Goal: Task Accomplishment & Management: Complete application form

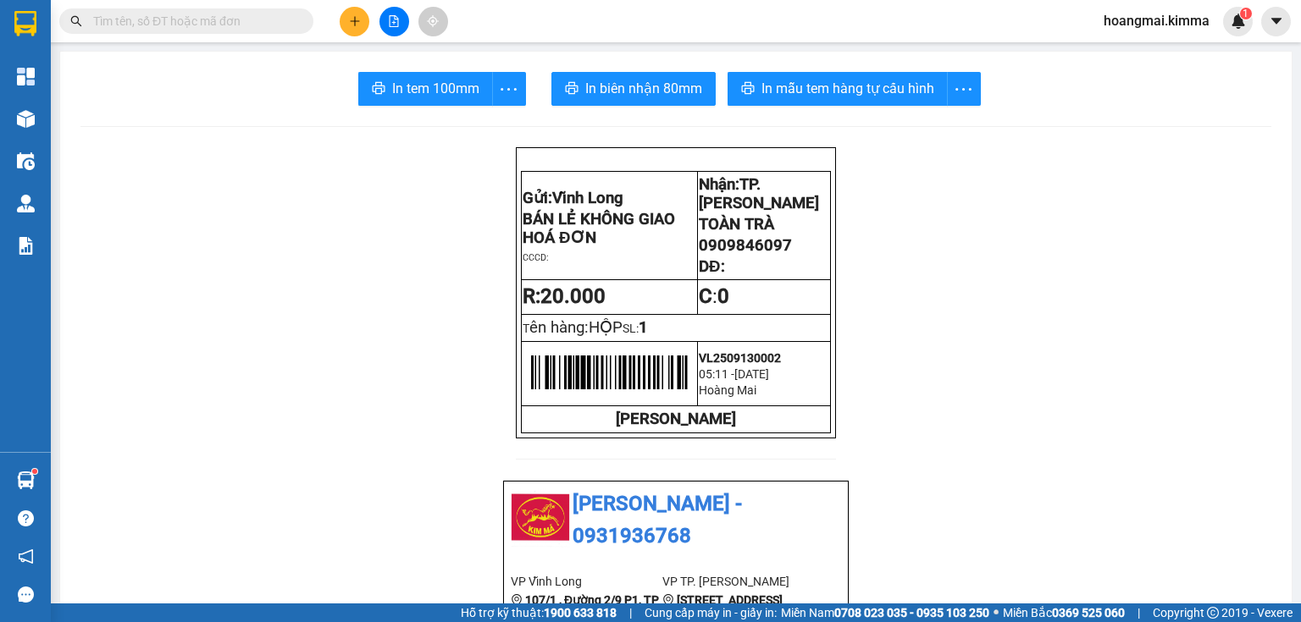
click at [356, 15] on icon "plus" at bounding box center [355, 21] width 12 height 12
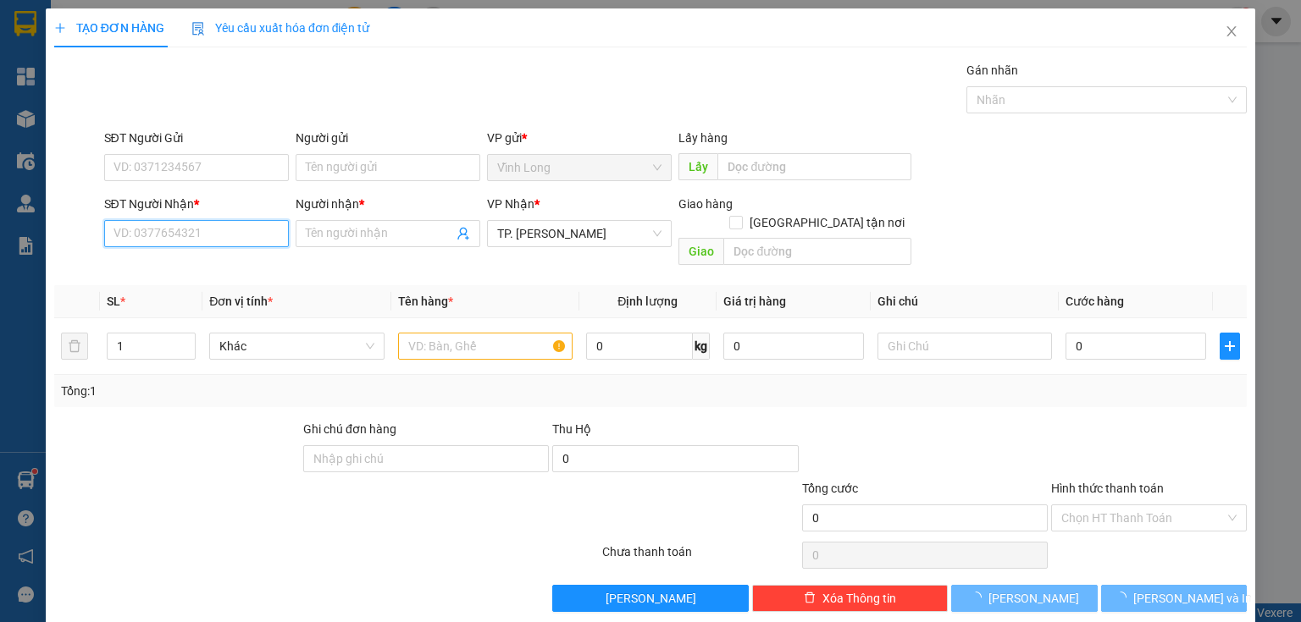
click at [221, 241] on input "SĐT Người Nhận *" at bounding box center [196, 233] width 185 height 27
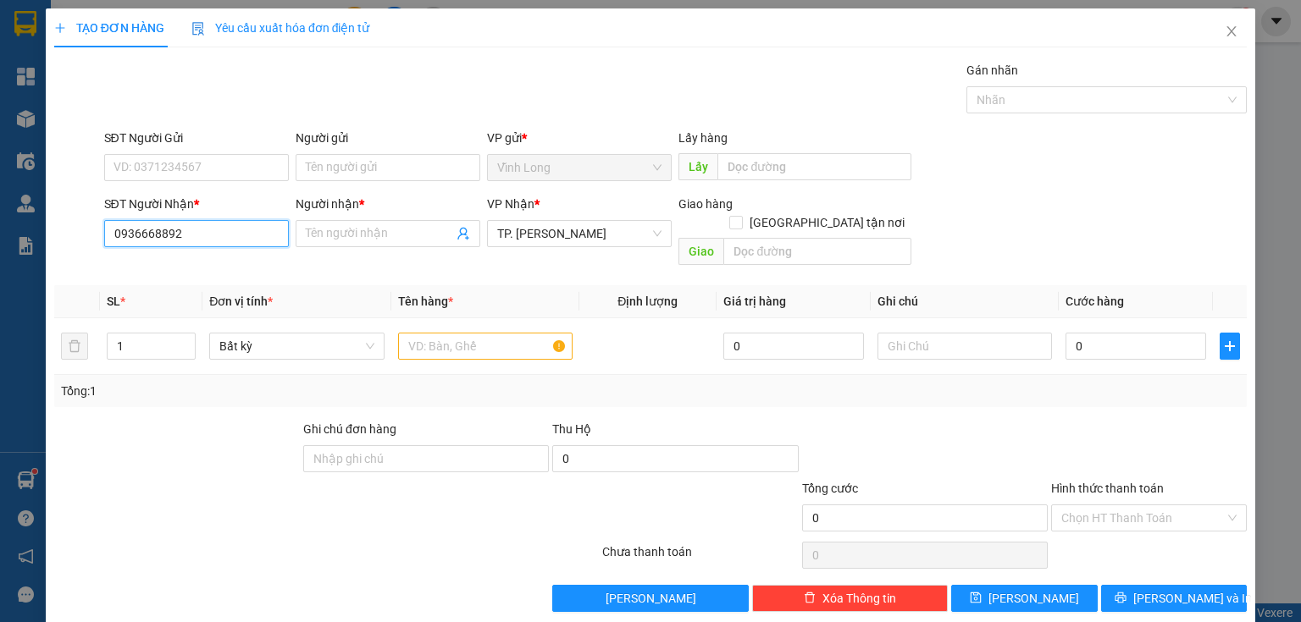
click at [162, 237] on input "0936668892" at bounding box center [196, 233] width 185 height 27
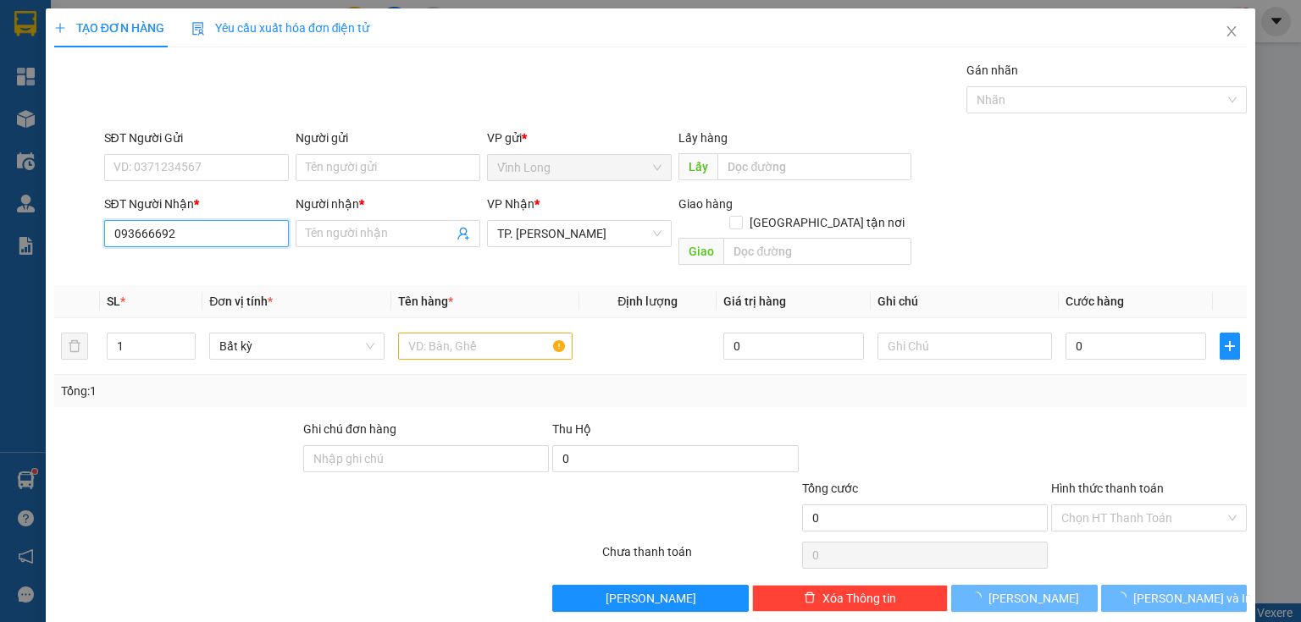
type input "0936666692"
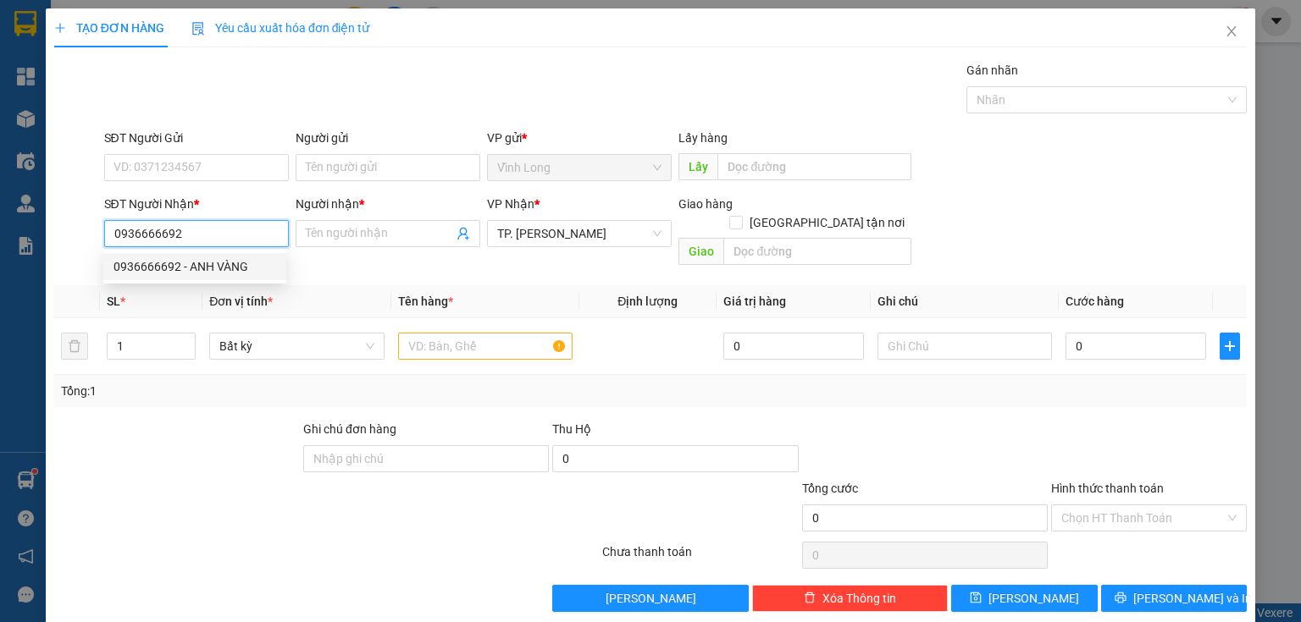
click at [230, 271] on div "0936666692 - ANH VÀNG" at bounding box center [194, 266] width 163 height 19
type input "ANH VÀNG"
type input "0936666692"
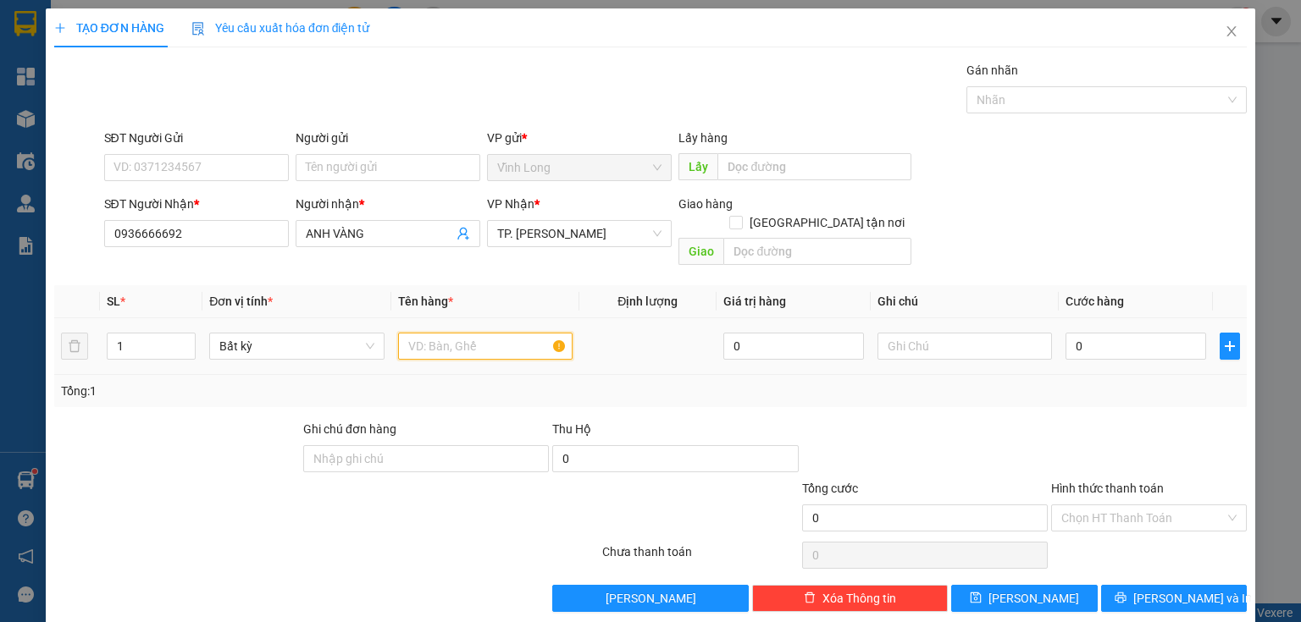
click at [473, 333] on input "text" at bounding box center [485, 346] width 174 height 27
type input "GÓI"
click at [894, 337] on input "text" at bounding box center [964, 346] width 174 height 27
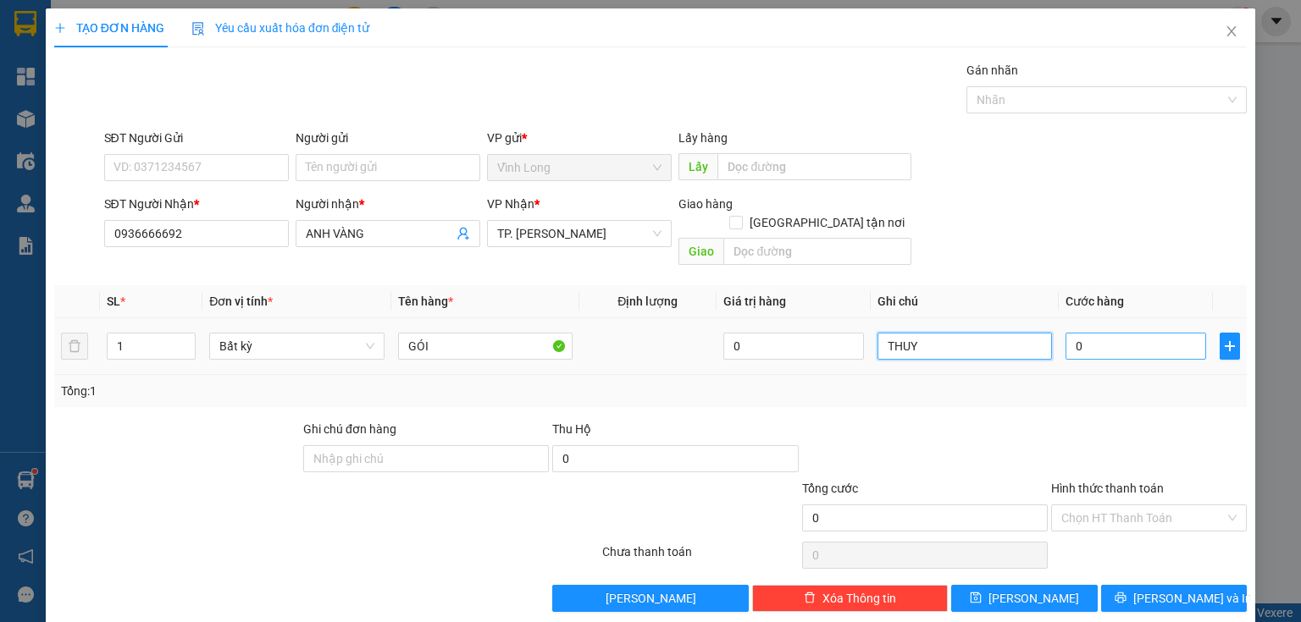
type input "THUY"
click at [1106, 333] on input "0" at bounding box center [1135, 346] width 141 height 27
type input "2"
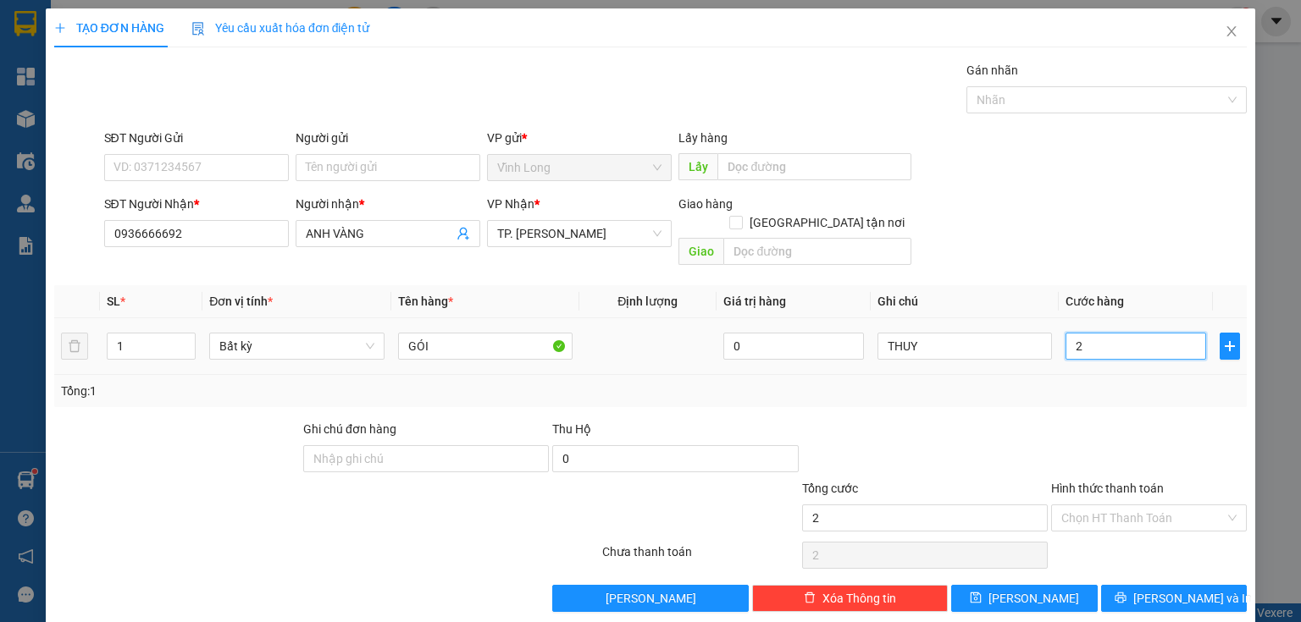
type input "20"
type input "20.000"
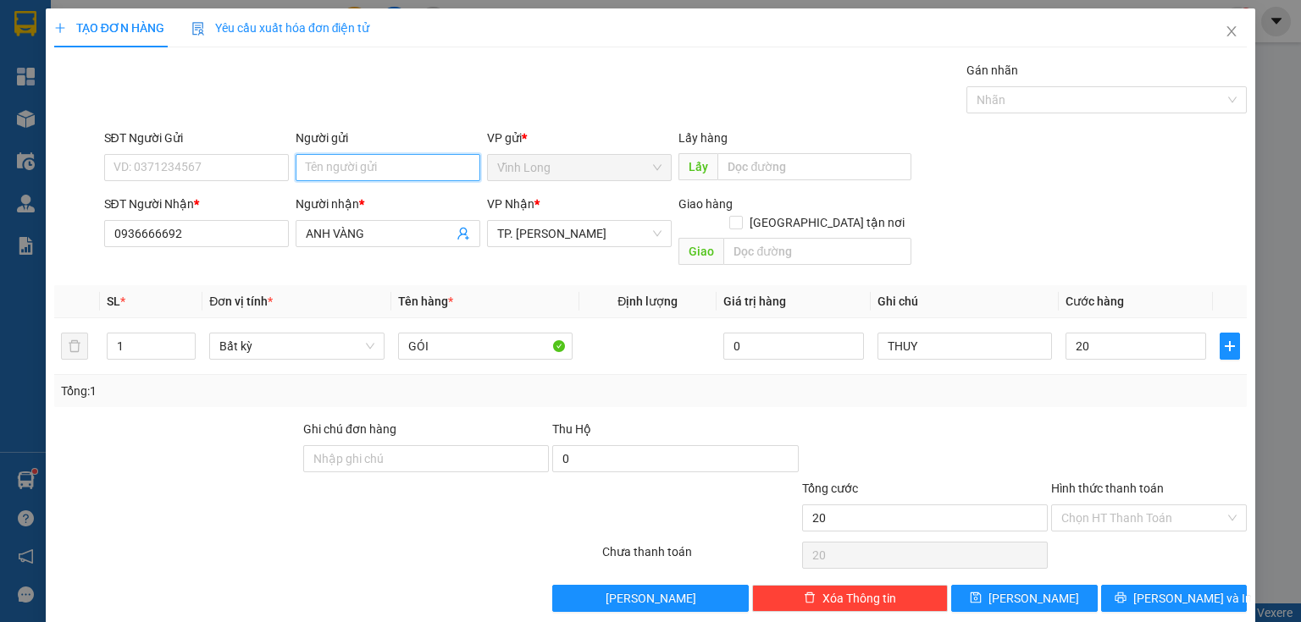
type input "20.000"
click at [373, 161] on input "Người gửi" at bounding box center [388, 167] width 185 height 27
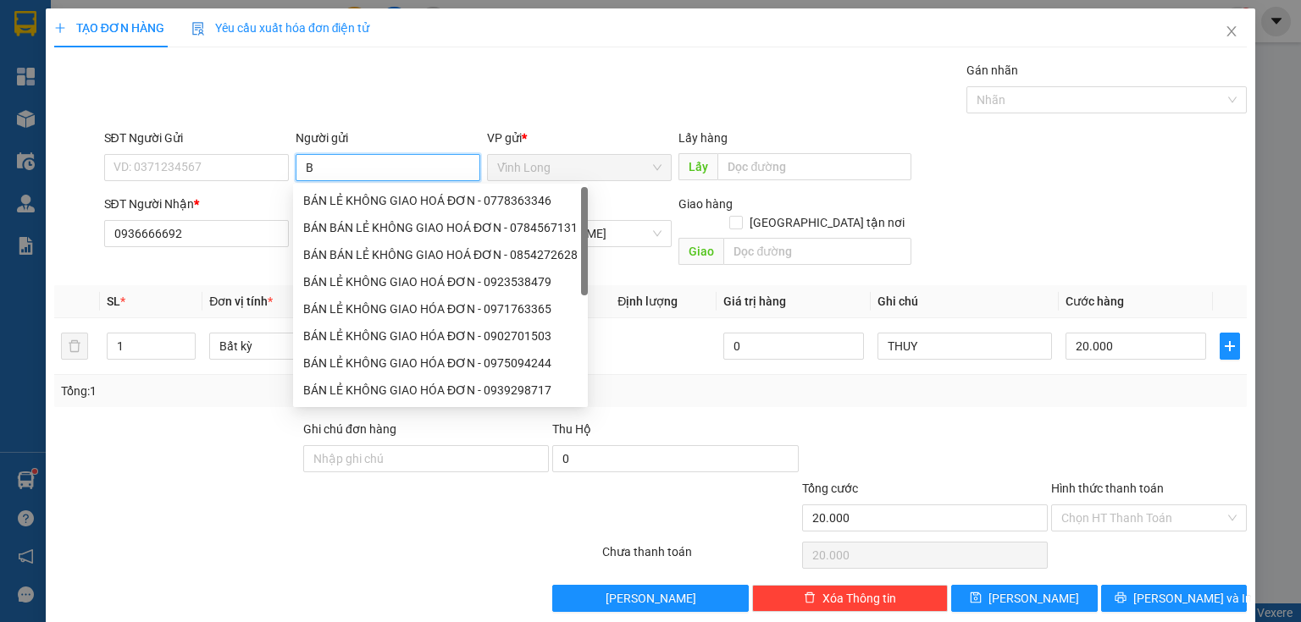
type input "BÁ"
drag, startPoint x: 345, startPoint y: 196, endPoint x: 289, endPoint y: 200, distance: 56.9
click at [342, 196] on div "BÁN LẺ KHÔNG GIAO HOÁ ĐƠN - 0778363346" at bounding box center [440, 200] width 274 height 19
type input "0778363346"
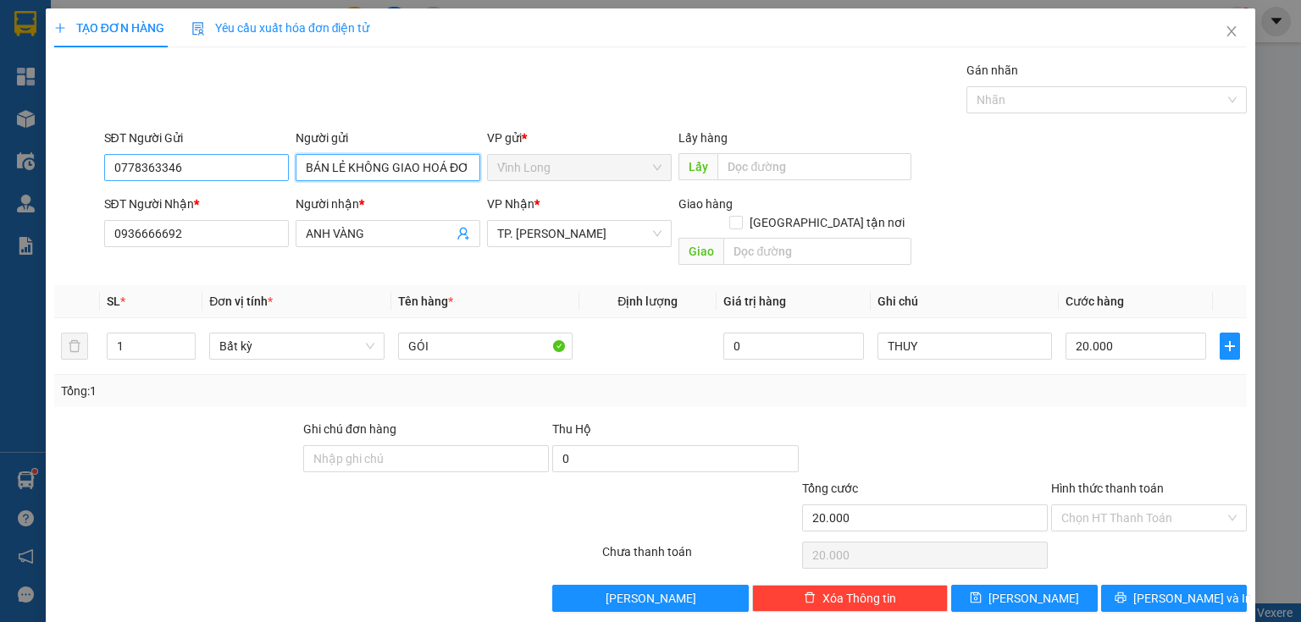
type input "BÁN LẺ KHÔNG GIAO HOÁ ĐƠN"
drag, startPoint x: 185, startPoint y: 172, endPoint x: 0, endPoint y: 160, distance: 185.8
click at [0, 160] on div "TẠO ĐƠN HÀNG Yêu cầu xuất hóa đơn điện tử Transit Pickup Surcharge Ids Transit …" at bounding box center [650, 311] width 1301 height 622
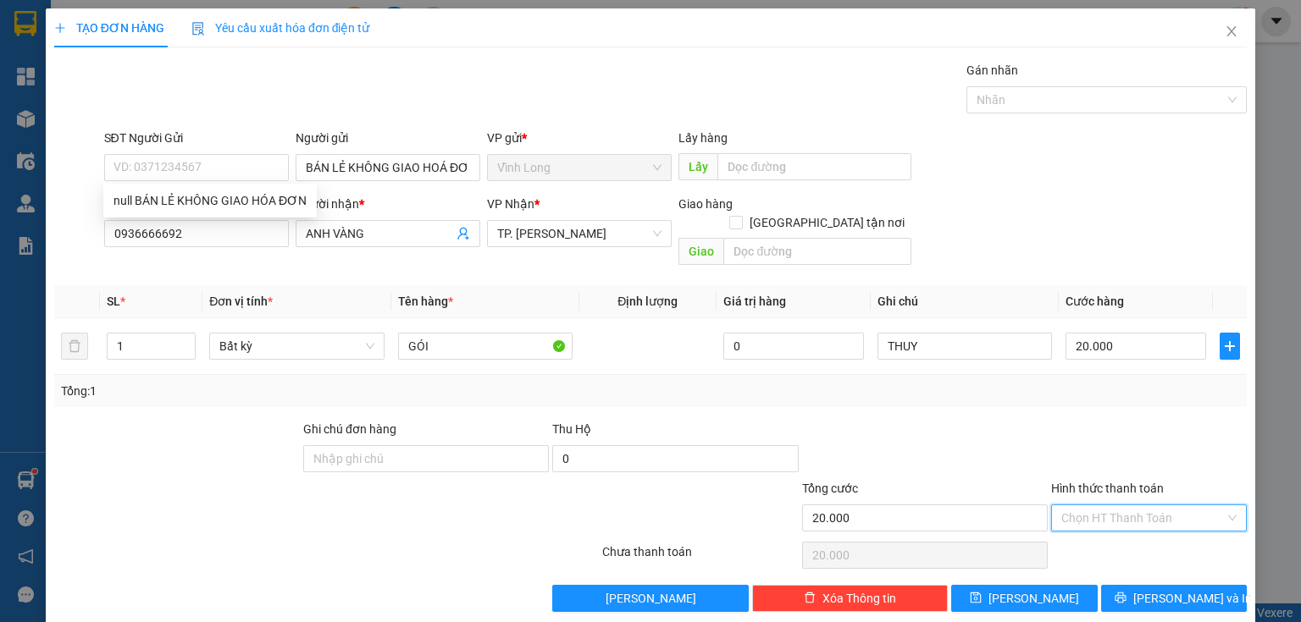
drag, startPoint x: 1113, startPoint y: 484, endPoint x: 1113, endPoint y: 525, distance: 40.6
click at [1113, 505] on input "Hình thức thanh toán" at bounding box center [1142, 517] width 163 height 25
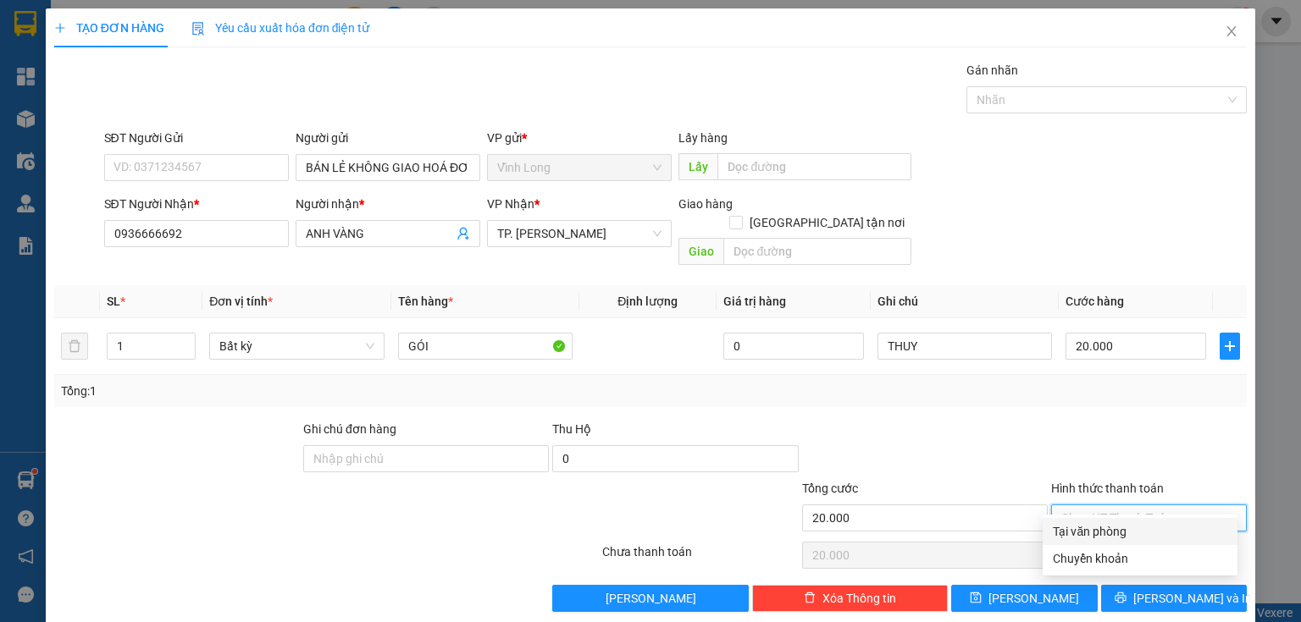
click at [1107, 525] on div "Tại văn phòng" at bounding box center [1139, 531] width 174 height 19
type input "0"
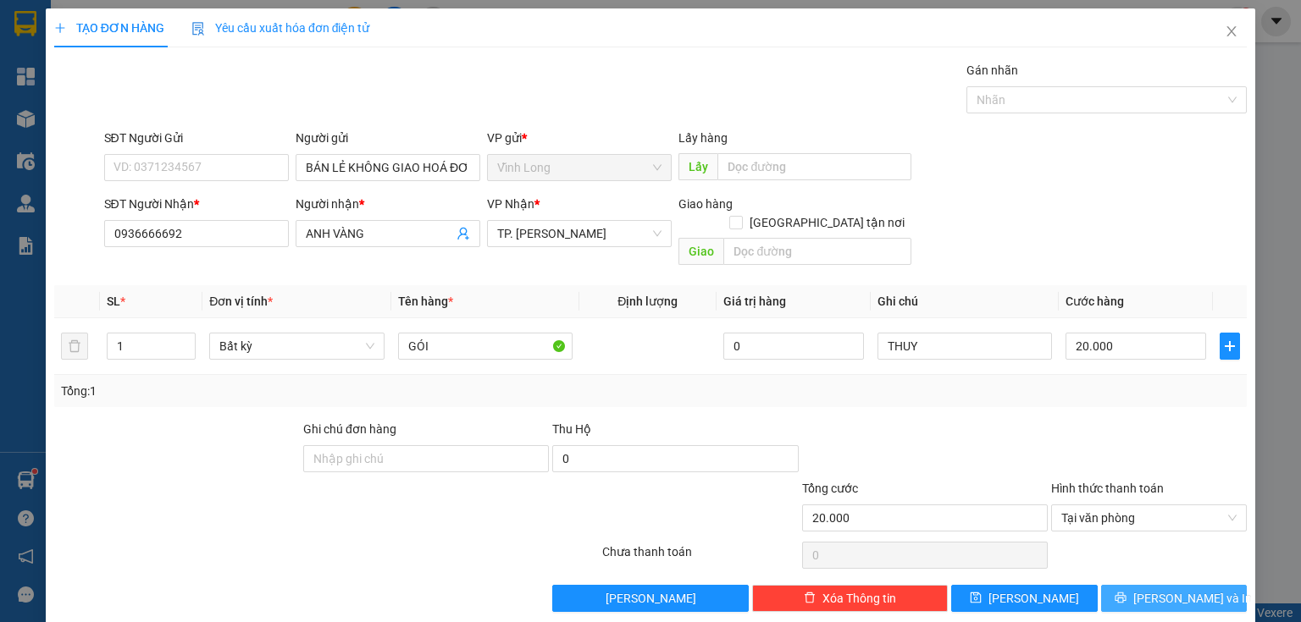
click at [1179, 588] on button "[PERSON_NAME] và In" at bounding box center [1174, 598] width 146 height 27
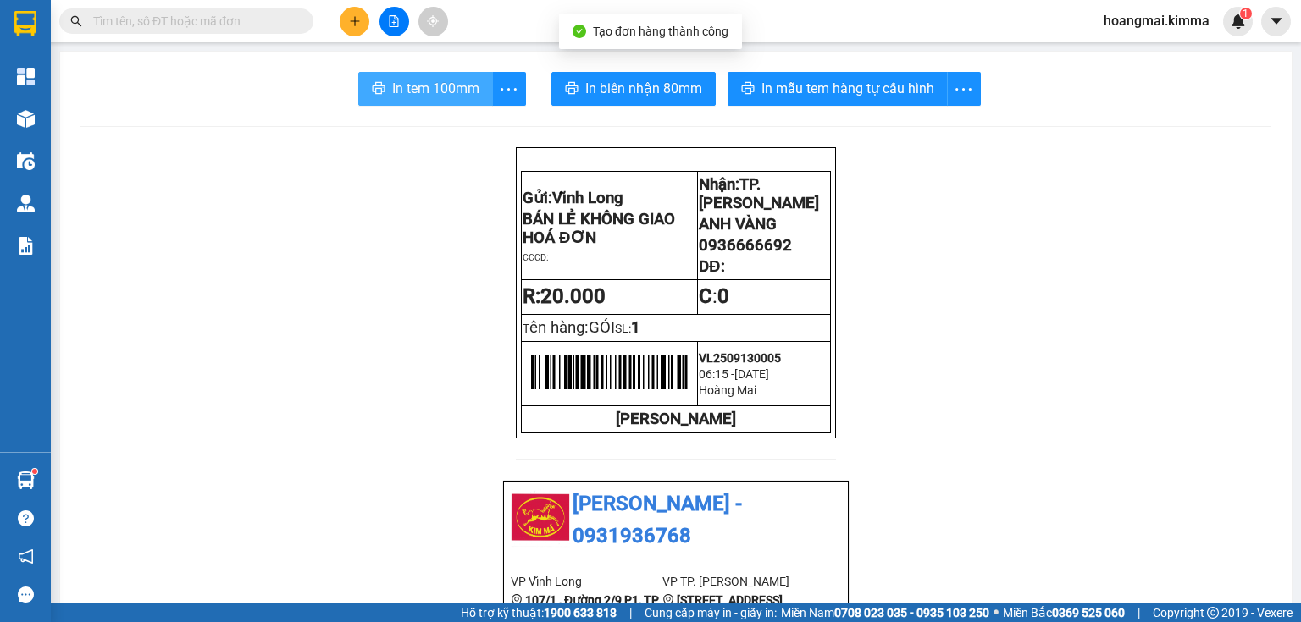
click at [410, 80] on span "In tem 100mm" at bounding box center [435, 88] width 87 height 21
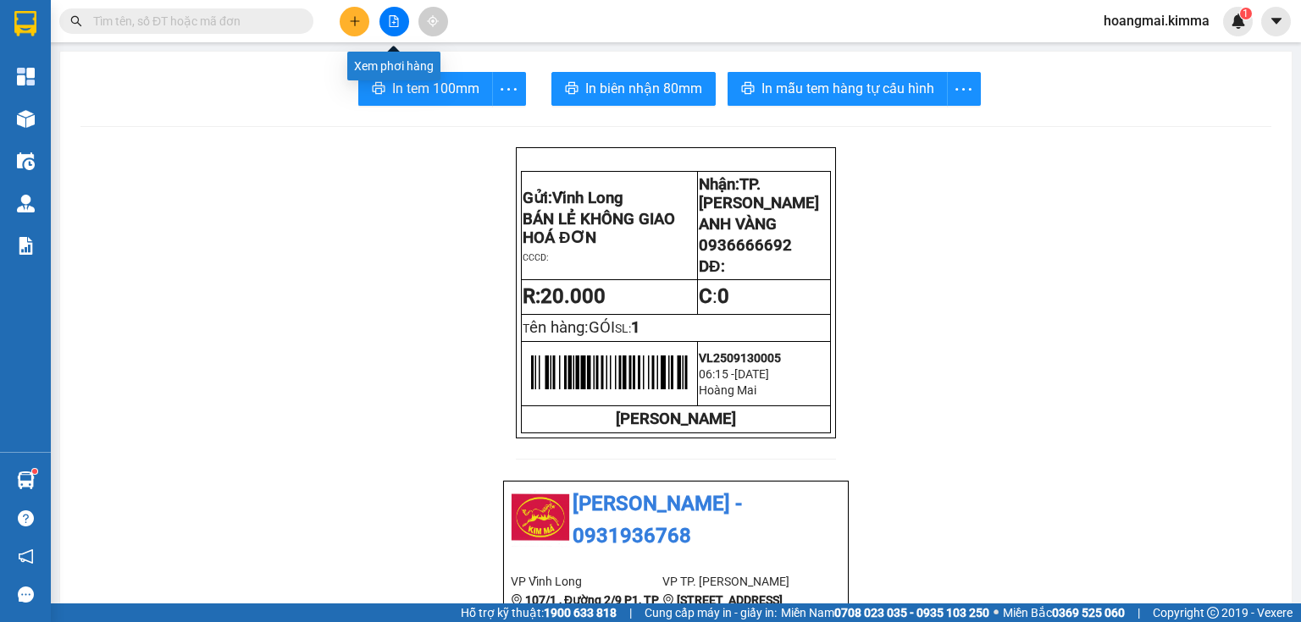
click at [366, 10] on button at bounding box center [355, 22] width 30 height 30
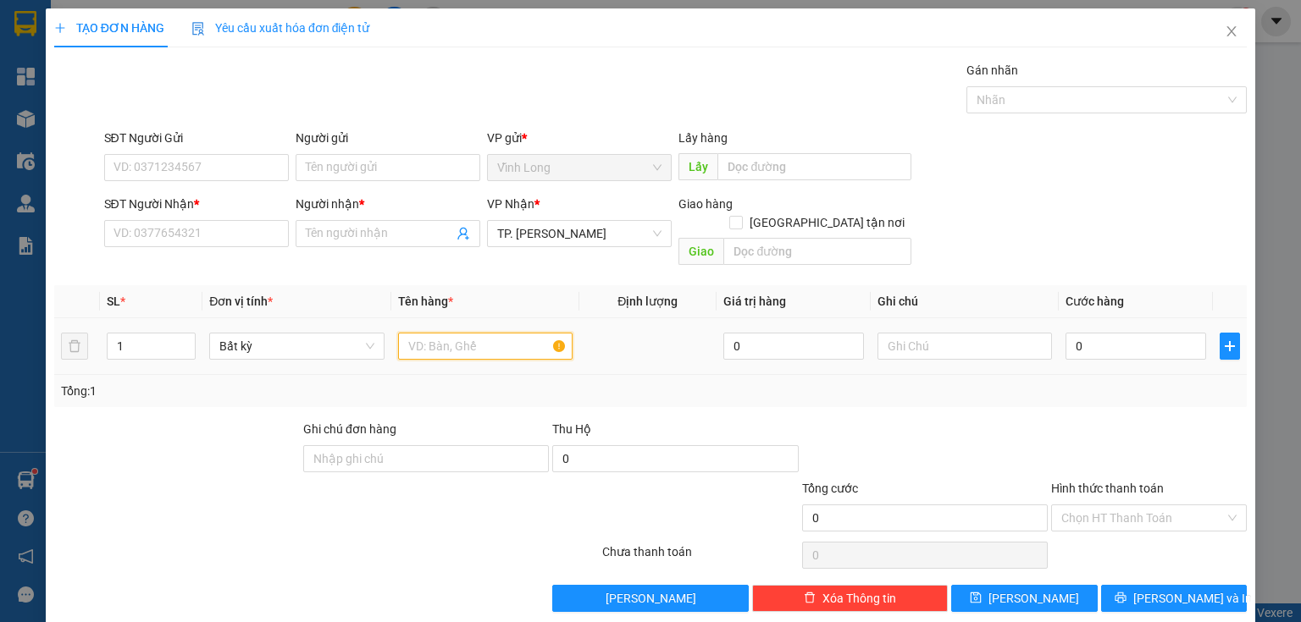
click at [488, 333] on input "text" at bounding box center [485, 346] width 174 height 27
drag, startPoint x: 132, startPoint y: 337, endPoint x: 68, endPoint y: 356, distance: 67.0
click at [68, 356] on div "SL * Đơn vị tính * Tên hàng * Định lượng Giá trị hàng Ghi chú Cước hàng 1 Bất k…" at bounding box center [650, 346] width 1192 height 122
type input "2"
click at [463, 333] on input "text" at bounding box center [485, 346] width 174 height 27
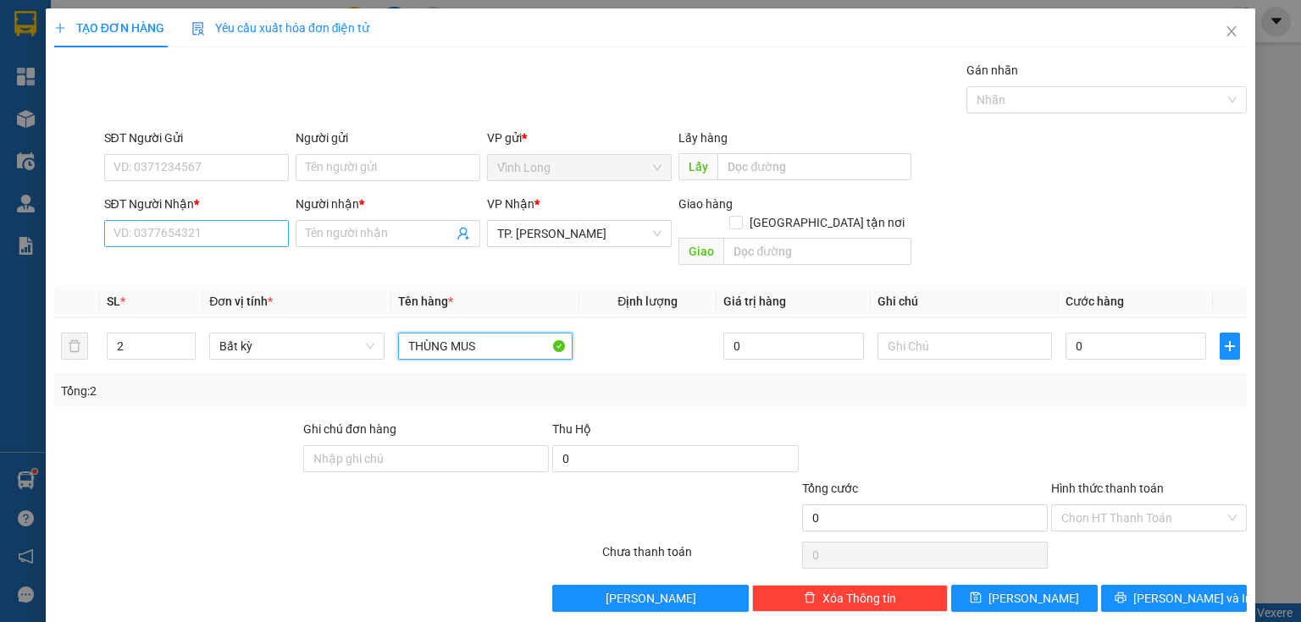
type input "THÙNG MUS"
click at [187, 244] on input "SĐT Người Nhận *" at bounding box center [196, 233] width 185 height 27
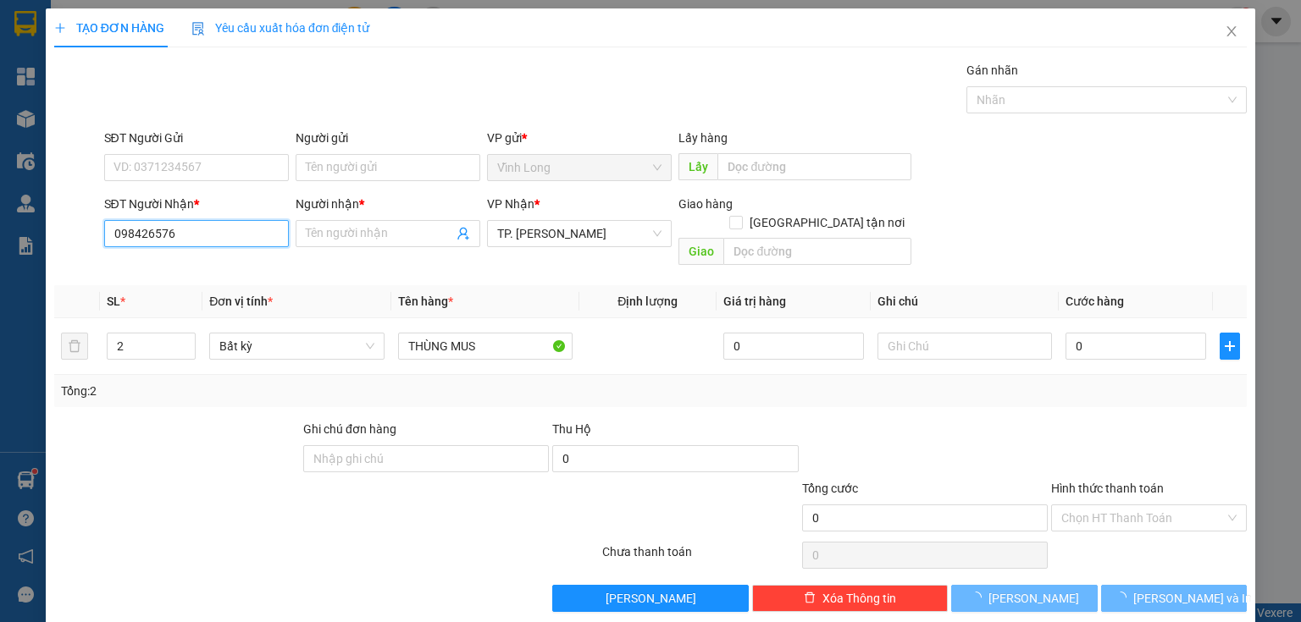
type input "0984265767"
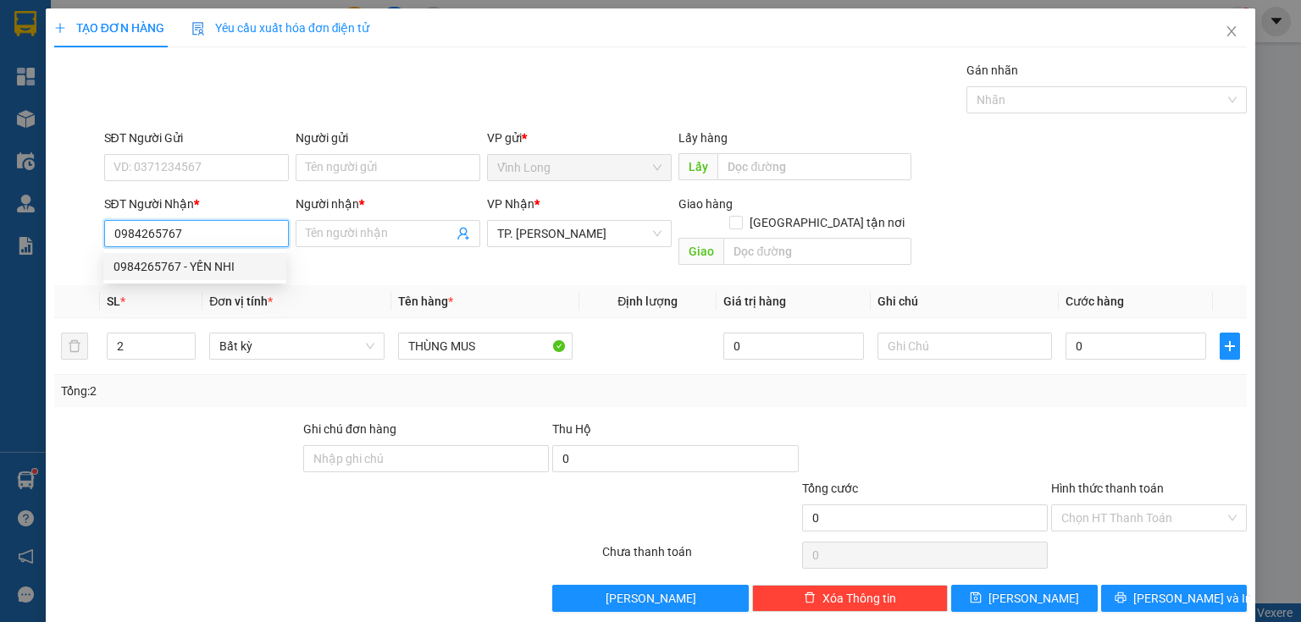
click at [228, 268] on div "0984265767 - YẾN NHI" at bounding box center [194, 266] width 163 height 19
type input "YẾN NHI"
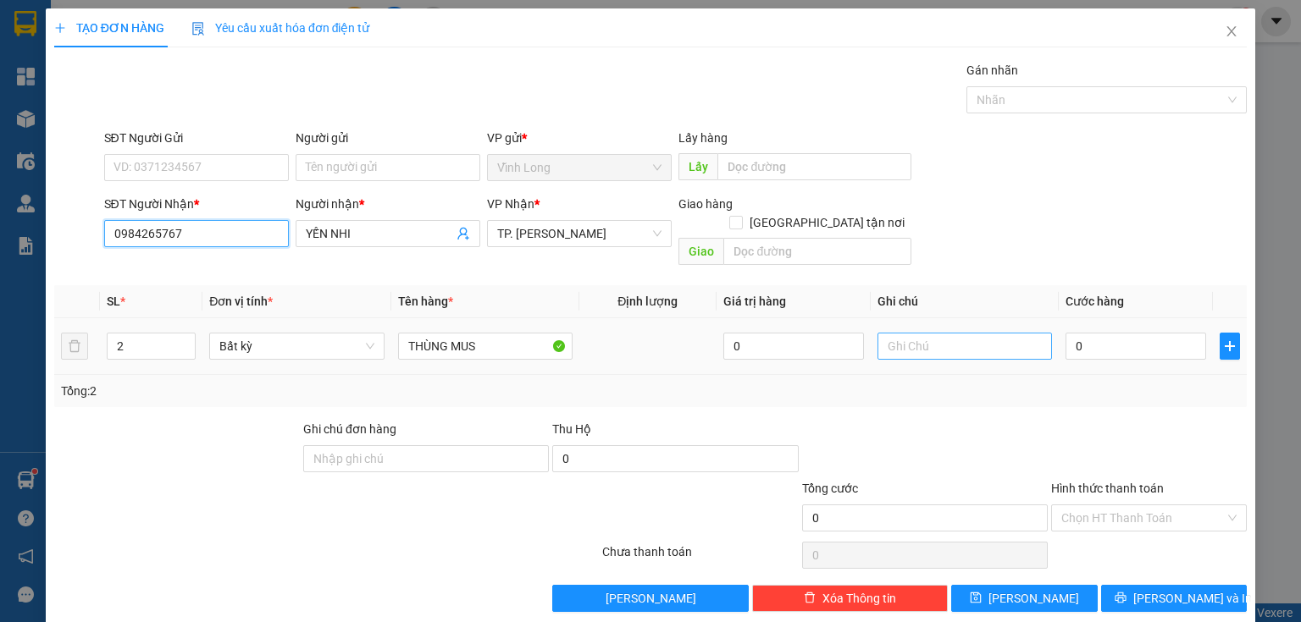
type input "0984265767"
click at [887, 333] on input "text" at bounding box center [964, 346] width 174 height 27
type input "THUY"
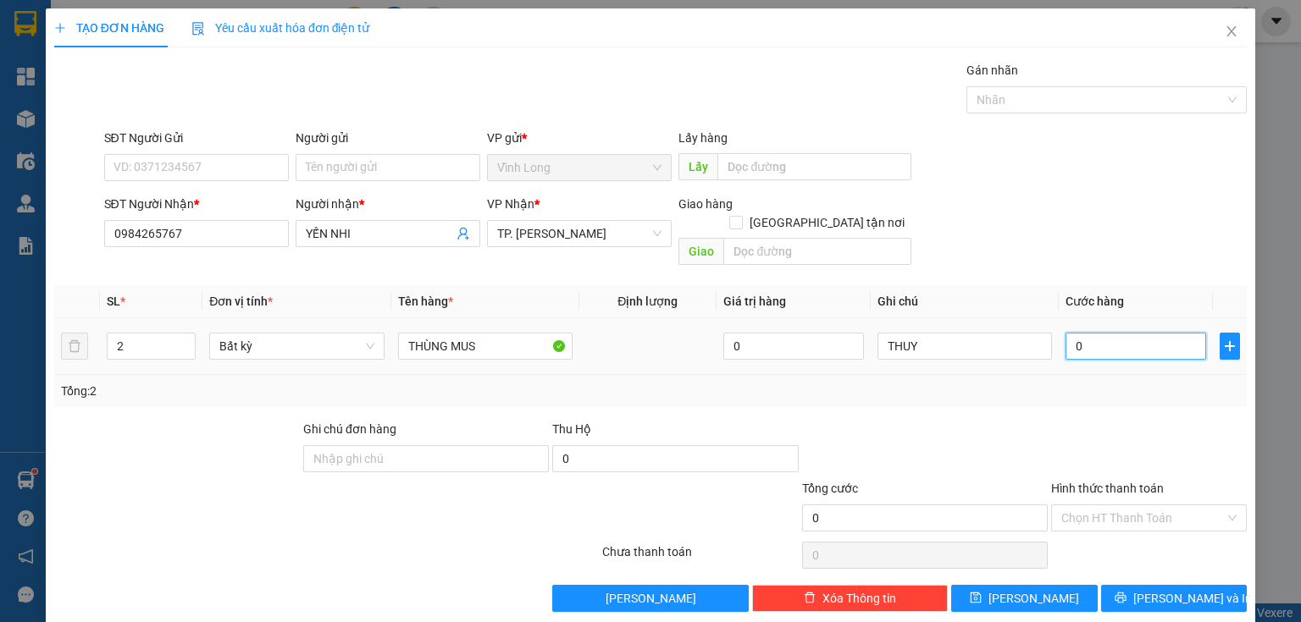
click at [1094, 333] on input "0" at bounding box center [1135, 346] width 141 height 27
type input "7"
type input "70"
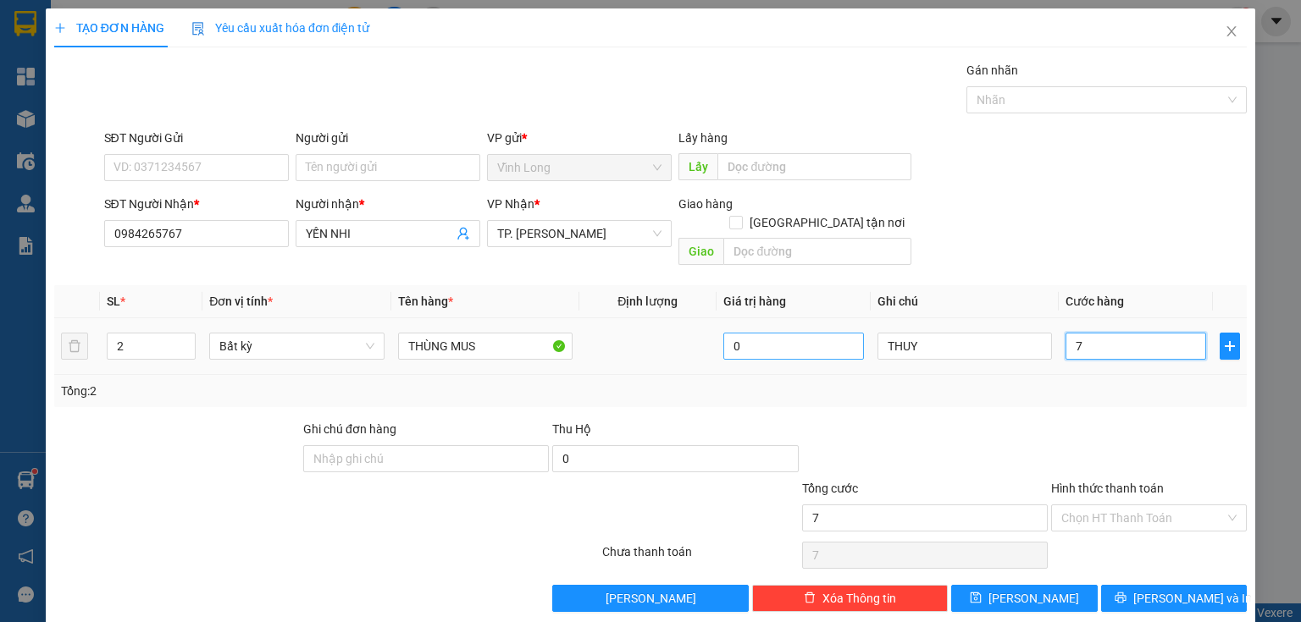
type input "70"
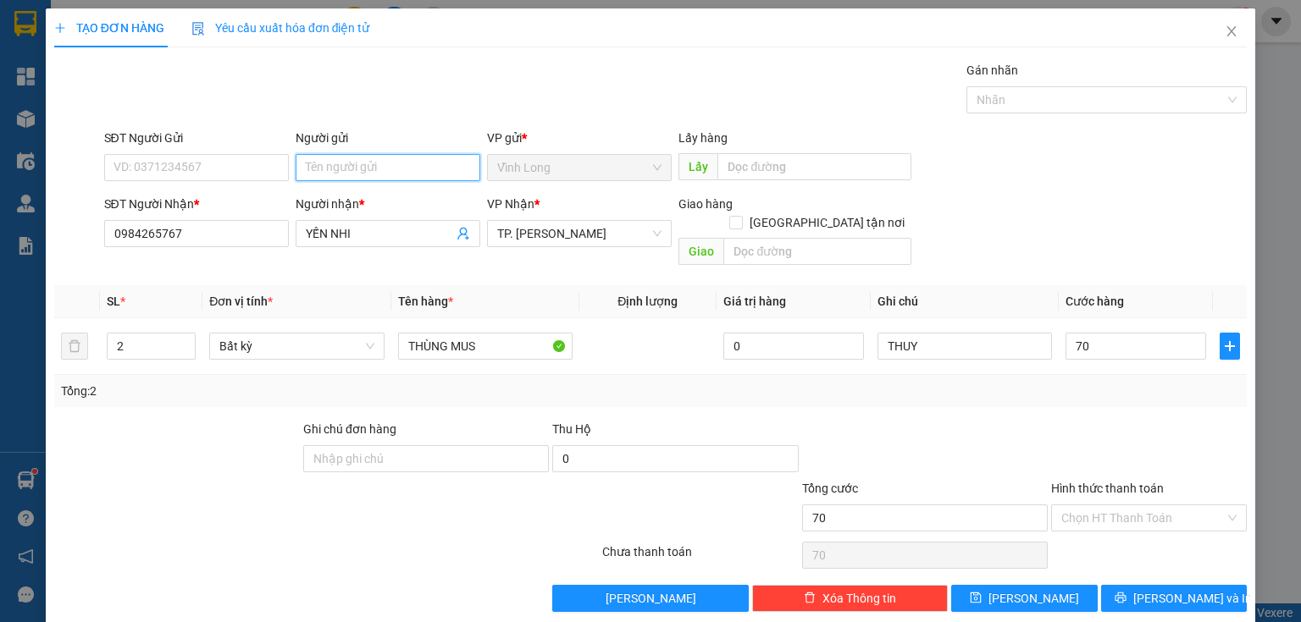
type input "70.000"
click at [348, 163] on input "Người gửi" at bounding box center [388, 167] width 185 height 27
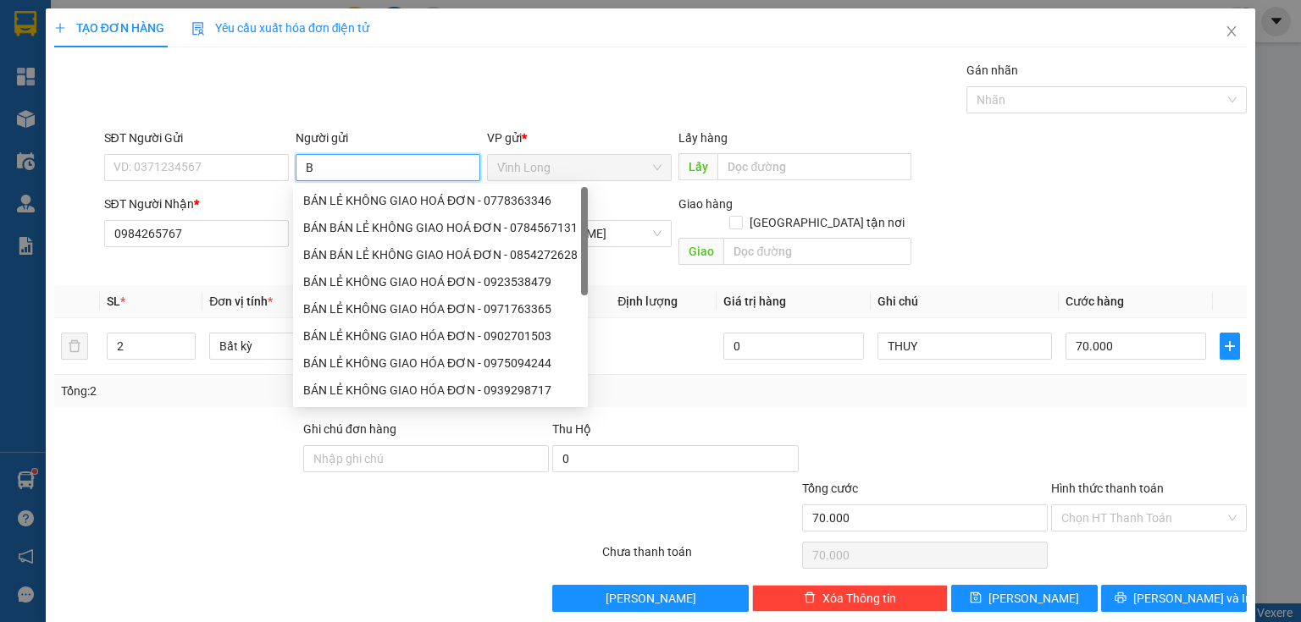
type input "BÁ"
drag, startPoint x: 351, startPoint y: 202, endPoint x: 274, endPoint y: 204, distance: 77.1
click at [349, 203] on div "BÁN LẺ KHÔNG GIAO HOÁ ĐƠN - 0778363346" at bounding box center [440, 200] width 274 height 19
type input "0778363346"
type input "BÁN LẺ KHÔNG GIAO HOÁ ĐƠN"
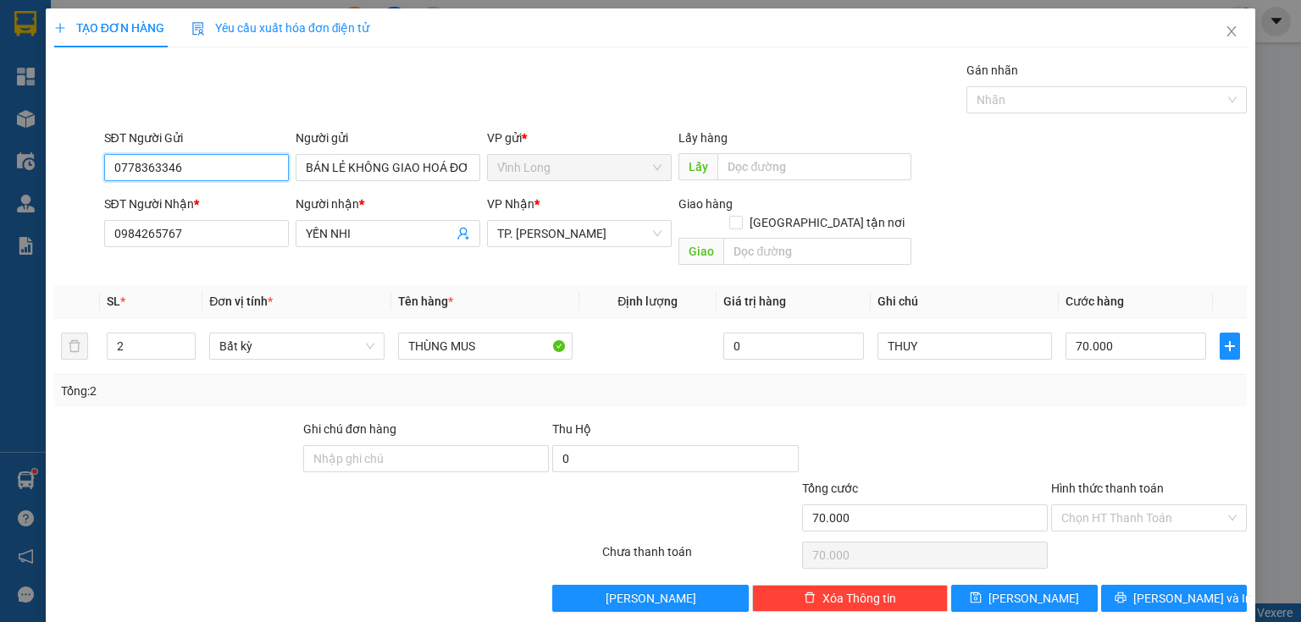
drag, startPoint x: 234, startPoint y: 180, endPoint x: 29, endPoint y: 168, distance: 205.3
click at [0, 180] on div "TẠO ĐƠN HÀNG Yêu cầu xuất hóa đơn điện tử Transit Pickup Surcharge Ids Transit …" at bounding box center [650, 311] width 1301 height 622
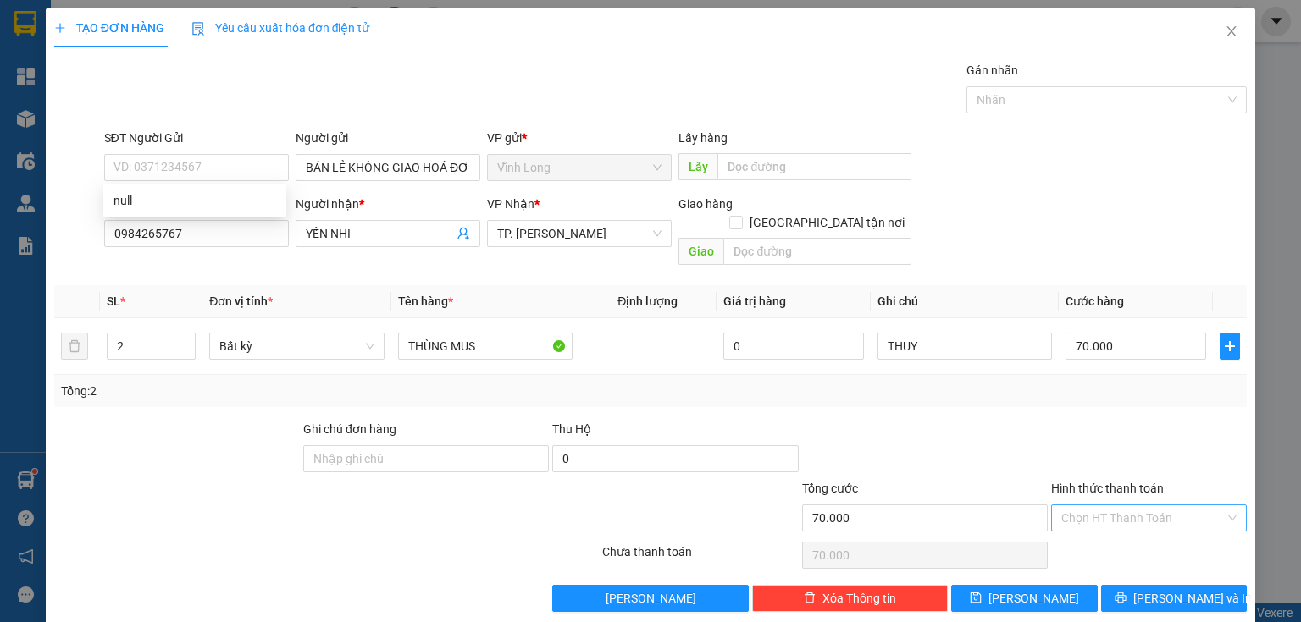
click at [1111, 505] on input "Hình thức thanh toán" at bounding box center [1142, 517] width 163 height 25
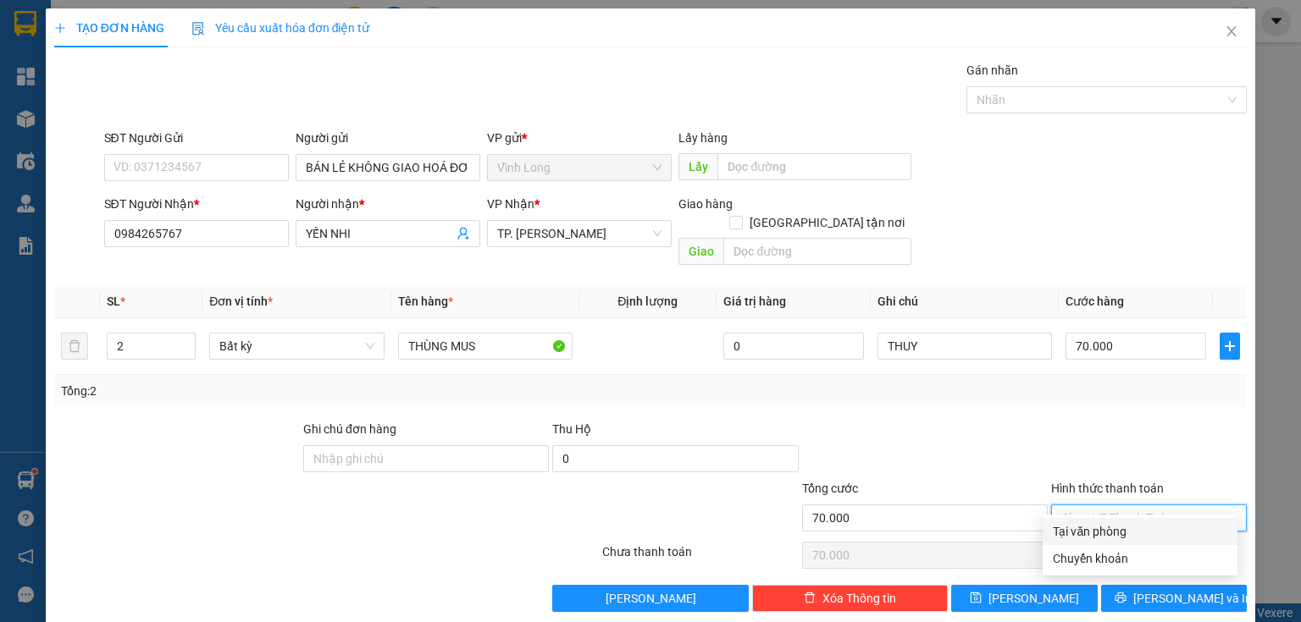
click at [1104, 528] on div "Tại văn phòng" at bounding box center [1139, 531] width 174 height 19
type input "0"
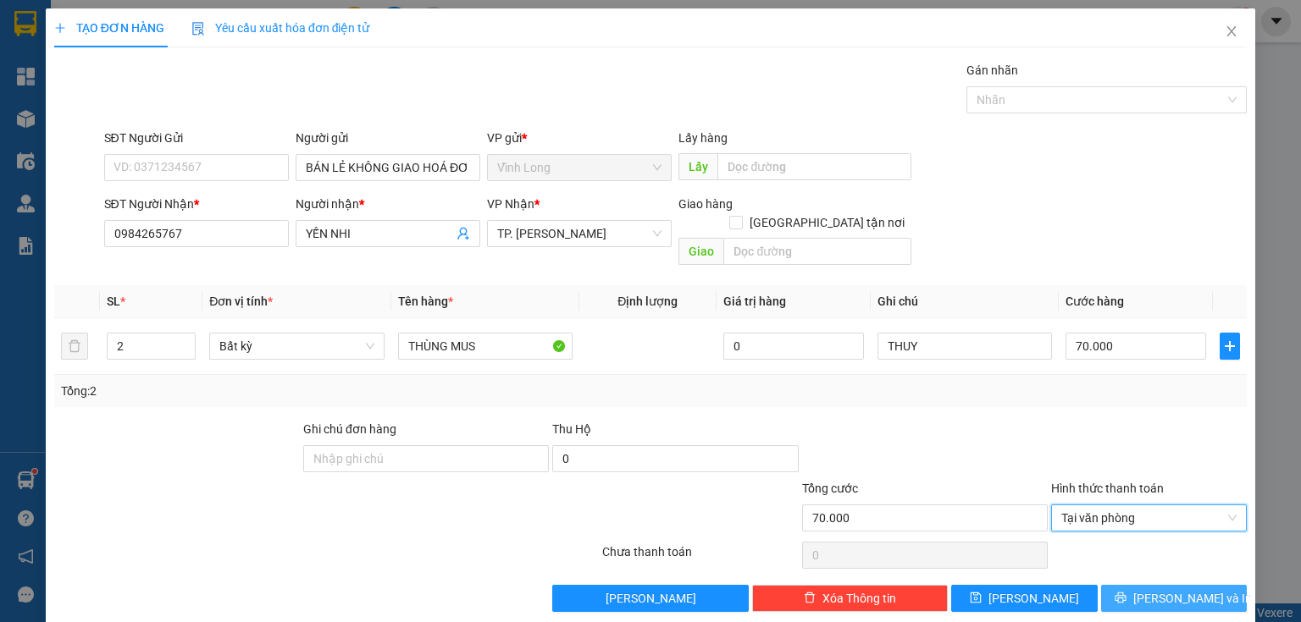
click at [1180, 589] on span "[PERSON_NAME] và In" at bounding box center [1192, 598] width 119 height 19
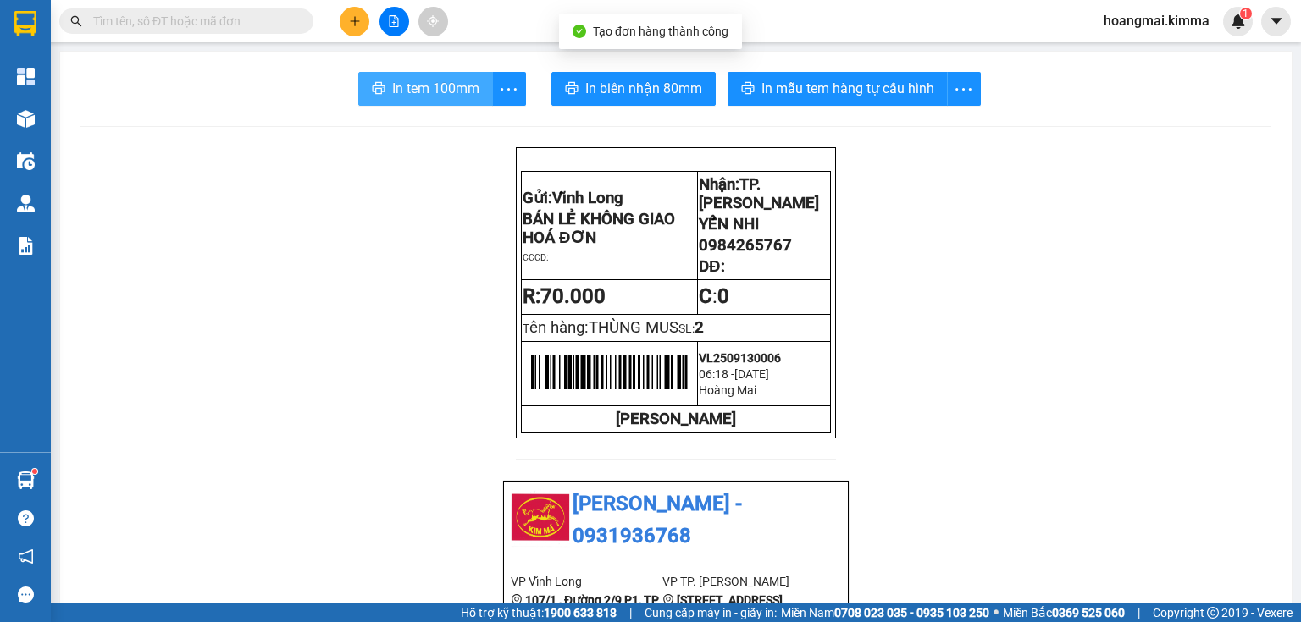
click at [437, 81] on span "In tem 100mm" at bounding box center [435, 88] width 87 height 21
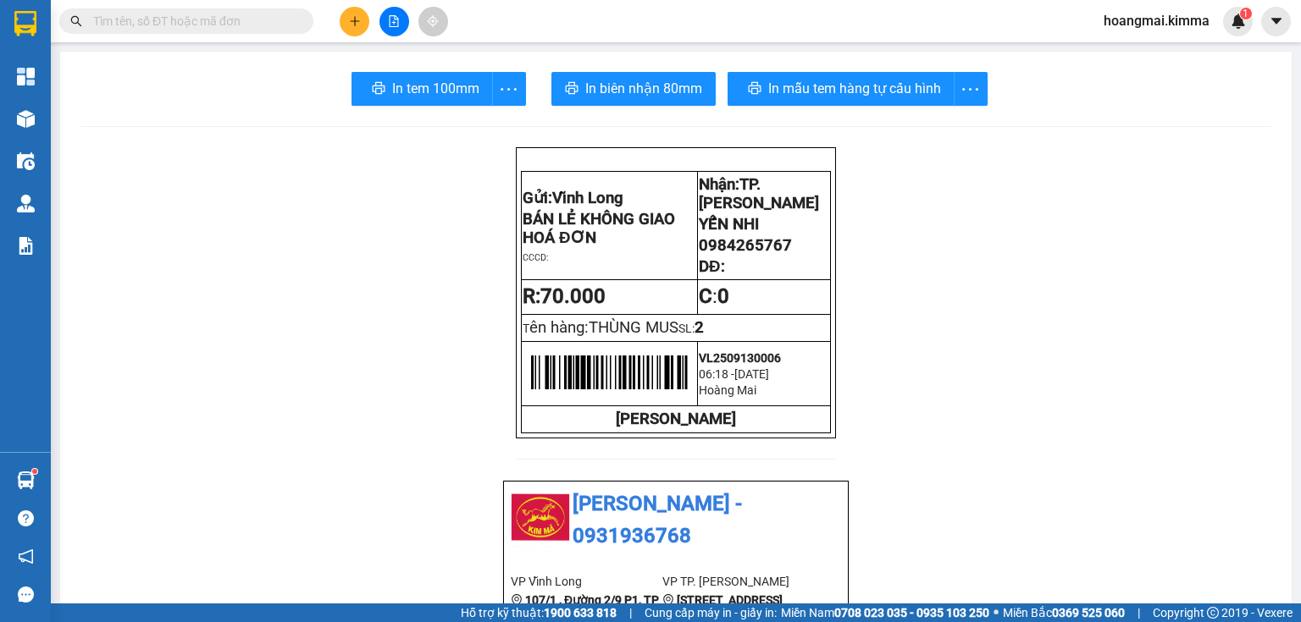
click at [359, 18] on icon "plus" at bounding box center [355, 21] width 12 height 12
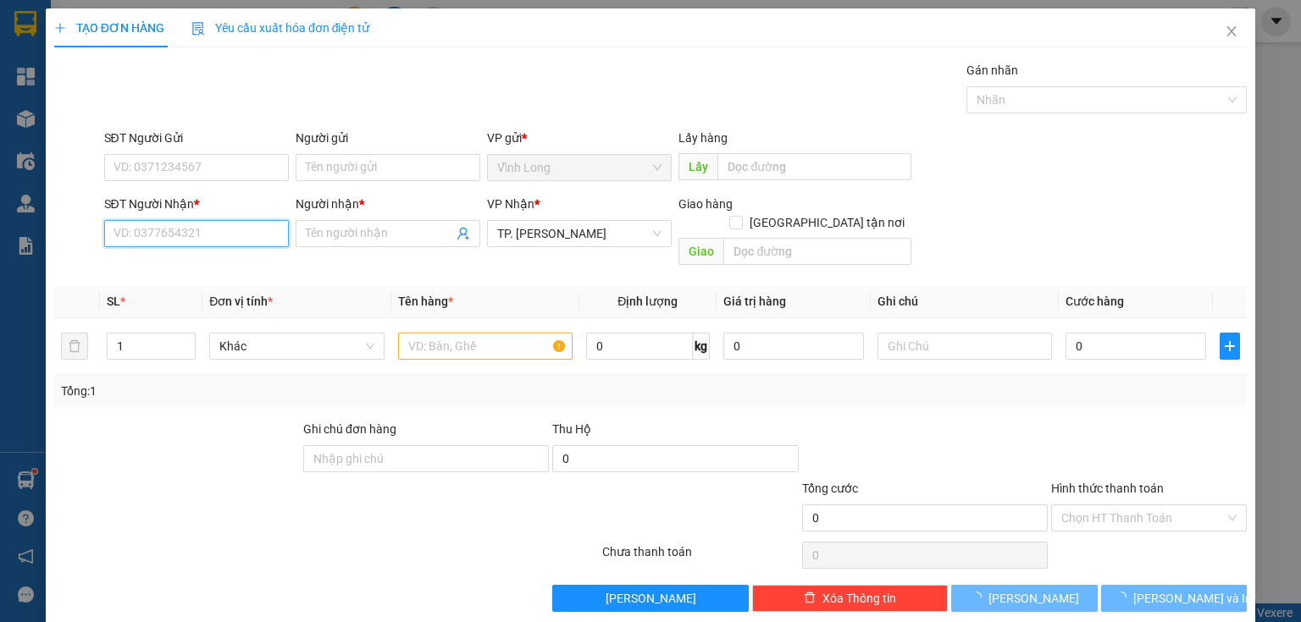
click at [262, 242] on input "SĐT Người Nhận *" at bounding box center [196, 233] width 185 height 27
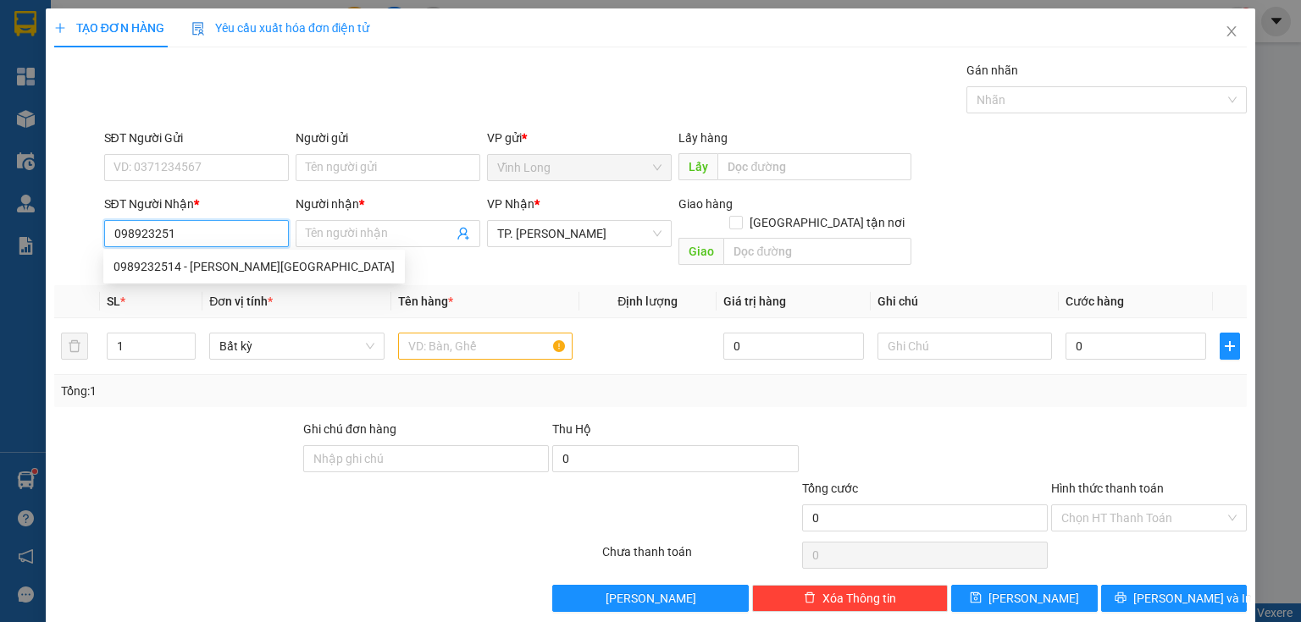
type input "0989232514"
drag, startPoint x: 232, startPoint y: 276, endPoint x: 279, endPoint y: 268, distance: 48.2
click at [234, 275] on div "0989232514 - PHẠM HỒNG ANH" at bounding box center [253, 266] width 301 height 27
type input "PHẠM HỒNG ANH"
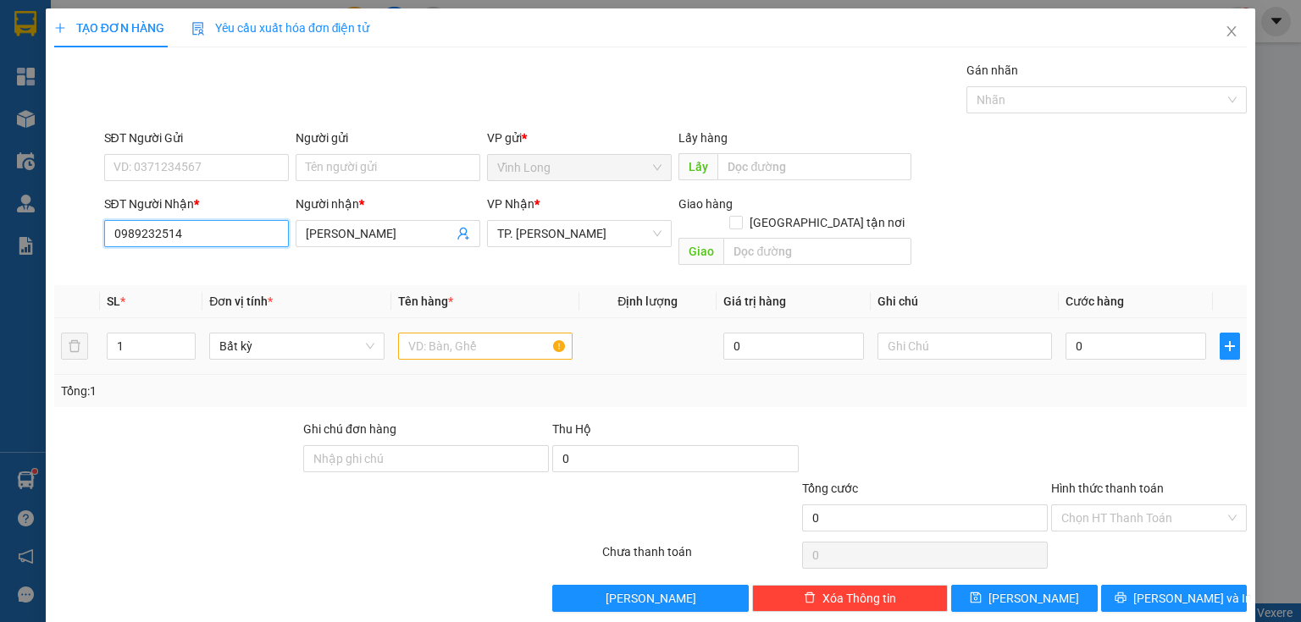
type input "0989232514"
click at [418, 333] on input "text" at bounding box center [485, 346] width 174 height 27
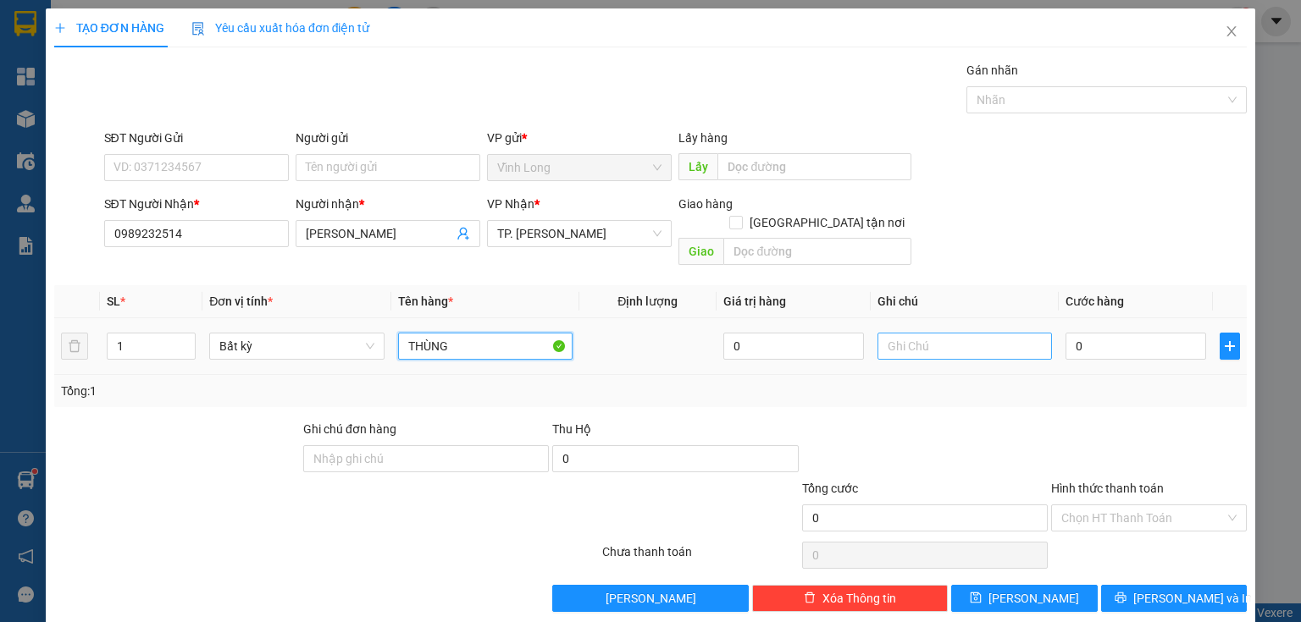
type input "THÙNG"
click at [897, 334] on input "text" at bounding box center [964, 346] width 174 height 27
type input "THUY"
click at [1124, 335] on input "0" at bounding box center [1135, 346] width 141 height 27
type input "3"
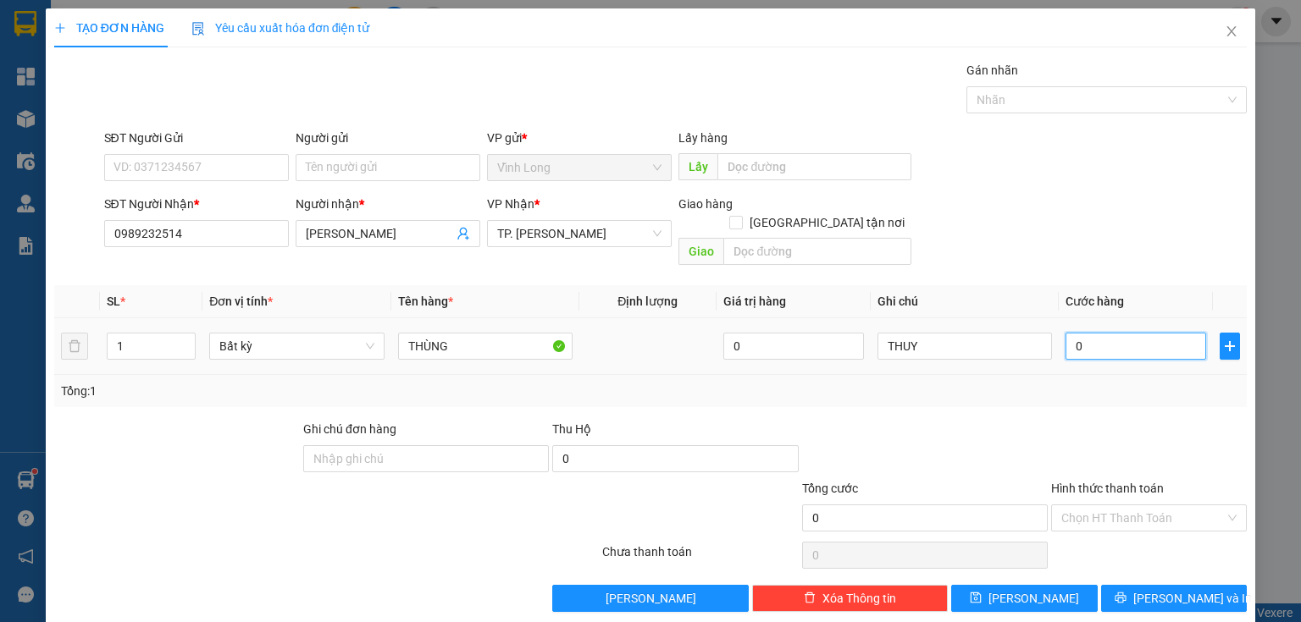
type input "3"
type input "30"
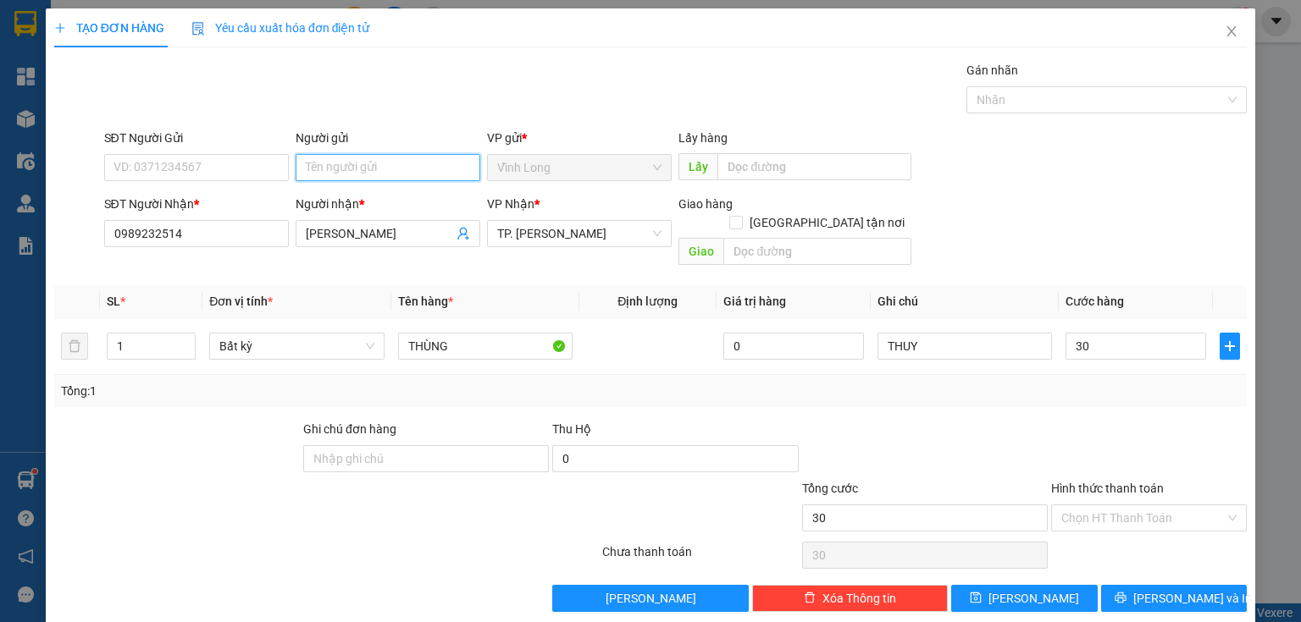
type input "30.000"
click at [415, 175] on input "Người gửi" at bounding box center [388, 167] width 185 height 27
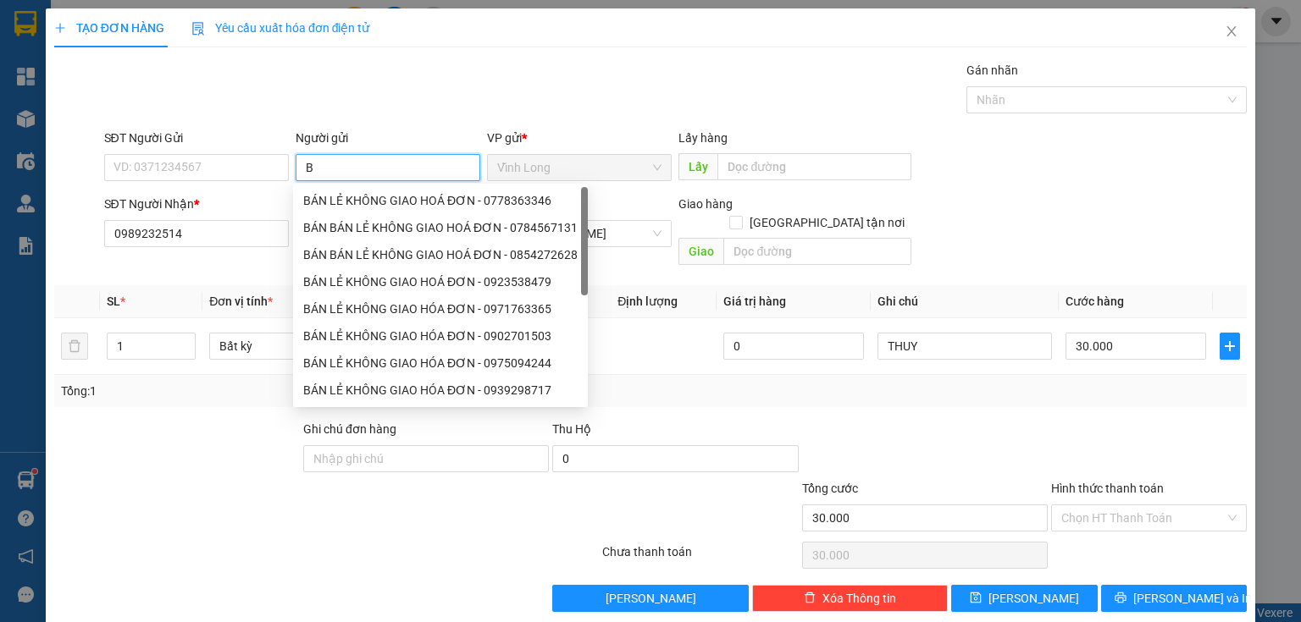
type input "BÁ"
click at [374, 220] on div "BÁN BÁN LẺ KHÔNG GIAO HOÁ ĐƠN - 0784567131" at bounding box center [440, 227] width 274 height 19
type input "0784567131"
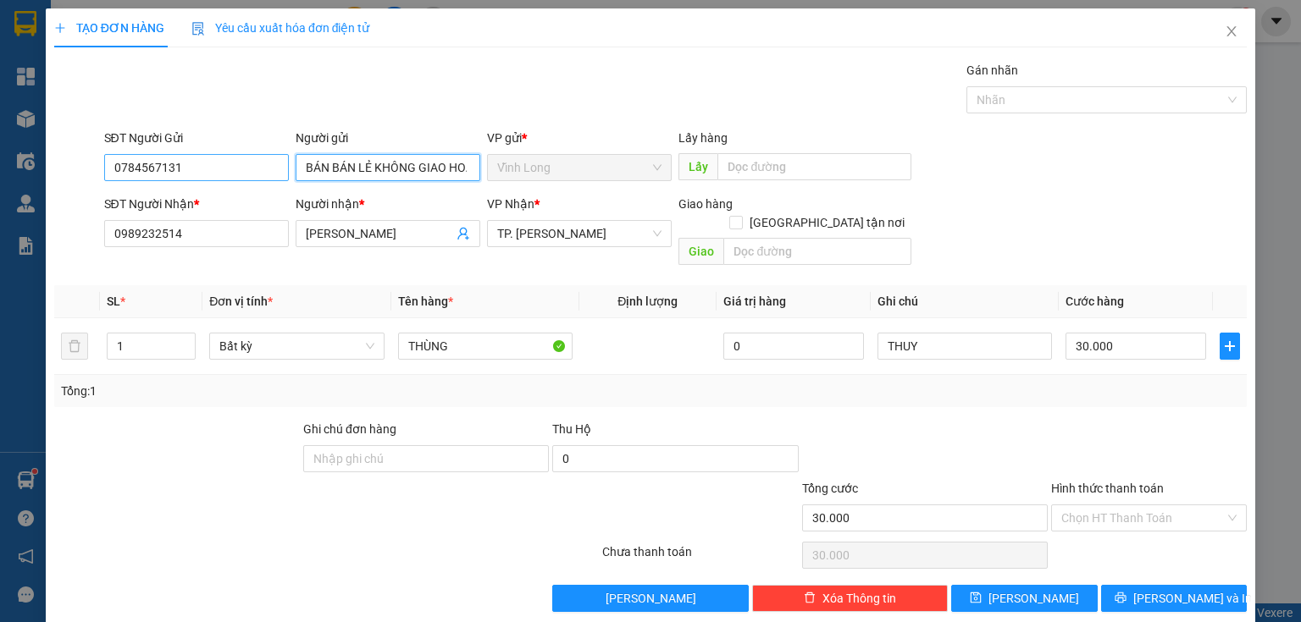
type input "BÁN BÁN LẺ KHÔNG GIAO HOÁ ĐƠN"
drag, startPoint x: 110, startPoint y: 173, endPoint x: 0, endPoint y: 210, distance: 116.2
click at [0, 208] on div "TẠO ĐƠN HÀNG Yêu cầu xuất hóa đơn điện tử Transit Pickup Surcharge Ids Transit …" at bounding box center [650, 311] width 1301 height 622
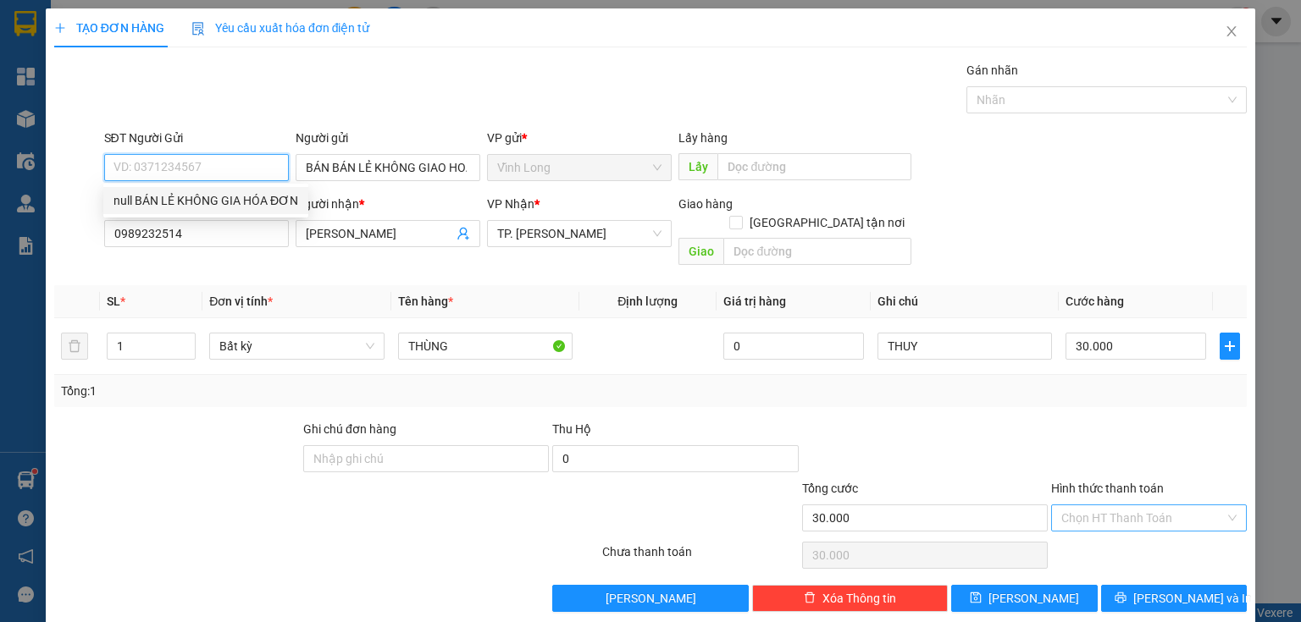
click at [1147, 511] on span at bounding box center [1142, 517] width 163 height 25
click at [1143, 532] on div "Tại văn phòng" at bounding box center [1139, 531] width 174 height 19
type input "0"
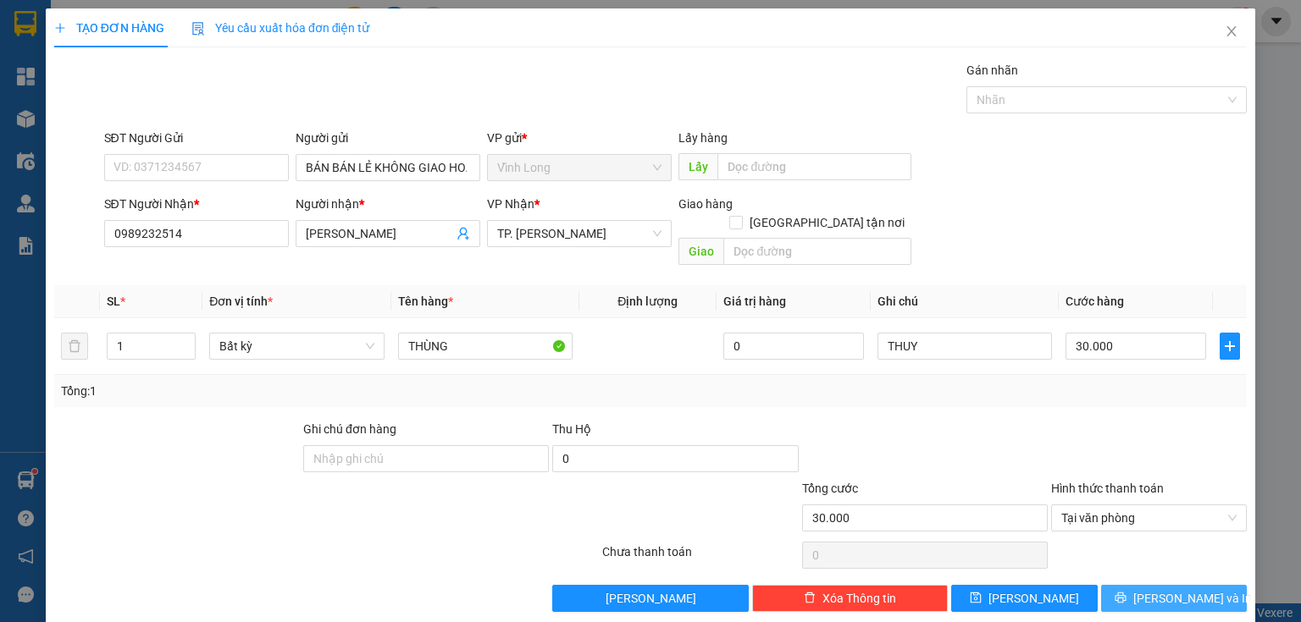
click at [1168, 589] on span "[PERSON_NAME] và In" at bounding box center [1192, 598] width 119 height 19
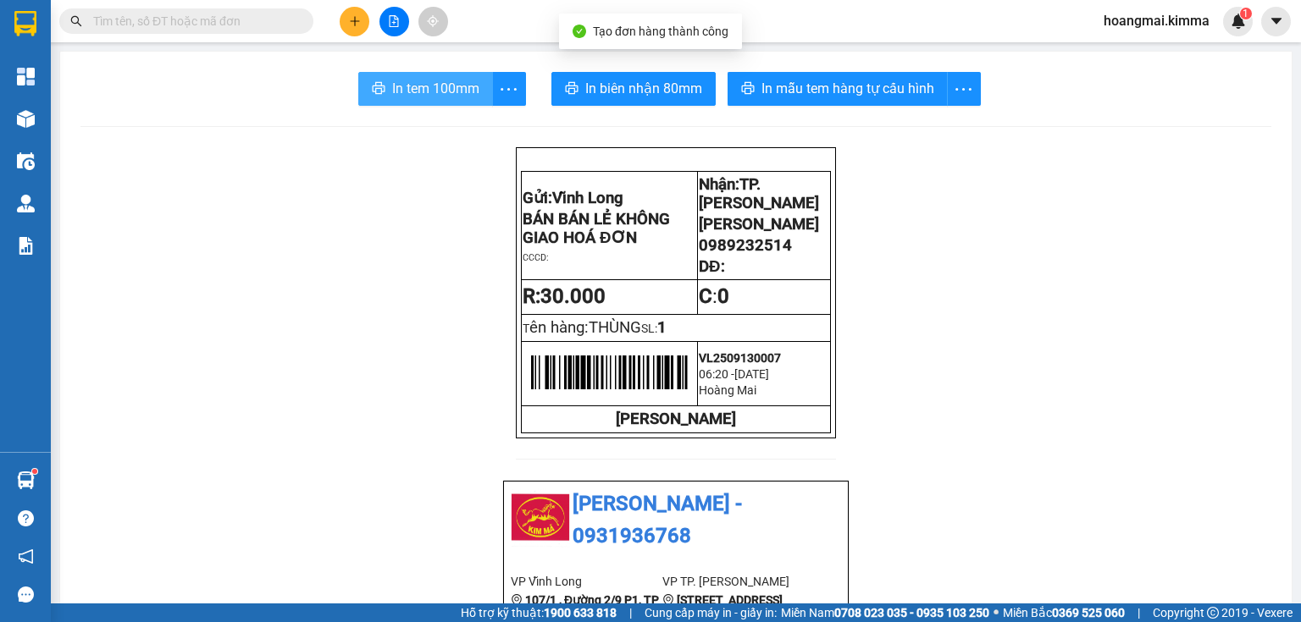
click at [438, 100] on button "In tem 100mm" at bounding box center [425, 89] width 135 height 34
click at [358, 25] on icon "plus" at bounding box center [355, 21] width 12 height 12
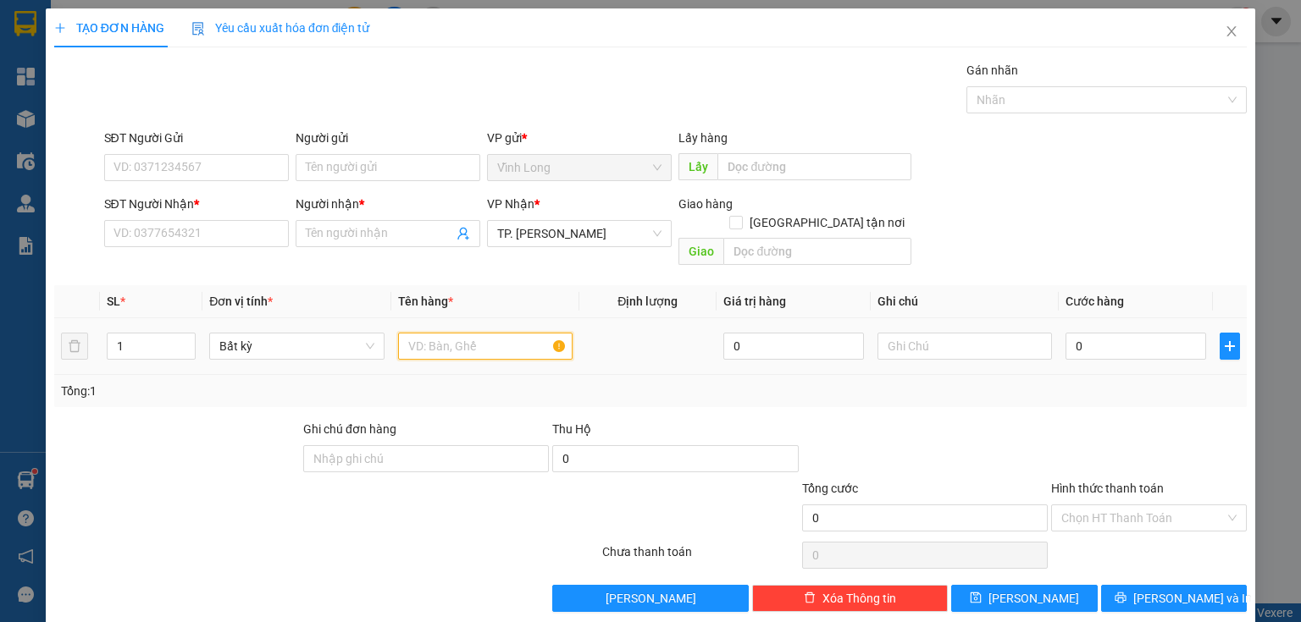
click at [434, 333] on input "text" at bounding box center [485, 346] width 174 height 27
type input "GÓI DÀI"
click at [967, 333] on input "text" at bounding box center [964, 346] width 174 height 27
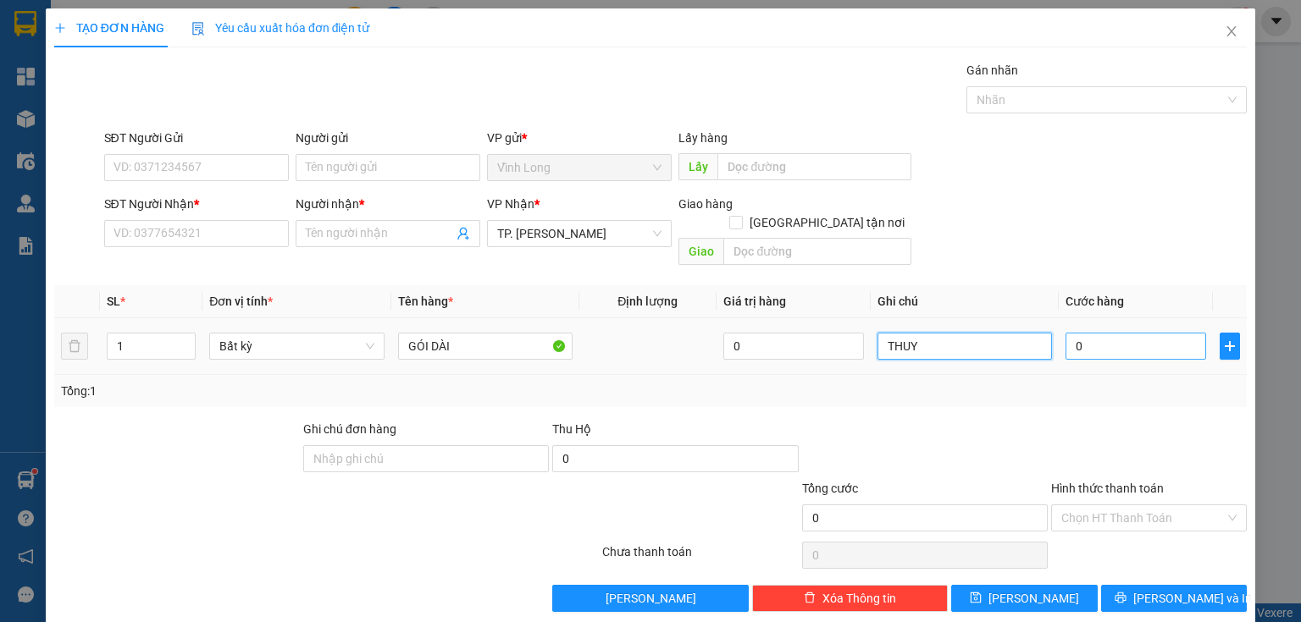
type input "THUY"
click at [1088, 333] on input "0" at bounding box center [1135, 346] width 141 height 27
type input "3"
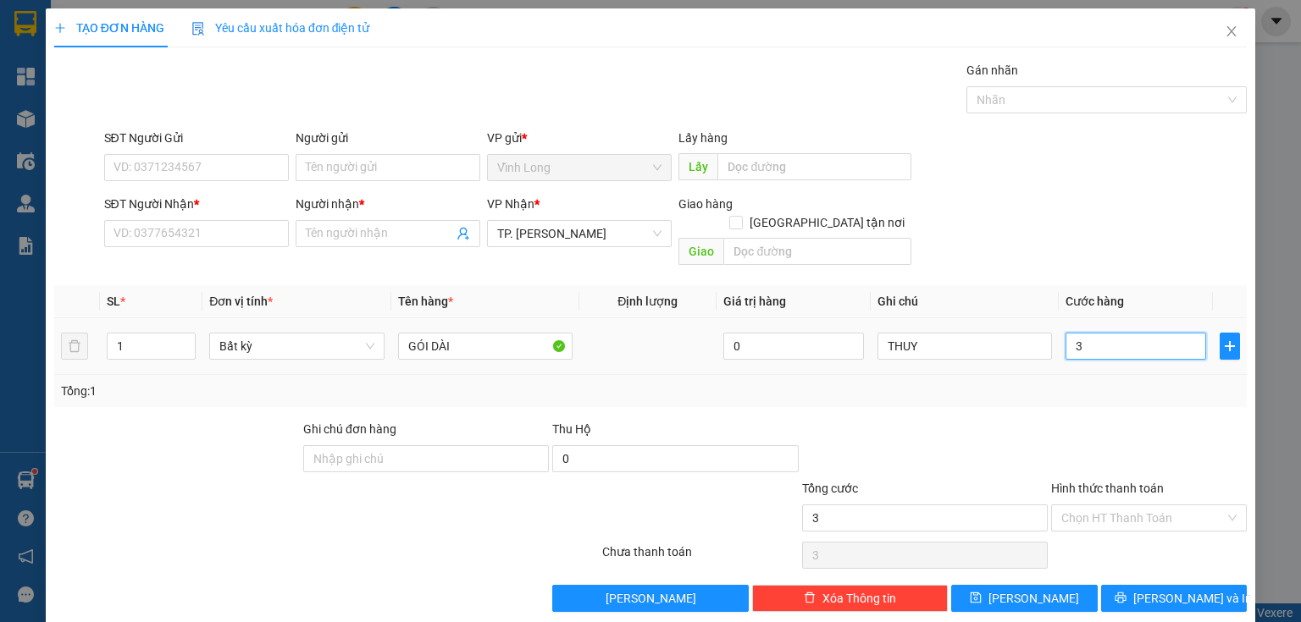
type input "30"
type input "30.000"
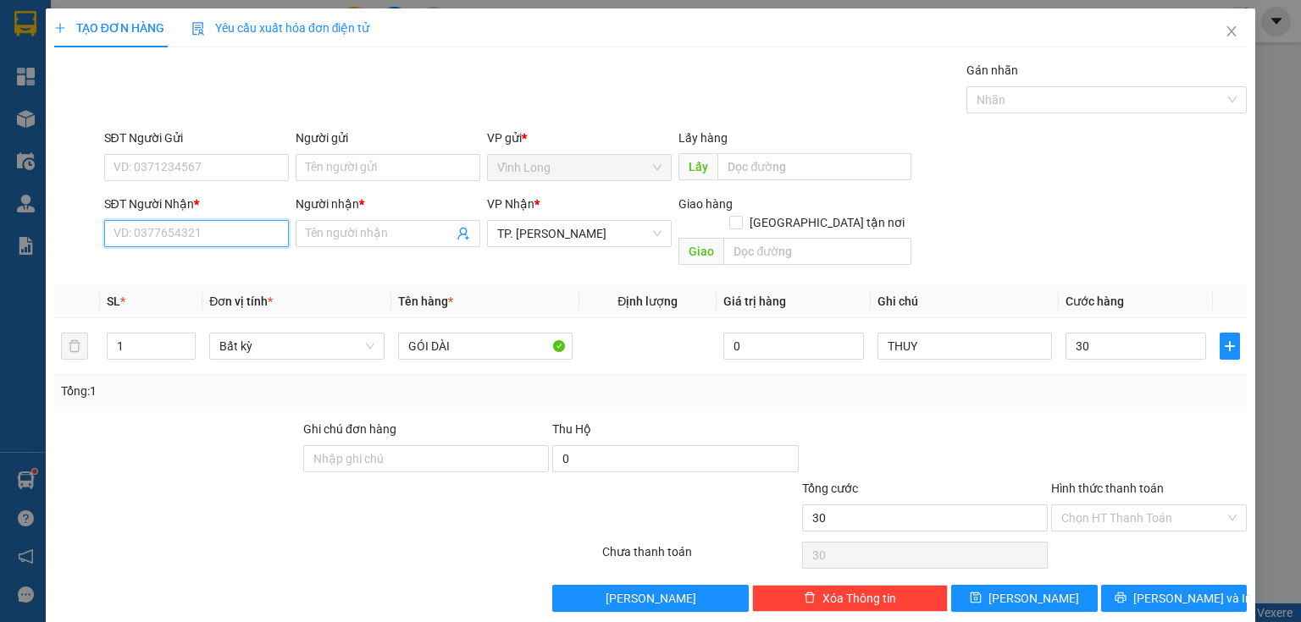
type input "30.000"
drag, startPoint x: 190, startPoint y: 235, endPoint x: 219, endPoint y: 242, distance: 30.4
click at [192, 234] on input "SĐT Người Nhận *" at bounding box center [196, 233] width 185 height 27
type input "0935661711"
click at [257, 273] on div "0935661711 - QUỲNH ANH" at bounding box center [196, 266] width 167 height 19
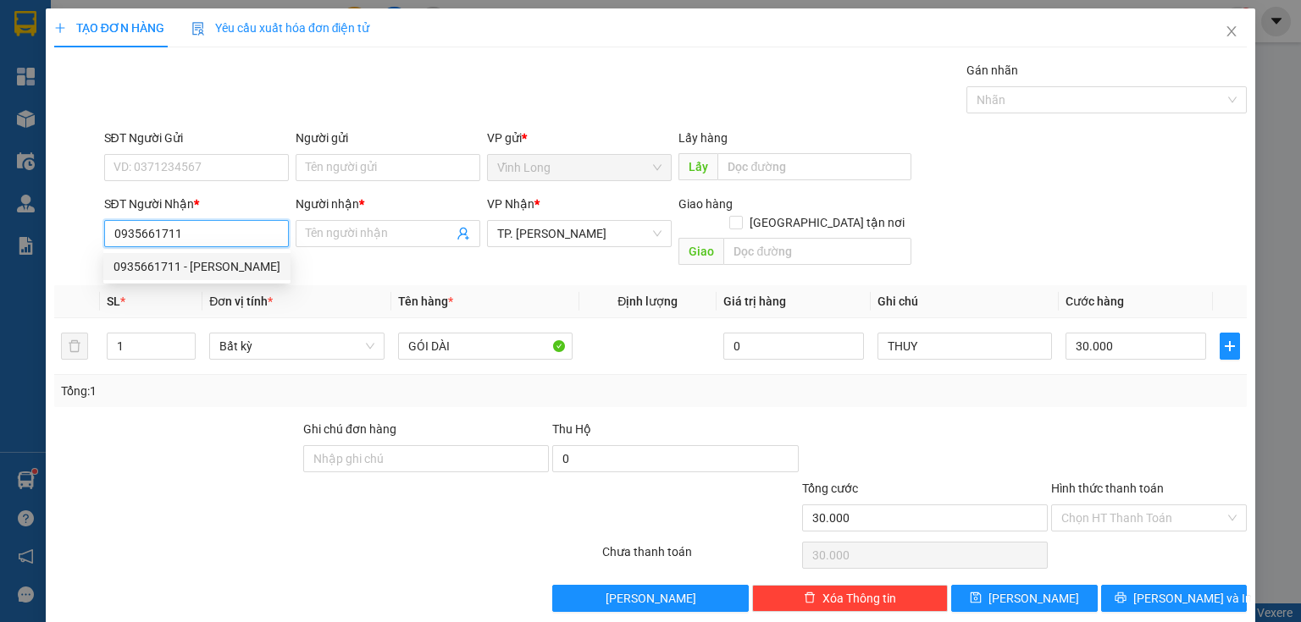
type input "QUỲNH ANH"
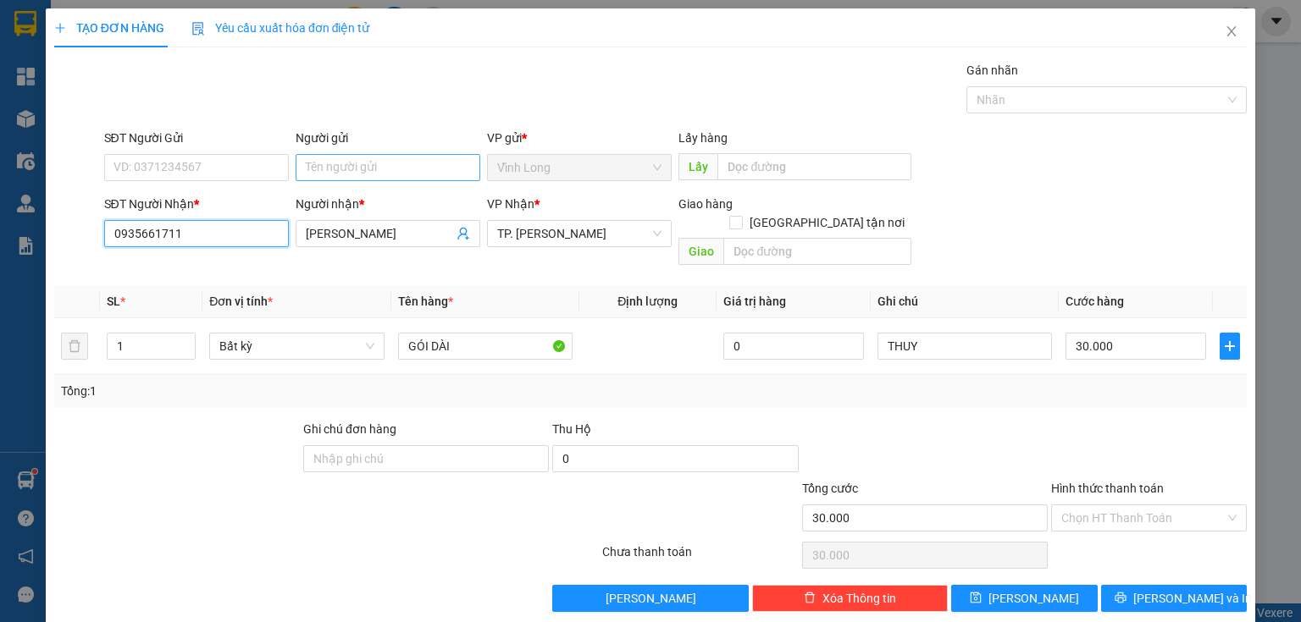
type input "0935661711"
click at [304, 170] on input "Người gửi" at bounding box center [388, 167] width 185 height 27
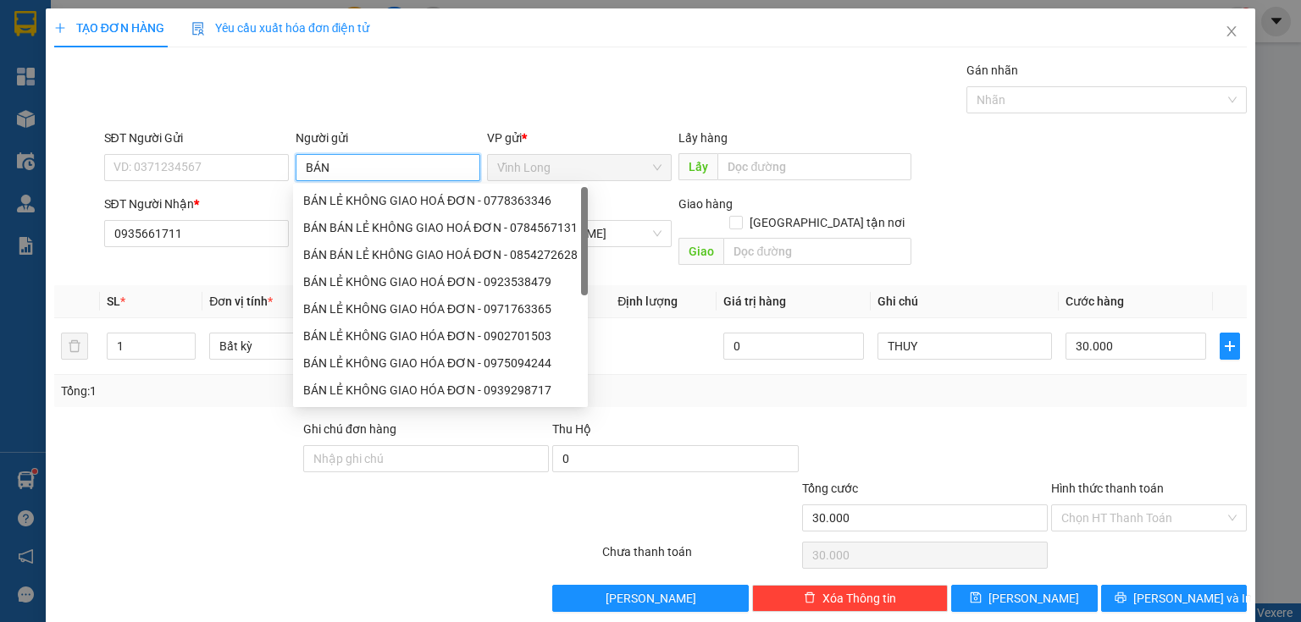
type input "BÁN"
drag, startPoint x: 322, startPoint y: 200, endPoint x: 285, endPoint y: 188, distance: 39.1
click at [318, 200] on div "BÁN LẺ KHÔNG GIAO HOÁ ĐƠN - 0778363346" at bounding box center [440, 200] width 274 height 19
type input "0778363346"
type input "BÁN LẺ KHÔNG GIAO HOÁ ĐƠN"
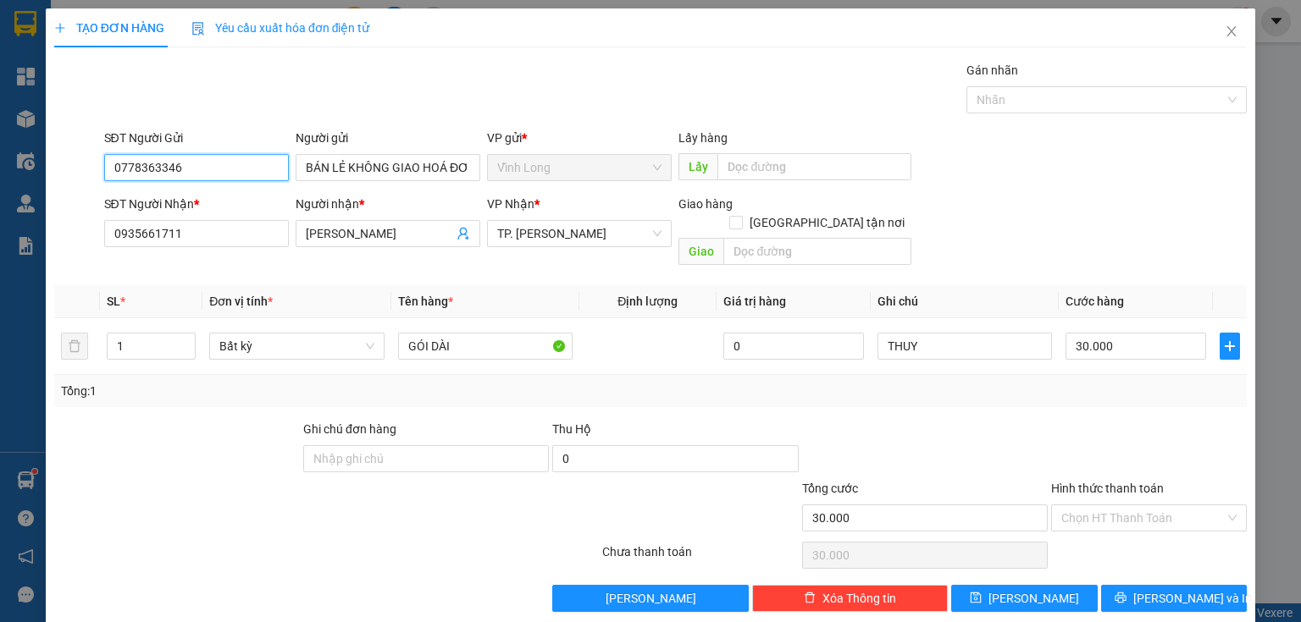
drag, startPoint x: 244, startPoint y: 178, endPoint x: 0, endPoint y: 214, distance: 246.6
click at [0, 235] on div "TẠO ĐƠN HÀNG Yêu cầu xuất hóa đơn điện tử Transit Pickup Surcharge Ids Transit …" at bounding box center [650, 311] width 1301 height 622
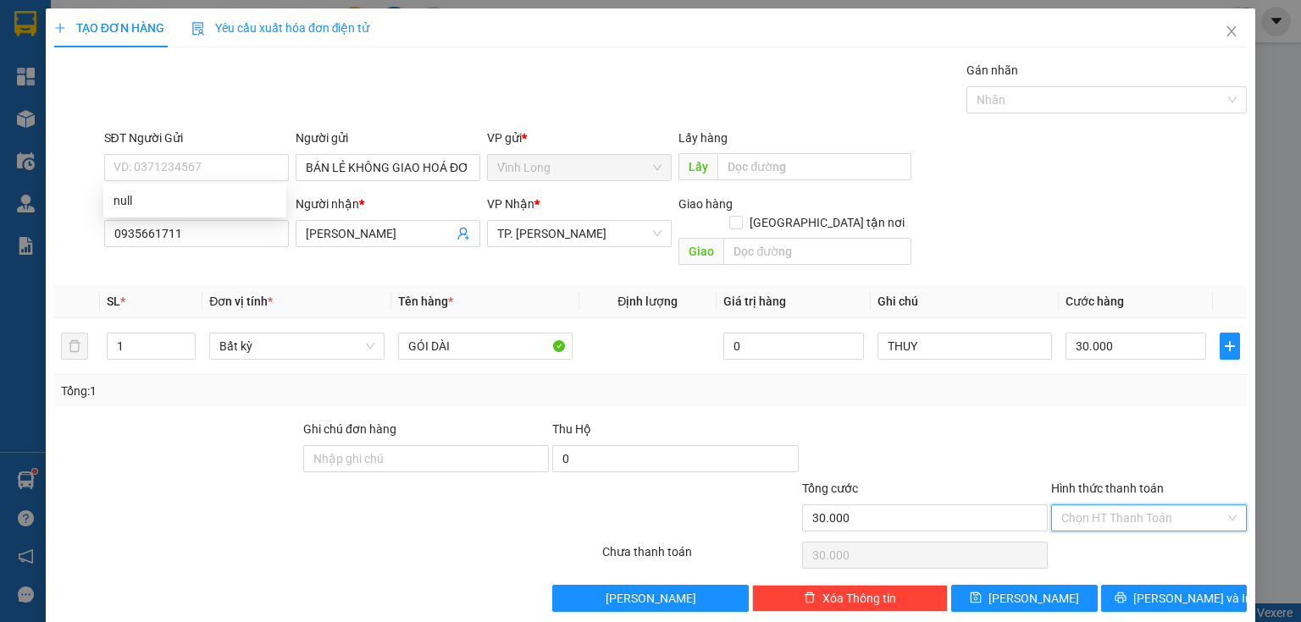
click at [1066, 505] on input "Hình thức thanh toán" at bounding box center [1142, 517] width 163 height 25
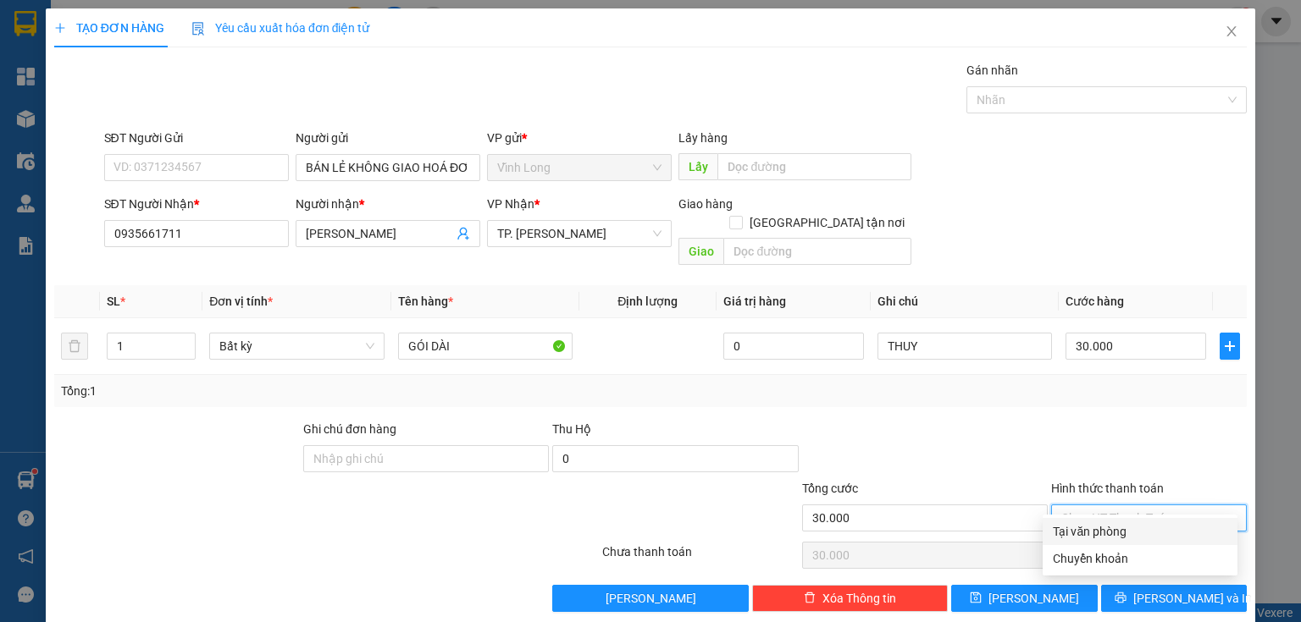
click at [1073, 541] on div "Tại văn phòng" at bounding box center [1139, 531] width 195 height 27
type input "0"
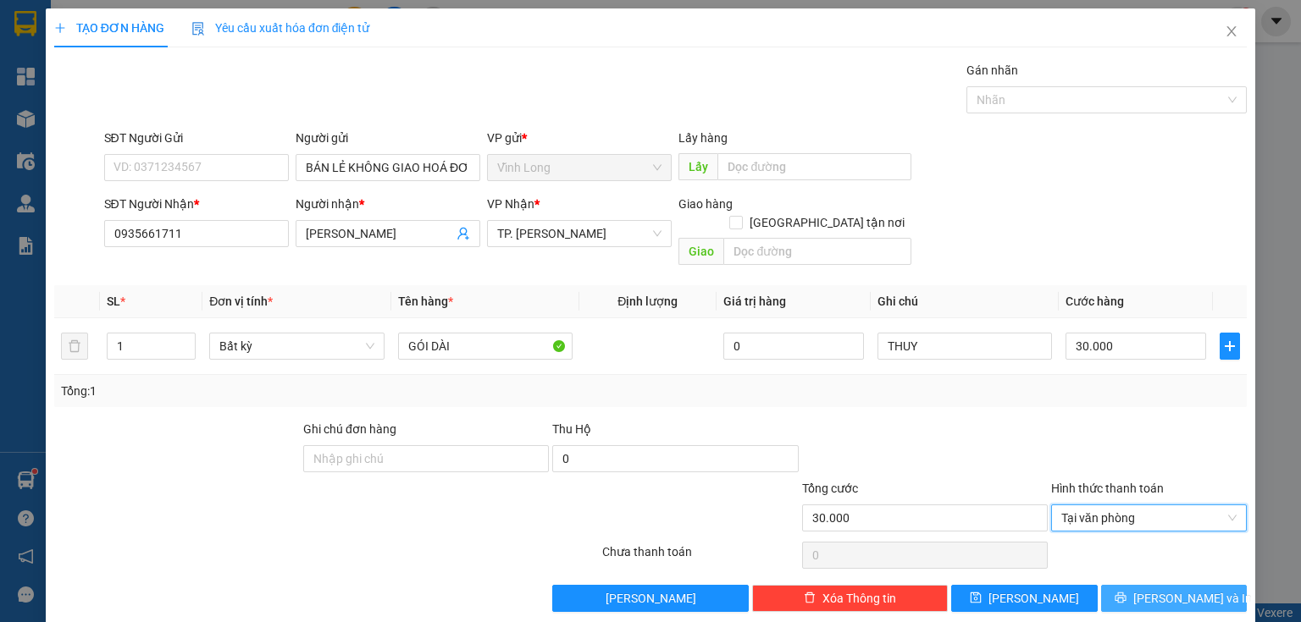
click at [1186, 589] on span "[PERSON_NAME] và In" at bounding box center [1192, 598] width 119 height 19
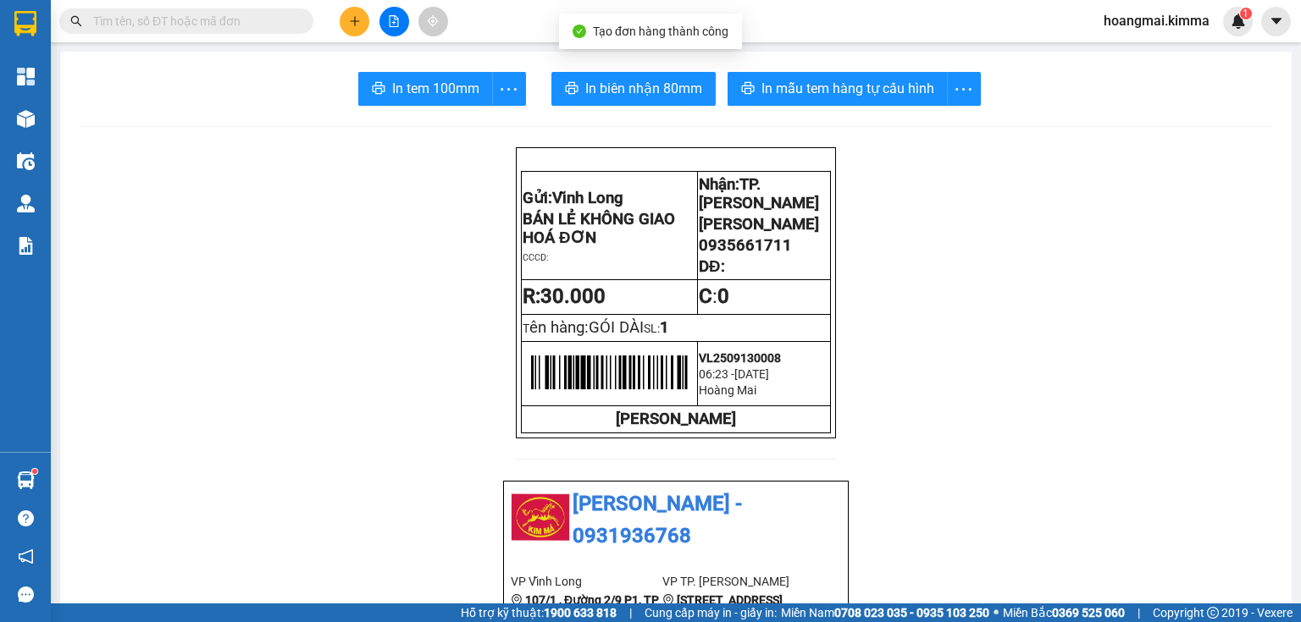
click at [450, 95] on span "In tem 100mm" at bounding box center [435, 88] width 87 height 21
click at [344, 17] on button at bounding box center [355, 22] width 30 height 30
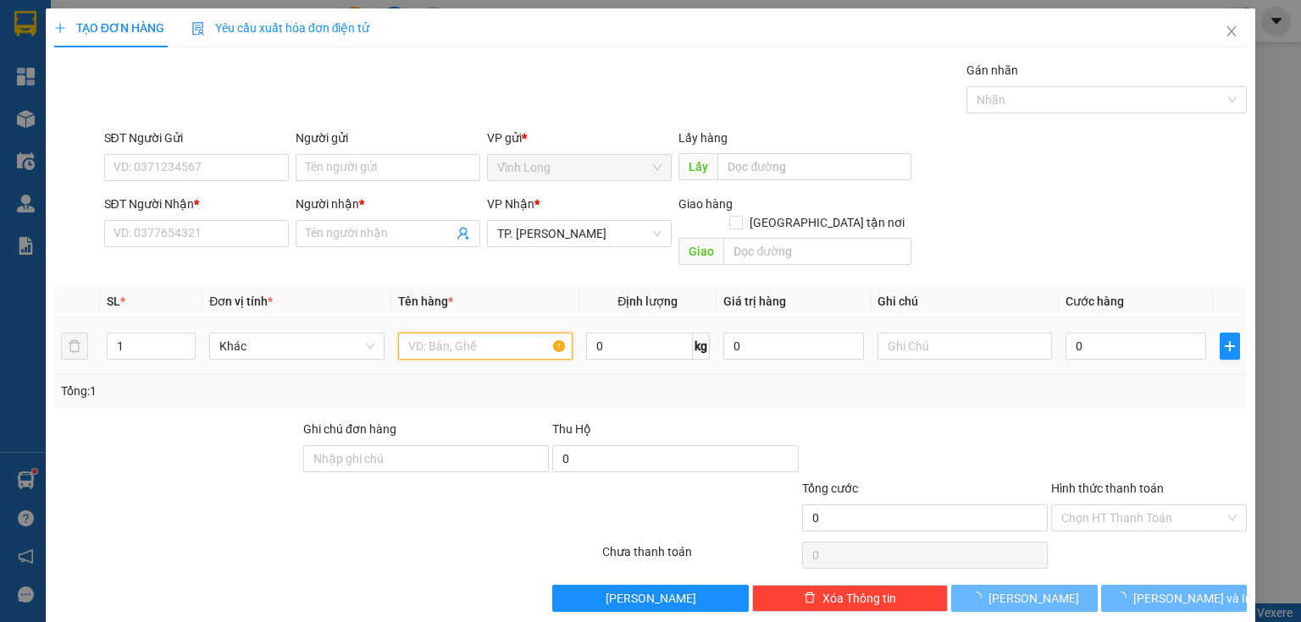
click at [474, 333] on input "text" at bounding box center [485, 346] width 174 height 27
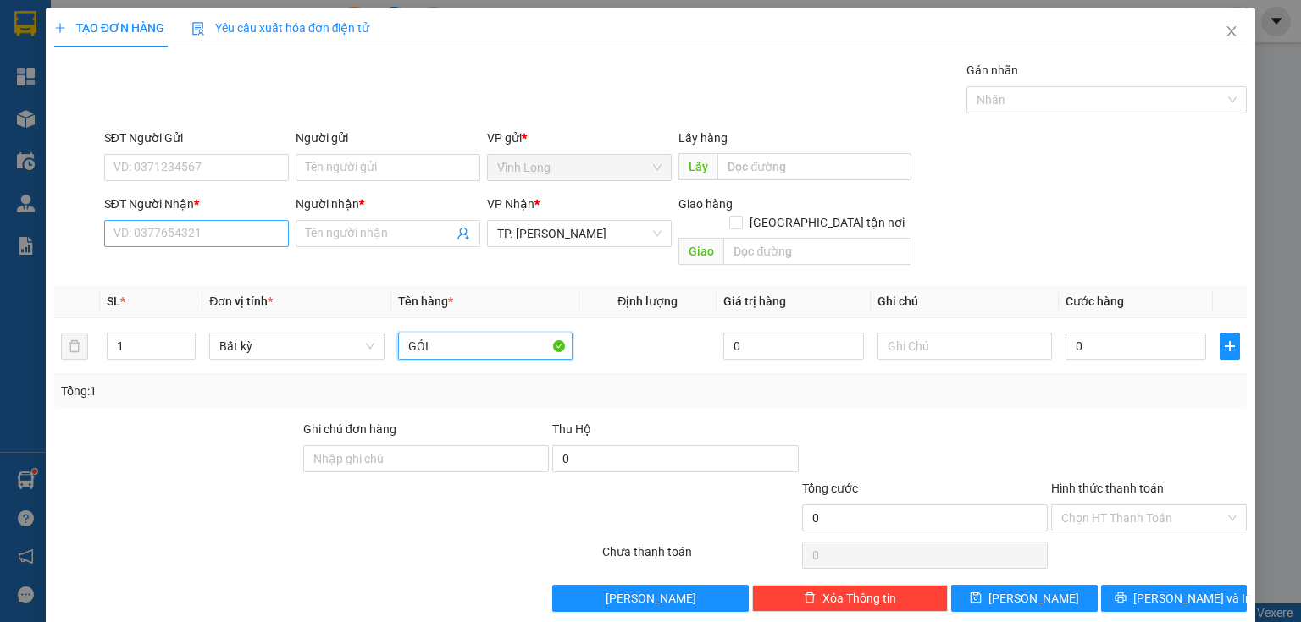
type input "GÓI"
click at [261, 232] on input "SĐT Người Nhận *" at bounding box center [196, 233] width 185 height 27
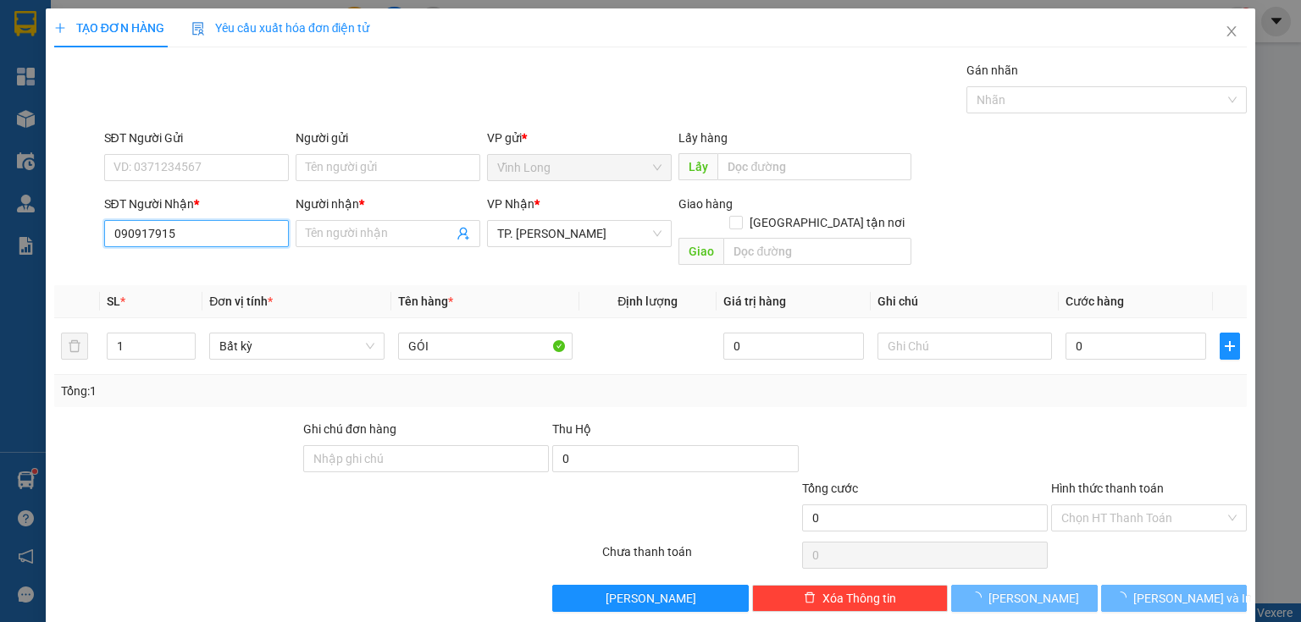
type input "0909179154"
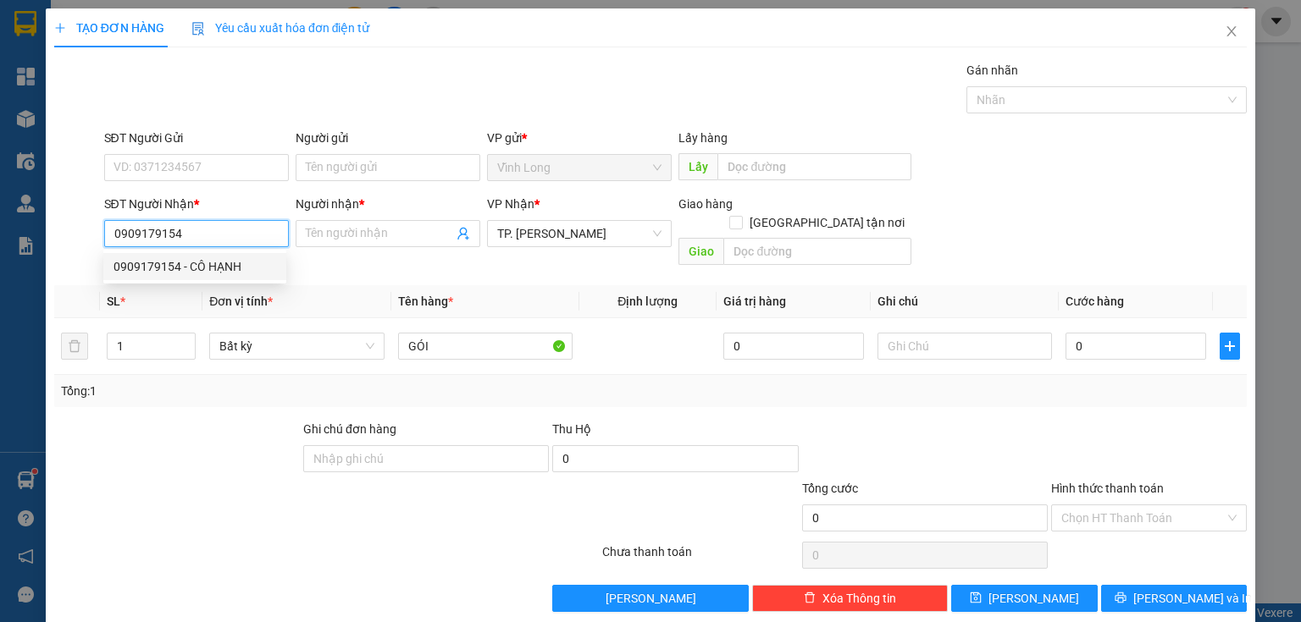
click at [230, 271] on div "0909179154 - CÔ HẠNH" at bounding box center [194, 266] width 163 height 19
type input "CÔ HẠNH"
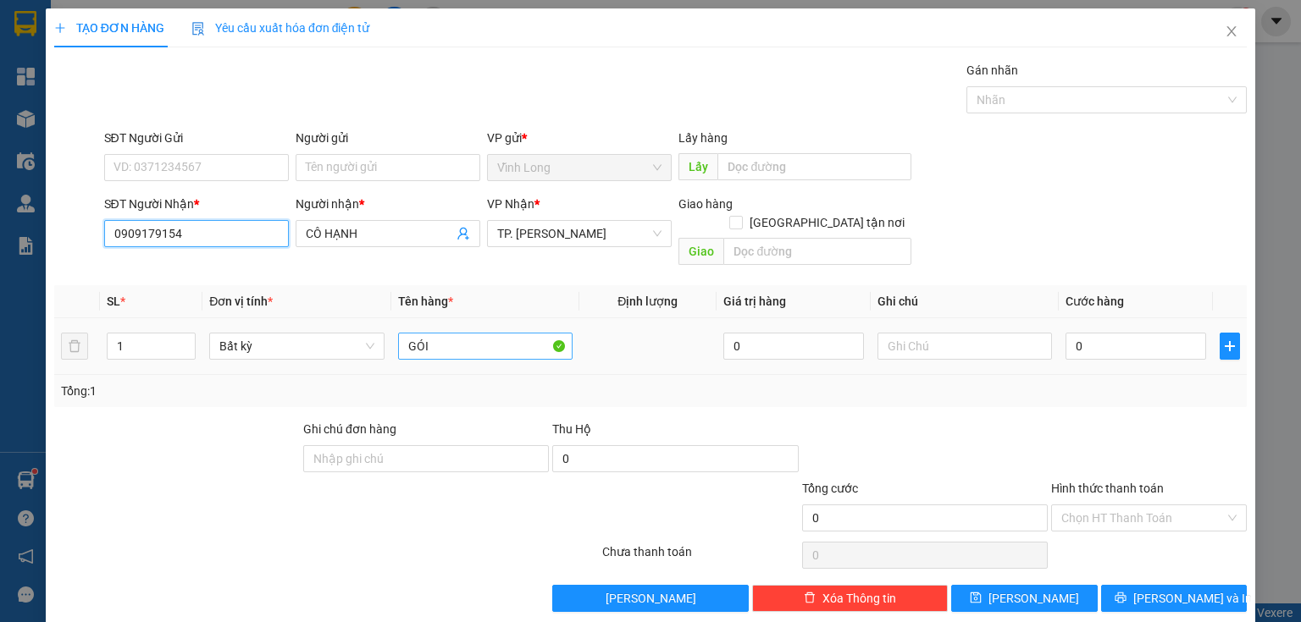
type input "0909179154"
click at [451, 333] on input "GÓI" at bounding box center [485, 346] width 174 height 27
type input "GÓI ĐỎ"
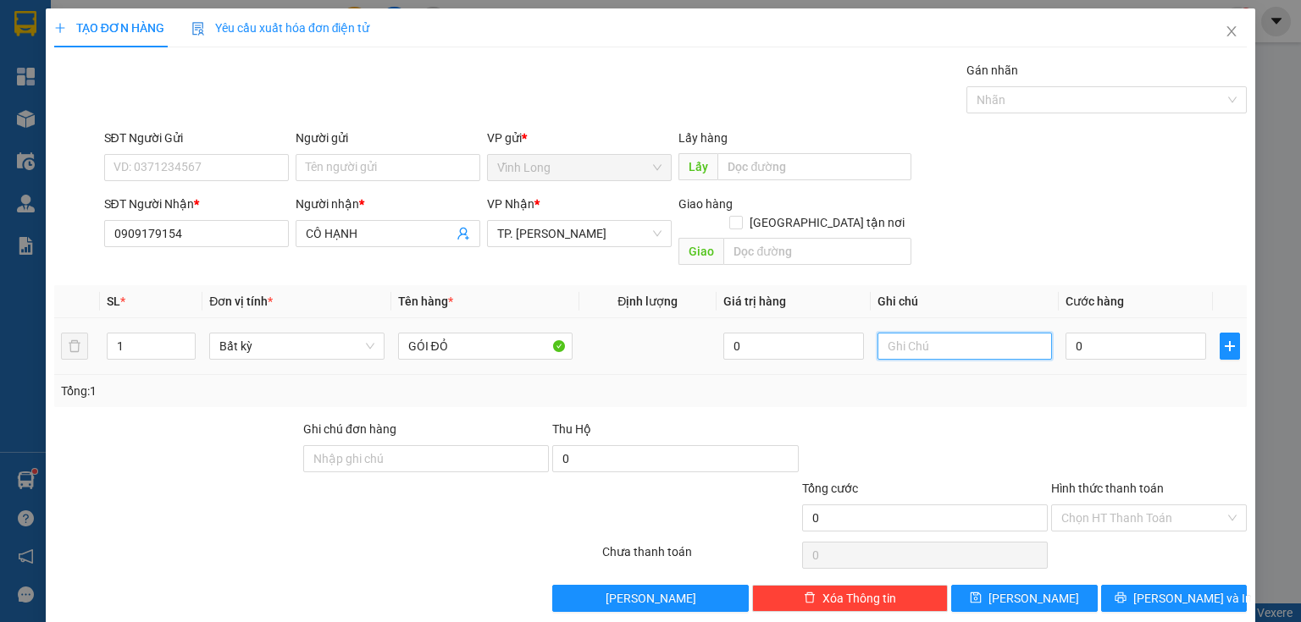
click at [908, 333] on input "text" at bounding box center [964, 346] width 174 height 27
type input "THUY"
click at [1091, 333] on input "0" at bounding box center [1135, 346] width 141 height 27
type input "2"
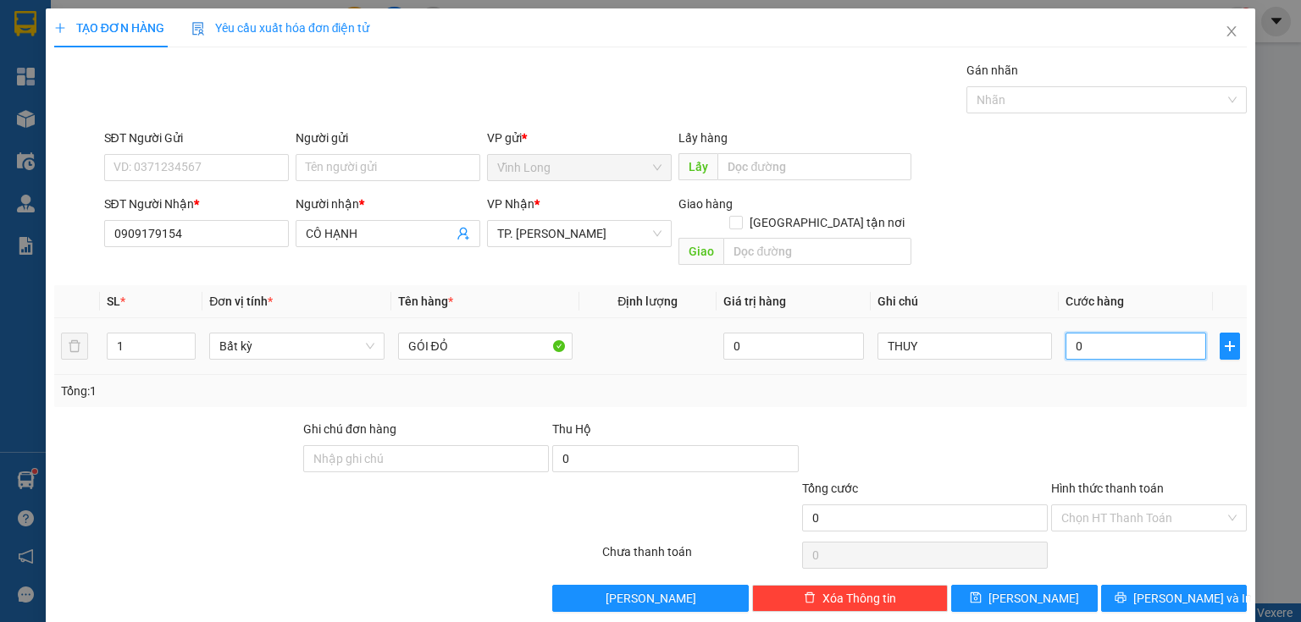
type input "2"
type input "20"
type input "20.000"
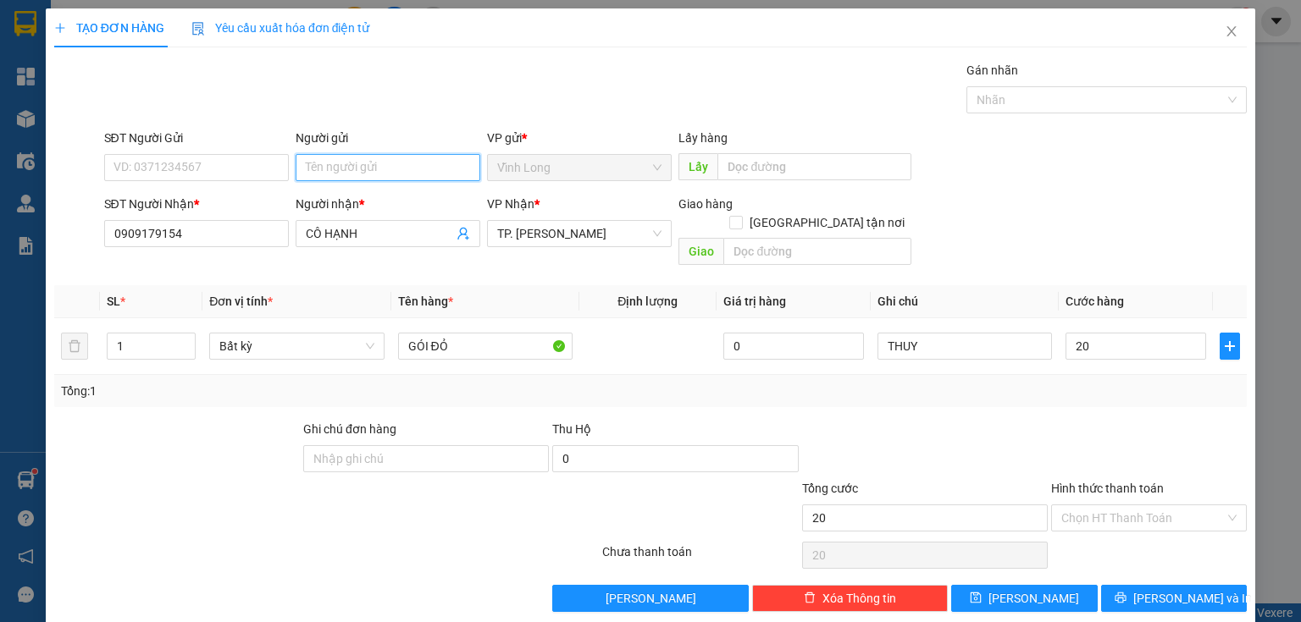
type input "20.000"
click at [362, 164] on input "Người gửi" at bounding box center [388, 167] width 185 height 27
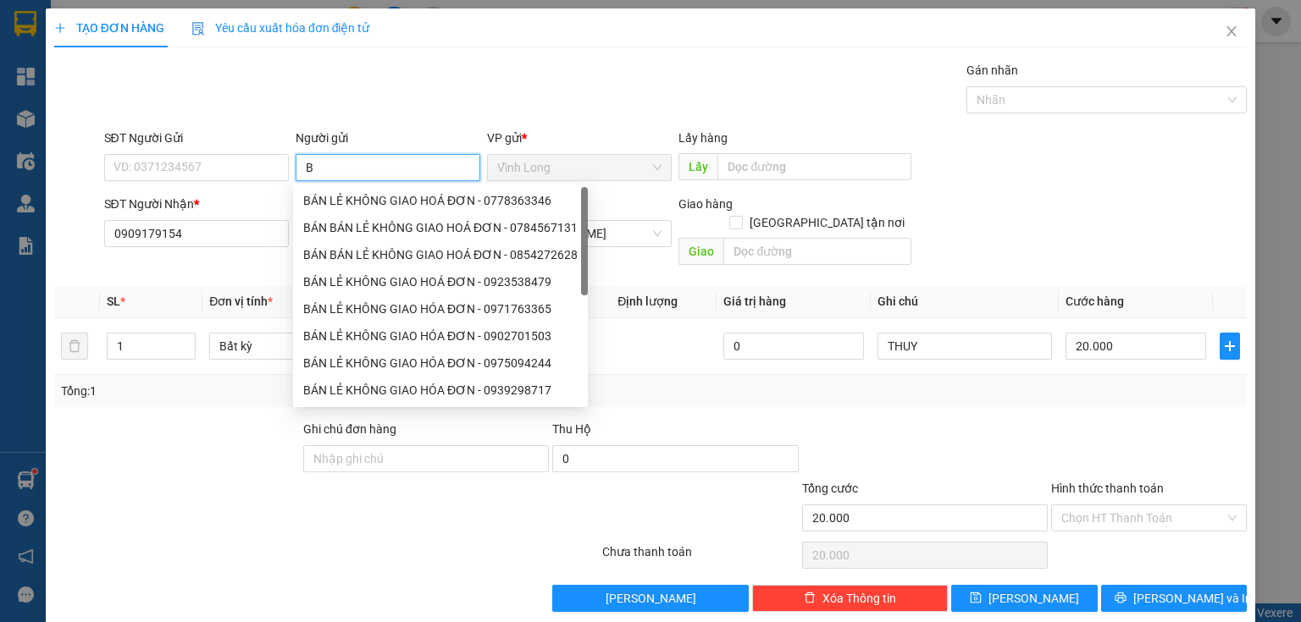
type input "BÁ"
click at [351, 202] on div "BÁN LẺ KHÔNG GIAO HOÁ ĐƠN - 0778363346" at bounding box center [440, 200] width 274 height 19
type input "0778363346"
type input "BÁN LẺ KHÔNG GIAO HOÁ ĐƠN"
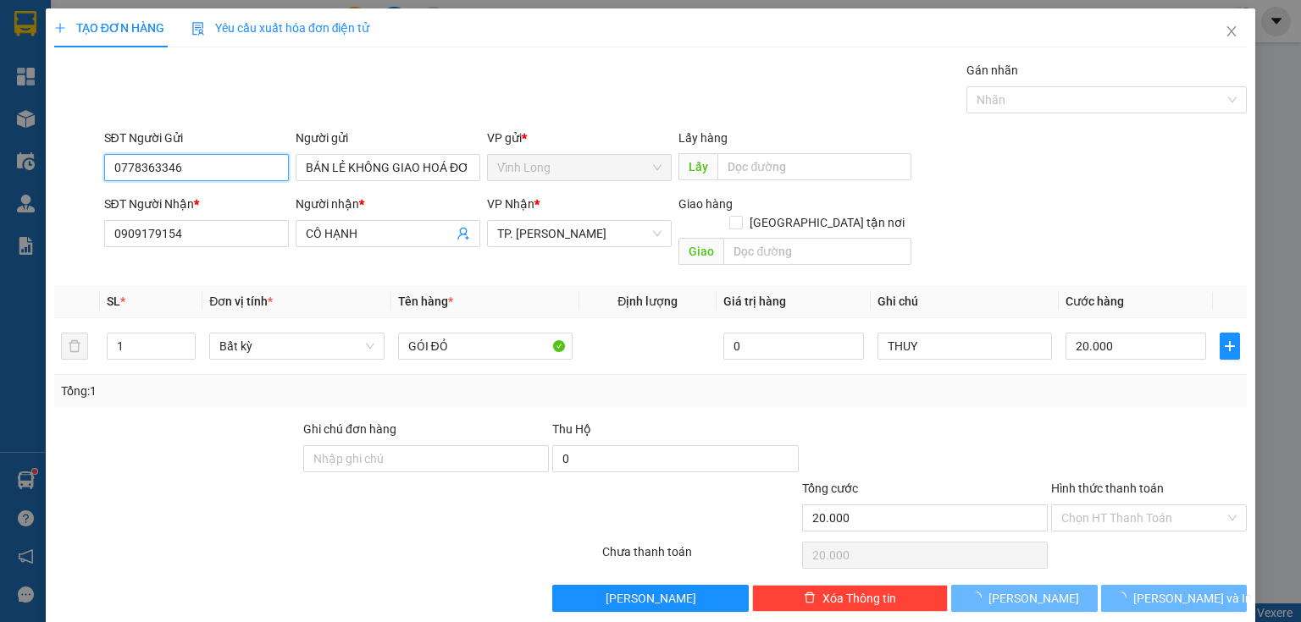
drag, startPoint x: 235, startPoint y: 162, endPoint x: 0, endPoint y: 161, distance: 234.5
click at [0, 168] on div "TẠO ĐƠN HÀNG Yêu cầu xuất hóa đơn điện tử Transit Pickup Surcharge Ids Transit …" at bounding box center [650, 311] width 1301 height 622
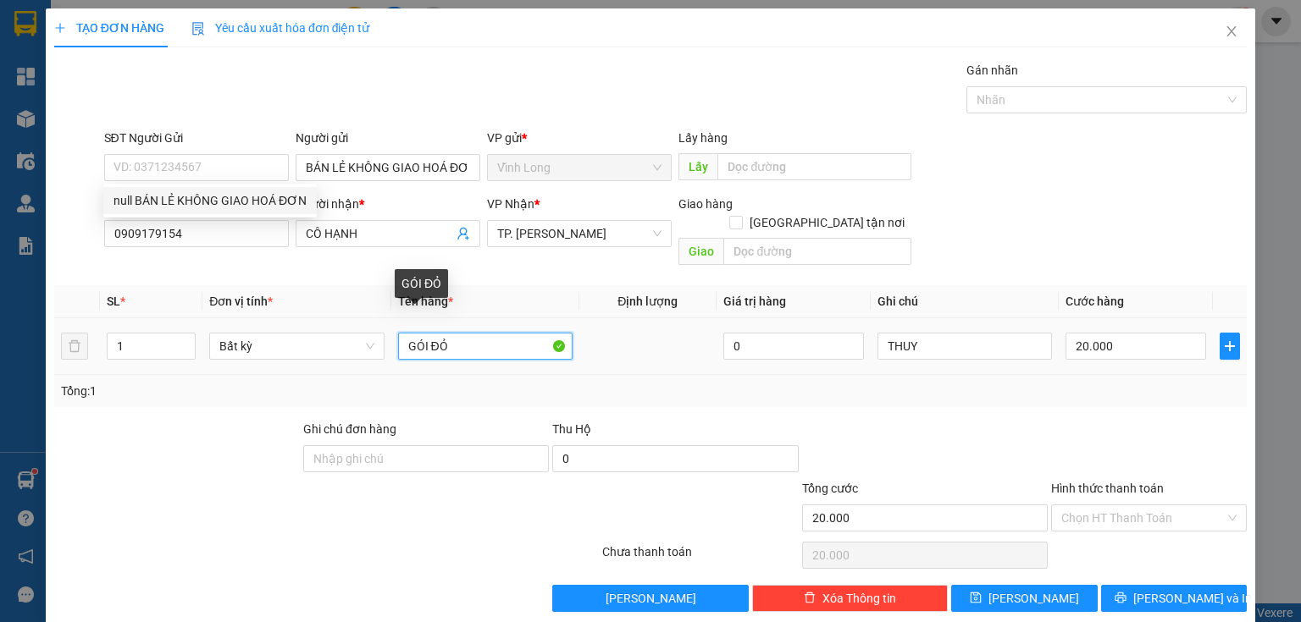
click at [505, 333] on input "GÓI ĐỎ" at bounding box center [485, 346] width 174 height 27
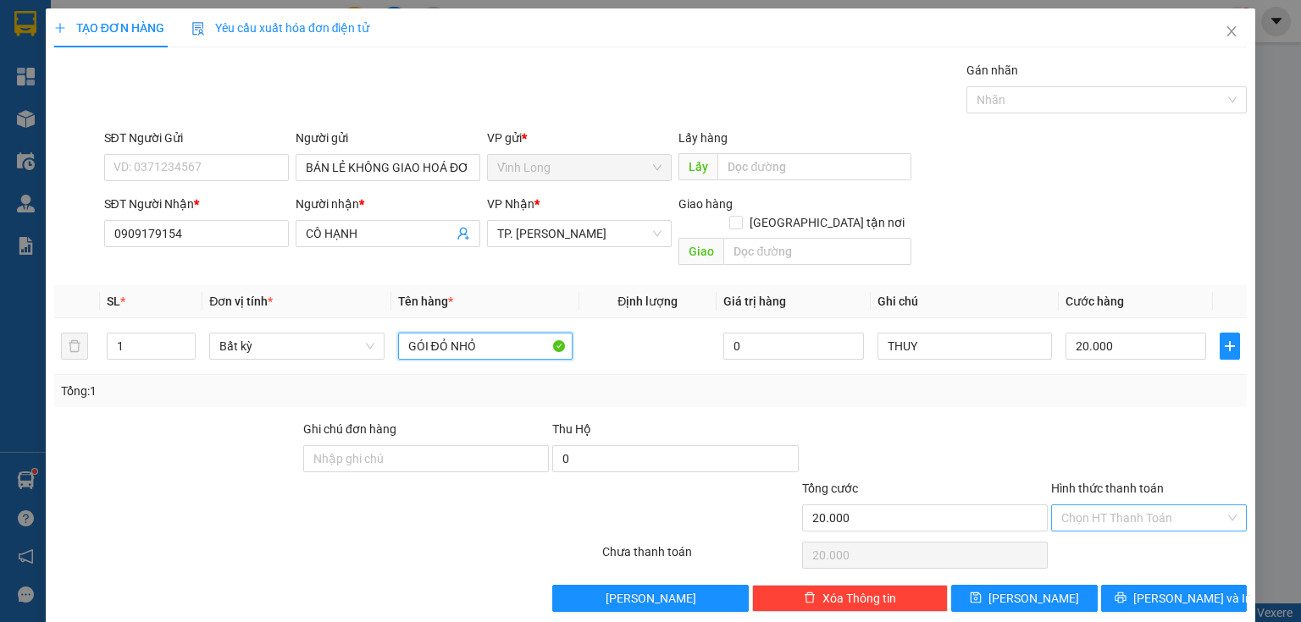
type input "GÓI ĐỎ NHỎ"
click at [1111, 505] on input "Hình thức thanh toán" at bounding box center [1142, 517] width 163 height 25
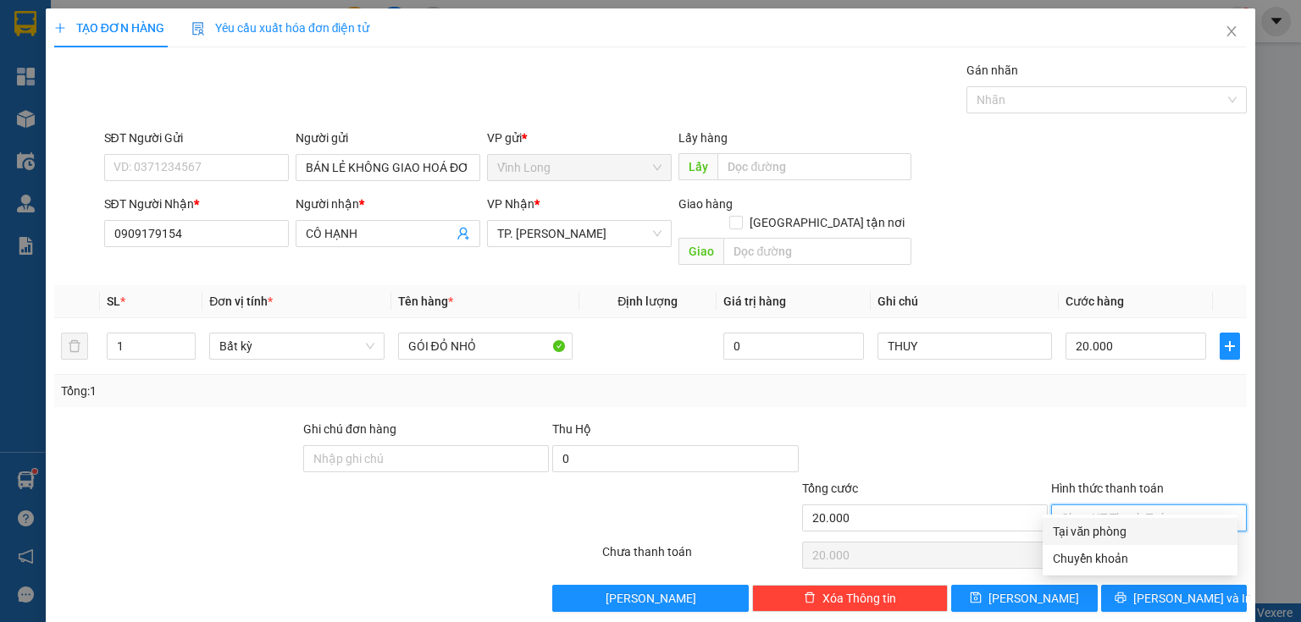
click at [1101, 523] on div "Tại văn phòng" at bounding box center [1139, 531] width 174 height 19
type input "0"
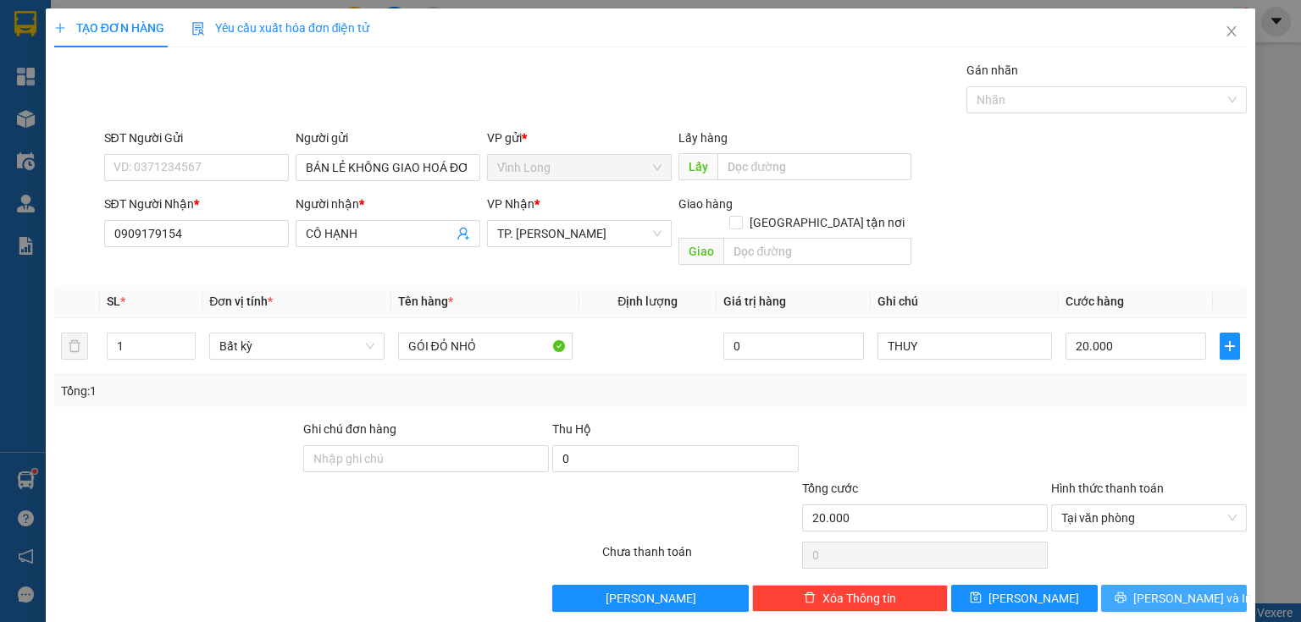
click at [1172, 589] on span "[PERSON_NAME] và In" at bounding box center [1192, 598] width 119 height 19
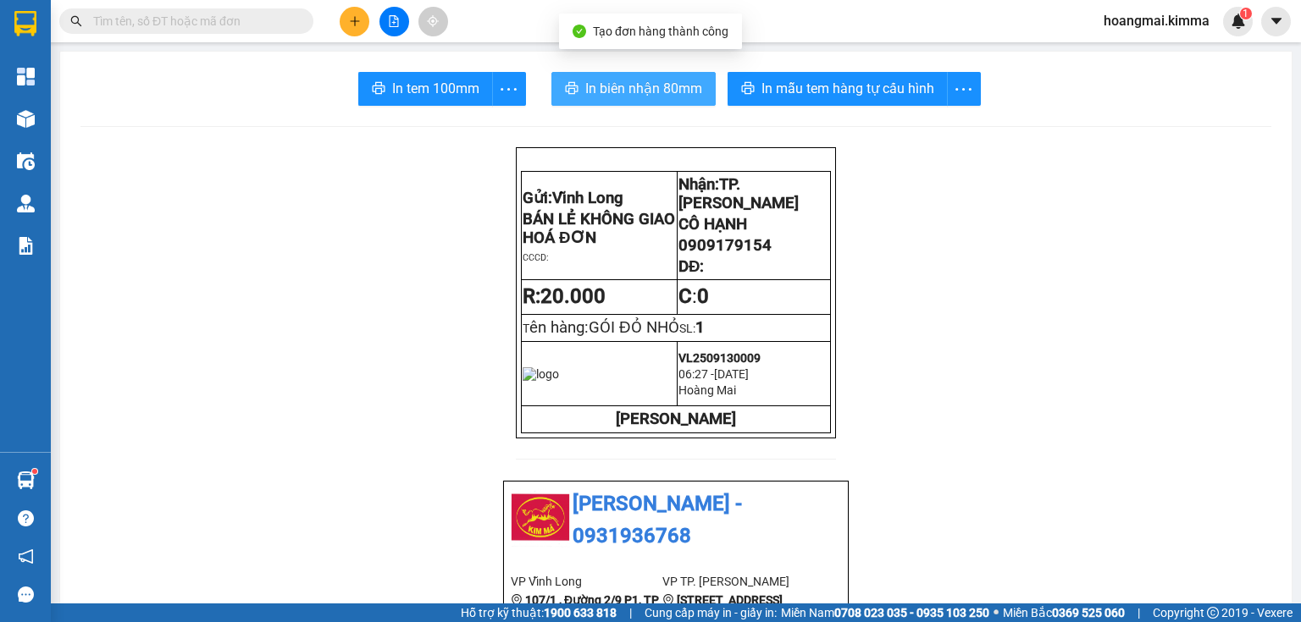
click at [627, 80] on span "In biên nhận 80mm" at bounding box center [643, 88] width 117 height 21
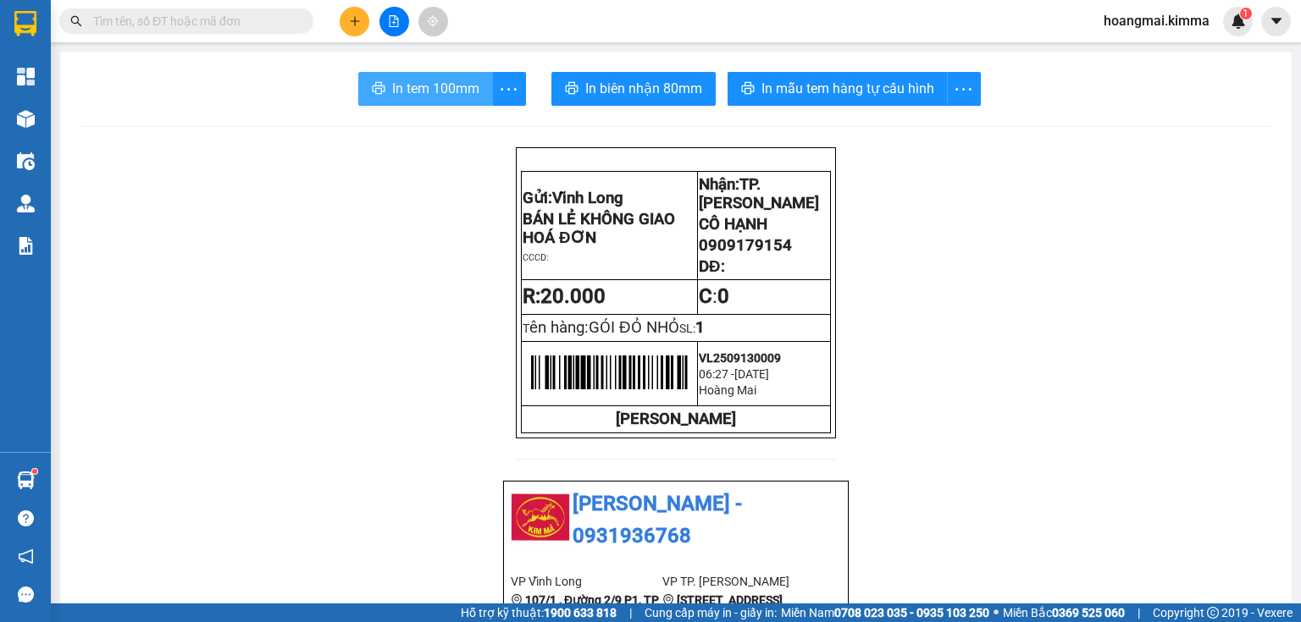
drag, startPoint x: 448, startPoint y: 78, endPoint x: 459, endPoint y: 75, distance: 11.5
click at [456, 75] on button "In tem 100mm" at bounding box center [425, 89] width 135 height 34
click at [349, 15] on icon "plus" at bounding box center [355, 21] width 12 height 12
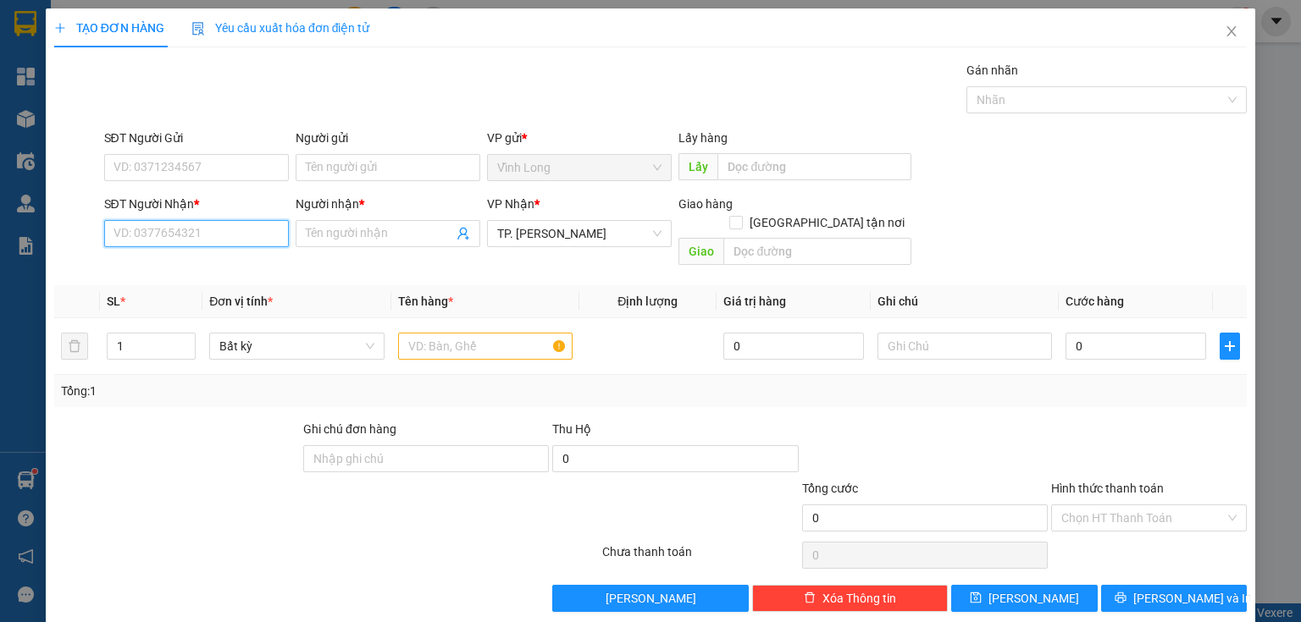
click at [210, 240] on input "SĐT Người Nhận *" at bounding box center [196, 233] width 185 height 27
type input "0799578779"
drag, startPoint x: 239, startPoint y: 262, endPoint x: 231, endPoint y: 203, distance: 59.8
click at [231, 203] on body "Kết quả tìm kiếm ( 0 ) Bộ lọc No Data hoangmai.kimma 1 Tổng Quan Kho hàng mới Đ…" at bounding box center [650, 311] width 1301 height 622
click at [198, 278] on div "0799578779 - ANH TẤN" at bounding box center [196, 266] width 187 height 27
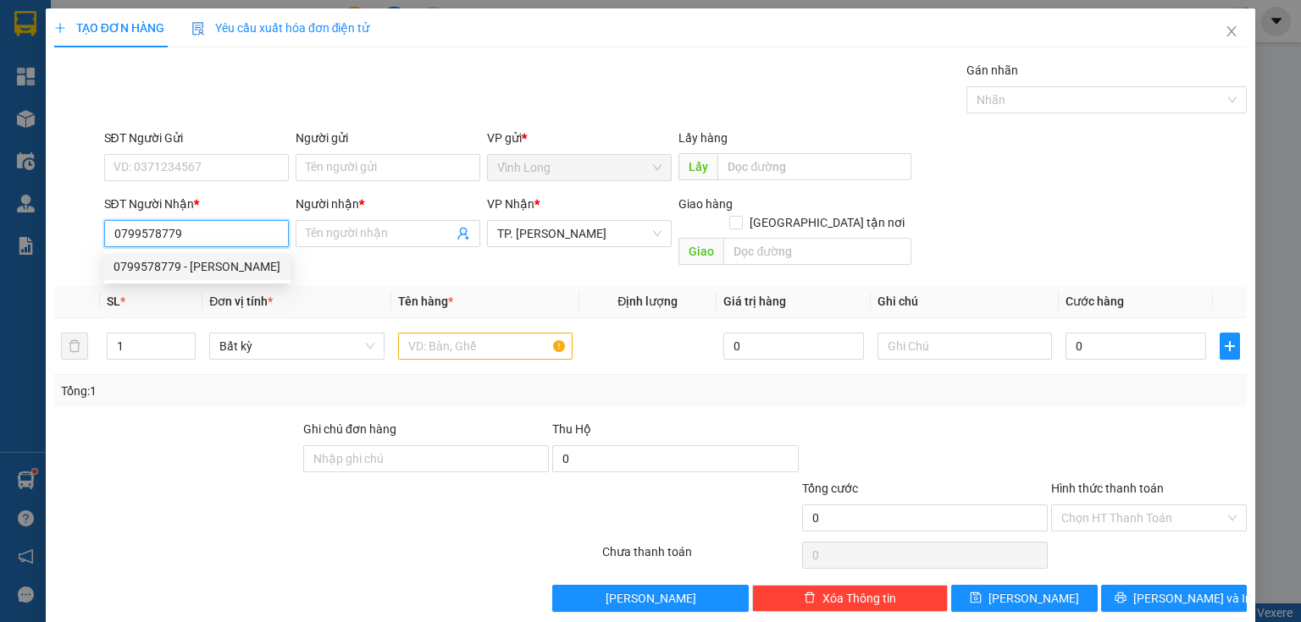
type input "ANH TẤN"
type input "0799578779"
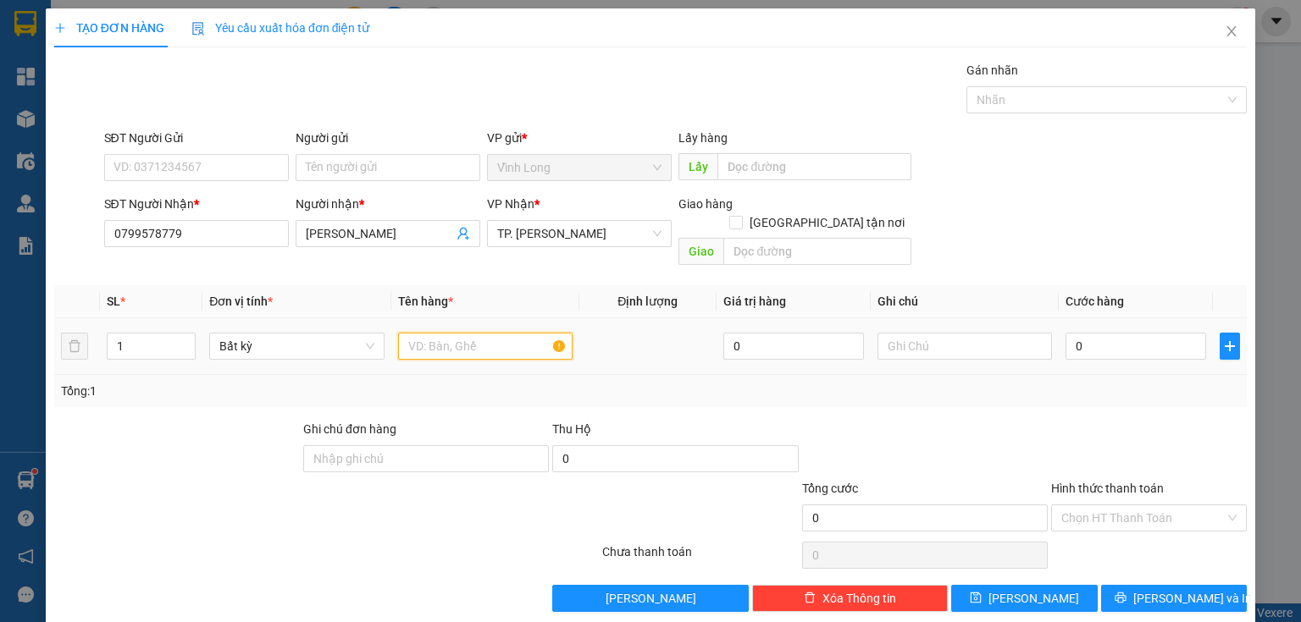
click at [457, 340] on input "text" at bounding box center [485, 346] width 174 height 27
type input "GIỎ"
click at [908, 334] on input "text" at bounding box center [964, 346] width 174 height 27
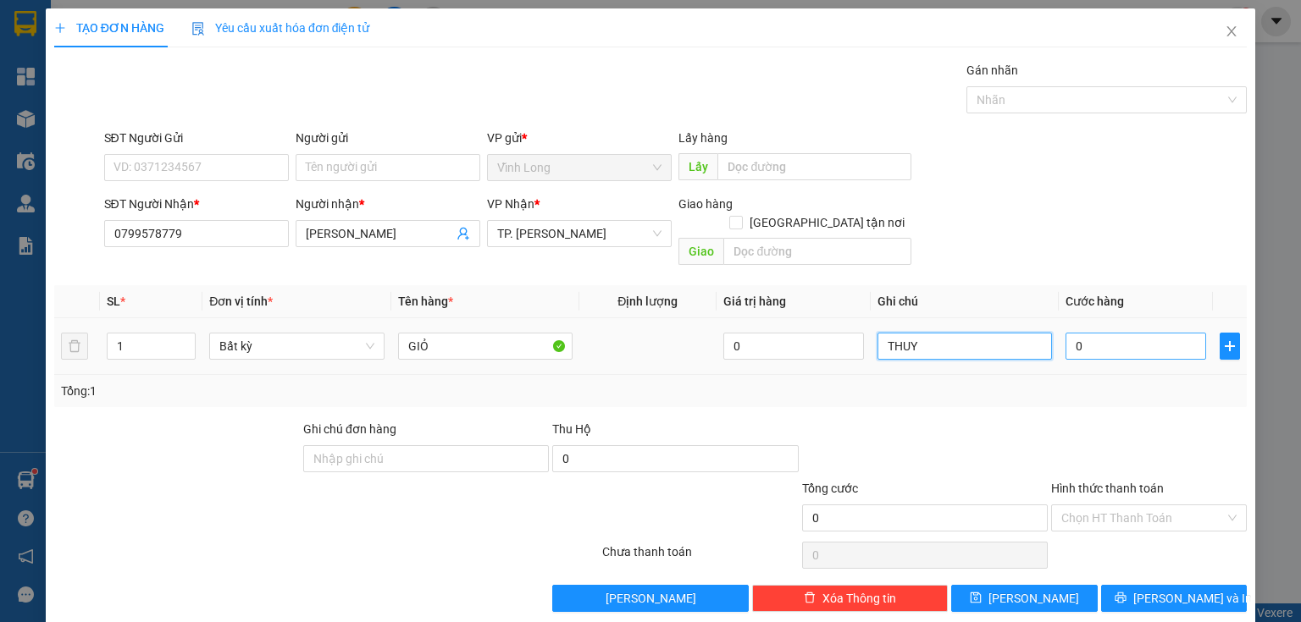
type input "THUY"
click at [1074, 333] on input "0" at bounding box center [1135, 346] width 141 height 27
type input "4"
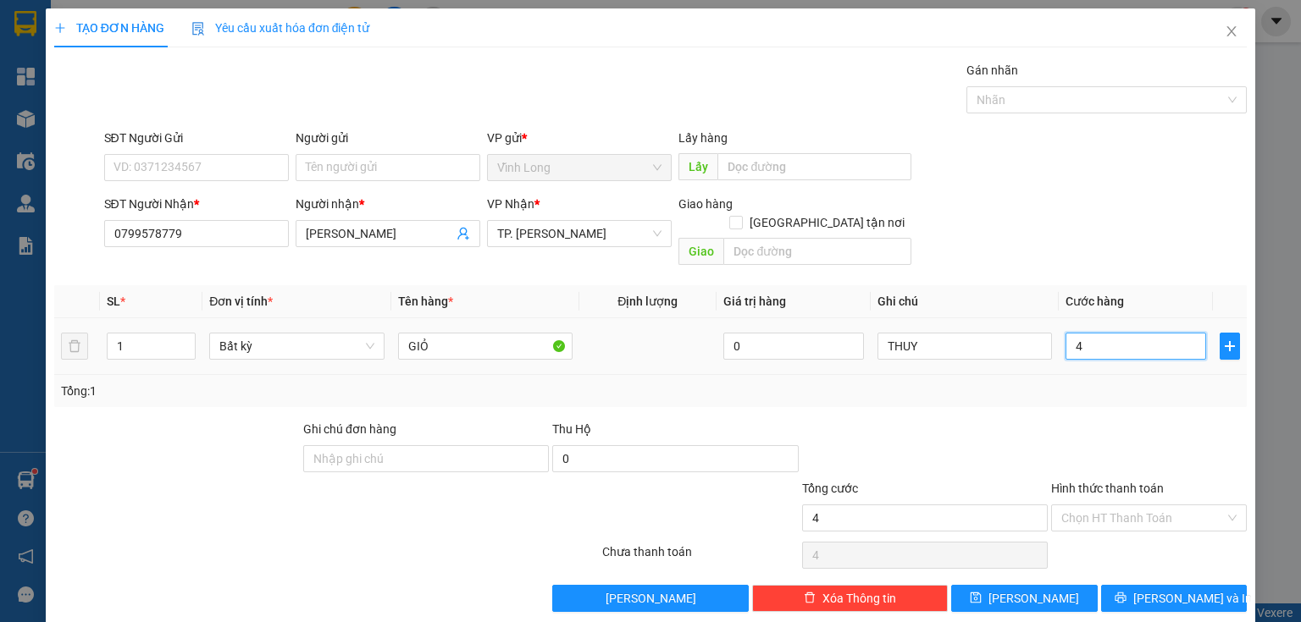
type input "40"
type input "40.000"
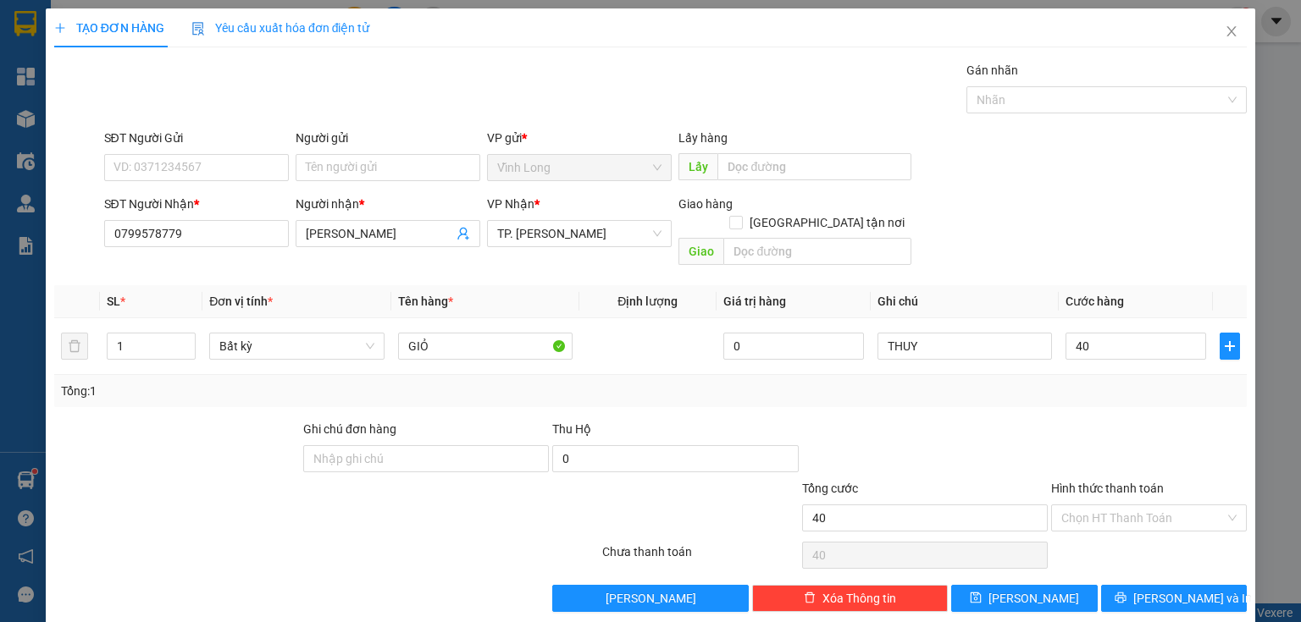
type input "40.000"
click at [399, 180] on div "Người gửi Tên người gửi" at bounding box center [388, 158] width 185 height 59
click at [361, 169] on input "Người gửi" at bounding box center [388, 167] width 185 height 27
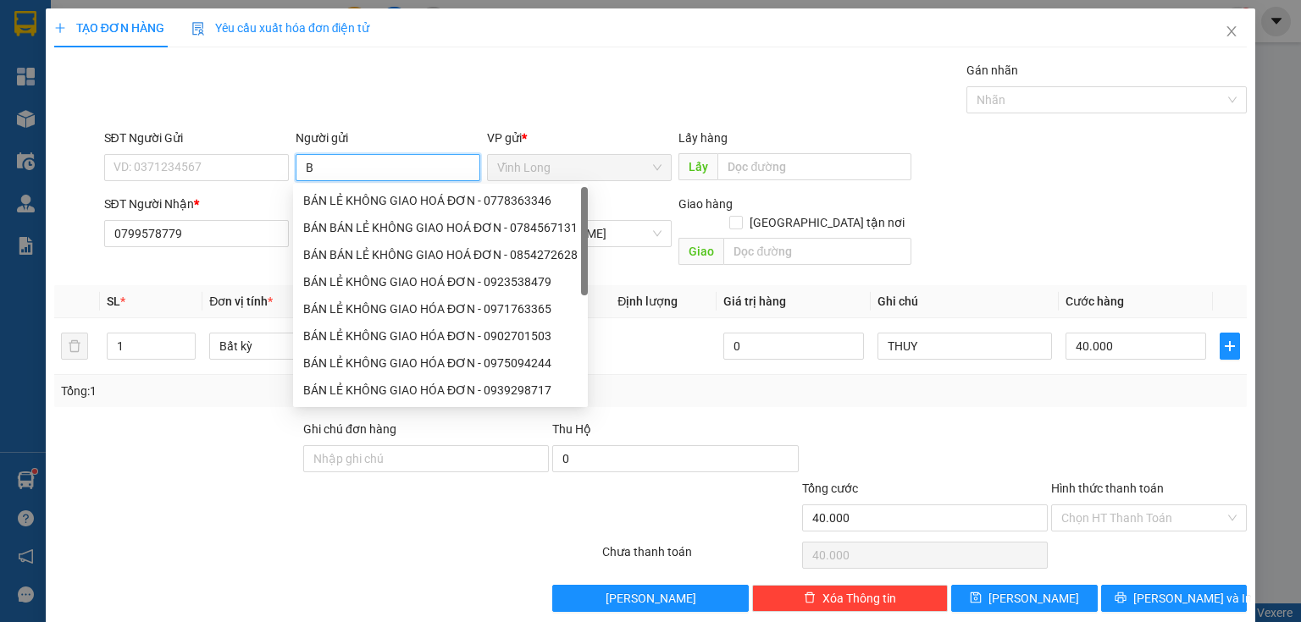
type input "BÁ"
click at [368, 203] on div "BÁN LẺ KHÔNG GIAO HOÁ ĐƠN - 0778363346" at bounding box center [440, 200] width 274 height 19
type input "0778363346"
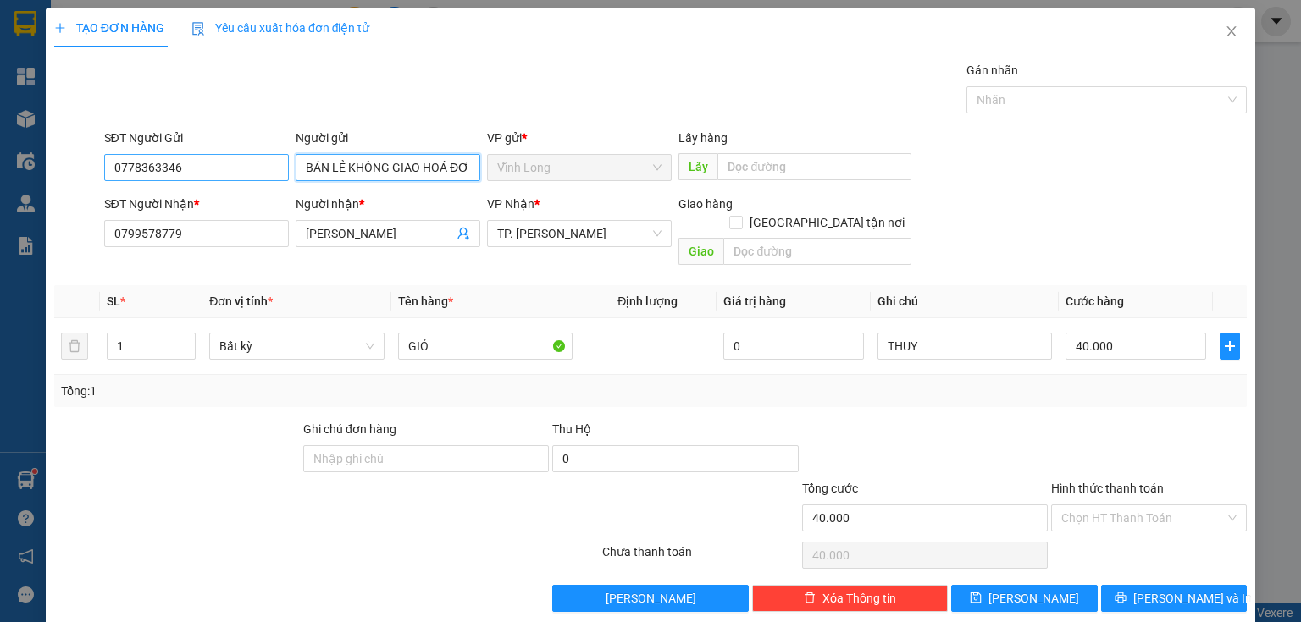
type input "BÁN LẺ KHÔNG GIAO HOÁ ĐƠN"
drag, startPoint x: 225, startPoint y: 162, endPoint x: 3, endPoint y: 237, distance: 234.3
click at [3, 237] on div "TẠO ĐƠN HÀNG Yêu cầu xuất hóa đơn điện tử Transit Pickup Surcharge Ids Transit …" at bounding box center [650, 311] width 1301 height 622
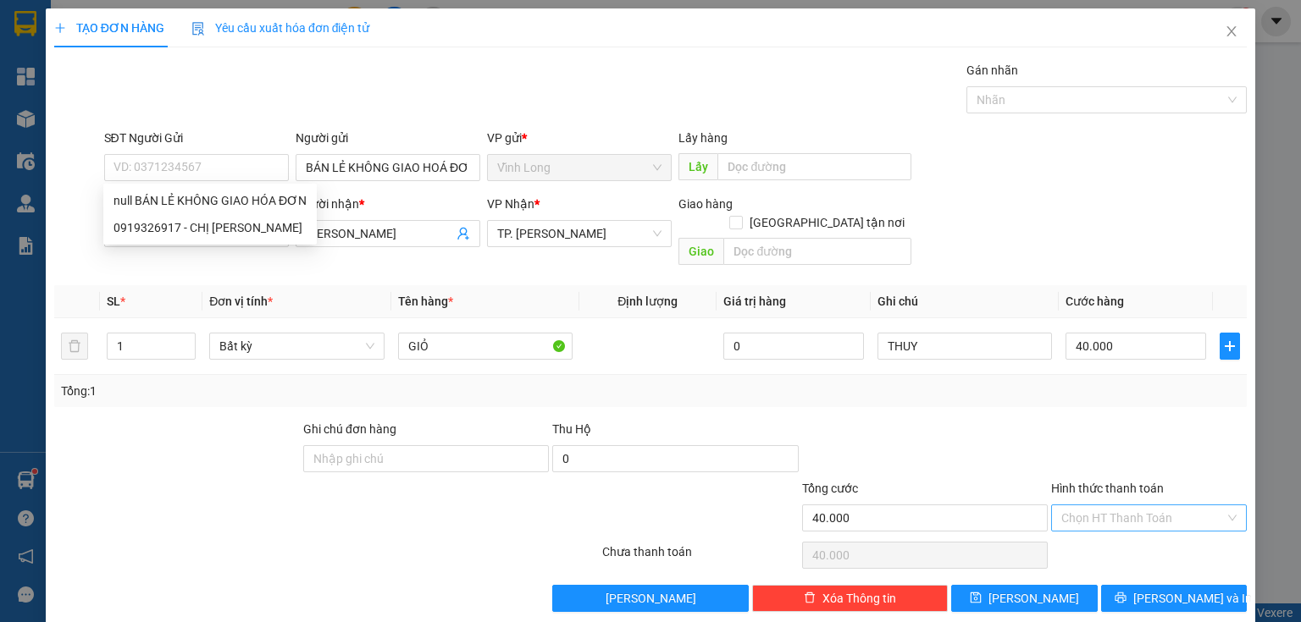
click at [1128, 505] on input "Hình thức thanh toán" at bounding box center [1142, 517] width 163 height 25
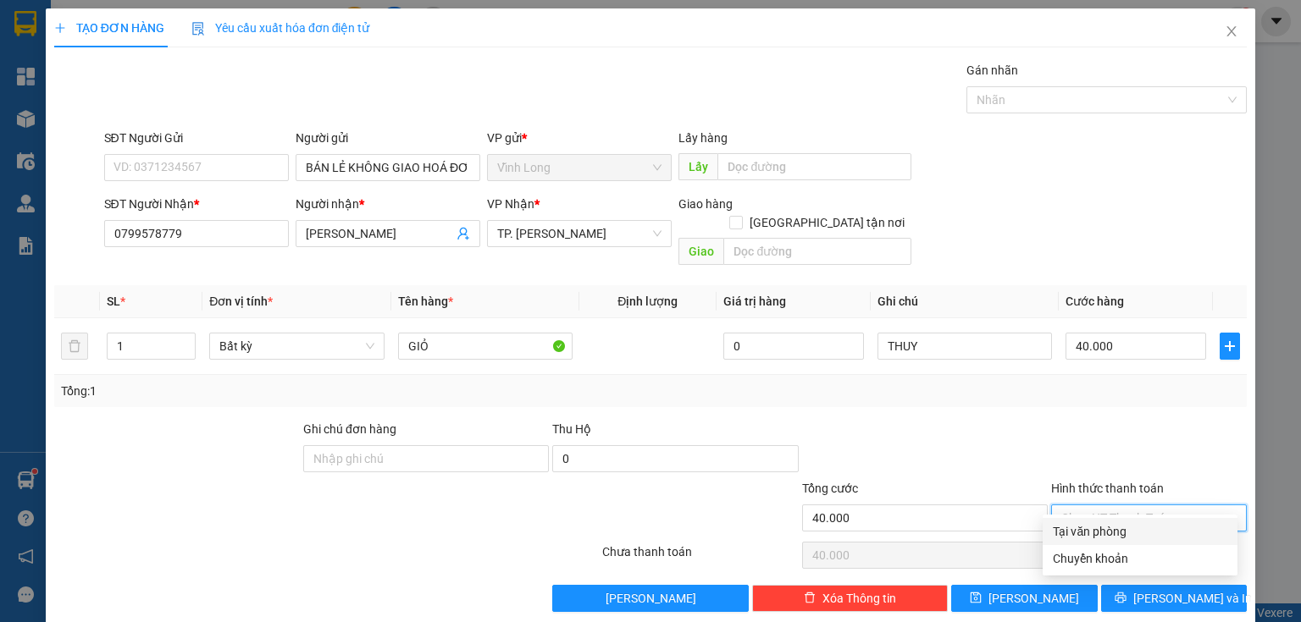
click at [1112, 535] on div "Tại văn phòng" at bounding box center [1139, 531] width 174 height 19
type input "0"
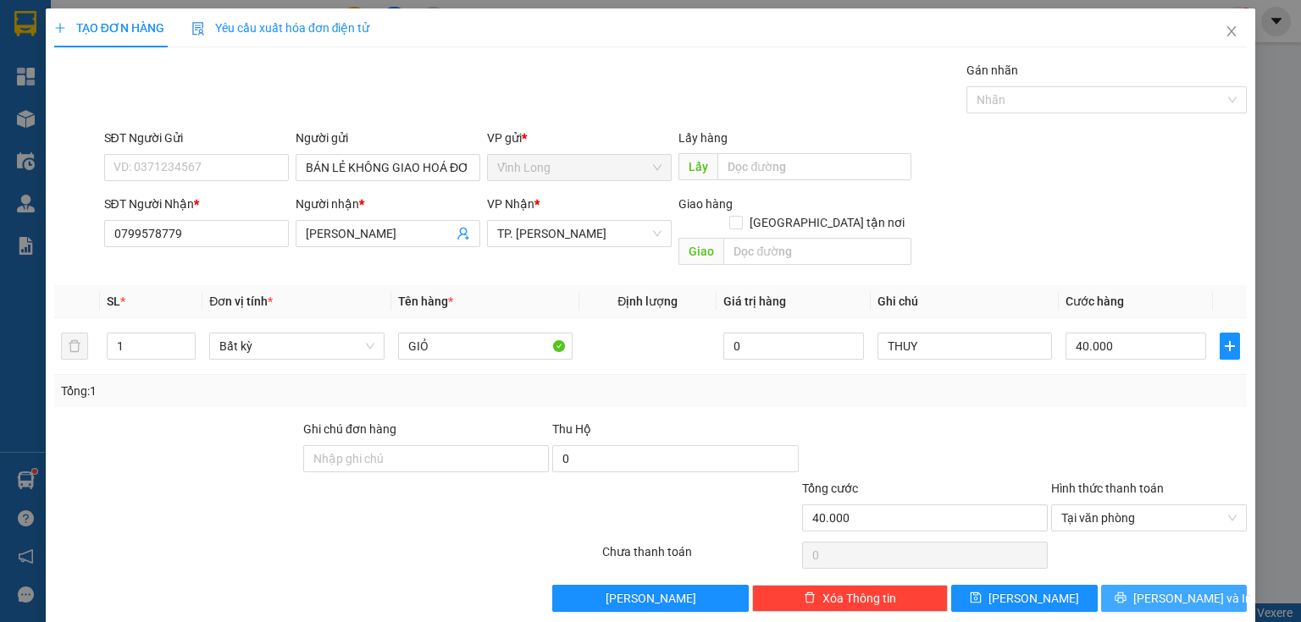
click at [1130, 585] on button "[PERSON_NAME] và In" at bounding box center [1174, 598] width 146 height 27
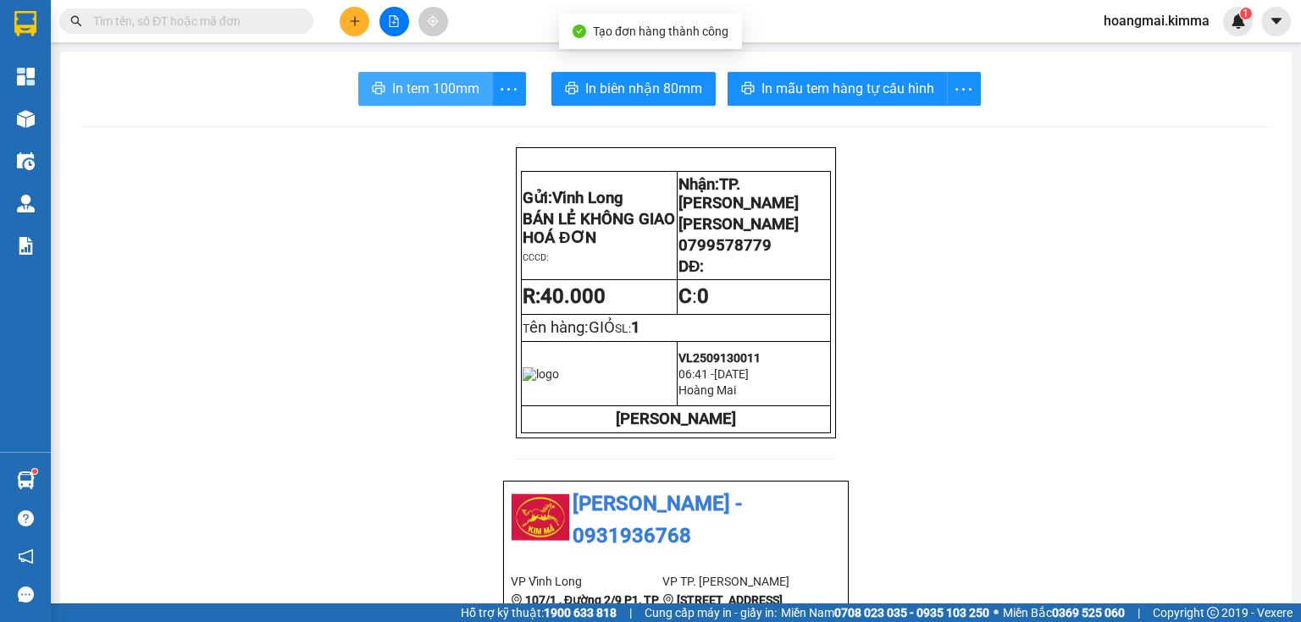
click at [417, 94] on span "In tem 100mm" at bounding box center [435, 88] width 87 height 21
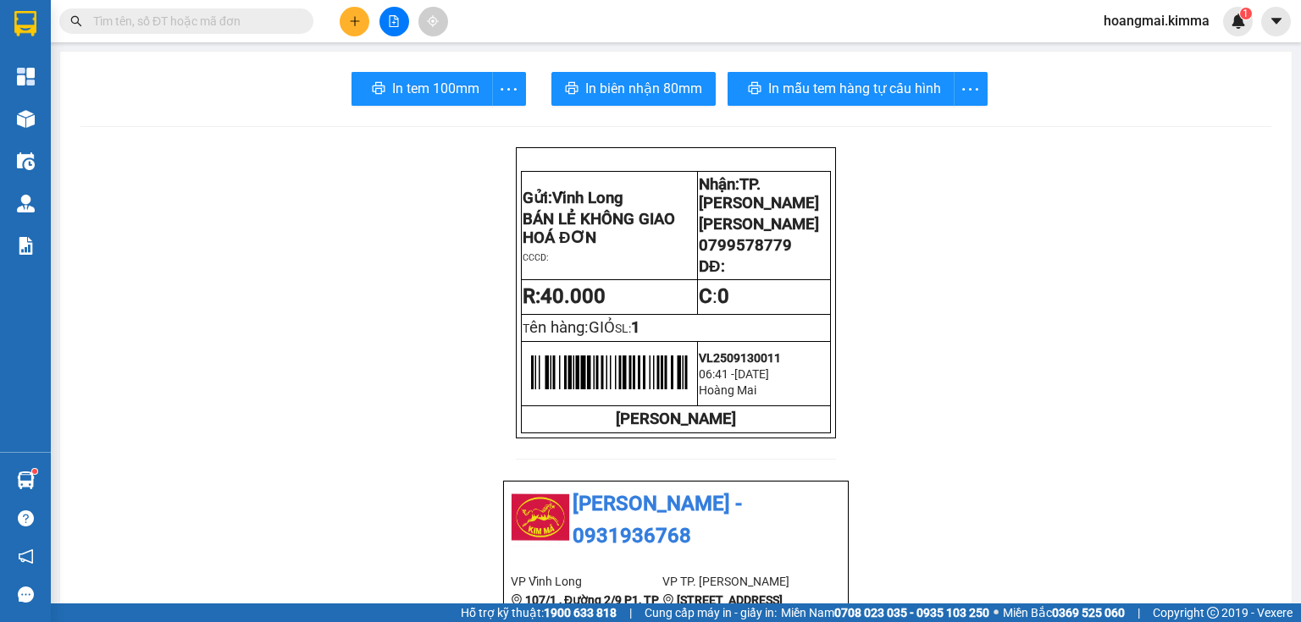
click at [356, 17] on icon "plus" at bounding box center [355, 21] width 12 height 12
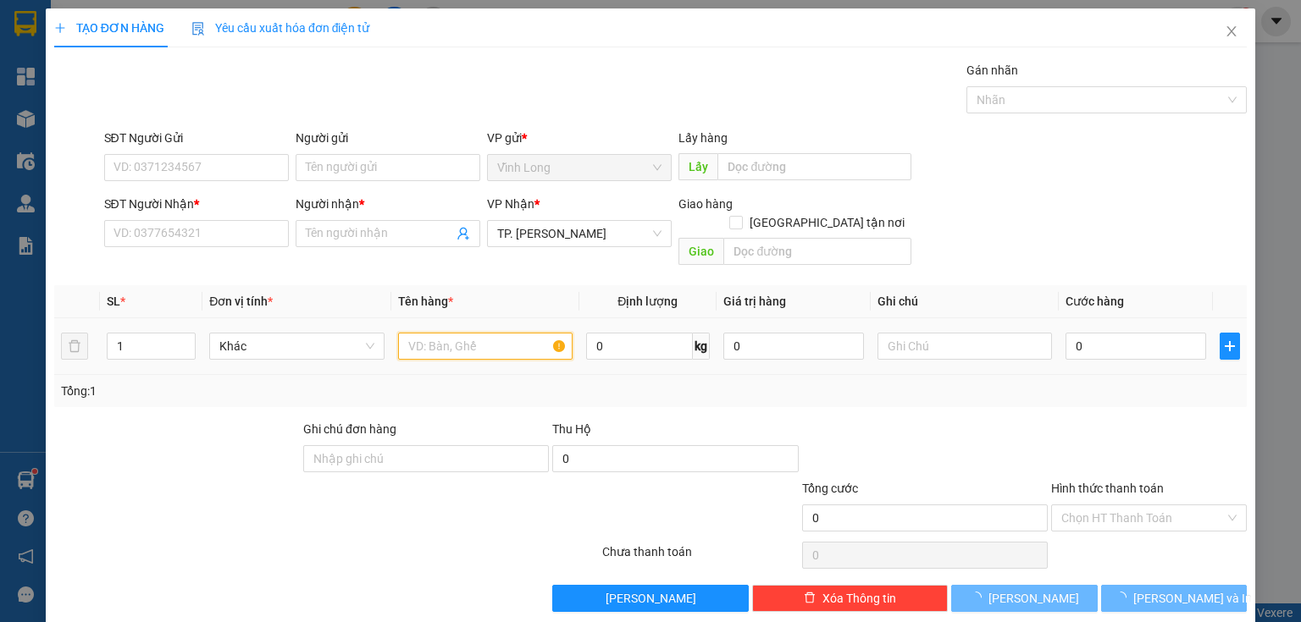
click at [461, 333] on input "text" at bounding box center [485, 346] width 174 height 27
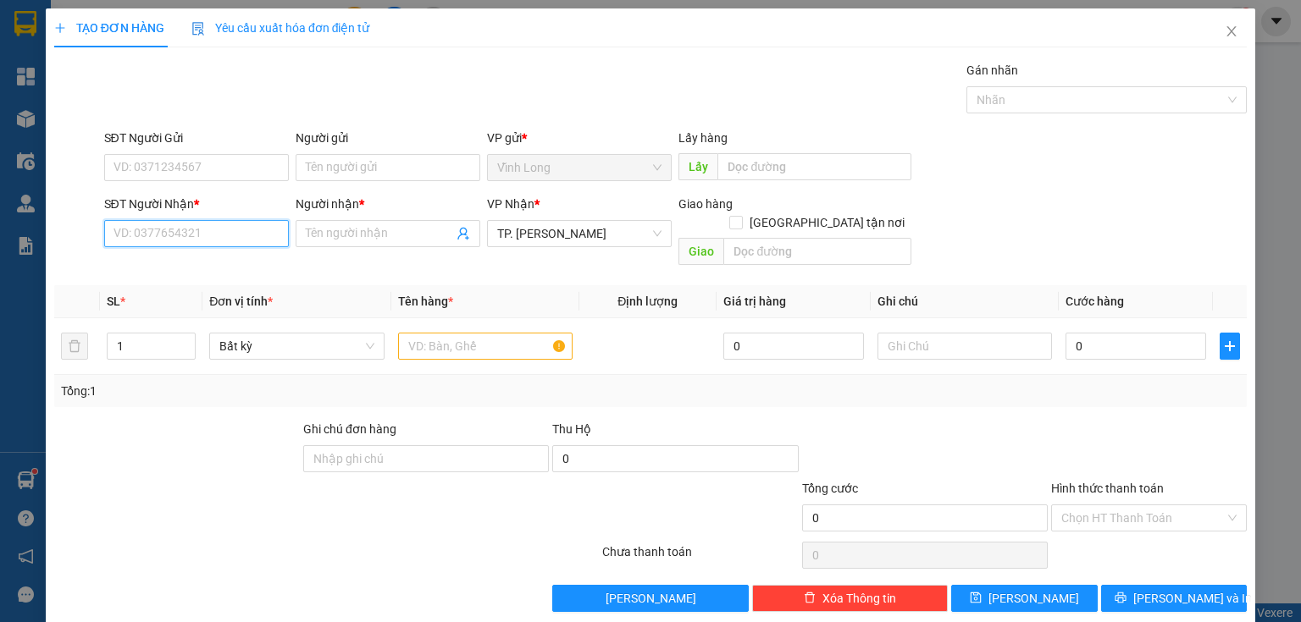
drag, startPoint x: 254, startPoint y: 237, endPoint x: 210, endPoint y: 251, distance: 46.3
click at [250, 238] on input "SĐT Người Nhận *" at bounding box center [196, 233] width 185 height 27
type input "0907402316"
click at [211, 268] on div "0907402316 - THUỶ" at bounding box center [194, 266] width 163 height 19
type input "THUỶ"
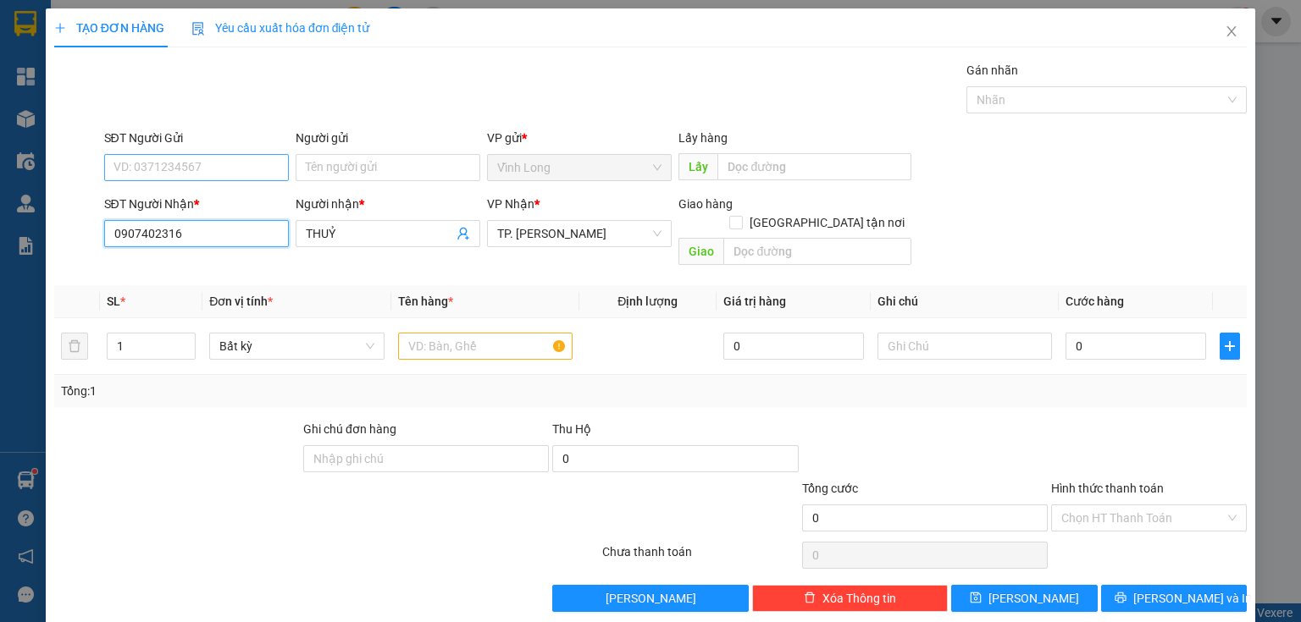
type input "0907402316"
click at [214, 169] on input "SĐT Người Gửi" at bounding box center [196, 167] width 185 height 27
type input "0939696941"
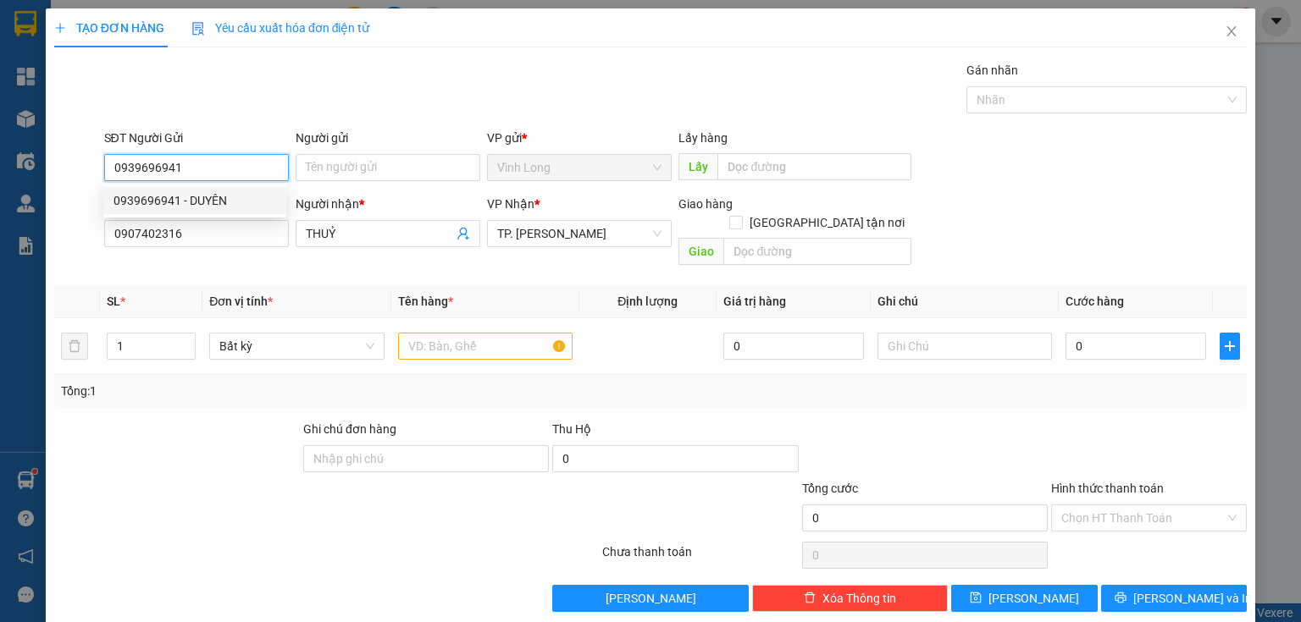
drag, startPoint x: 185, startPoint y: 206, endPoint x: 301, endPoint y: 213, distance: 117.1
click at [192, 205] on div "0939696941 - DUYÊN" at bounding box center [194, 200] width 163 height 19
type input "DUYÊN"
type input "0939696941"
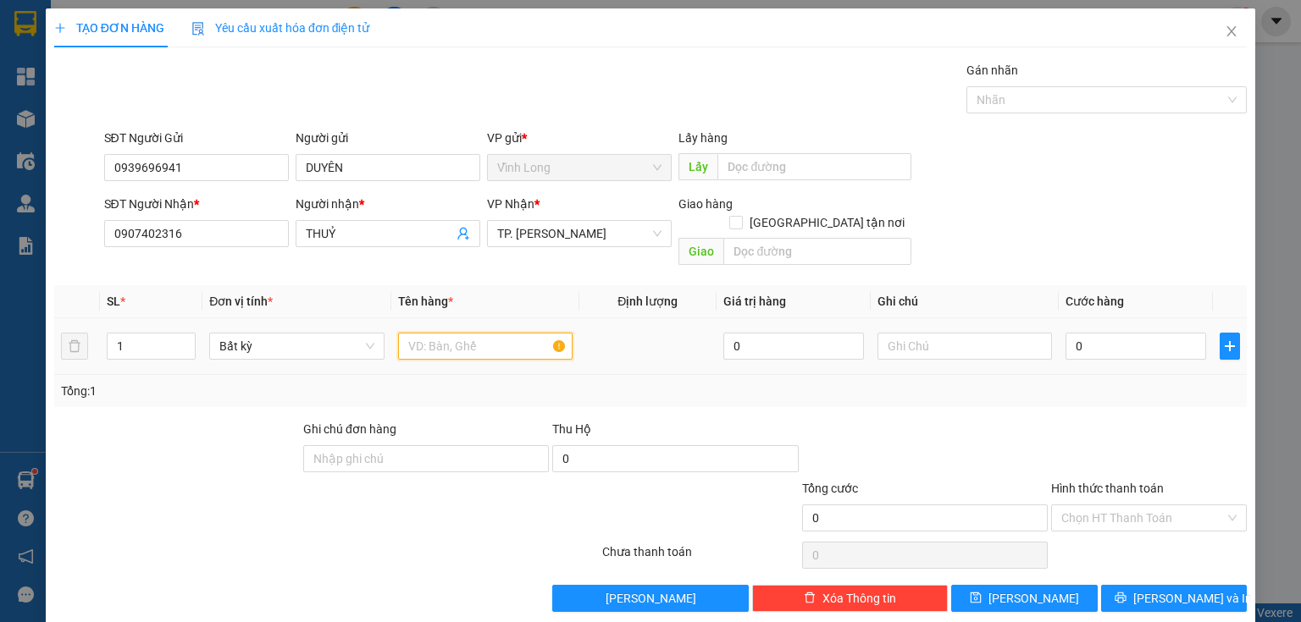
click at [434, 333] on input "text" at bounding box center [485, 346] width 174 height 27
type input "GÓI"
click at [965, 333] on input "text" at bounding box center [964, 346] width 174 height 27
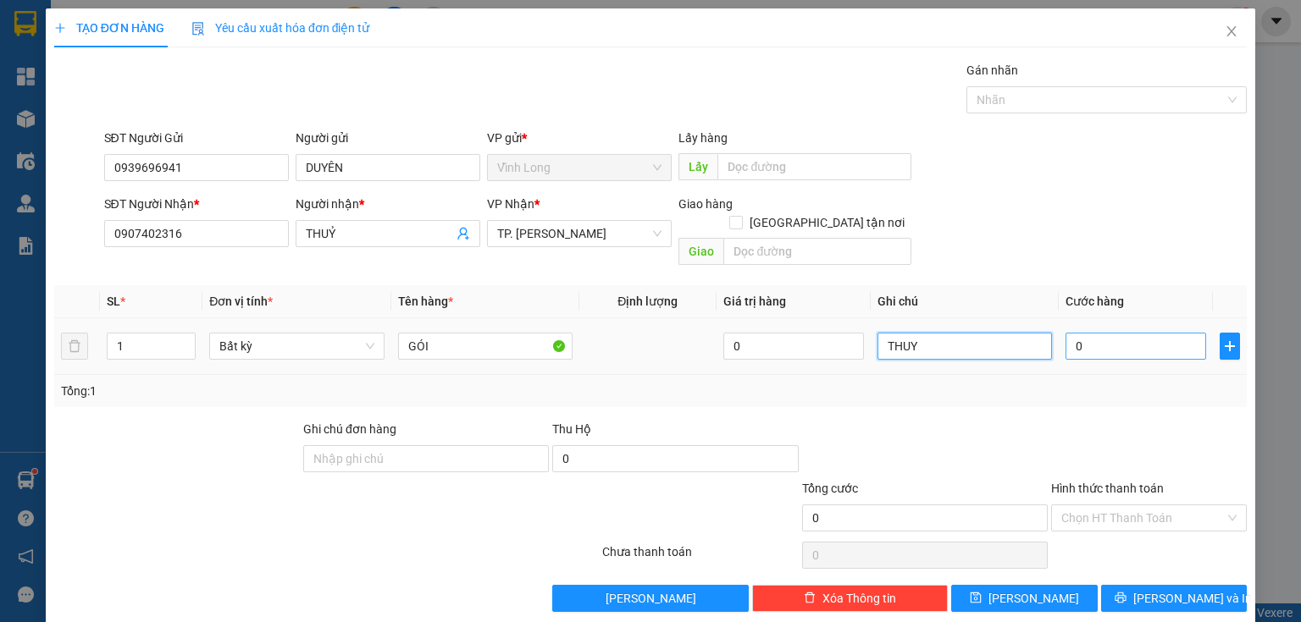
type input "THUY"
click at [1091, 333] on input "0" at bounding box center [1135, 346] width 141 height 27
type input "2"
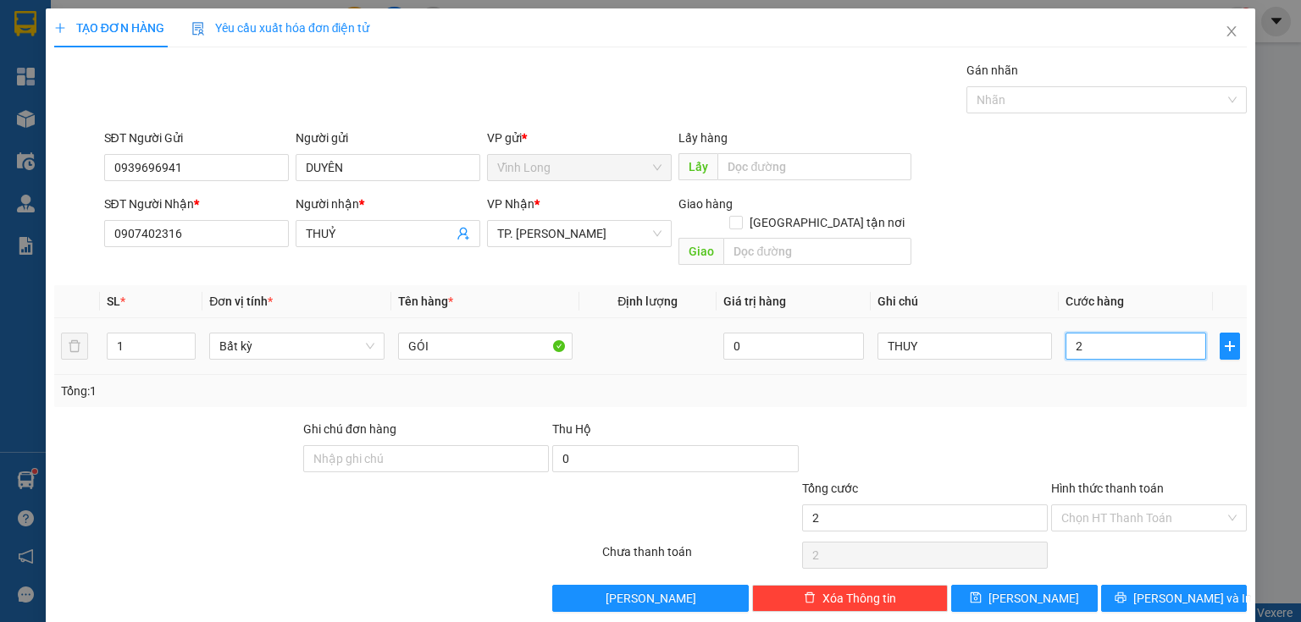
type input "20"
type input "20.000"
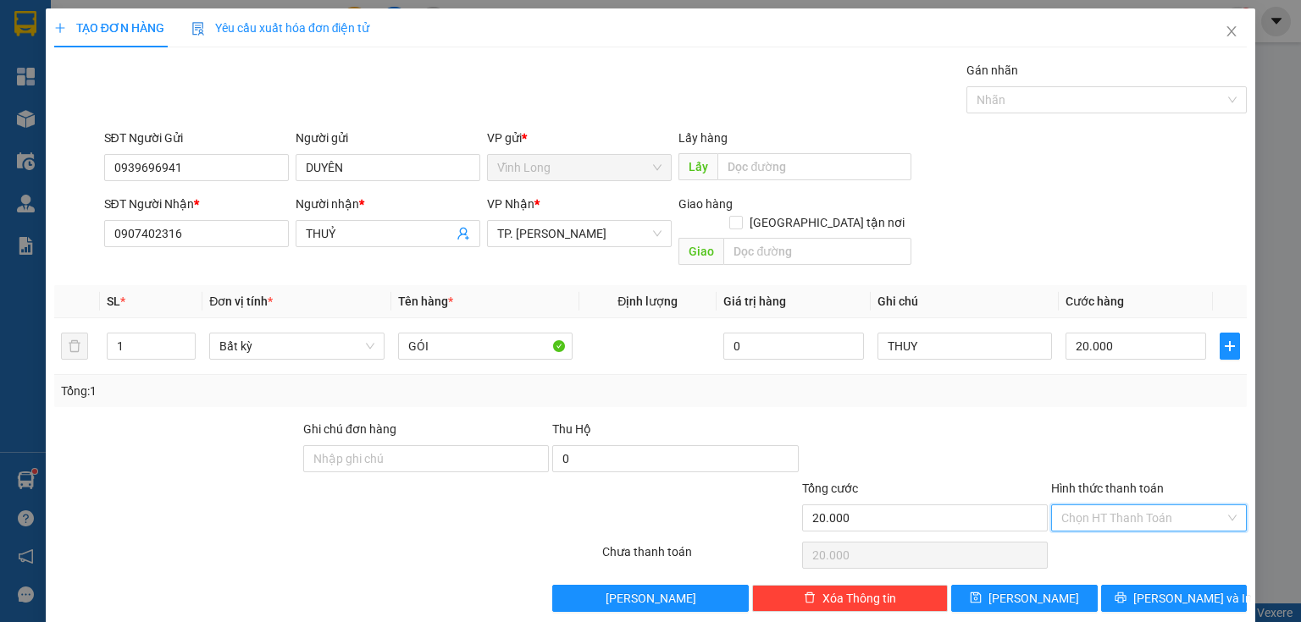
click at [1124, 505] on input "Hình thức thanh toán" at bounding box center [1142, 517] width 163 height 25
click at [1104, 533] on div "Tại văn phòng" at bounding box center [1139, 531] width 174 height 19
type input "0"
click at [1197, 585] on button "[PERSON_NAME] và In" at bounding box center [1174, 598] width 146 height 27
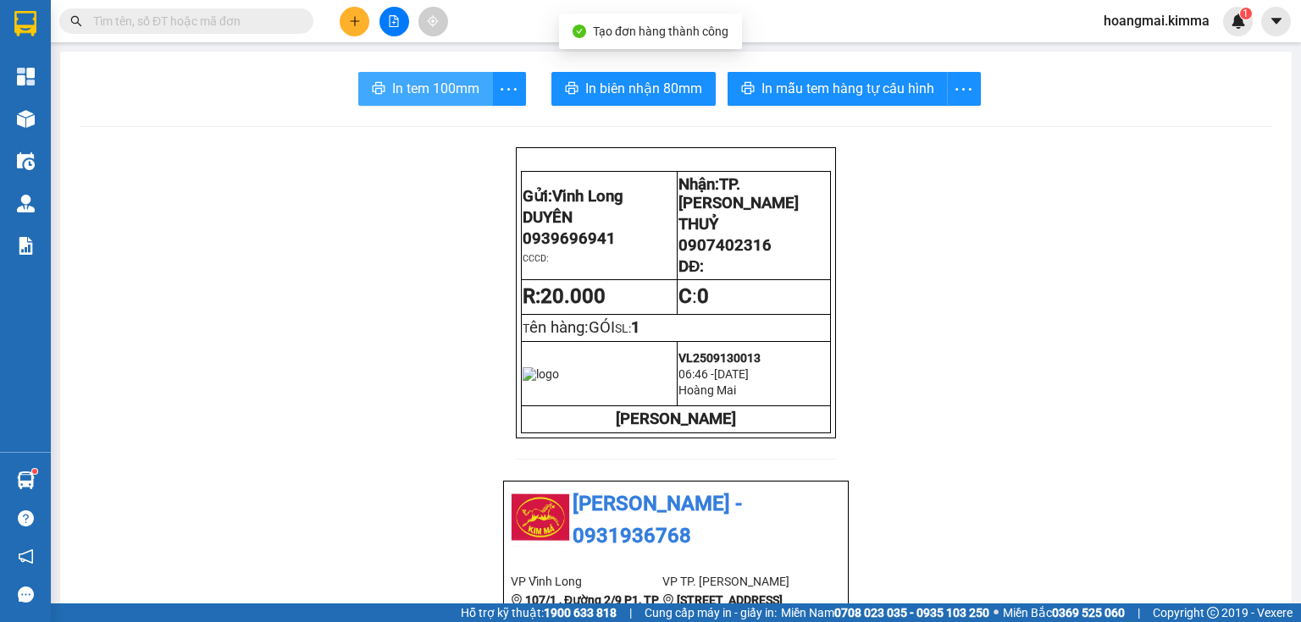
click at [434, 78] on span "In tem 100mm" at bounding box center [435, 88] width 87 height 21
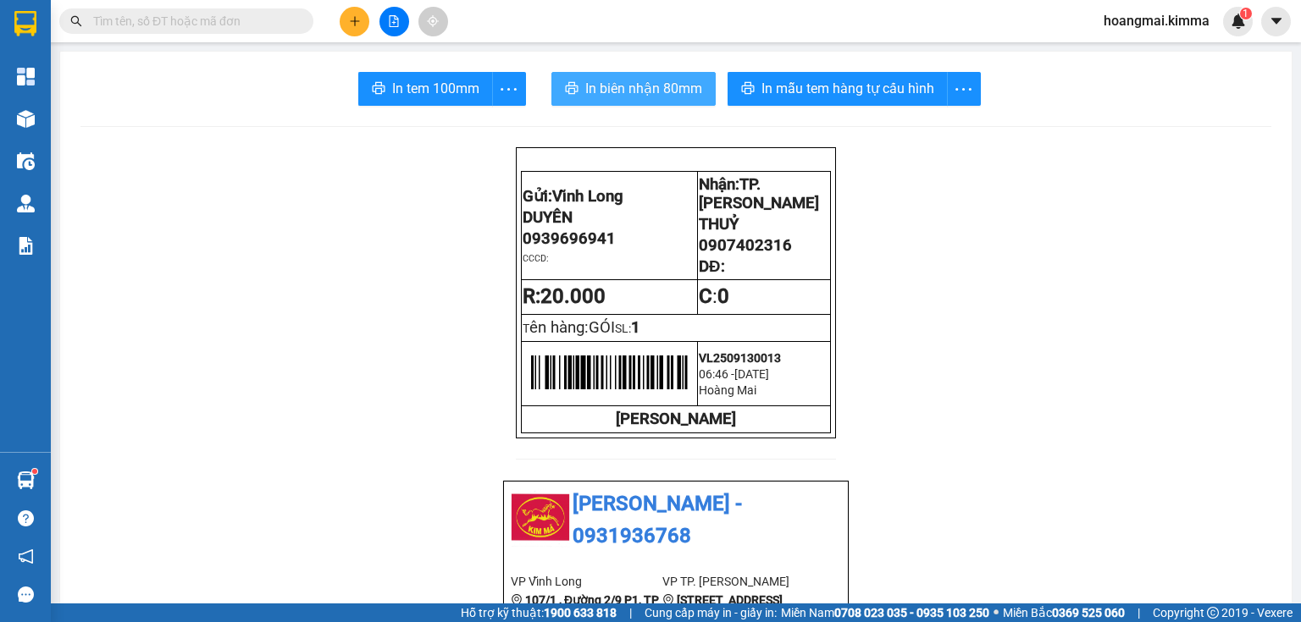
click at [611, 95] on span "In biên nhận 80mm" at bounding box center [643, 88] width 117 height 21
click at [347, 9] on button at bounding box center [355, 22] width 30 height 30
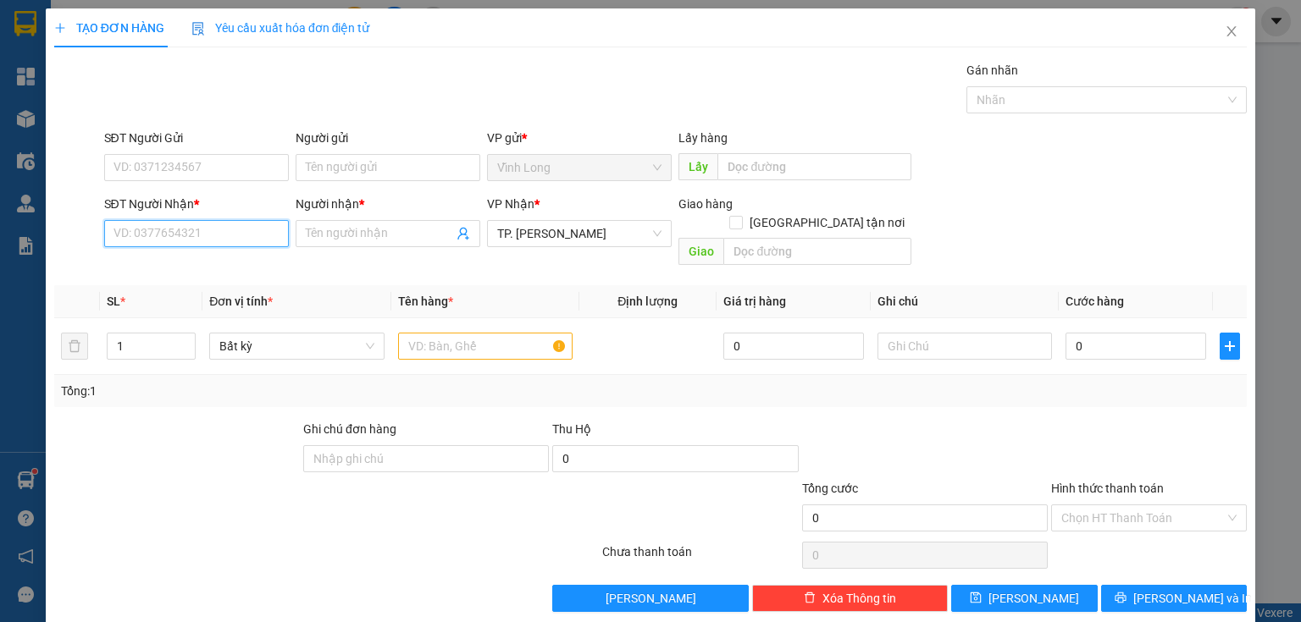
click at [222, 231] on input "SĐT Người Nhận *" at bounding box center [196, 233] width 185 height 27
type input "0849981014"
click at [236, 266] on div "0849981014 - GIA PHÁT" at bounding box center [196, 266] width 167 height 19
type input "GIA PHÁT"
type input "0849981014"
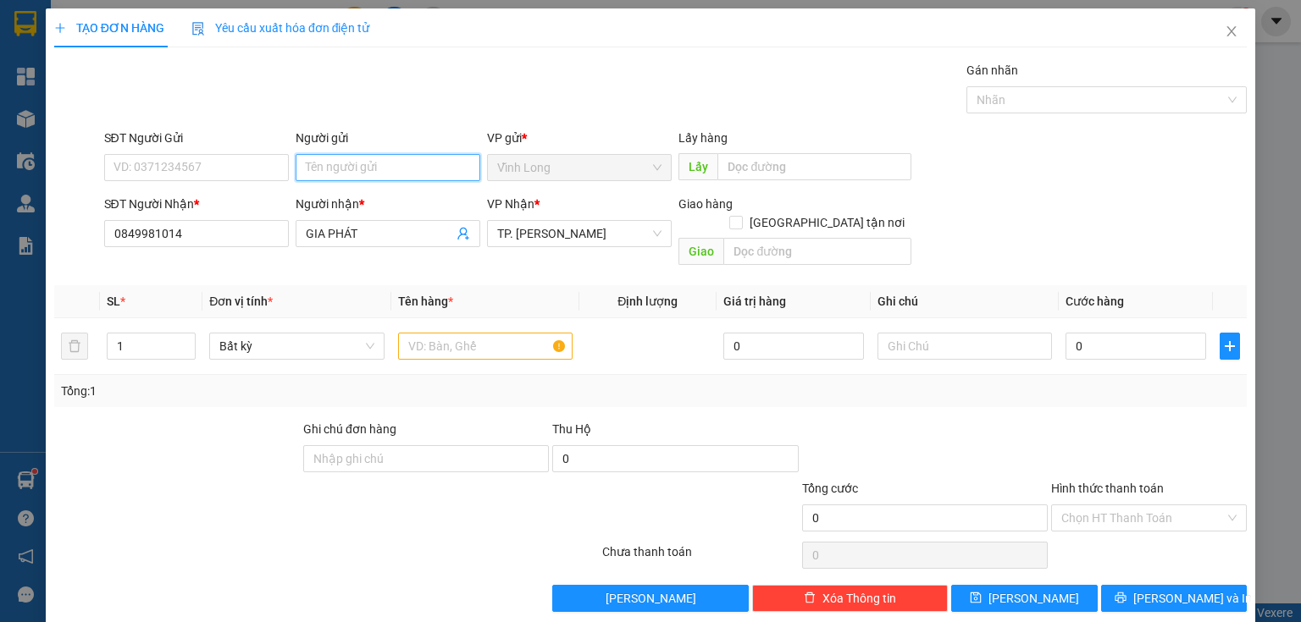
click at [354, 162] on input "Người gửi" at bounding box center [388, 167] width 185 height 27
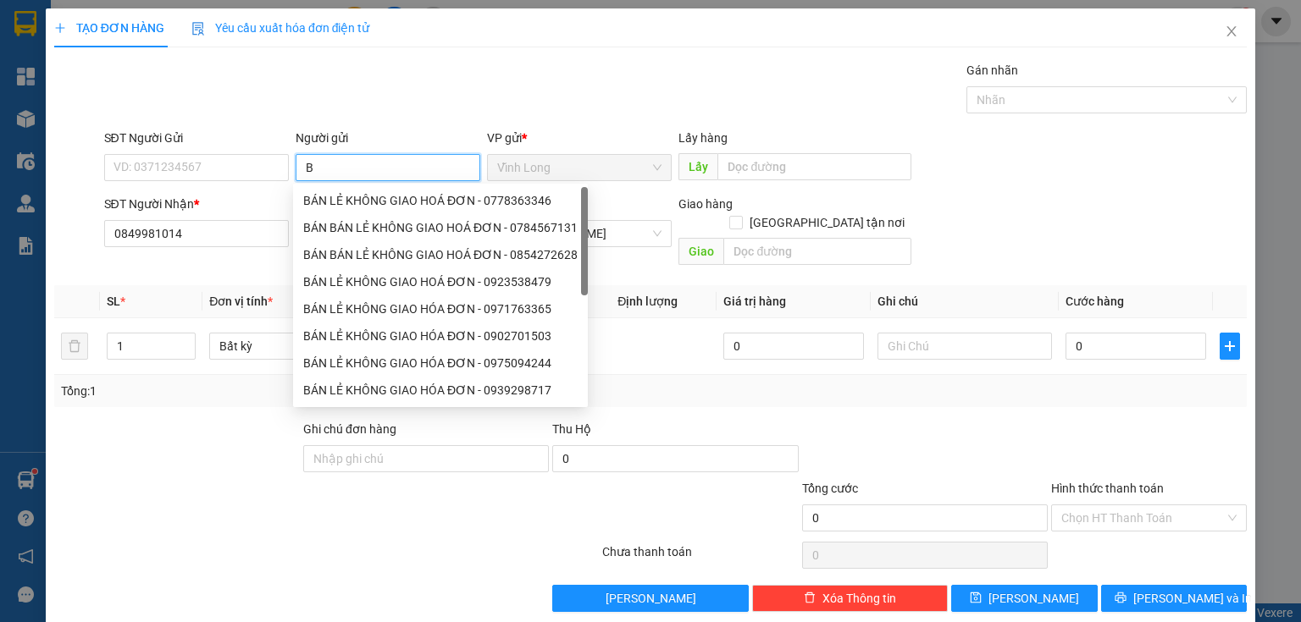
type input "BA"
click at [355, 207] on div "BÁN LẺ KHÔNG GIAO HOÁ ĐƠN - 0778363346" at bounding box center [440, 200] width 274 height 19
type input "0778363346"
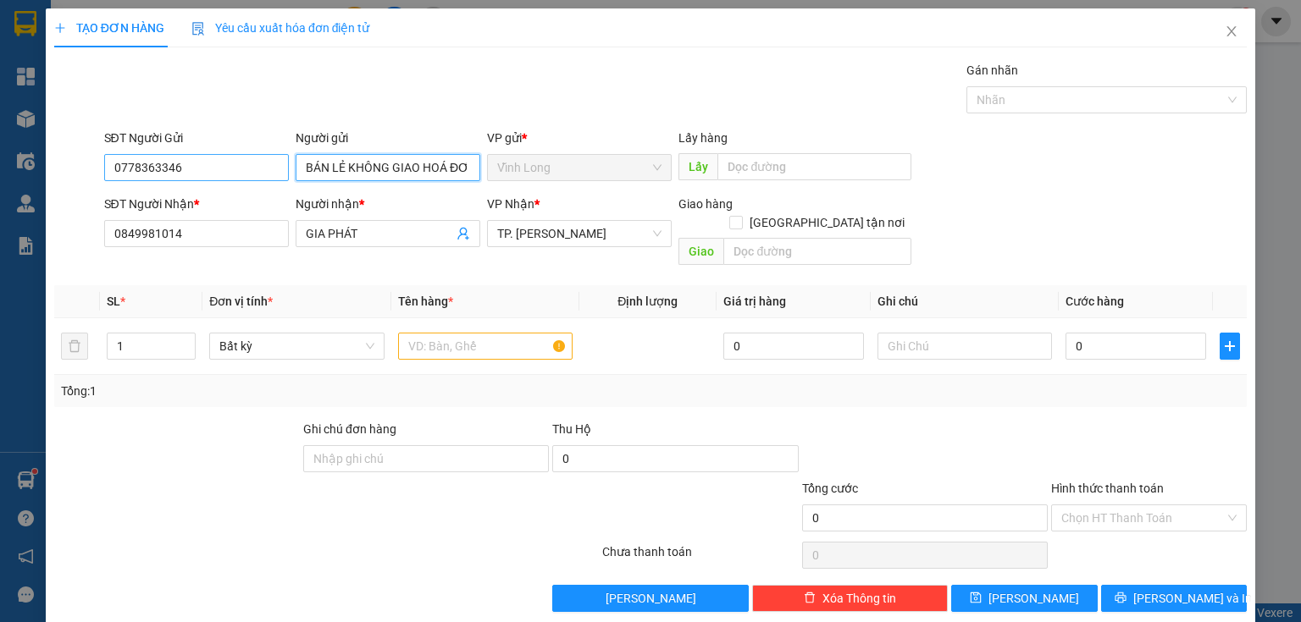
type input "BÁN LẺ KHÔNG GIAO HOÁ ĐƠN"
drag, startPoint x: 218, startPoint y: 175, endPoint x: 0, endPoint y: 177, distance: 217.6
click at [0, 177] on div "TẠO ĐƠN HÀNG Yêu cầu xuất hóa đơn điện tử Transit Pickup Surcharge Ids Transit …" at bounding box center [650, 311] width 1301 height 622
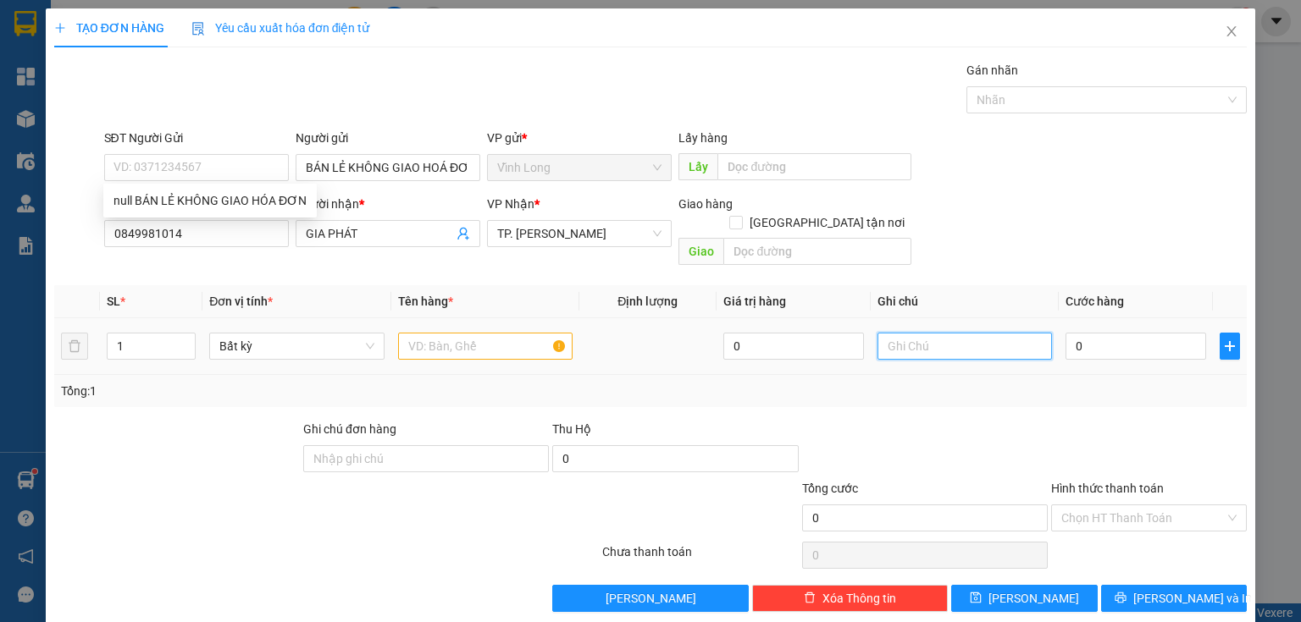
click at [903, 333] on input "text" at bounding box center [964, 346] width 174 height 27
type input "THUY"
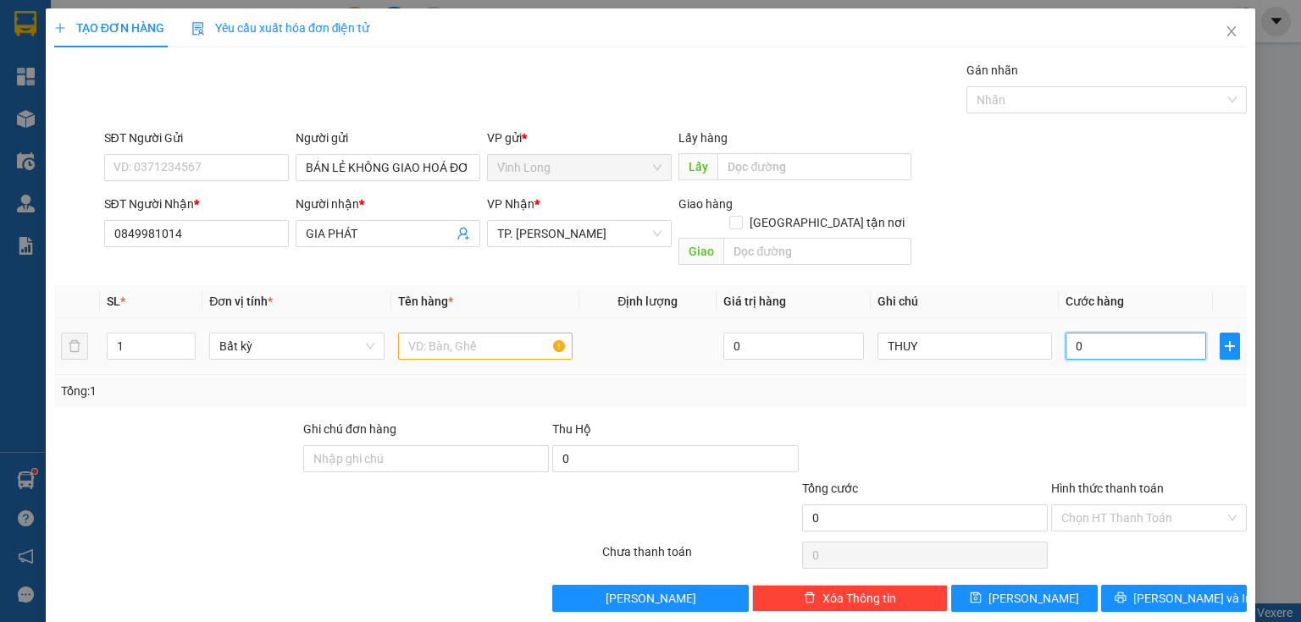
click at [1125, 333] on input "0" at bounding box center [1135, 346] width 141 height 27
type input "3"
type input "30"
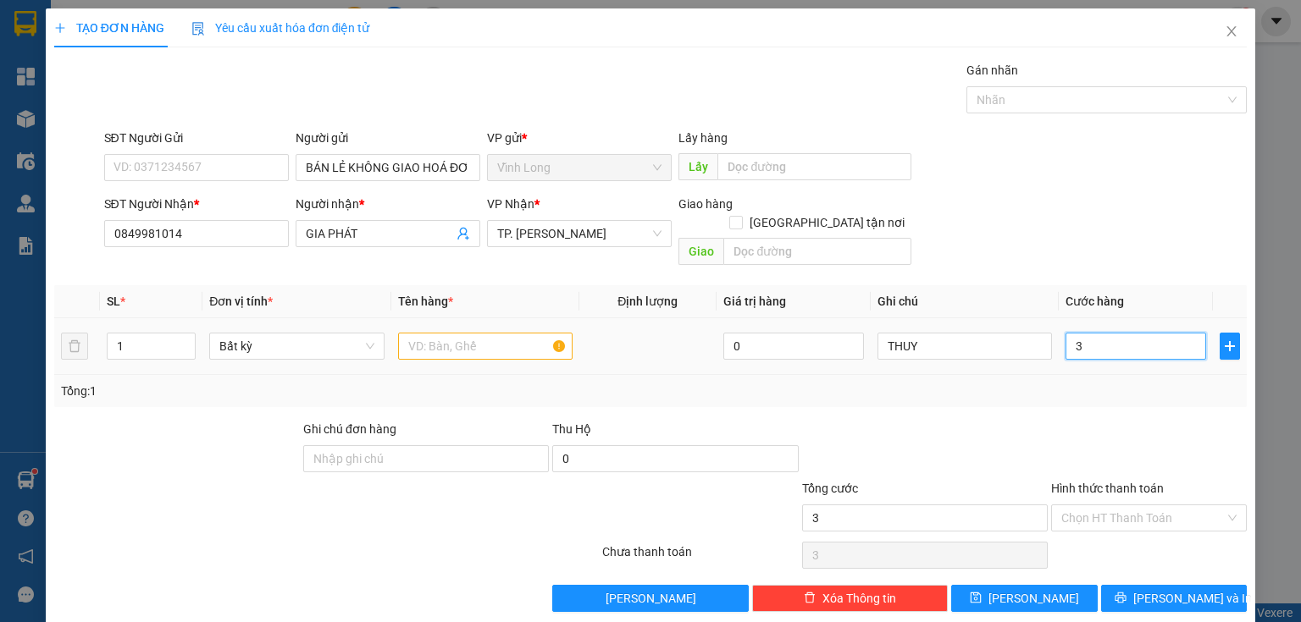
type input "30"
type input "30.000"
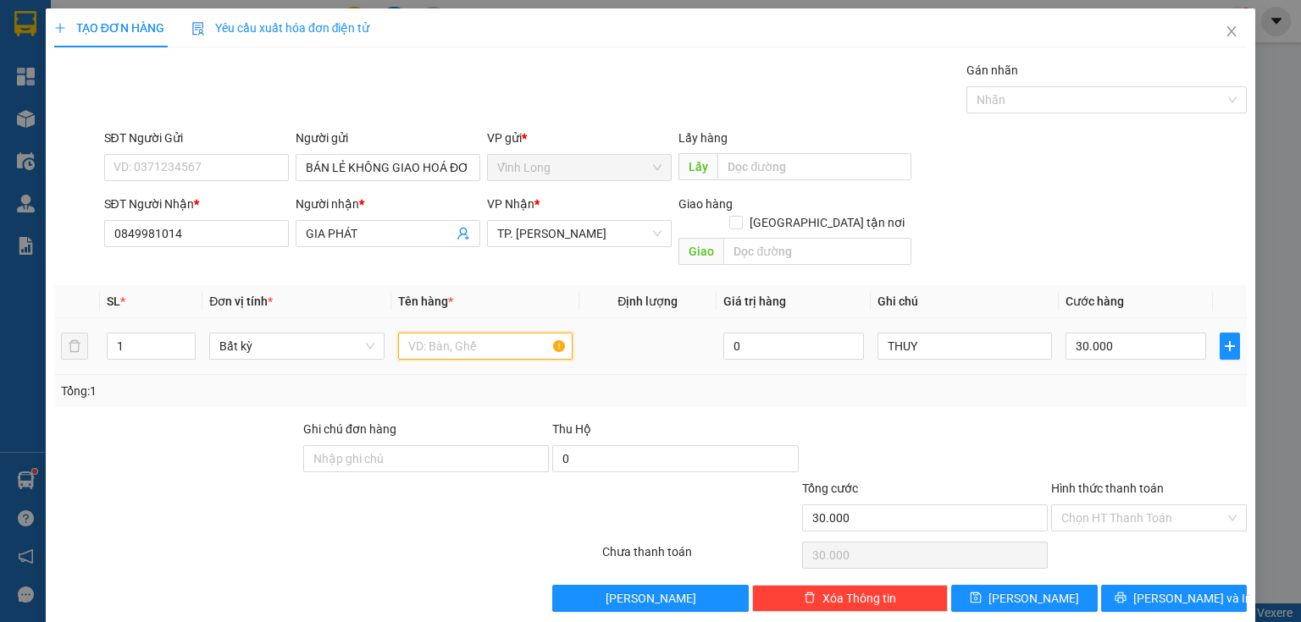
drag, startPoint x: 462, startPoint y: 337, endPoint x: 480, endPoint y: 331, distance: 18.7
click at [477, 333] on input "text" at bounding box center [485, 346] width 174 height 27
type input "THÙNG MUS"
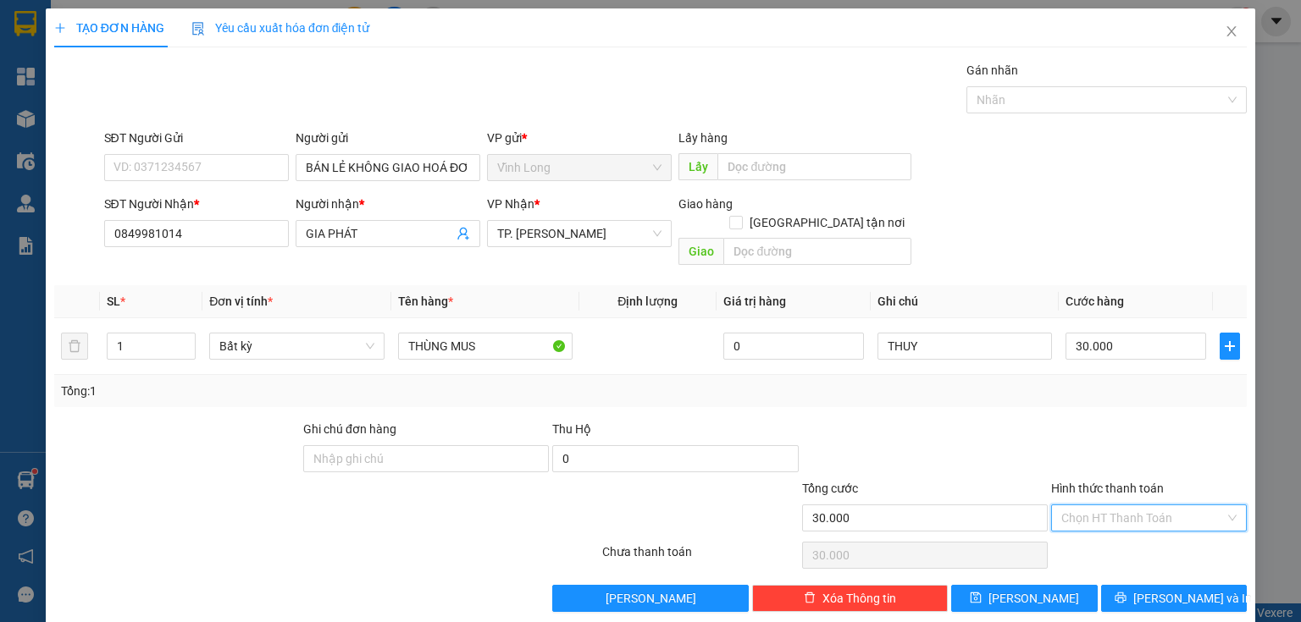
drag, startPoint x: 1088, startPoint y: 496, endPoint x: 1095, endPoint y: 507, distance: 12.9
click at [1095, 507] on input "Hình thức thanh toán" at bounding box center [1142, 517] width 163 height 25
click at [1108, 532] on div "Tại văn phòng" at bounding box center [1139, 531] width 174 height 19
type input "0"
click at [1196, 593] on div "TẠO ĐƠN HÀNG Yêu cầu xuất hóa đơn điện tử Transit Pickup Surcharge Ids Transit …" at bounding box center [650, 316] width 1209 height 616
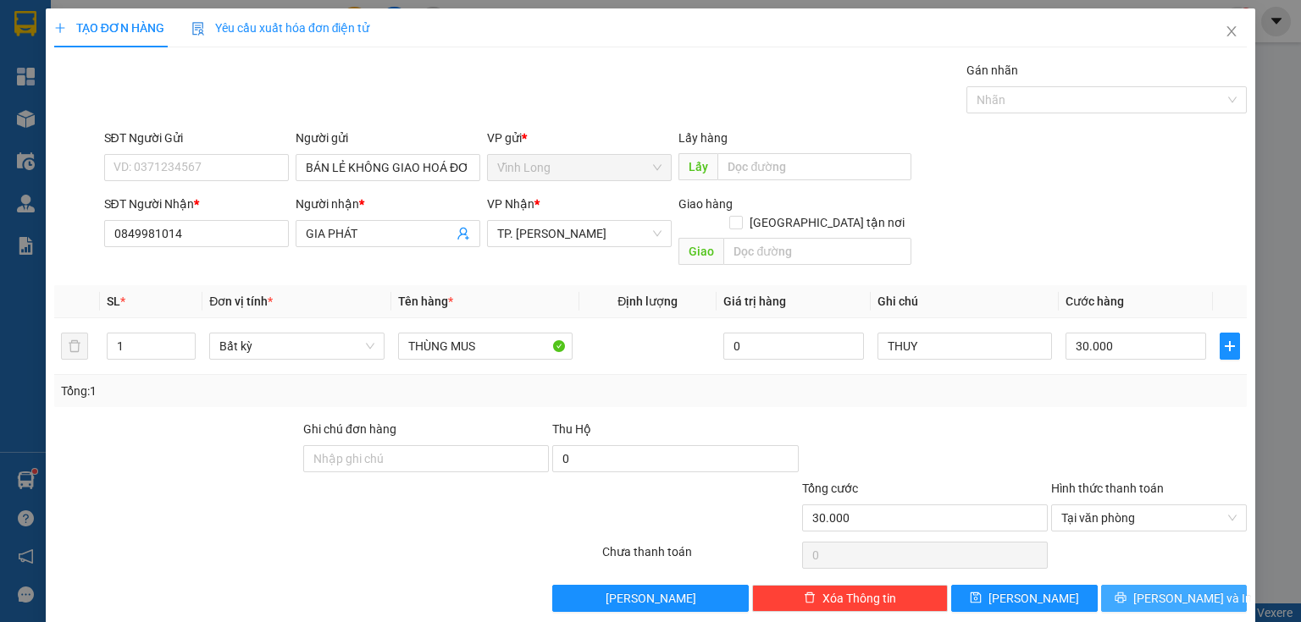
click at [1191, 589] on span "[PERSON_NAME] và In" at bounding box center [1192, 598] width 119 height 19
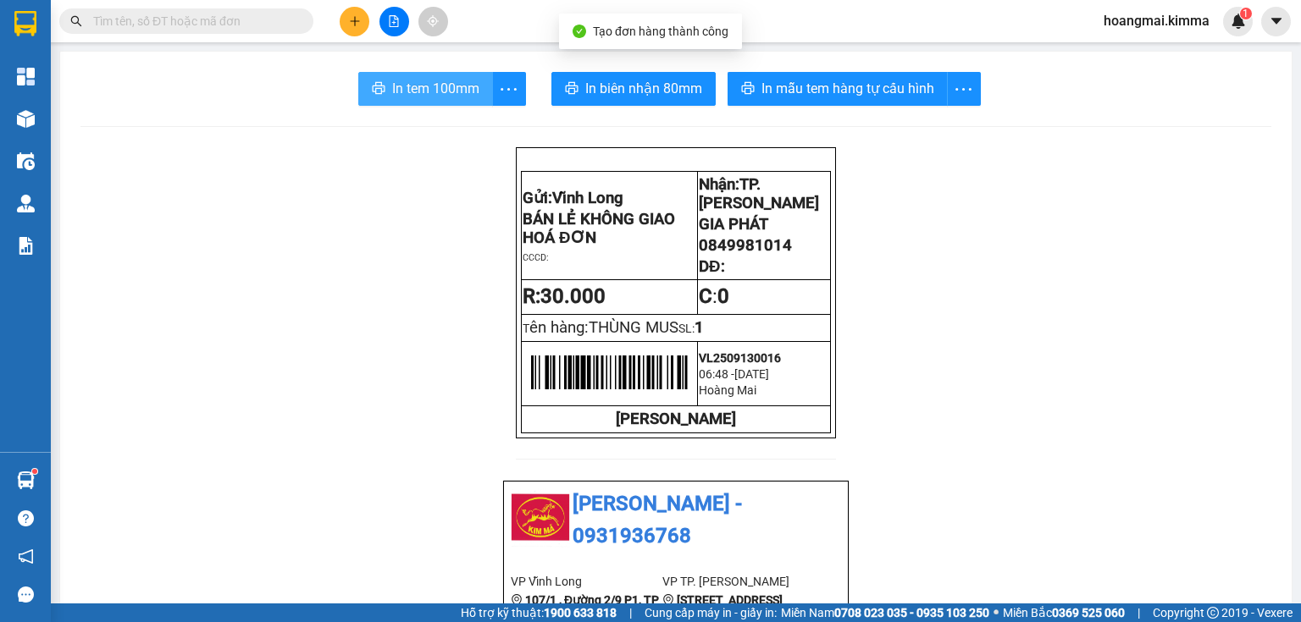
click at [437, 86] on span "In tem 100mm" at bounding box center [435, 88] width 87 height 21
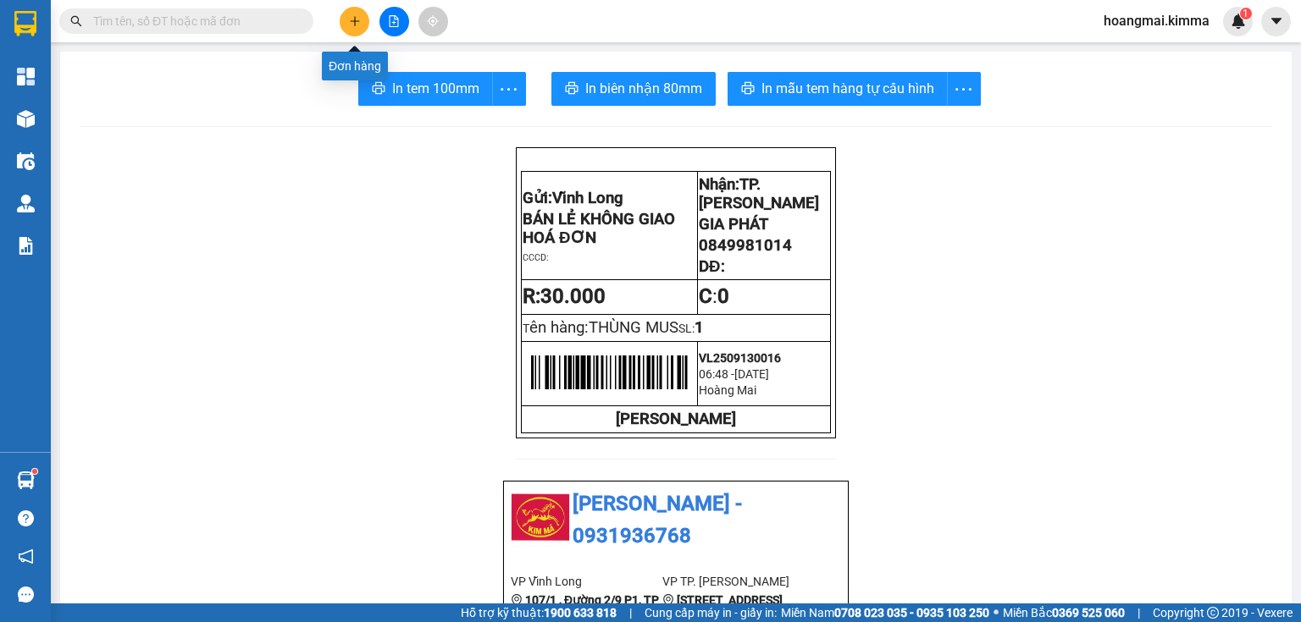
click at [362, 10] on button at bounding box center [355, 22] width 30 height 30
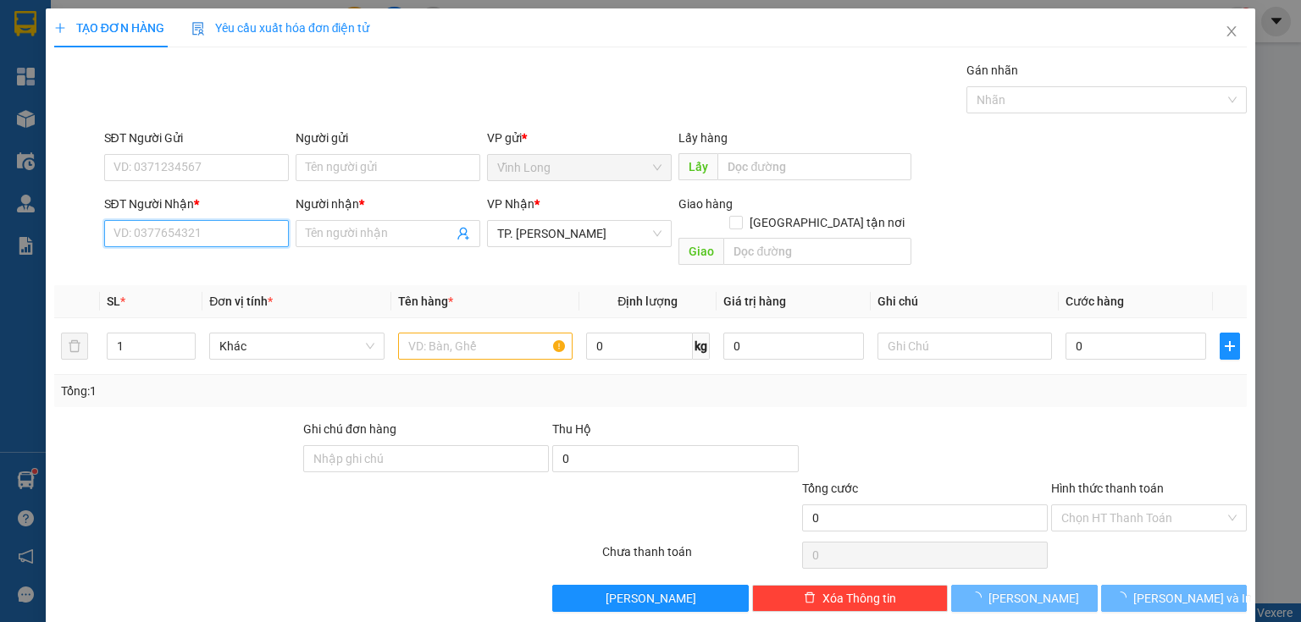
click at [257, 240] on input "SĐT Người Nhận *" at bounding box center [196, 233] width 185 height 27
type input "0932688046"
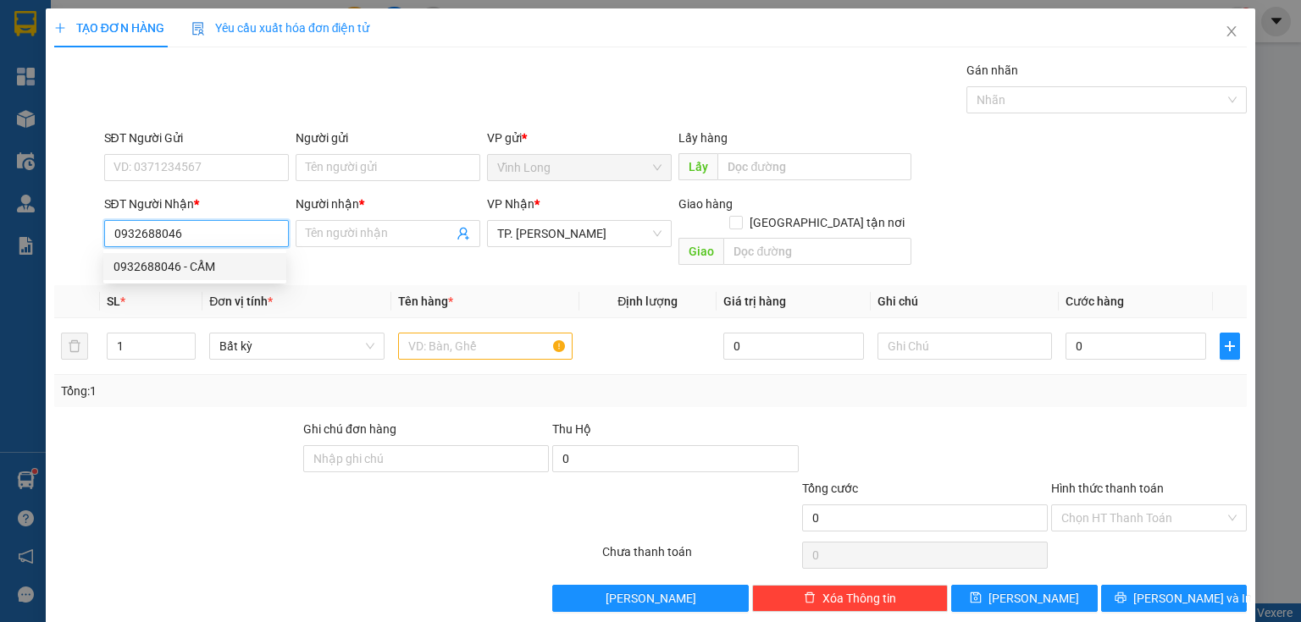
click at [173, 264] on div "0932688046 - CẨM" at bounding box center [194, 266] width 163 height 19
type input "CẨM"
type input "0932688046"
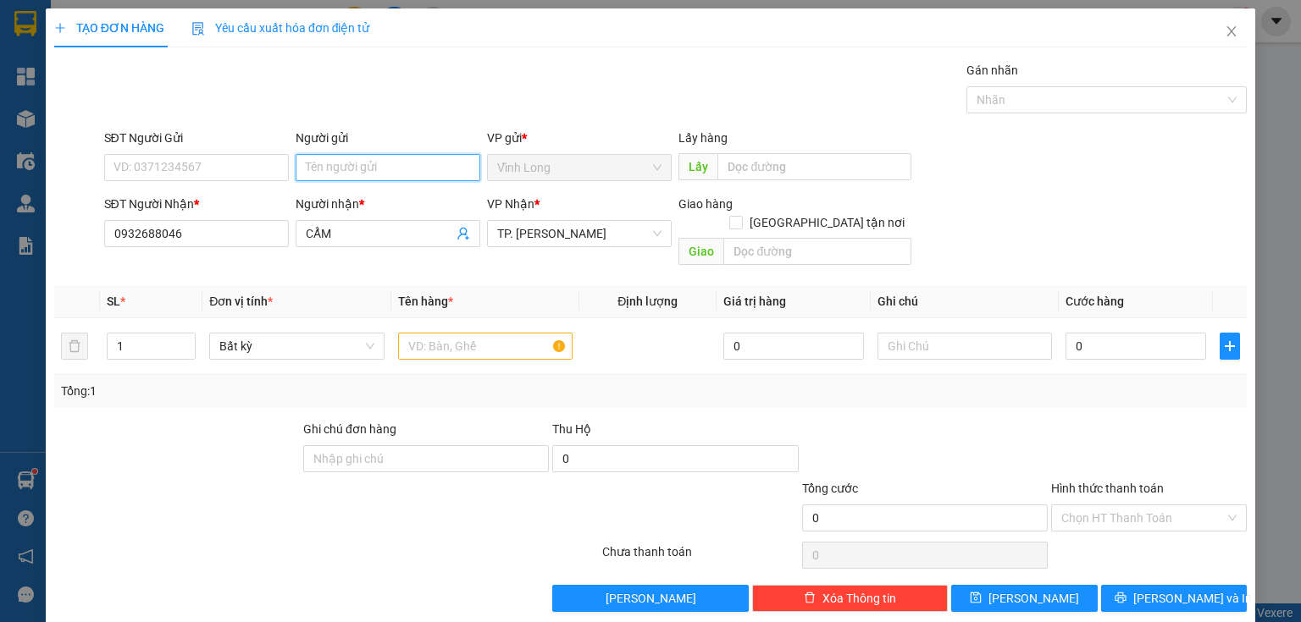
click at [347, 166] on input "Người gửi" at bounding box center [388, 167] width 185 height 27
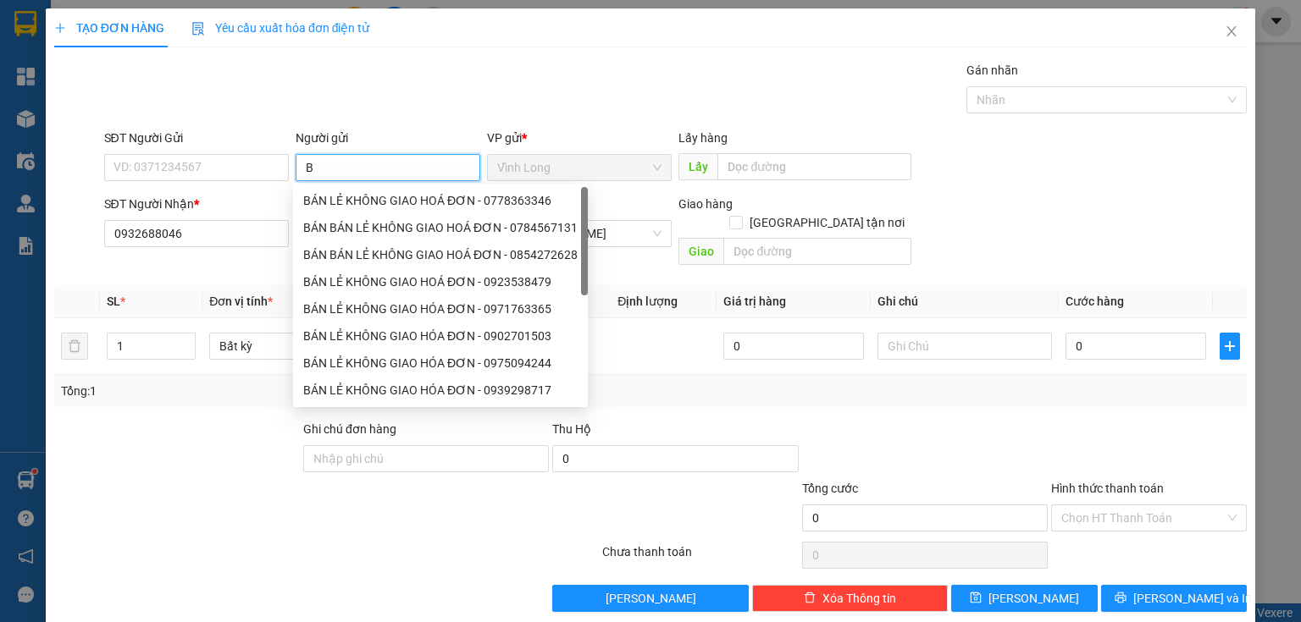
type input "BA"
click at [343, 201] on div "BÁN LẺ KHÔNG GIAO HOÁ ĐƠN - 0778363346" at bounding box center [440, 200] width 274 height 19
type input "0778363346"
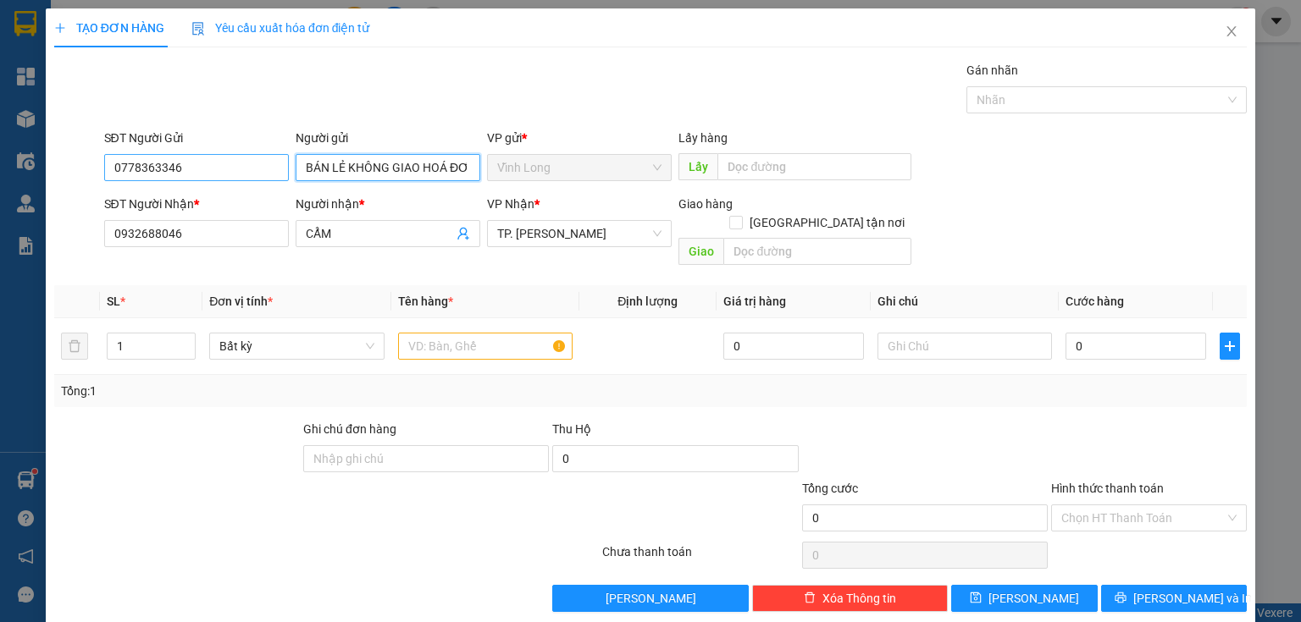
type input "BÁN LẺ KHÔNG GIAO HOÁ ĐƠN"
drag, startPoint x: 207, startPoint y: 162, endPoint x: 0, endPoint y: 196, distance: 209.4
click at [0, 180] on div "TẠO ĐƠN HÀNG Yêu cầu xuất hóa đơn điện tử Transit Pickup Surcharge Ids Transit …" at bounding box center [650, 311] width 1301 height 622
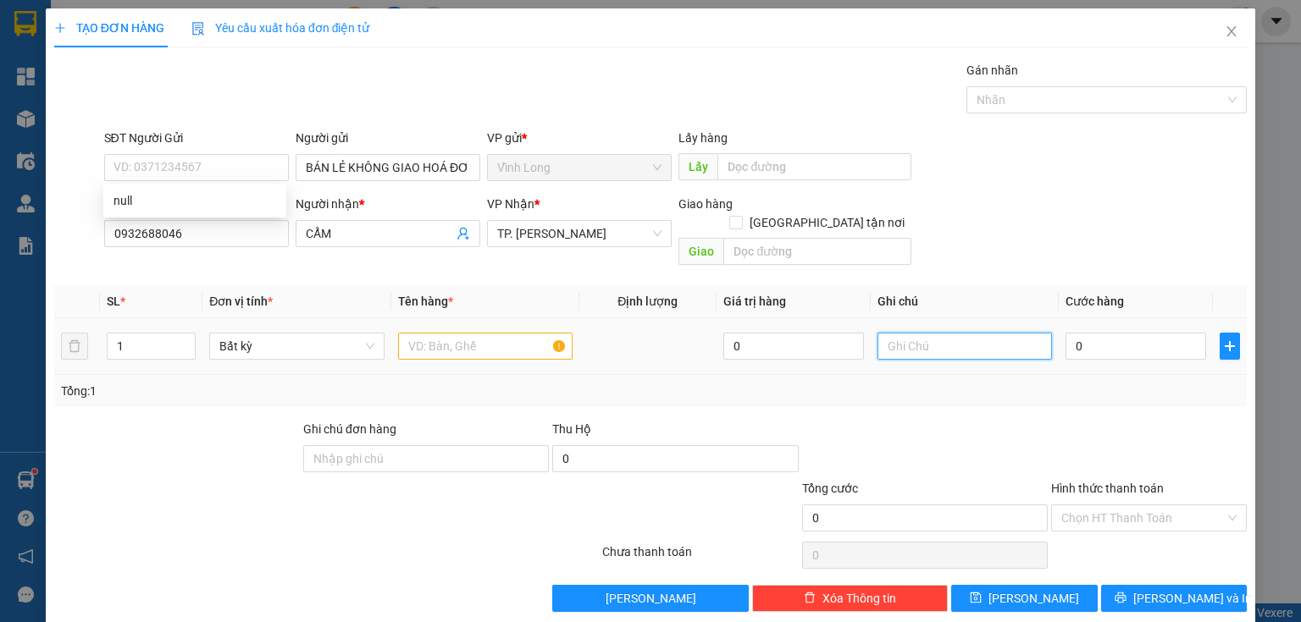
click at [990, 333] on input "text" at bounding box center [964, 346] width 174 height 27
type input "THUY"
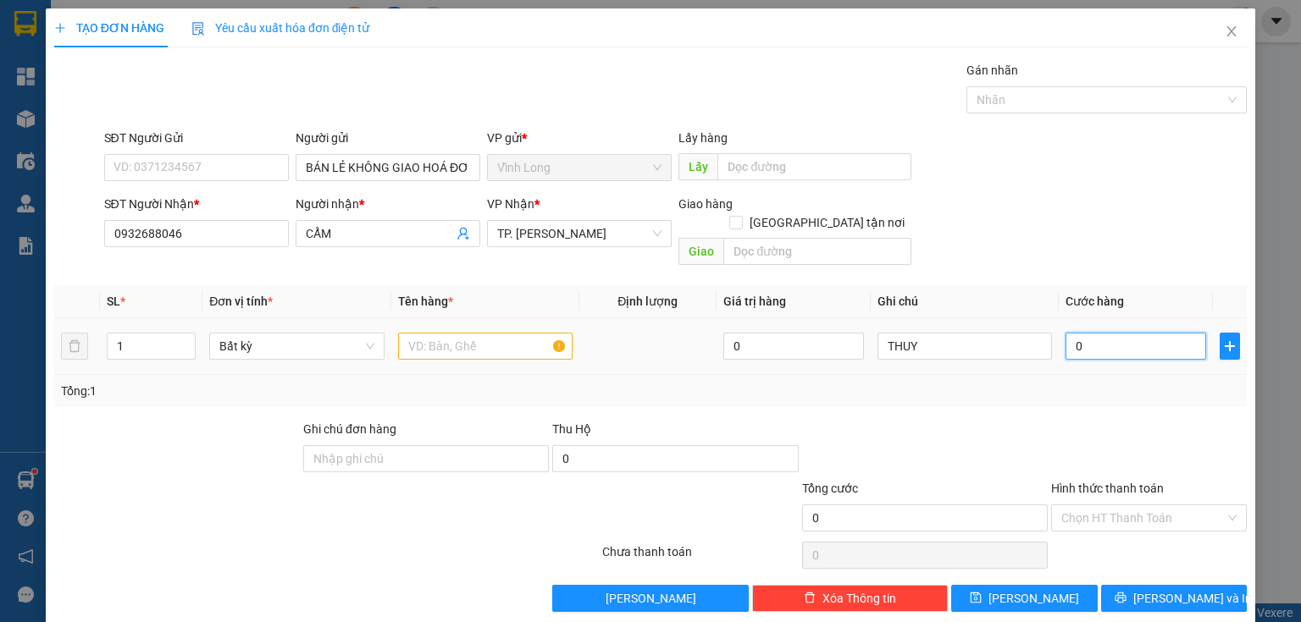
click at [1135, 333] on input "0" at bounding box center [1135, 346] width 141 height 27
type input "3"
type input "30"
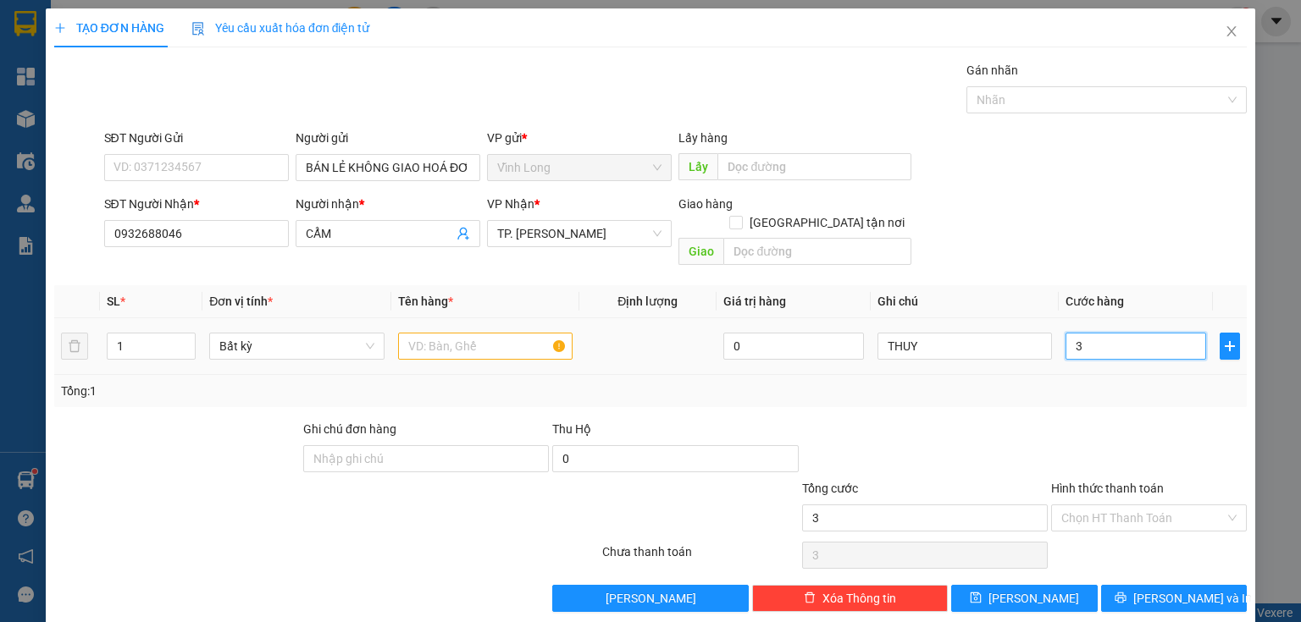
type input "30"
drag, startPoint x: 1121, startPoint y: 328, endPoint x: 868, endPoint y: 339, distance: 253.4
click at [868, 339] on tr "1 Bất kỳ 0 THUY 30" at bounding box center [650, 346] width 1192 height 57
type input "4"
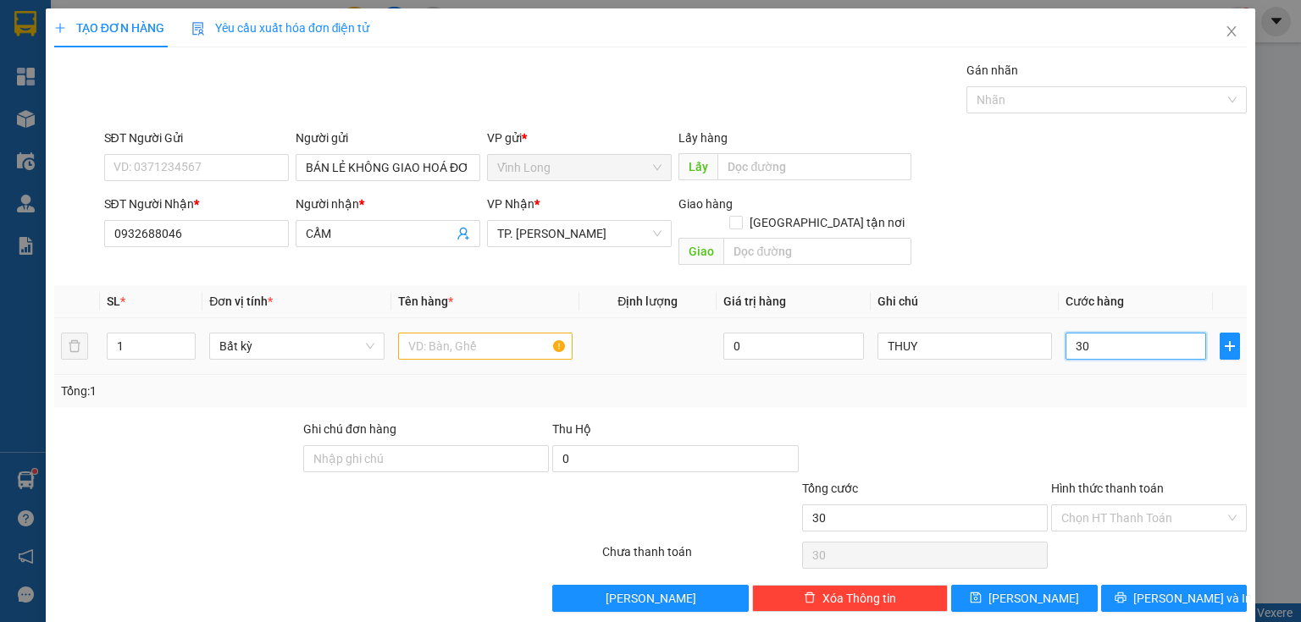
type input "4"
type input "40"
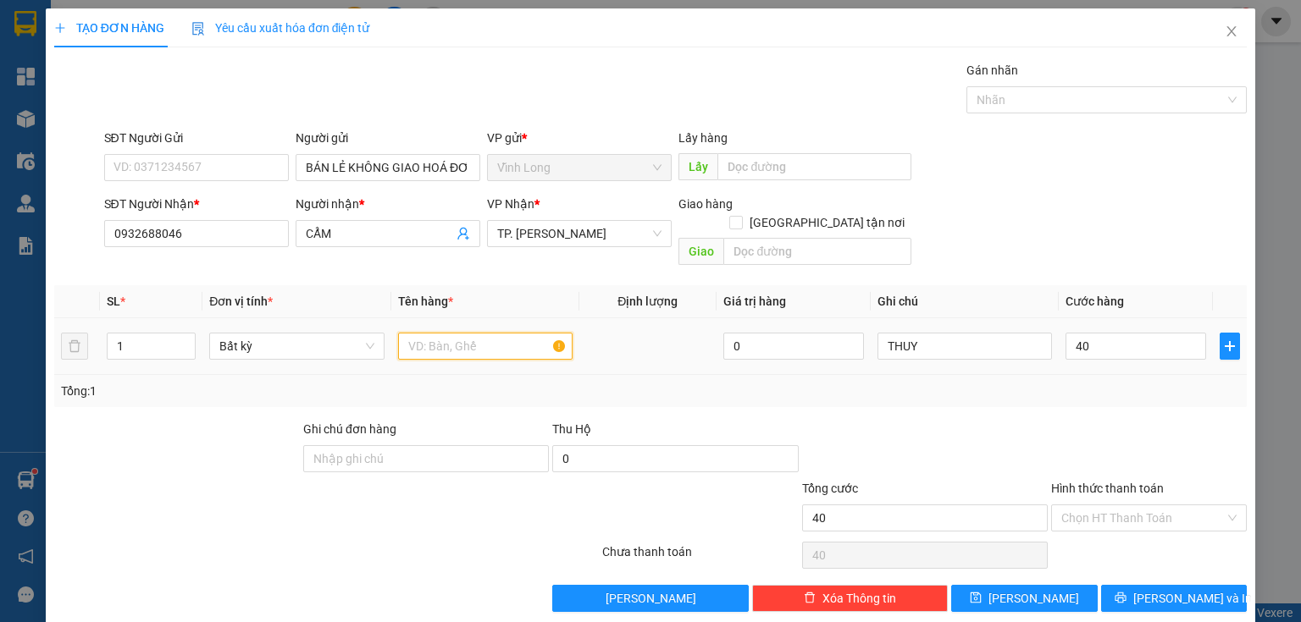
type input "40.000"
click at [543, 333] on input "text" at bounding box center [485, 346] width 174 height 27
drag, startPoint x: 141, startPoint y: 322, endPoint x: 43, endPoint y: 337, distance: 99.4
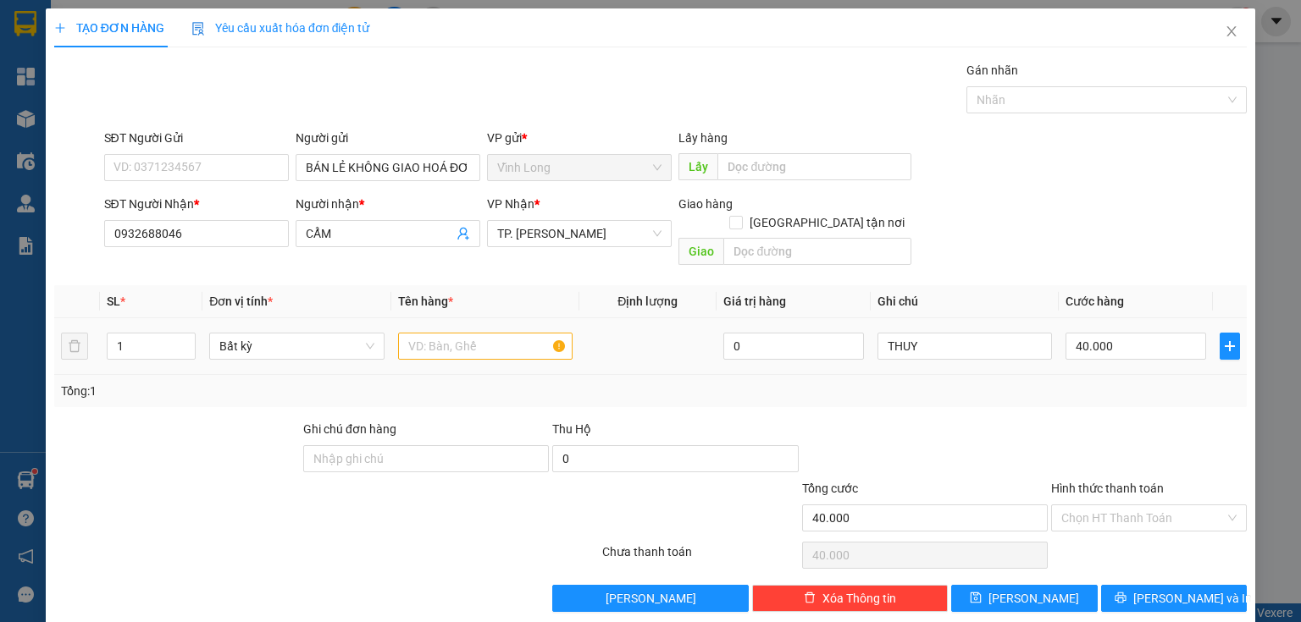
click at [54, 340] on tr "1 Bất kỳ 0 THUY 40.000" at bounding box center [650, 346] width 1192 height 57
type input "2"
click at [417, 335] on input "text" at bounding box center [485, 346] width 174 height 27
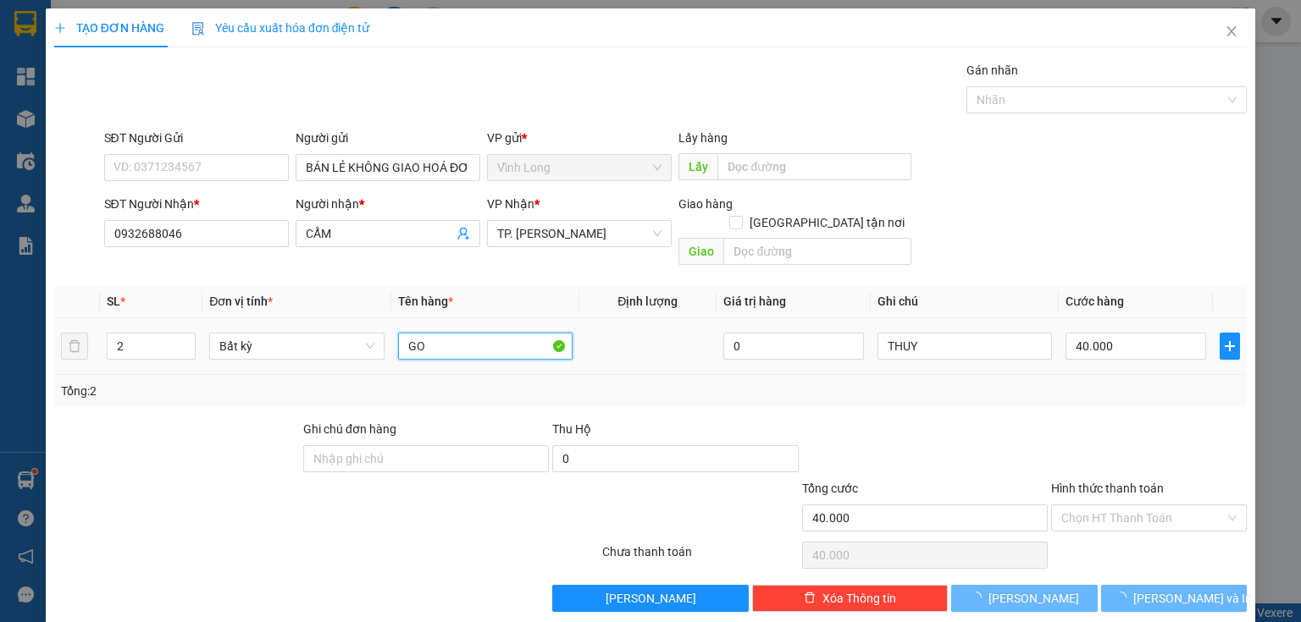
type input "GOI"
type input "0"
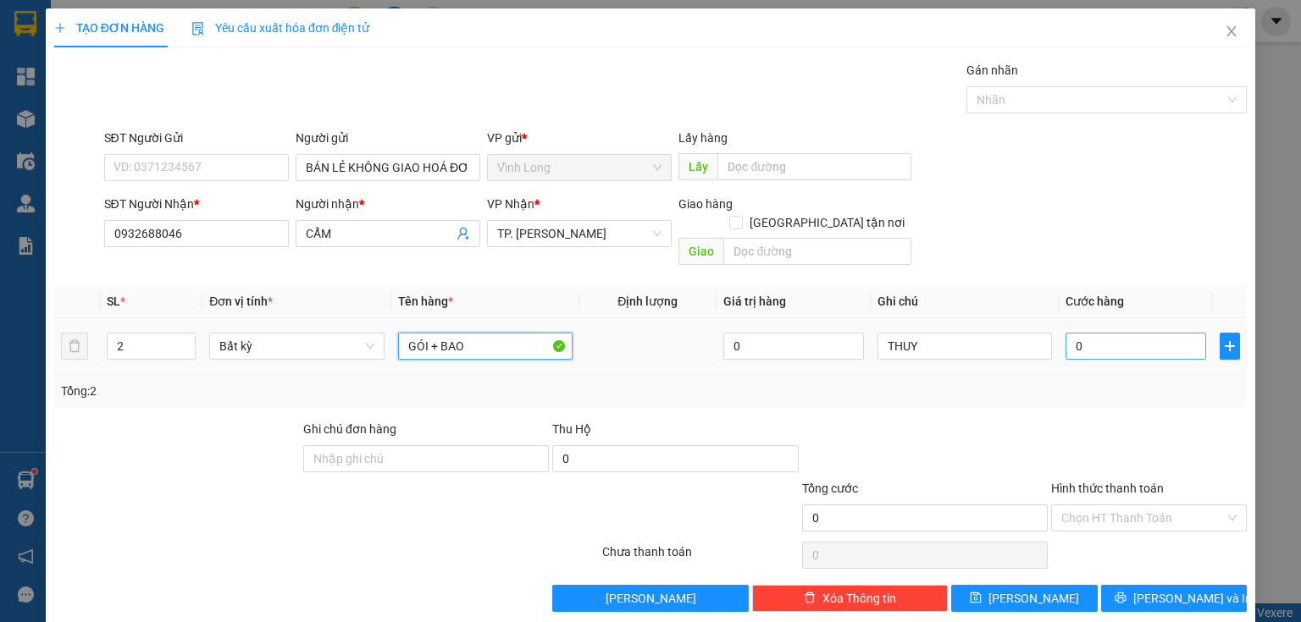
type input "GÓI + BAO"
click at [1118, 333] on input "0" at bounding box center [1135, 346] width 141 height 27
type input "4"
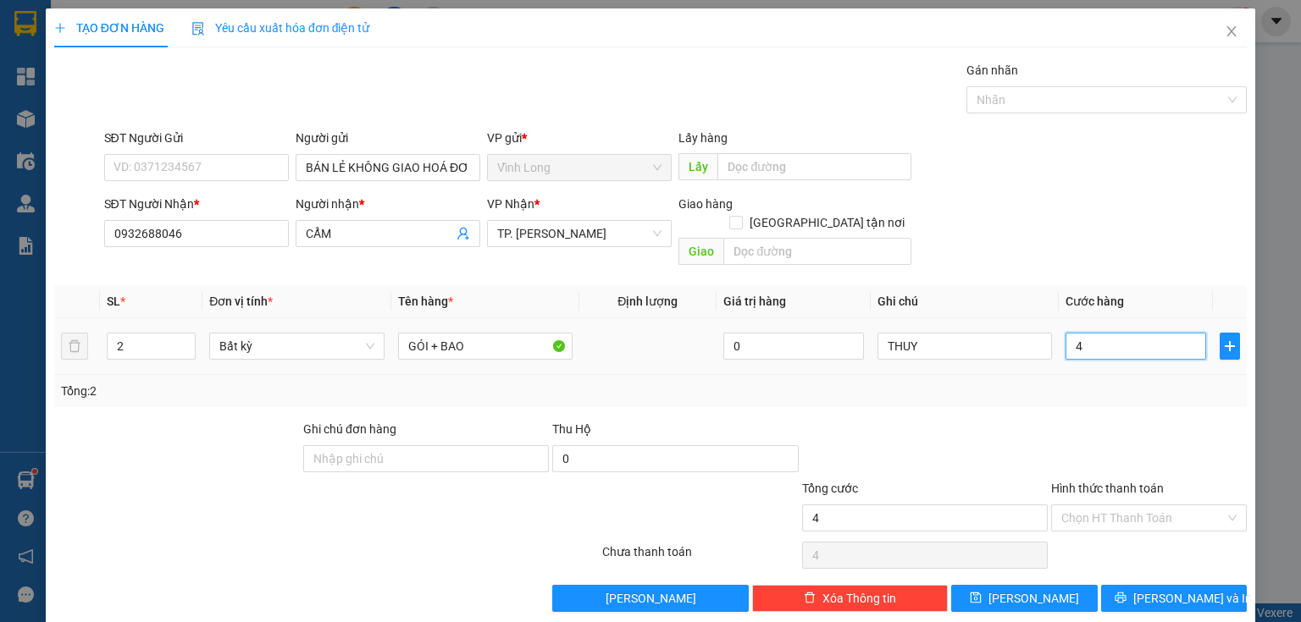
type input "40"
type input "40.000"
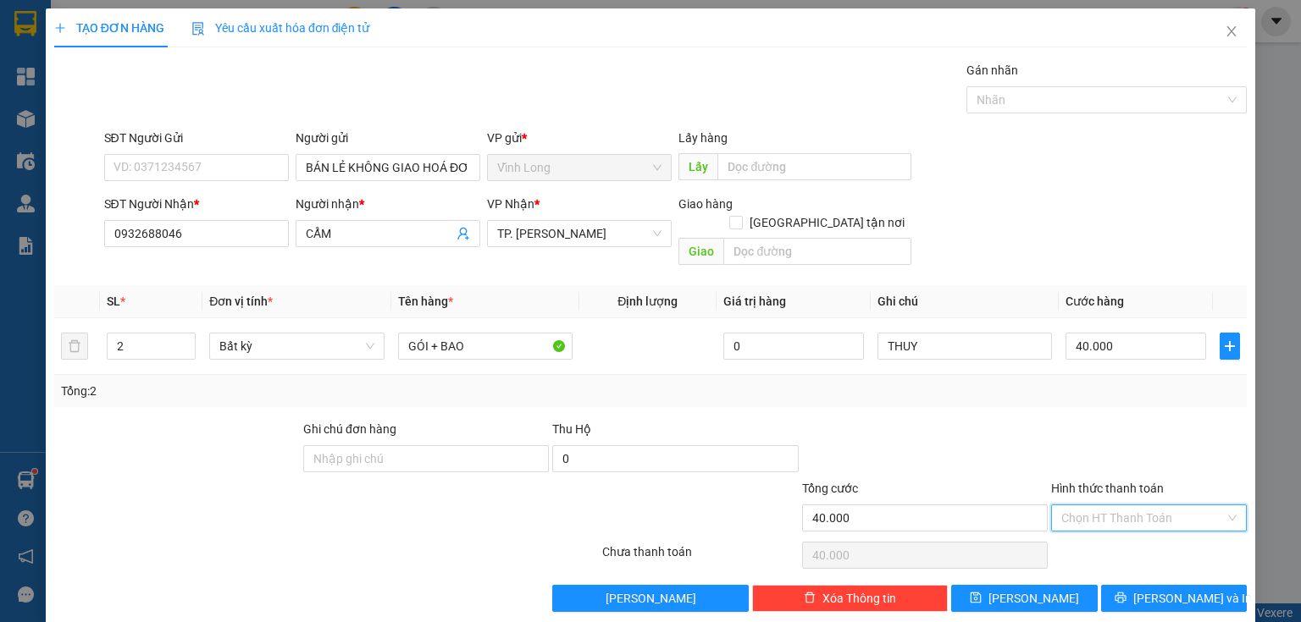
click at [1106, 505] on input "Hình thức thanh toán" at bounding box center [1142, 517] width 163 height 25
click at [1099, 525] on div "Tại văn phòng" at bounding box center [1139, 531] width 174 height 19
type input "0"
click at [1158, 591] on button "[PERSON_NAME] và In" at bounding box center [1174, 598] width 146 height 27
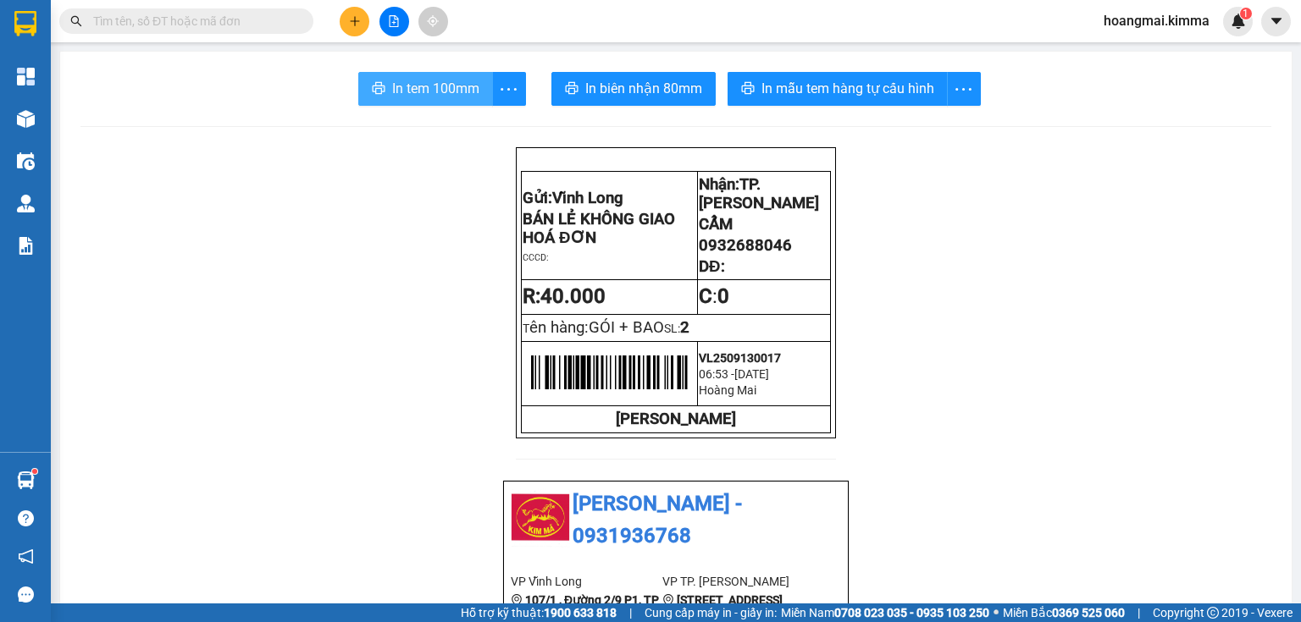
click at [444, 87] on span "In tem 100mm" at bounding box center [435, 88] width 87 height 21
click at [364, 26] on button at bounding box center [355, 22] width 30 height 30
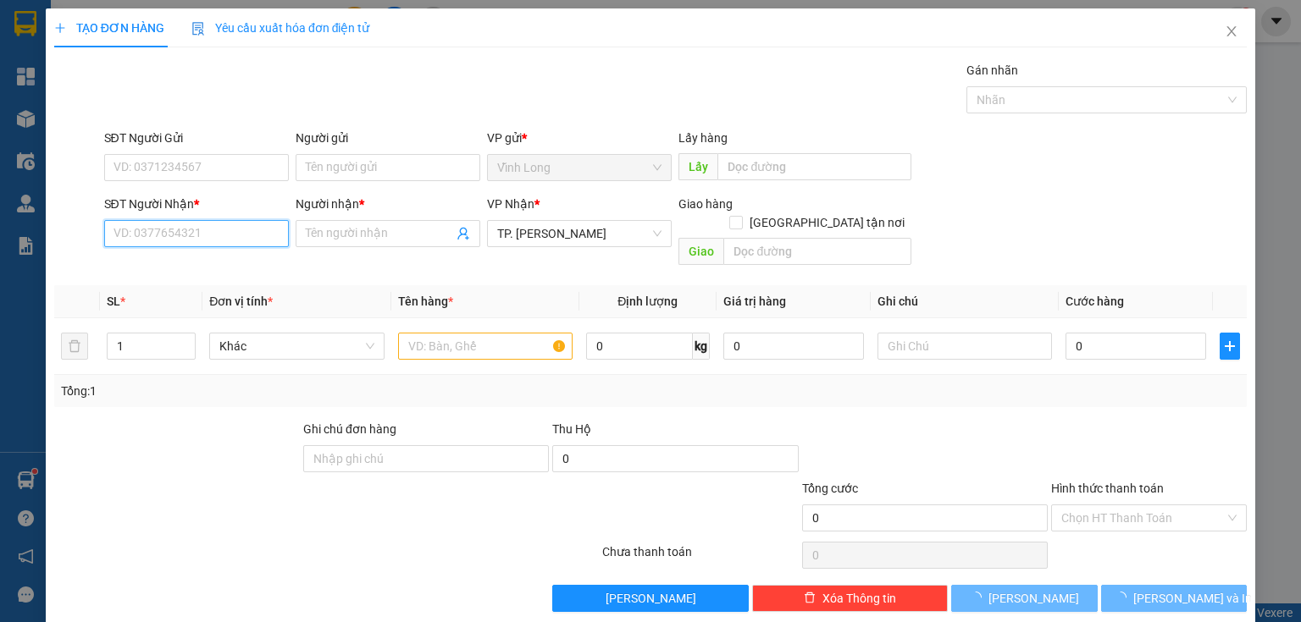
click at [230, 240] on input "SĐT Người Nhận *" at bounding box center [196, 233] width 185 height 27
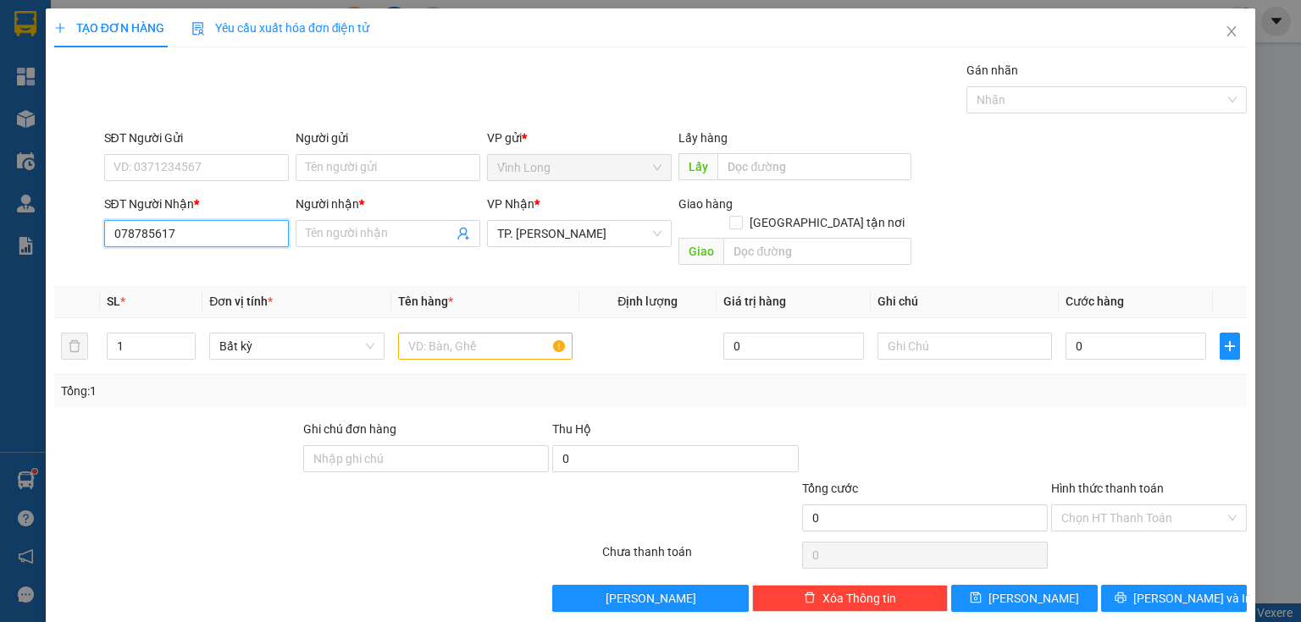
type input "0787856174"
click at [237, 261] on div "0787856174 - THANH" at bounding box center [196, 266] width 167 height 19
type input "THANH"
type input "0787856174"
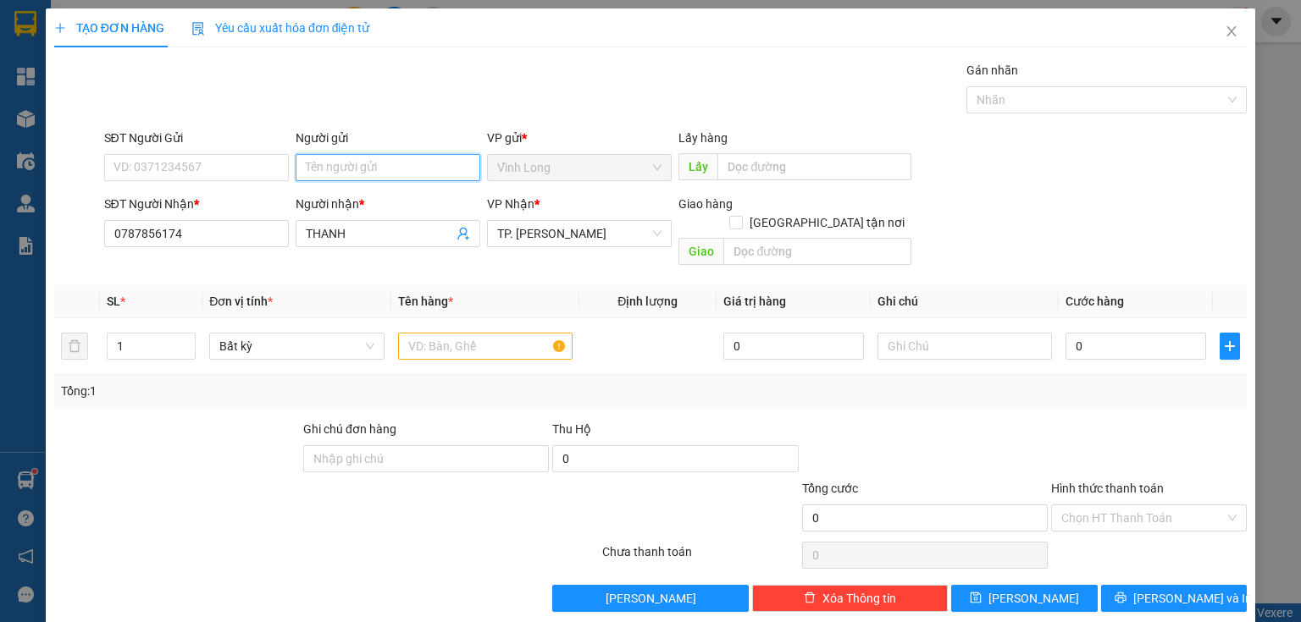
click at [338, 168] on input "Người gửi" at bounding box center [388, 167] width 185 height 27
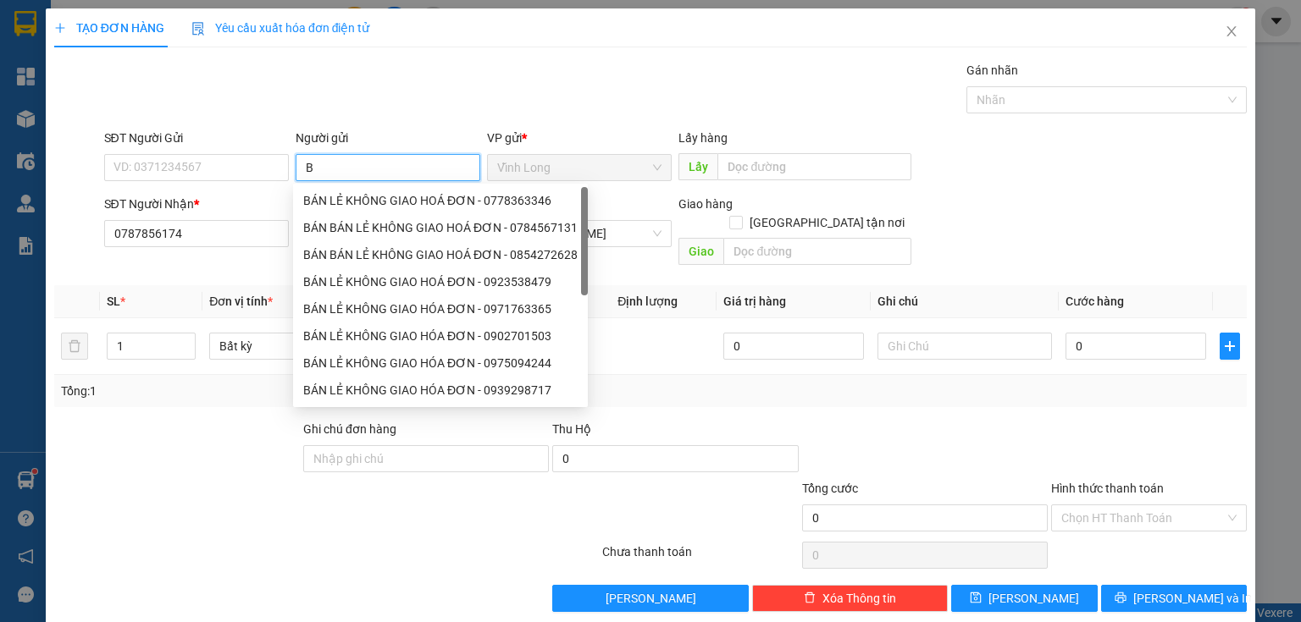
type input "BÁ"
click at [339, 204] on div "BÁN LẺ KHÔNG GIAO HOÁ ĐƠN - 0778363346" at bounding box center [440, 200] width 274 height 19
type input "0778363346"
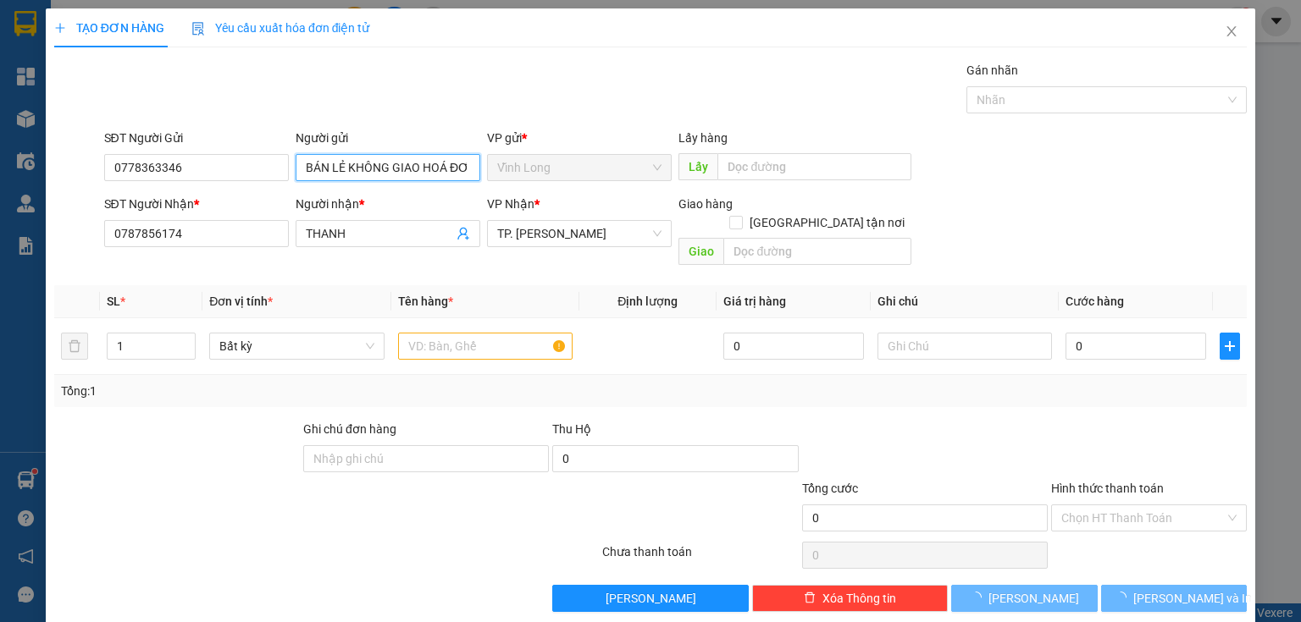
type input "BÁN LẺ KHÔNG GIAO HOÁ ĐƠN"
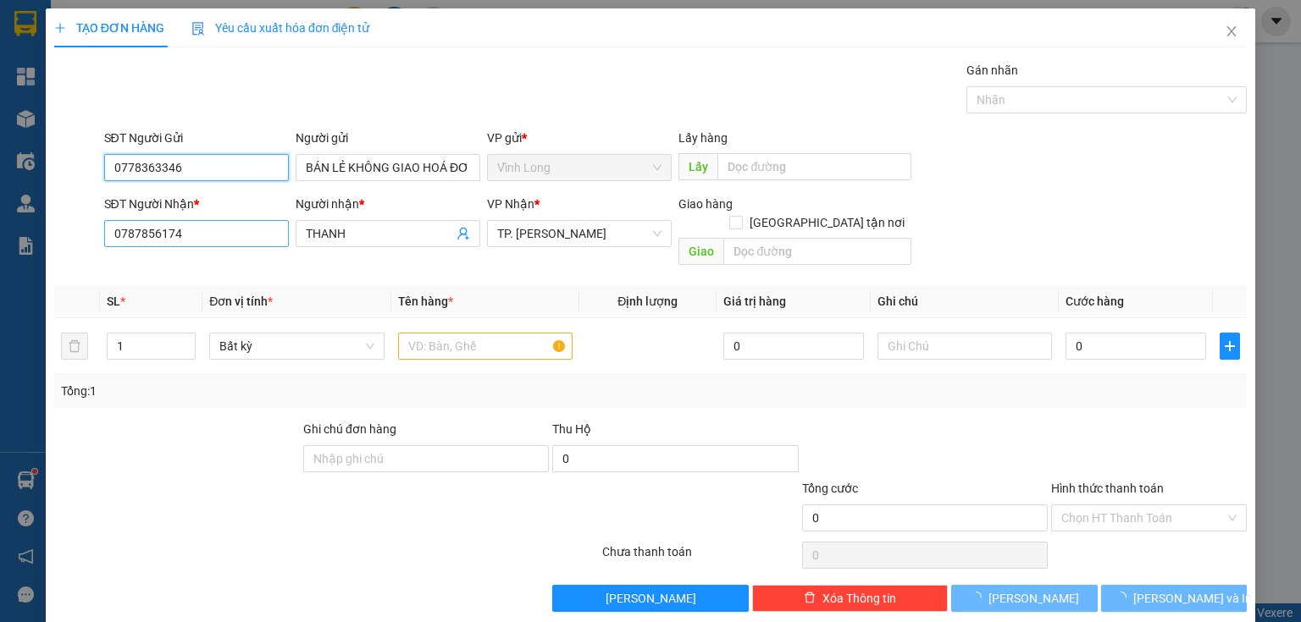
drag, startPoint x: 190, startPoint y: 185, endPoint x: 115, endPoint y: 227, distance: 85.7
click at [107, 215] on form "SĐT Người Gửi 0778363346 0778363346 Người gửi BÁN LẺ KHÔNG GIAO HOÁ ĐƠN VP gửi …" at bounding box center [650, 201] width 1192 height 144
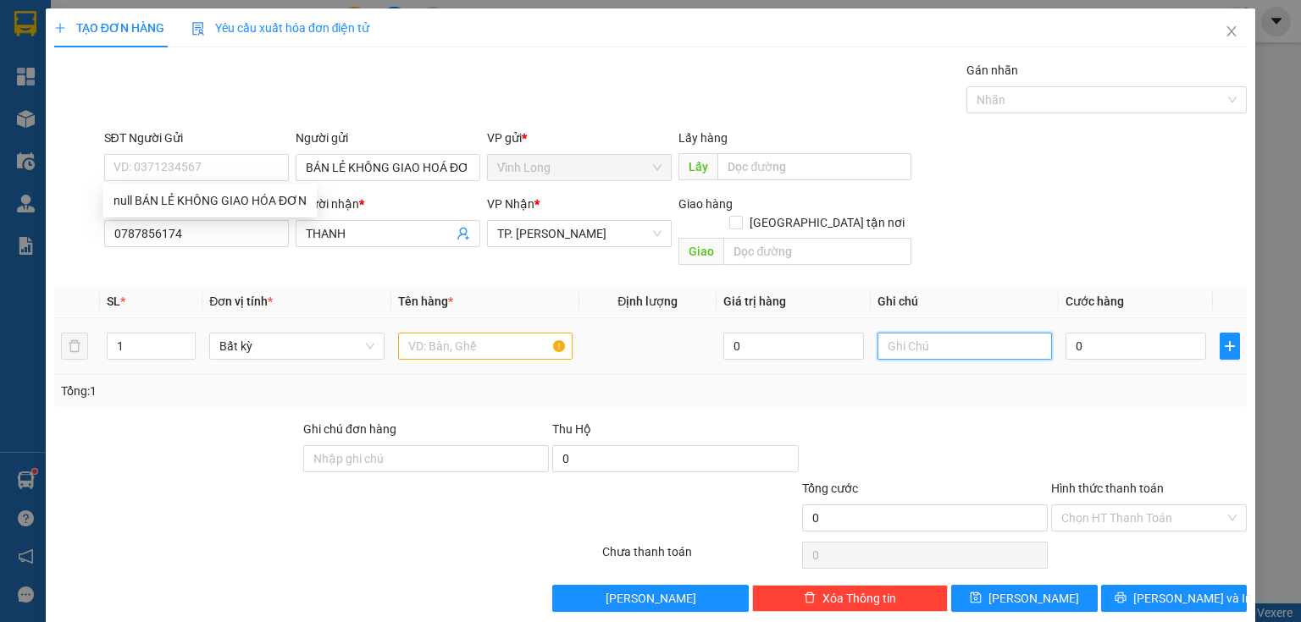
click at [921, 333] on input "text" at bounding box center [964, 346] width 174 height 27
type input "THUY"
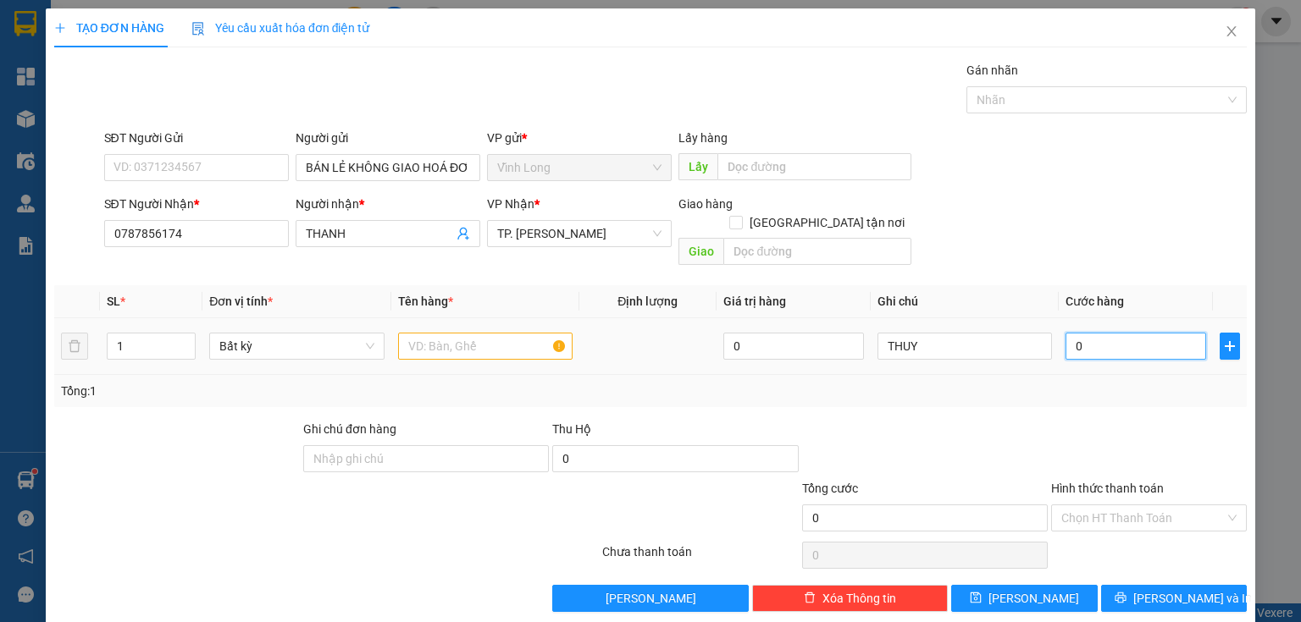
click at [1074, 333] on input "0" at bounding box center [1135, 346] width 141 height 27
type input "3"
click at [510, 333] on input "text" at bounding box center [485, 346] width 174 height 27
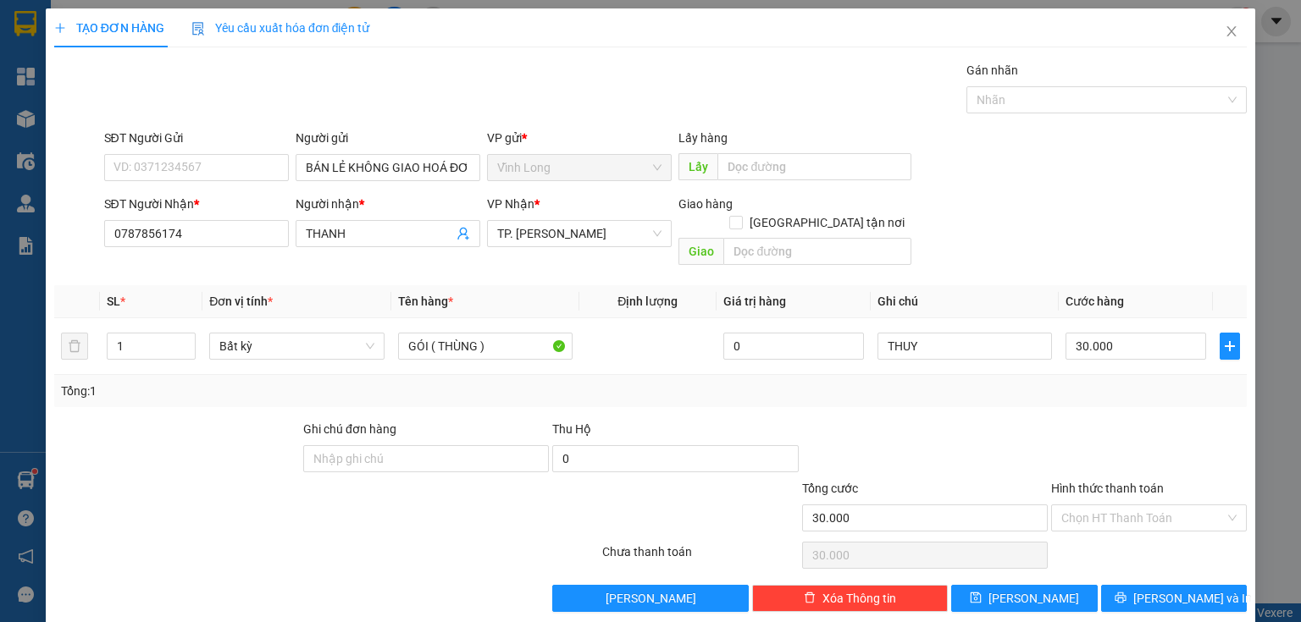
click at [1060, 479] on div "Hình thức thanh toán" at bounding box center [1149, 491] width 196 height 25
click at [1101, 506] on input "Hình thức thanh toán" at bounding box center [1142, 517] width 163 height 25
click at [1098, 520] on div "Tại văn phòng" at bounding box center [1139, 531] width 195 height 27
click at [1181, 563] on div "Transit Pickup Surcharge Ids Transit Deliver Surcharge Ids Transit Deliver Surc…" at bounding box center [650, 336] width 1192 height 551
click at [1163, 589] on span "[PERSON_NAME] và In" at bounding box center [1192, 598] width 119 height 19
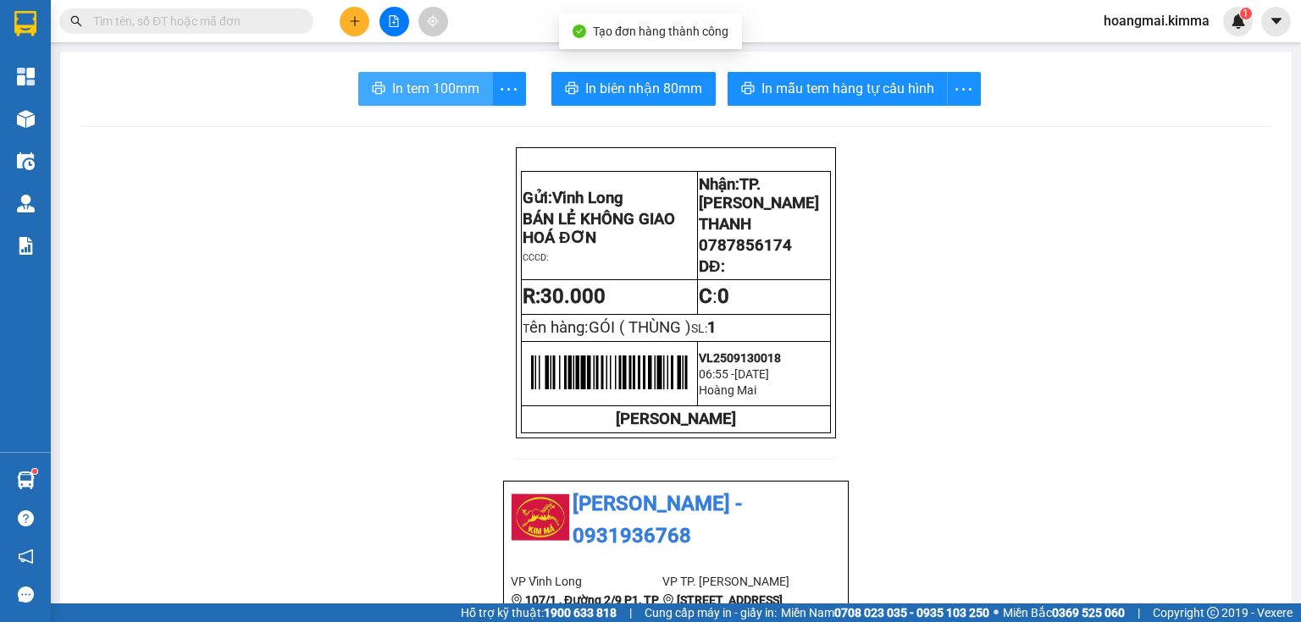
click at [406, 88] on span "In tem 100mm" at bounding box center [435, 88] width 87 height 21
click at [355, 25] on icon "plus" at bounding box center [354, 20] width 1 height 9
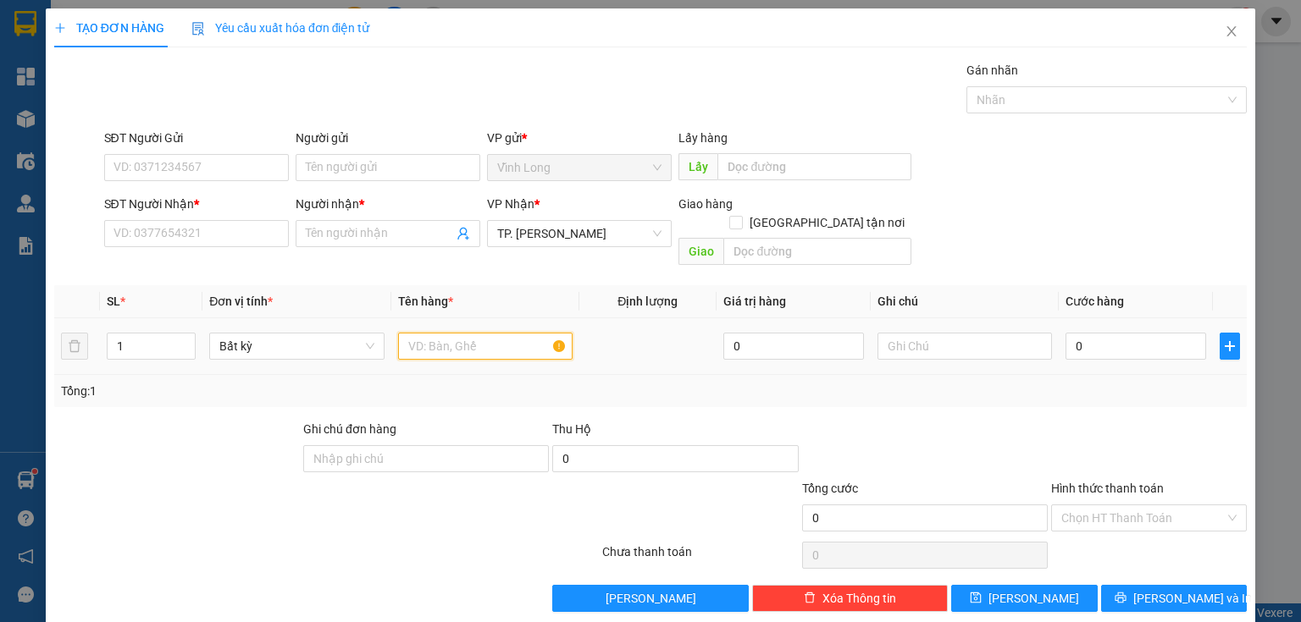
click at [450, 334] on input "text" at bounding box center [485, 346] width 174 height 27
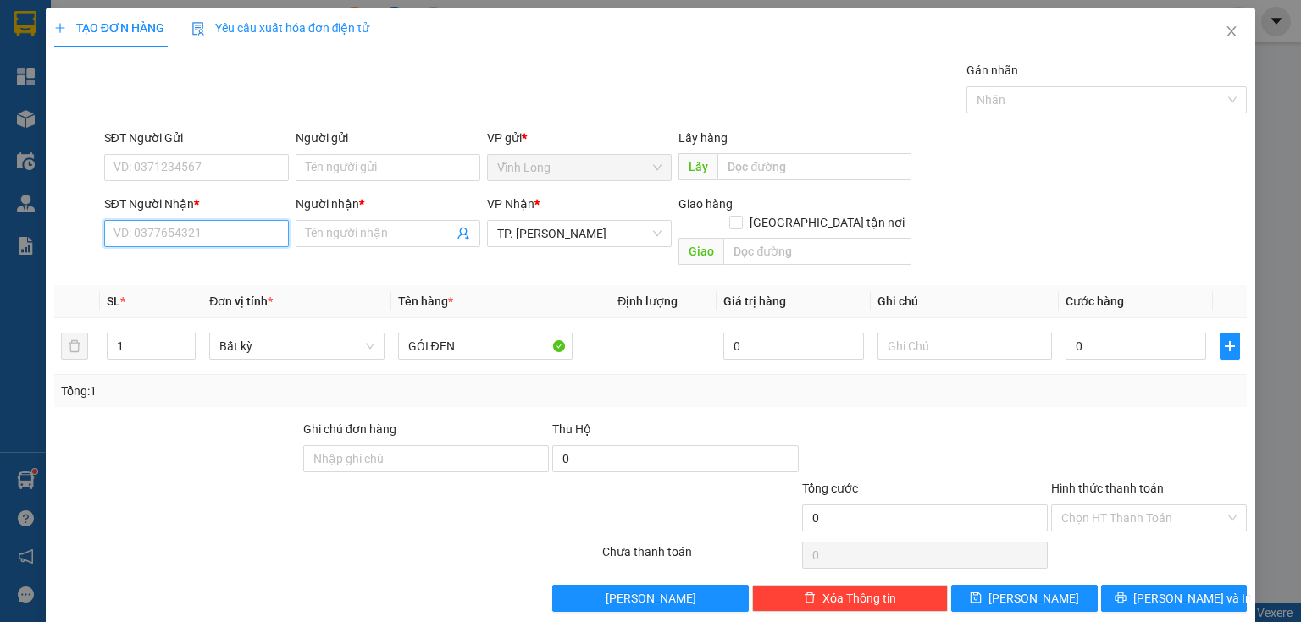
click at [218, 235] on input "SĐT Người Nhận *" at bounding box center [196, 233] width 185 height 27
drag, startPoint x: 181, startPoint y: 234, endPoint x: 91, endPoint y: 237, distance: 90.7
click at [91, 237] on div "SĐT Người Nhận * 0363204071 0363204071 Người nhận * Tên người nhận VP Nhận * TP…" at bounding box center [650, 234] width 1196 height 78
click at [359, 230] on input "Người nhận *" at bounding box center [379, 233] width 147 height 19
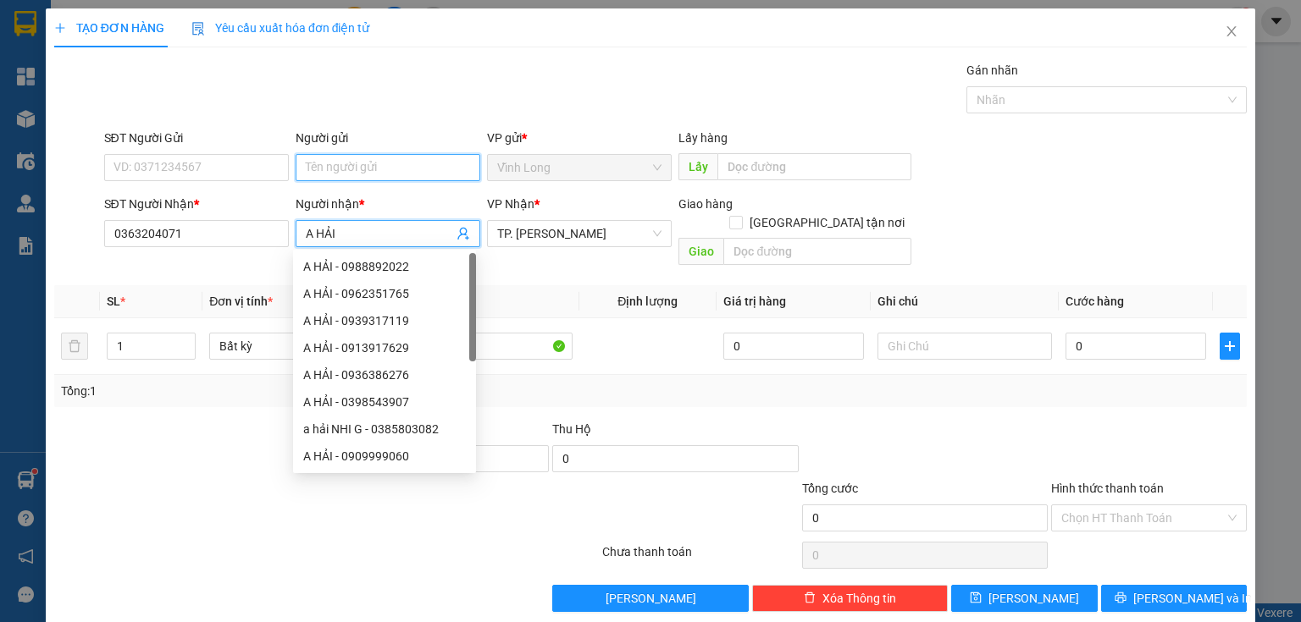
click at [335, 158] on input "Người gửi" at bounding box center [388, 167] width 185 height 27
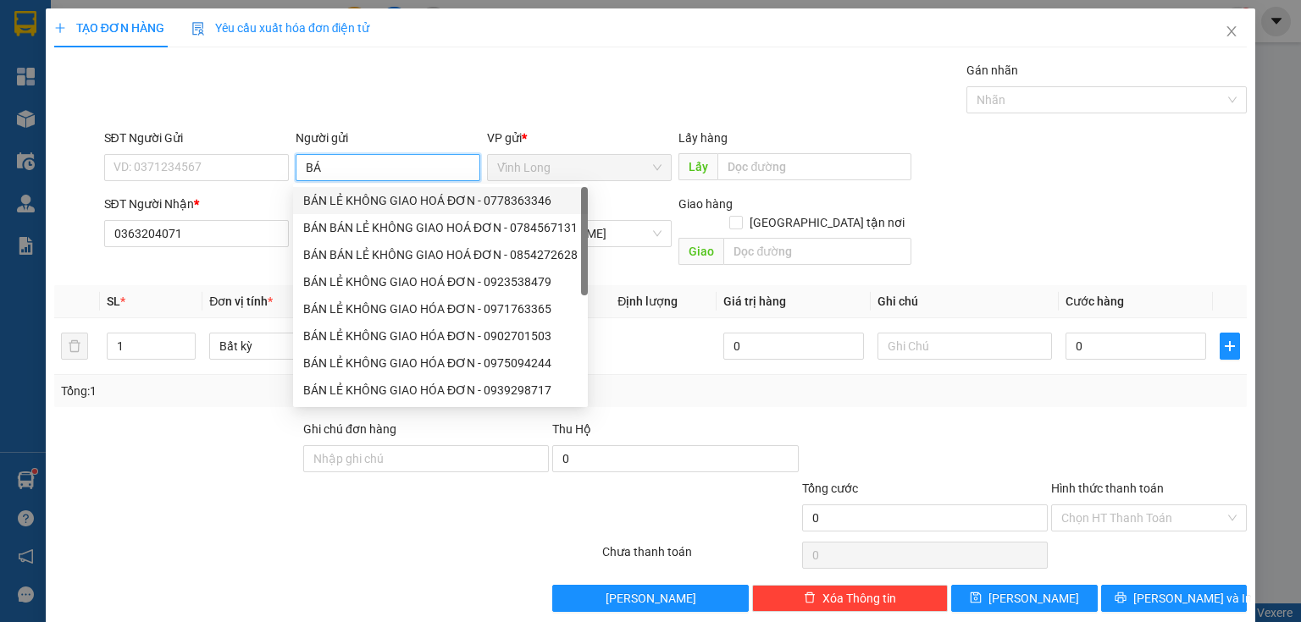
click at [332, 203] on div "BÁN LẺ KHÔNG GIAO HOÁ ĐƠN - 0778363346" at bounding box center [440, 200] width 274 height 19
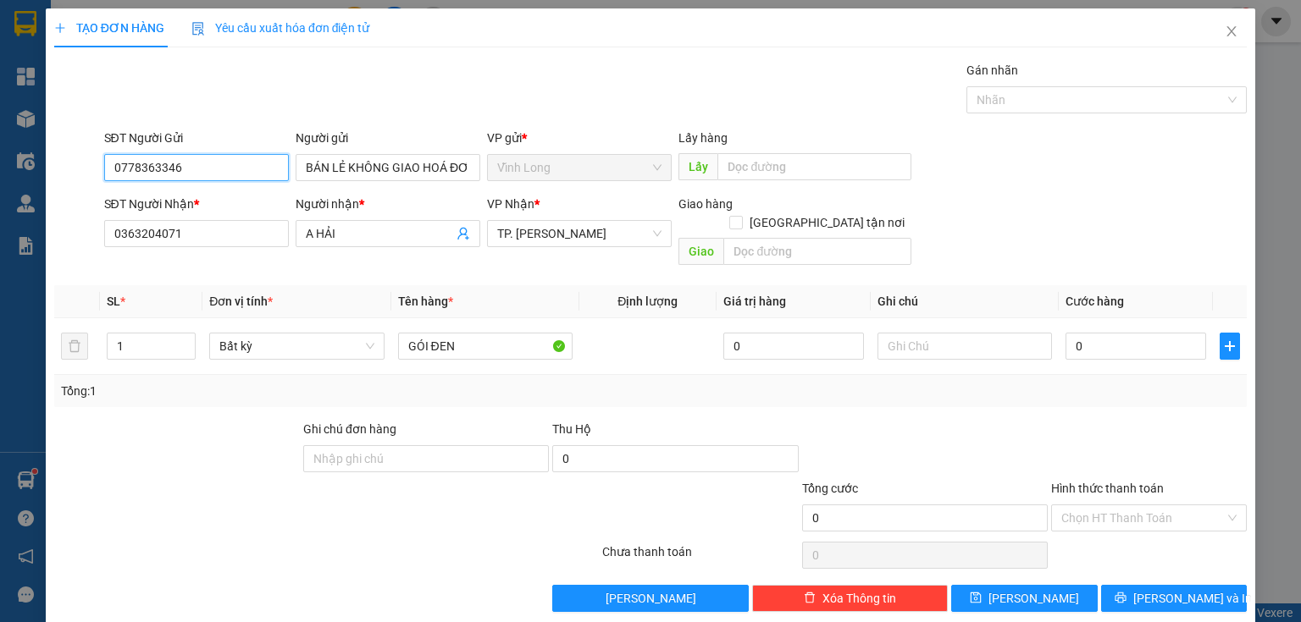
drag, startPoint x: 165, startPoint y: 170, endPoint x: 0, endPoint y: 180, distance: 165.4
click at [0, 180] on div "TẠO ĐƠN HÀNG Yêu cầu xuất hóa đơn điện tử Transit Pickup Surcharge Ids Transit …" at bounding box center [650, 311] width 1301 height 622
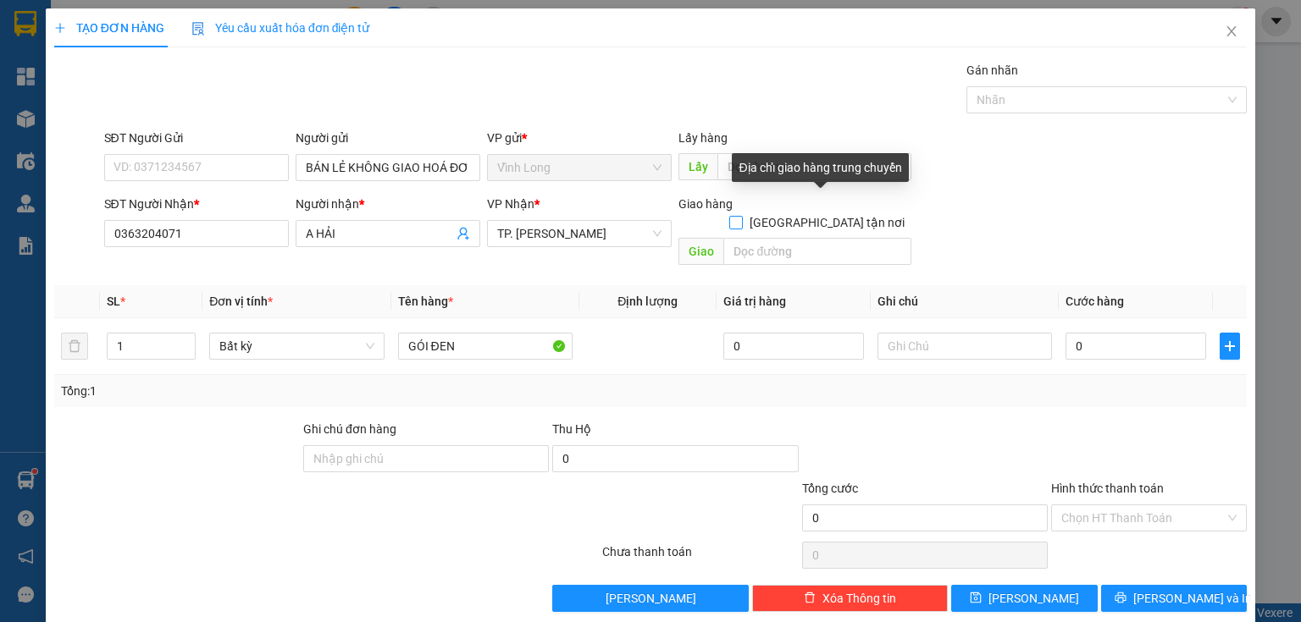
click at [826, 213] on span "[GEOGRAPHIC_DATA][PERSON_NAME] nơi" at bounding box center [827, 222] width 168 height 19
click at [741, 216] on input "[GEOGRAPHIC_DATA][PERSON_NAME] nơi" at bounding box center [735, 222] width 12 height 12
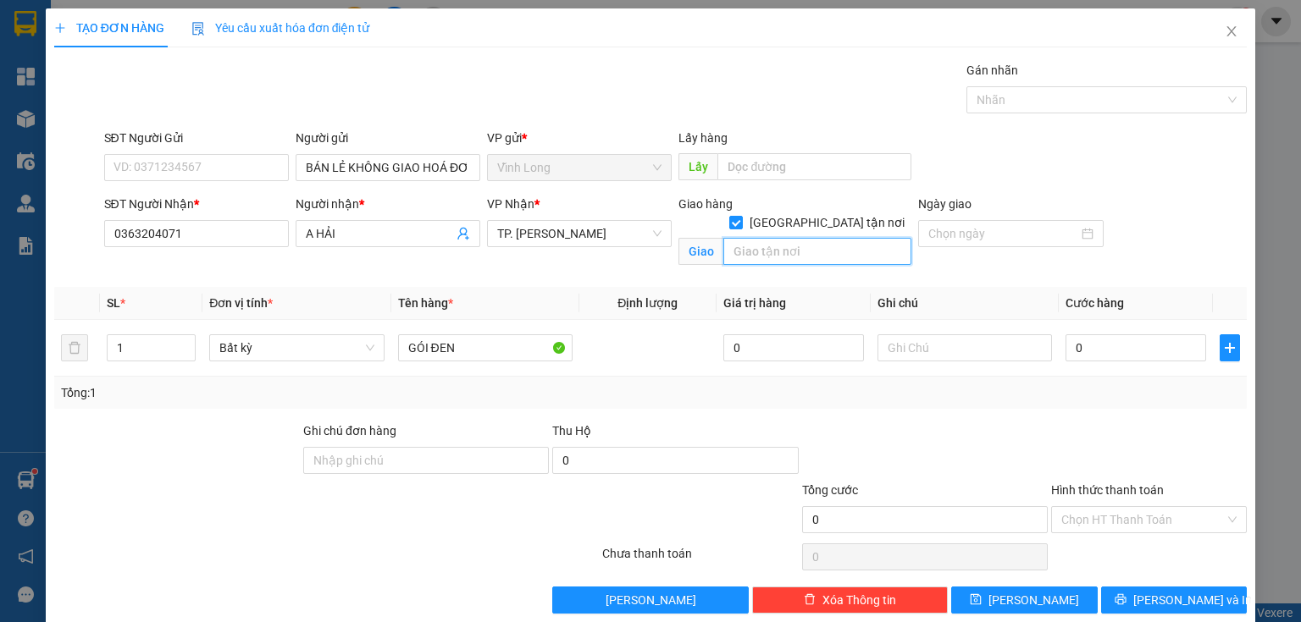
click at [800, 238] on input "text" at bounding box center [817, 251] width 188 height 27
drag, startPoint x: 195, startPoint y: 235, endPoint x: 81, endPoint y: 234, distance: 113.5
click at [81, 234] on div "SĐT Người Nhận * 0363204071 0363204071 Người nhận * A HẢI VP Nhận * TP. Hồ Chí …" at bounding box center [650, 235] width 1196 height 80
paste input "0363204071"
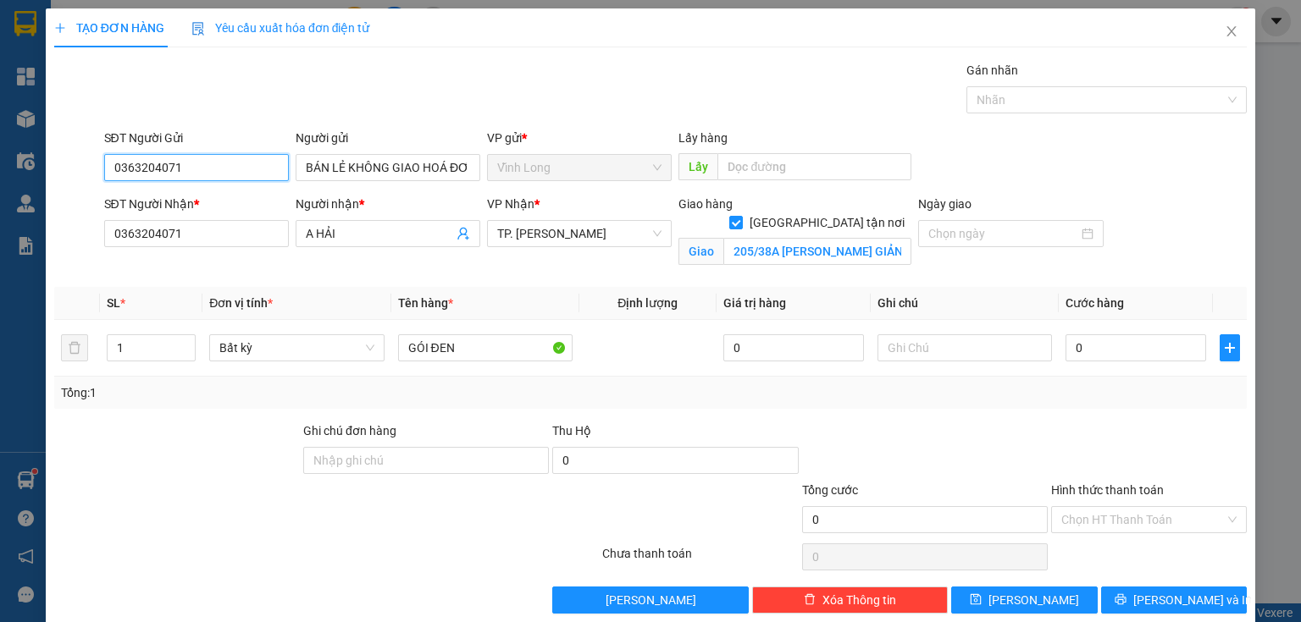
drag, startPoint x: 200, startPoint y: 171, endPoint x: 0, endPoint y: 195, distance: 201.2
click at [0, 195] on div "TẠO ĐƠN HÀNG Yêu cầu xuất hóa đơn điện tử Transit Pickup Surcharge Ids Transit …" at bounding box center [650, 311] width 1301 height 622
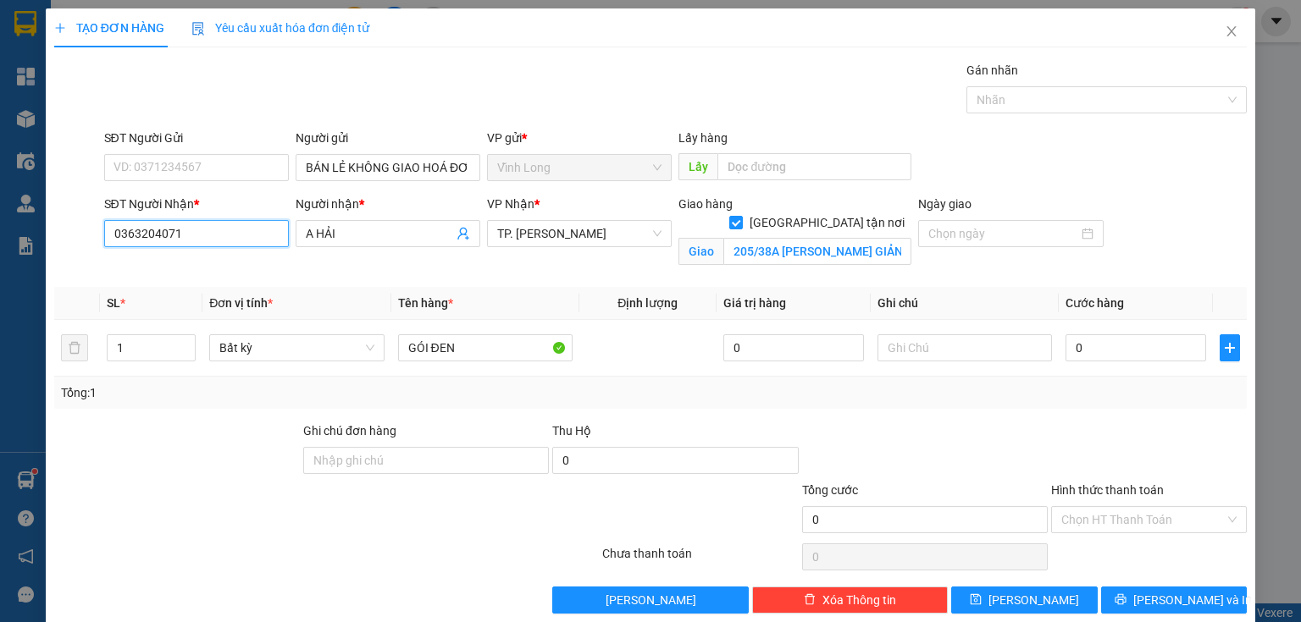
drag, startPoint x: 186, startPoint y: 239, endPoint x: 0, endPoint y: 242, distance: 186.3
click at [0, 242] on div "TẠO ĐƠN HÀNG Yêu cầu xuất hóa đơn điện tử Transit Pickup Surcharge Ids Transit …" at bounding box center [650, 311] width 1301 height 622
click at [924, 342] on input "text" at bounding box center [964, 347] width 174 height 27
click at [1065, 352] on input "0" at bounding box center [1135, 347] width 141 height 27
click at [232, 240] on input "0363204071" at bounding box center [196, 233] width 185 height 27
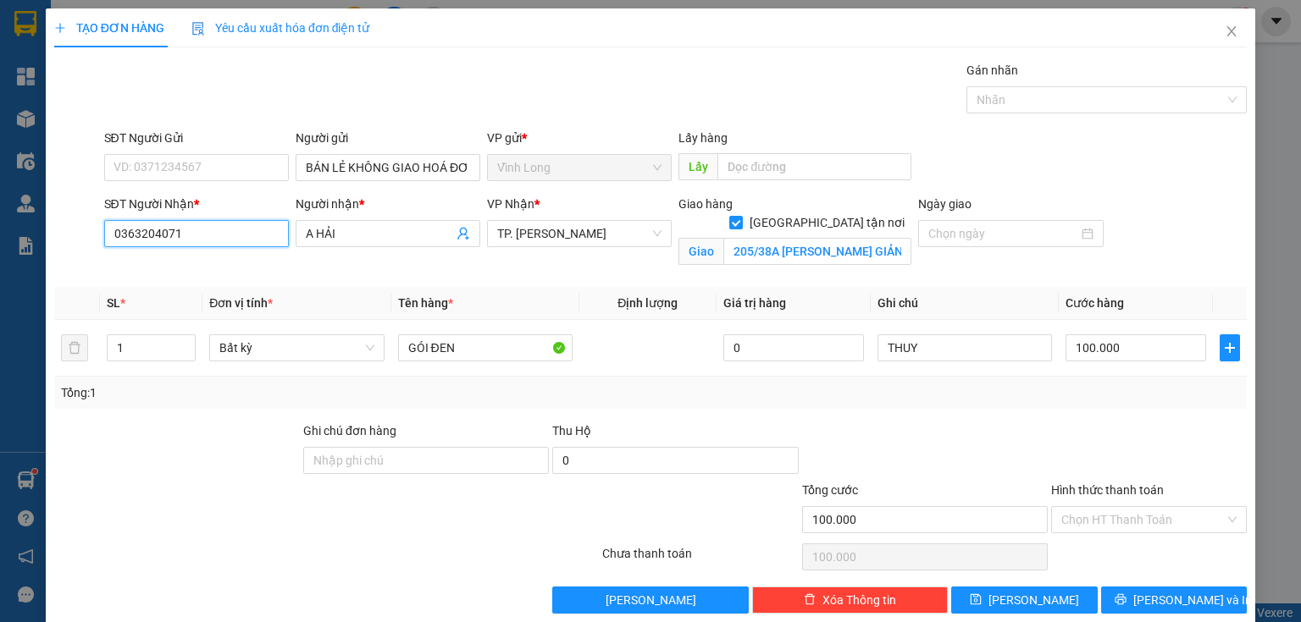
drag, startPoint x: 224, startPoint y: 239, endPoint x: 110, endPoint y: 257, distance: 115.0
click at [110, 257] on div "SĐT Người Nhận * 0363204071 0363204071" at bounding box center [196, 235] width 191 height 80
paste input "0363204071"
drag, startPoint x: 190, startPoint y: 235, endPoint x: 0, endPoint y: 251, distance: 190.3
click at [0, 251] on div "TẠO ĐƠN HÀNG Yêu cầu xuất hóa đơn điện tử Transit Pickup Surcharge Ids Transit …" at bounding box center [650, 311] width 1301 height 622
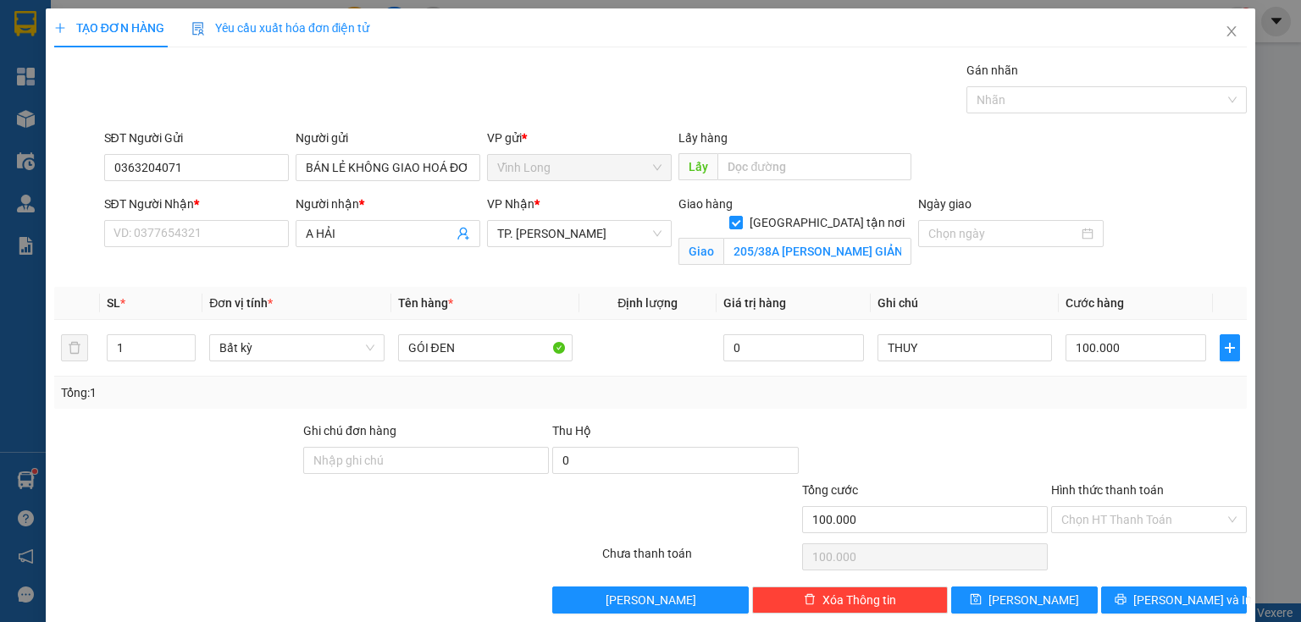
drag, startPoint x: 362, startPoint y: 236, endPoint x: 0, endPoint y: 243, distance: 361.6
click at [0, 241] on div "TẠO ĐƠN HÀNG Yêu cầu xuất hóa đơn điện tử Transit Pickup Surcharge Ids Transit …" at bounding box center [650, 311] width 1301 height 622
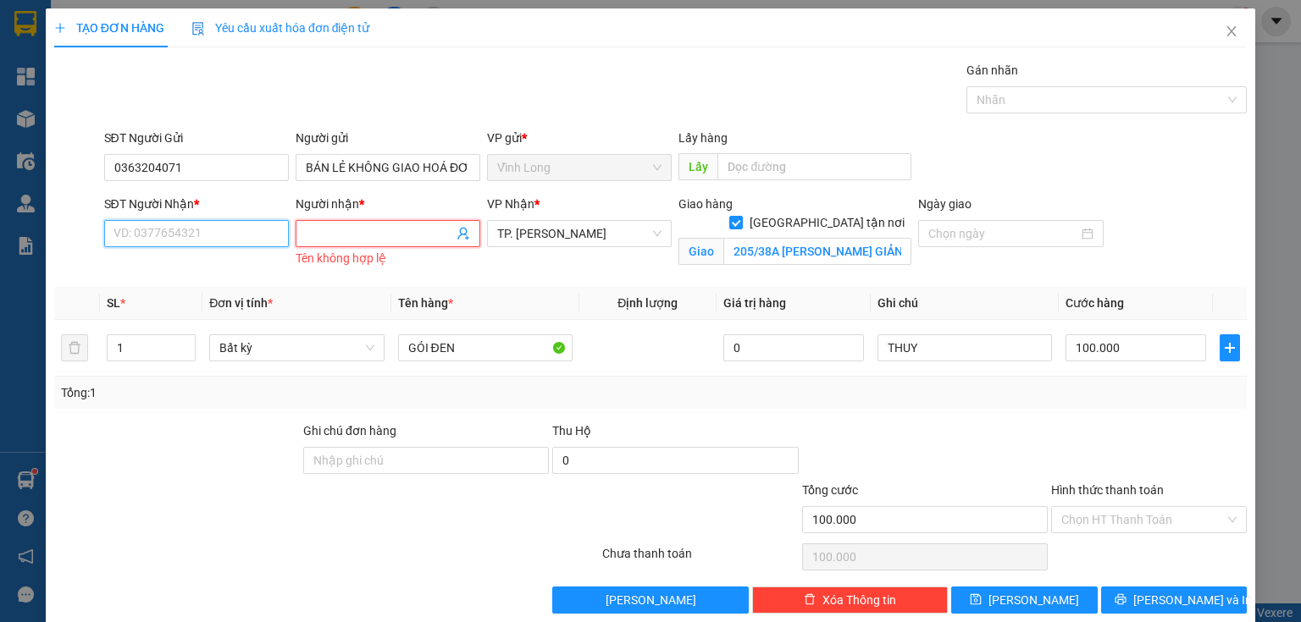
click at [177, 232] on input "SĐT Người Nhận *" at bounding box center [196, 233] width 185 height 27
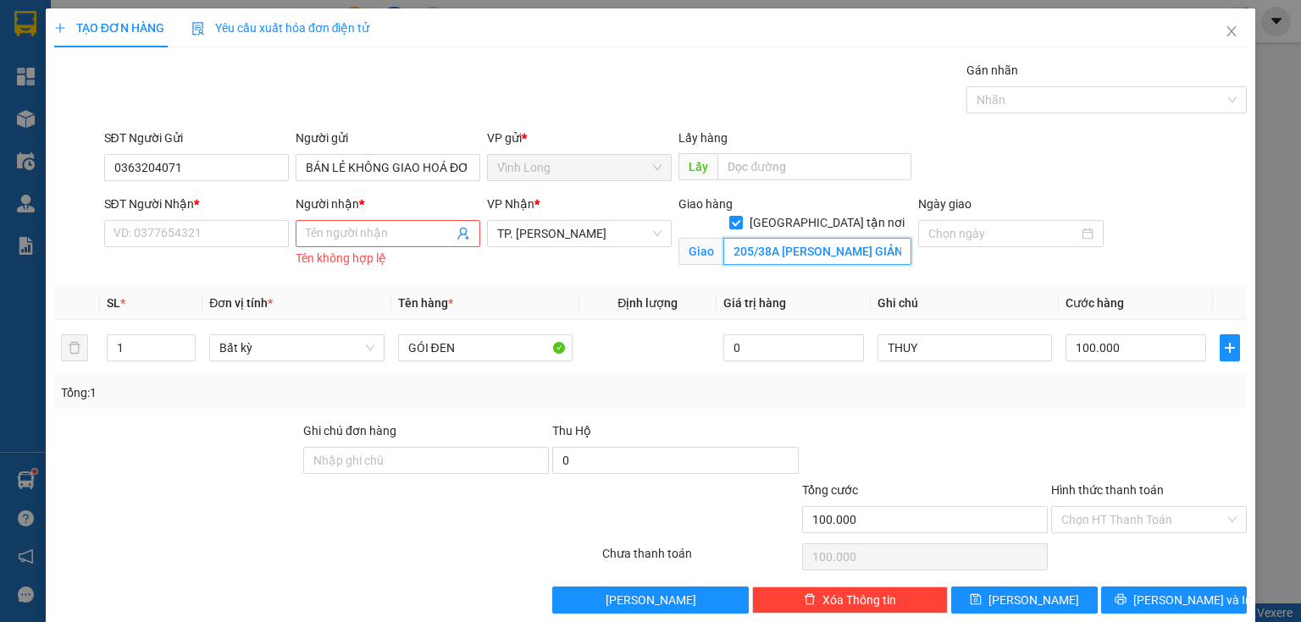
click at [817, 238] on input "205/38A PHẠM ĐĂNG GIẢNG P BÌNH HƯNG HÒA Q BÌNH TÂN" at bounding box center [817, 251] width 188 height 27
click at [823, 238] on input "205/38A PHẠM ĐĂNG GIẢNG P BÌNH HƯNG HÒA Q BÌNH TÂN" at bounding box center [817, 251] width 188 height 27
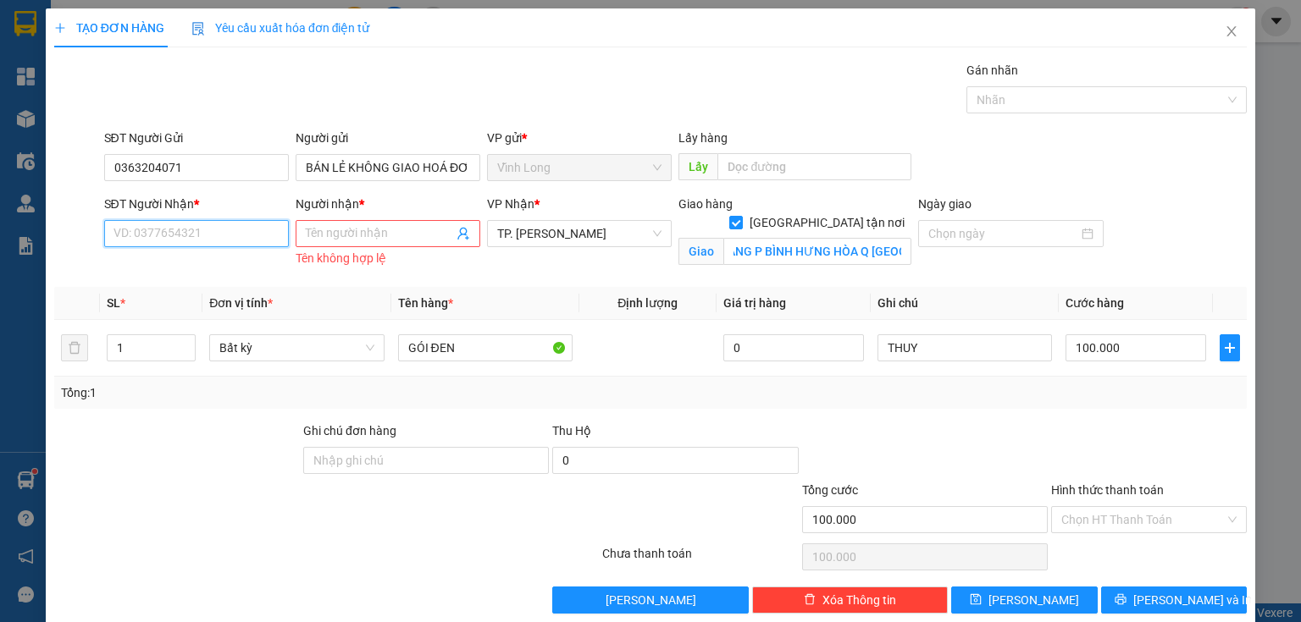
click at [213, 234] on input "SĐT Người Nhận *" at bounding box center [196, 233] width 185 height 27
click at [349, 238] on input "Người nhận *" at bounding box center [379, 233] width 147 height 19
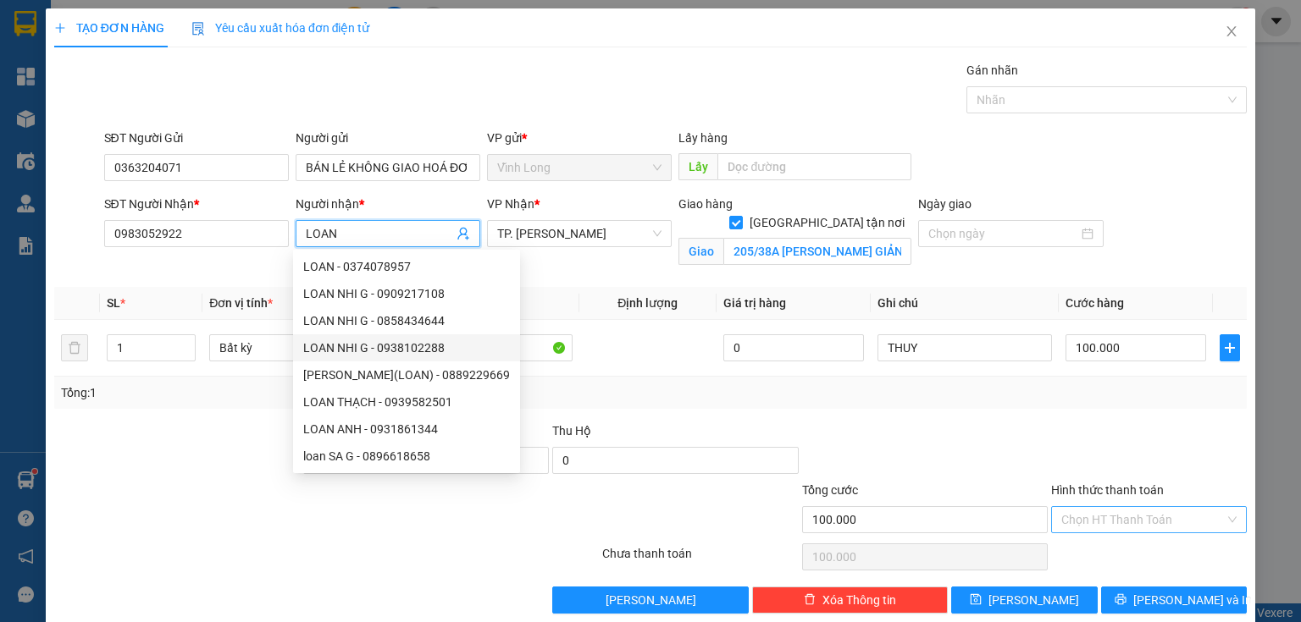
click at [1129, 526] on input "Hình thức thanh toán" at bounding box center [1142, 519] width 163 height 25
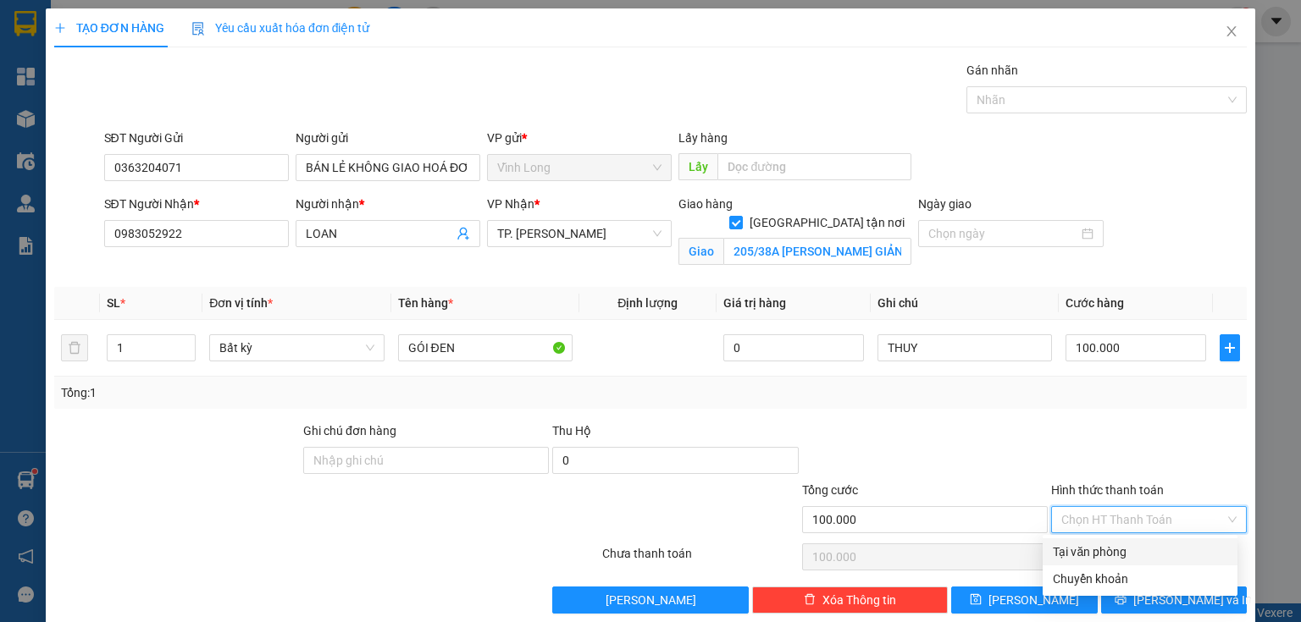
click at [1102, 555] on div "Tại văn phòng" at bounding box center [1139, 552] width 174 height 19
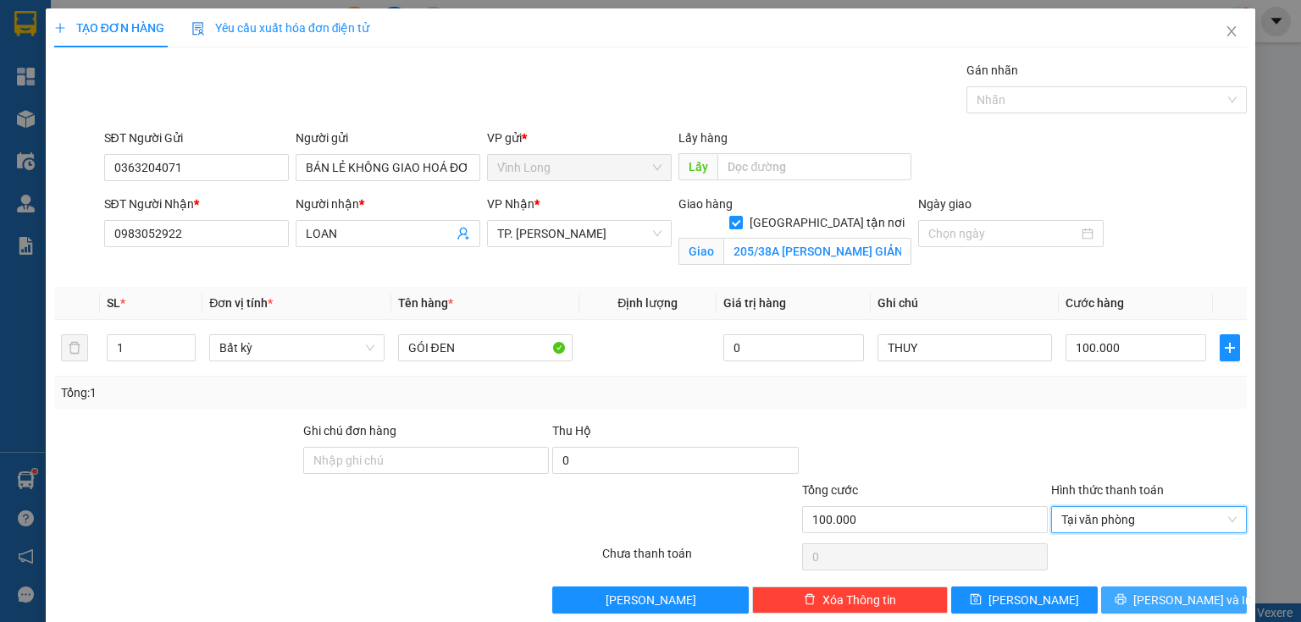
drag, startPoint x: 1130, startPoint y: 589, endPoint x: 1104, endPoint y: 583, distance: 27.1
click at [1128, 589] on button "[PERSON_NAME] và In" at bounding box center [1174, 600] width 146 height 27
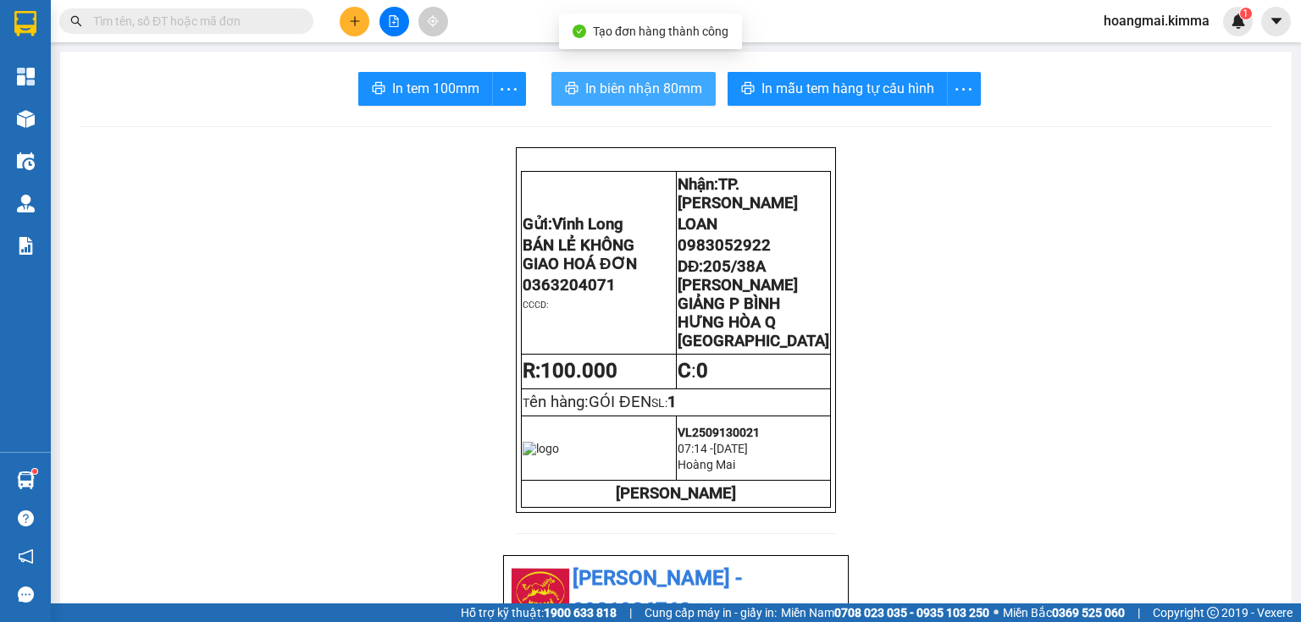
click at [585, 82] on span "In biên nhận 80mm" at bounding box center [643, 88] width 117 height 21
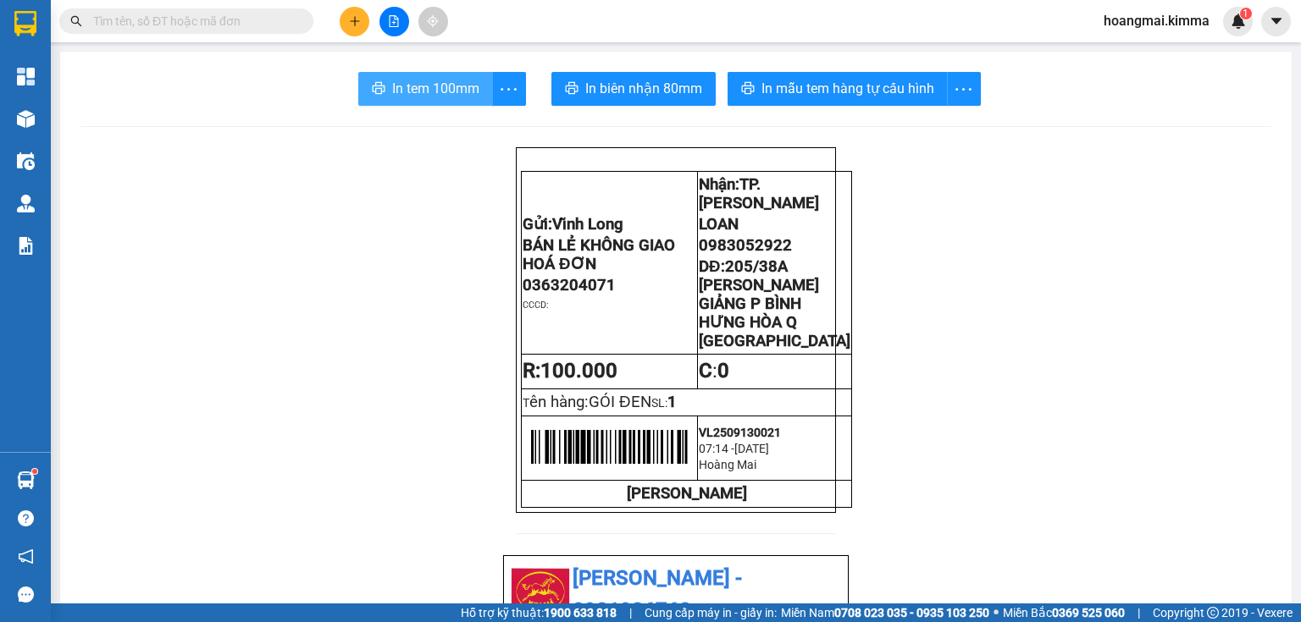
click at [447, 89] on span "In tem 100mm" at bounding box center [435, 88] width 87 height 21
click at [359, 22] on icon "plus" at bounding box center [355, 21] width 12 height 12
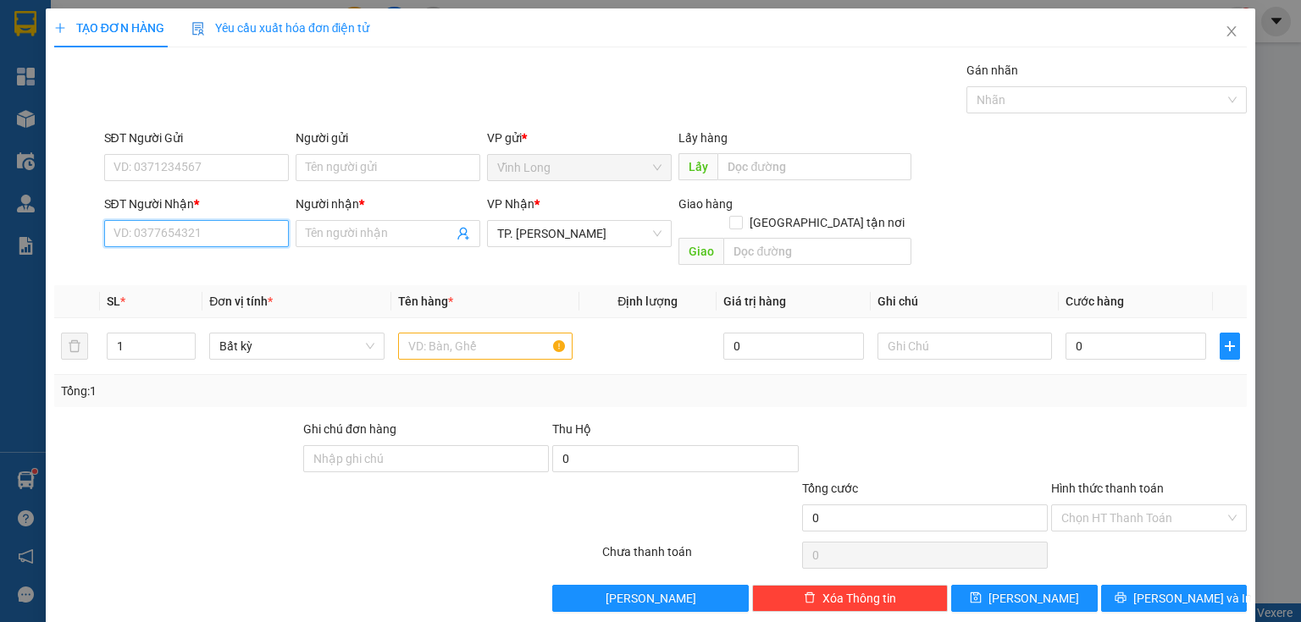
drag, startPoint x: 231, startPoint y: 239, endPoint x: 1157, endPoint y: 253, distance: 925.6
click at [237, 238] on input "SĐT Người Nhận *" at bounding box center [196, 233] width 185 height 27
click at [204, 268] on div "0977505535 - KHẢI" at bounding box center [194, 266] width 163 height 19
click at [441, 333] on input "text" at bounding box center [485, 346] width 174 height 27
drag, startPoint x: 124, startPoint y: 331, endPoint x: 34, endPoint y: 358, distance: 93.8
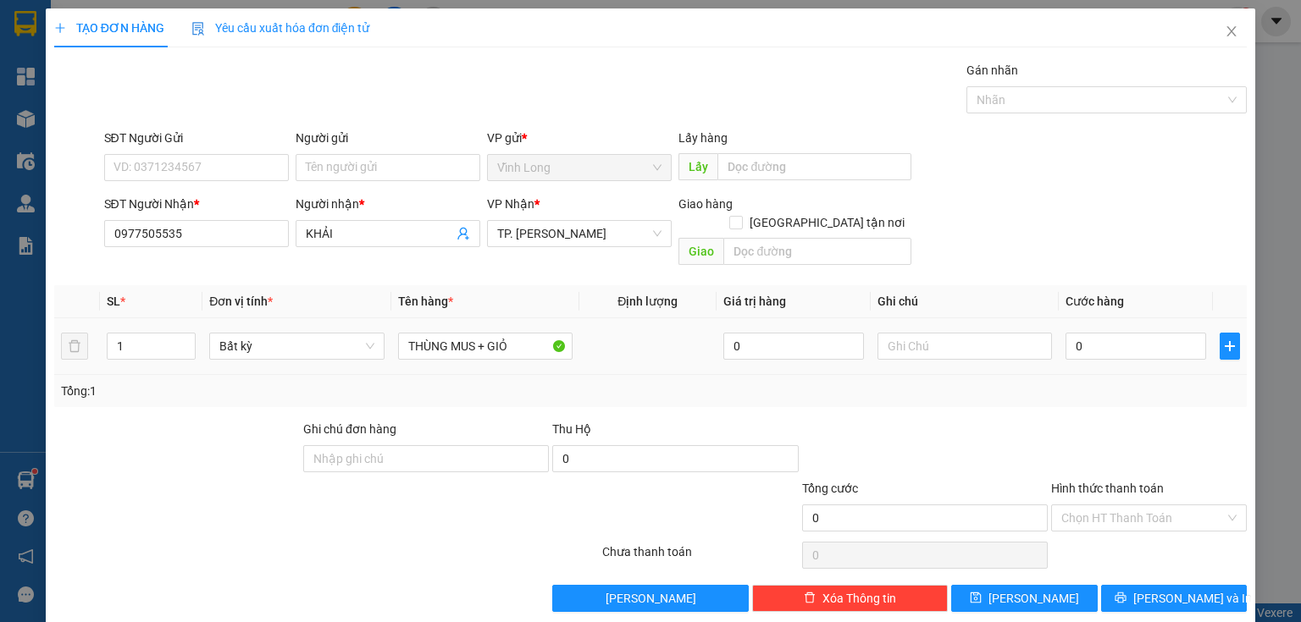
click at [98, 325] on tr "1 Bất kỳ THÙNG MUS + GIỎ 0 0" at bounding box center [650, 346] width 1192 height 57
click at [893, 333] on input "text" at bounding box center [964, 346] width 174 height 27
click at [1134, 333] on input "0" at bounding box center [1135, 346] width 141 height 27
click at [335, 171] on input "Người gửi" at bounding box center [388, 167] width 185 height 27
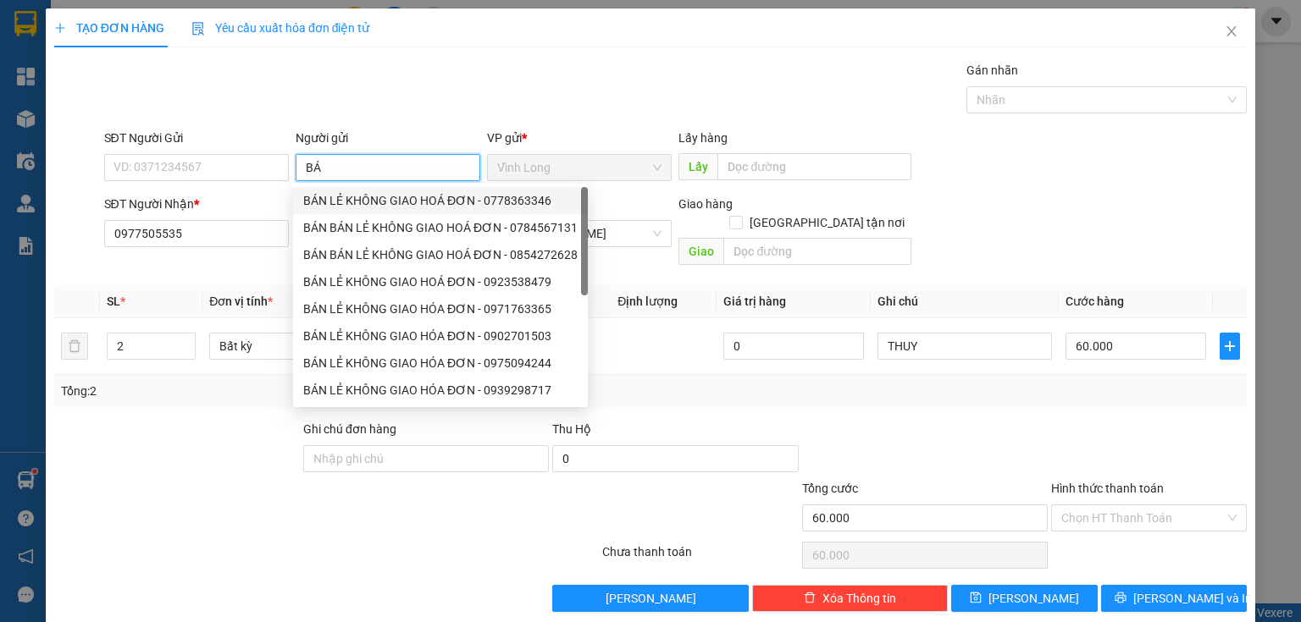
click at [324, 196] on div "BÁN LẺ KHÔNG GIAO HOÁ ĐƠN - 0778363346" at bounding box center [440, 200] width 274 height 19
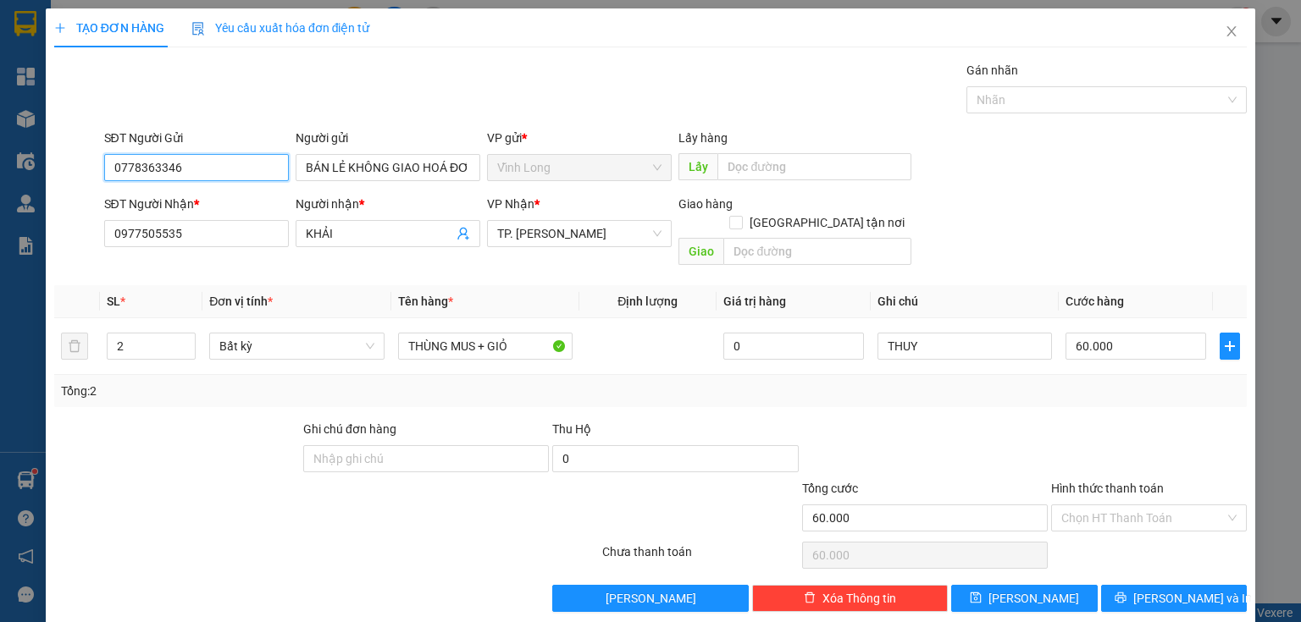
drag, startPoint x: 180, startPoint y: 167, endPoint x: 0, endPoint y: 218, distance: 186.8
click at [0, 216] on div "TẠO ĐƠN HÀNG Yêu cầu xuất hóa đơn điện tử Transit Pickup Surcharge Ids Transit …" at bounding box center [650, 311] width 1301 height 622
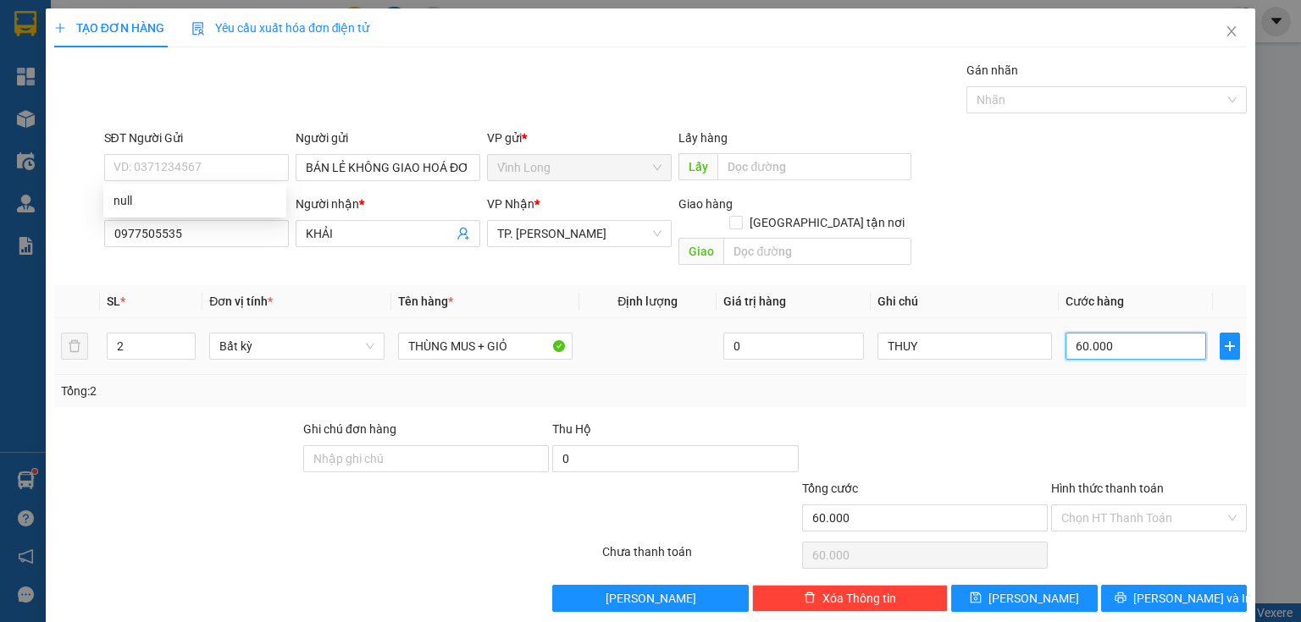
click at [1138, 333] on input "60.000" at bounding box center [1135, 346] width 141 height 27
click at [1201, 420] on div at bounding box center [1148, 449] width 199 height 59
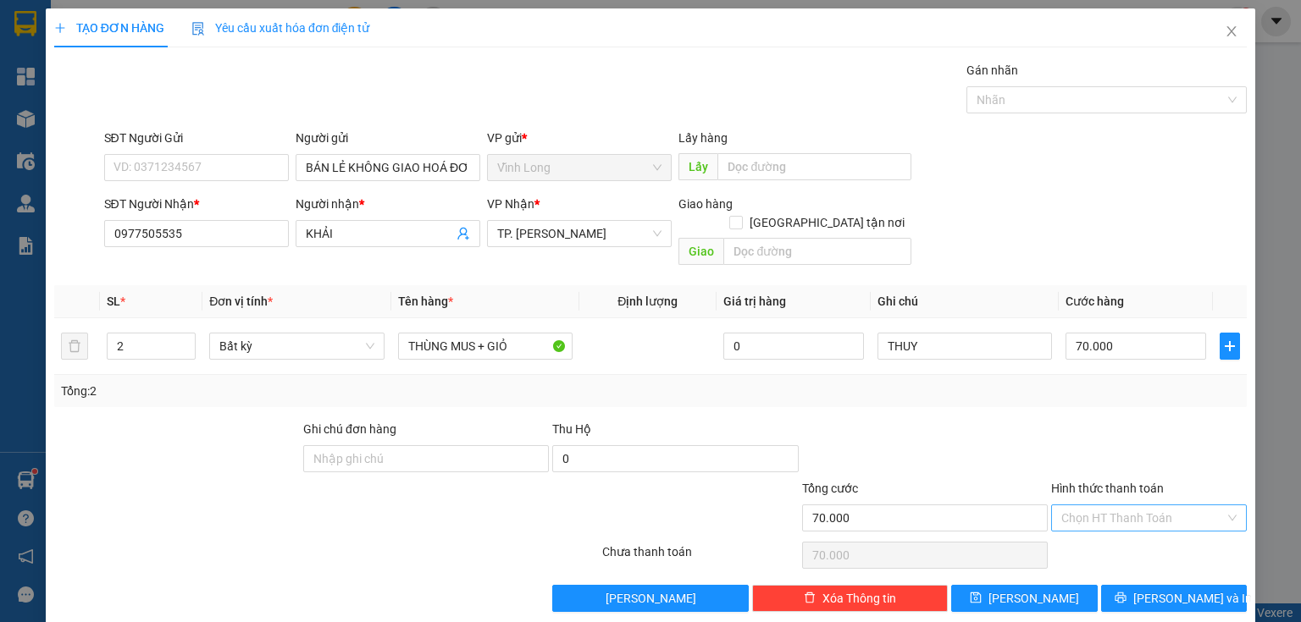
click at [1124, 505] on input "Hình thức thanh toán" at bounding box center [1142, 517] width 163 height 25
click at [1097, 529] on div "Tại văn phòng" at bounding box center [1139, 531] width 174 height 19
drag, startPoint x: 1202, startPoint y: 566, endPoint x: 1191, endPoint y: 575, distance: 14.4
click at [1202, 585] on button "[PERSON_NAME] và In" at bounding box center [1174, 598] width 146 height 27
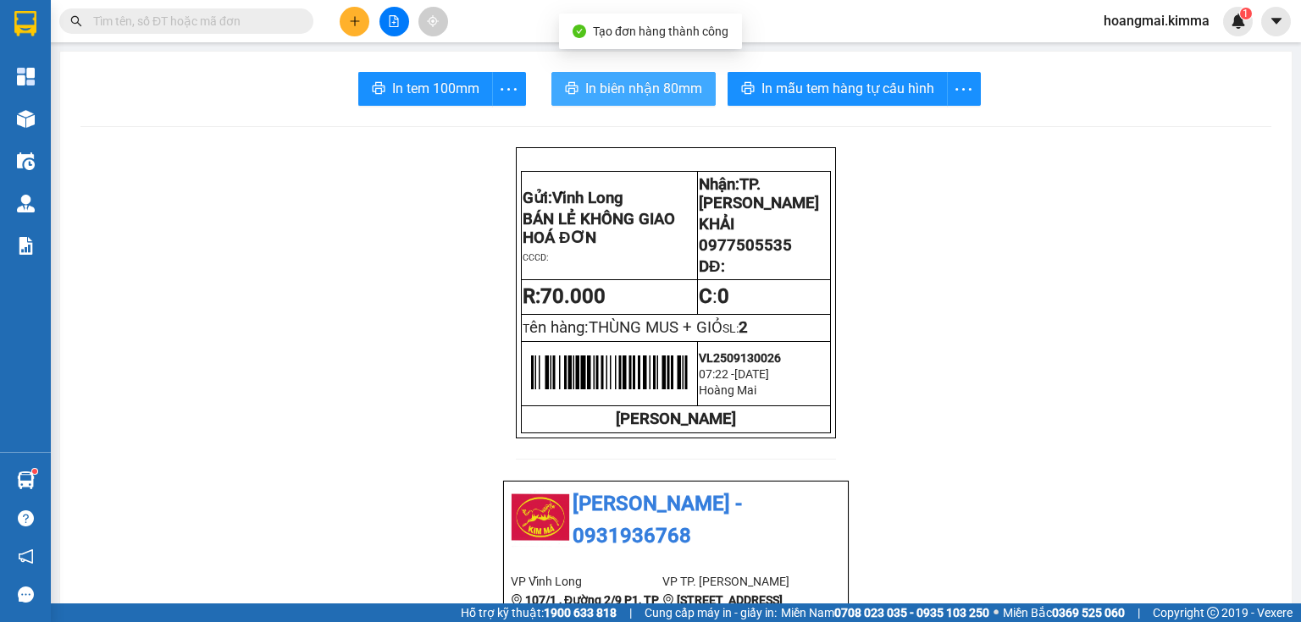
click at [647, 86] on span "In biên nhận 80mm" at bounding box center [643, 88] width 117 height 21
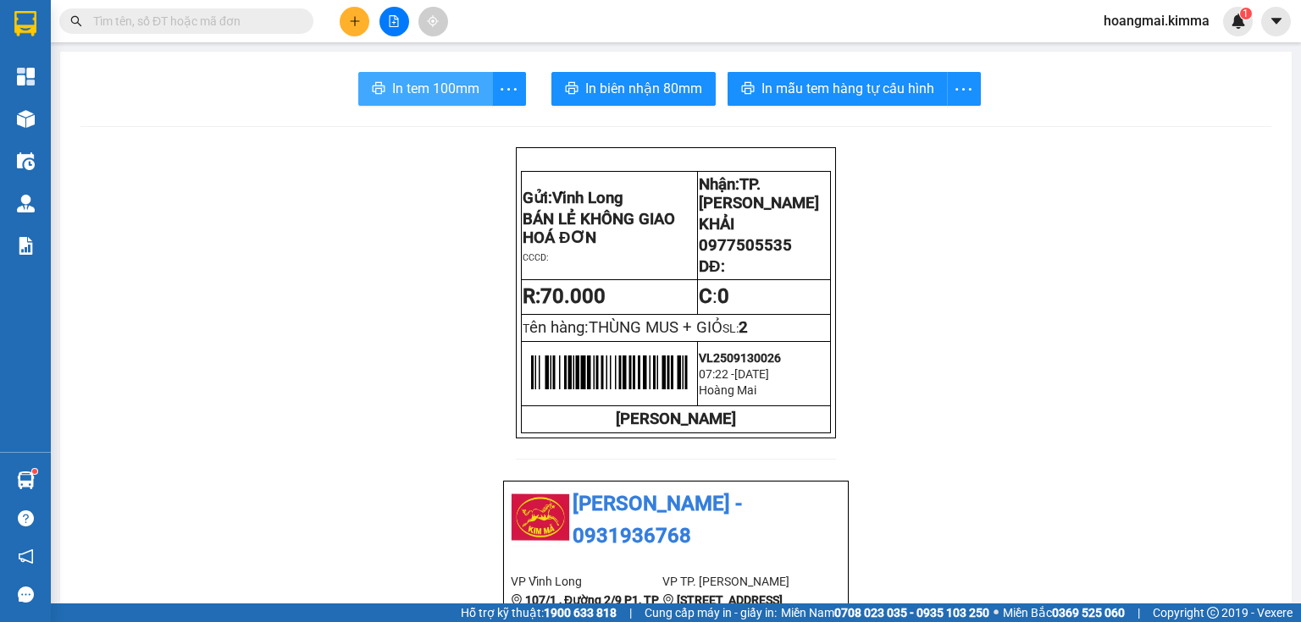
click at [405, 89] on span "In tem 100mm" at bounding box center [435, 88] width 87 height 21
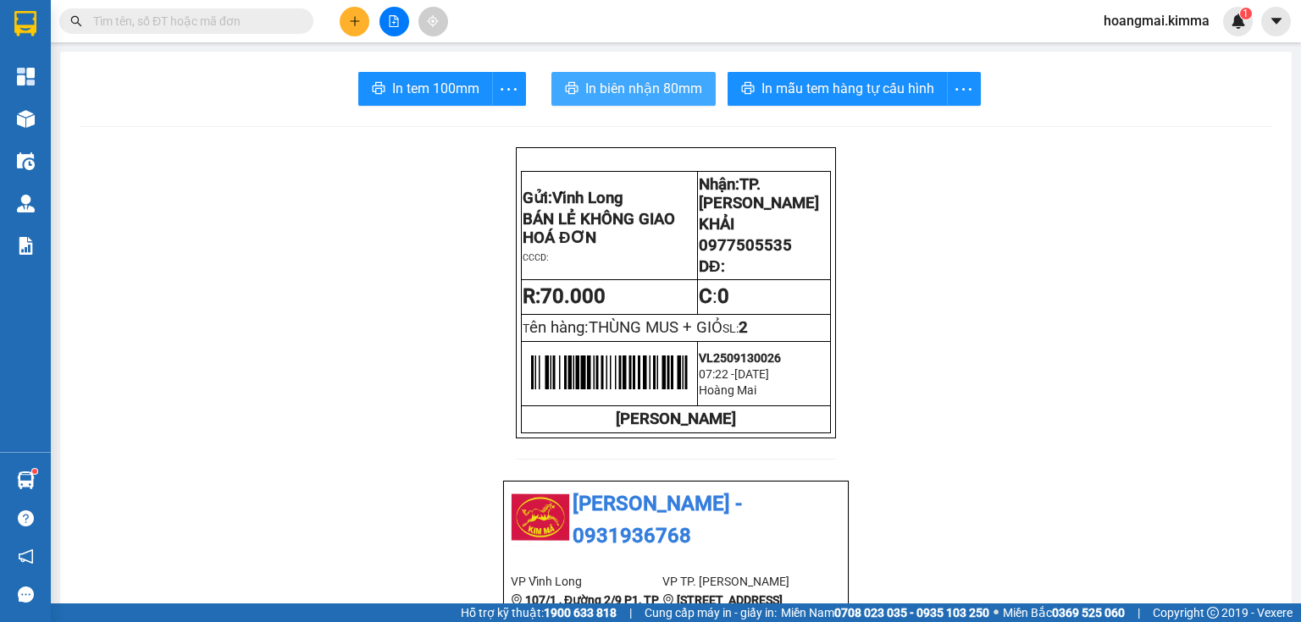
click at [638, 89] on span "In biên nhận 80mm" at bounding box center [643, 88] width 117 height 21
click at [629, 98] on span "In biên nhận 80mm" at bounding box center [643, 88] width 117 height 21
click at [350, 24] on icon "plus" at bounding box center [355, 21] width 12 height 12
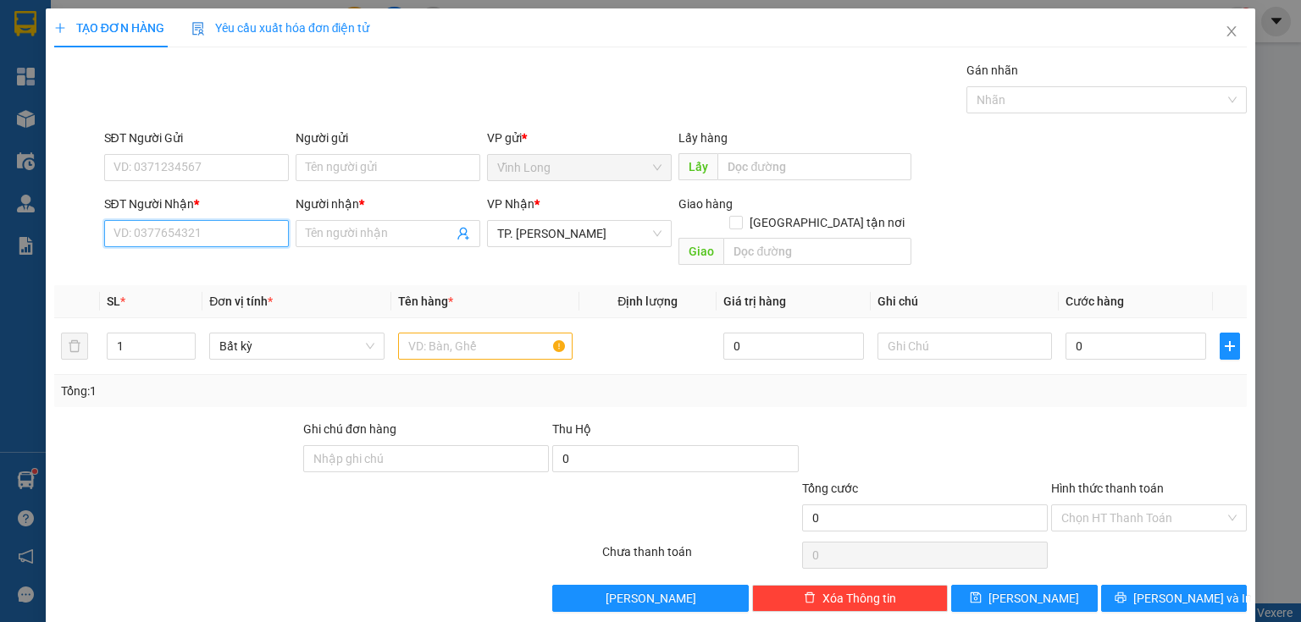
click at [205, 234] on input "SĐT Người Nhận *" at bounding box center [196, 233] width 185 height 27
click at [356, 237] on input "Người nhận *" at bounding box center [379, 233] width 147 height 19
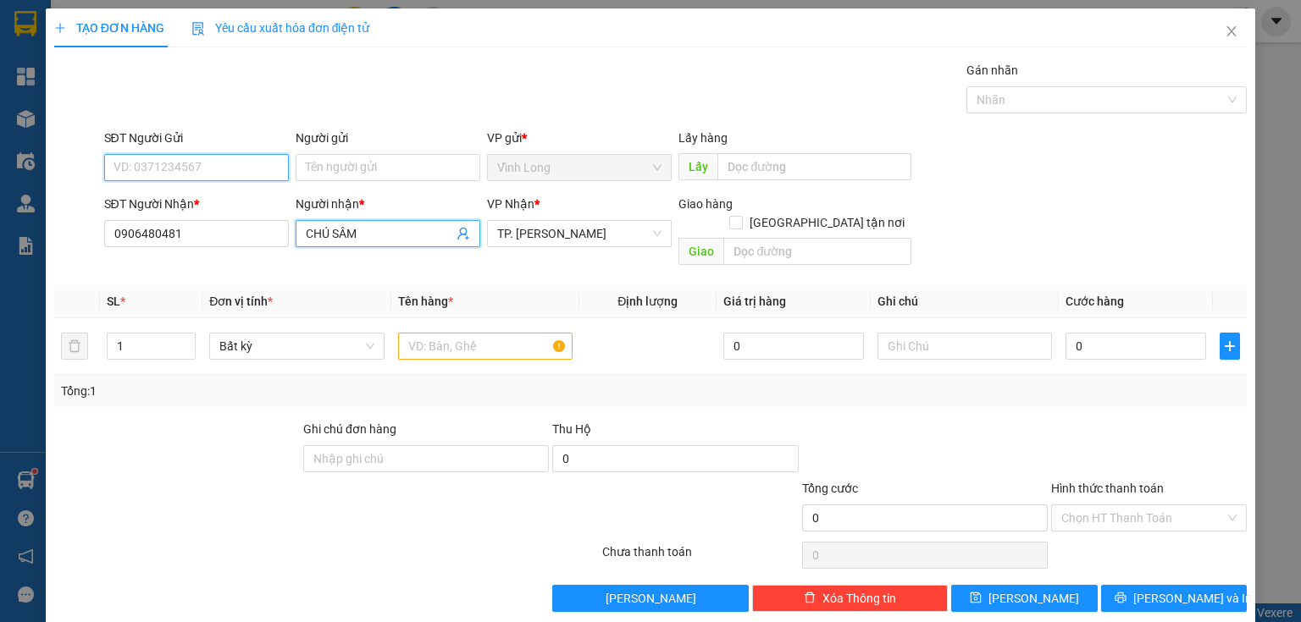
click at [198, 154] on input "SĐT Người Gửi" at bounding box center [196, 167] width 185 height 27
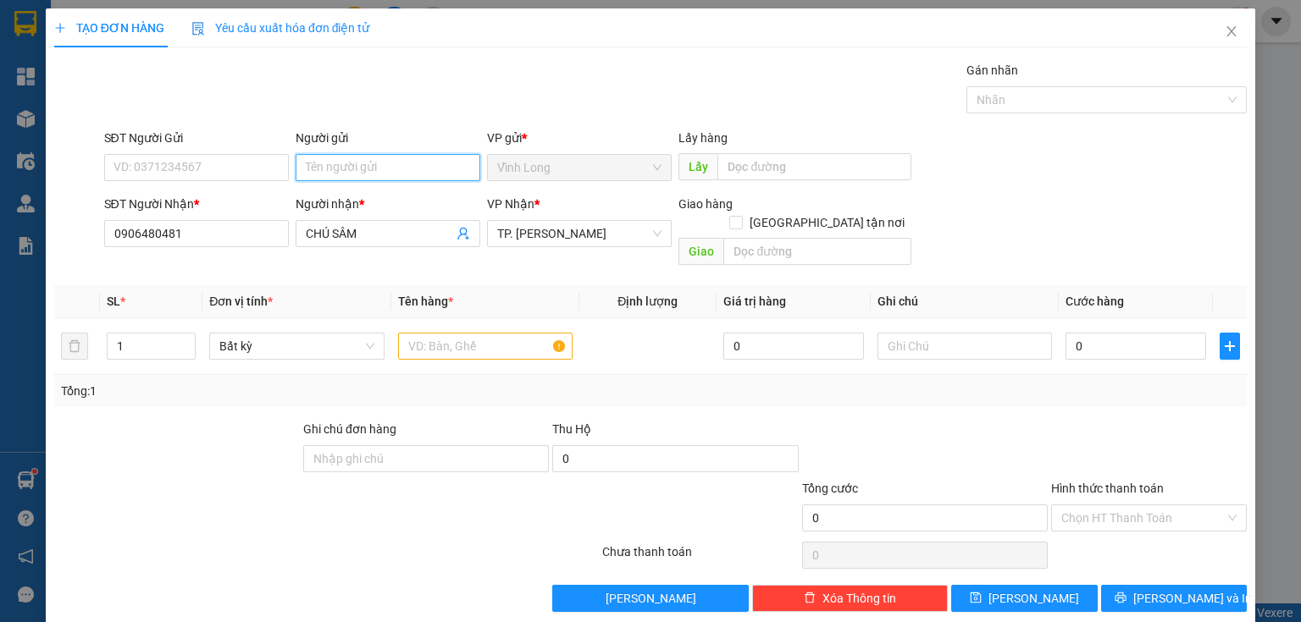
click at [406, 158] on input "Người gửi" at bounding box center [388, 167] width 185 height 27
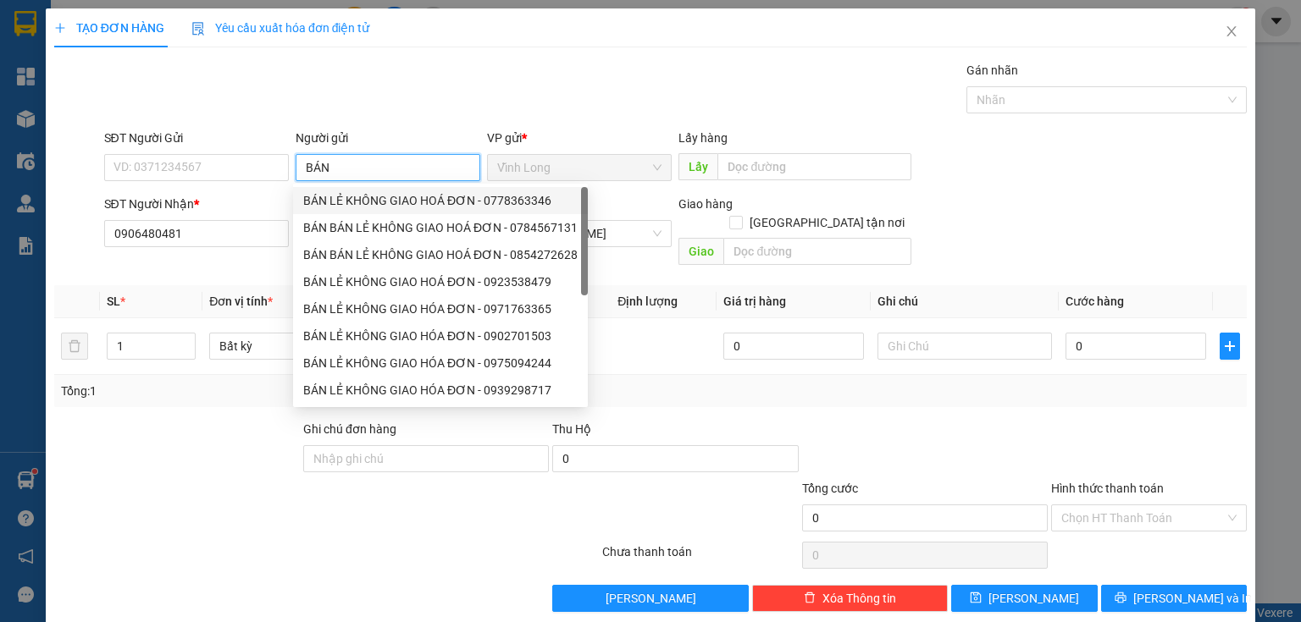
click at [370, 207] on div "BÁN LẺ KHÔNG GIAO HOÁ ĐƠN - 0778363346" at bounding box center [440, 200] width 274 height 19
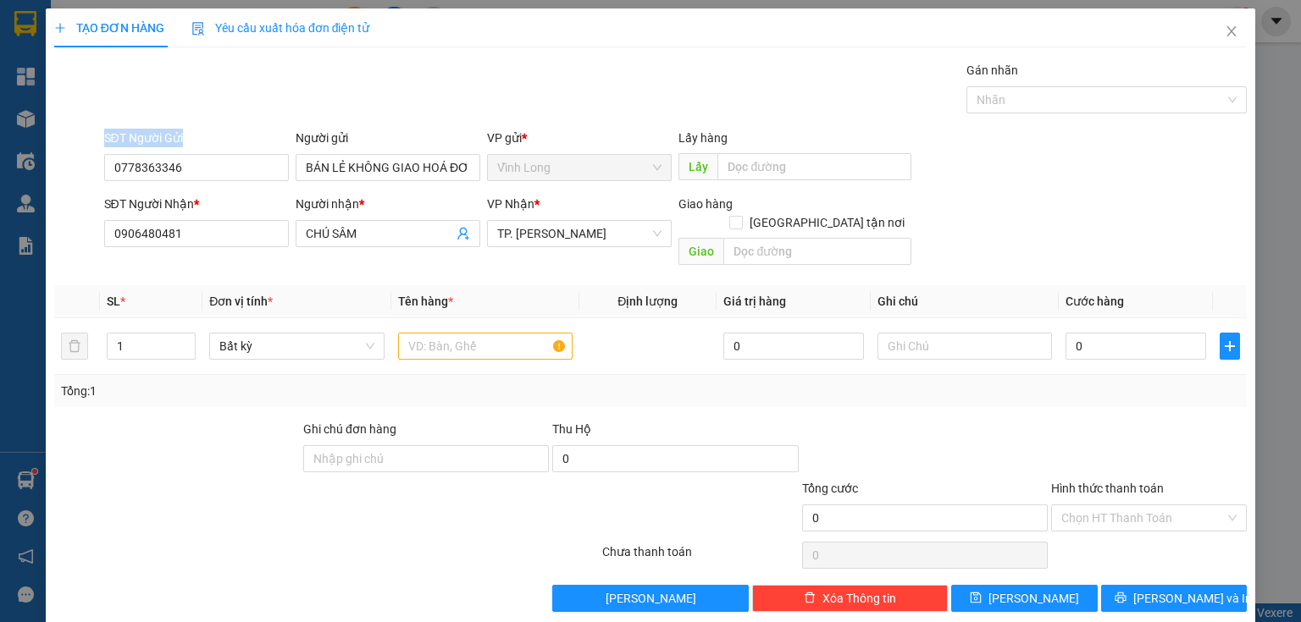
drag, startPoint x: 200, startPoint y: 152, endPoint x: 43, endPoint y: 178, distance: 158.7
click at [37, 176] on div "TẠO ĐƠN HÀNG Yêu cầu xuất hóa đơn điện tử Transit Pickup Surcharge Ids Transit …" at bounding box center [650, 311] width 1301 height 622
click at [218, 170] on input "0778363346" at bounding box center [196, 167] width 185 height 27
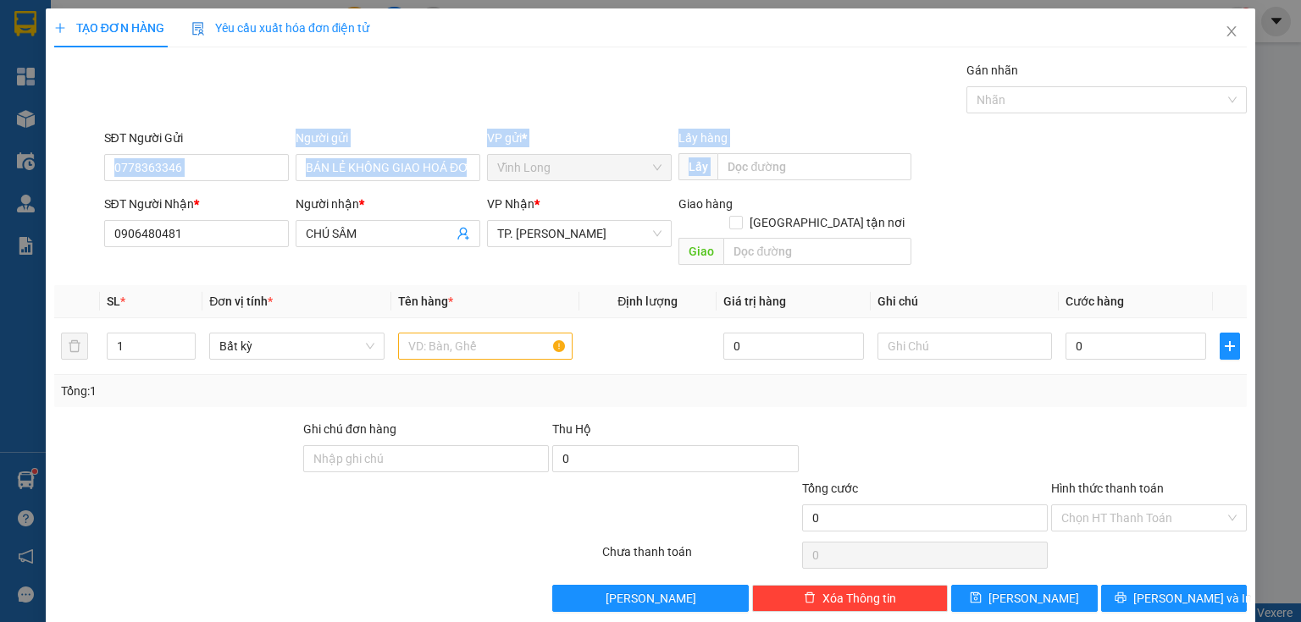
drag, startPoint x: 218, startPoint y: 180, endPoint x: 0, endPoint y: 196, distance: 218.2
click at [0, 199] on div "TẠO ĐƠN HÀNG Yêu cầu xuất hóa đơn điện tử Transit Pickup Surcharge Ids Transit …" at bounding box center [650, 311] width 1301 height 622
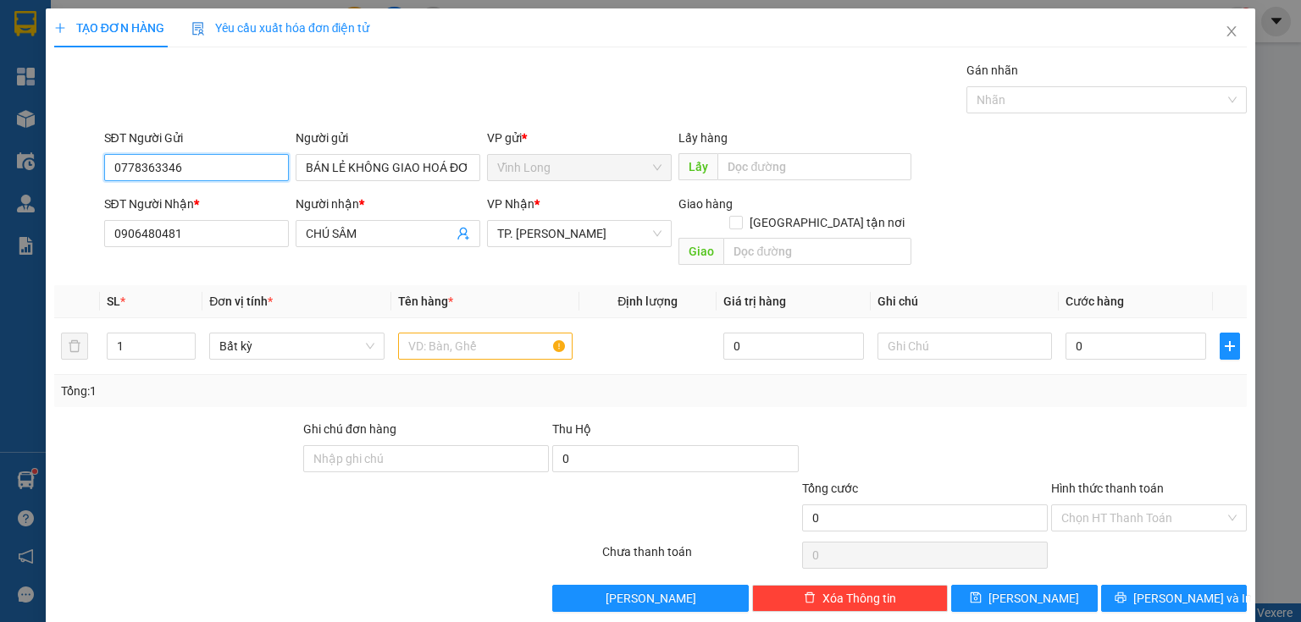
click at [230, 169] on input "0778363346" at bounding box center [196, 167] width 185 height 27
drag, startPoint x: 230, startPoint y: 169, endPoint x: 0, endPoint y: 178, distance: 230.5
click at [0, 178] on div "TẠO ĐƠN HÀNG Yêu cầu xuất hóa đơn điện tử Transit Pickup Surcharge Ids Transit …" at bounding box center [650, 311] width 1301 height 622
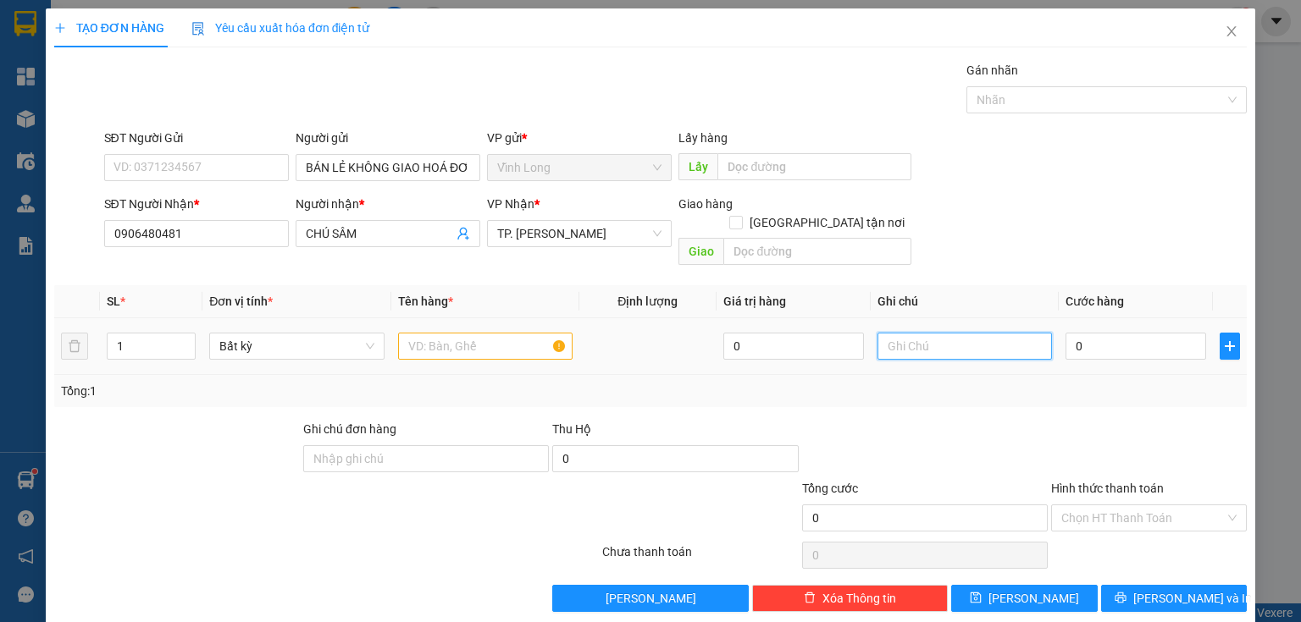
click at [983, 333] on input "text" at bounding box center [964, 346] width 174 height 27
click at [1123, 333] on input "0" at bounding box center [1135, 346] width 141 height 27
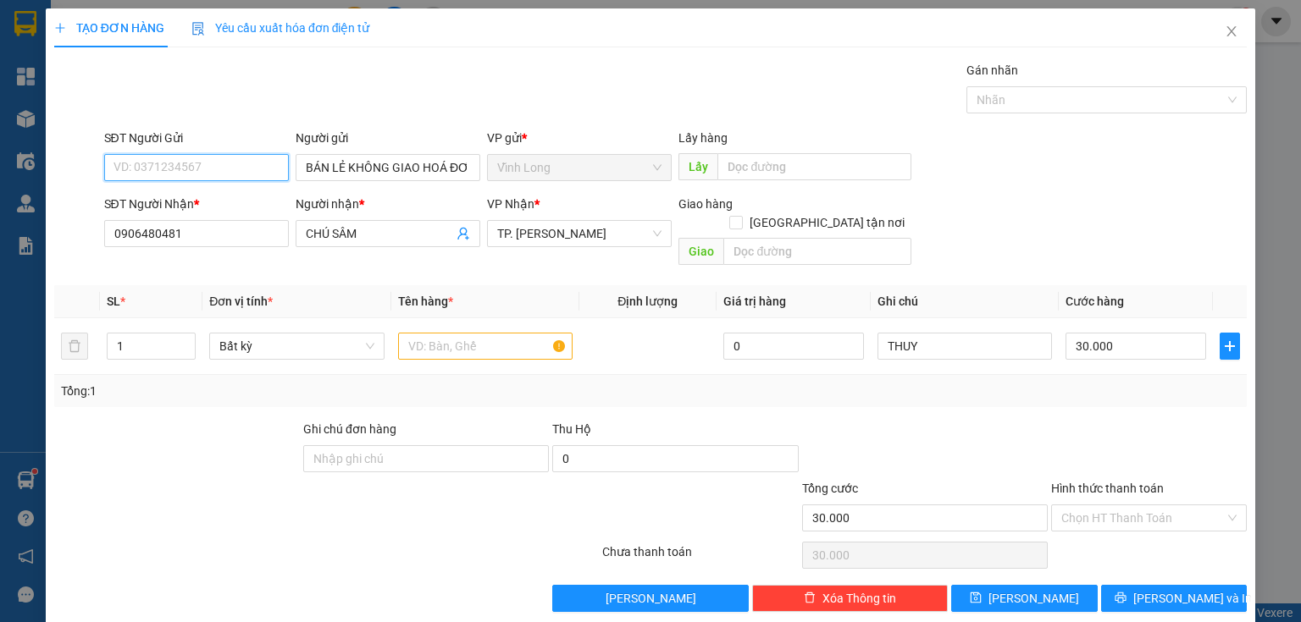
drag, startPoint x: 185, startPoint y: 163, endPoint x: 821, endPoint y: 141, distance: 637.1
click at [187, 163] on input "SĐT Người Gửi" at bounding box center [196, 167] width 185 height 27
click at [480, 333] on input "text" at bounding box center [485, 346] width 174 height 27
click at [741, 216] on input "[GEOGRAPHIC_DATA][PERSON_NAME] nơi" at bounding box center [735, 222] width 12 height 12
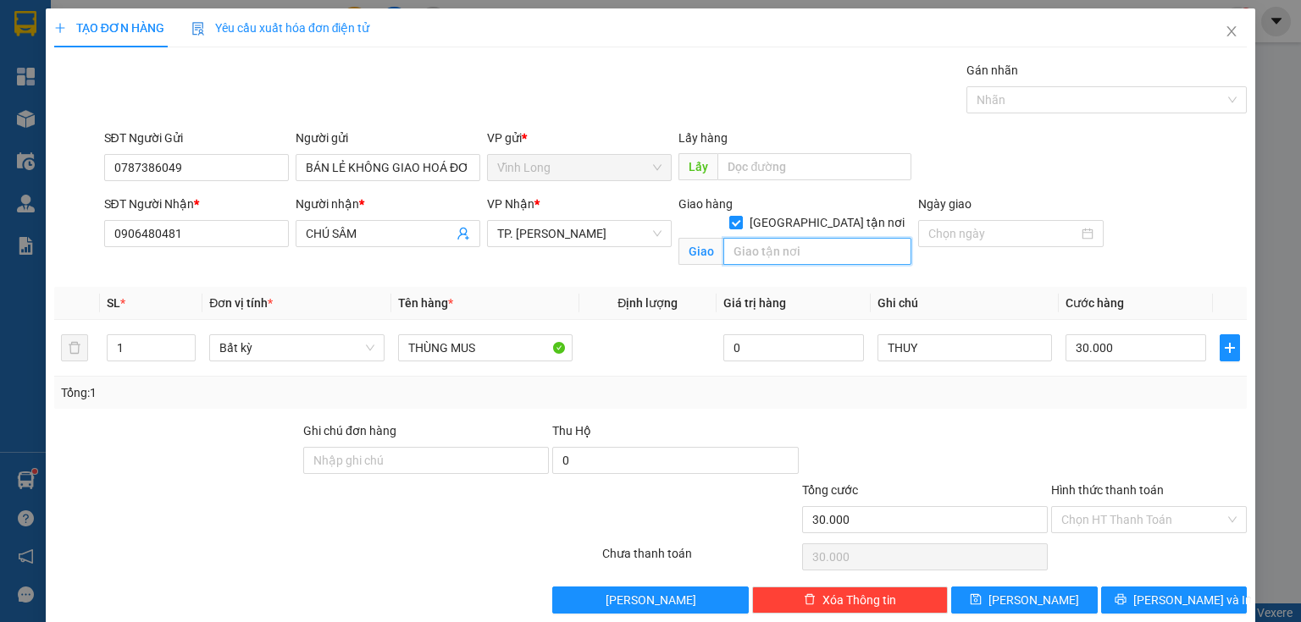
click at [800, 238] on input "text" at bounding box center [817, 251] width 188 height 27
click at [1136, 349] on input "30.000" at bounding box center [1135, 347] width 141 height 27
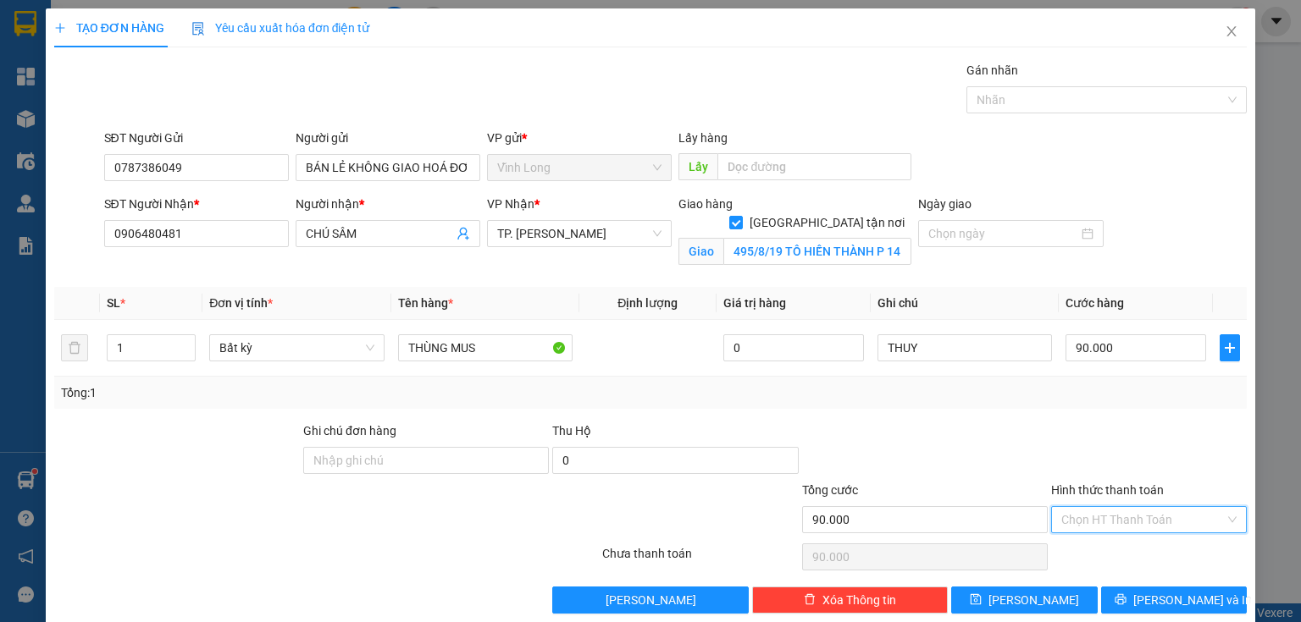
click at [1130, 517] on input "Hình thức thanh toán" at bounding box center [1142, 519] width 163 height 25
click at [1120, 555] on div "Tại văn phòng" at bounding box center [1139, 552] width 174 height 19
drag, startPoint x: 1143, startPoint y: 591, endPoint x: 1122, endPoint y: 584, distance: 22.2
click at [1140, 591] on button "[PERSON_NAME] và In" at bounding box center [1174, 600] width 146 height 27
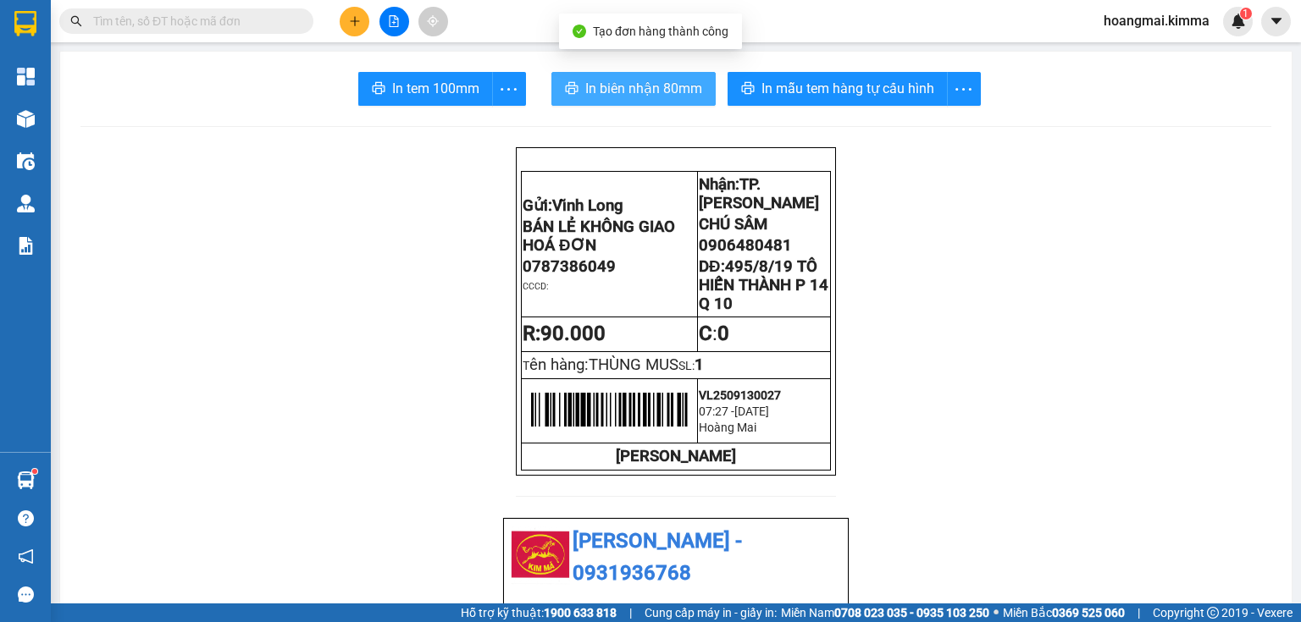
click at [677, 95] on span "In biên nhận 80mm" at bounding box center [643, 88] width 117 height 21
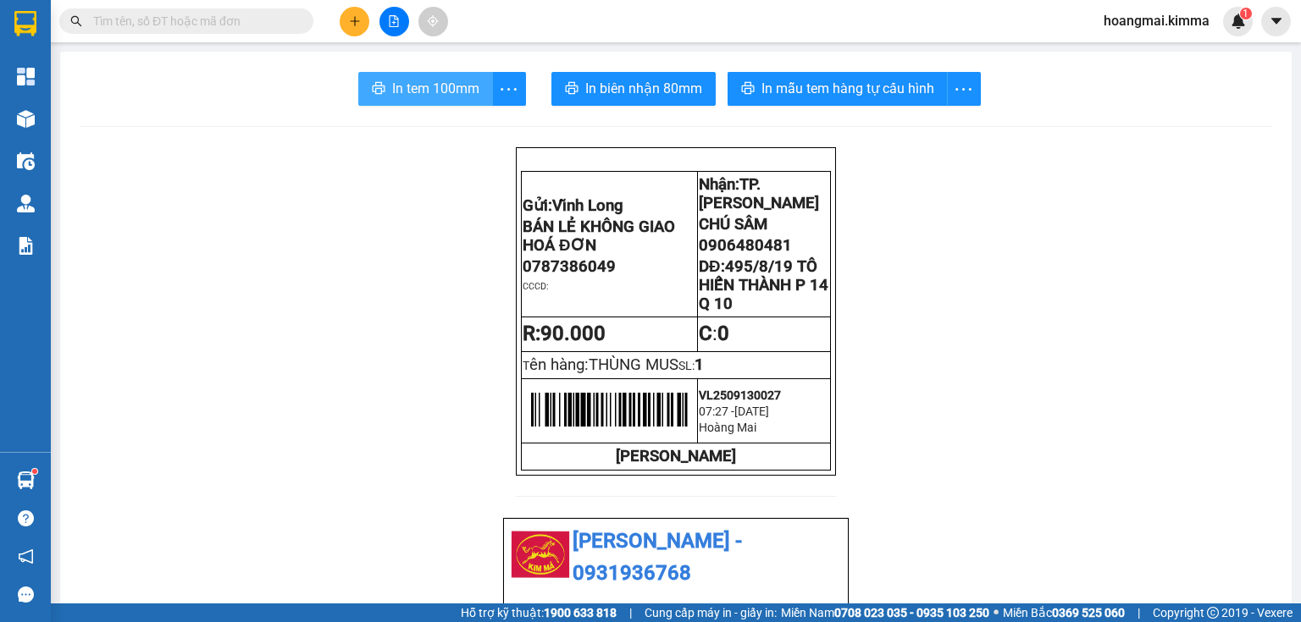
click at [461, 91] on span "In tem 100mm" at bounding box center [435, 88] width 87 height 21
click at [361, 17] on button at bounding box center [355, 22] width 30 height 30
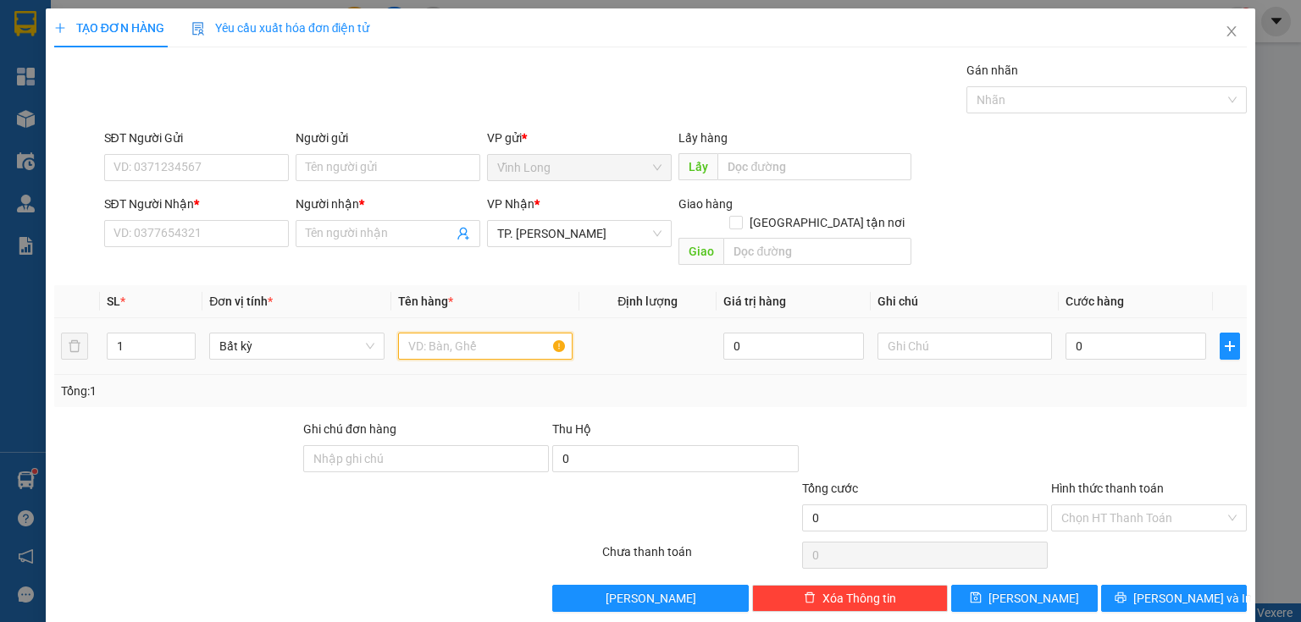
click at [433, 333] on input "text" at bounding box center [485, 346] width 174 height 27
click at [931, 333] on input "text" at bounding box center [964, 346] width 174 height 27
click at [1118, 336] on input "0" at bounding box center [1135, 346] width 141 height 27
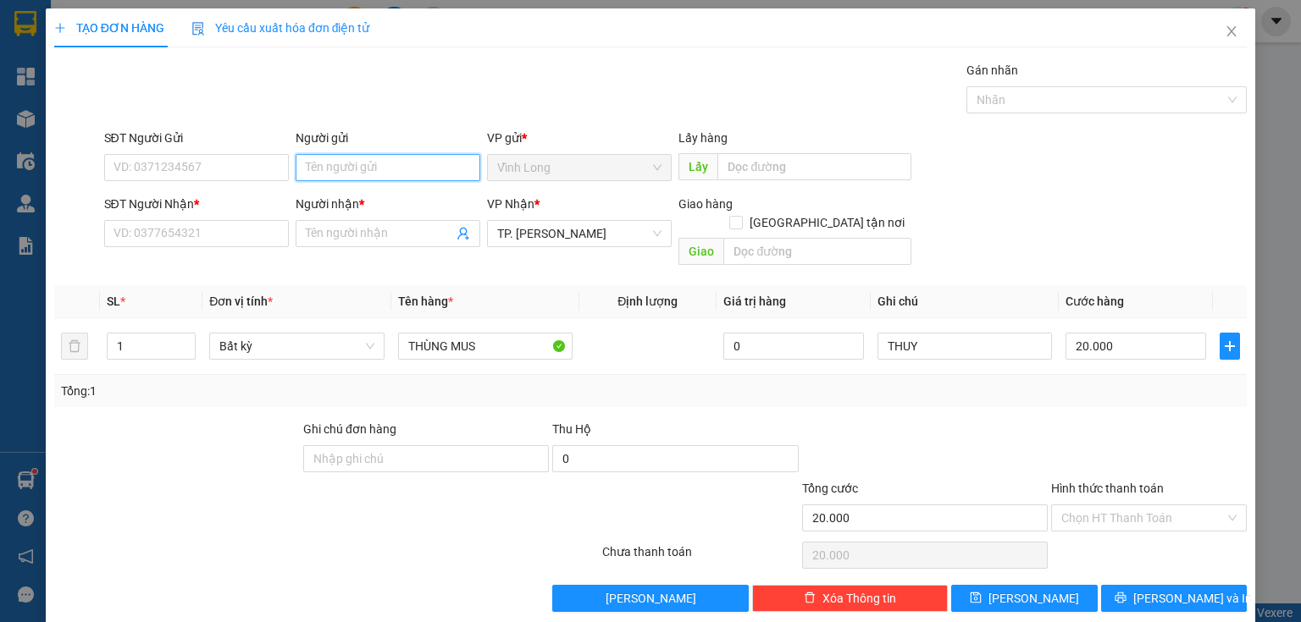
click at [395, 162] on input "Người gửi" at bounding box center [388, 167] width 185 height 27
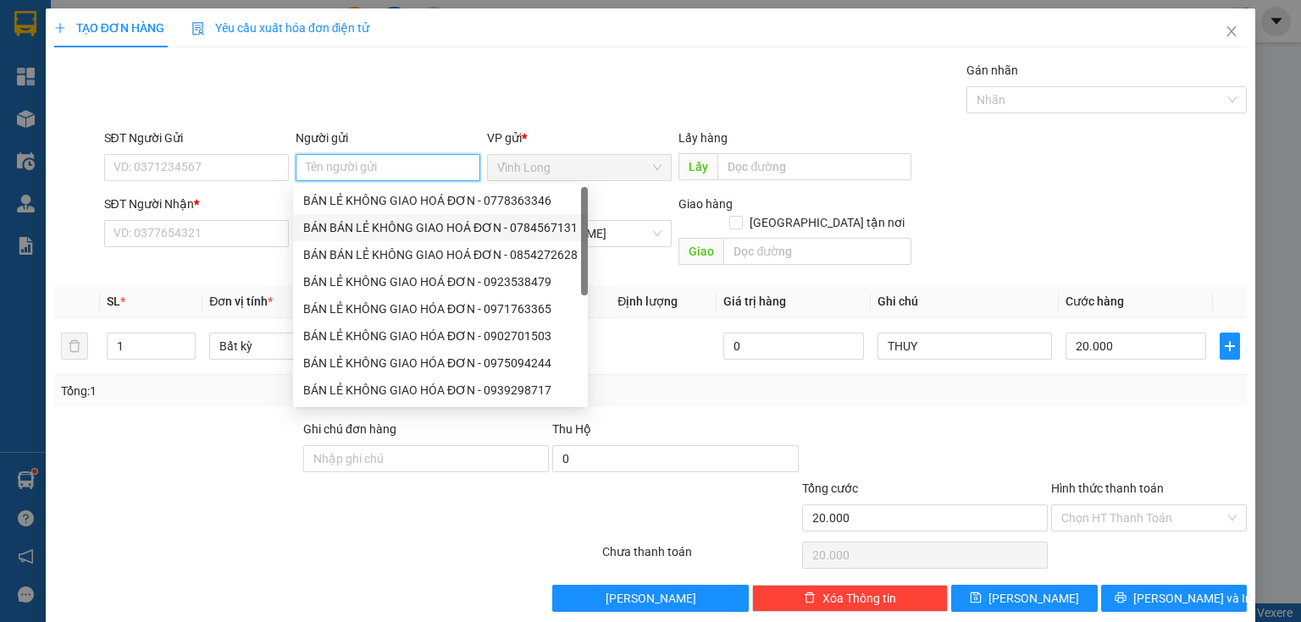
click at [345, 220] on div "BÁN BÁN LẺ KHÔNG GIAO HOÁ ĐƠN - 0784567131" at bounding box center [440, 227] width 274 height 19
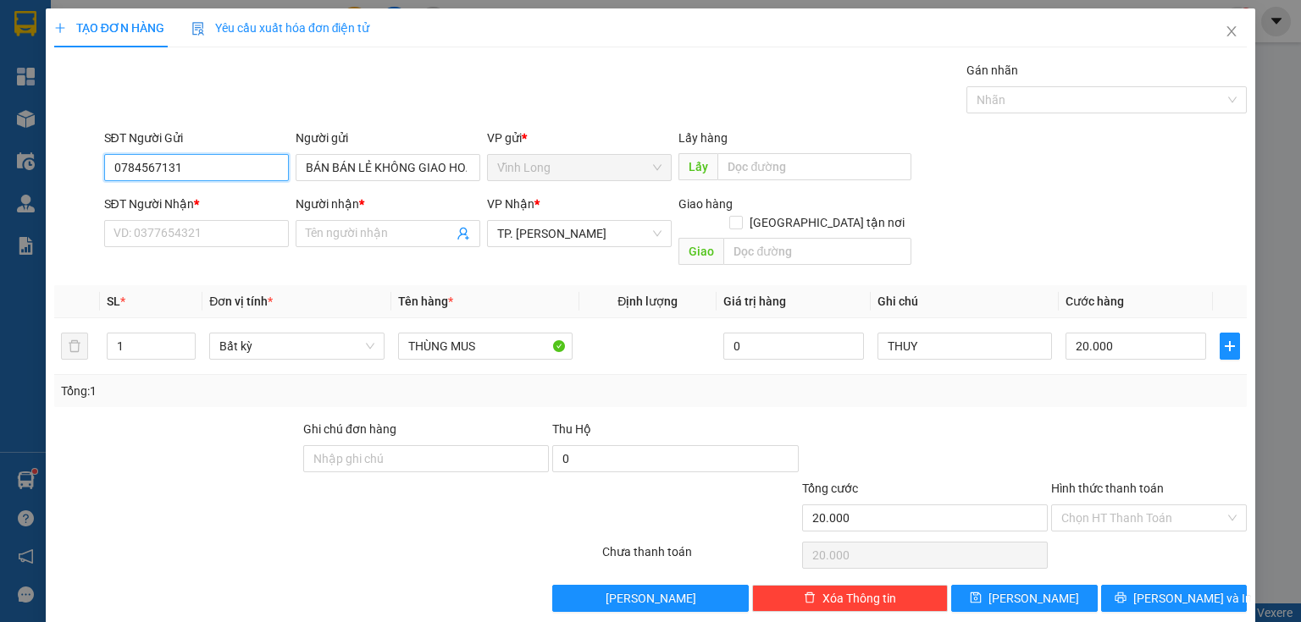
drag, startPoint x: 244, startPoint y: 176, endPoint x: 0, endPoint y: 173, distance: 243.9
click at [11, 172] on div "TẠO ĐƠN HÀNG Yêu cầu xuất hóa đơn điện tử Transit Pickup Surcharge Ids Transit …" at bounding box center [650, 311] width 1301 height 622
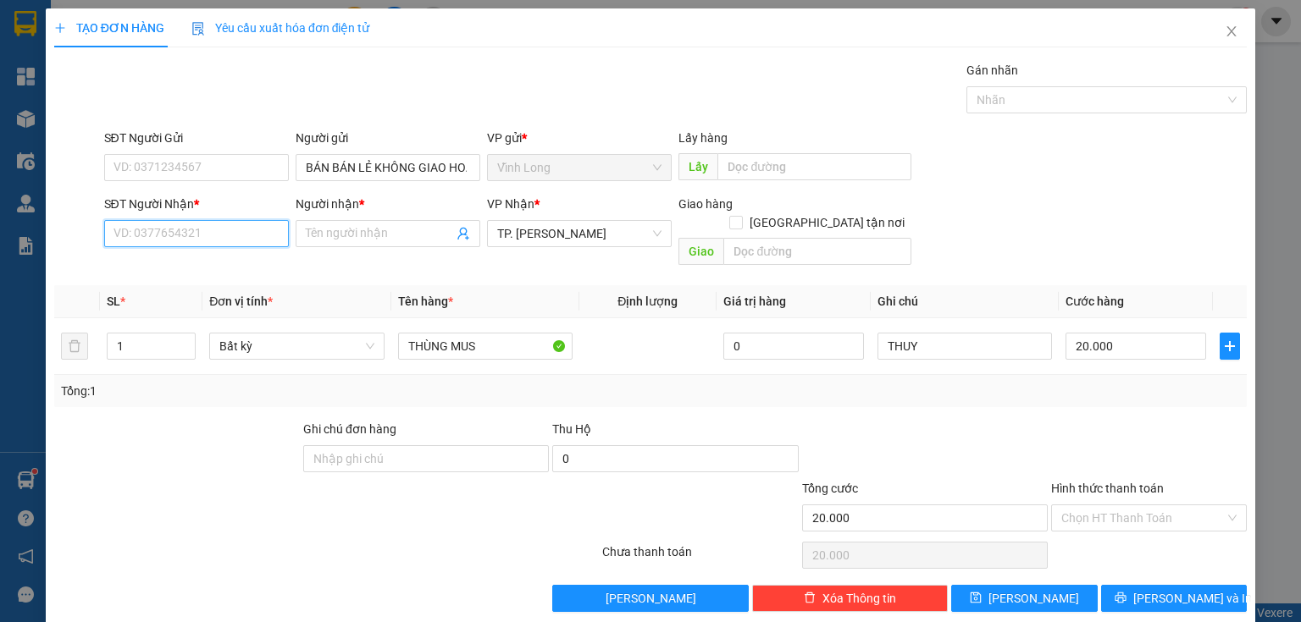
click at [141, 226] on input "SĐT Người Nhận *" at bounding box center [196, 233] width 185 height 27
click at [196, 240] on input "0908448818" at bounding box center [196, 233] width 185 height 27
click at [200, 274] on div "0908448878 - A ĐỨC" at bounding box center [194, 266] width 163 height 19
click at [1127, 505] on input "Hình thức thanh toán" at bounding box center [1142, 517] width 163 height 25
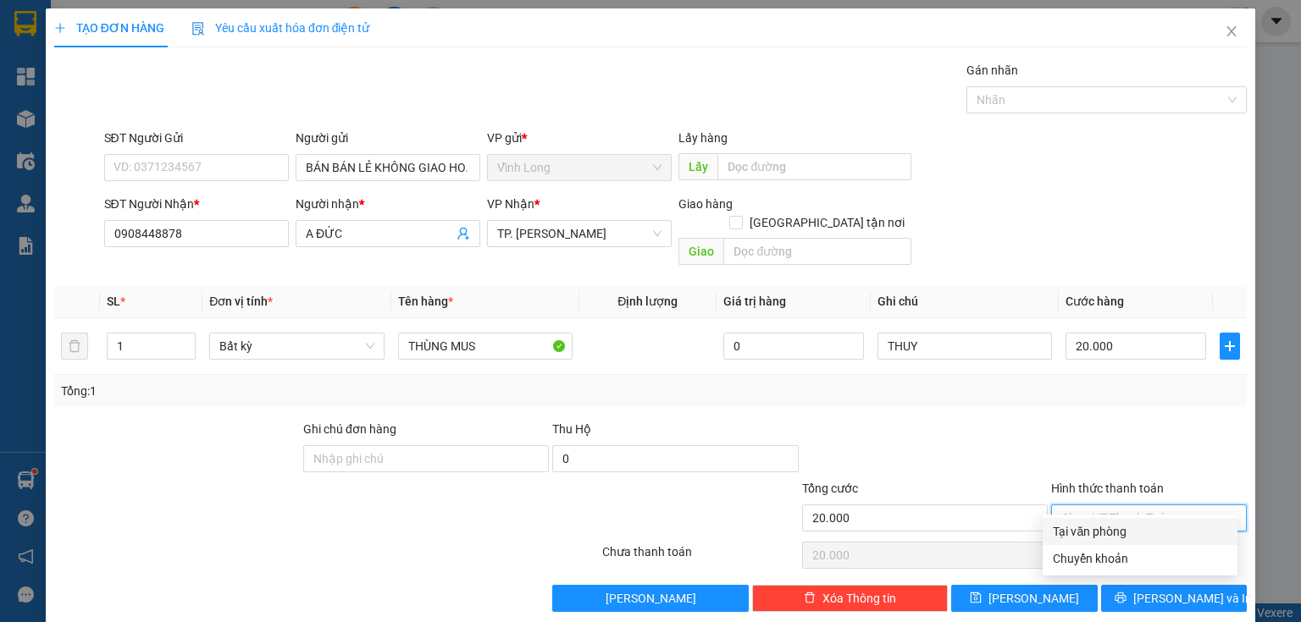
click at [1118, 535] on div "Tại văn phòng" at bounding box center [1139, 531] width 174 height 19
click at [1190, 562] on div "Transit Pickup Surcharge Ids Transit Deliver Surcharge Ids Transit Deliver Surc…" at bounding box center [650, 336] width 1192 height 551
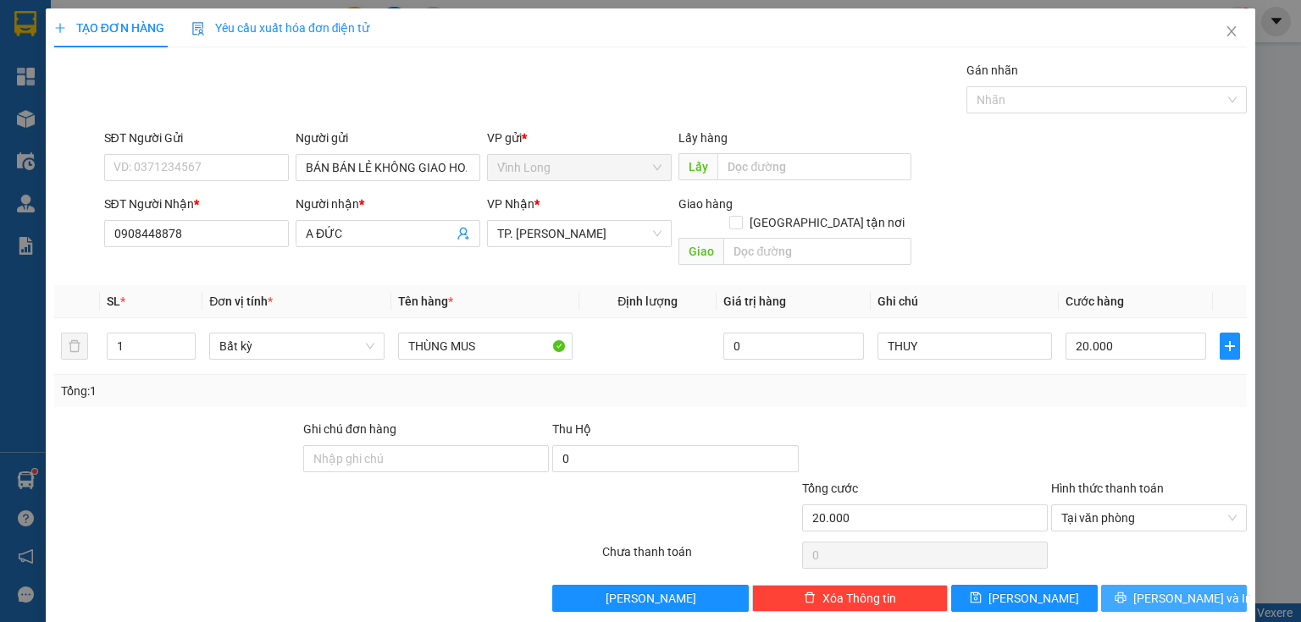
click at [1189, 589] on span "[PERSON_NAME] và In" at bounding box center [1192, 598] width 119 height 19
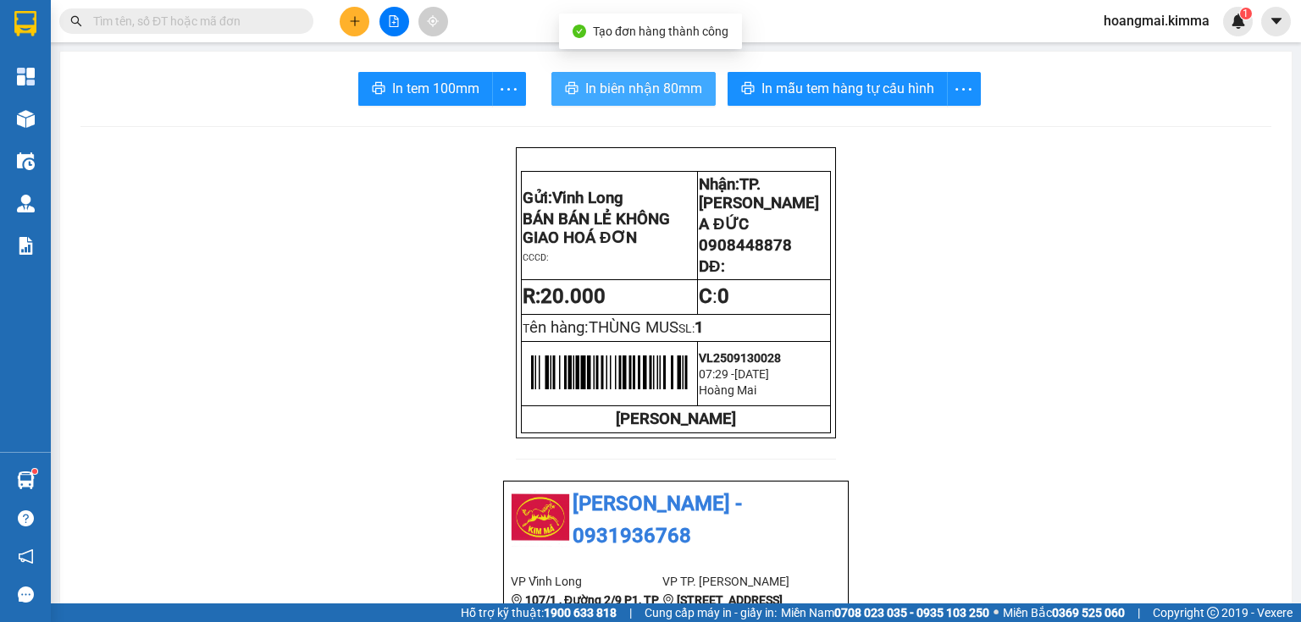
click at [574, 76] on button "In biên nhận 80mm" at bounding box center [633, 89] width 164 height 34
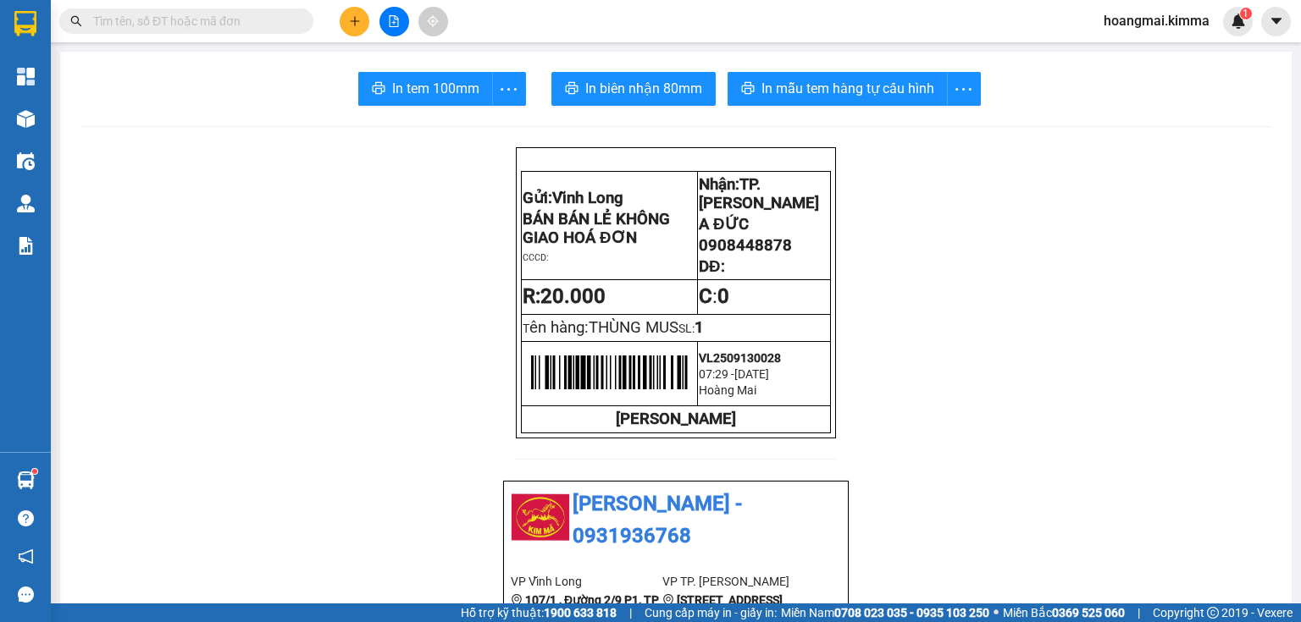
drag, startPoint x: 645, startPoint y: 108, endPoint x: 645, endPoint y: 98, distance: 9.3
click at [645, 98] on span "In biên nhận 80mm" at bounding box center [643, 88] width 117 height 21
click at [459, 90] on span "In tem 100mm" at bounding box center [435, 88] width 87 height 21
click at [352, 24] on icon "plus" at bounding box center [355, 21] width 12 height 12
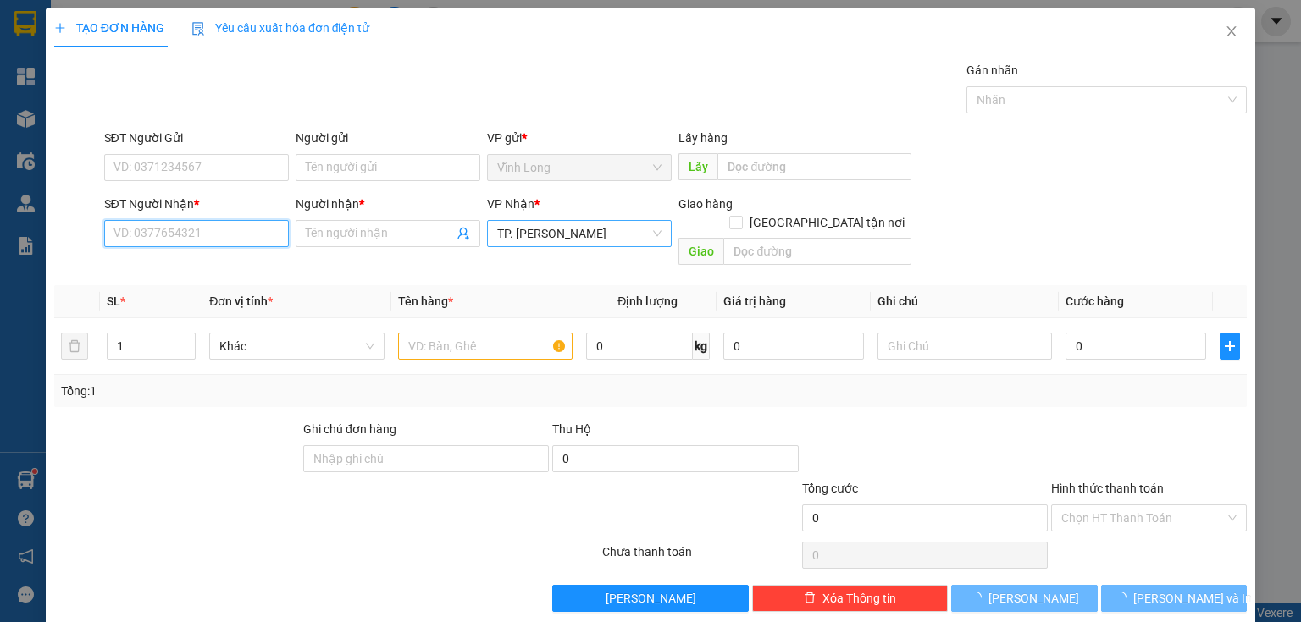
drag, startPoint x: 221, startPoint y: 227, endPoint x: 605, endPoint y: 231, distance: 383.6
click at [230, 226] on input "SĐT Người Nhận *" at bounding box center [196, 233] width 185 height 27
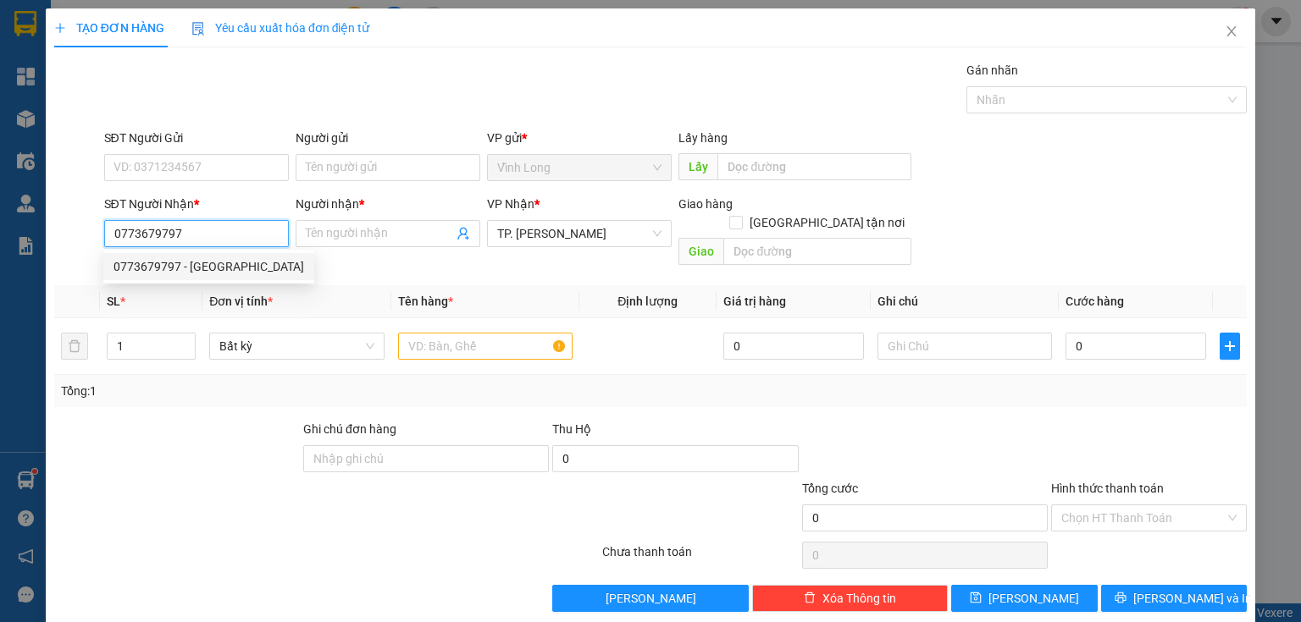
click at [224, 259] on div "0773679797 - THANH TRANG" at bounding box center [208, 266] width 191 height 19
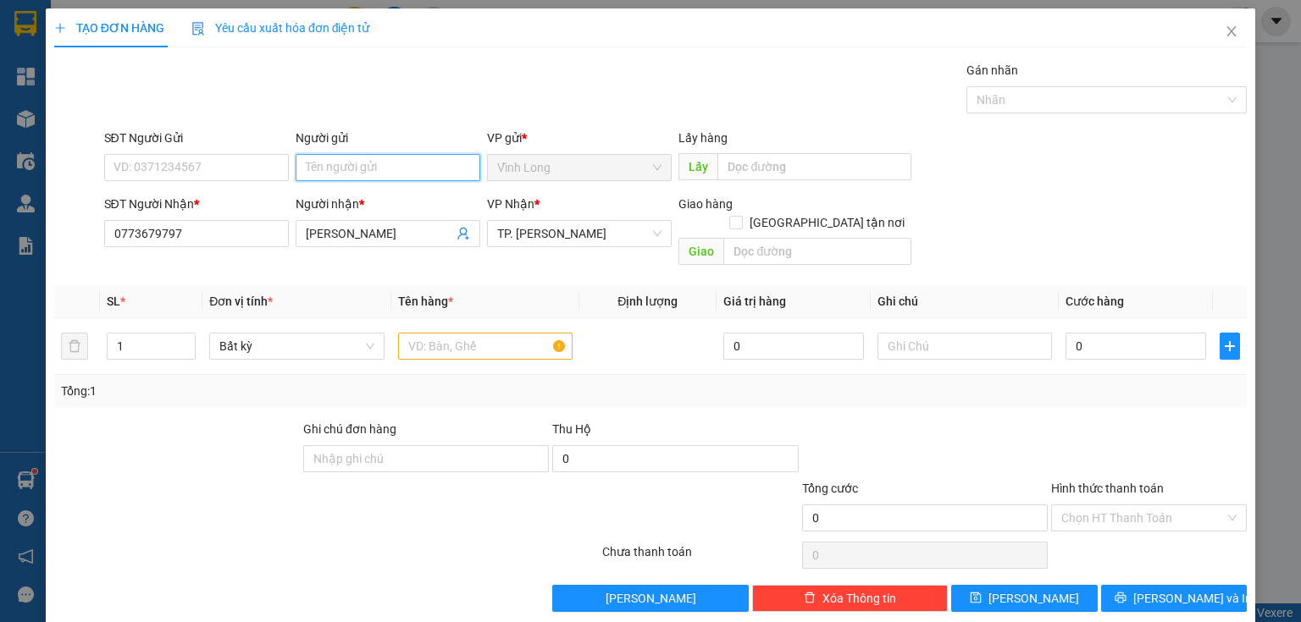
click at [371, 171] on input "Người gửi" at bounding box center [388, 167] width 185 height 27
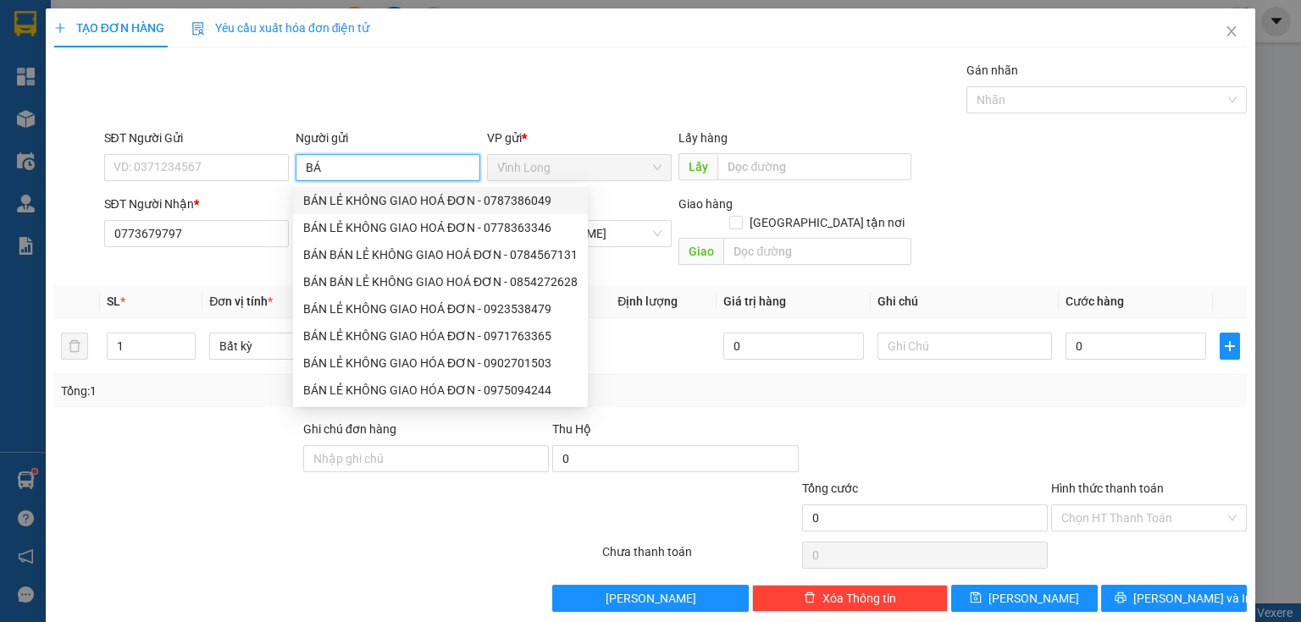
click at [311, 201] on div "BÁN LẺ KHÔNG GIAO HOÁ ĐƠN - 0787386049" at bounding box center [440, 200] width 274 height 19
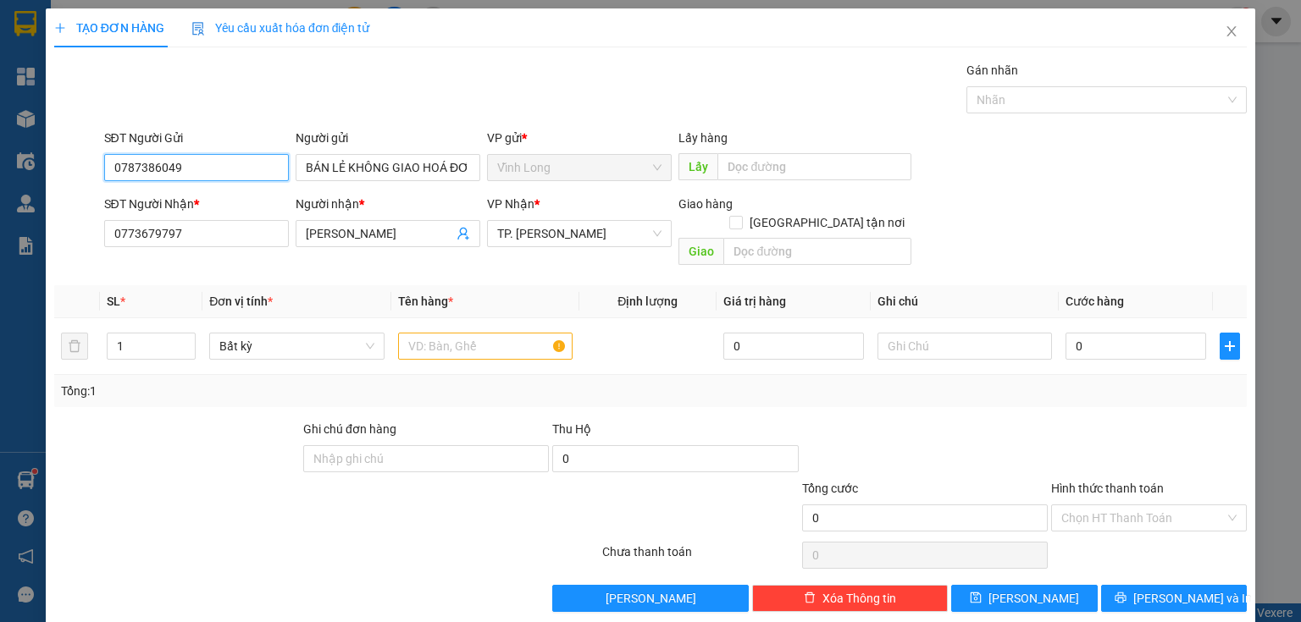
drag, startPoint x: 229, startPoint y: 174, endPoint x: 0, endPoint y: 178, distance: 229.5
click at [0, 180] on div "TẠO ĐƠN HÀNG Yêu cầu xuất hóa đơn điện tử Transit Pickup Surcharge Ids Transit …" at bounding box center [650, 311] width 1301 height 622
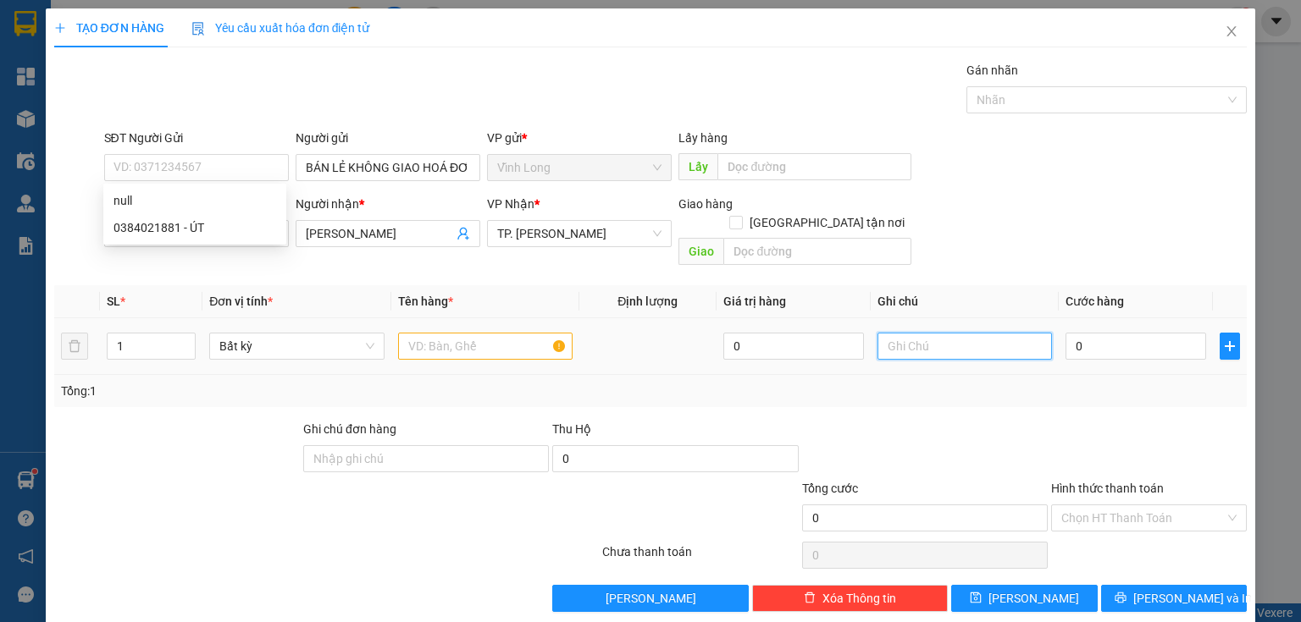
click at [978, 333] on input "text" at bounding box center [964, 346] width 174 height 27
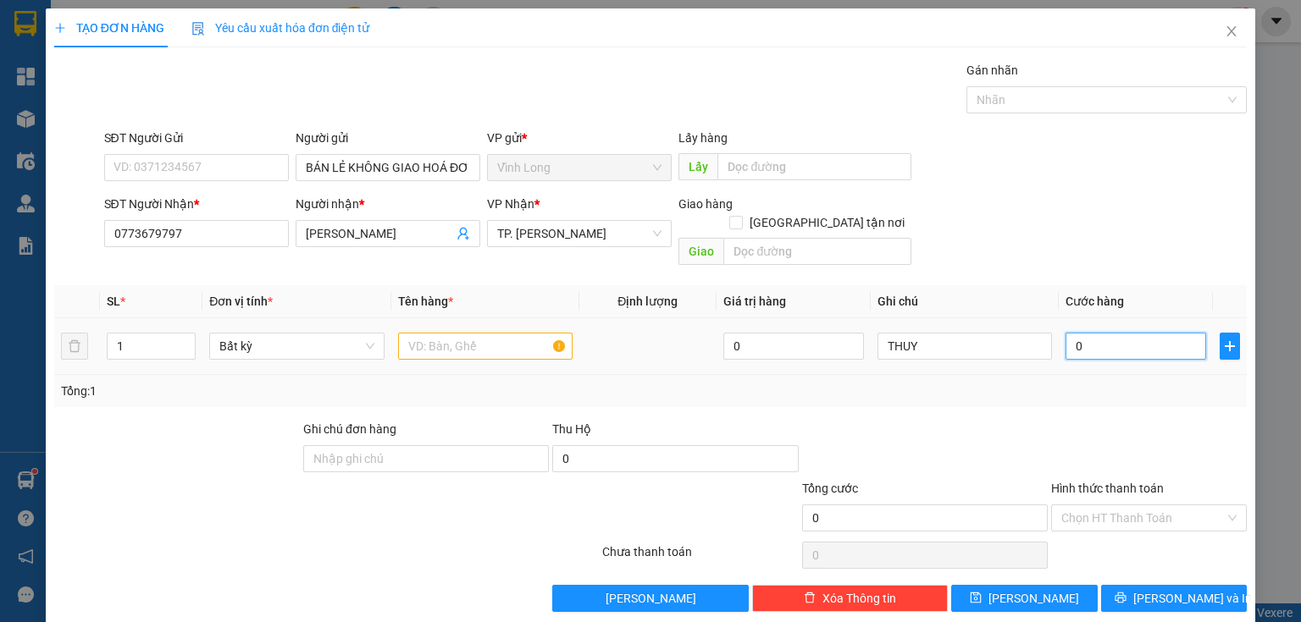
click at [1108, 333] on input "0" at bounding box center [1135, 346] width 141 height 27
click at [461, 333] on input "text" at bounding box center [485, 346] width 174 height 27
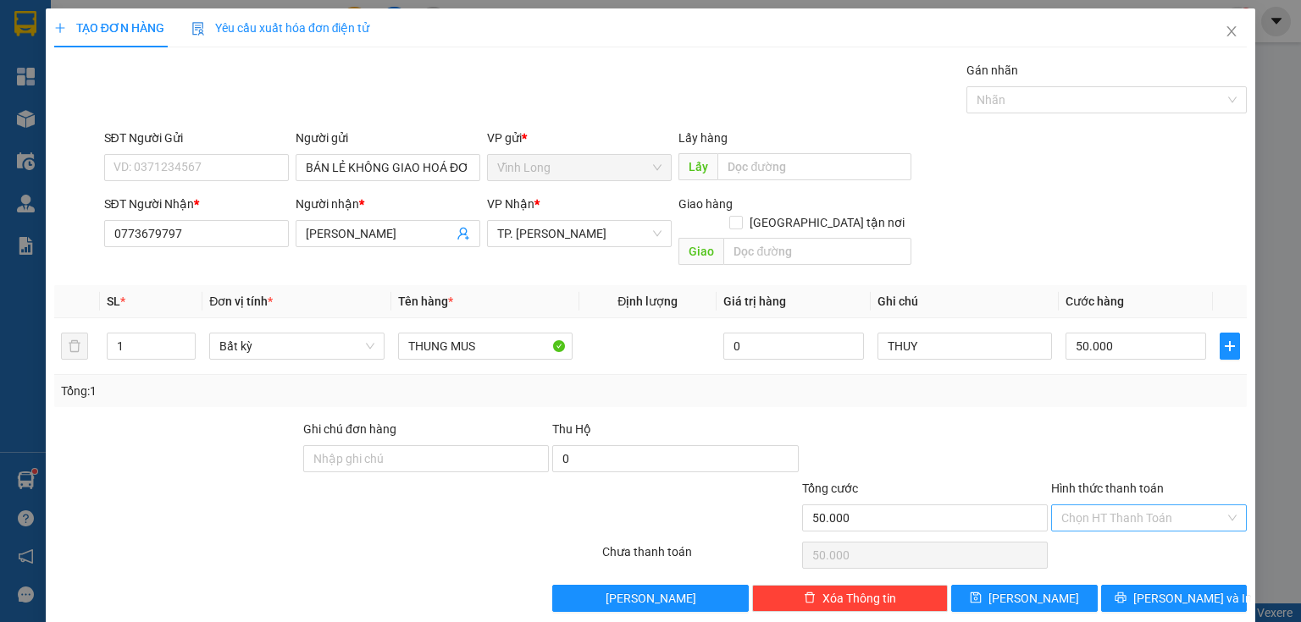
click at [1087, 505] on input "Hình thức thanh toán" at bounding box center [1142, 517] width 163 height 25
click at [1113, 532] on div "Tại văn phòng" at bounding box center [1139, 531] width 174 height 19
click at [1163, 589] on span "[PERSON_NAME] và In" at bounding box center [1192, 598] width 119 height 19
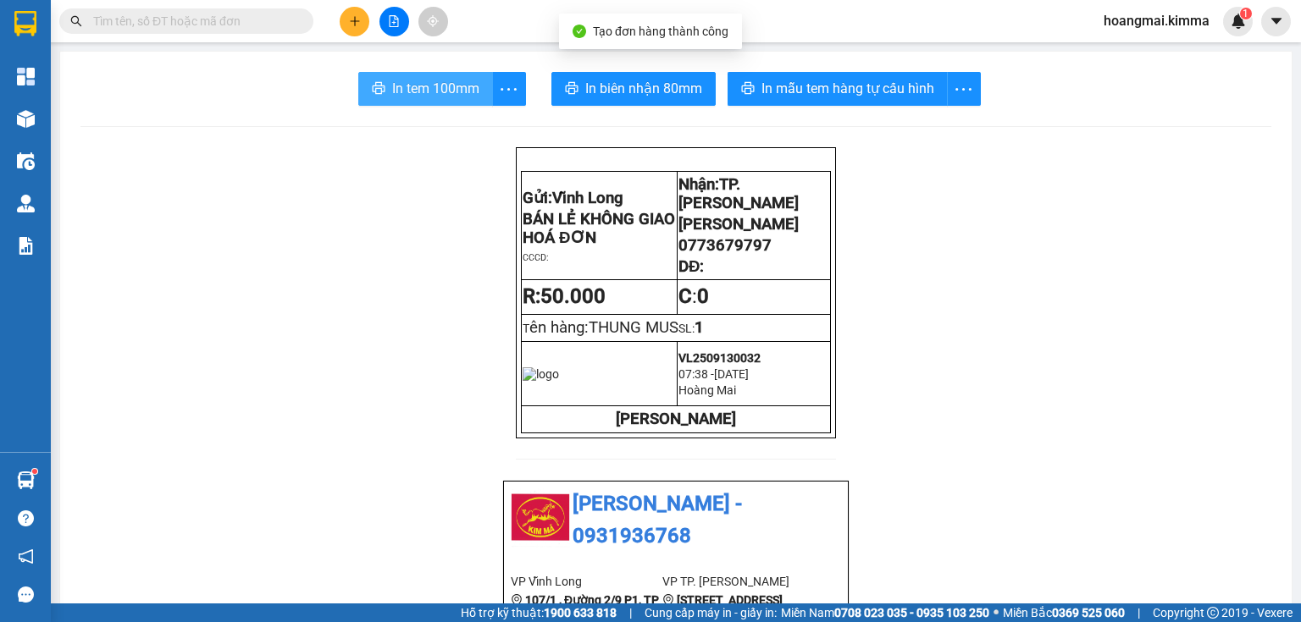
click at [458, 101] on button "In tem 100mm" at bounding box center [425, 89] width 135 height 34
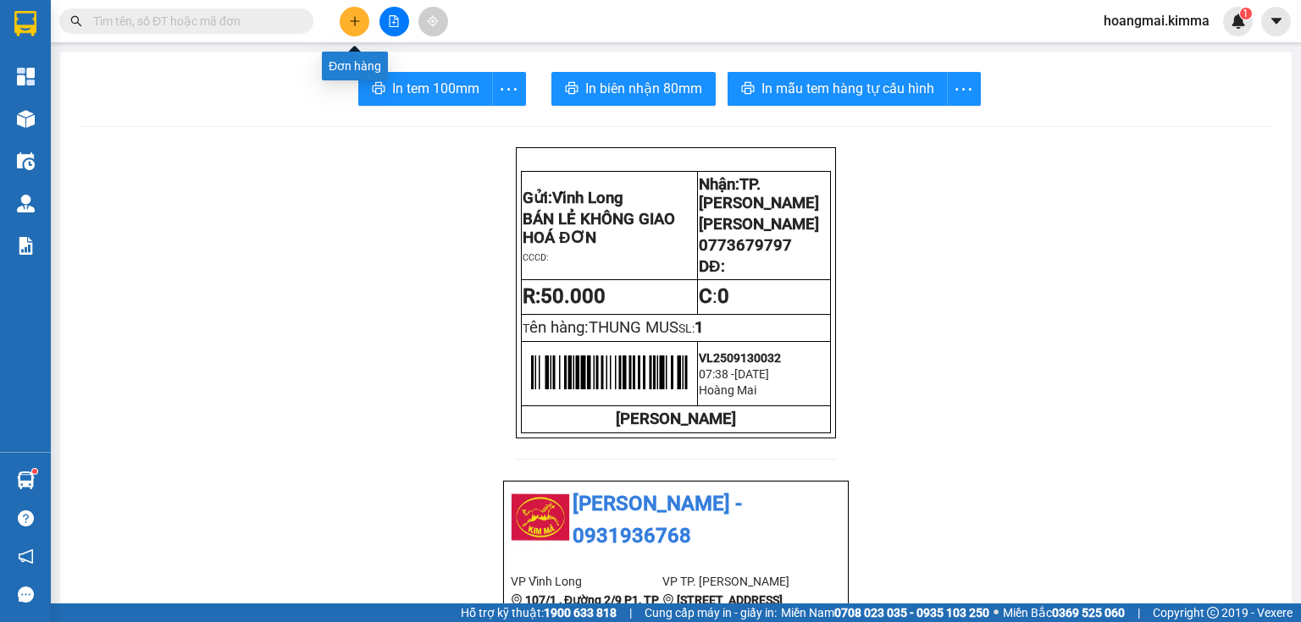
click at [351, 19] on icon "plus" at bounding box center [355, 21] width 12 height 12
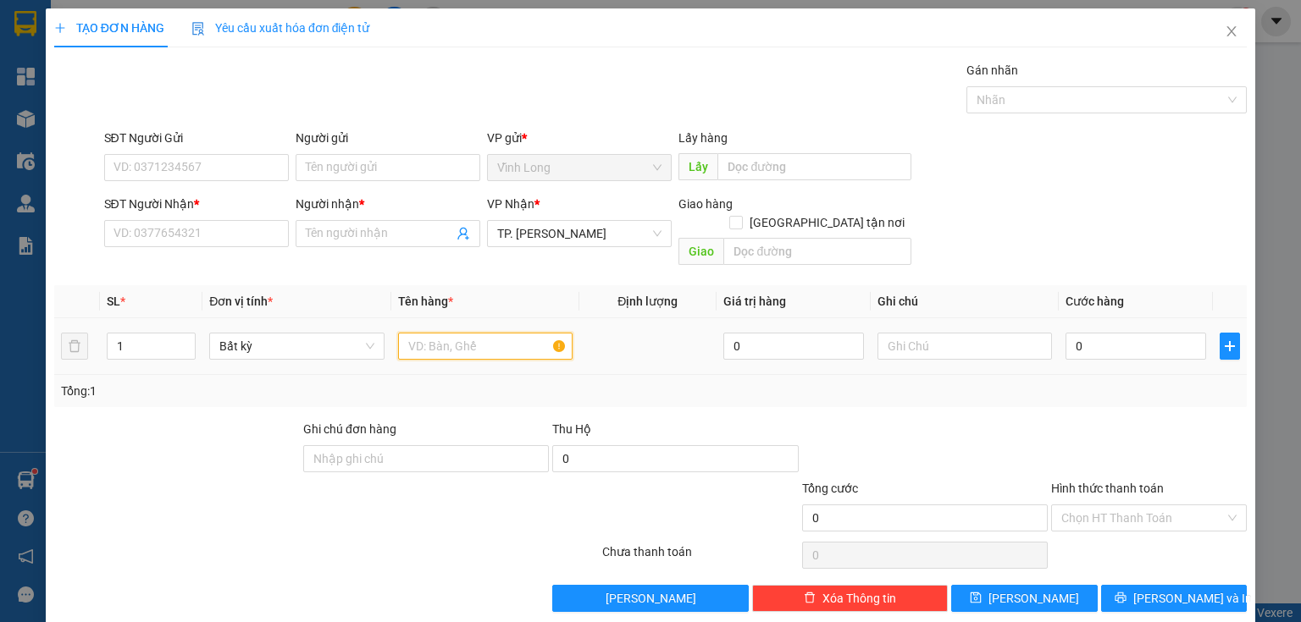
drag, startPoint x: 418, startPoint y: 333, endPoint x: 410, endPoint y: 334, distance: 8.6
click at [413, 334] on input "text" at bounding box center [485, 346] width 174 height 27
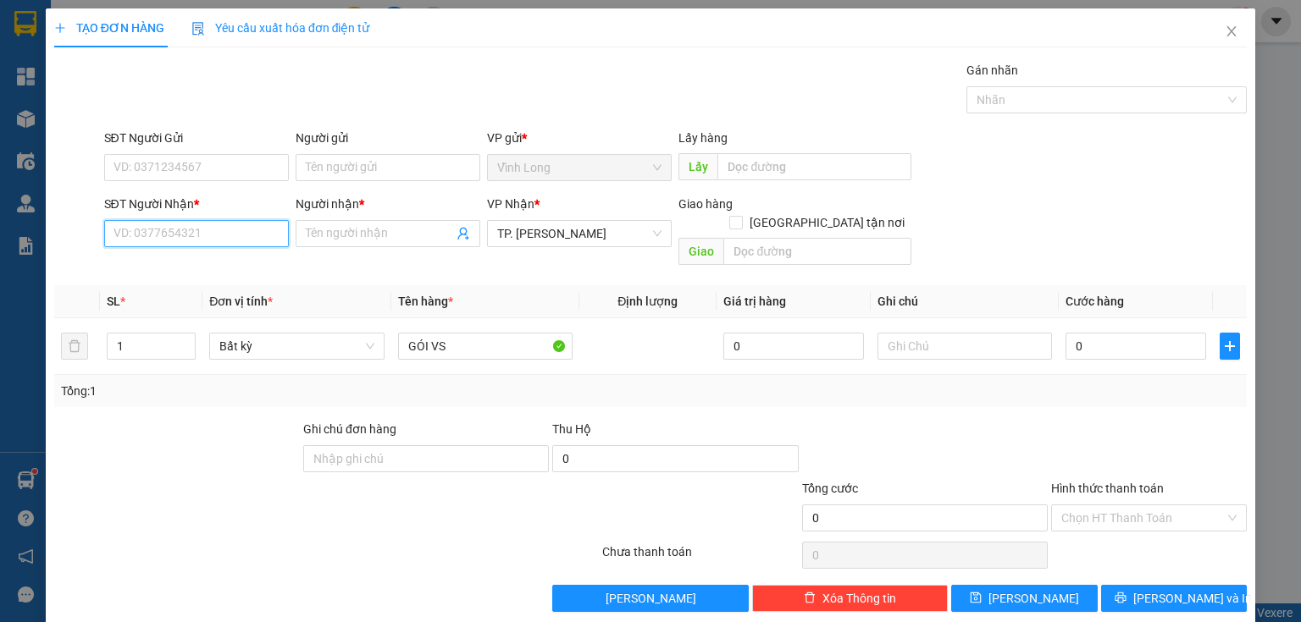
click at [176, 225] on input "SĐT Người Nhận *" at bounding box center [196, 233] width 185 height 27
click at [232, 264] on div "0978817772 - TOÀN" at bounding box center [194, 266] width 163 height 19
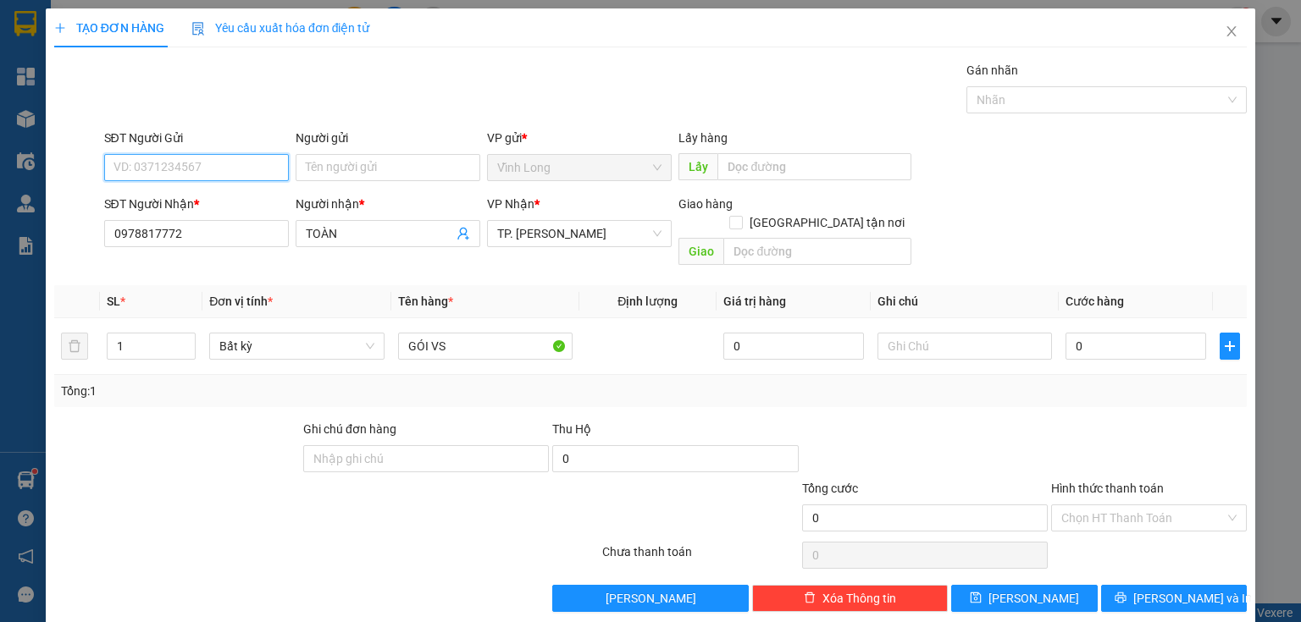
click at [227, 170] on input "SĐT Người Gửi" at bounding box center [196, 167] width 185 height 27
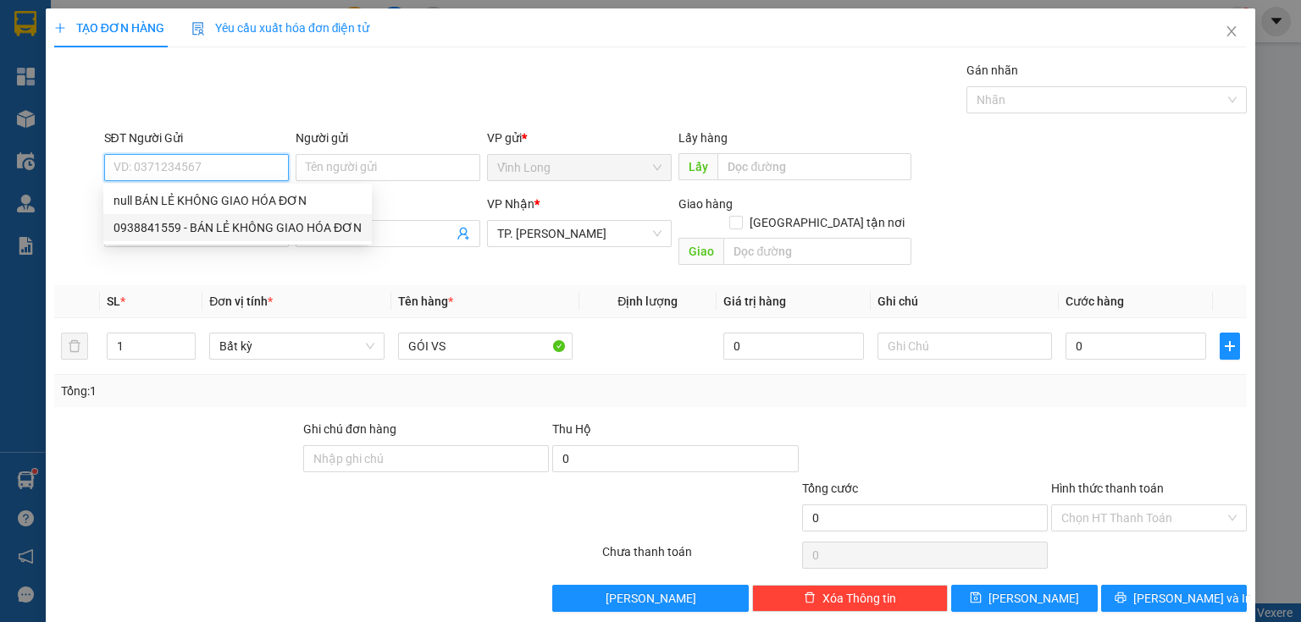
drag, startPoint x: 216, startPoint y: 223, endPoint x: 474, endPoint y: 290, distance: 266.8
click at [216, 223] on div "0938841559 - BÁN LẺ KHÔNG GIAO HÓA ĐƠN" at bounding box center [237, 227] width 248 height 19
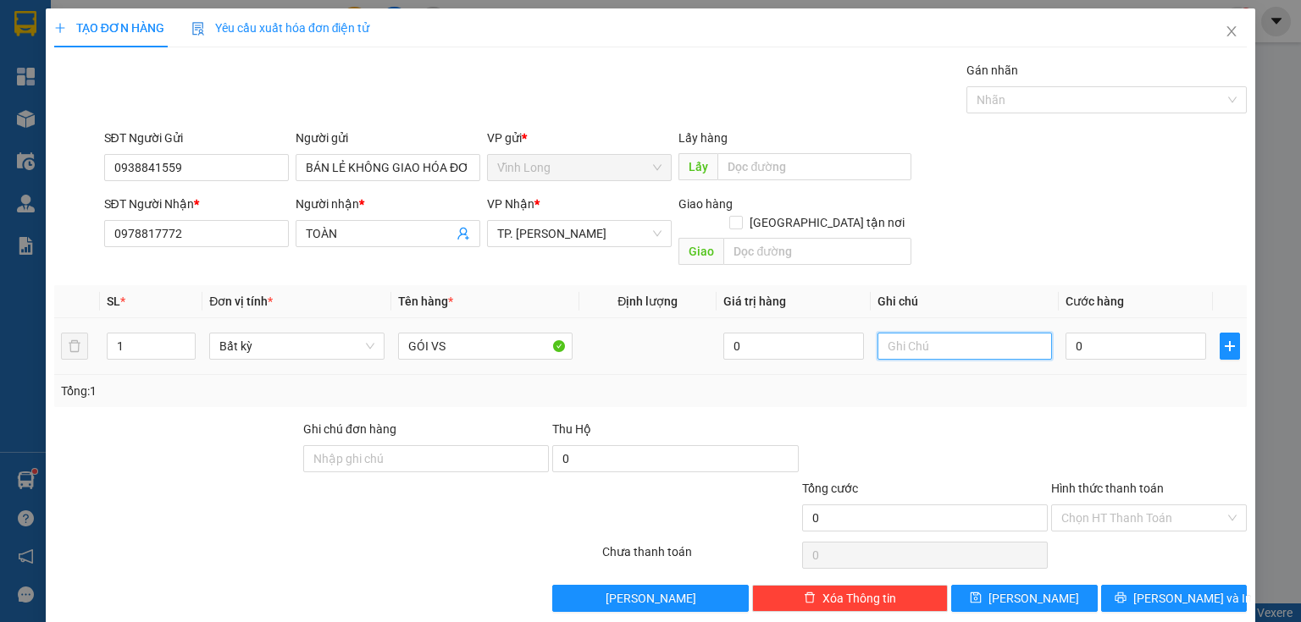
click at [903, 333] on input "text" at bounding box center [964, 346] width 174 height 27
click at [1091, 333] on input "0" at bounding box center [1135, 346] width 141 height 27
click at [1103, 505] on input "Hình thức thanh toán" at bounding box center [1142, 517] width 163 height 25
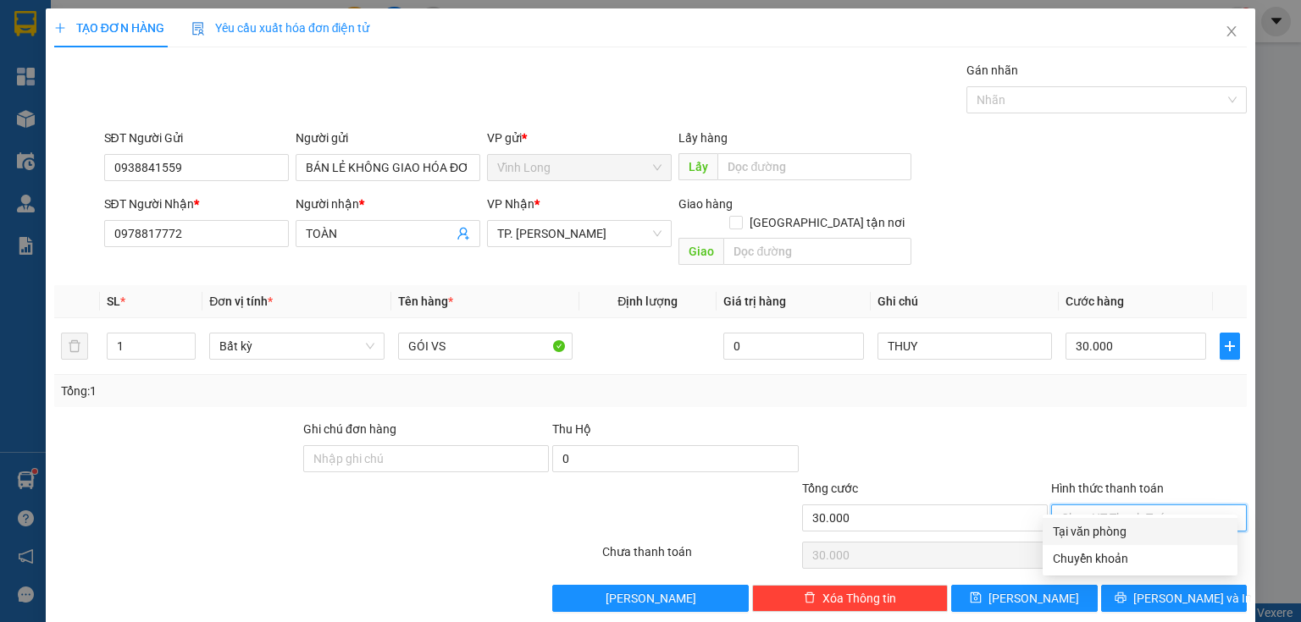
drag, startPoint x: 1102, startPoint y: 527, endPoint x: 1160, endPoint y: 582, distance: 79.7
click at [1102, 528] on div "Tại văn phòng" at bounding box center [1139, 531] width 174 height 19
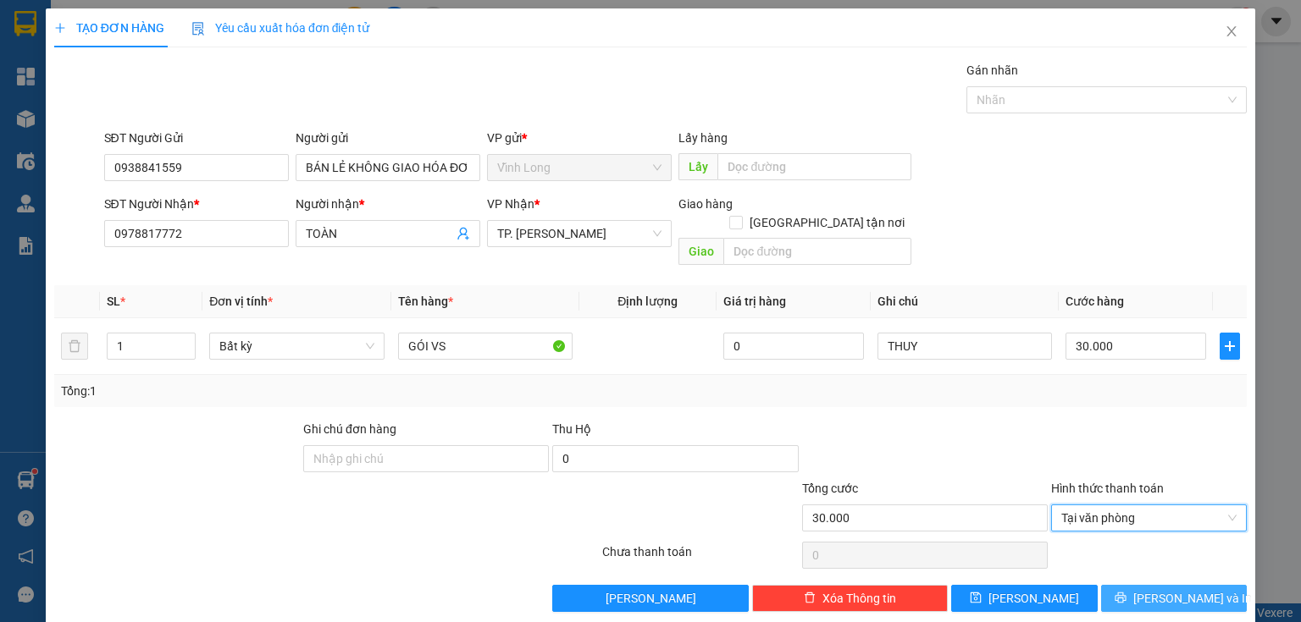
click at [1161, 589] on span "[PERSON_NAME] và In" at bounding box center [1192, 598] width 119 height 19
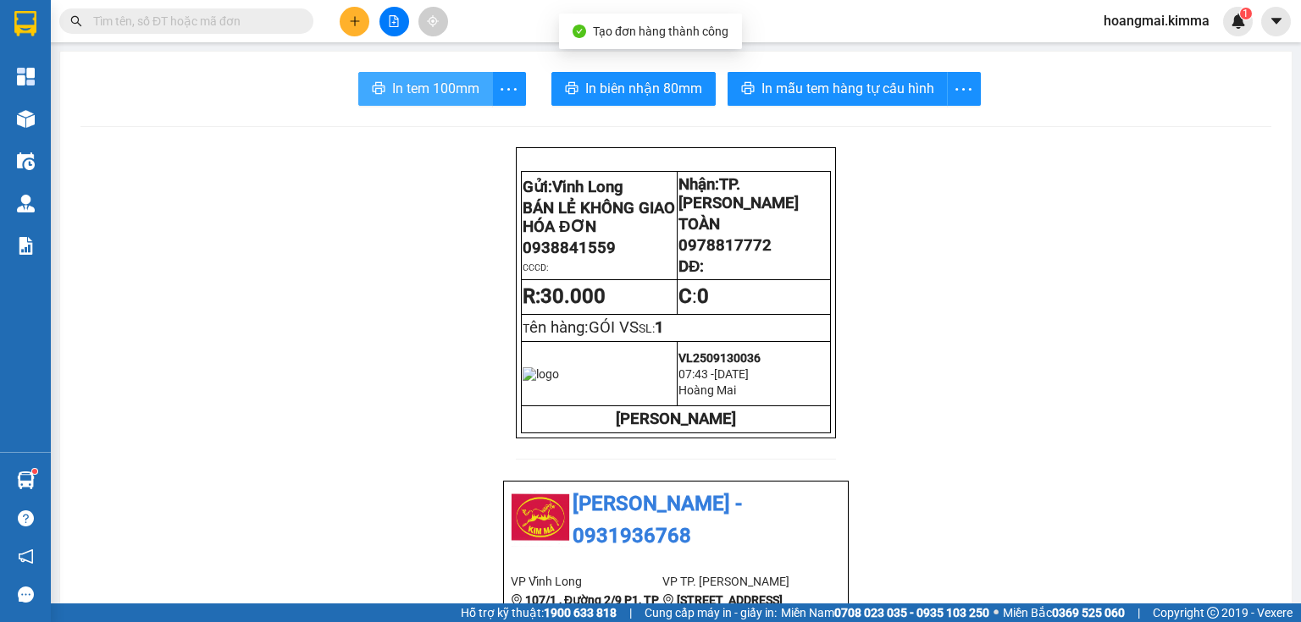
click at [448, 93] on span "In tem 100mm" at bounding box center [435, 88] width 87 height 21
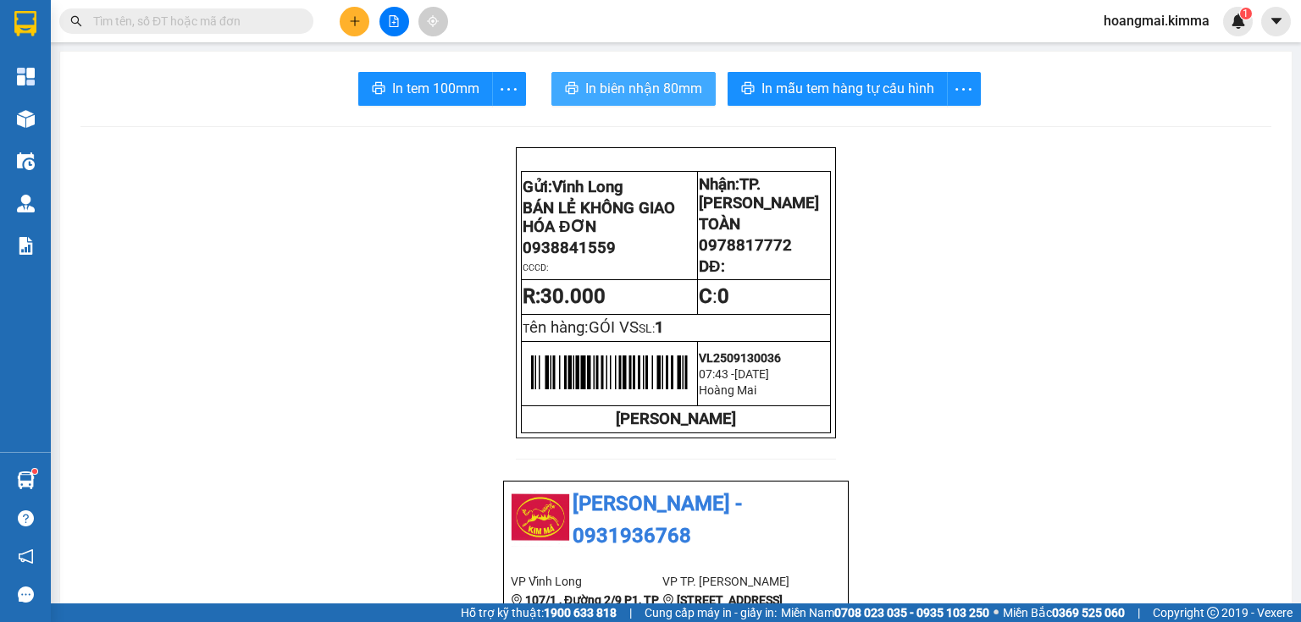
click at [584, 77] on button "In biên nhận 80mm" at bounding box center [633, 89] width 164 height 34
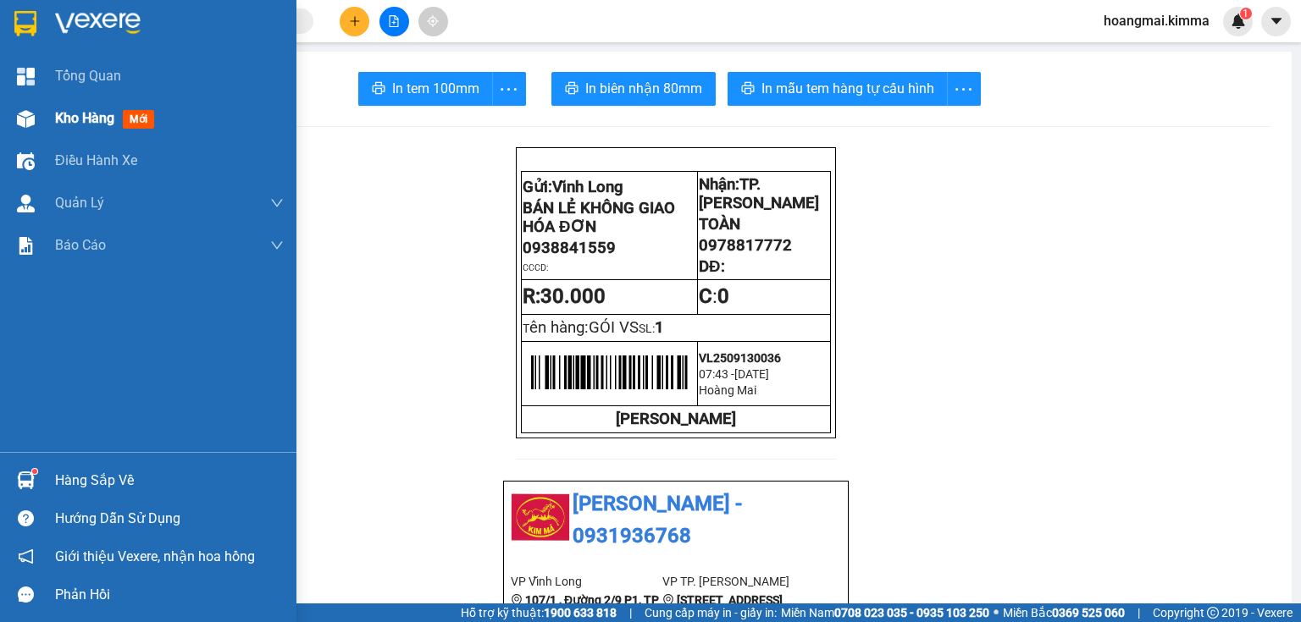
click at [26, 115] on img at bounding box center [26, 119] width 18 height 18
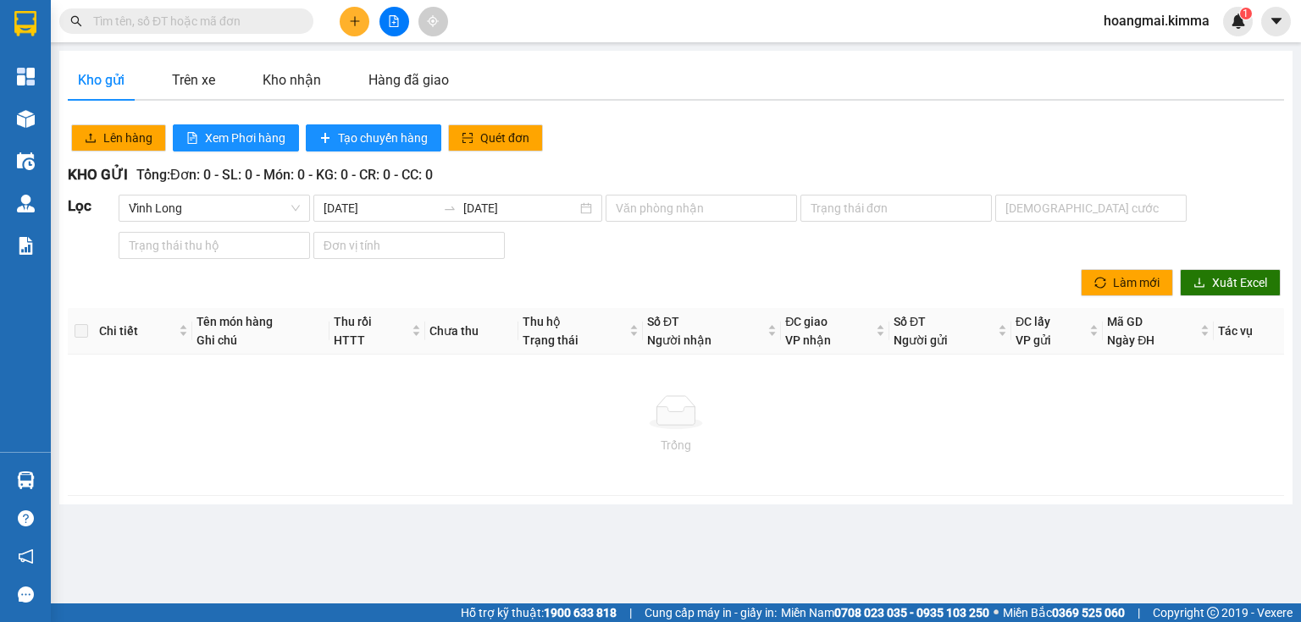
paste input "0363204071"
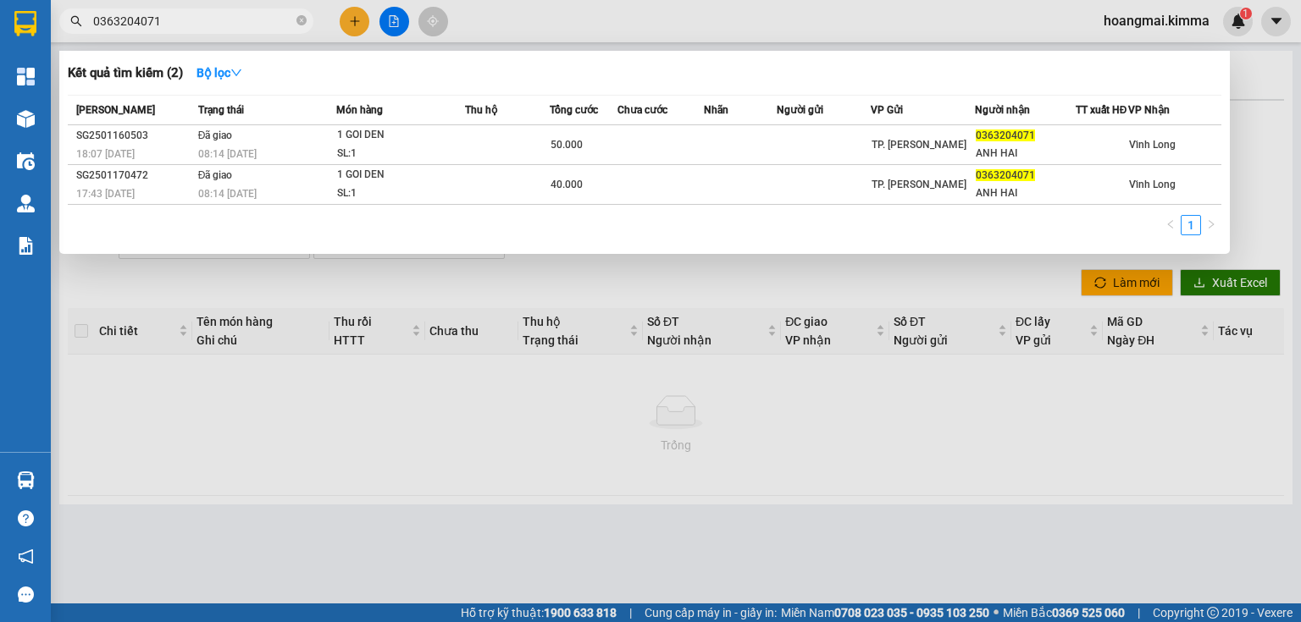
type input "0363204071"
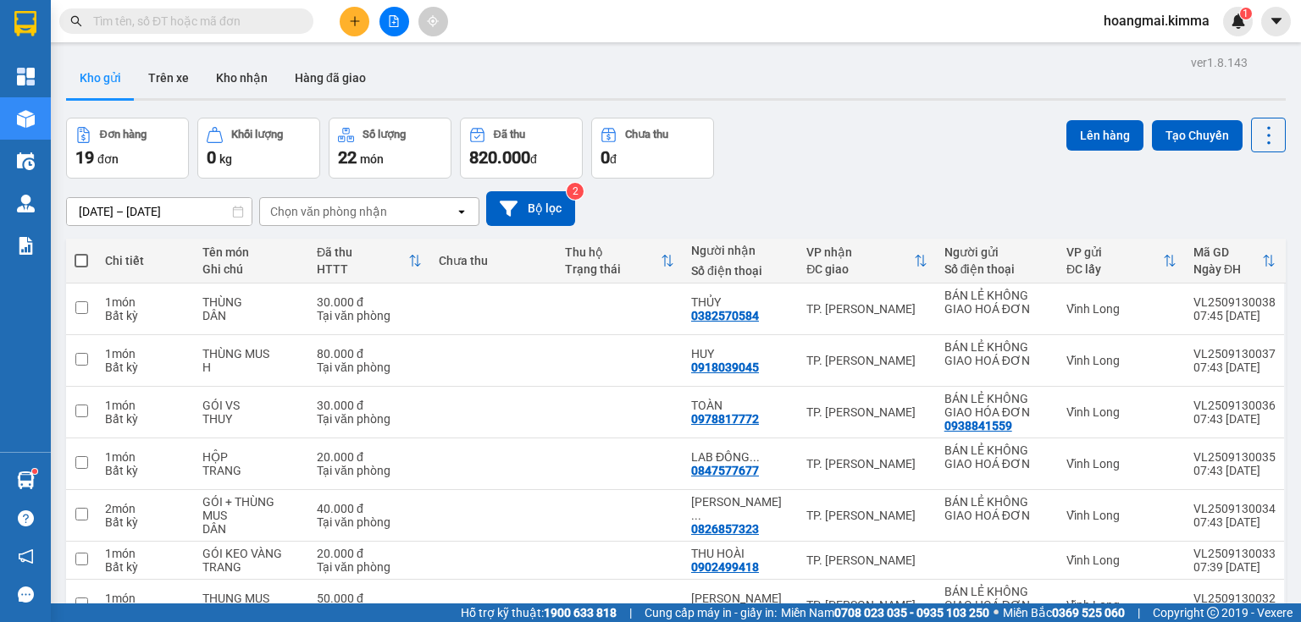
click at [247, 24] on input "text" at bounding box center [193, 21] width 200 height 19
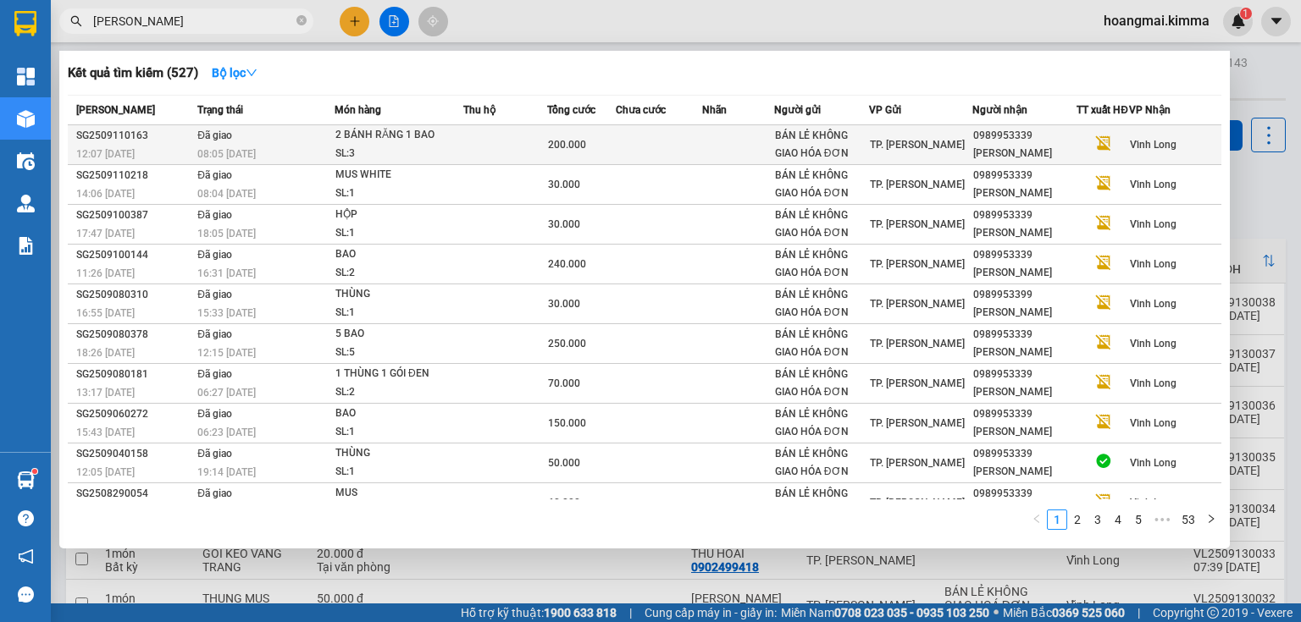
type input "TUẤN HIỀN"
click at [973, 145] on div "0989953339" at bounding box center [1024, 136] width 102 height 18
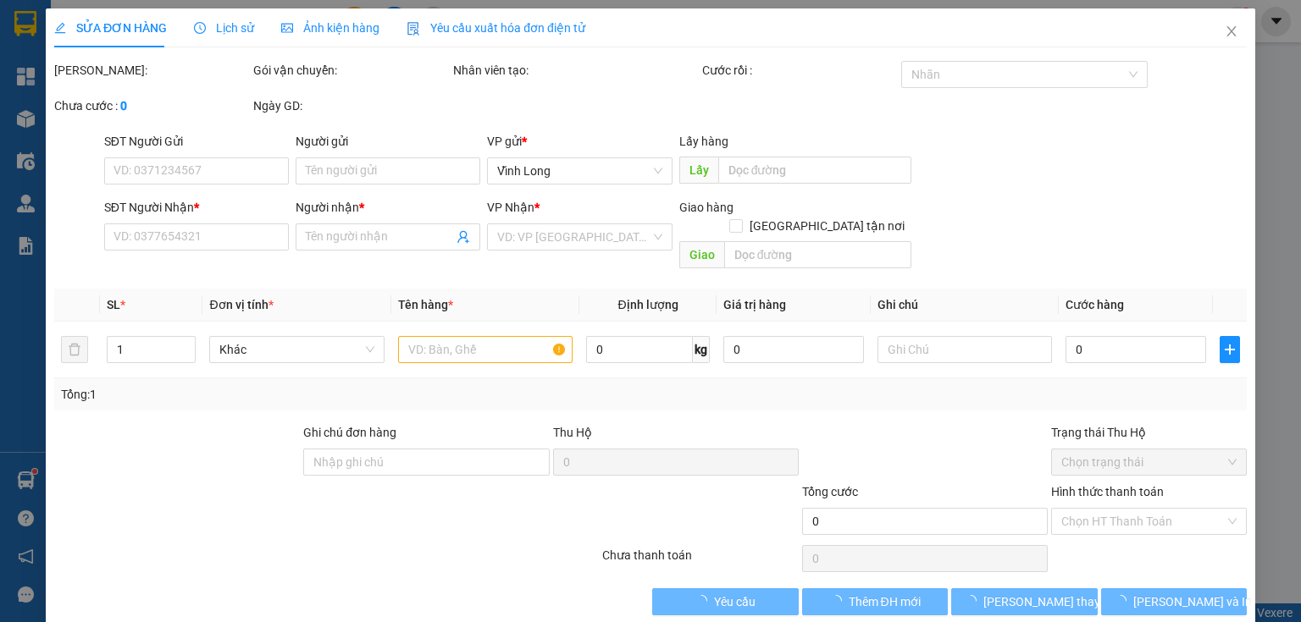
type input "BÁN LẺ KHÔNG GIAO HÓA ĐƠN"
type input "0989953339"
type input "TUẤN HIỀN"
type input "SA G"
type input "200.000"
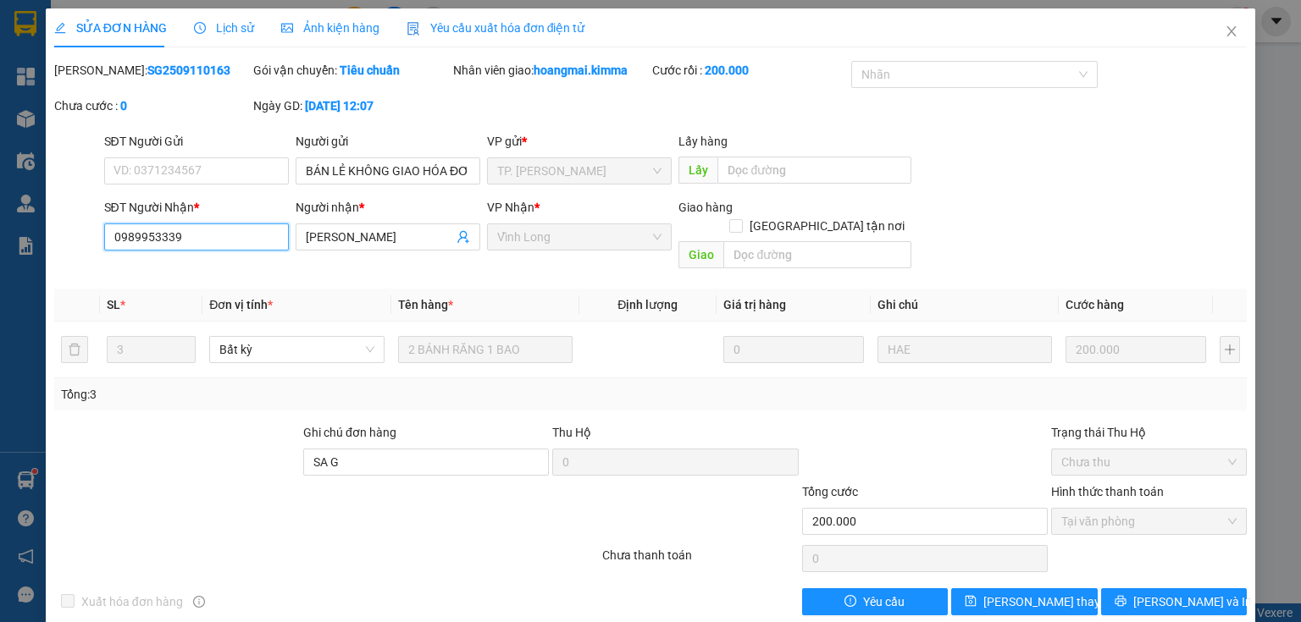
drag, startPoint x: 217, startPoint y: 238, endPoint x: 69, endPoint y: 243, distance: 148.3
click at [69, 243] on div "SĐT Người Nhận * 0989953339 0989953339 Người nhận * TUẤN HIỀN VP Nhận * Vĩnh L…" at bounding box center [650, 237] width 1196 height 78
click at [1224, 37] on icon "close" at bounding box center [1231, 32] width 14 height 14
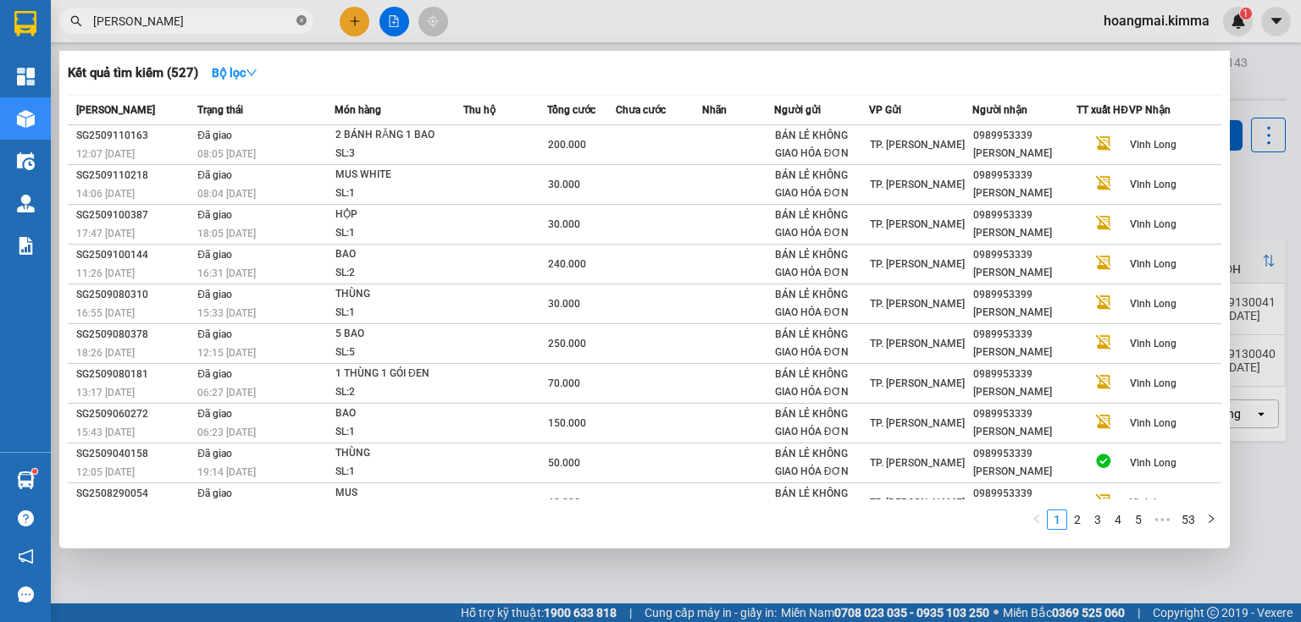
click at [305, 22] on icon "close-circle" at bounding box center [301, 20] width 10 height 10
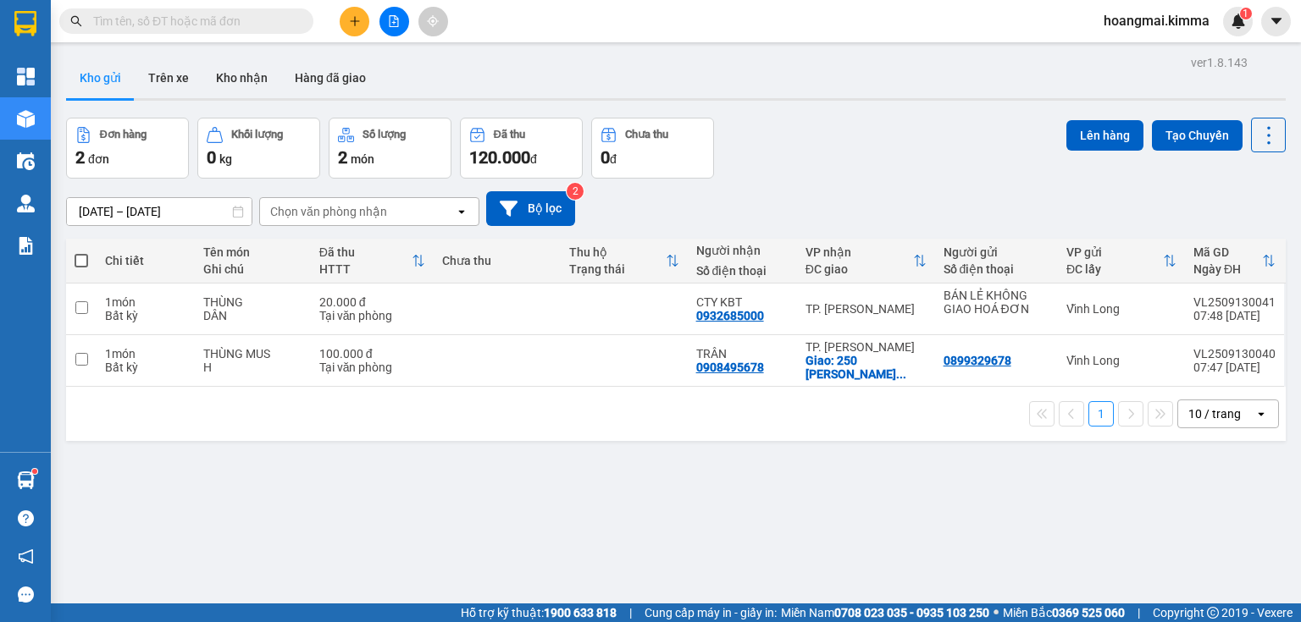
paste input "0989953339"
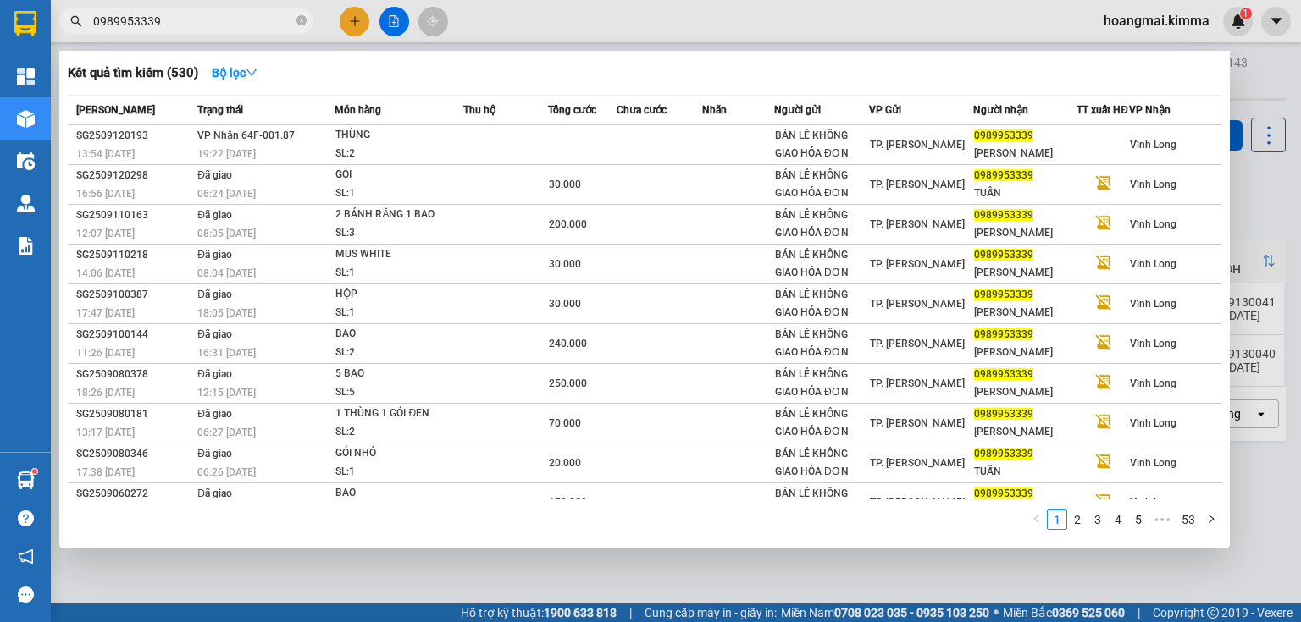
type input "0989953339"
click at [300, 23] on icon "close-circle" at bounding box center [301, 20] width 10 height 10
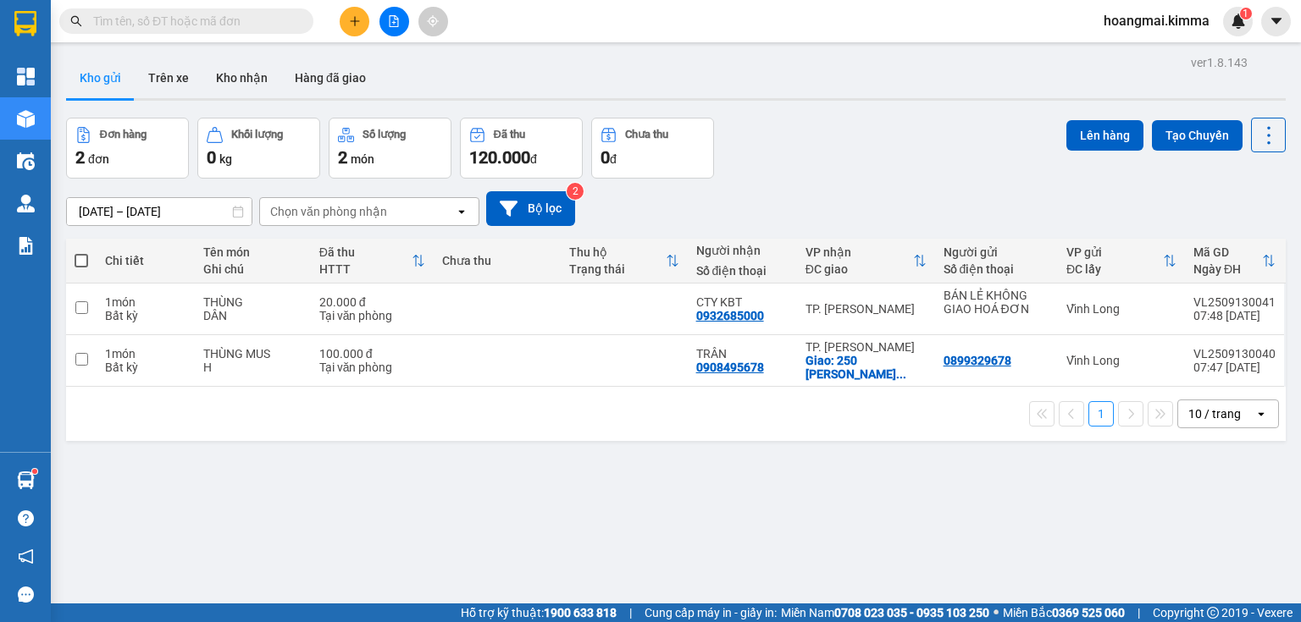
click at [345, 27] on button at bounding box center [355, 22] width 30 height 30
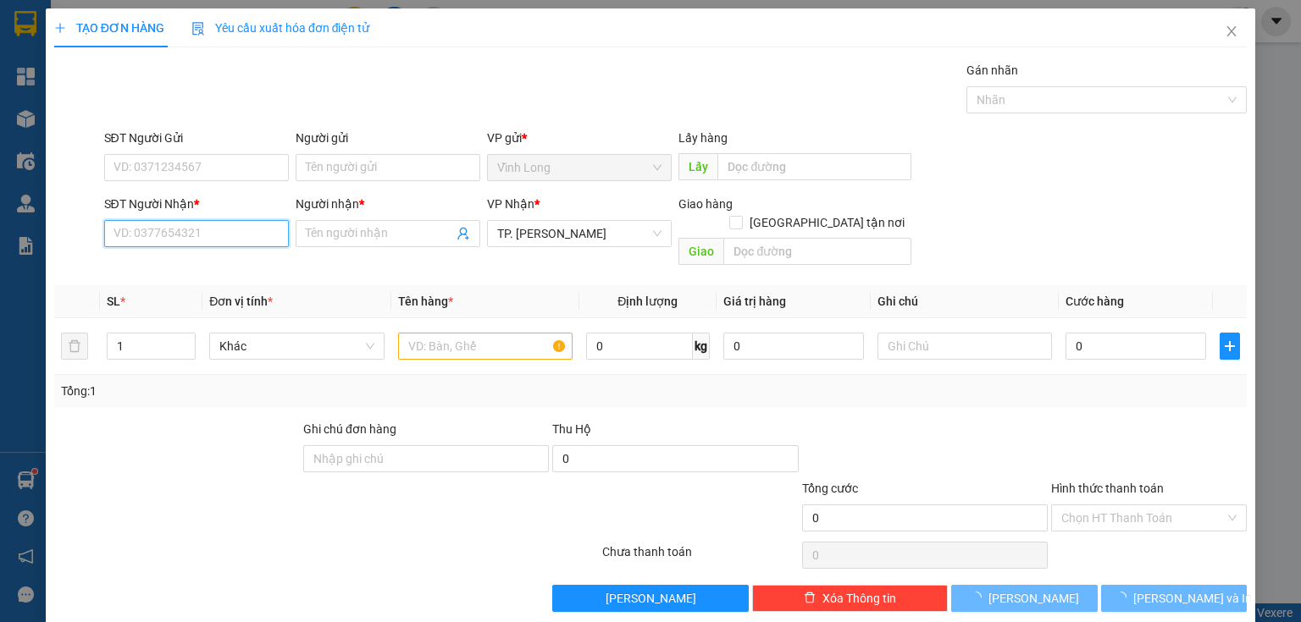
click at [225, 234] on input "SĐT Người Nhận *" at bounding box center [196, 233] width 185 height 27
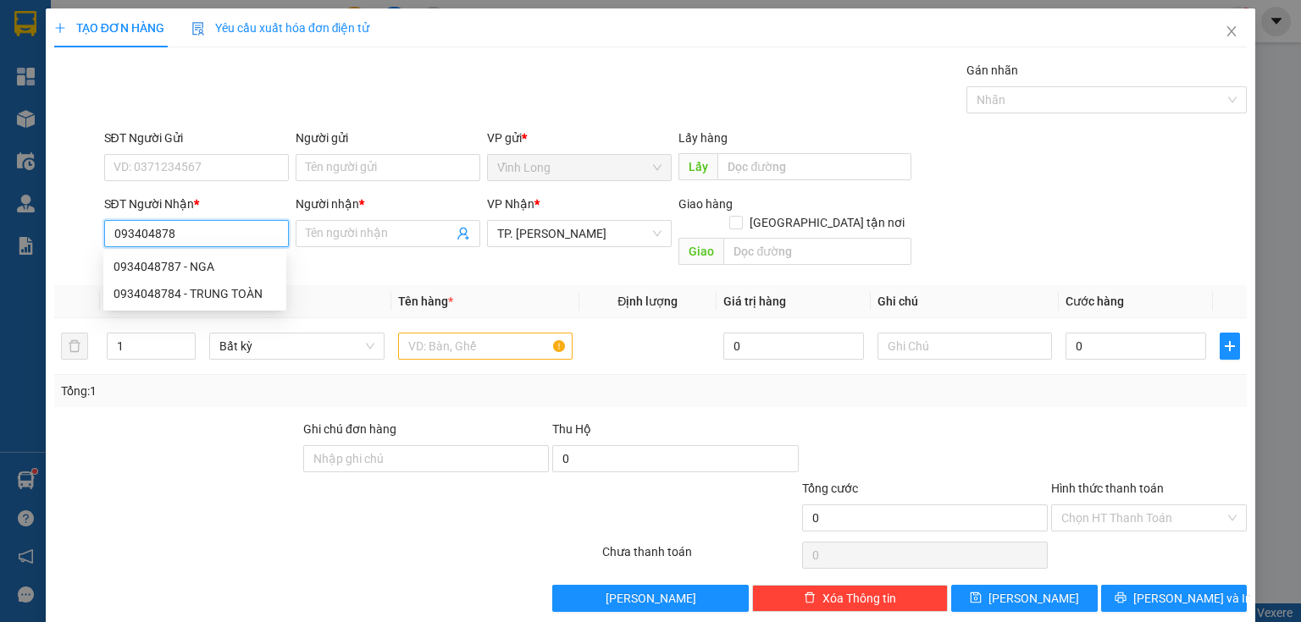
type input "0934048787"
click at [197, 253] on div "0934048787 - NGA" at bounding box center [194, 266] width 183 height 27
type input "NGA"
type input "0934048787"
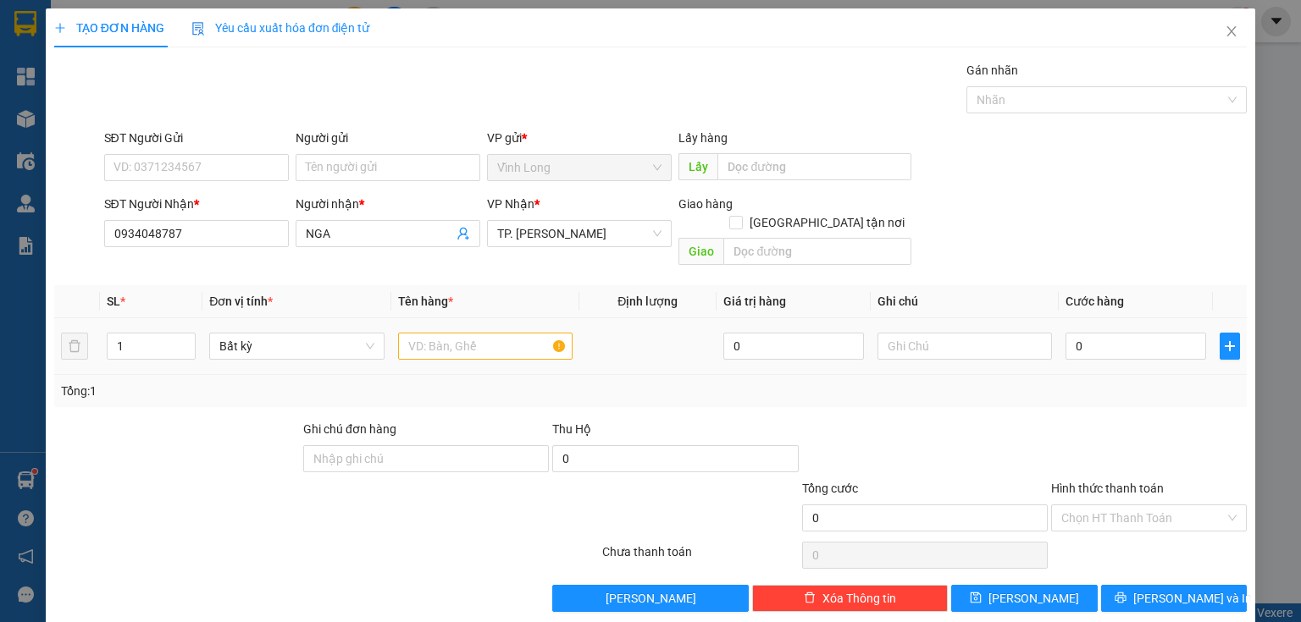
drag, startPoint x: 133, startPoint y: 330, endPoint x: 19, endPoint y: 351, distance: 115.4
click at [34, 345] on div "TẠO ĐƠN HÀNG Yêu cầu xuất hóa đơn điện tử Transit Pickup Surcharge Ids Transit …" at bounding box center [650, 311] width 1301 height 622
type input "2"
click at [418, 337] on input "text" at bounding box center [485, 346] width 174 height 27
type input "THÙNG + GÓI ĐEN"
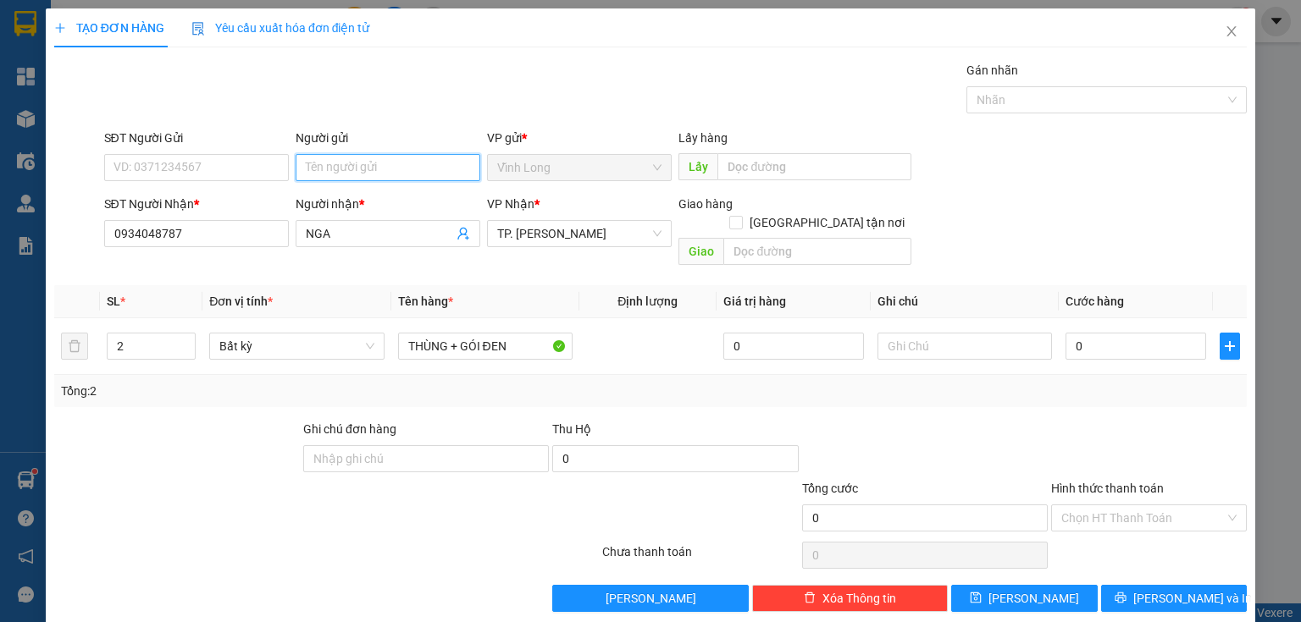
click at [346, 167] on input "Người gửi" at bounding box center [388, 167] width 185 height 27
type input "BÁ"
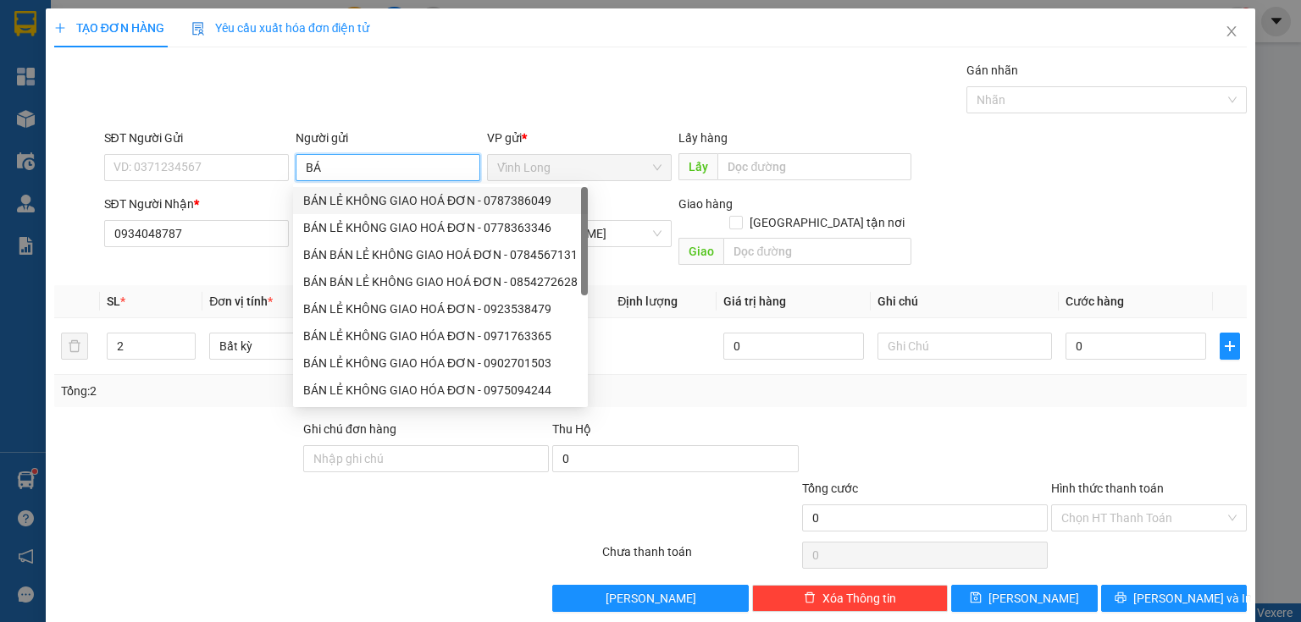
click at [346, 196] on div "BÁN LẺ KHÔNG GIAO HOÁ ĐƠN - 0787386049" at bounding box center [440, 200] width 274 height 19
type input "0787386049"
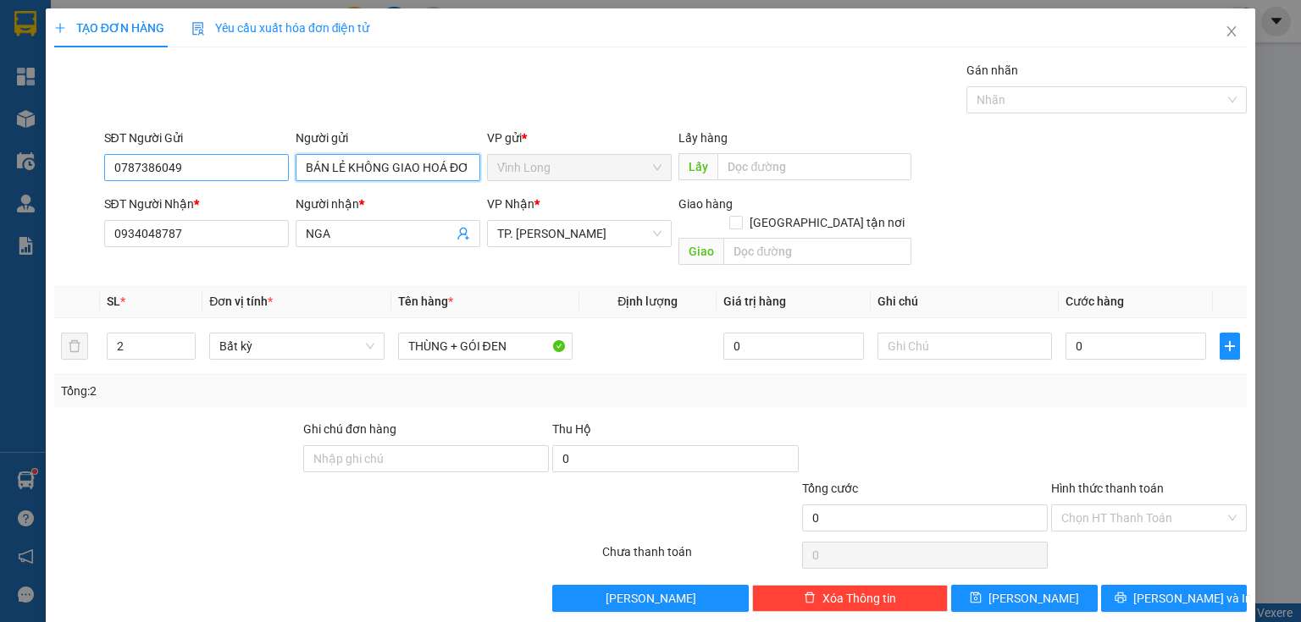
type input "BÁN LẺ KHÔNG GIAO HOÁ ĐƠN"
drag, startPoint x: 226, startPoint y: 168, endPoint x: 0, endPoint y: 169, distance: 226.1
click at [0, 169] on div "TẠO ĐƠN HÀNG Yêu cầu xuất hóa đơn điện tử Transit Pickup Surcharge Ids Transit …" at bounding box center [650, 311] width 1301 height 622
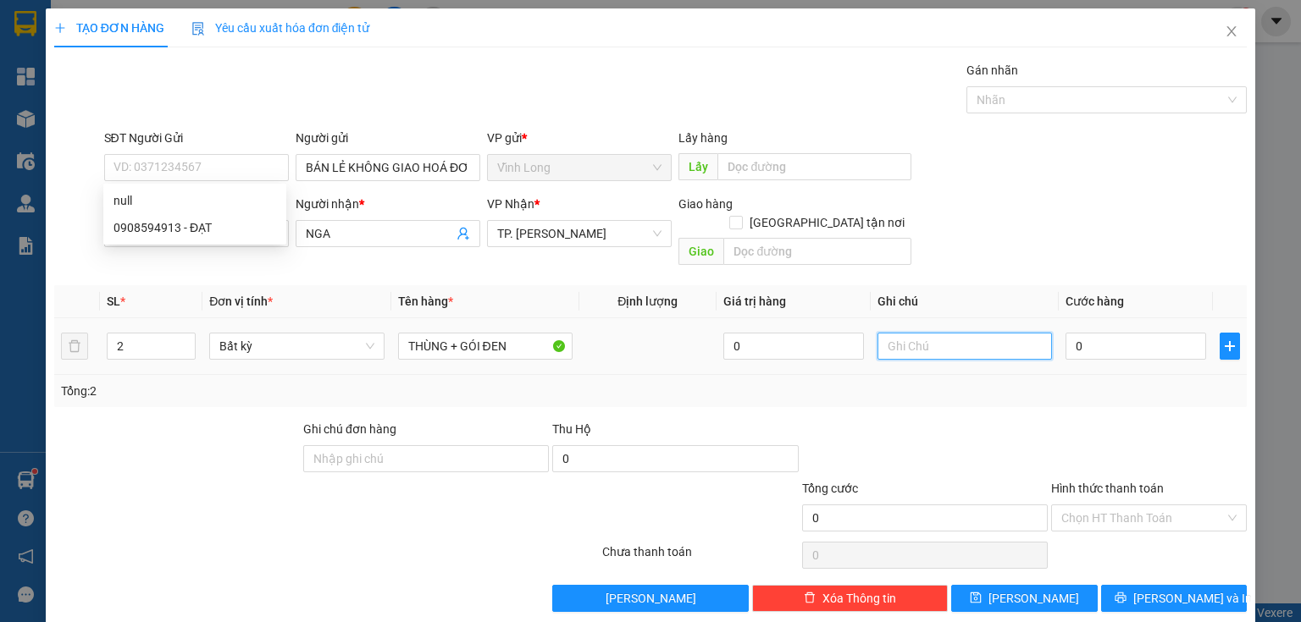
click at [940, 333] on input "text" at bounding box center [964, 346] width 174 height 27
type input "THUY"
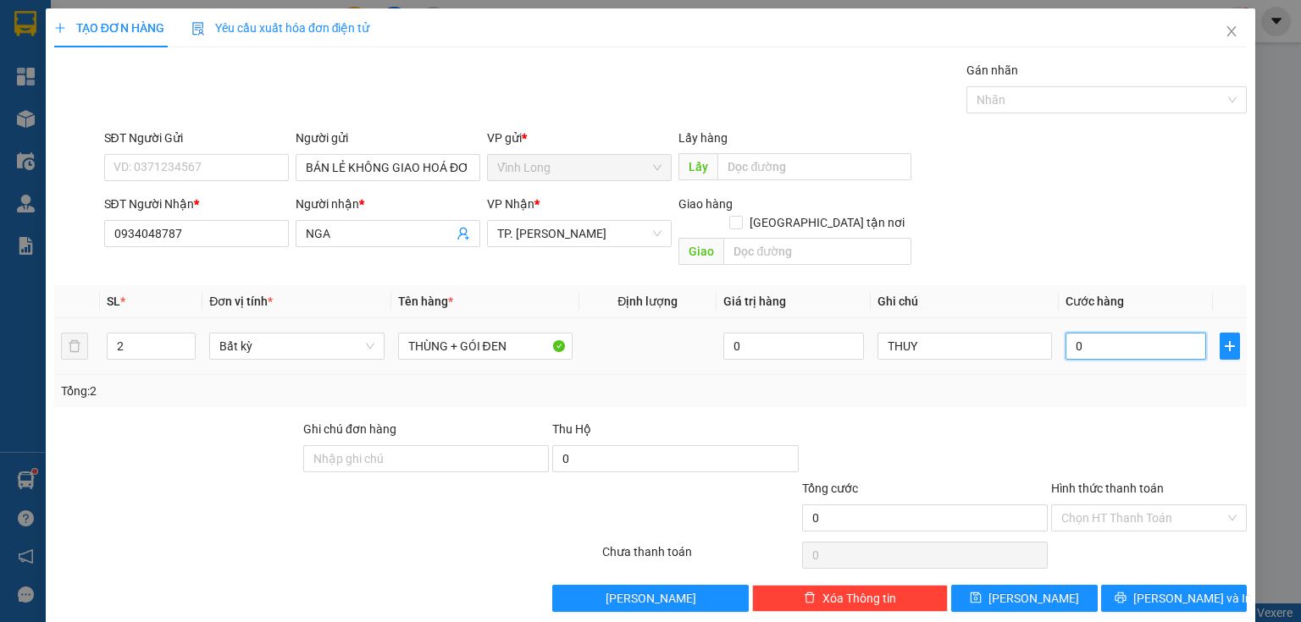
click at [1116, 333] on input "0" at bounding box center [1135, 346] width 141 height 27
type input "4"
type input "40"
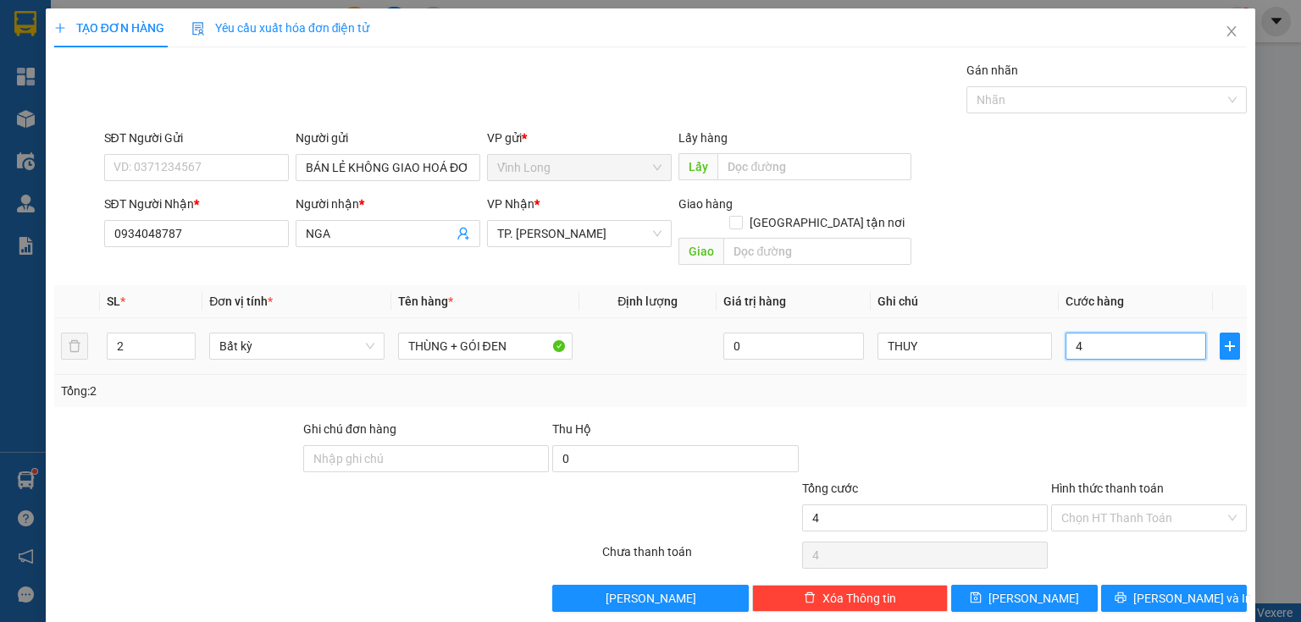
type input "40"
type input "40.000"
drag, startPoint x: 1111, startPoint y: 483, endPoint x: 1109, endPoint y: 493, distance: 9.5
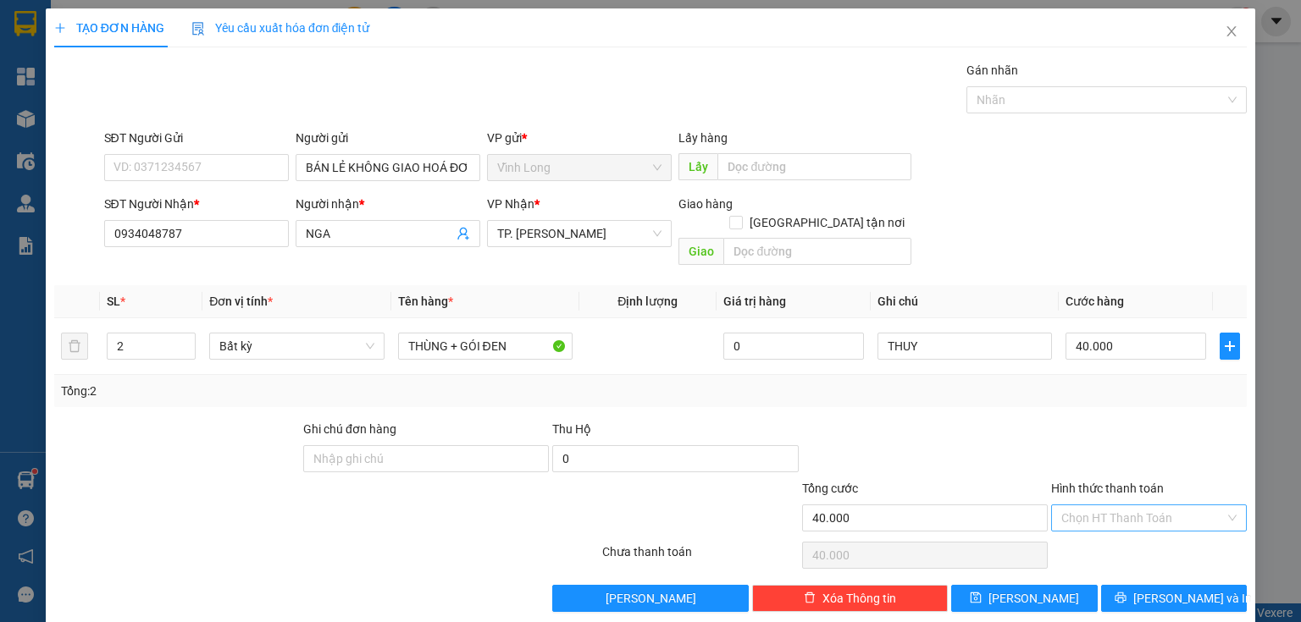
click at [1111, 487] on div "Hình thức thanh toán Chọn HT Thanh Toán" at bounding box center [1149, 508] width 196 height 59
click at [1097, 505] on input "Hình thức thanh toán" at bounding box center [1142, 517] width 163 height 25
click at [1094, 532] on div "Tại văn phòng" at bounding box center [1139, 531] width 174 height 19
type input "0"
click at [1127, 585] on button "[PERSON_NAME] và In" at bounding box center [1174, 598] width 146 height 27
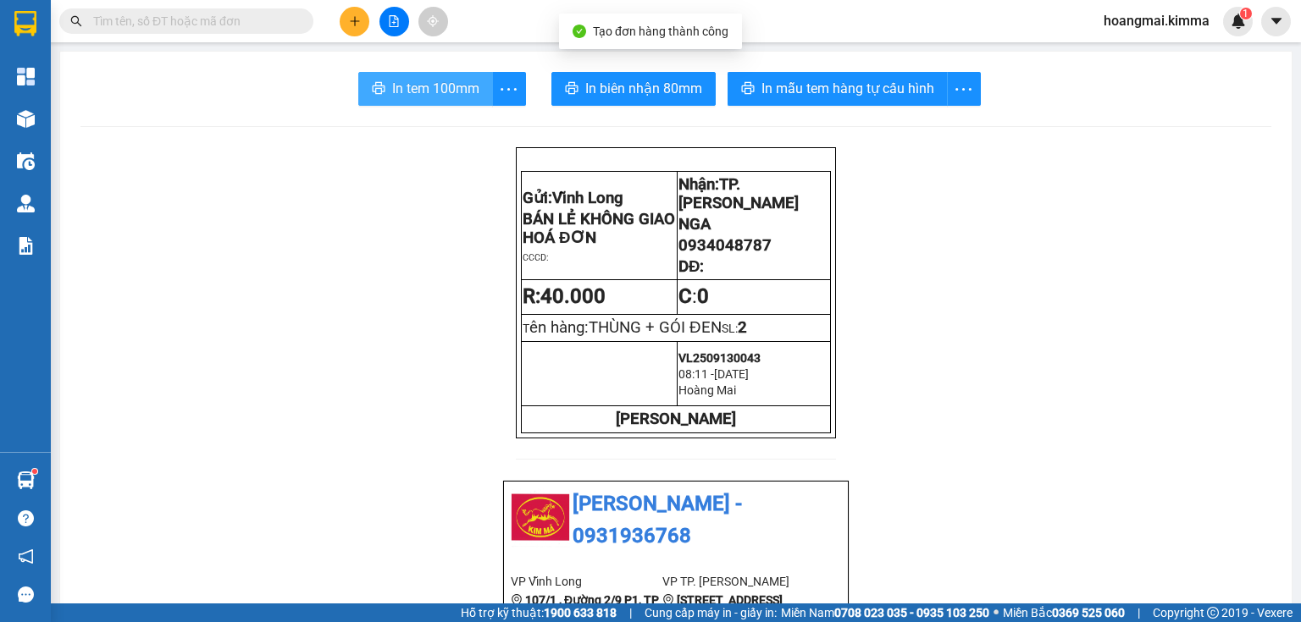
click at [439, 86] on span "In tem 100mm" at bounding box center [435, 88] width 87 height 21
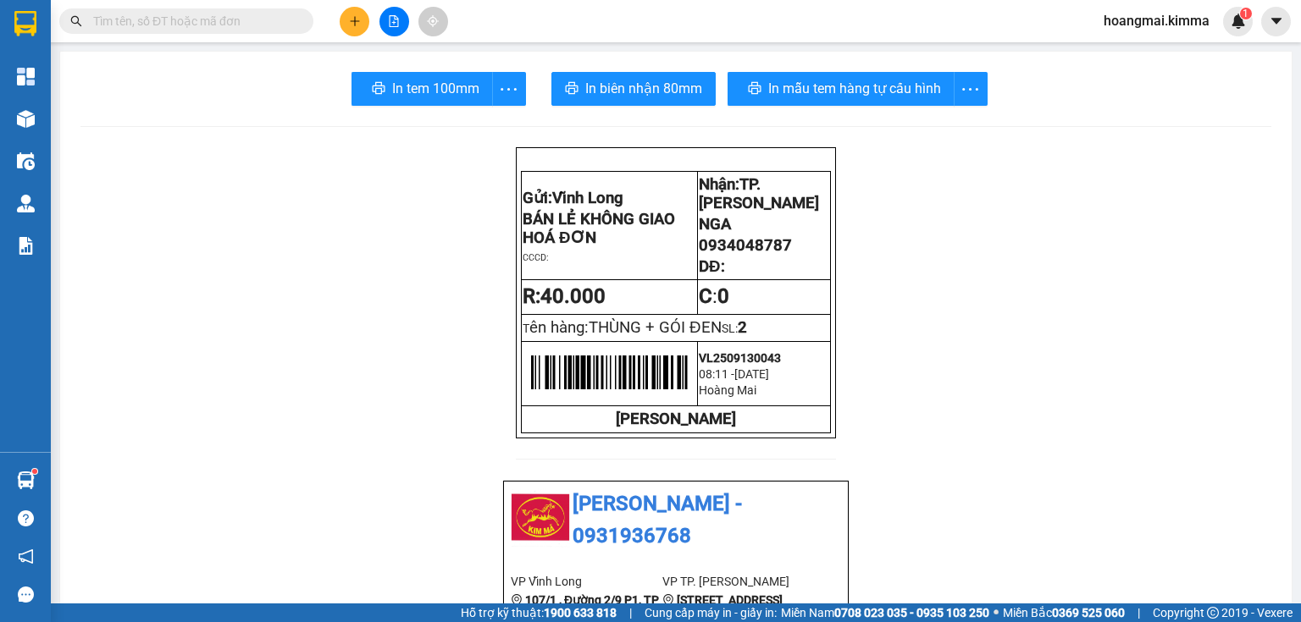
click at [348, 25] on button at bounding box center [355, 22] width 30 height 30
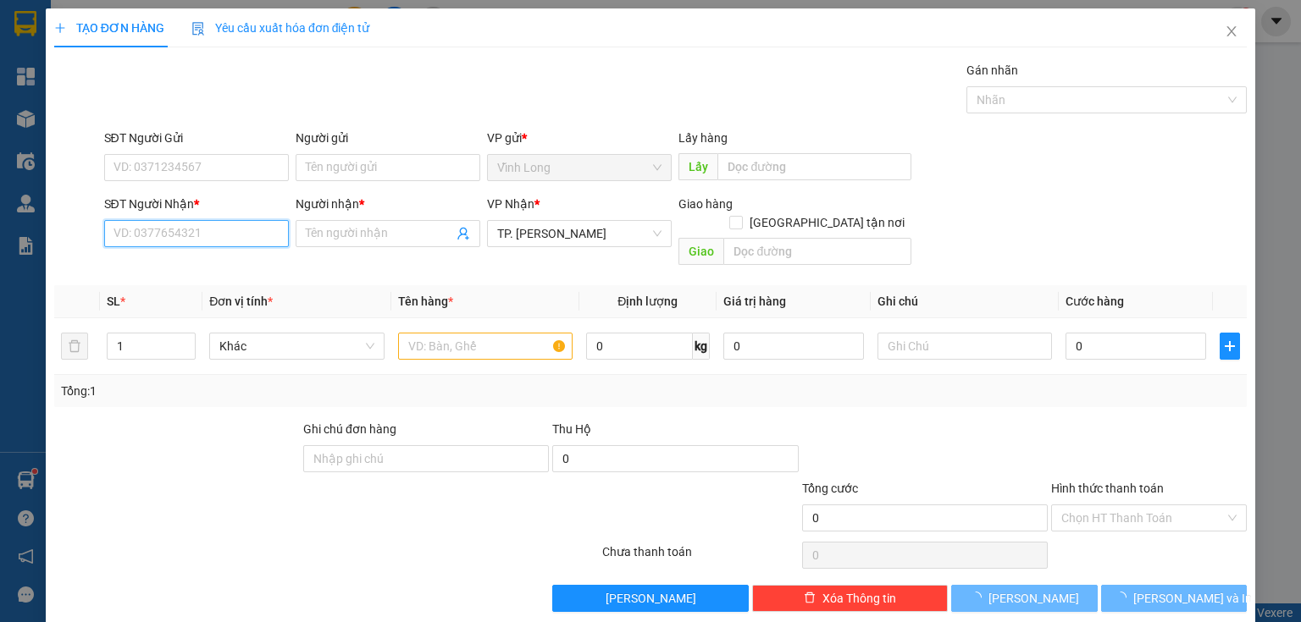
click at [273, 234] on input "SĐT Người Nhận *" at bounding box center [196, 233] width 185 height 27
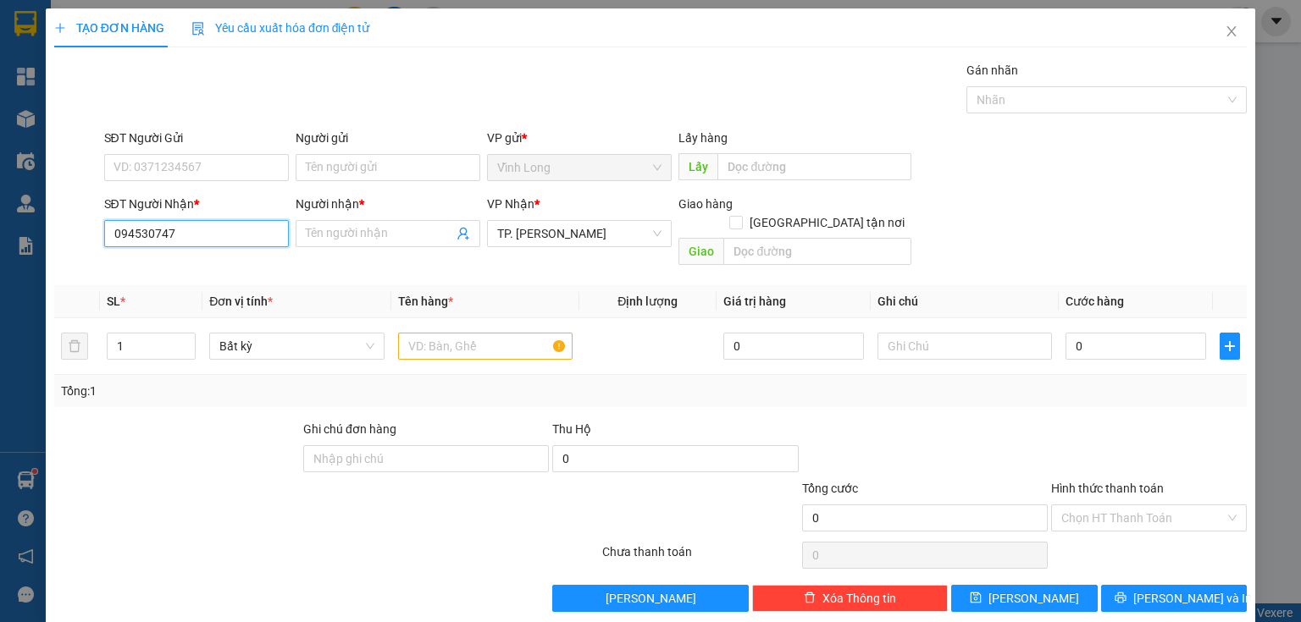
type input "0945307475"
click at [165, 268] on div "0945307475 - HUY" at bounding box center [194, 266] width 163 height 19
type input "HUY"
type input "0945307475"
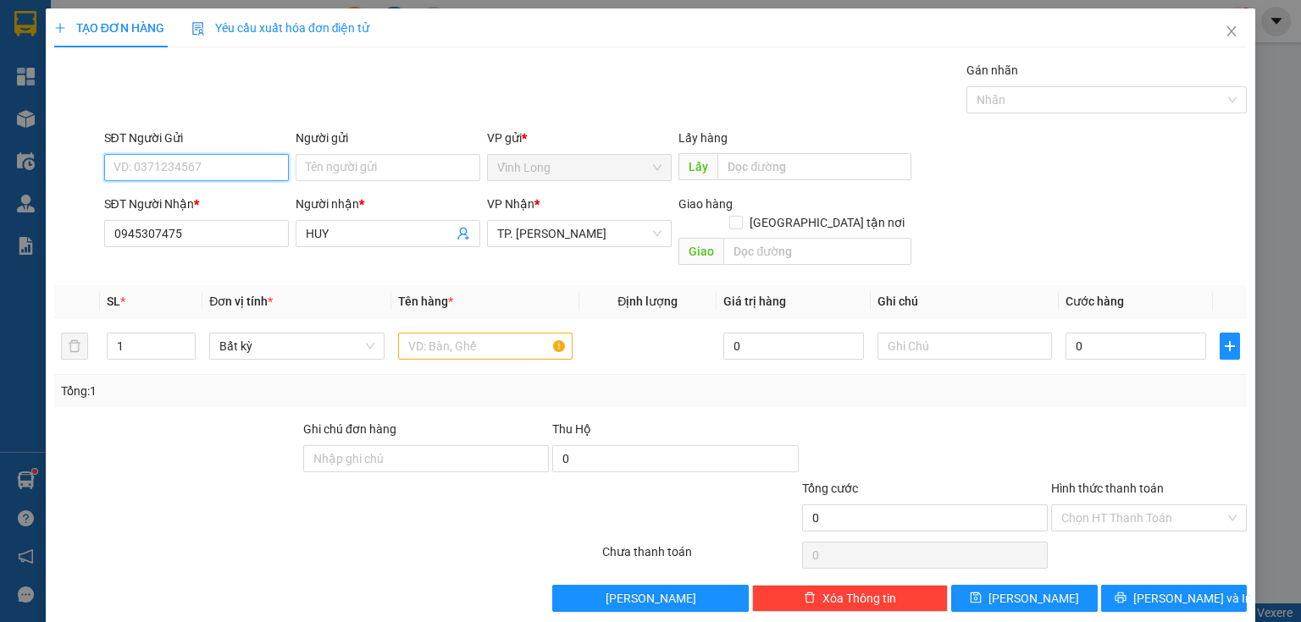
click at [234, 167] on input "SĐT Người Gửi" at bounding box center [196, 167] width 185 height 27
type input "0919757517"
click at [254, 204] on div "0919757517 - BÁN LẺ KHÔNG GIAO HÓA ĐƠN" at bounding box center [237, 200] width 248 height 19
type input "BÁN LẺ KHÔNG GIAO HÓA ĐƠN"
type input "0919757517"
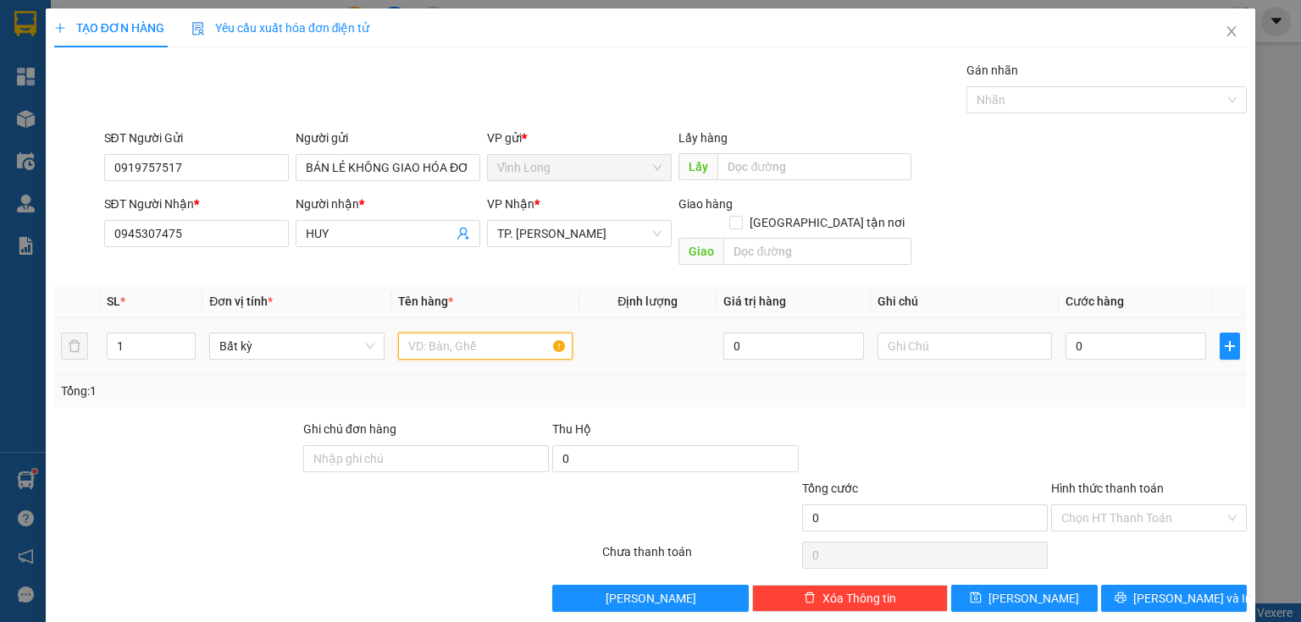
click at [480, 333] on input "text" at bounding box center [485, 346] width 174 height 27
type input "THÙNG"
click at [892, 339] on input "text" at bounding box center [964, 346] width 174 height 27
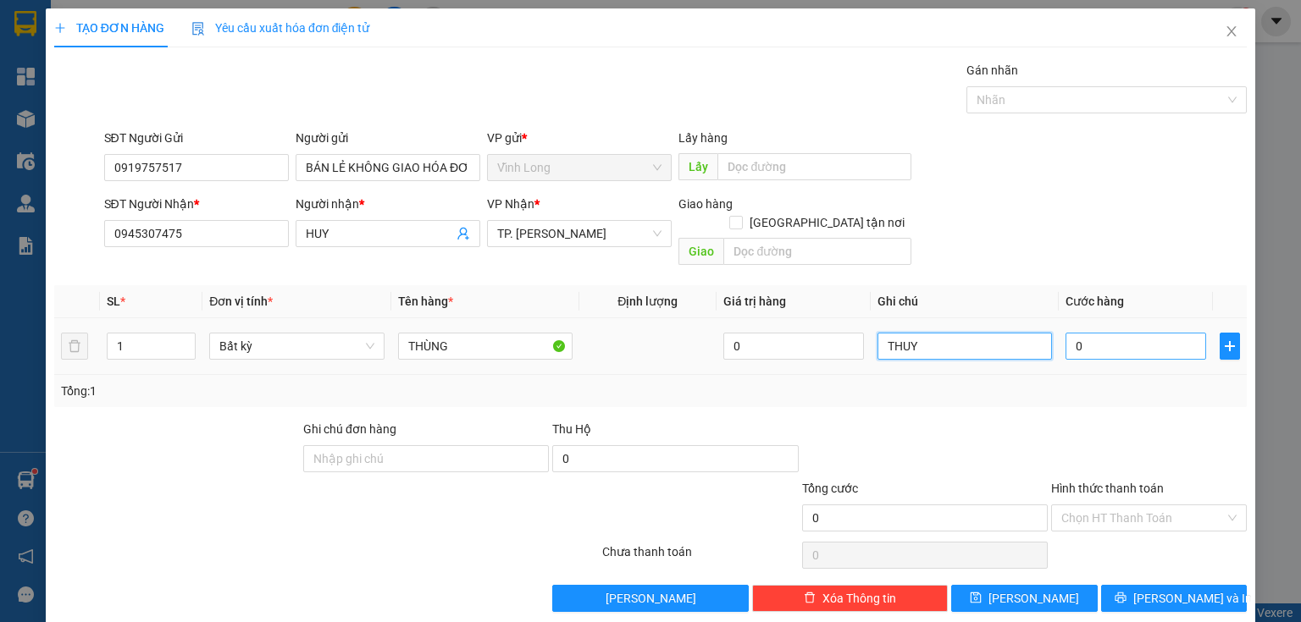
type input "THUY"
click at [1157, 335] on input "0" at bounding box center [1135, 346] width 141 height 27
type input "4"
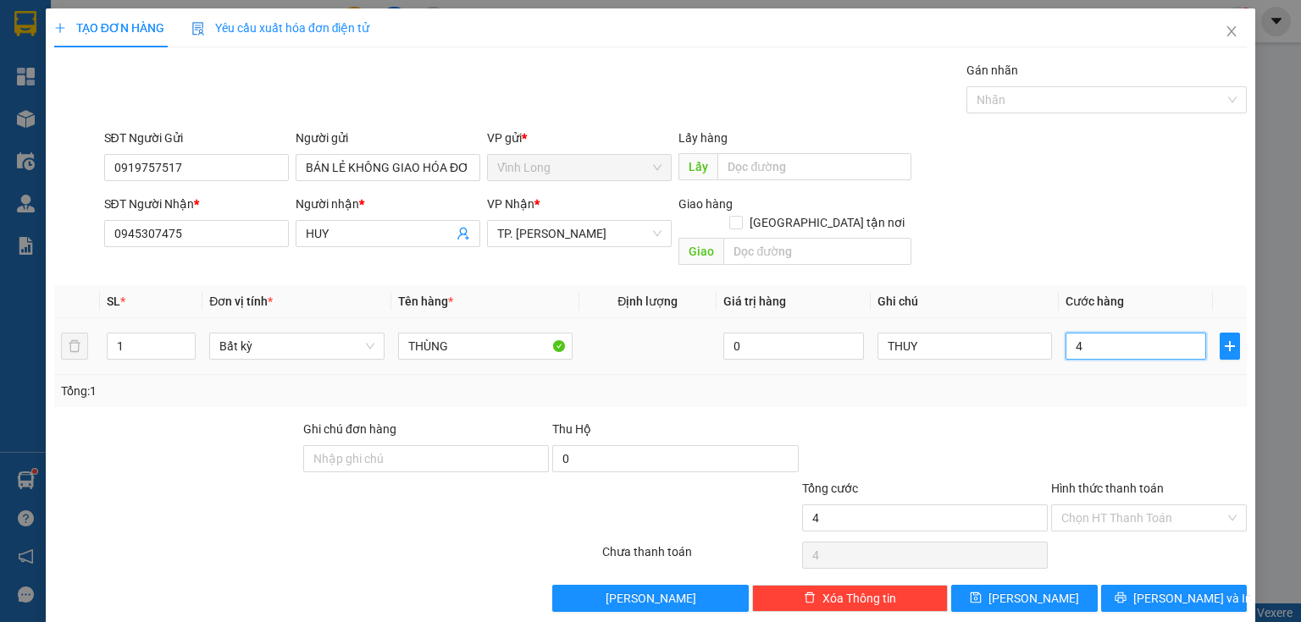
type input "40"
type input "40.000"
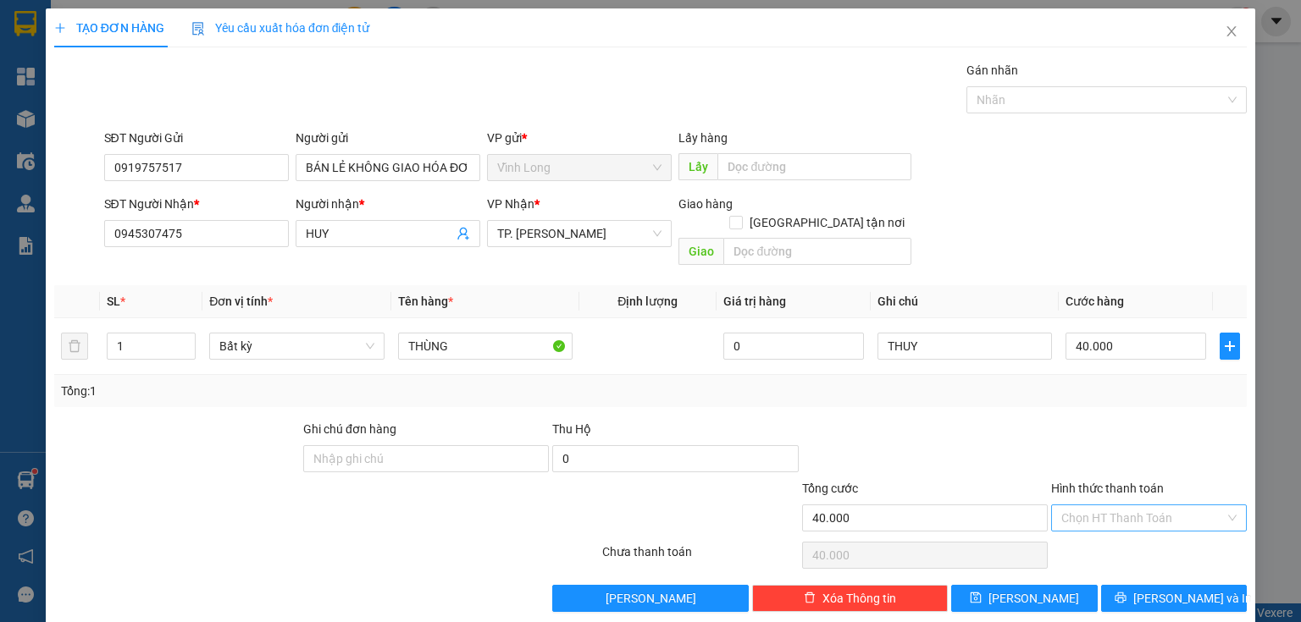
click at [1104, 505] on input "Hình thức thanh toán" at bounding box center [1142, 517] width 163 height 25
click at [1091, 528] on div "Tại văn phòng" at bounding box center [1139, 531] width 174 height 19
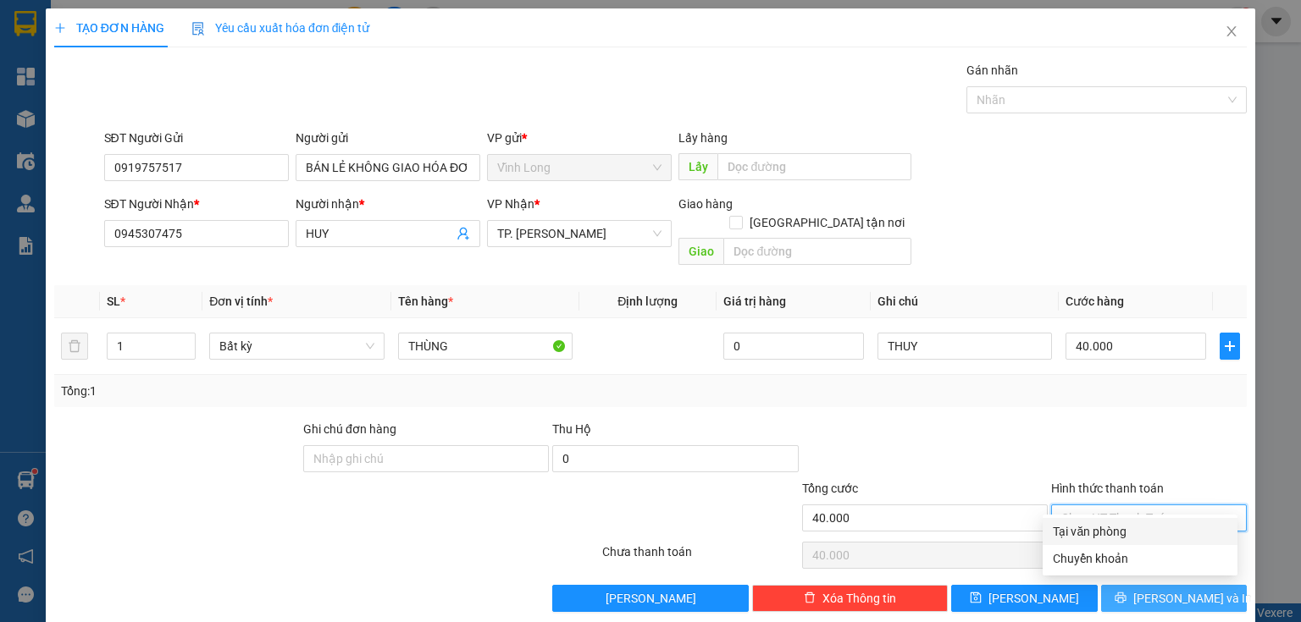
type input "0"
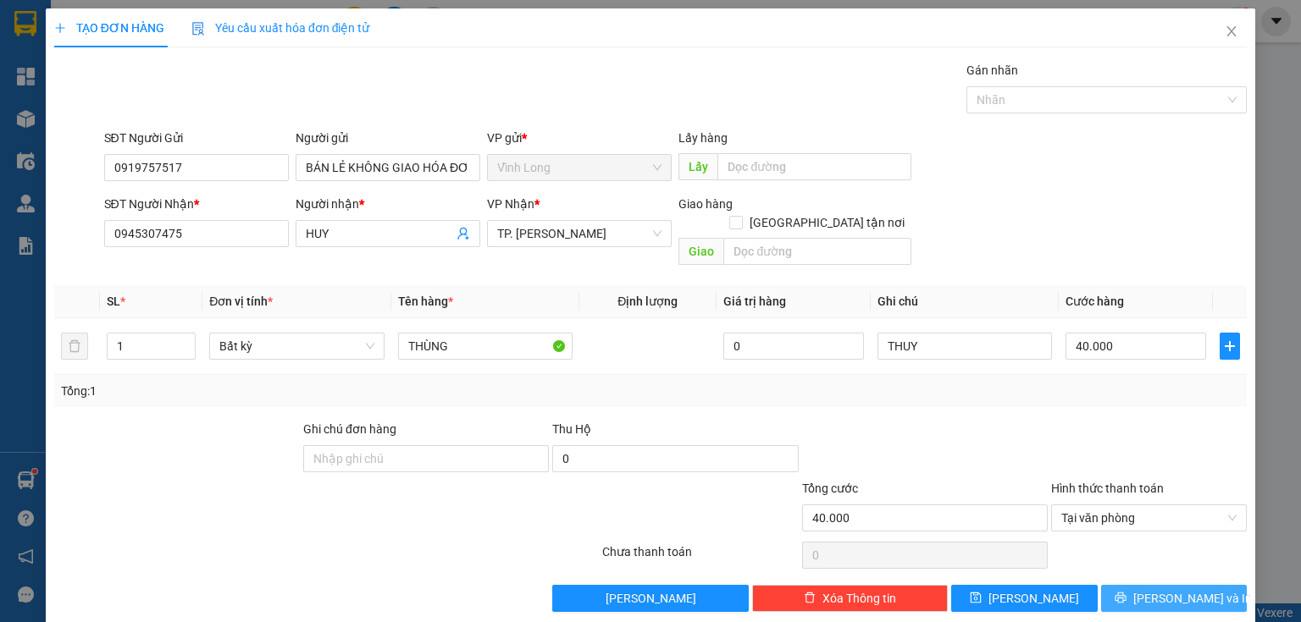
drag, startPoint x: 1166, startPoint y: 576, endPoint x: 884, endPoint y: 473, distance: 300.0
click at [1164, 589] on span "[PERSON_NAME] và In" at bounding box center [1192, 598] width 119 height 19
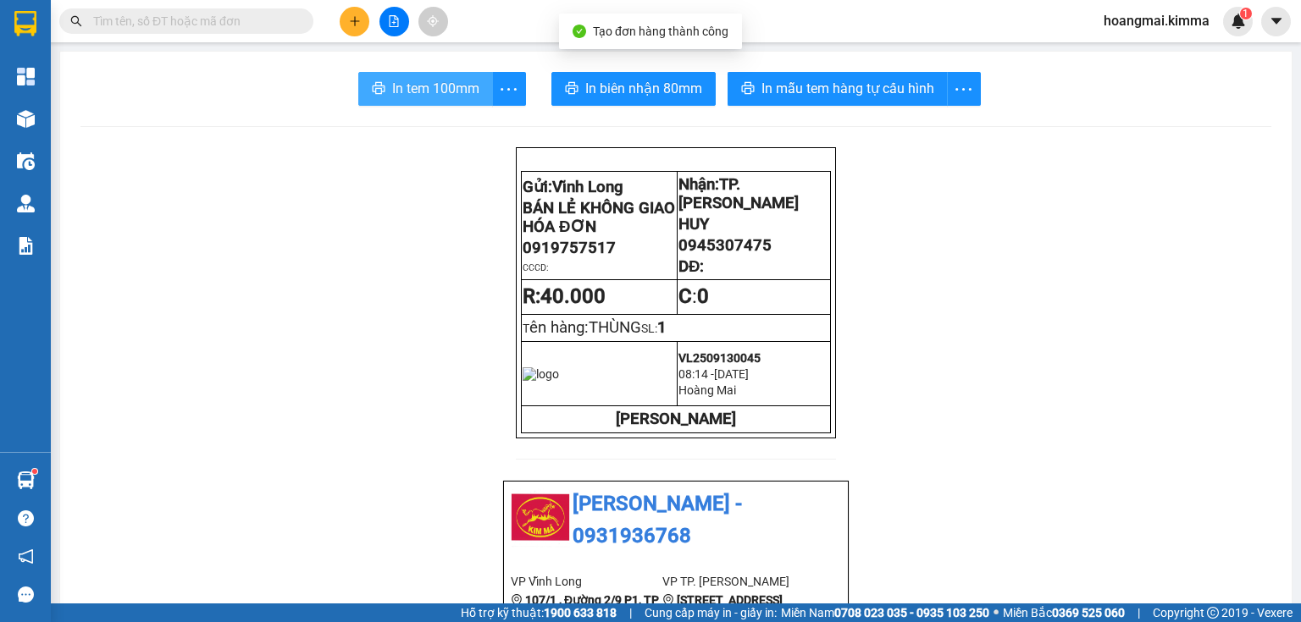
click at [427, 88] on span "In tem 100mm" at bounding box center [435, 88] width 87 height 21
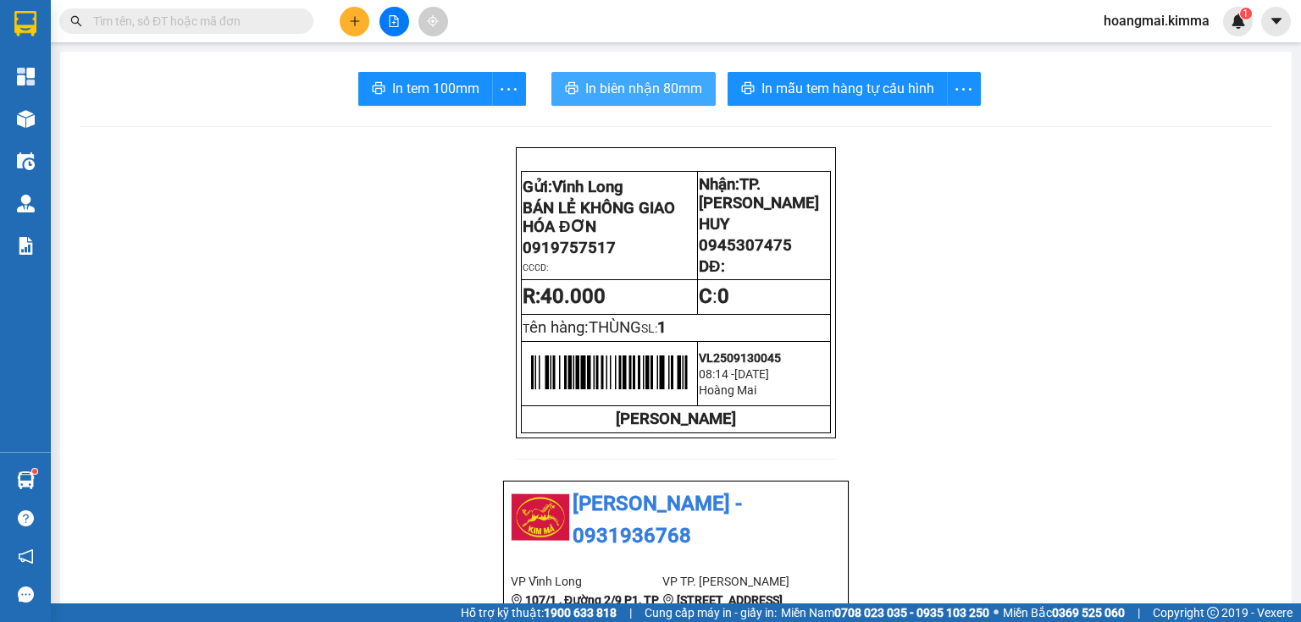
click at [620, 84] on span "In biên nhận 80mm" at bounding box center [643, 88] width 117 height 21
click at [351, 29] on button at bounding box center [355, 22] width 30 height 30
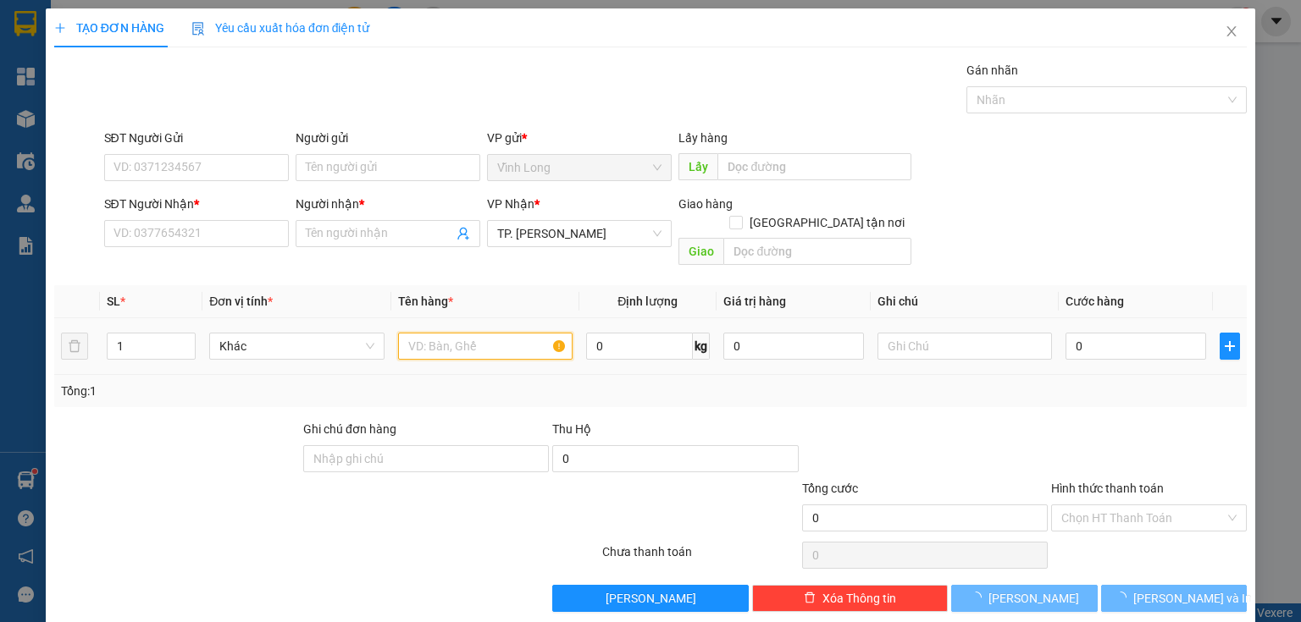
click at [444, 335] on input "text" at bounding box center [485, 346] width 174 height 27
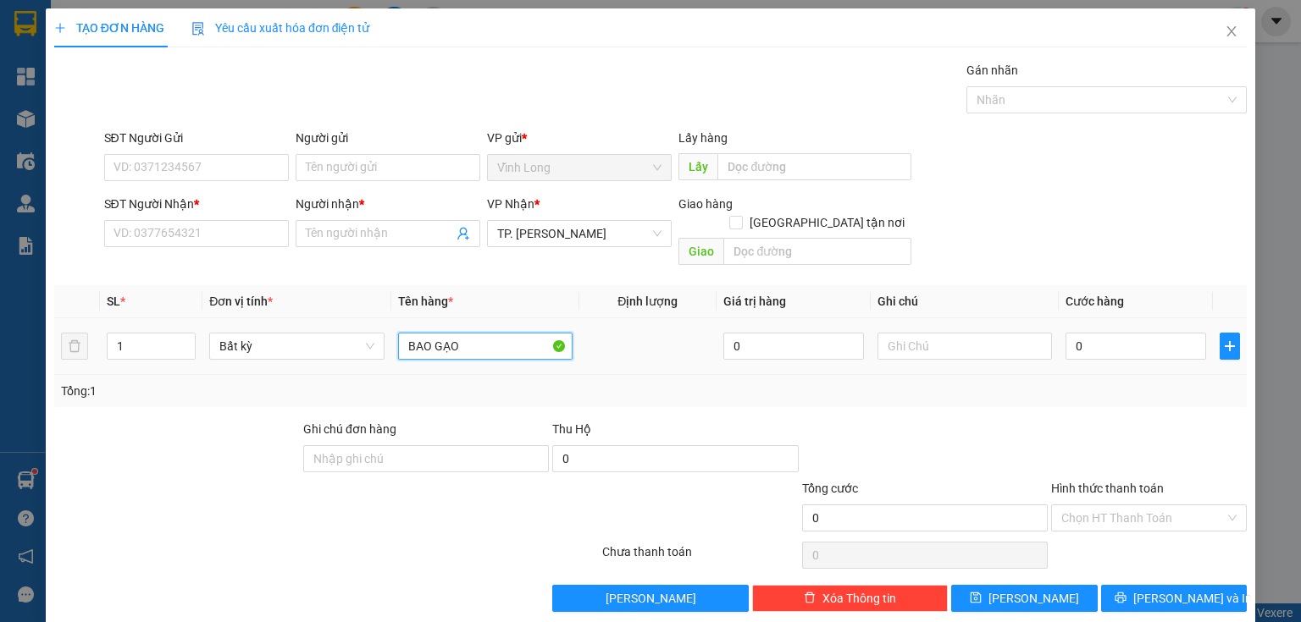
type input "BAO GẠO"
click at [0, 387] on div "TẠO ĐƠN HÀNG Yêu cầu xuất hóa đơn điện tử Transit Pickup Surcharge Ids Transit …" at bounding box center [650, 311] width 1301 height 622
type input "2"
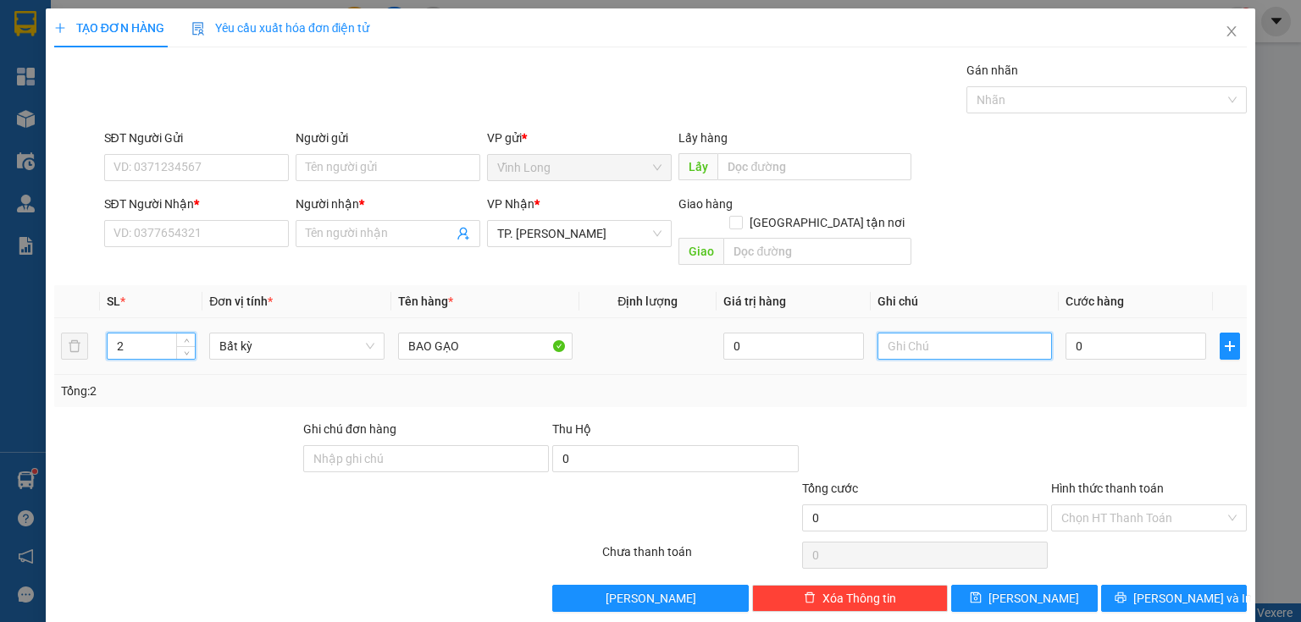
drag, startPoint x: 898, startPoint y: 326, endPoint x: 918, endPoint y: 364, distance: 43.2
click at [898, 333] on input "text" at bounding box center [964, 346] width 174 height 27
type input "THUY"
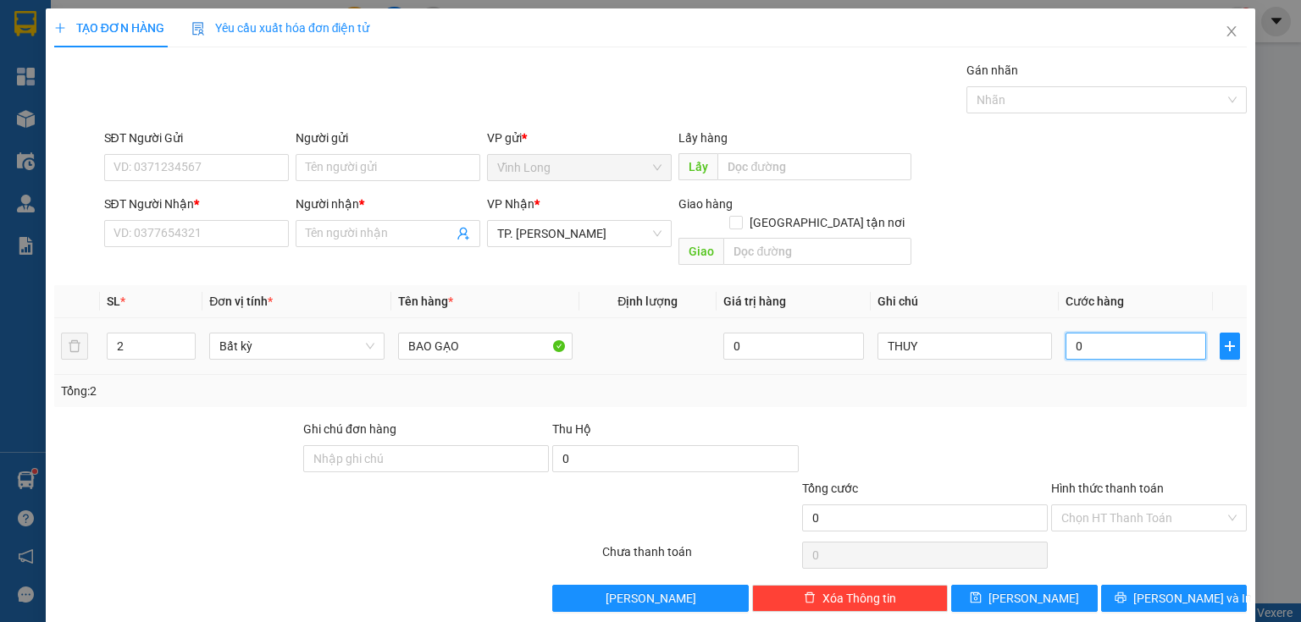
click at [1080, 333] on input "0" at bounding box center [1135, 346] width 141 height 27
type input "6"
type input "60"
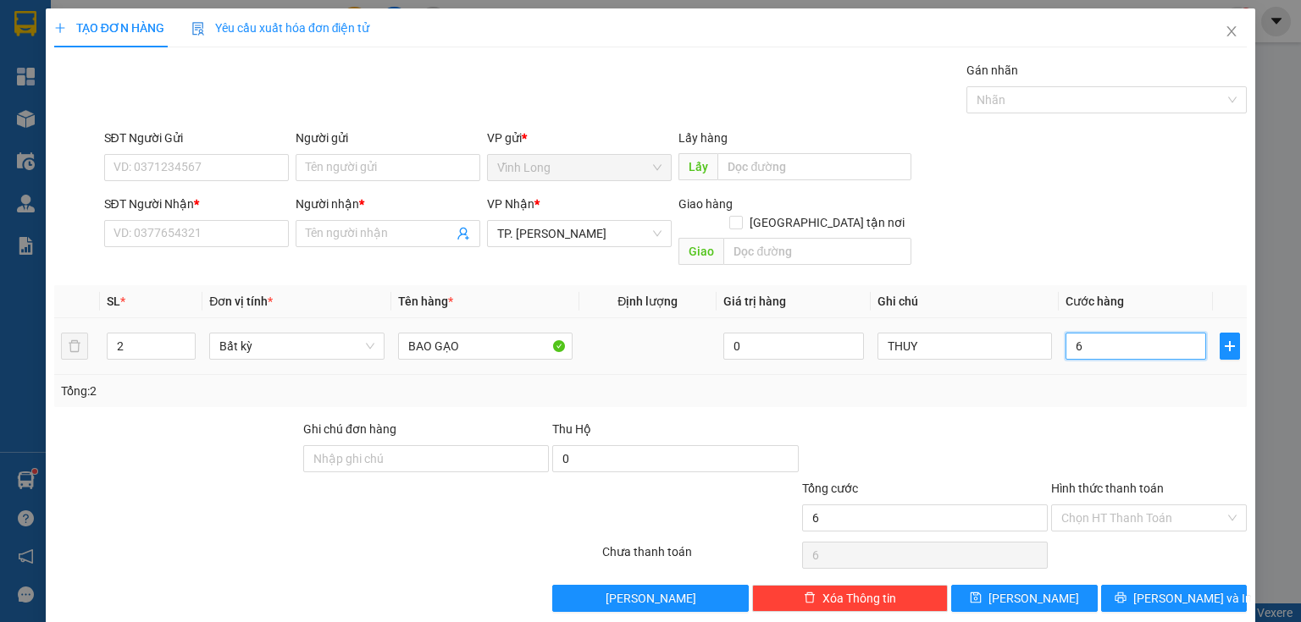
type input "60"
type input "60.000"
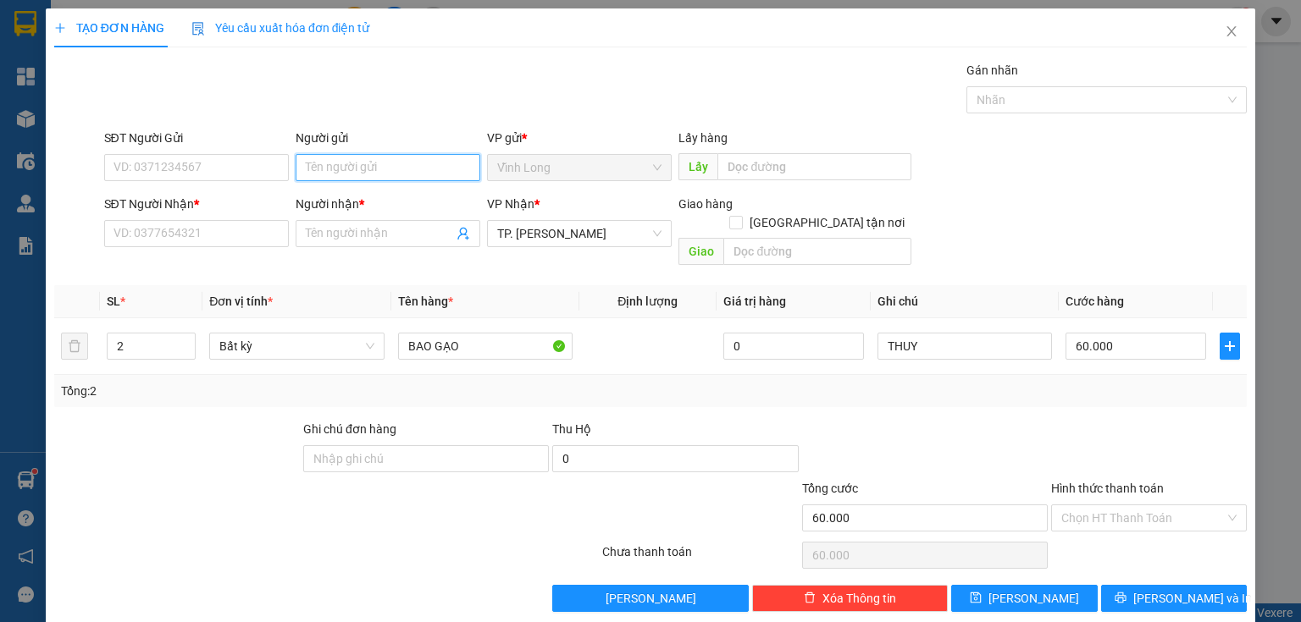
click at [396, 166] on input "Người gửi" at bounding box center [388, 167] width 185 height 27
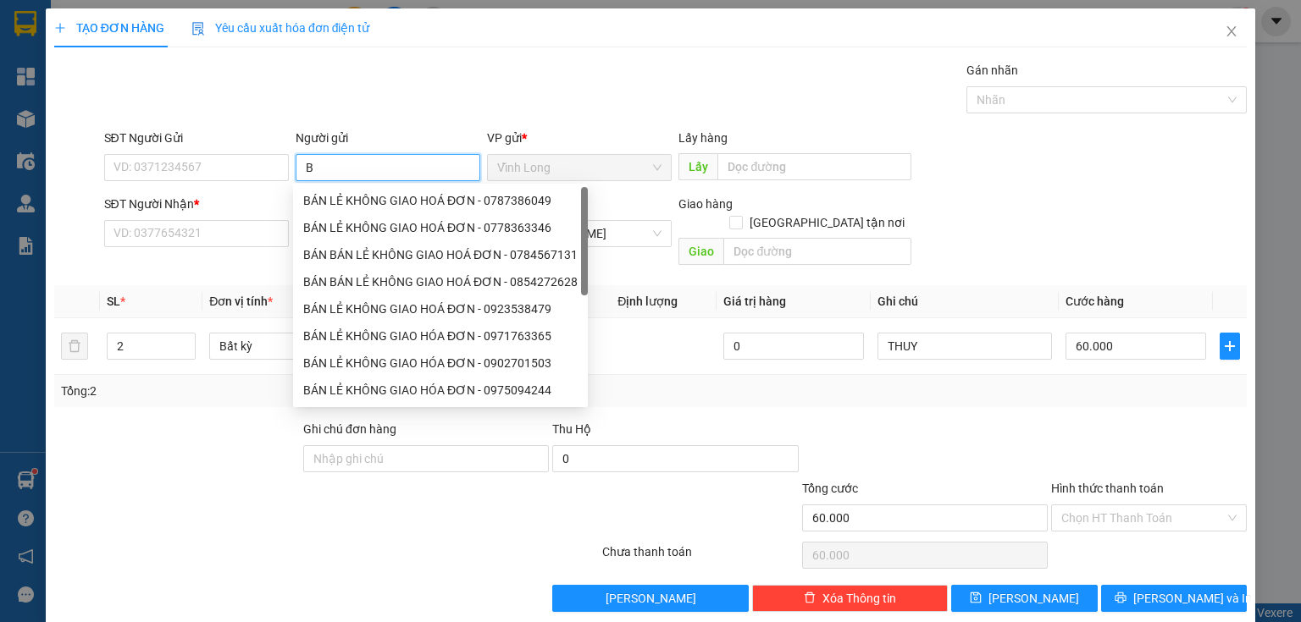
type input "BÁ"
click at [389, 196] on div "BÁN LẺ KHÔNG GIAO HOÁ ĐƠN - 0787386049" at bounding box center [440, 200] width 274 height 19
type input "0787386049"
type input "BÁN LẺ KHÔNG GIAO HOÁ ĐƠN"
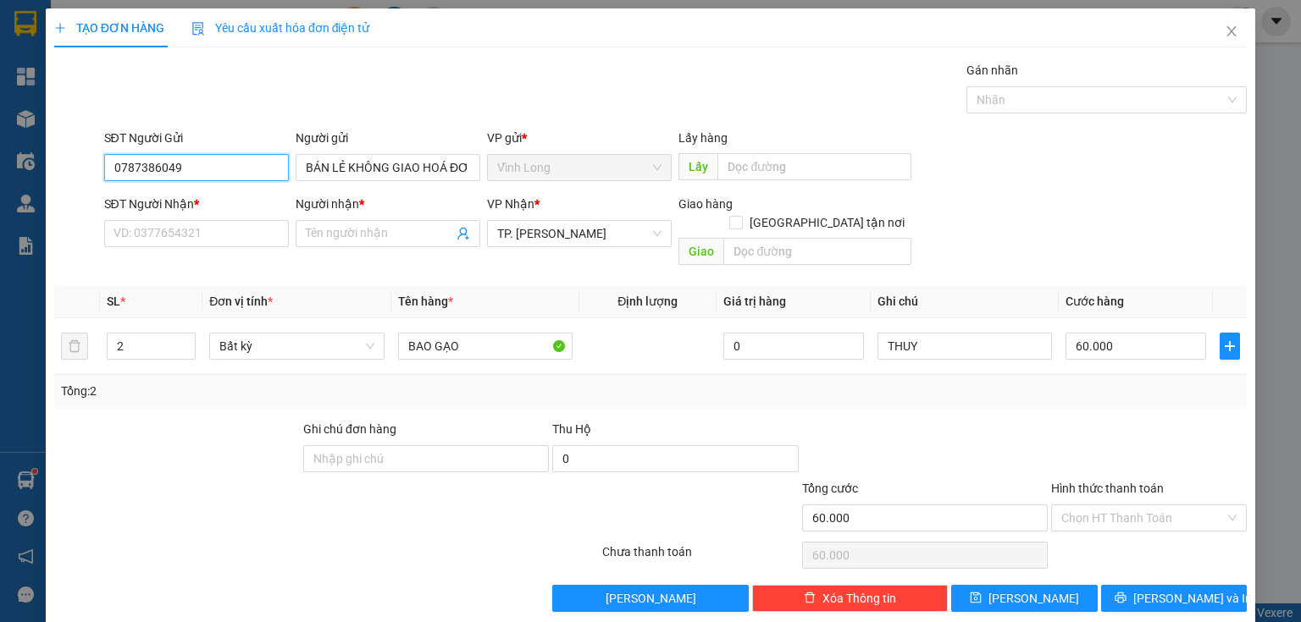
drag, startPoint x: 251, startPoint y: 173, endPoint x: 0, endPoint y: 195, distance: 251.6
click at [0, 193] on div "TẠO ĐƠN HÀNG Yêu cầu xuất hóa đơn điện tử Transit Pickup Surcharge Ids Transit …" at bounding box center [650, 311] width 1301 height 622
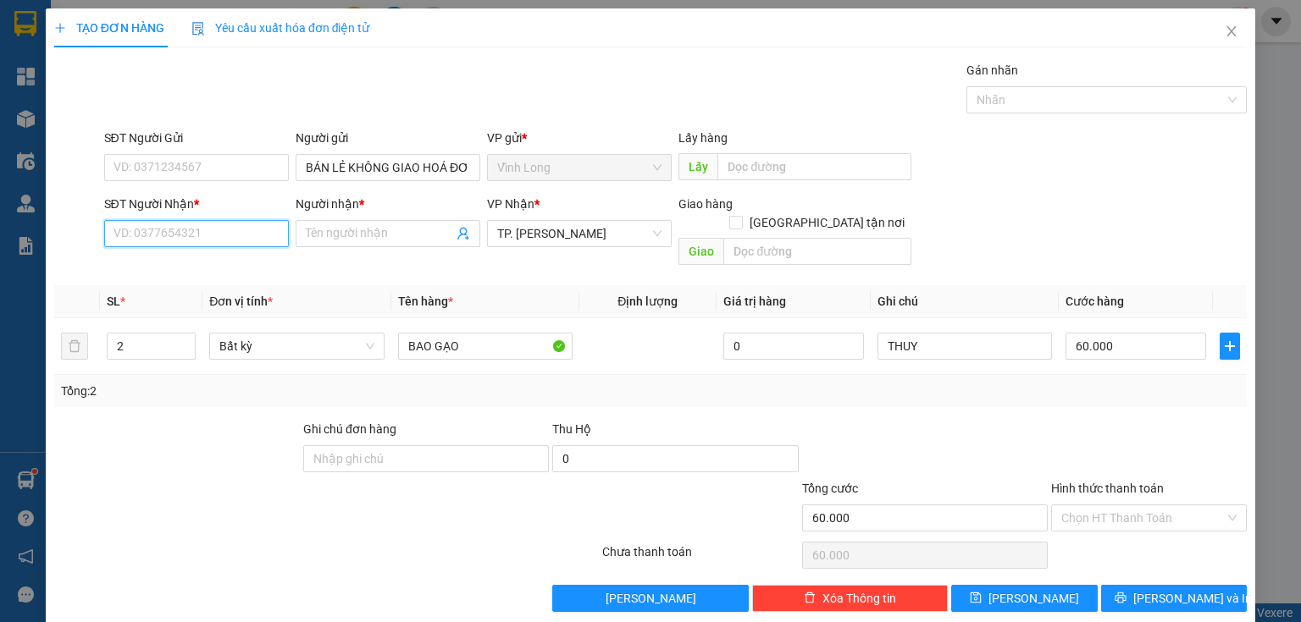
click at [245, 234] on input "SĐT Người Nhận *" at bounding box center [196, 233] width 185 height 27
type input "0908406065"
click at [251, 256] on div "0908406065 - BÉ Ý" at bounding box center [208, 266] width 211 height 27
type input "BÉ Ý"
type input "0908406065"
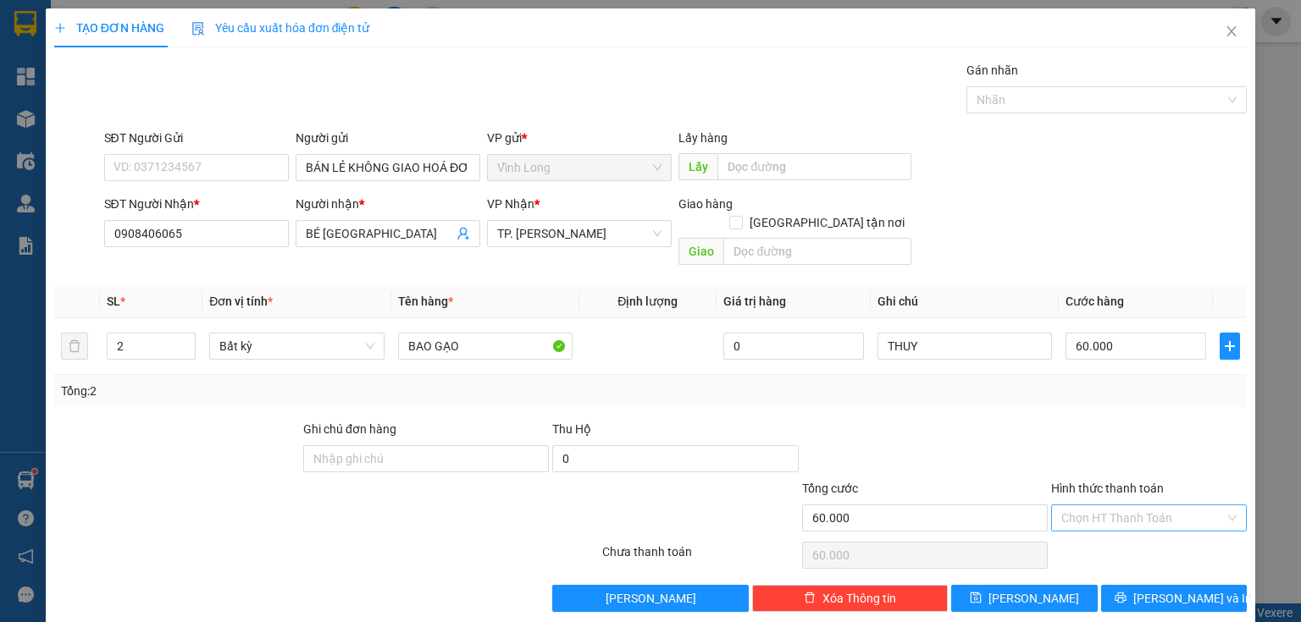
click at [1100, 505] on input "Hình thức thanh toán" at bounding box center [1142, 517] width 163 height 25
click at [1111, 537] on div "Tại văn phòng" at bounding box center [1139, 531] width 174 height 19
type input "0"
drag, startPoint x: 1165, startPoint y: 572, endPoint x: 859, endPoint y: 485, distance: 318.7
click at [1158, 589] on span "[PERSON_NAME] và In" at bounding box center [1192, 598] width 119 height 19
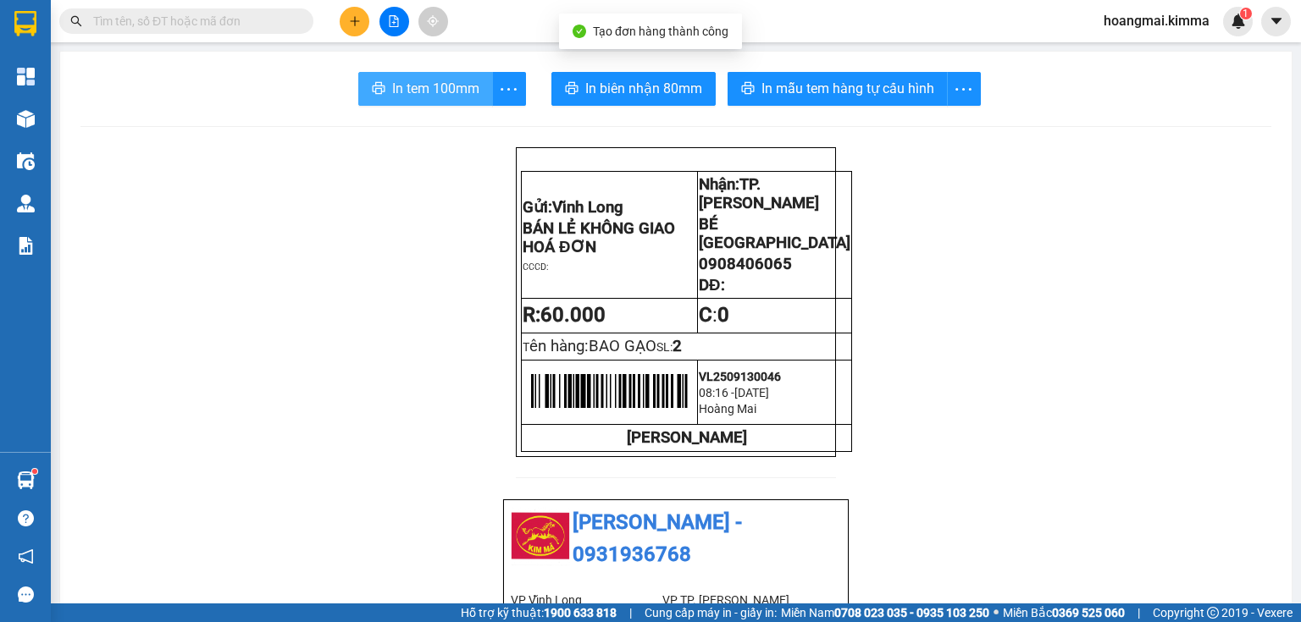
click at [470, 83] on span "In tem 100mm" at bounding box center [435, 88] width 87 height 21
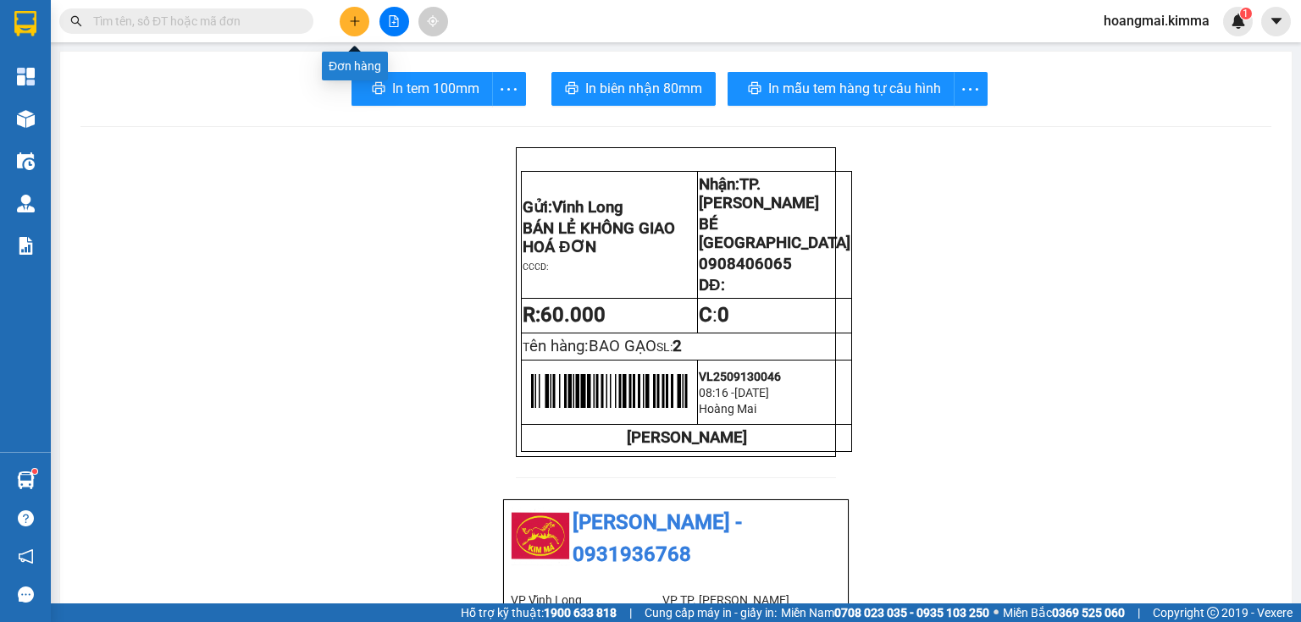
click at [356, 27] on button at bounding box center [355, 22] width 30 height 30
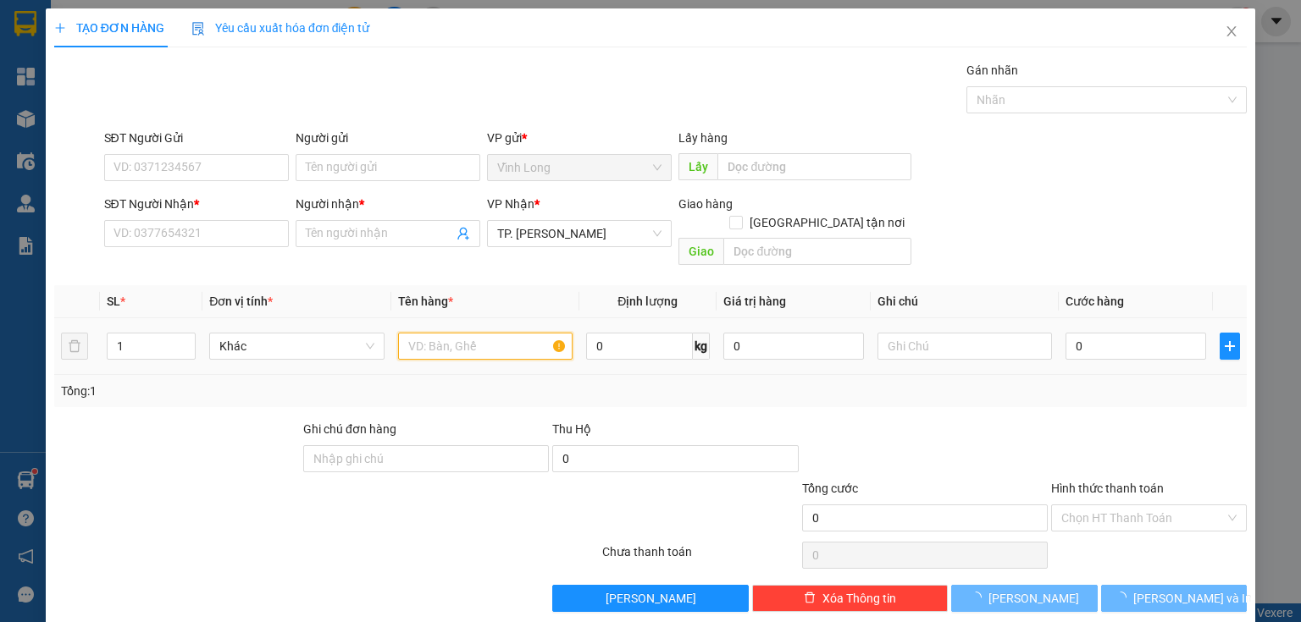
click at [432, 333] on input "text" at bounding box center [485, 346] width 174 height 27
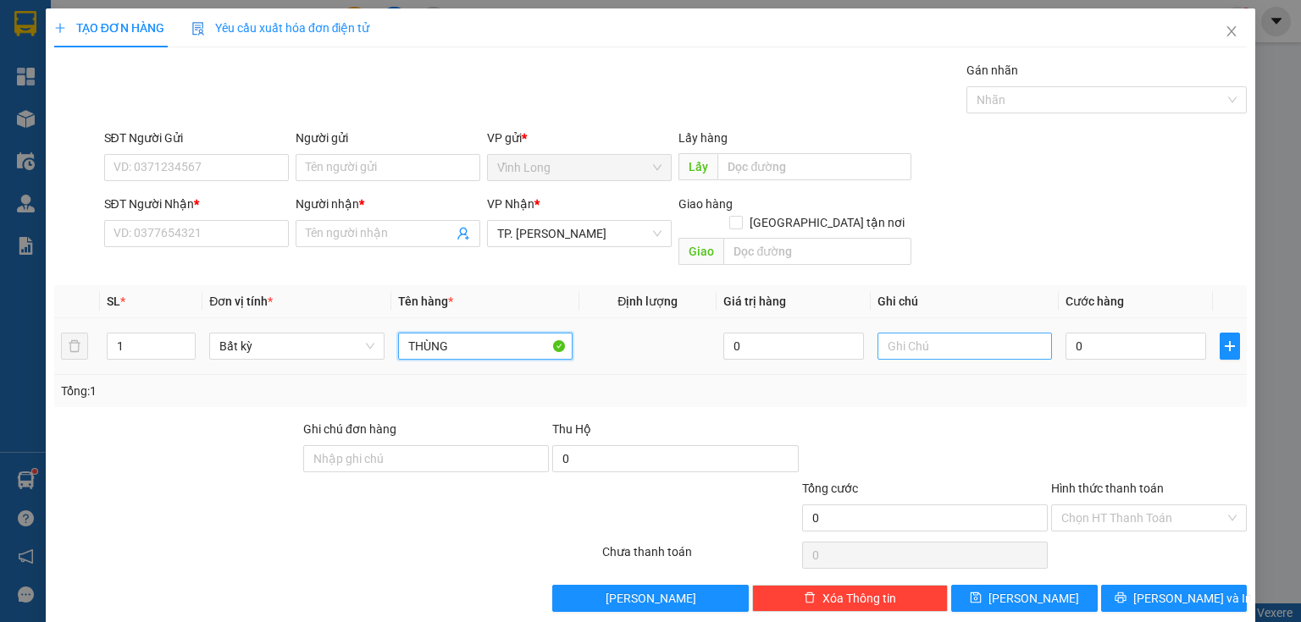
type input "THÙNG"
click at [898, 333] on input "text" at bounding box center [964, 346] width 174 height 27
type input "THUY"
click at [1096, 333] on input "0" at bounding box center [1135, 346] width 141 height 27
type input "3"
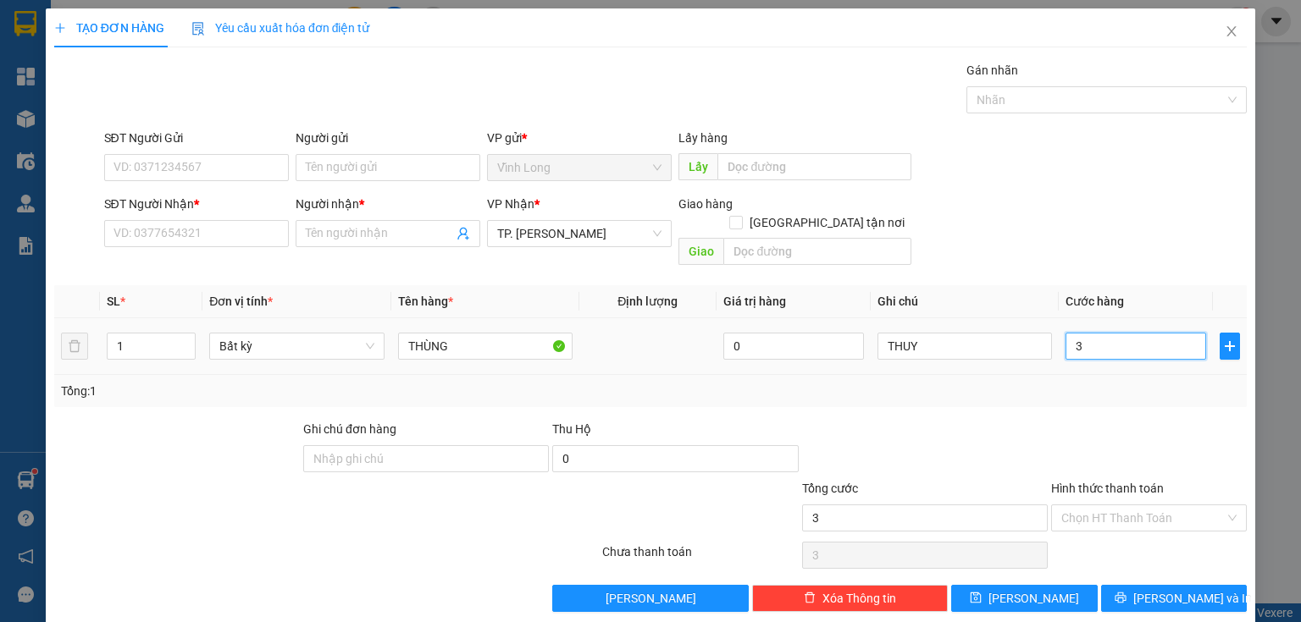
type input "3"
type input "30"
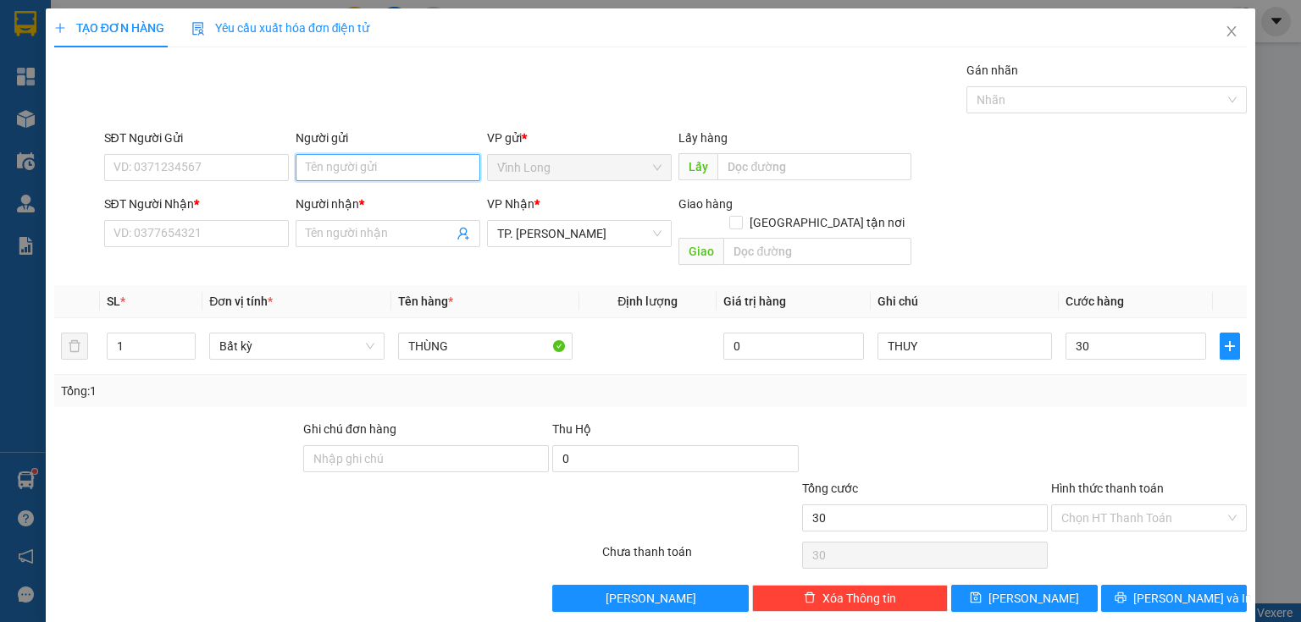
type input "30.000"
click at [356, 170] on input "Người gửi" at bounding box center [388, 167] width 185 height 27
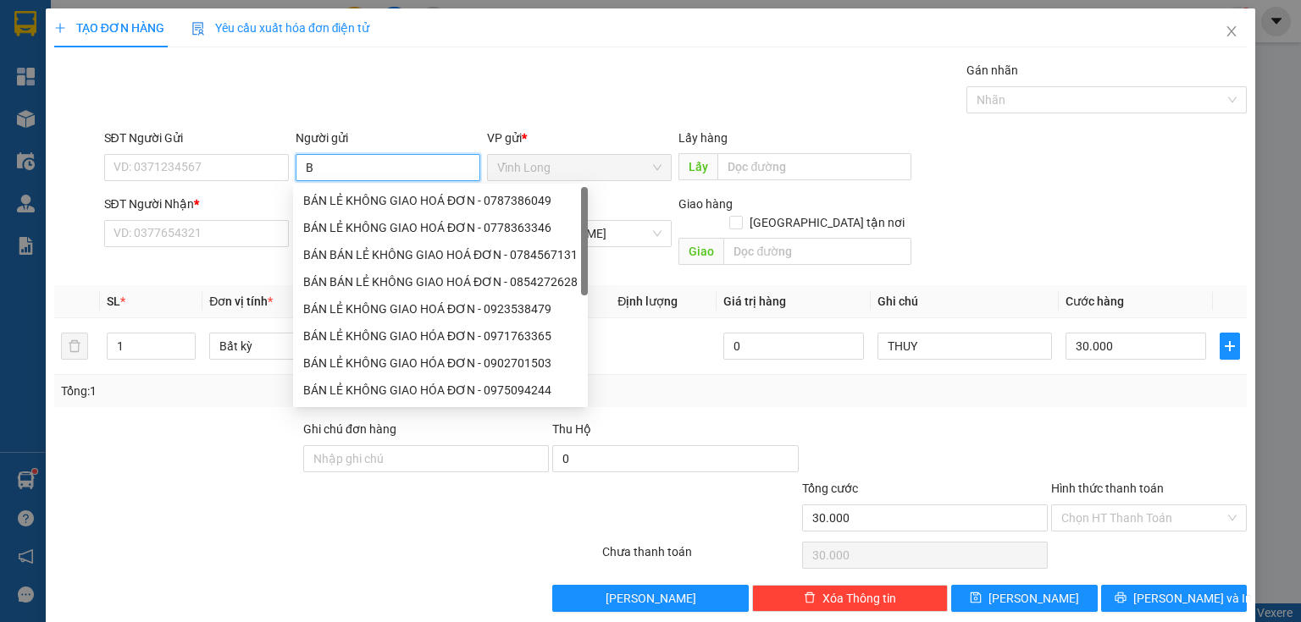
type input "BÁ"
click at [362, 194] on div "BÁN LẺ KHÔNG GIAO HOÁ ĐƠN - 0787386049" at bounding box center [440, 200] width 274 height 19
type input "0787386049"
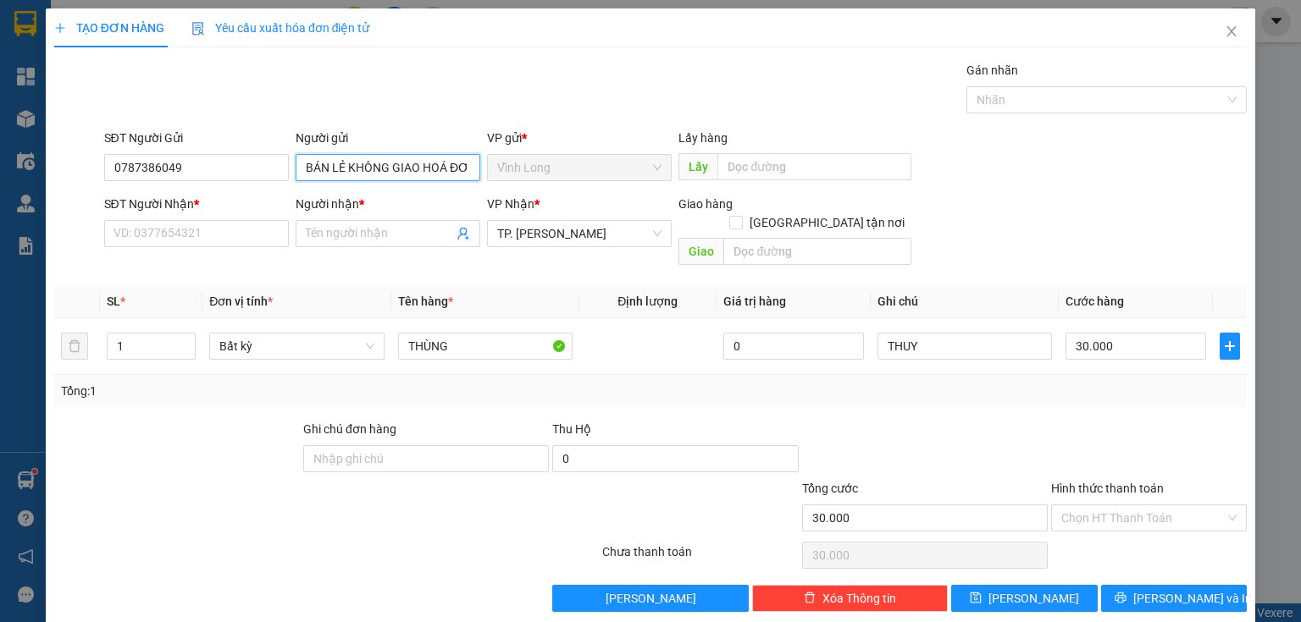
type input "BÁN LẺ KHÔNG GIAO HOÁ ĐƠN"
drag, startPoint x: 98, startPoint y: 185, endPoint x: 3, endPoint y: 234, distance: 107.5
click at [0, 234] on div "TẠO ĐƠN HÀNG Yêu cầu xuất hóa đơn điện tử Transit Pickup Surcharge Ids Transit …" at bounding box center [650, 311] width 1301 height 622
click at [187, 234] on input "SĐT Người Nhận *" at bounding box center [196, 233] width 185 height 27
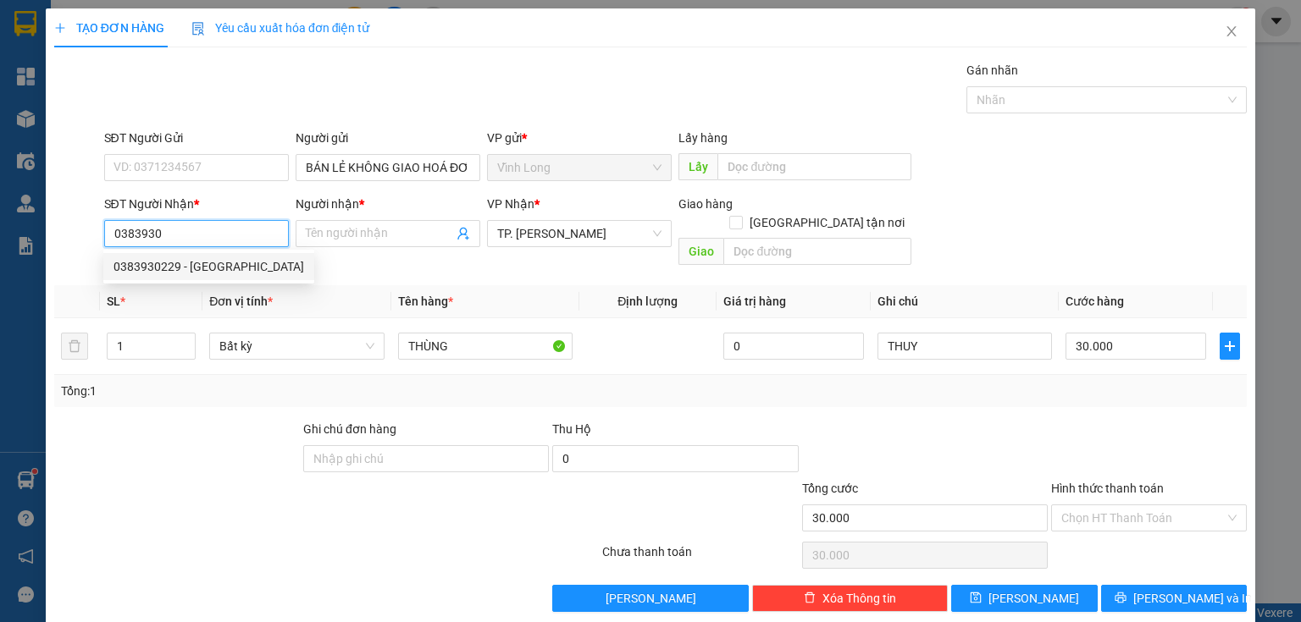
click at [217, 265] on div "0383930229 - HỒNG THÁI" at bounding box center [208, 266] width 191 height 19
type input "0383930229"
type input "HỒNG THÁI"
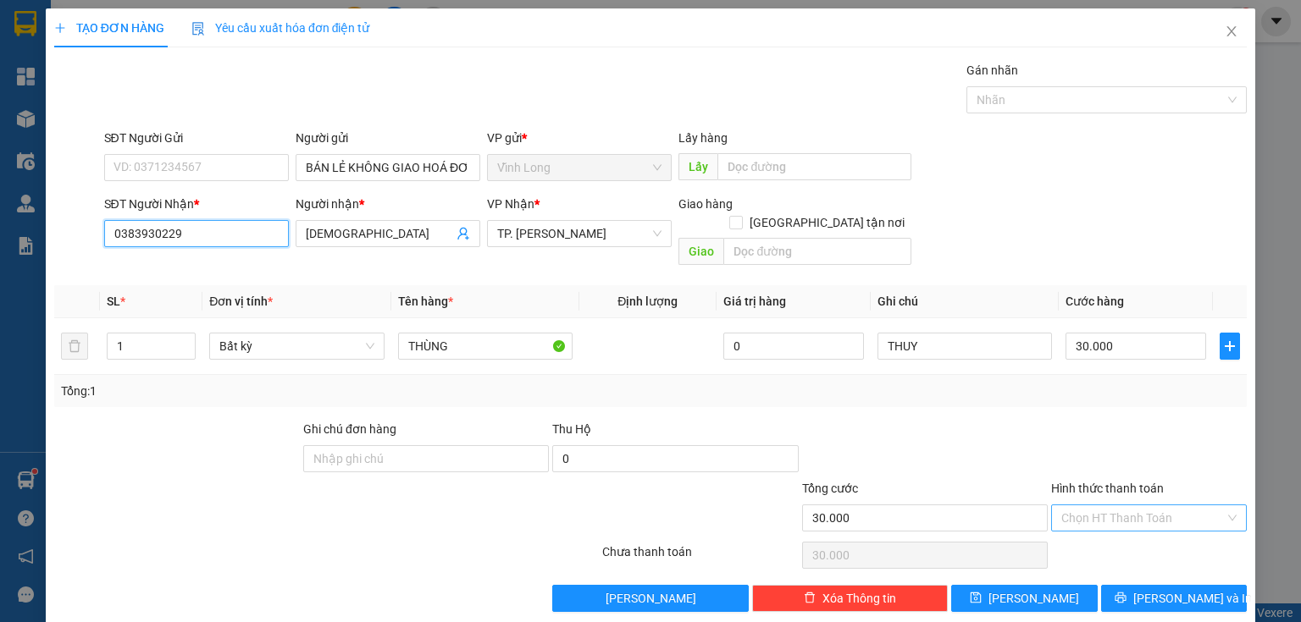
type input "0383930229"
drag, startPoint x: 1057, startPoint y: 493, endPoint x: 1087, endPoint y: 527, distance: 45.6
click at [1061, 505] on input "Hình thức thanh toán" at bounding box center [1142, 517] width 163 height 25
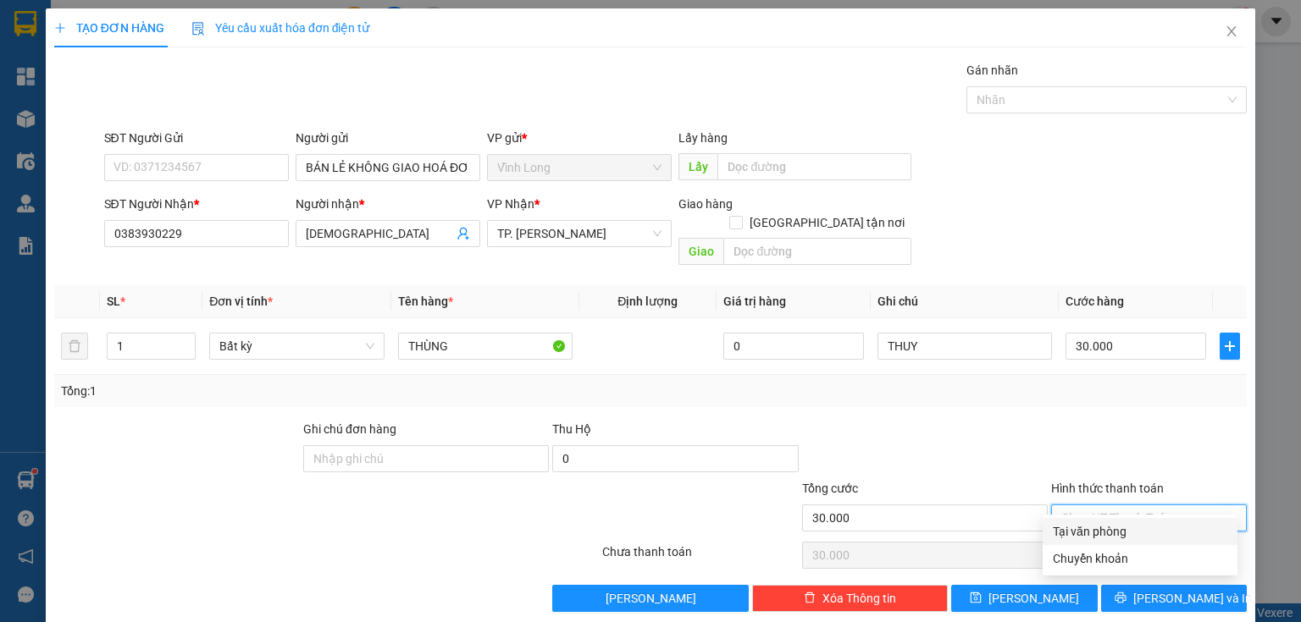
click at [1092, 533] on div "Tại văn phòng" at bounding box center [1139, 531] width 174 height 19
type input "0"
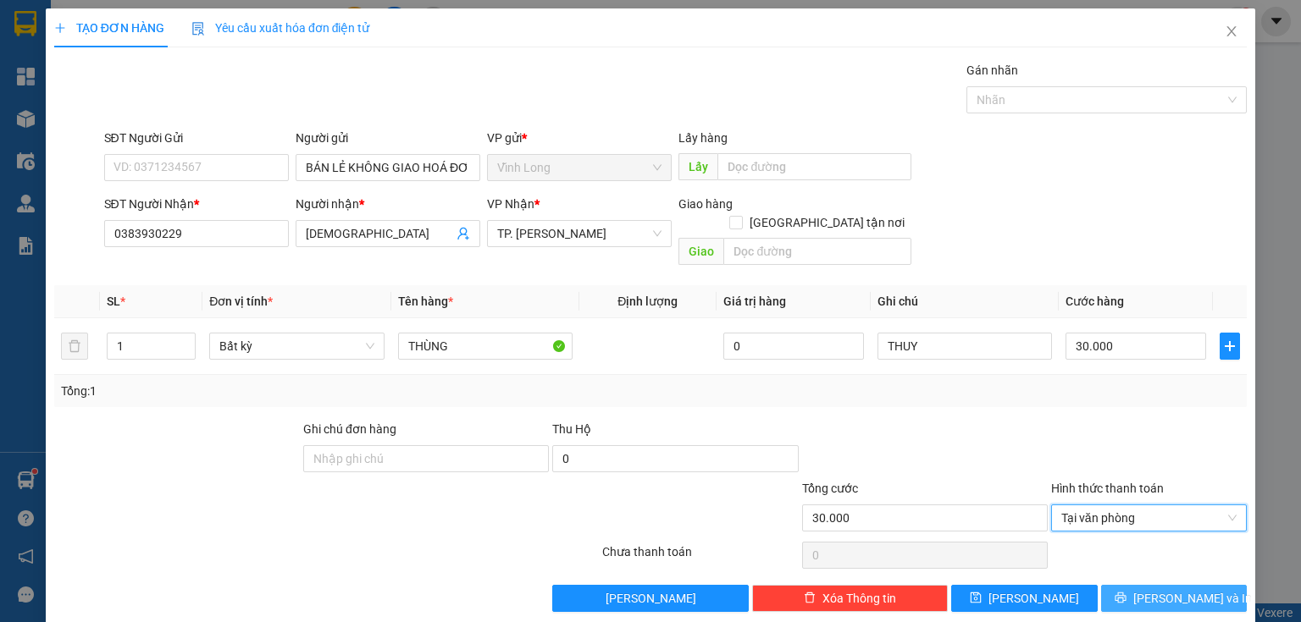
drag, startPoint x: 1192, startPoint y: 575, endPoint x: 1241, endPoint y: 584, distance: 50.0
click at [1192, 589] on span "[PERSON_NAME] và In" at bounding box center [1192, 598] width 119 height 19
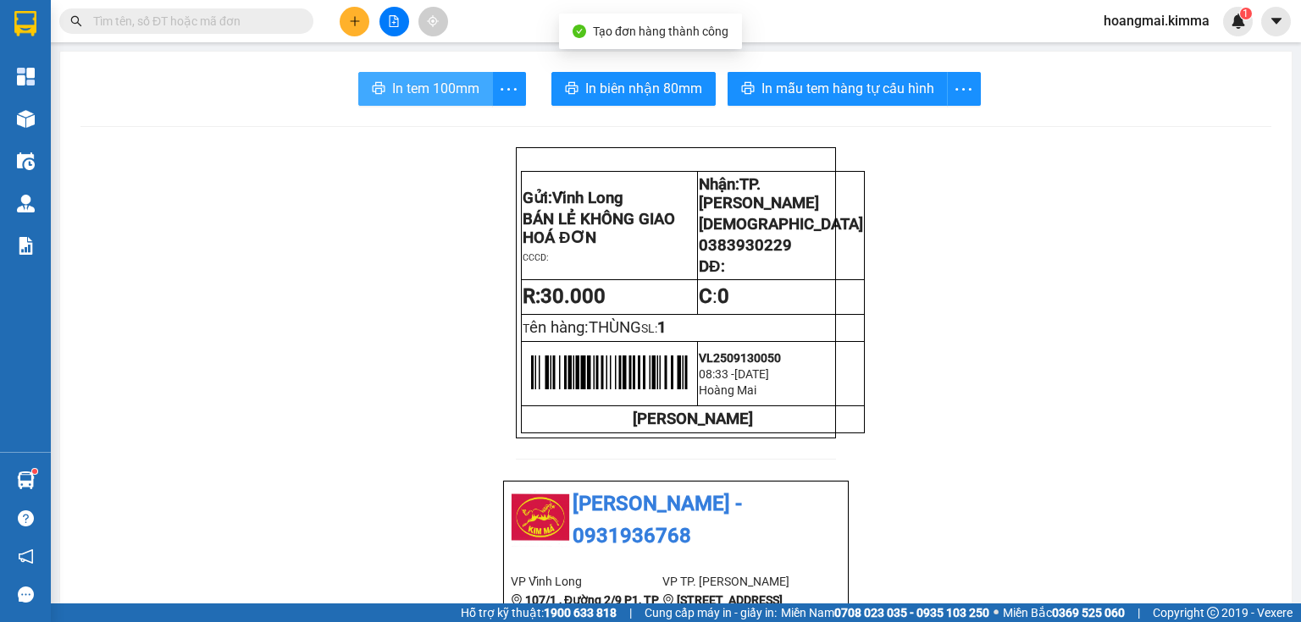
click at [434, 95] on span "In tem 100mm" at bounding box center [435, 88] width 87 height 21
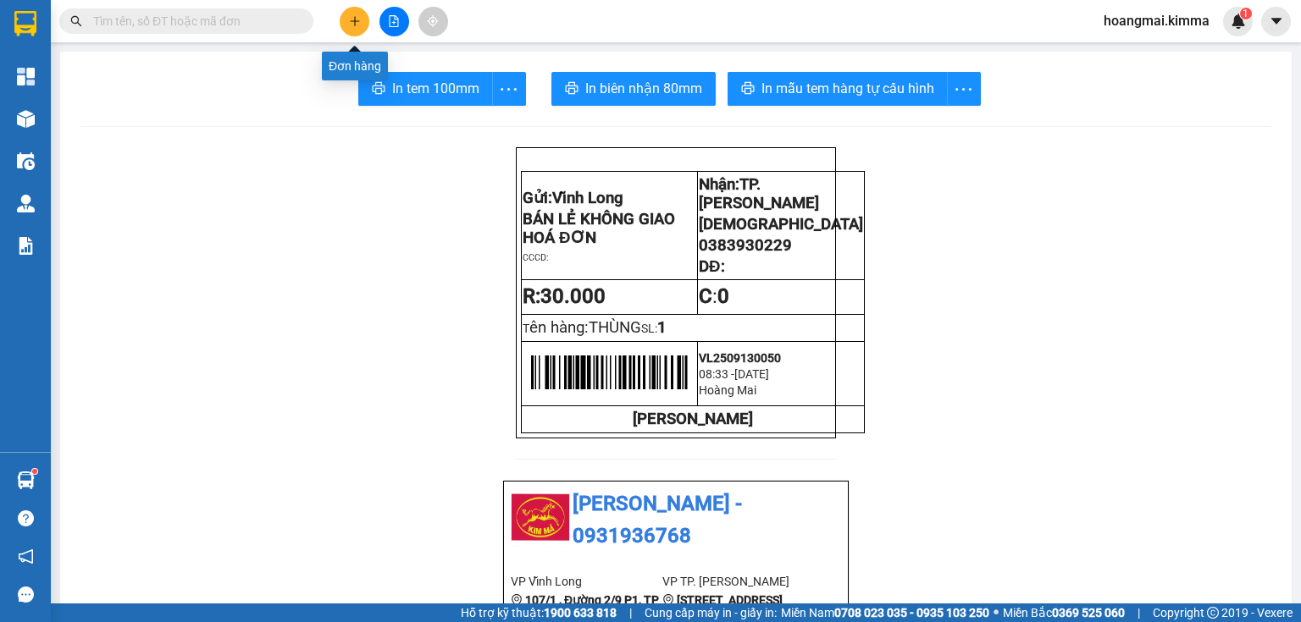
click at [362, 21] on button at bounding box center [355, 22] width 30 height 30
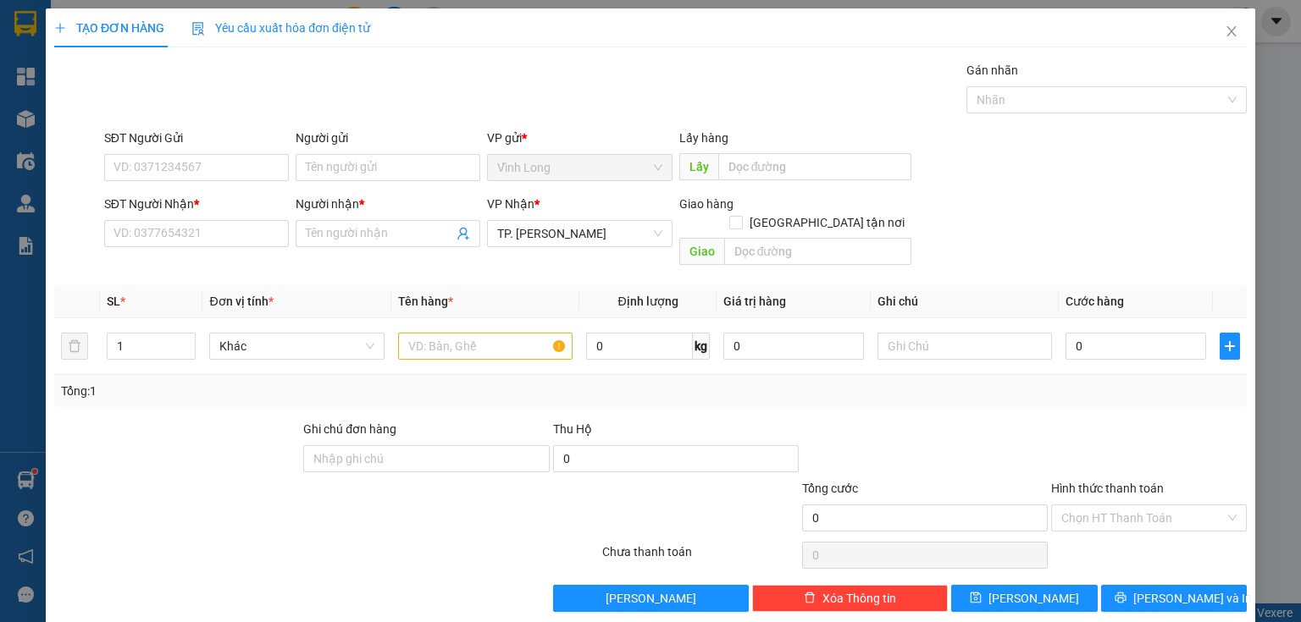
click at [359, 22] on span "Yêu cầu xuất hóa đơn điện tử" at bounding box center [280, 28] width 179 height 14
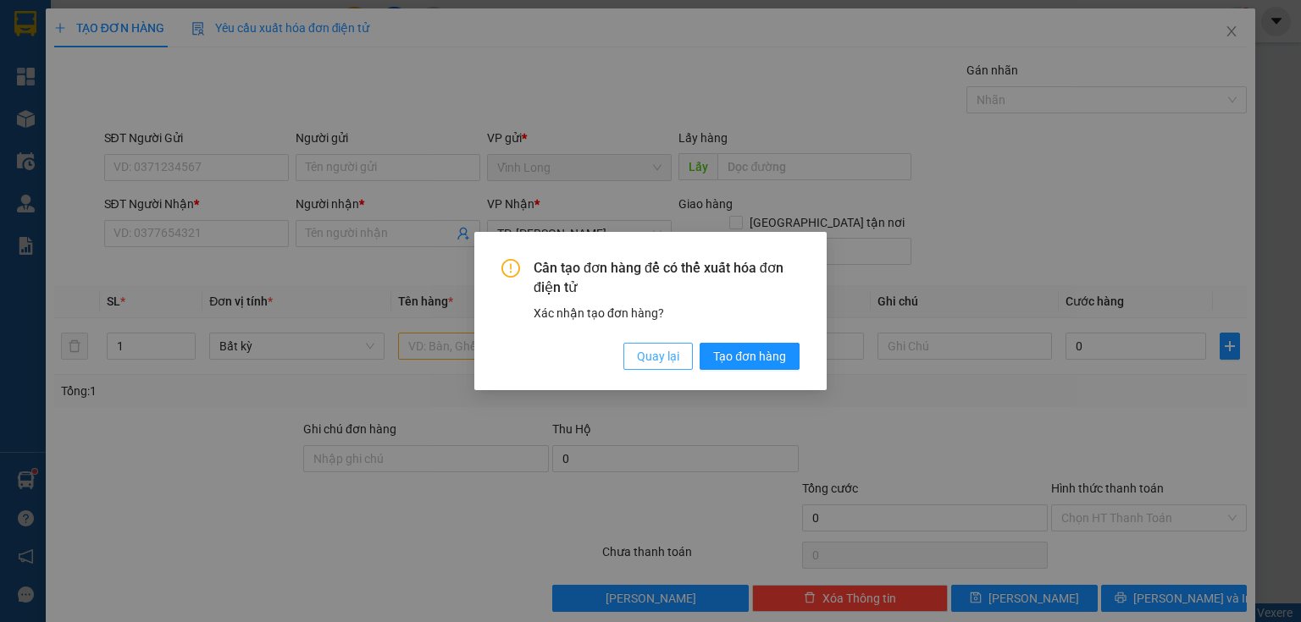
click at [647, 362] on span "Quay lại" at bounding box center [658, 356] width 42 height 19
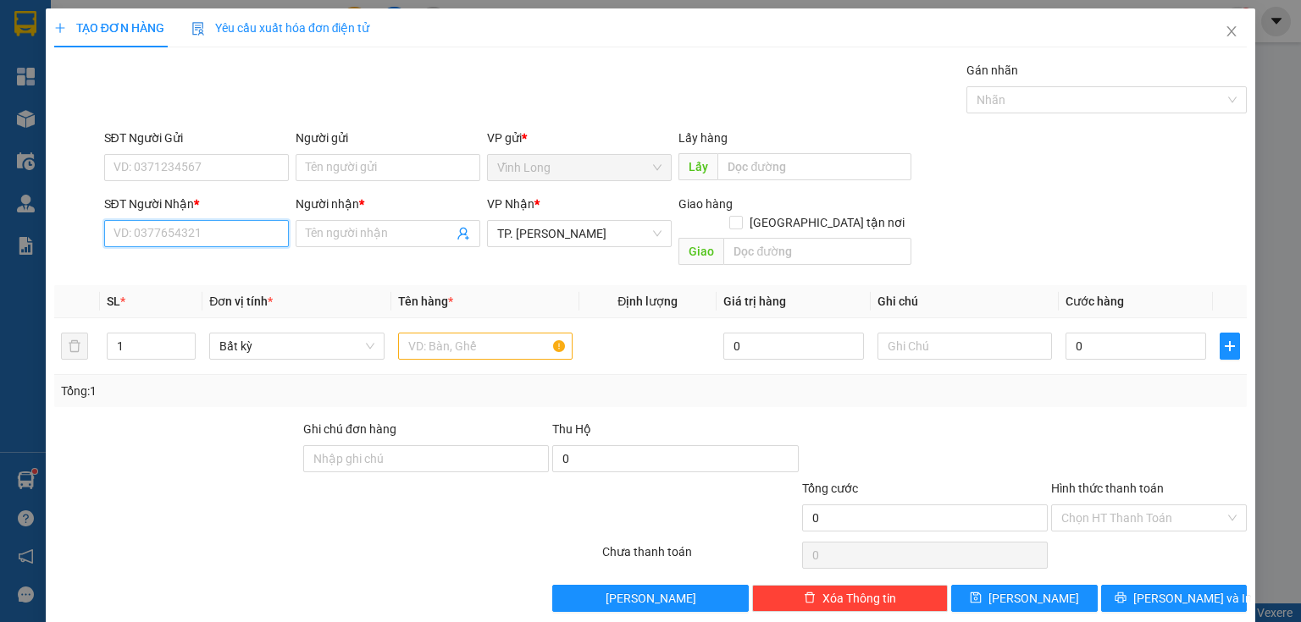
click at [253, 233] on input "SĐT Người Nhận *" at bounding box center [196, 233] width 185 height 27
drag, startPoint x: 183, startPoint y: 273, endPoint x: 414, endPoint y: 318, distance: 235.3
click at [206, 274] on div "0792318220 - TIỂU NGƯ" at bounding box center [194, 266] width 163 height 19
type input "0792318220"
type input "TIỂU NGƯ"
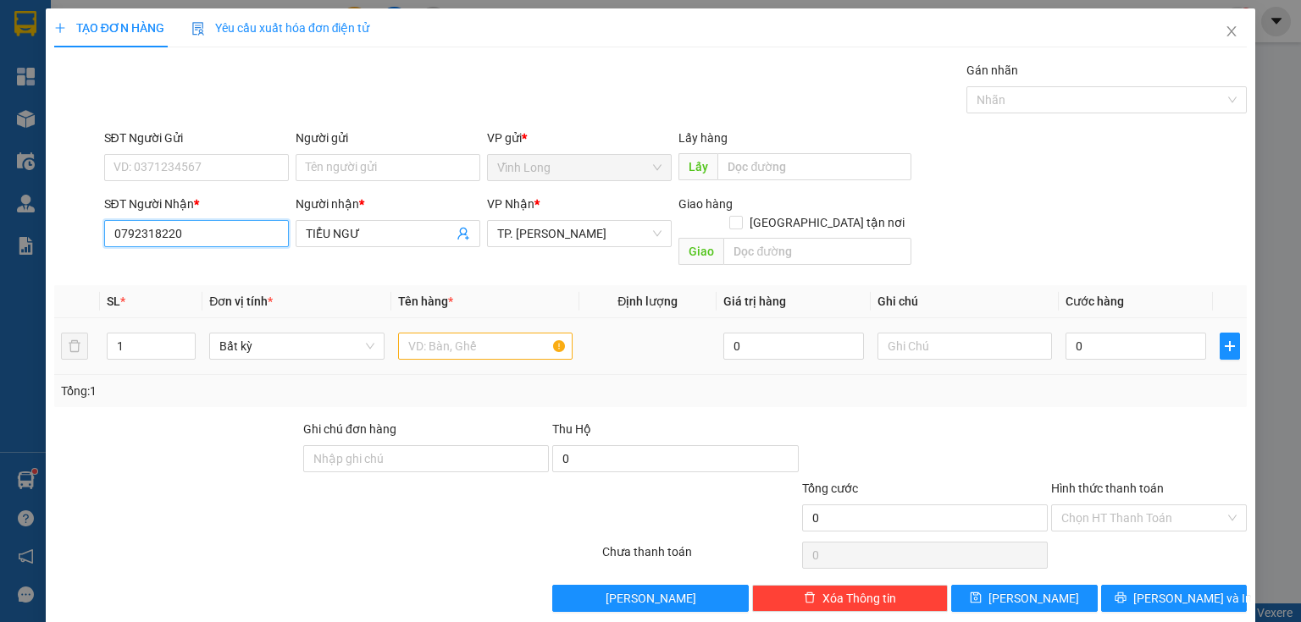
type input "0792318220"
click at [426, 340] on input "text" at bounding box center [485, 346] width 174 height 27
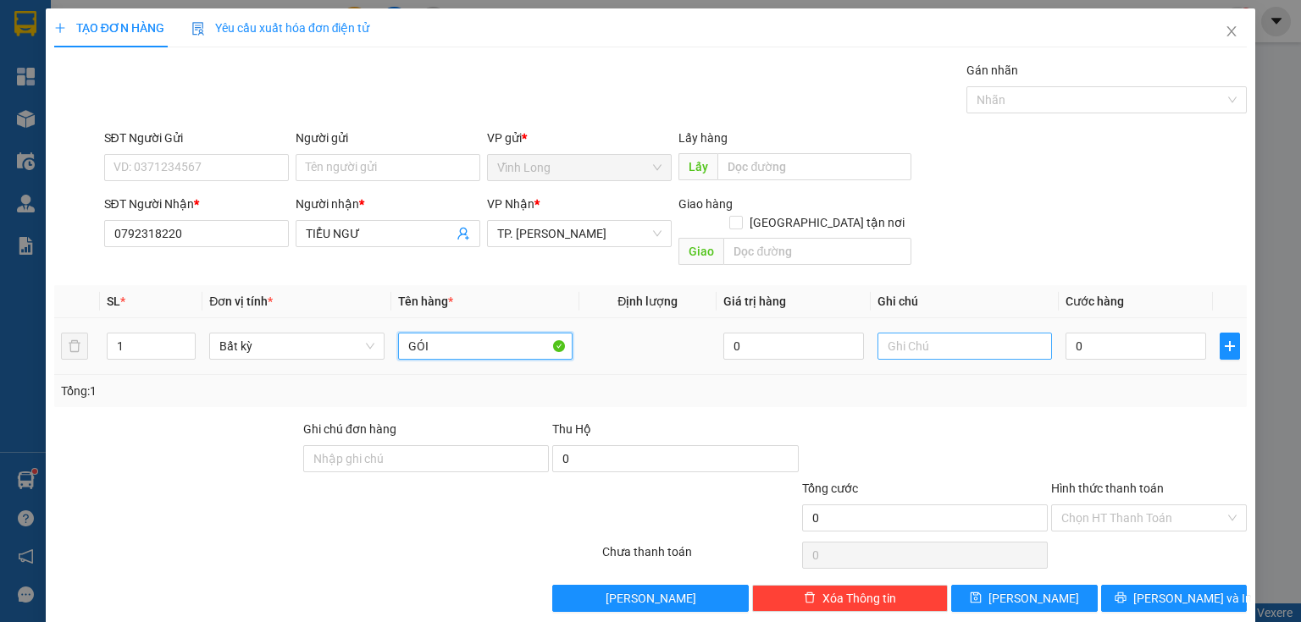
type input "GÓI"
click at [961, 334] on input "text" at bounding box center [964, 346] width 174 height 27
type input "THUY"
click at [1155, 335] on input "0" at bounding box center [1135, 346] width 141 height 27
type input "2"
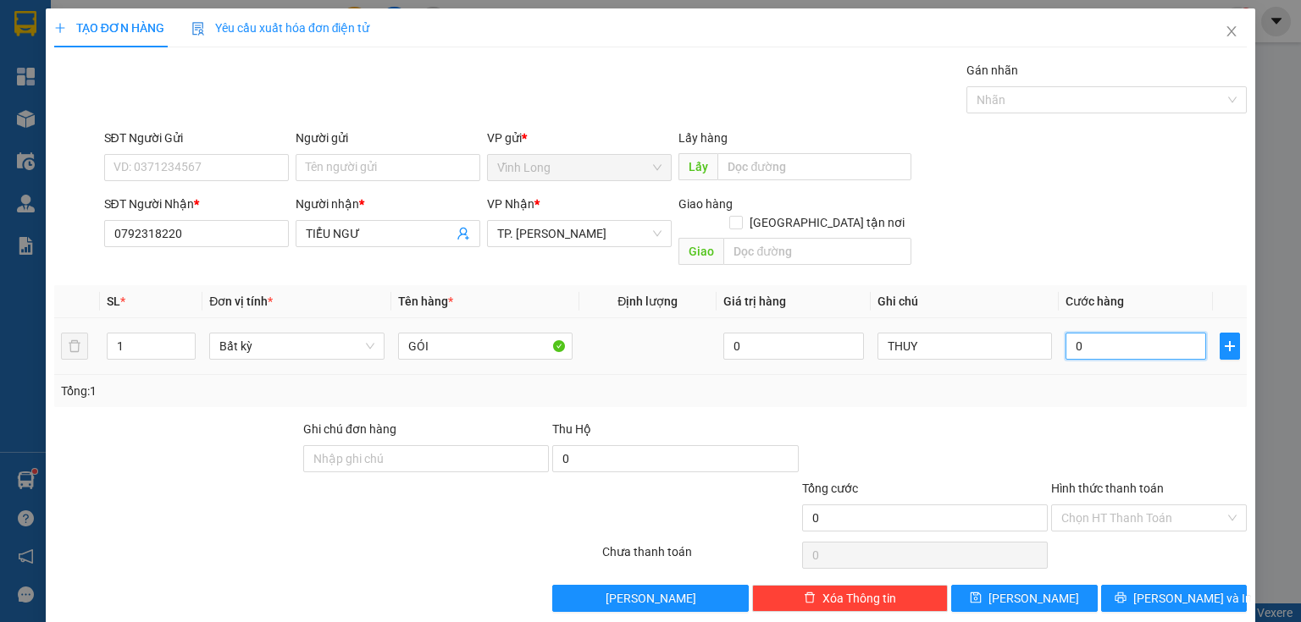
type input "2"
type input "20"
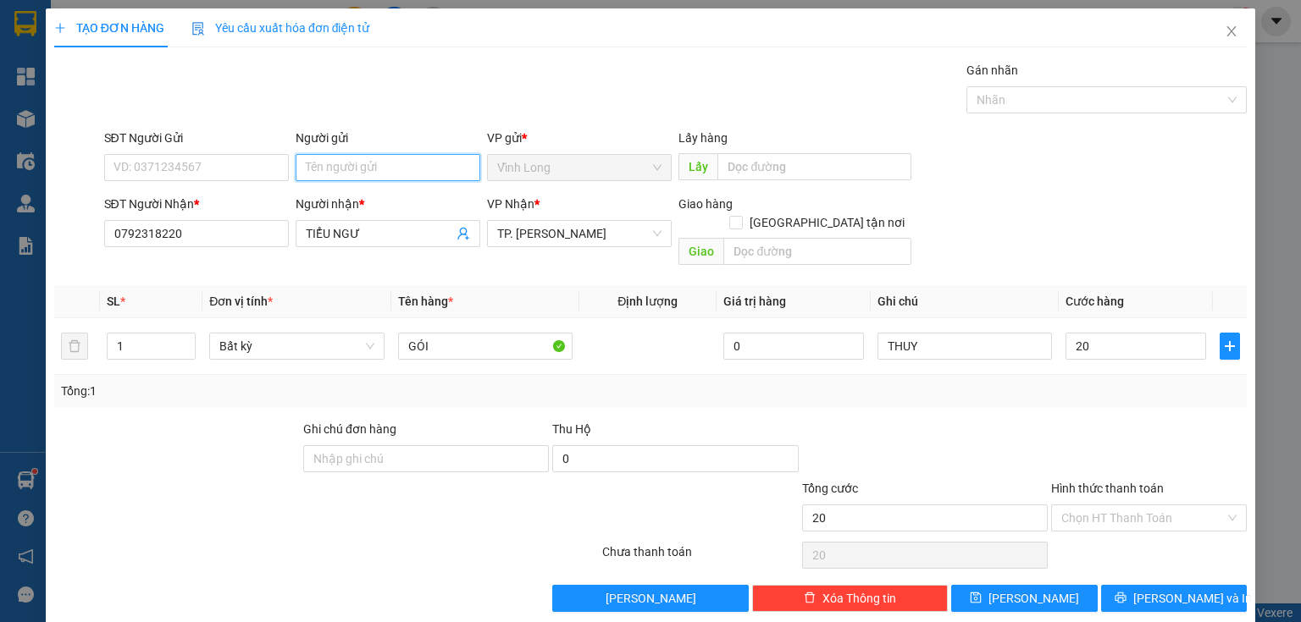
type input "20.000"
click at [353, 163] on input "Người gửi" at bounding box center [388, 167] width 185 height 27
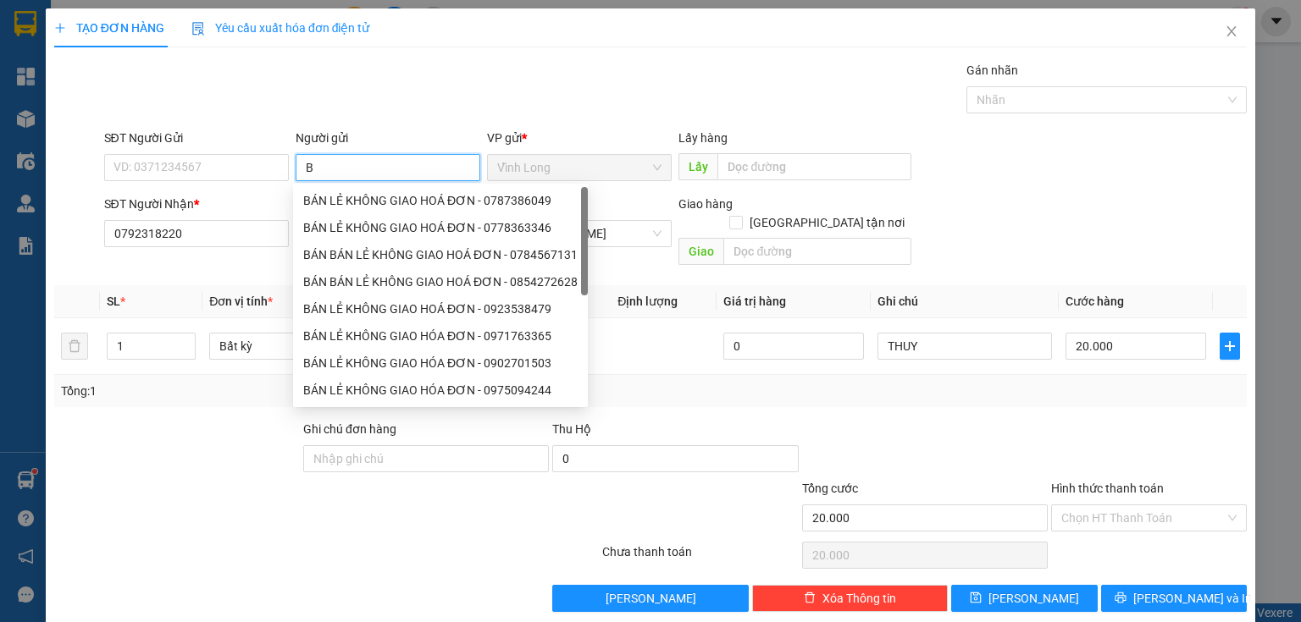
type input "BÁ"
click at [342, 198] on div "BÁN LẺ KHÔNG GIAO HOÁ ĐƠN - 0787386049" at bounding box center [440, 200] width 274 height 19
type input "0787386049"
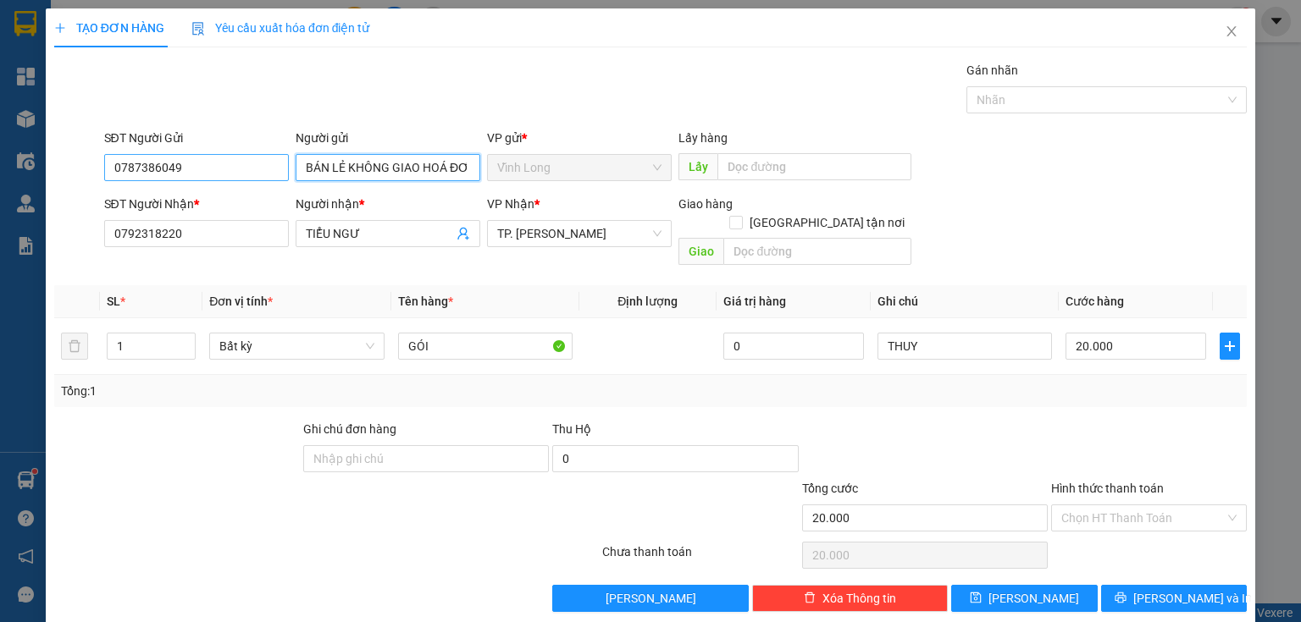
type input "BÁN LẺ KHÔNG GIAO HOÁ ĐƠN"
drag, startPoint x: 244, startPoint y: 174, endPoint x: 0, endPoint y: 182, distance: 244.0
click at [0, 189] on div "TẠO ĐƠN HÀNG Yêu cầu xuất hóa đơn điện tử Transit Pickup Surcharge Ids Transit …" at bounding box center [650, 311] width 1301 height 622
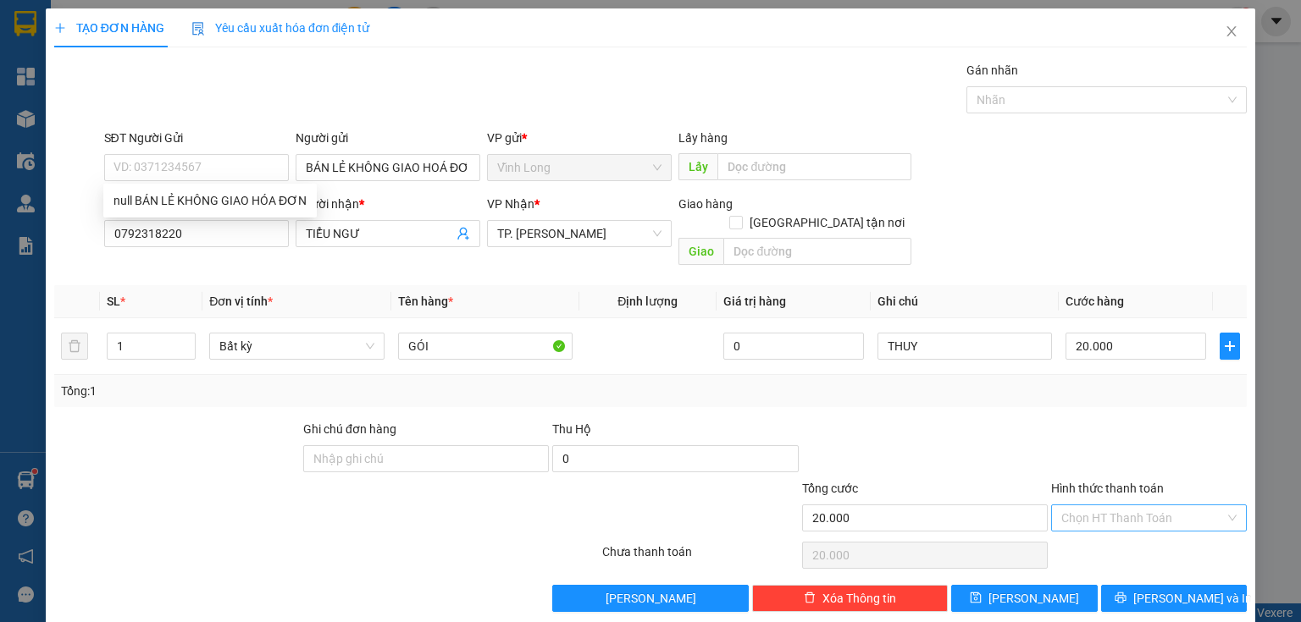
click at [1119, 505] on input "Hình thức thanh toán" at bounding box center [1142, 517] width 163 height 25
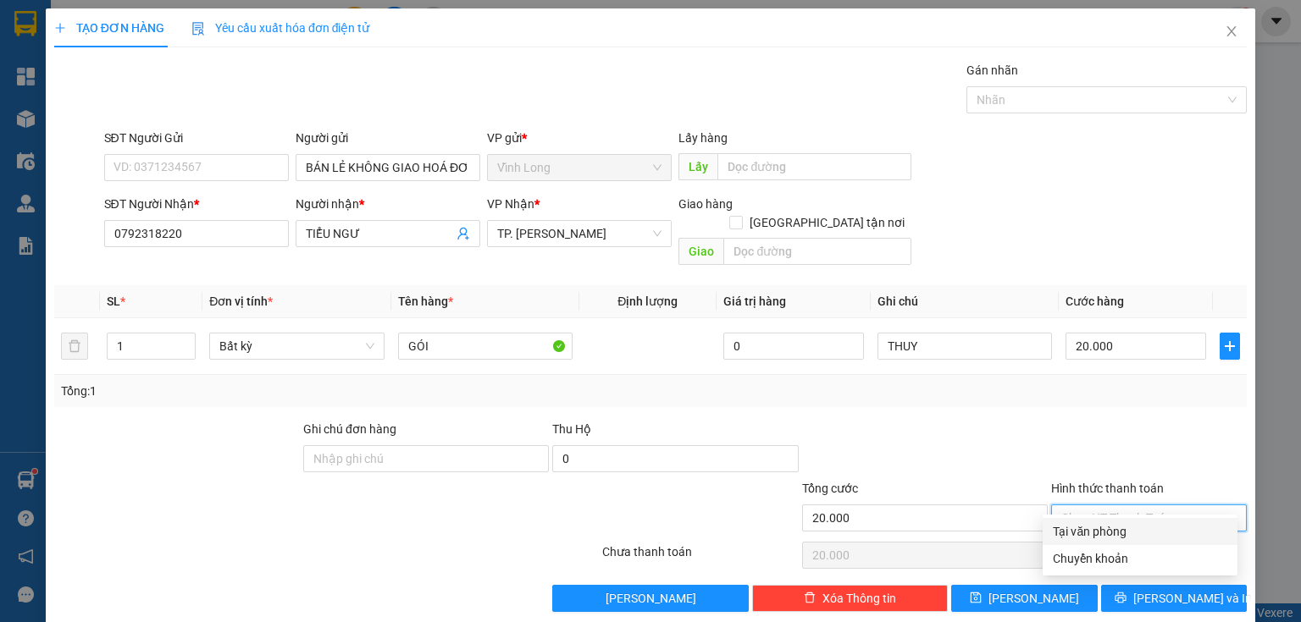
click at [1097, 518] on div "Tại văn phòng" at bounding box center [1139, 531] width 195 height 27
type input "0"
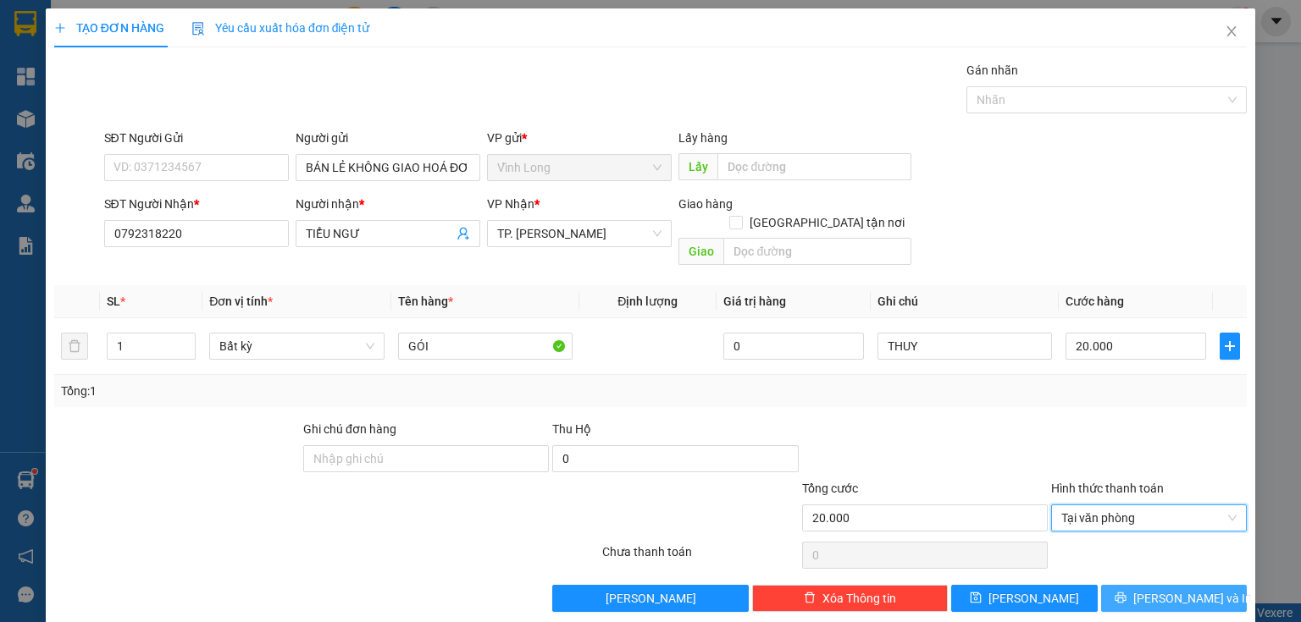
click at [1155, 589] on span "[PERSON_NAME] và In" at bounding box center [1192, 598] width 119 height 19
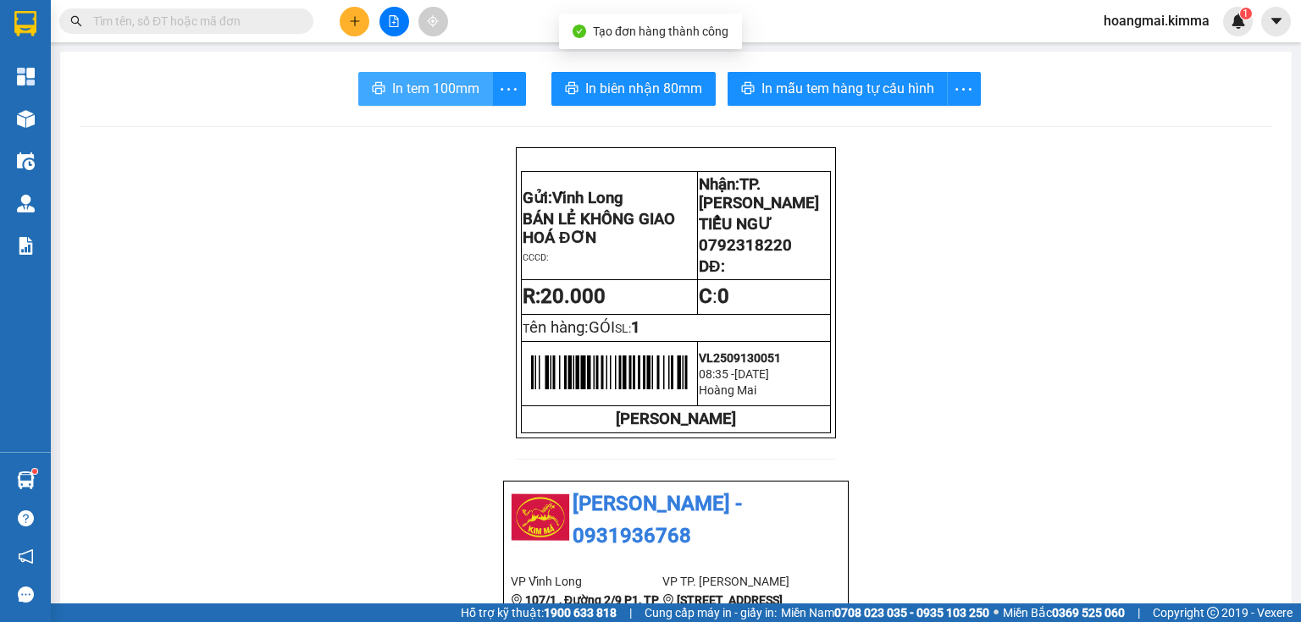
click at [436, 91] on span "In tem 100mm" at bounding box center [435, 88] width 87 height 21
drag, startPoint x: 636, startPoint y: 92, endPoint x: 1008, endPoint y: 533, distance: 576.9
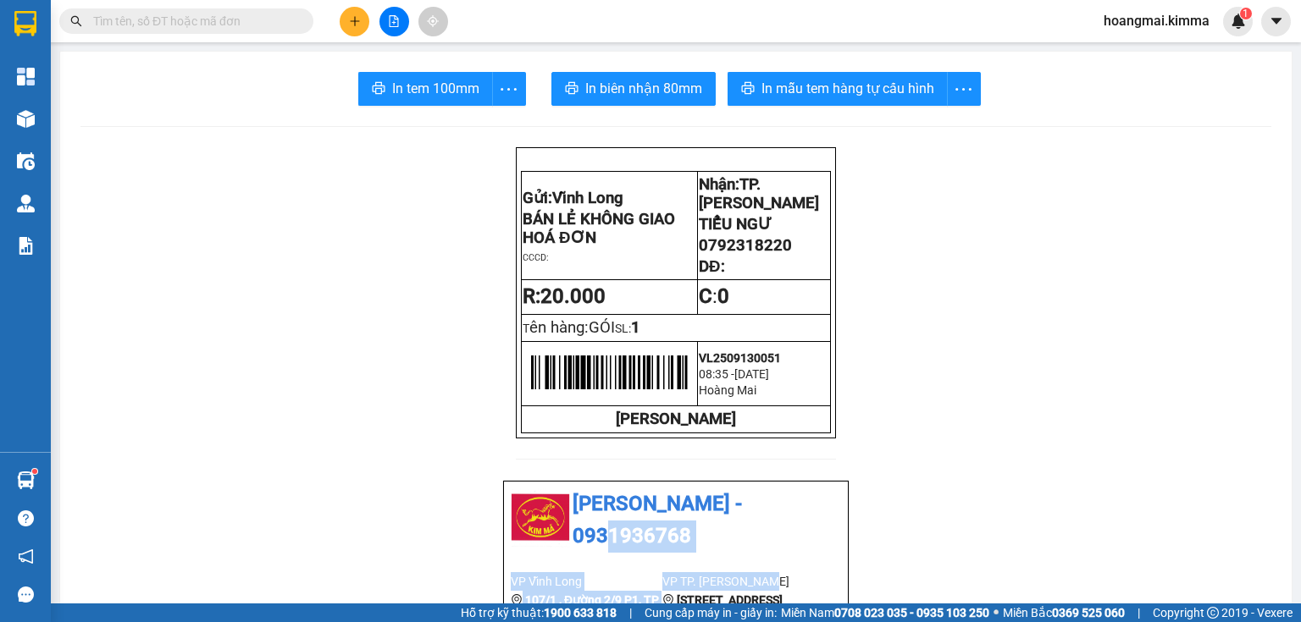
drag, startPoint x: 1008, startPoint y: 533, endPoint x: 1027, endPoint y: 569, distance: 40.5
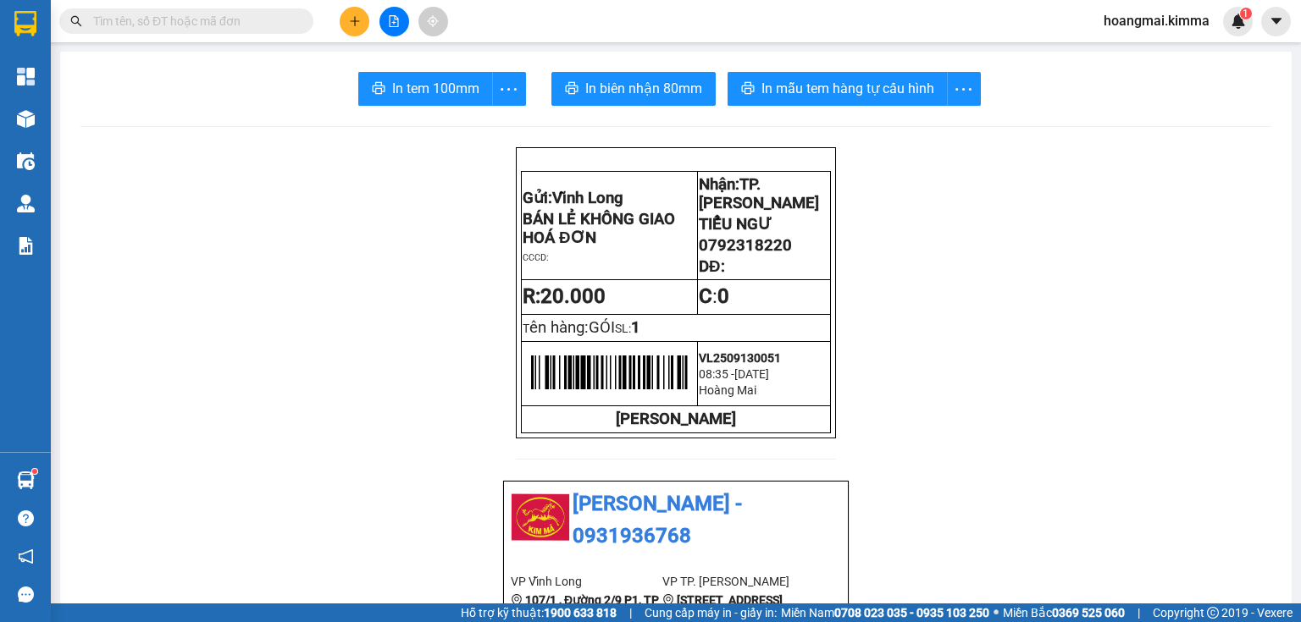
click at [344, 17] on button at bounding box center [355, 22] width 30 height 30
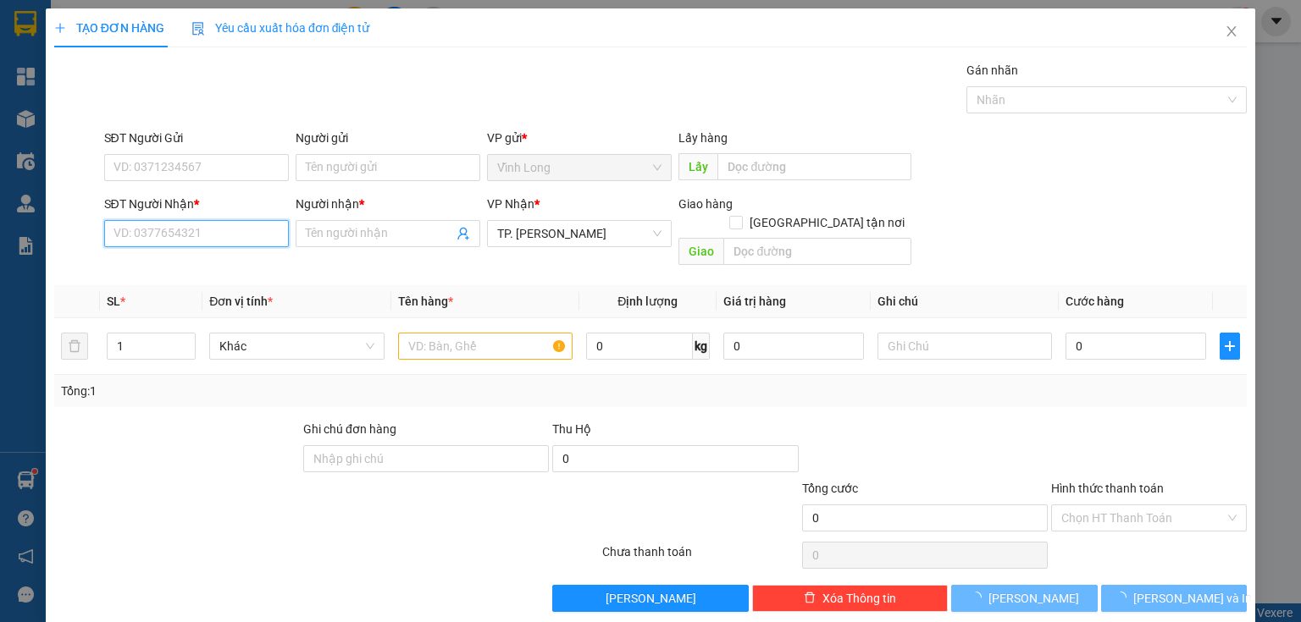
click at [205, 232] on input "SĐT Người Nhận *" at bounding box center [196, 233] width 185 height 27
type input "0964341568"
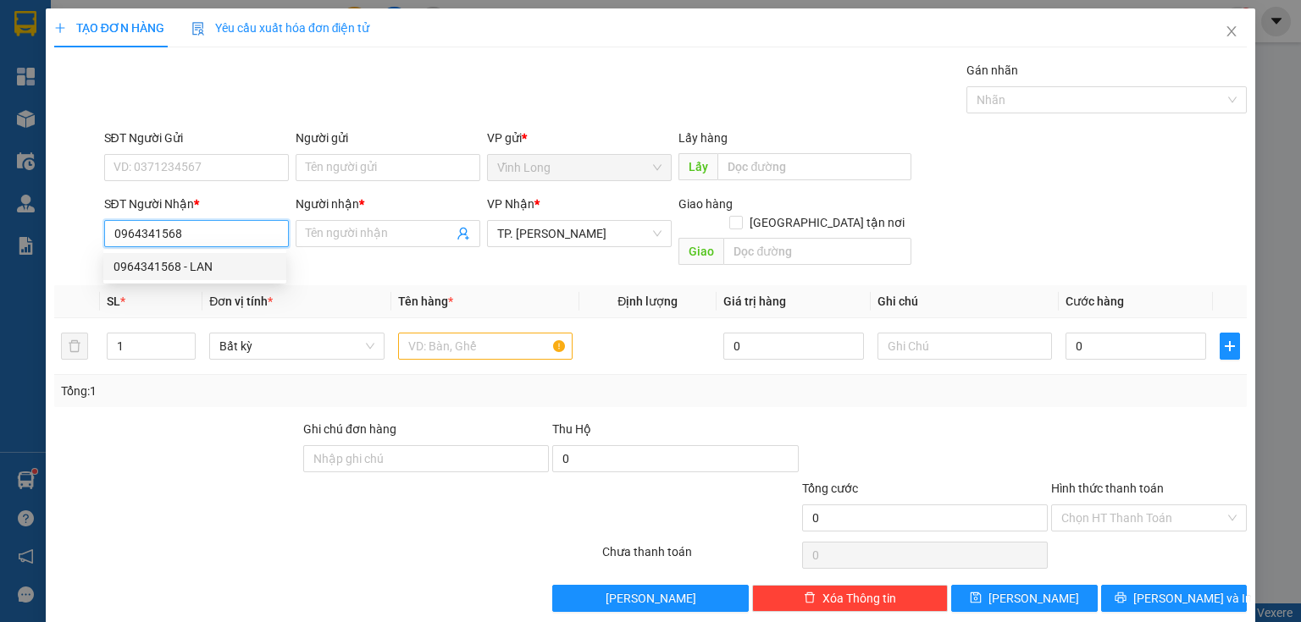
click at [180, 261] on div "0964341568 - LAN" at bounding box center [194, 266] width 163 height 19
type input "LAN"
type input "09643415685"
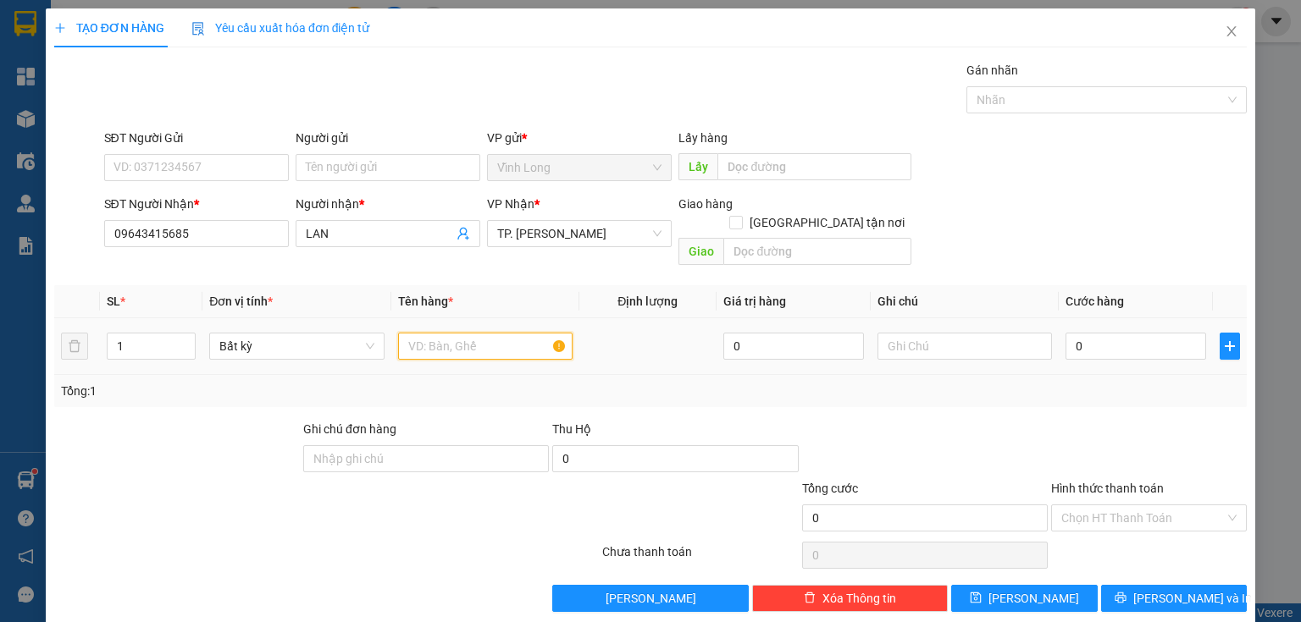
drag, startPoint x: 504, startPoint y: 326, endPoint x: 418, endPoint y: 308, distance: 87.3
click at [500, 333] on input "text" at bounding box center [485, 346] width 174 height 27
type input "THÙNG MUS"
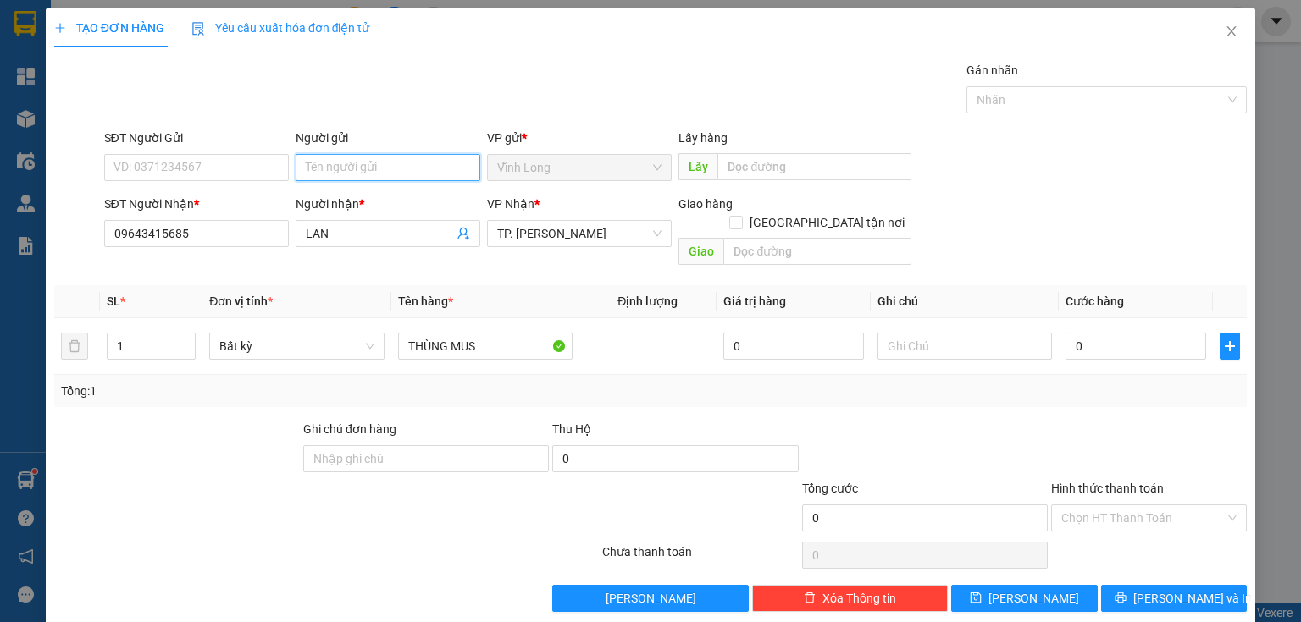
click at [332, 166] on input "Người gửi" at bounding box center [388, 167] width 185 height 27
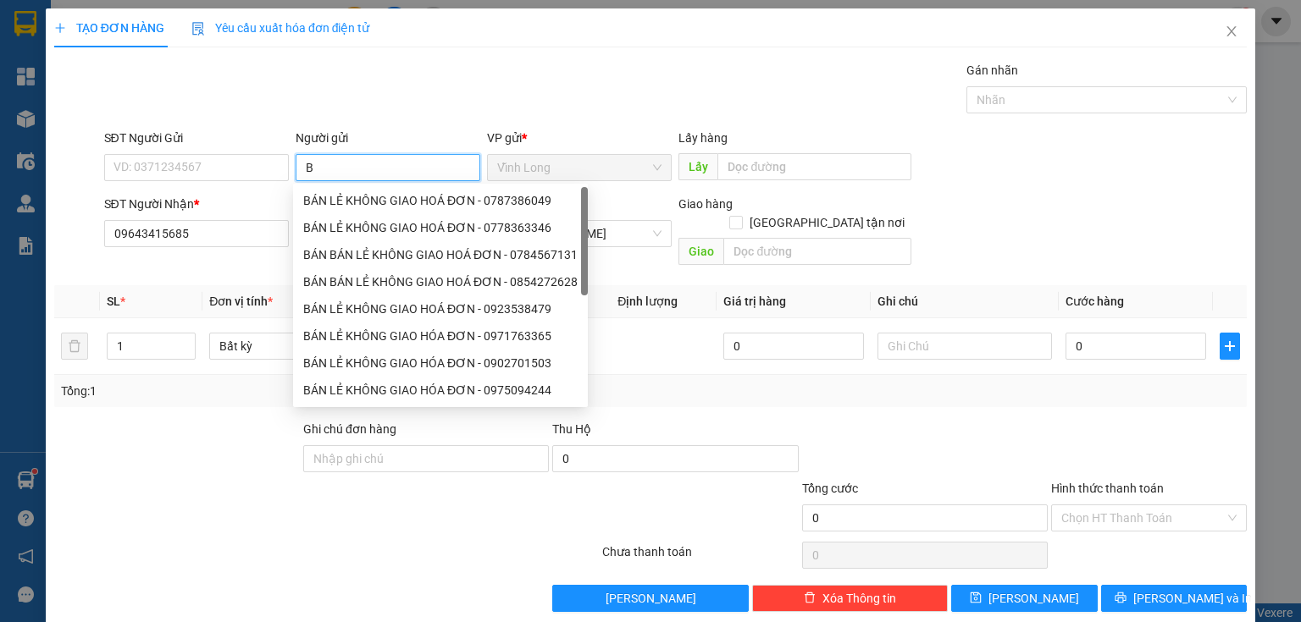
type input "BÁ"
drag, startPoint x: 343, startPoint y: 192, endPoint x: 260, endPoint y: 174, distance: 85.0
click at [342, 197] on div "BÁN LẺ KHÔNG GIAO HOÁ ĐƠN - 0787386049" at bounding box center [440, 200] width 274 height 19
type input "0787386049"
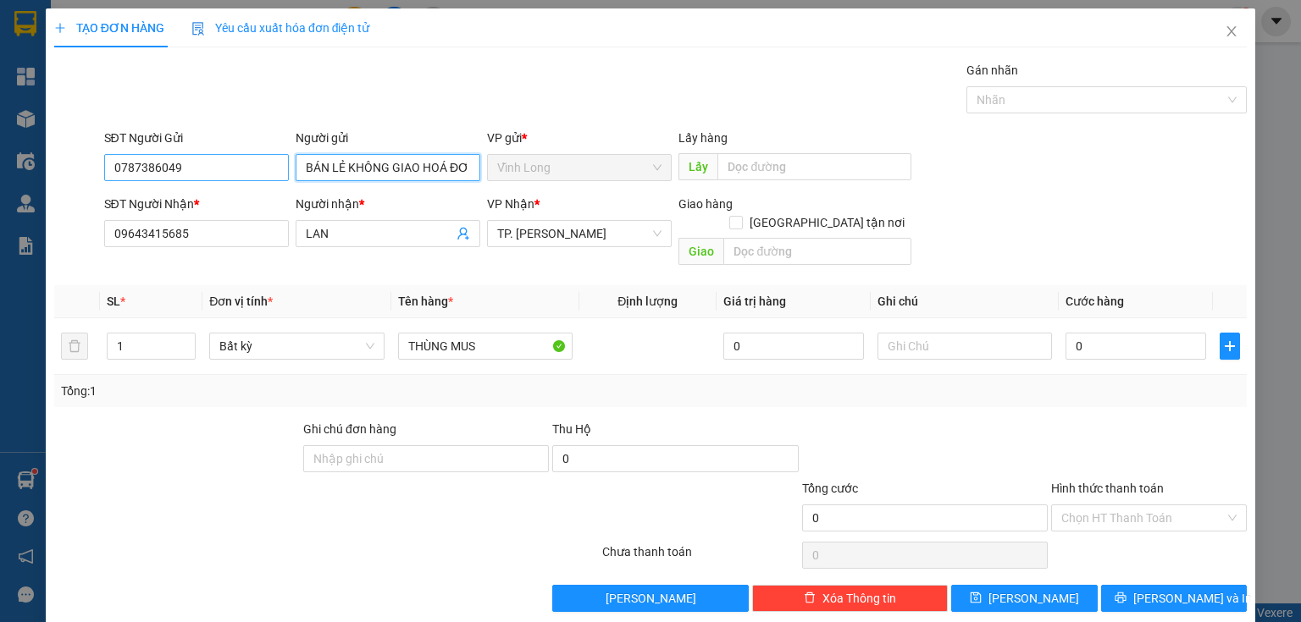
type input "BÁN LẺ KHÔNG GIAO HOÁ ĐƠN"
drag, startPoint x: 186, startPoint y: 167, endPoint x: 70, endPoint y: 219, distance: 127.3
click at [70, 219] on form "SĐT Người Gửi 0787386049 0787386049 Người gửi BÁN LẺ KHÔNG GIAO HOÁ ĐƠN VP gửi …" at bounding box center [650, 201] width 1192 height 144
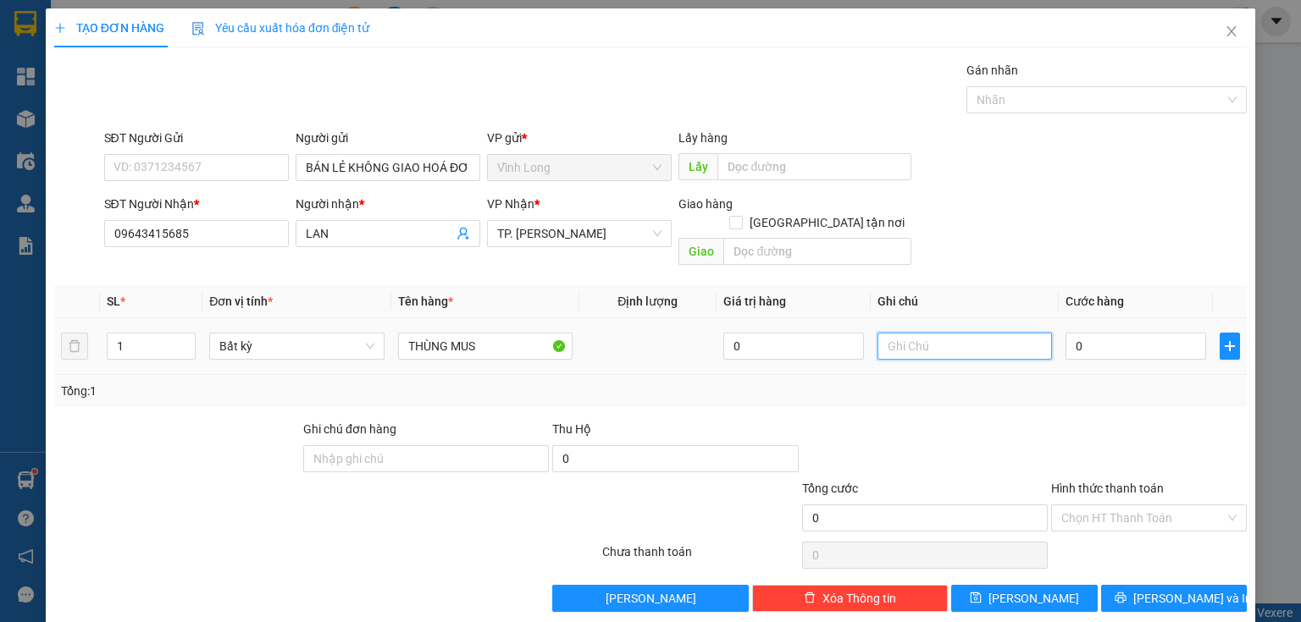
click at [903, 333] on input "text" at bounding box center [964, 346] width 174 height 27
click at [1150, 339] on input "0" at bounding box center [1135, 346] width 141 height 27
click at [924, 334] on input "THUU" at bounding box center [964, 346] width 174 height 27
type input "THUY"
click at [1076, 333] on input "0" at bounding box center [1135, 346] width 141 height 27
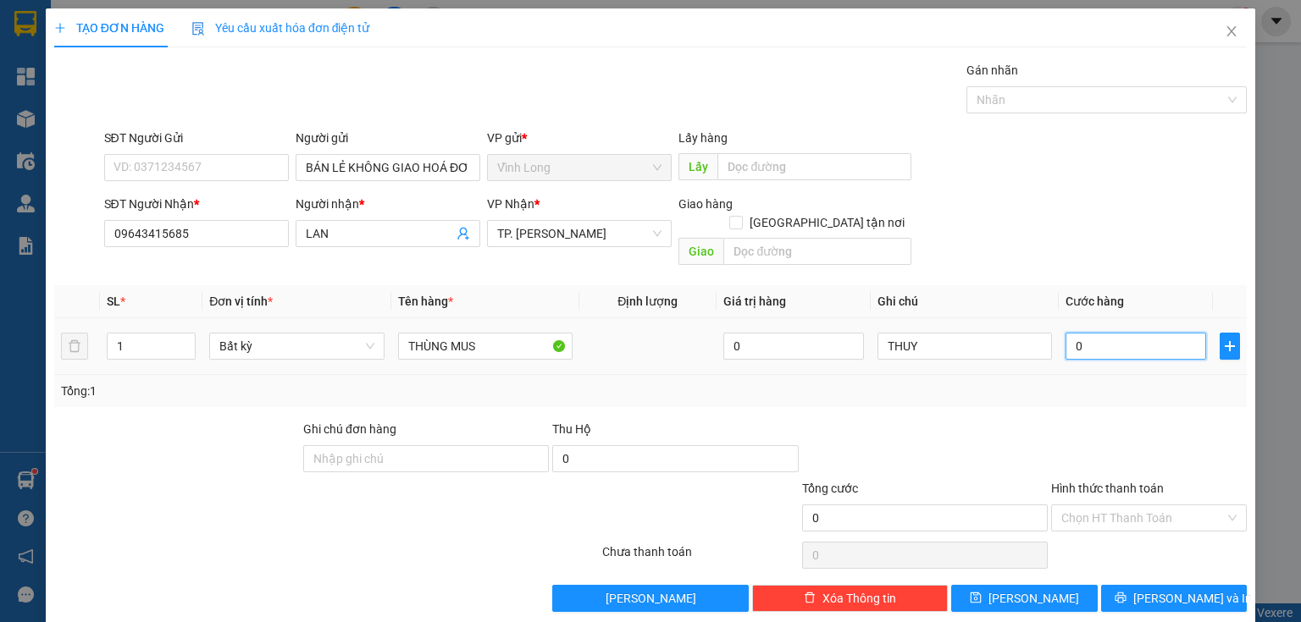
type input "5"
type input "50"
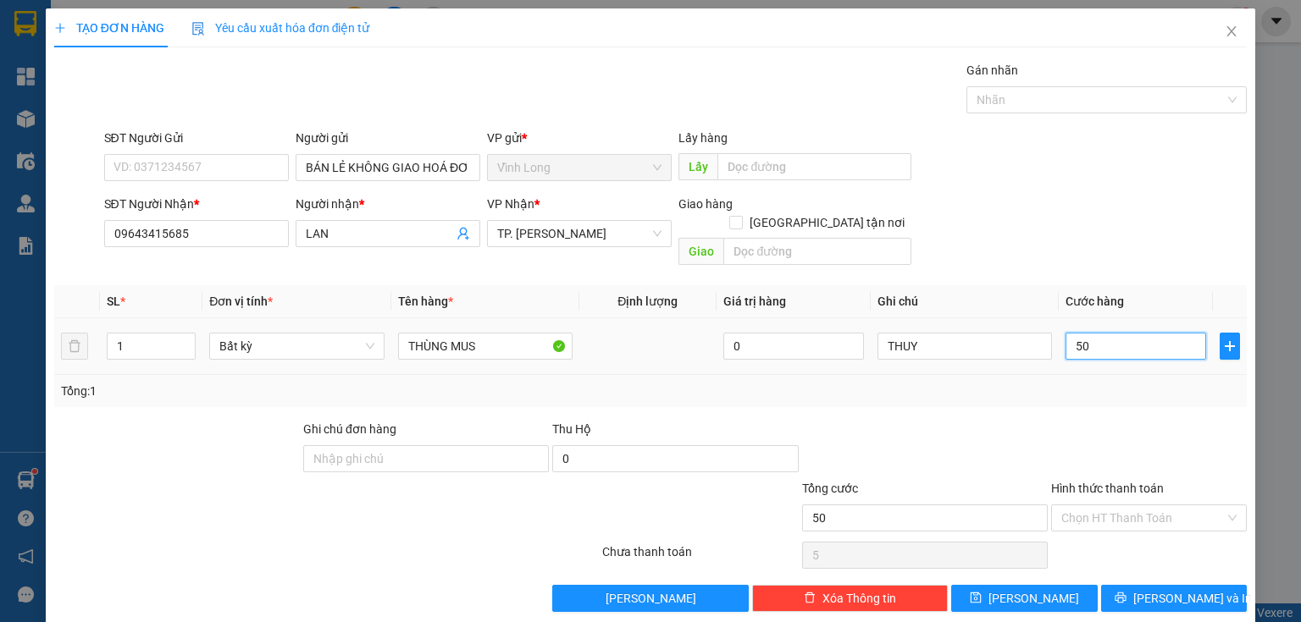
type input "50"
type input "50.000"
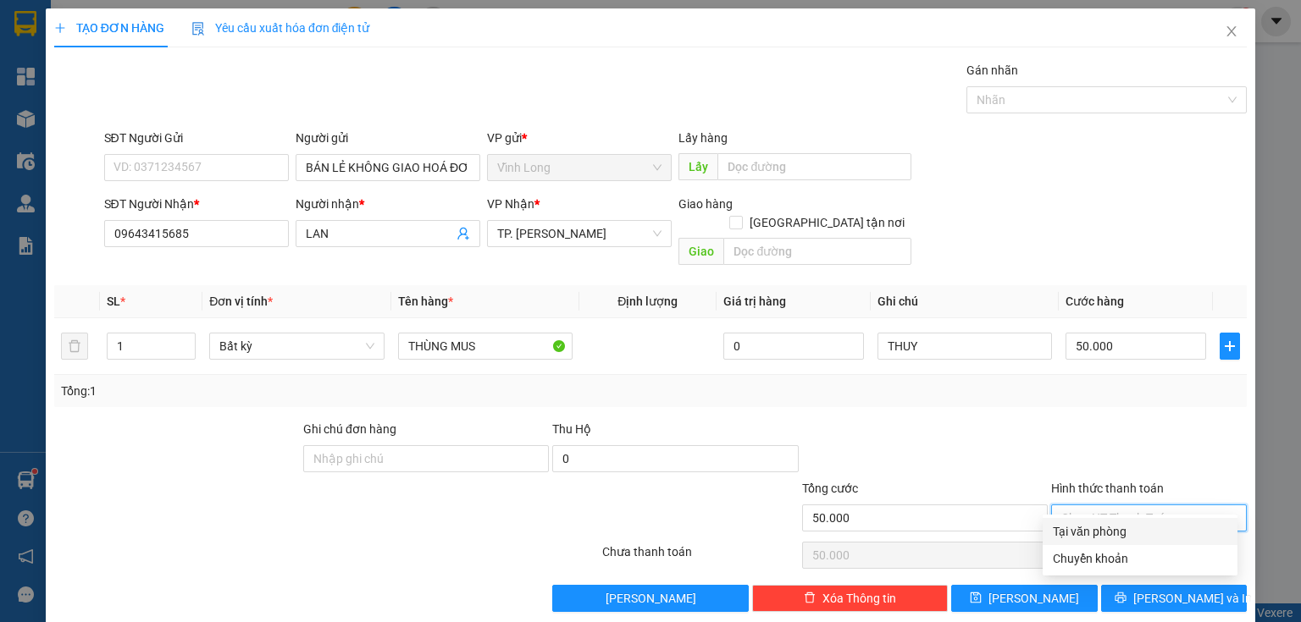
click at [1097, 505] on input "Hình thức thanh toán" at bounding box center [1142, 517] width 163 height 25
click at [1104, 528] on div "Tại văn phòng" at bounding box center [1139, 531] width 174 height 19
type input "0"
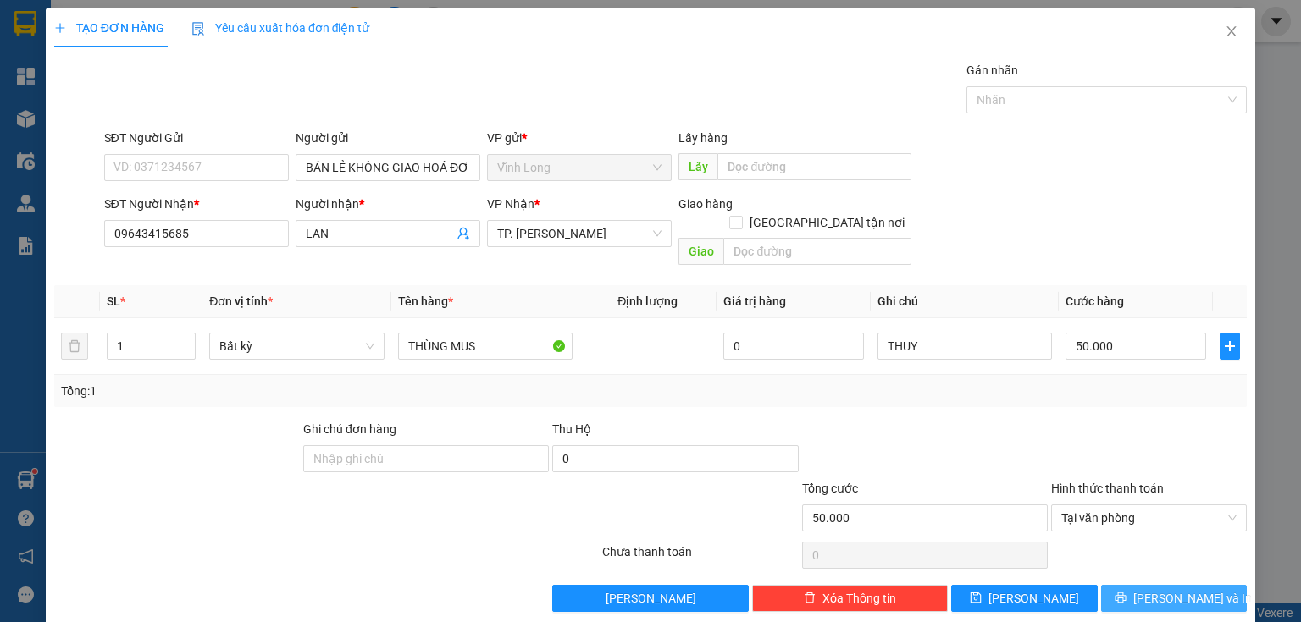
click at [1146, 585] on button "[PERSON_NAME] và In" at bounding box center [1174, 598] width 146 height 27
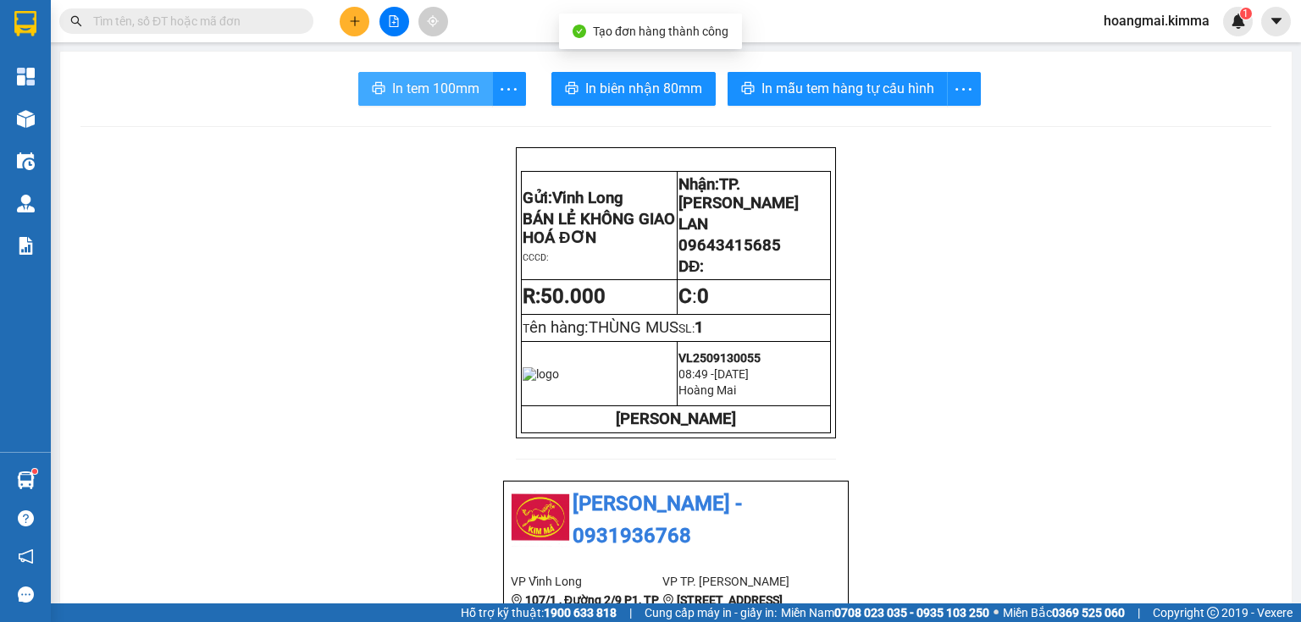
click at [417, 88] on span "In tem 100mm" at bounding box center [435, 88] width 87 height 21
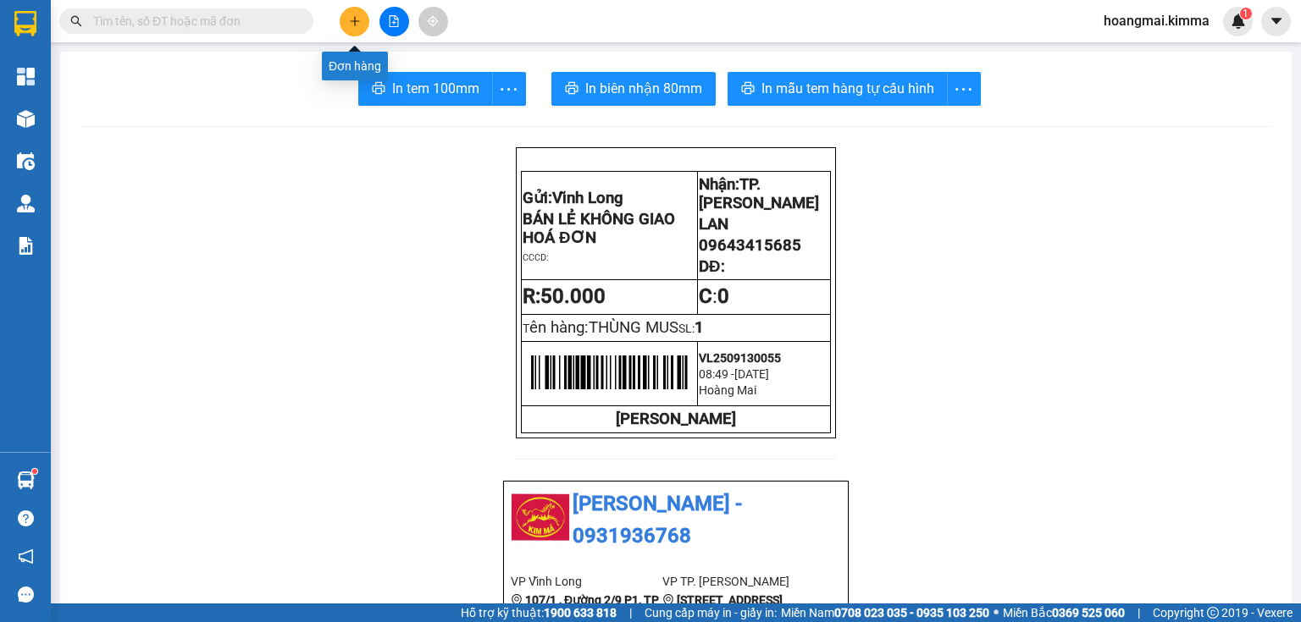
click at [349, 25] on icon "plus" at bounding box center [355, 21] width 12 height 12
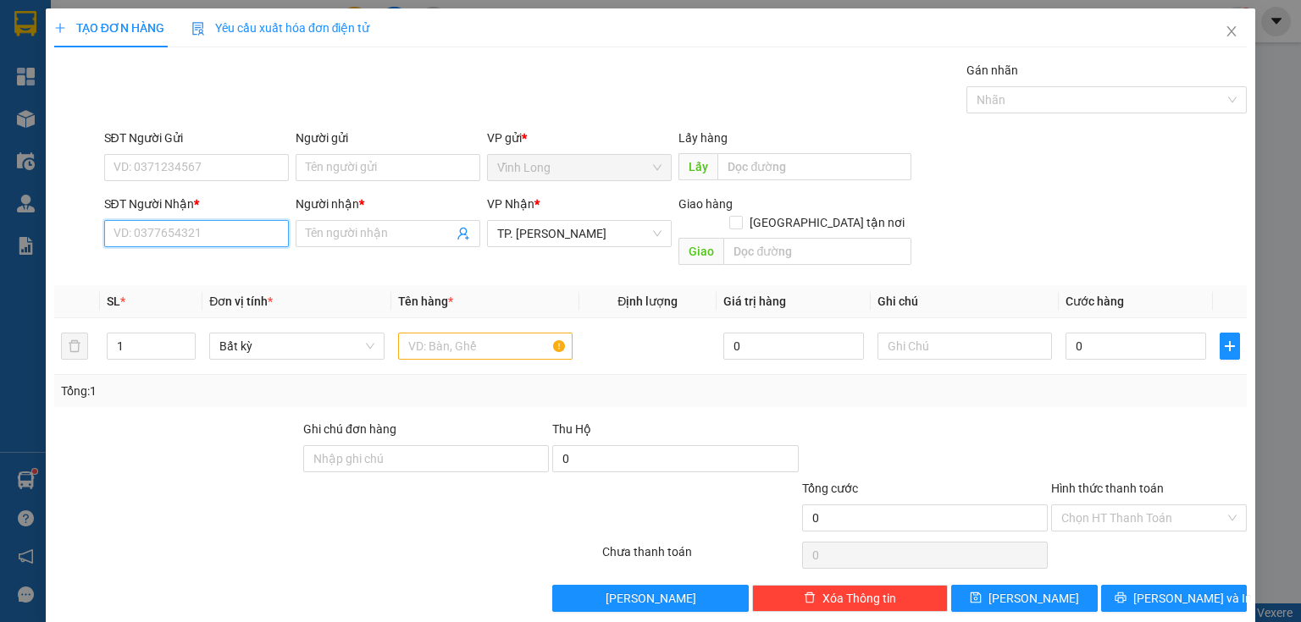
click at [237, 224] on input "SĐT Người Nhận *" at bounding box center [196, 233] width 185 height 27
type input "0913918523"
drag, startPoint x: 213, startPoint y: 269, endPoint x: 235, endPoint y: 268, distance: 22.1
click at [215, 268] on div "0913918523 - A ĐẠI" at bounding box center [194, 266] width 163 height 19
type input "A ĐẠI"
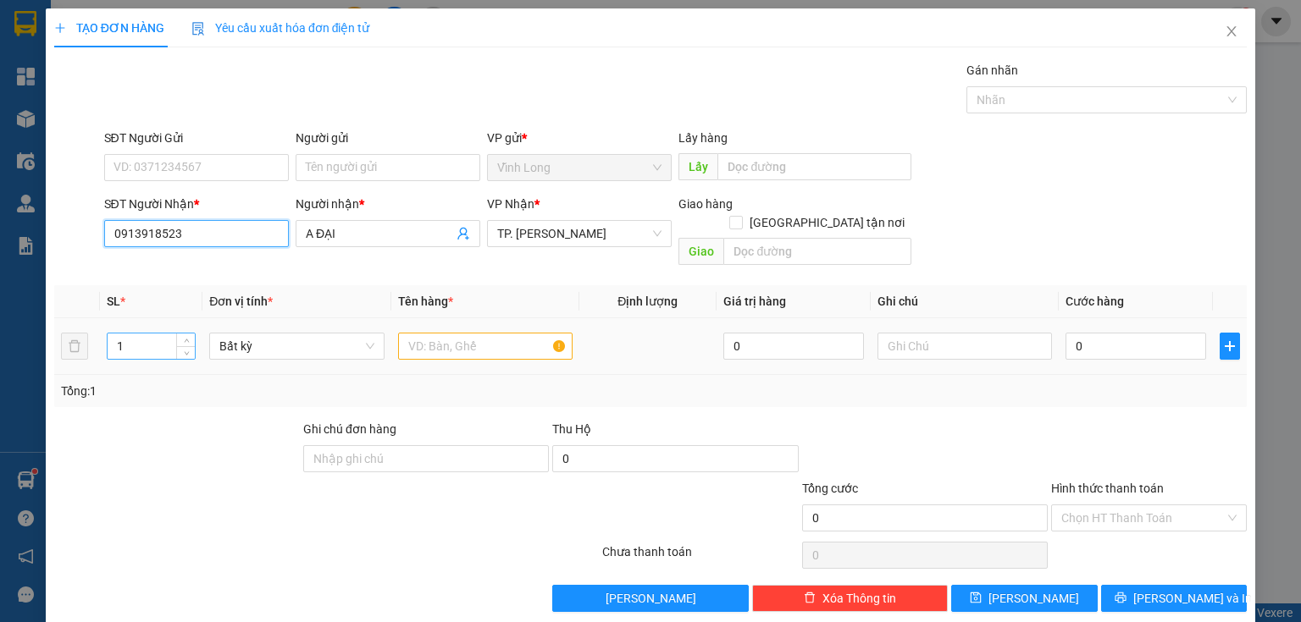
type input "0913918523"
drag, startPoint x: 145, startPoint y: 330, endPoint x: 88, endPoint y: 349, distance: 59.7
click at [0, 366] on div "TẠO ĐƠN HÀNG Yêu cầu xuất hóa đơn điện tử Transit Pickup Surcharge Ids Transit …" at bounding box center [650, 311] width 1301 height 622
type input "4"
drag, startPoint x: 452, startPoint y: 328, endPoint x: 424, endPoint y: 329, distance: 28.0
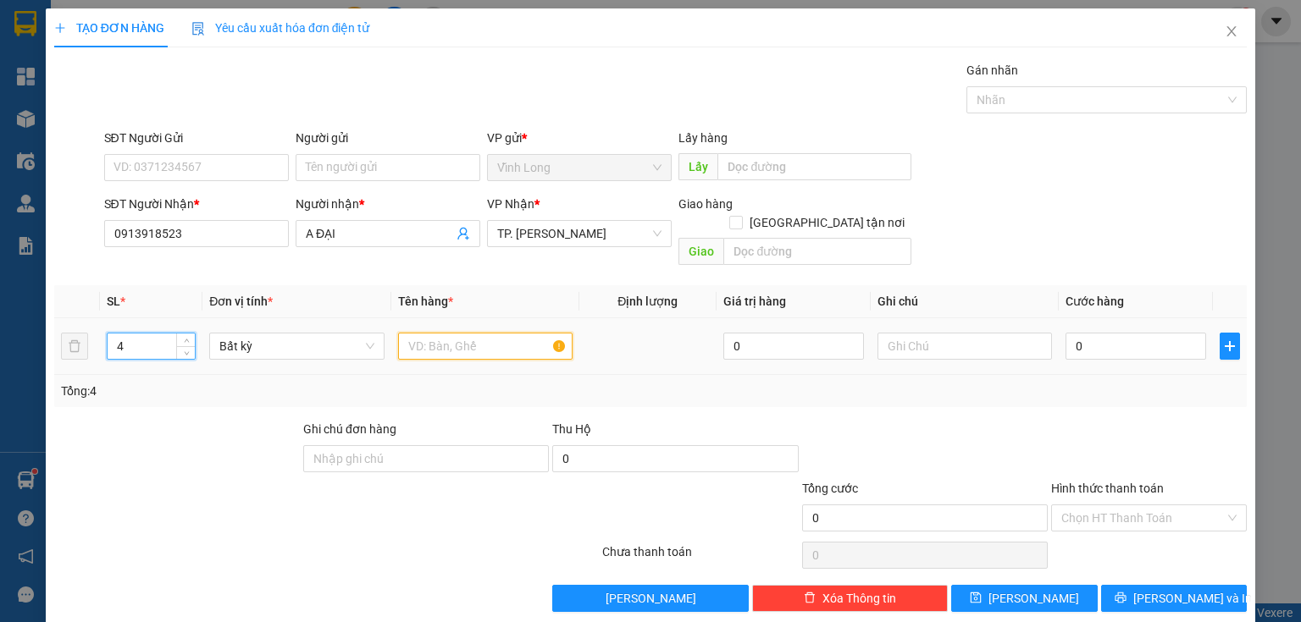
click at [441, 333] on input "text" at bounding box center [485, 346] width 174 height 27
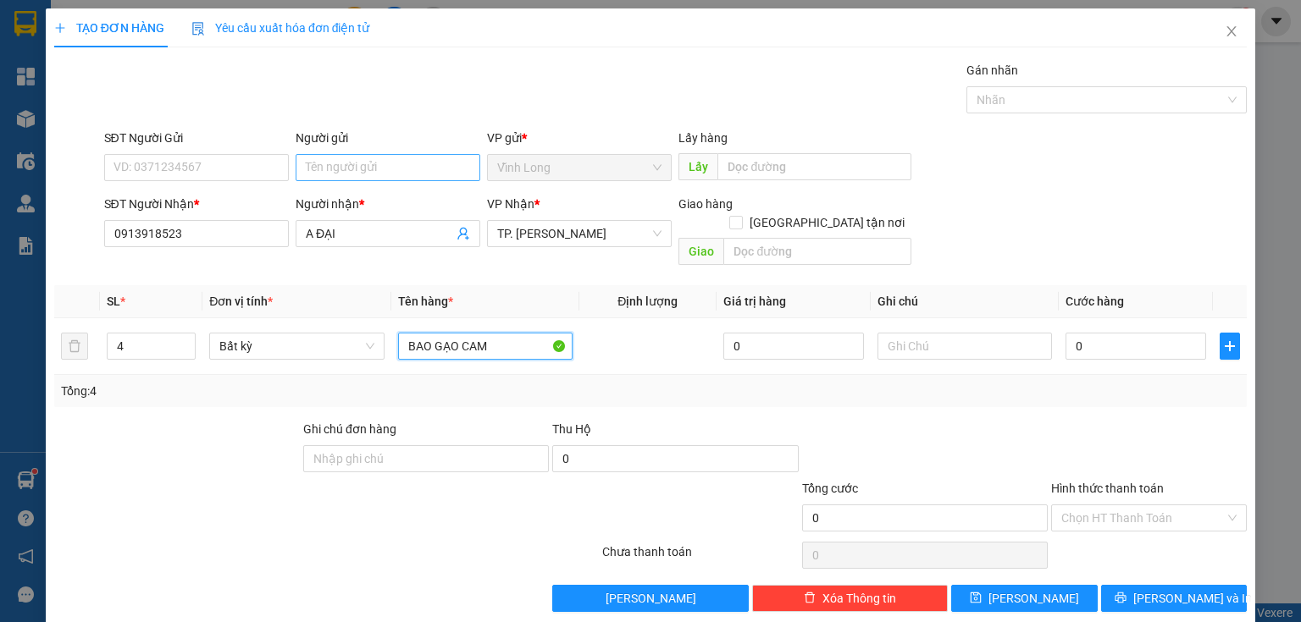
type input "BAO GẠO CAM"
click at [381, 165] on input "Người gửi" at bounding box center [388, 167] width 185 height 27
type input "V"
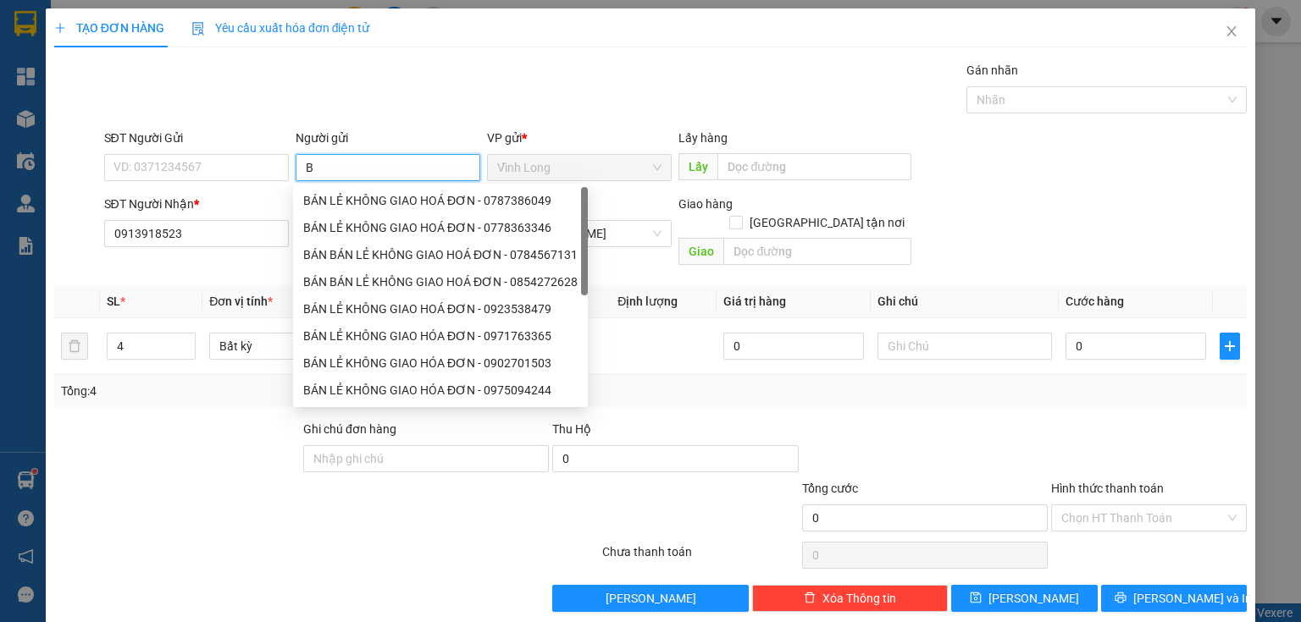
type input "BÁ"
click at [382, 202] on div "BÁN LẺ KHÔNG GIAO HOÁ ĐƠN - 0787386049" at bounding box center [440, 200] width 274 height 19
type input "0787386049"
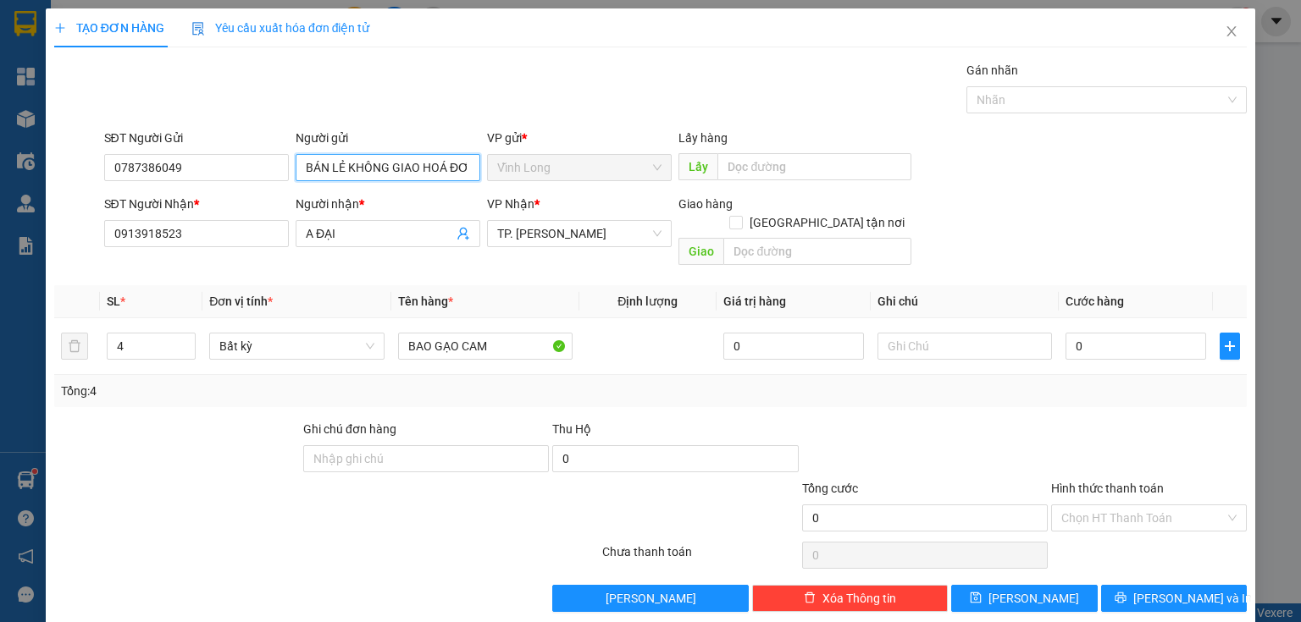
type input "BÁN LẺ KHÔNG GIAO HOÁ ĐƠN"
drag, startPoint x: 61, startPoint y: 175, endPoint x: 44, endPoint y: 182, distance: 18.2
click at [0, 188] on div "TẠO ĐƠN HÀNG Yêu cầu xuất hóa đơn điện tử Transit Pickup Surcharge Ids Transit …" at bounding box center [650, 311] width 1301 height 622
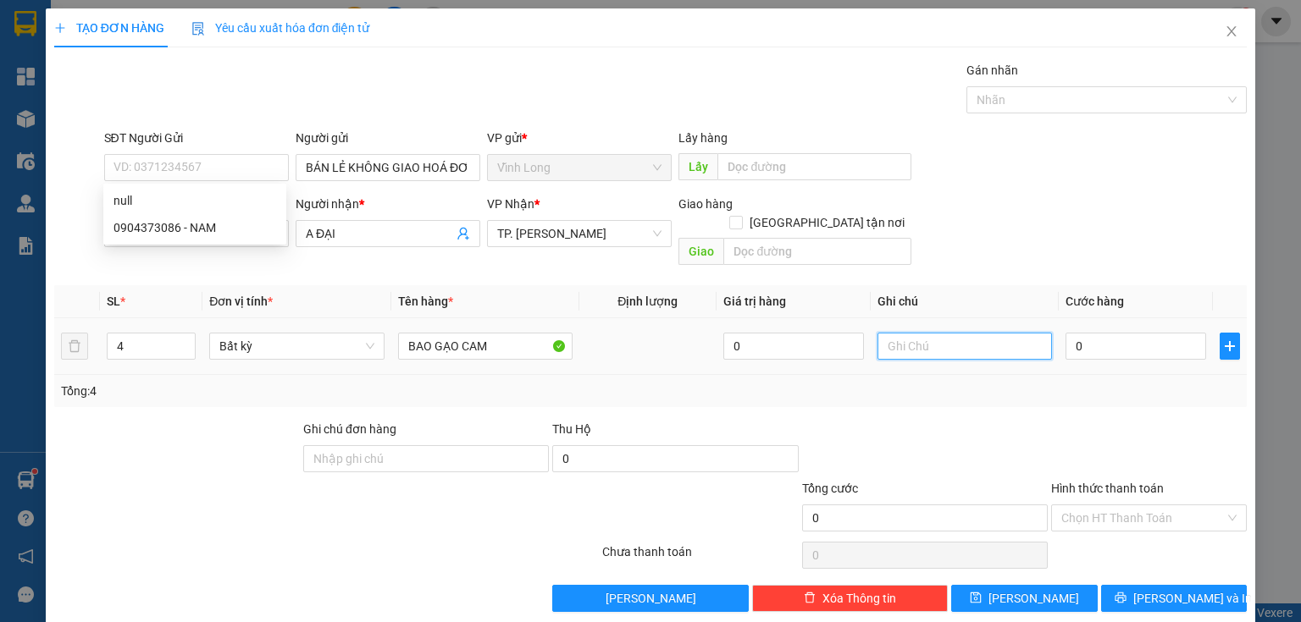
click at [910, 333] on input "text" at bounding box center [964, 346] width 174 height 27
type input "THUY"
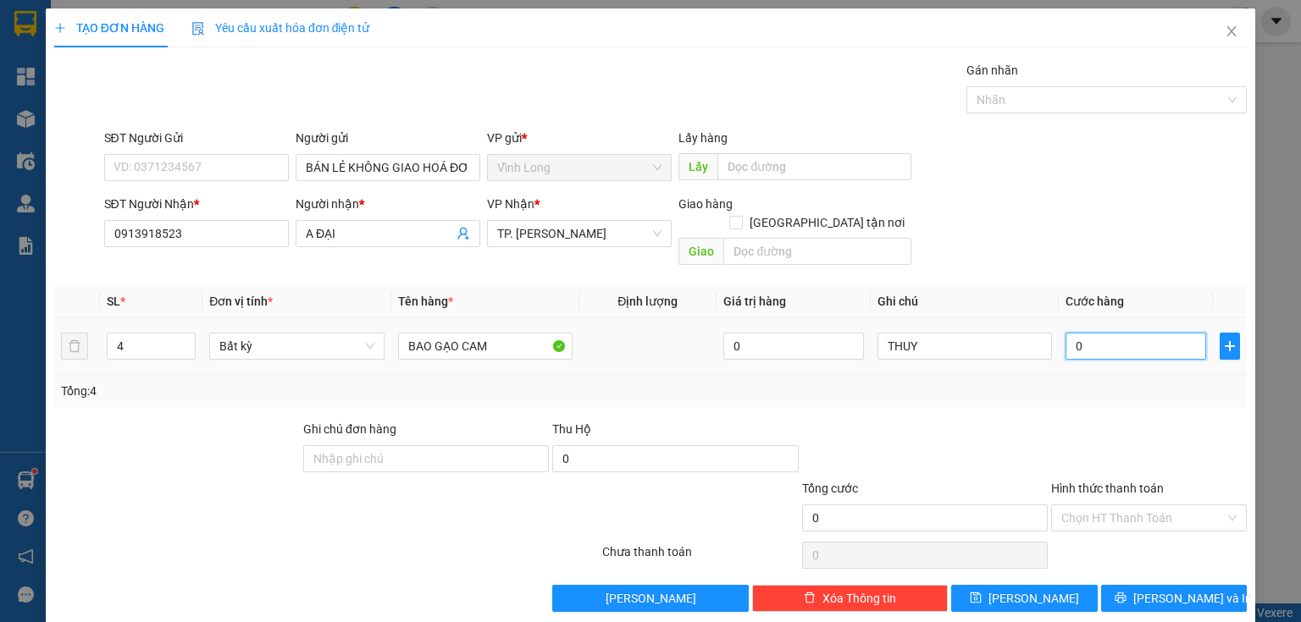
click at [1072, 333] on input "0" at bounding box center [1135, 346] width 141 height 27
type input "1"
type input "12"
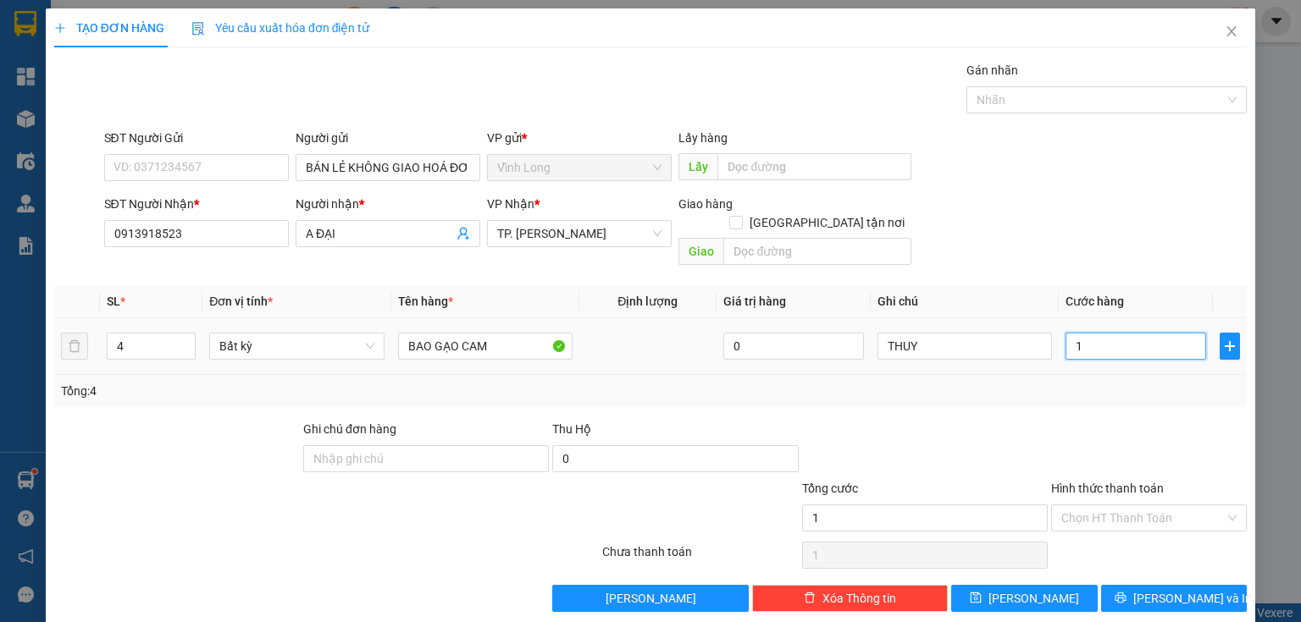
type input "12"
type input "120"
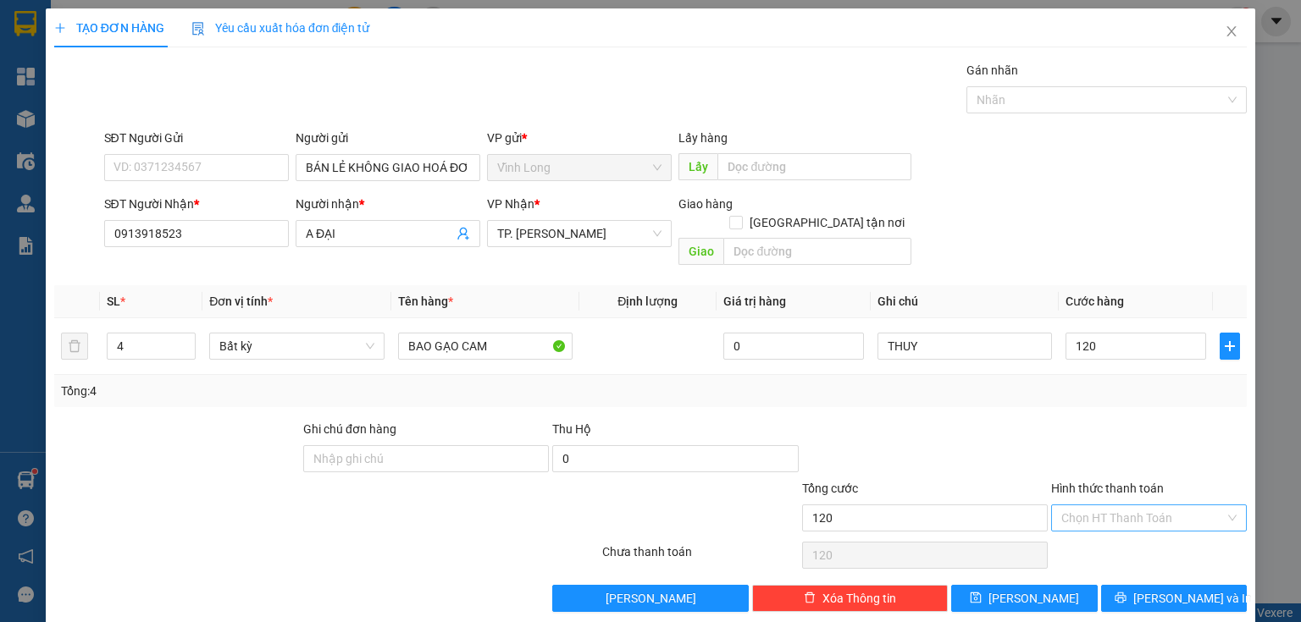
type input "120.000"
click at [1117, 505] on input "Hình thức thanh toán" at bounding box center [1142, 517] width 163 height 25
drag, startPoint x: 1102, startPoint y: 519, endPoint x: 1147, endPoint y: 557, distance: 58.9
click at [1102, 519] on div "Tại văn phòng" at bounding box center [1139, 531] width 195 height 27
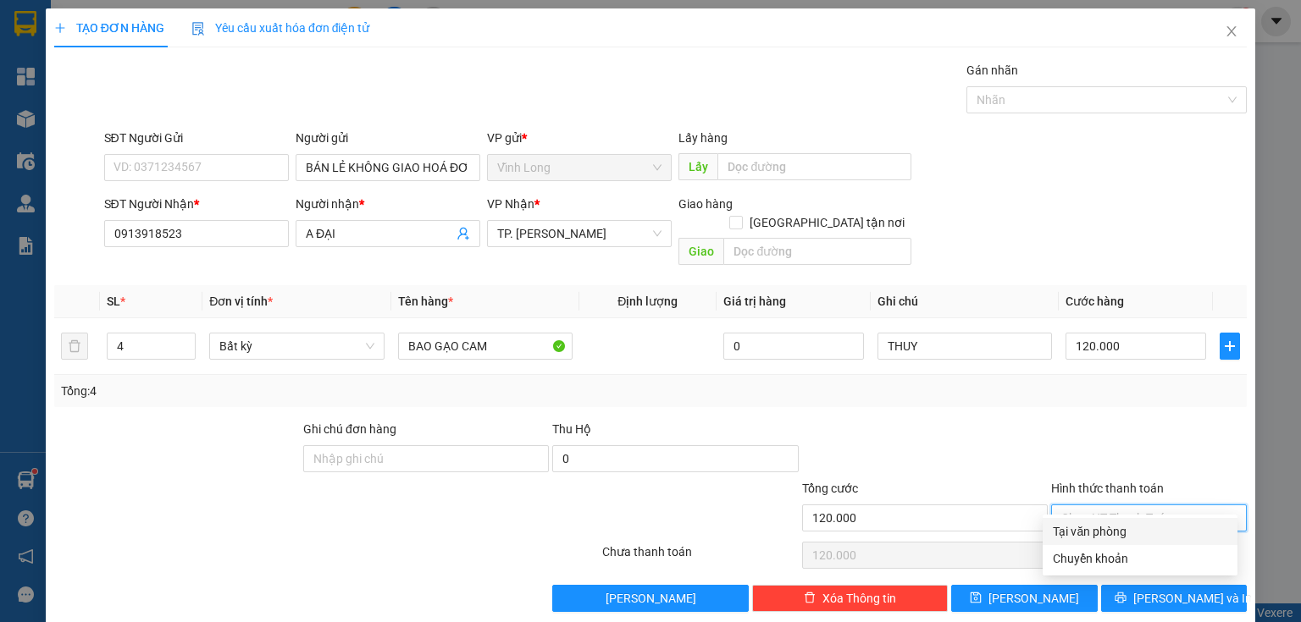
type input "0"
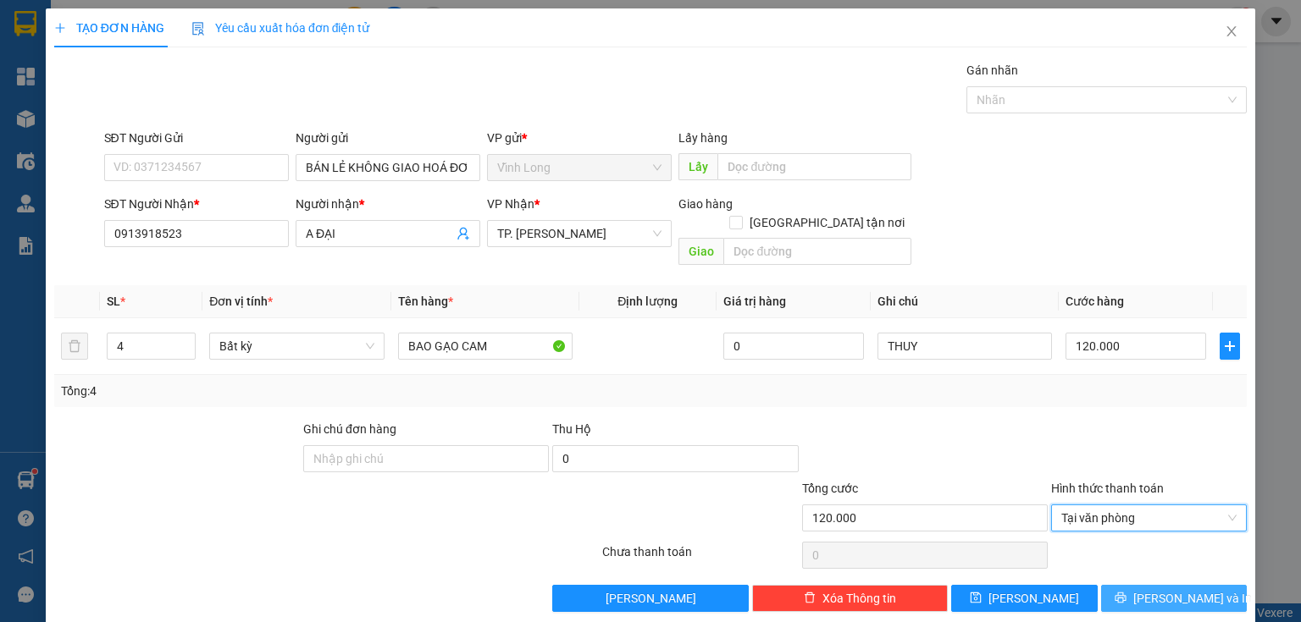
click at [1149, 589] on span "[PERSON_NAME] và In" at bounding box center [1192, 598] width 119 height 19
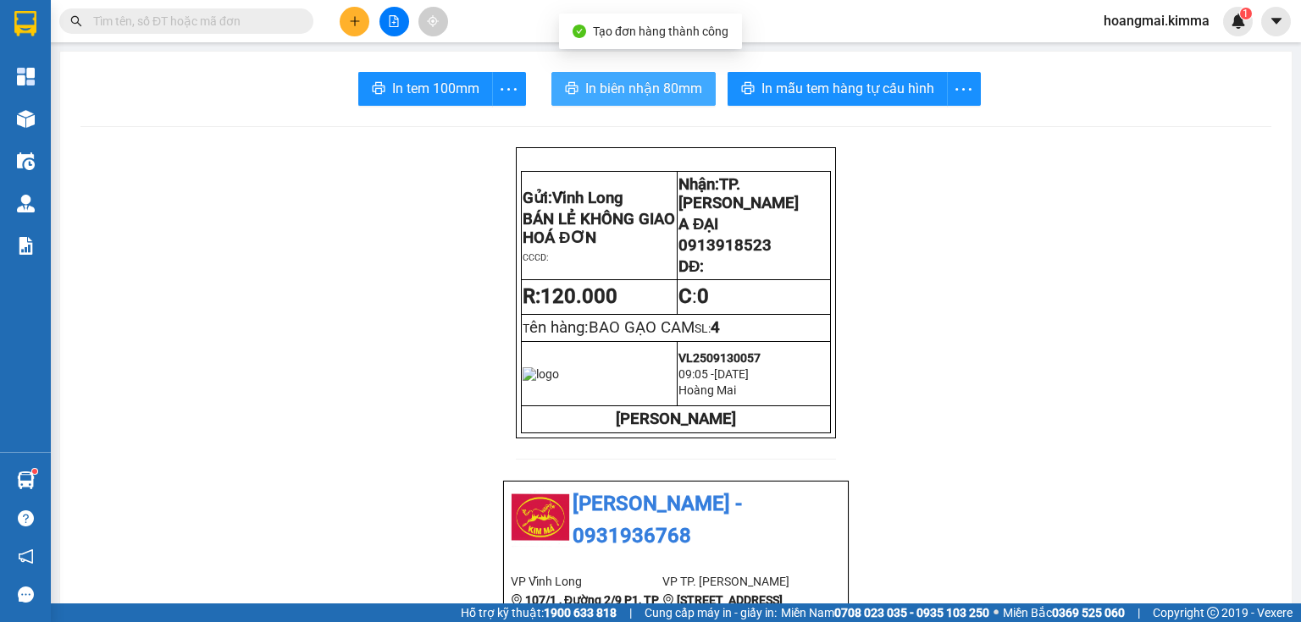
drag, startPoint x: 613, startPoint y: 91, endPoint x: 610, endPoint y: 113, distance: 22.3
click at [613, 91] on span "In biên nhận 80mm" at bounding box center [643, 88] width 117 height 21
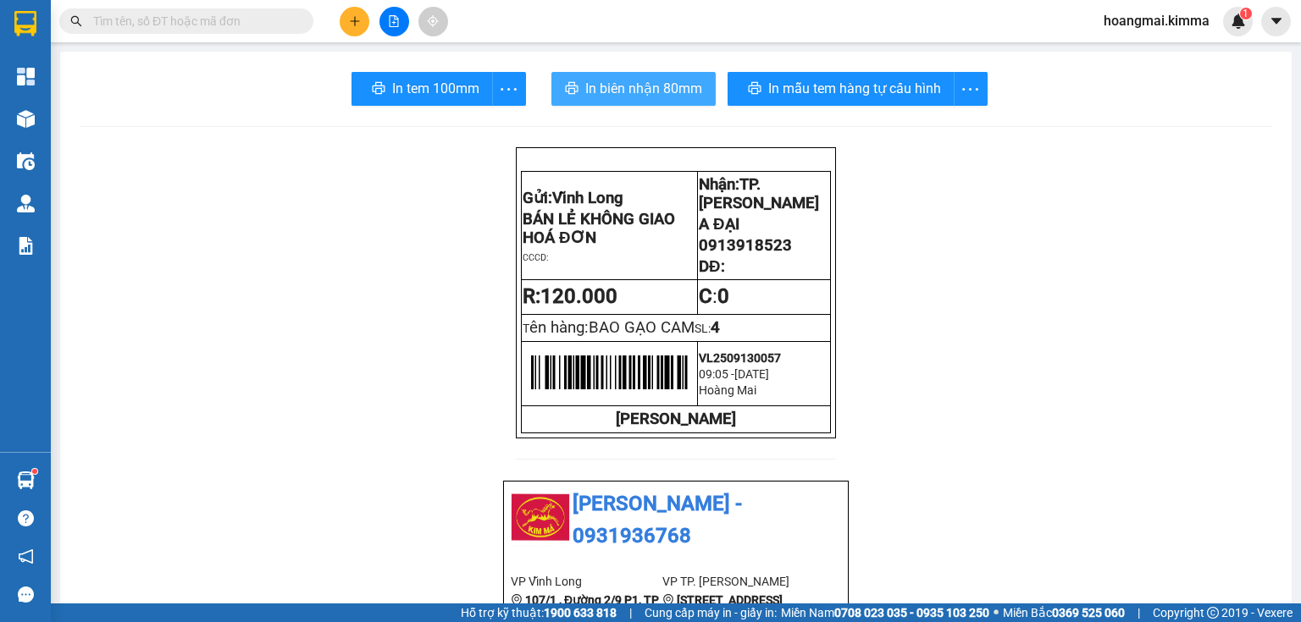
click at [646, 81] on span "In biên nhận 80mm" at bounding box center [643, 88] width 117 height 21
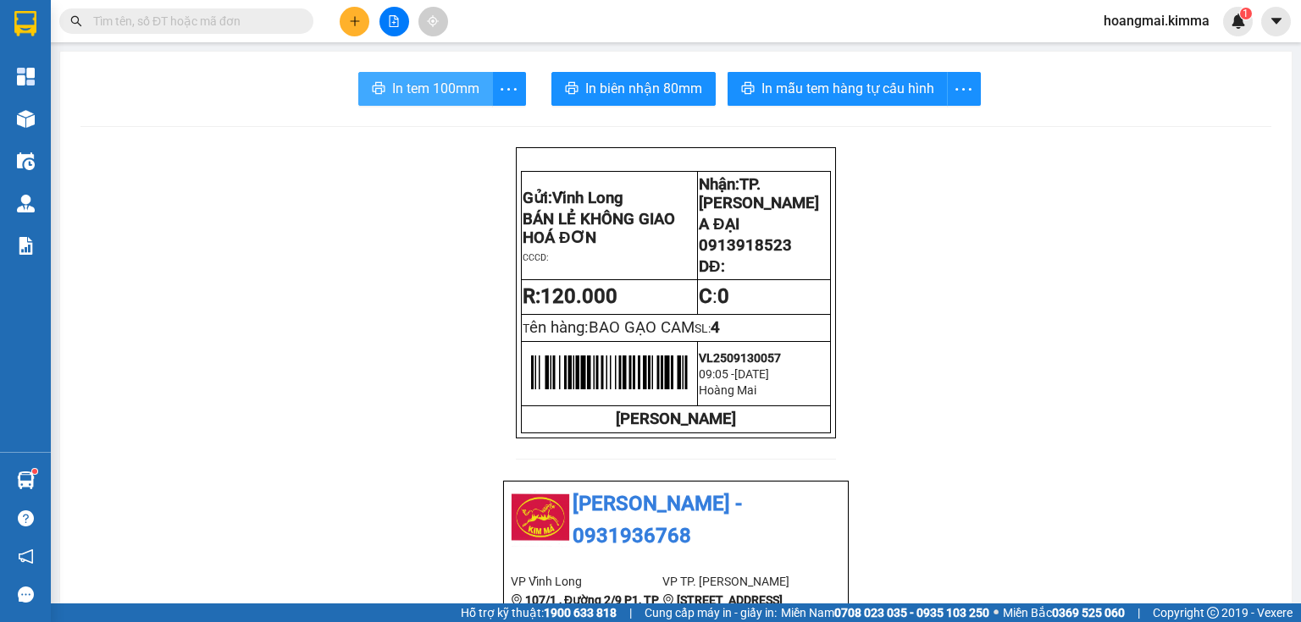
click at [396, 90] on span "In tem 100mm" at bounding box center [435, 88] width 87 height 21
click at [342, 11] on div at bounding box center [393, 22] width 127 height 30
click at [351, 25] on icon "plus" at bounding box center [355, 21] width 12 height 12
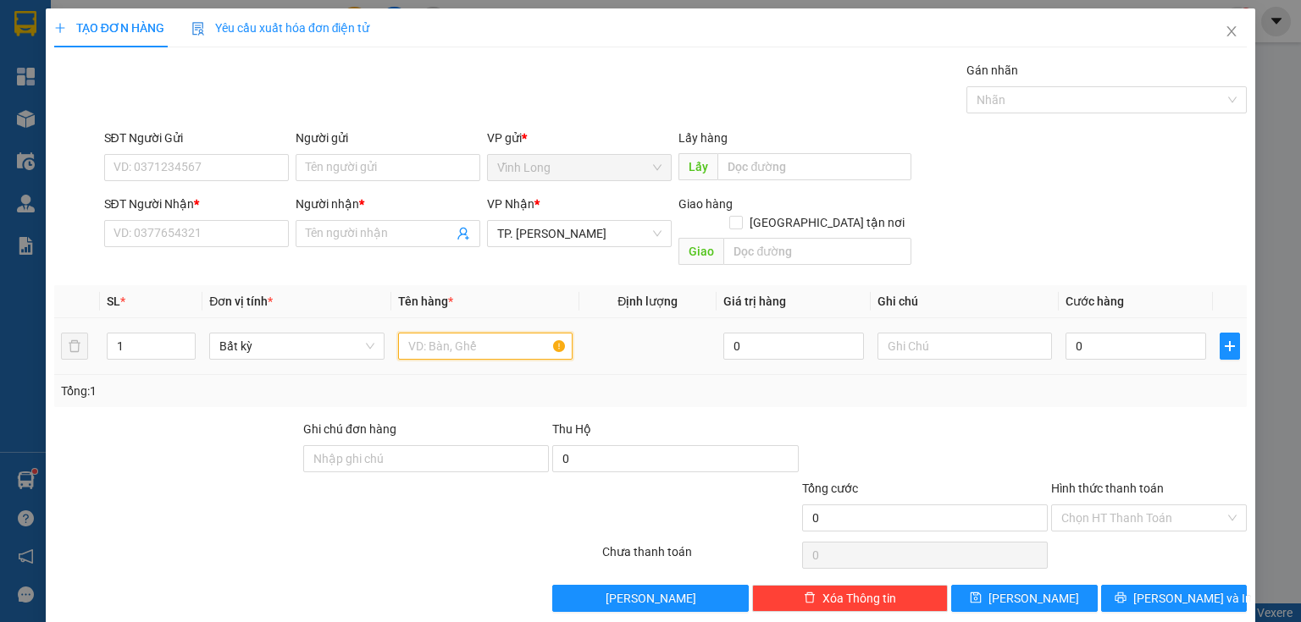
drag, startPoint x: 438, startPoint y: 335, endPoint x: 439, endPoint y: 319, distance: 16.2
click at [439, 335] on input "text" at bounding box center [485, 346] width 174 height 27
type input "GÓI"
click at [937, 333] on input "text" at bounding box center [964, 346] width 174 height 27
type input "Y"
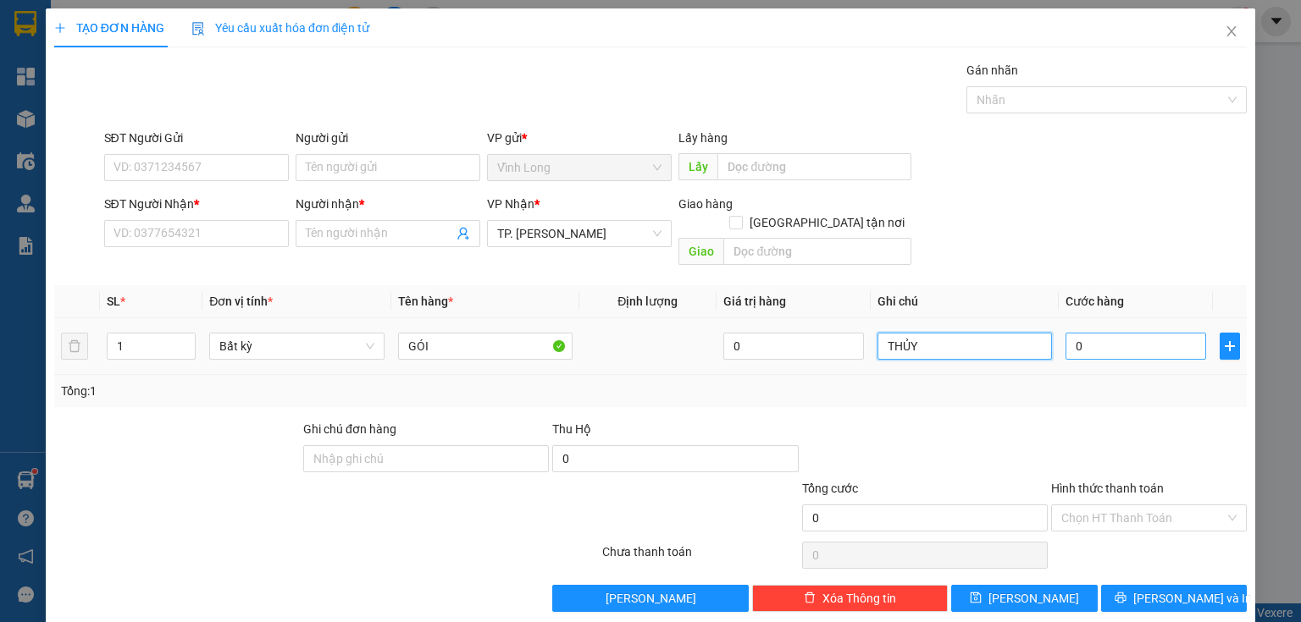
type input "THỦY"
click at [1071, 334] on input "0" at bounding box center [1135, 346] width 141 height 27
type input "003"
type input "3"
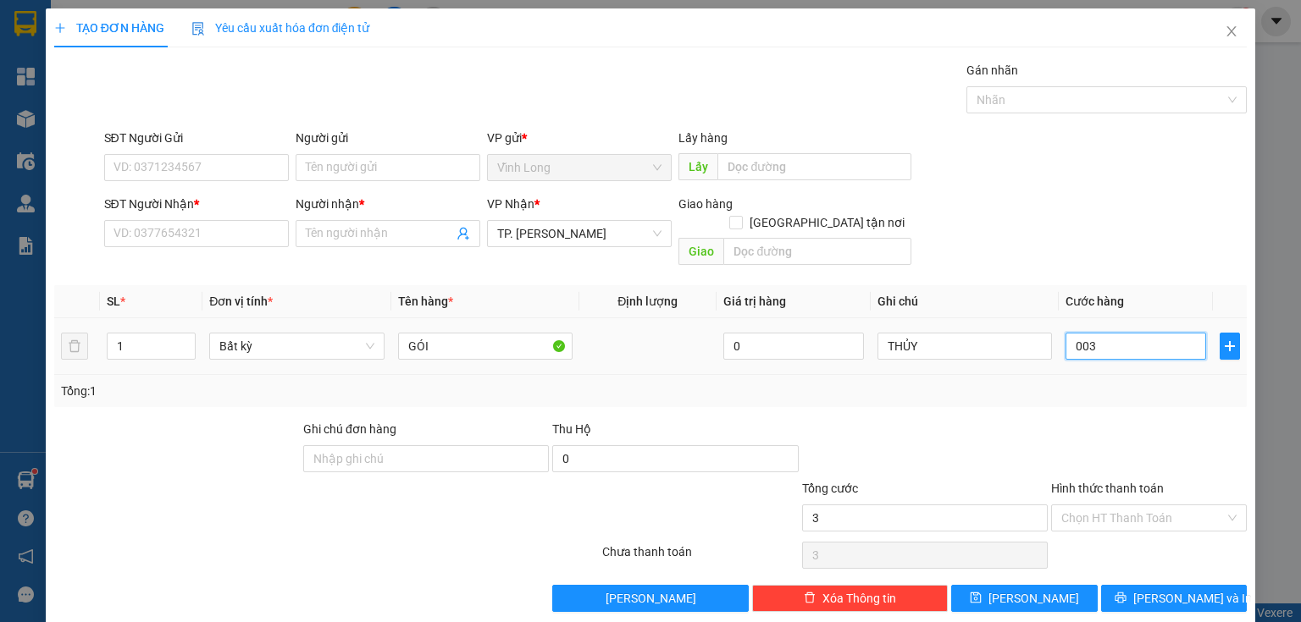
type input "0.030"
type input "30"
type input "30.000"
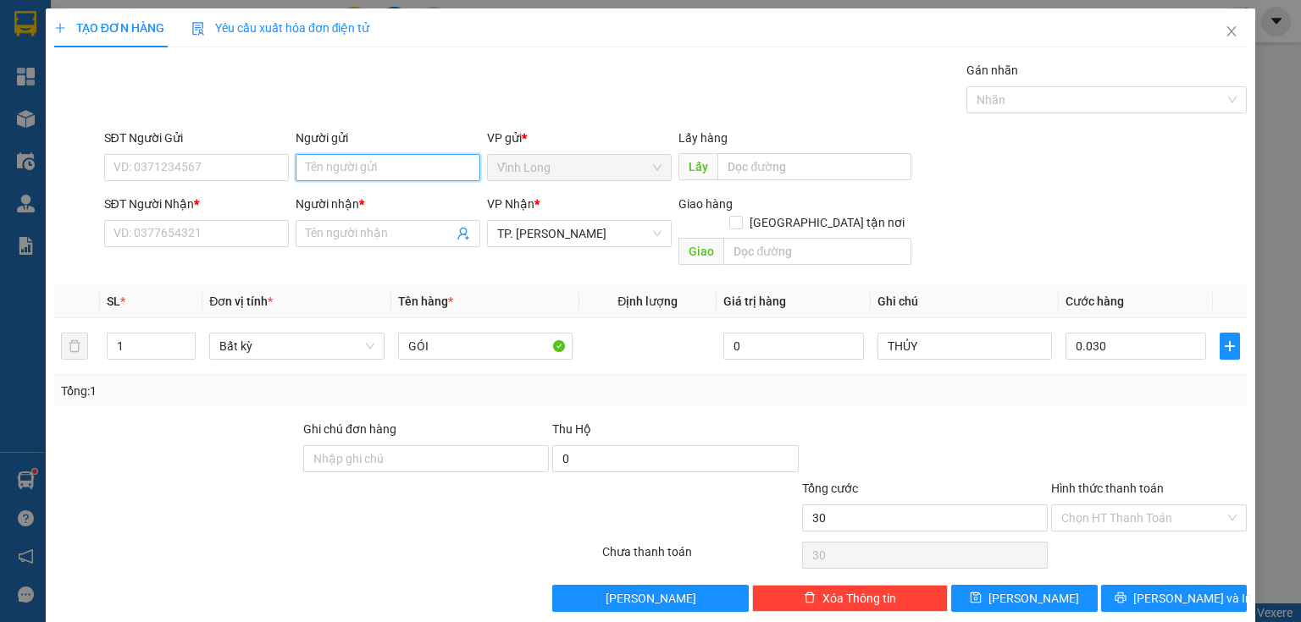
type input "30.000"
click at [378, 160] on input "Người gửi" at bounding box center [388, 167] width 185 height 27
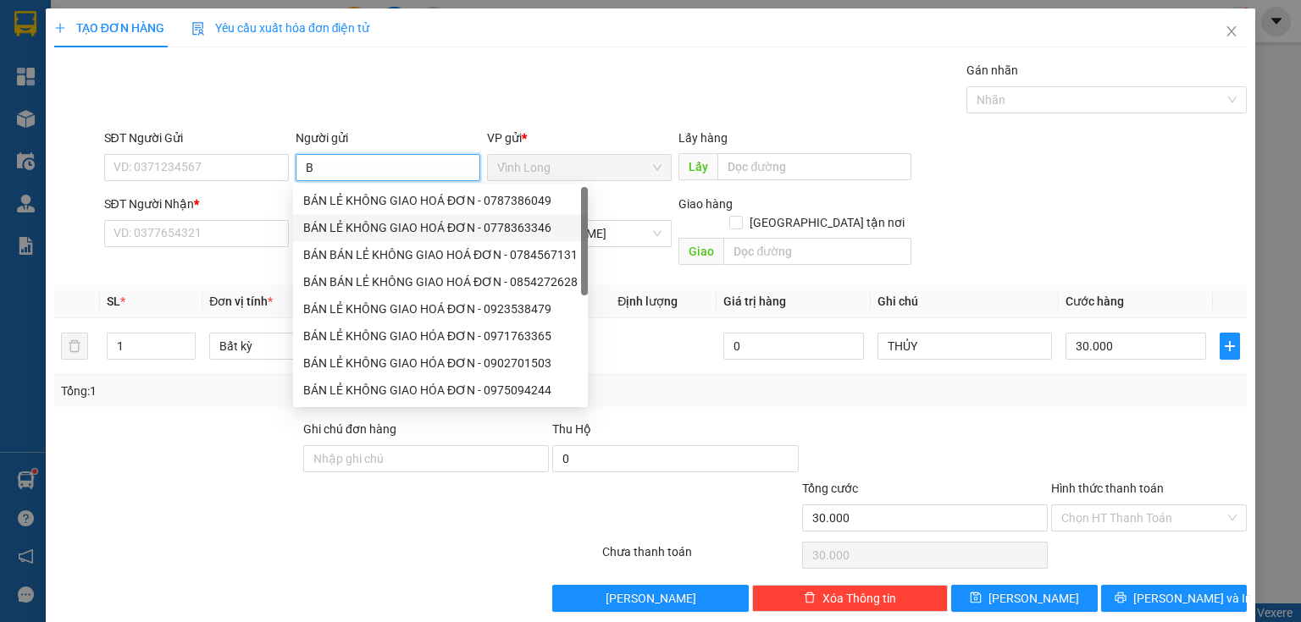
type input "BA"
click at [378, 198] on div "BÁN LẺ KHÔNG GIAO HOÁ ĐƠN - 0787386049" at bounding box center [440, 200] width 274 height 19
type input "0787386049"
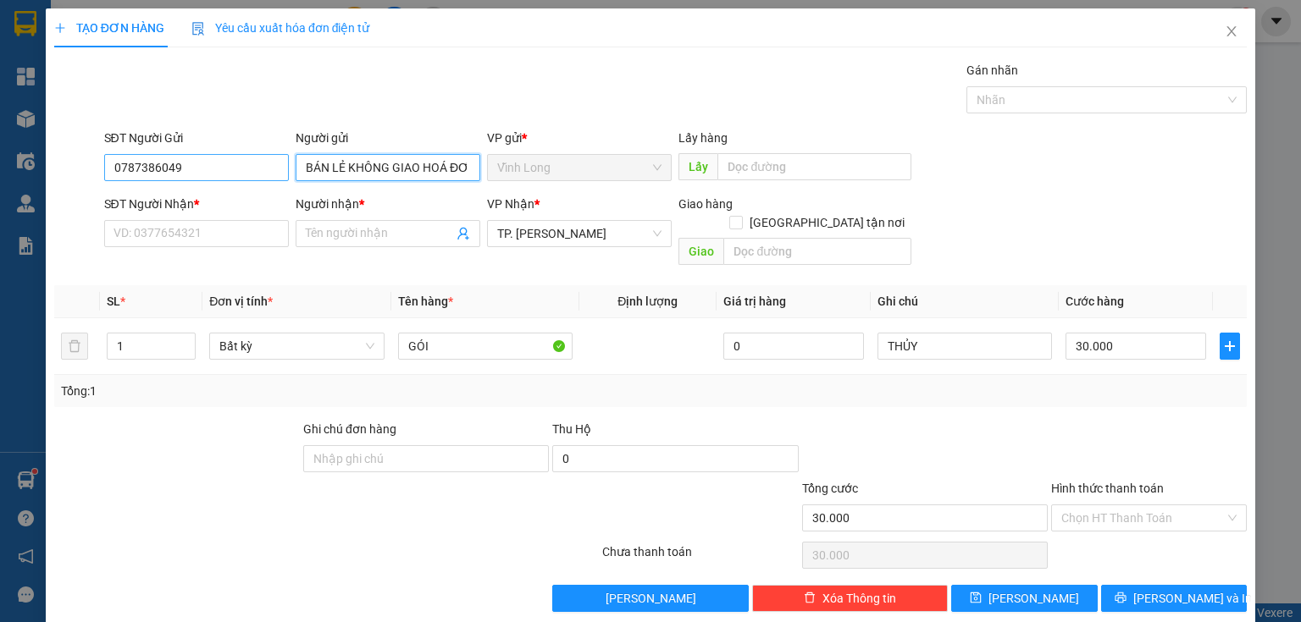
type input "BÁN LẺ KHÔNG GIAO HOÁ ĐƠN"
drag, startPoint x: 185, startPoint y: 166, endPoint x: 0, endPoint y: 200, distance: 187.7
click at [0, 206] on div "TẠO ĐƠN HÀNG Yêu cầu xuất hóa đơn điện tử Transit Pickup Surcharge Ids Transit …" at bounding box center [650, 311] width 1301 height 622
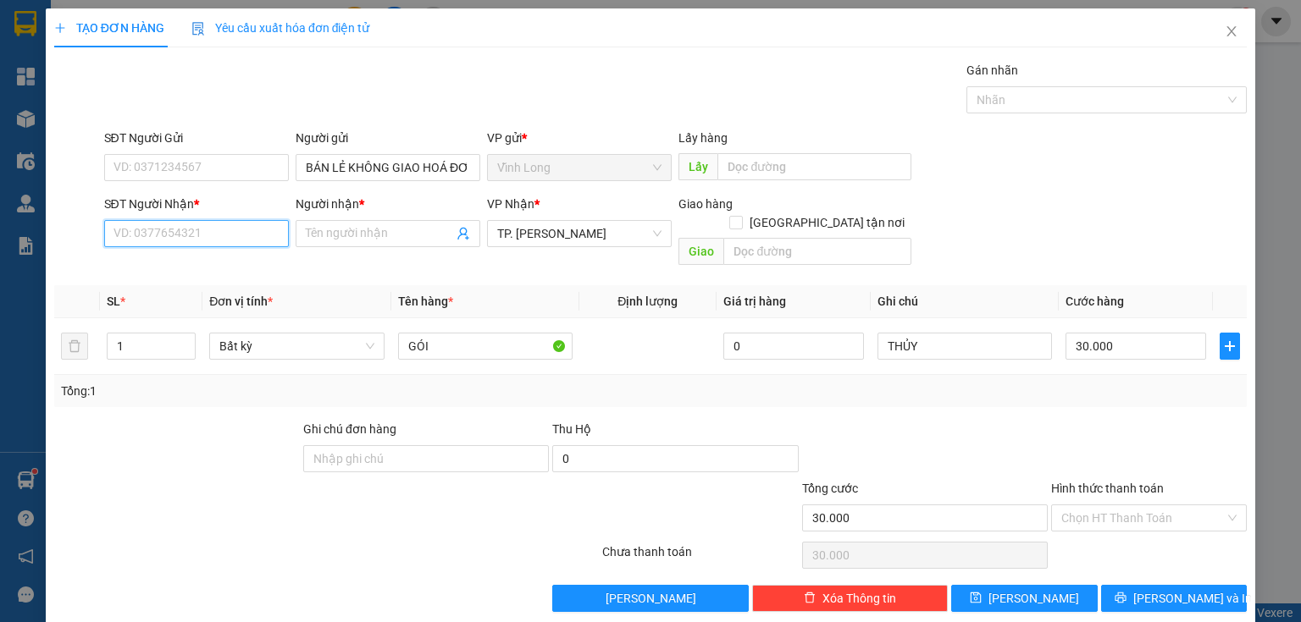
click at [218, 234] on input "SĐT Người Nhận *" at bounding box center [196, 233] width 185 height 27
type input "0943311950"
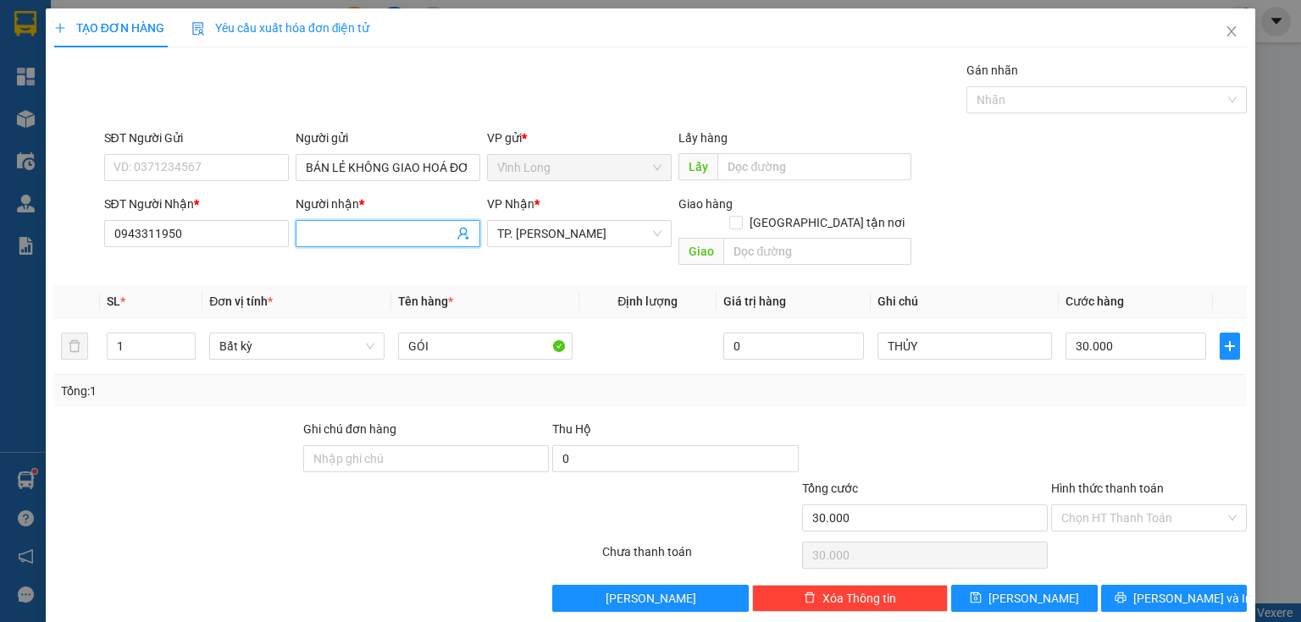
click at [356, 235] on input "Người nhận *" at bounding box center [379, 233] width 147 height 19
type input "TIỄN"
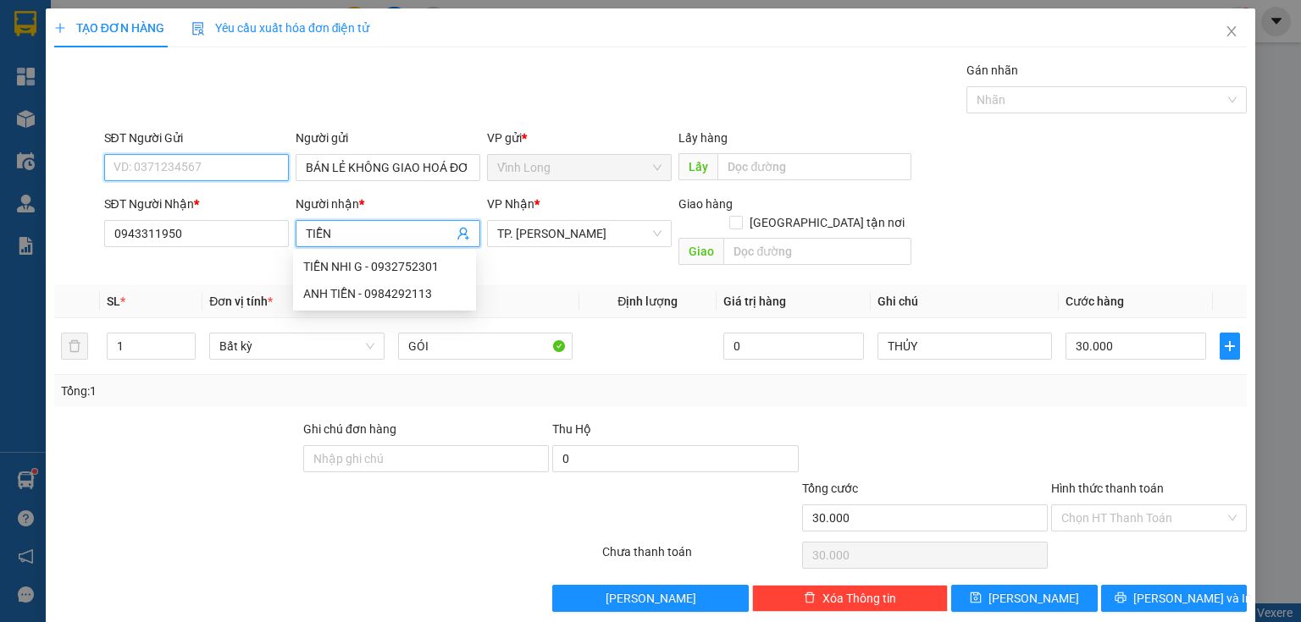
click at [174, 169] on input "SĐT Người Gửi" at bounding box center [196, 167] width 185 height 27
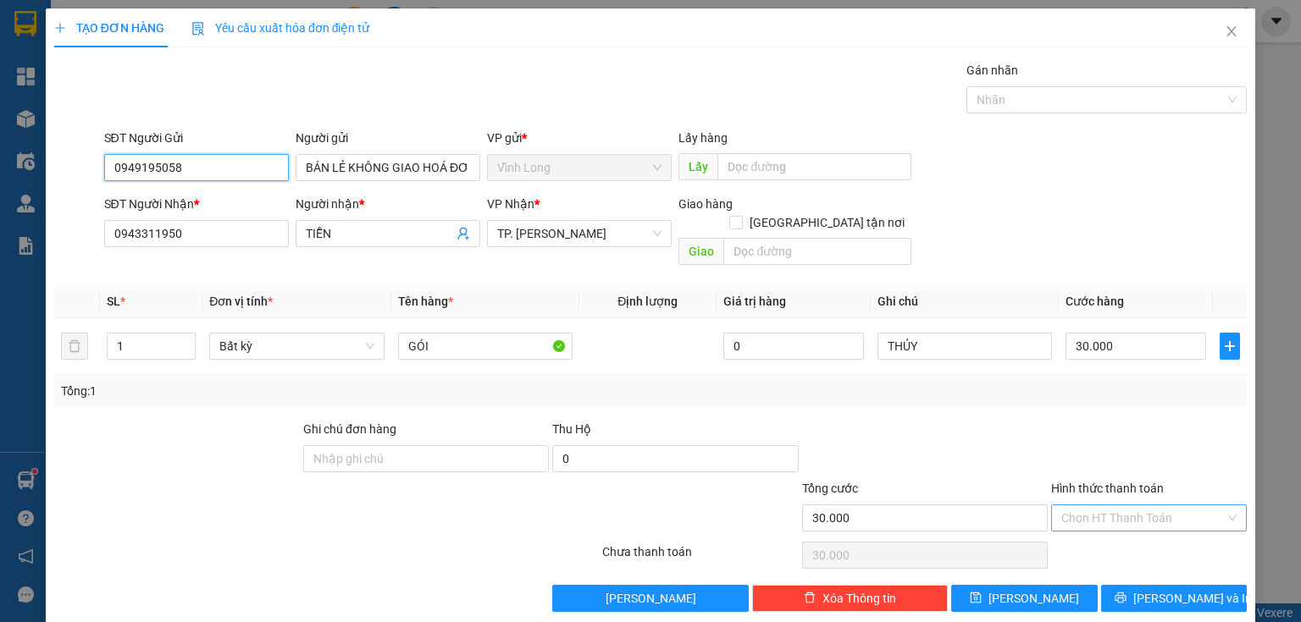
type input "0949195058"
click at [1122, 506] on input "Hình thức thanh toán" at bounding box center [1142, 517] width 163 height 25
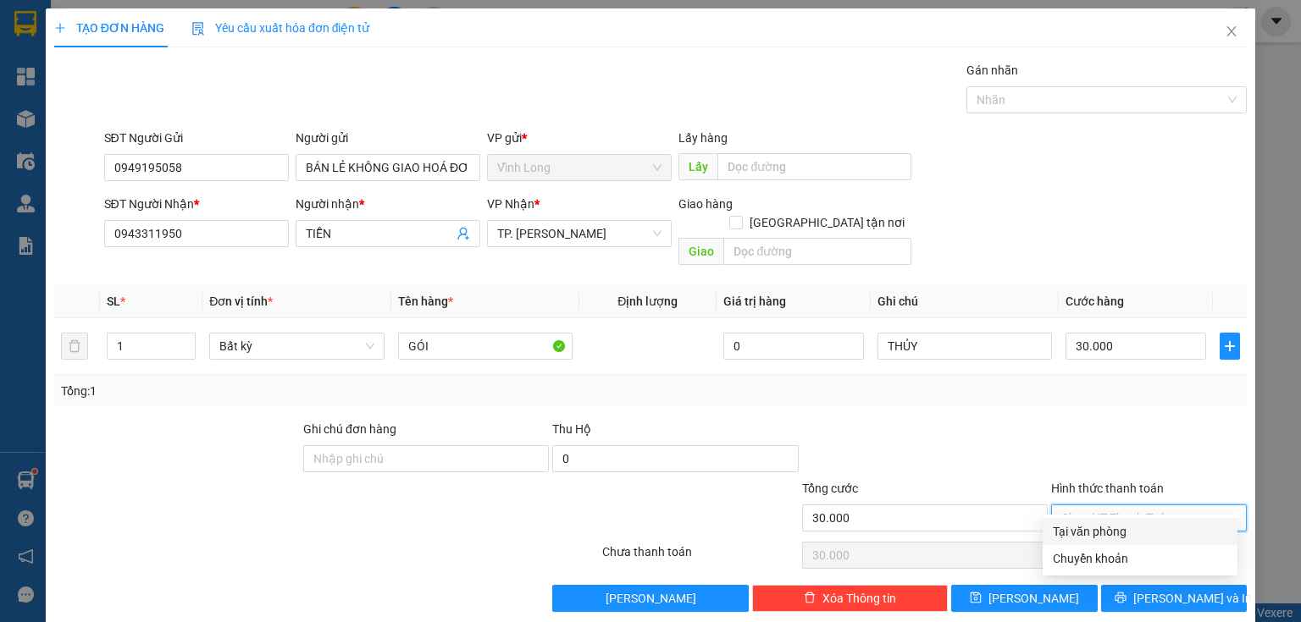
click at [1116, 528] on div "Tại văn phòng" at bounding box center [1139, 531] width 174 height 19
type input "0"
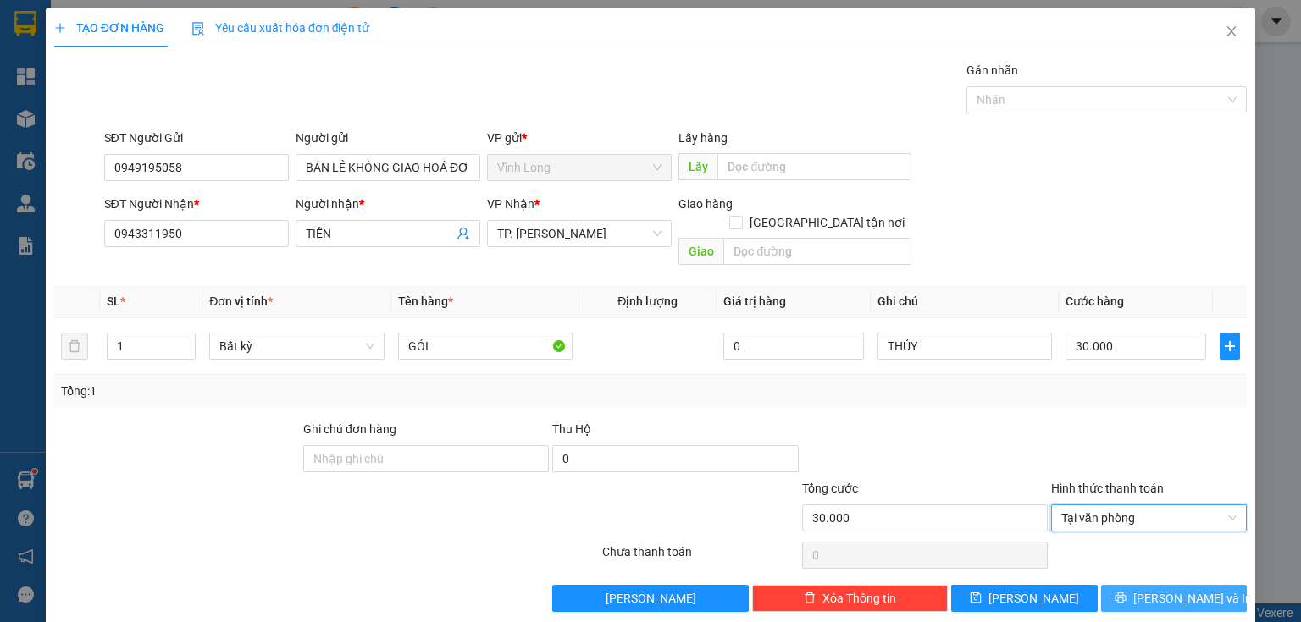
click at [1179, 589] on span "[PERSON_NAME] và In" at bounding box center [1192, 598] width 119 height 19
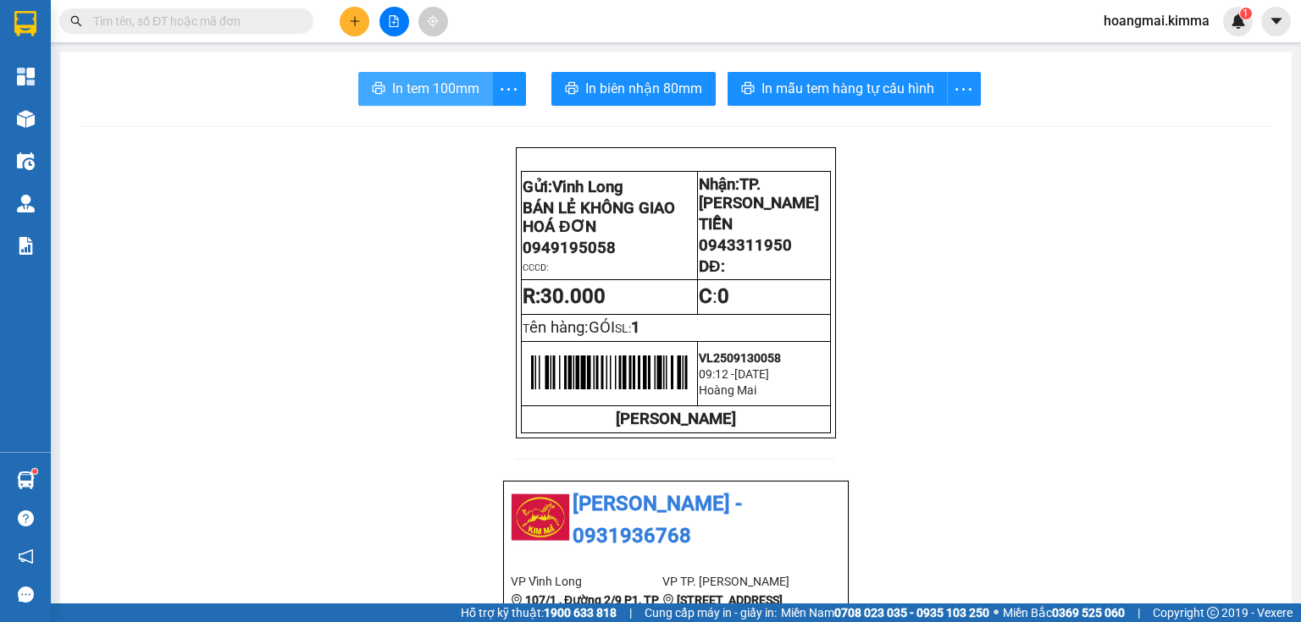
click at [423, 88] on span "In tem 100mm" at bounding box center [435, 88] width 87 height 21
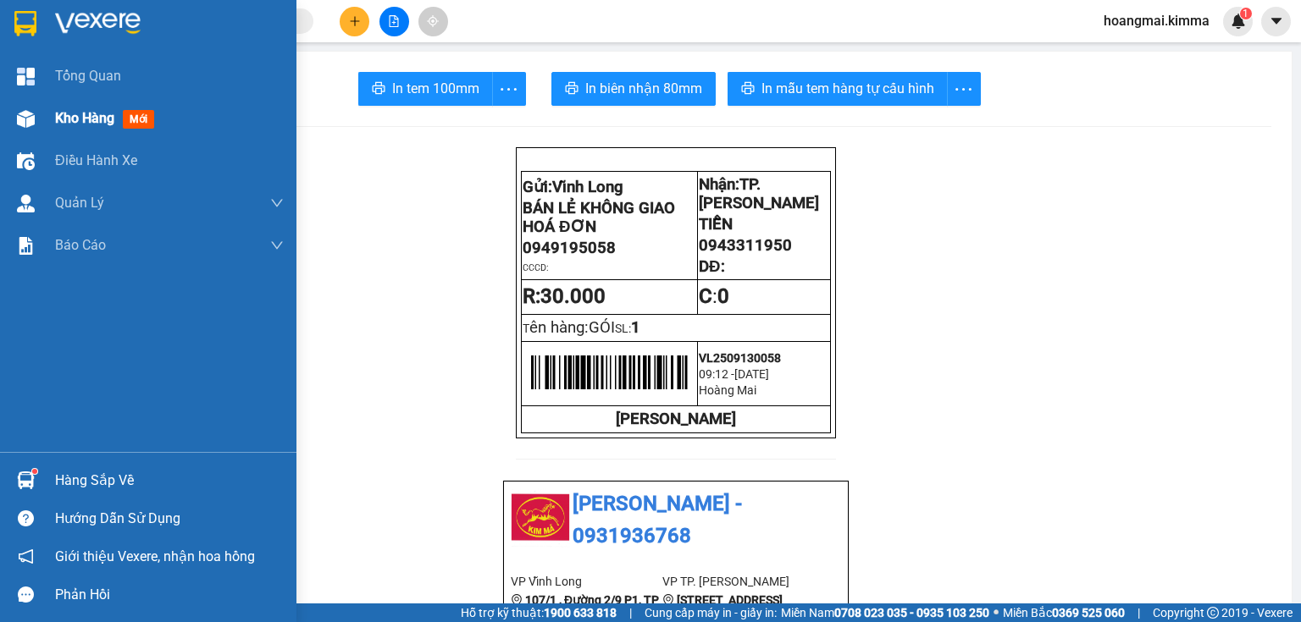
click at [42, 121] on div "Kho hàng mới" at bounding box center [148, 118] width 296 height 42
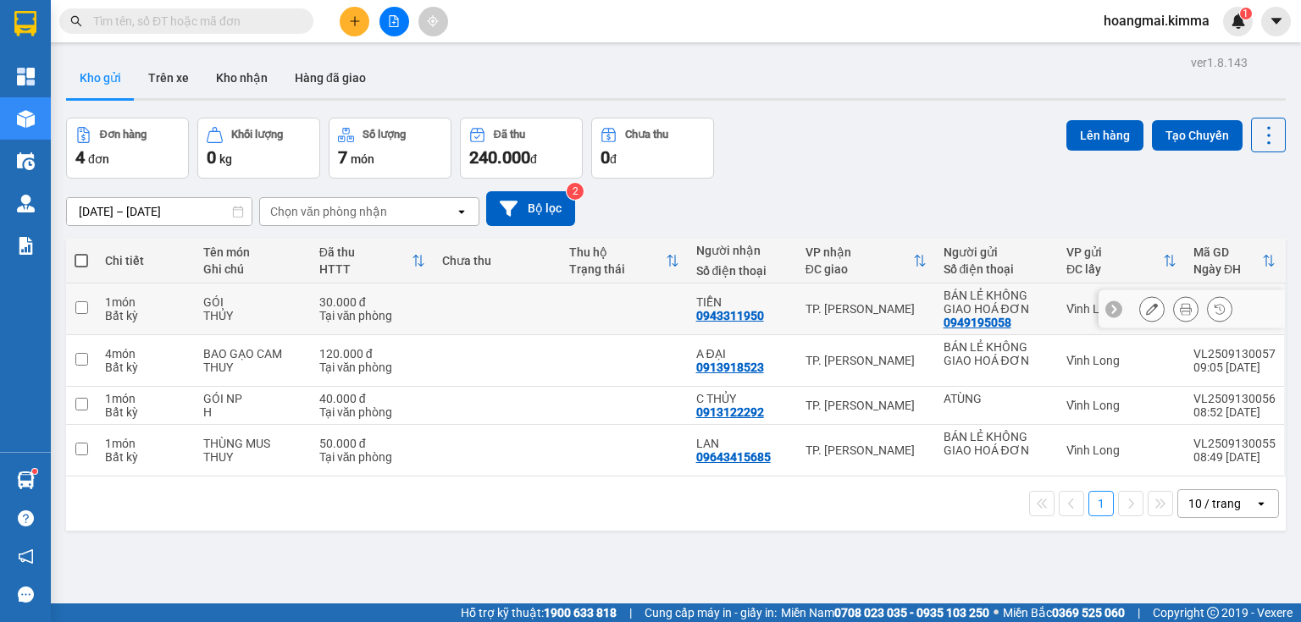
click at [1146, 306] on icon at bounding box center [1152, 309] width 12 height 12
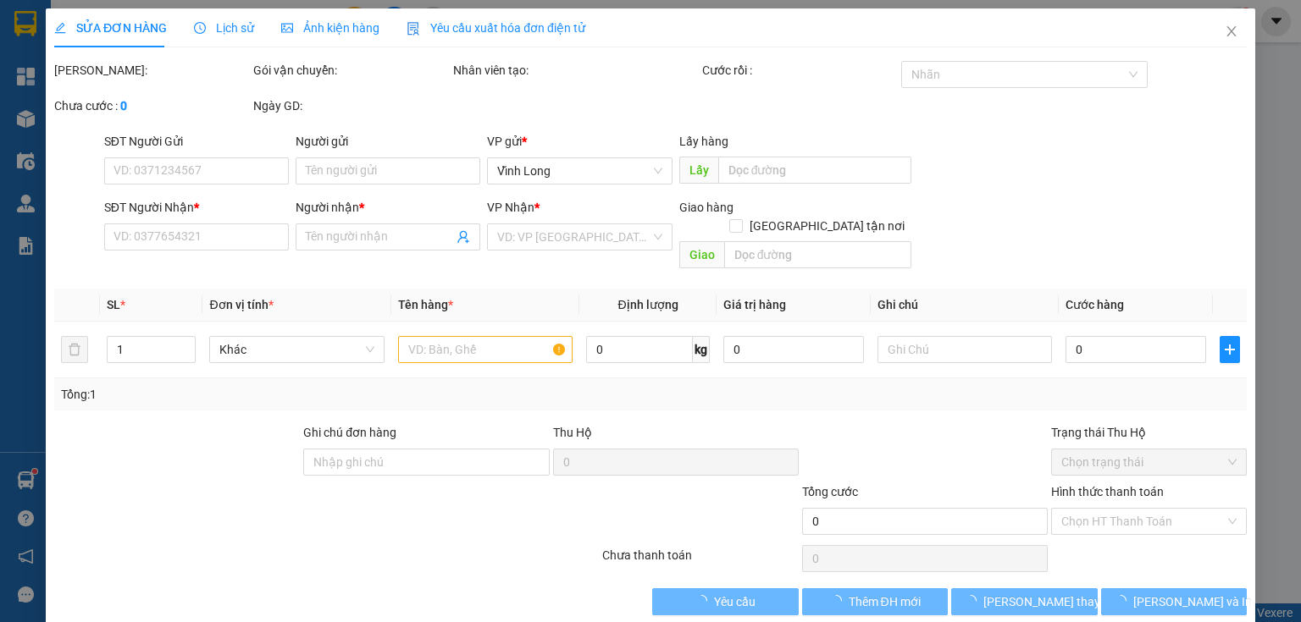
type input "0949195058"
type input "BÁN LẺ KHÔNG GIAO HOÁ ĐƠN"
type input "0943311950"
type input "TIỄN"
type input "30.000"
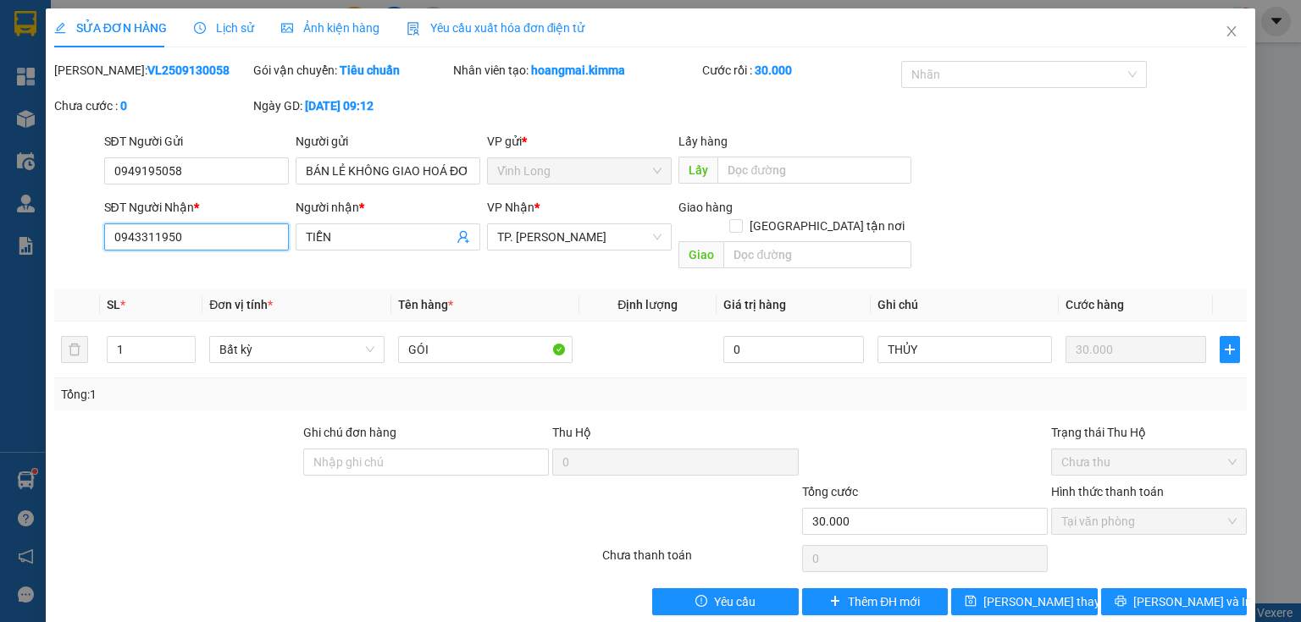
drag, startPoint x: 205, startPoint y: 235, endPoint x: 27, endPoint y: 230, distance: 177.9
click at [0, 235] on div "SỬA ĐƠN HÀNG Lịch sử Ảnh kiện hàng Yêu cầu xuất hóa đơn điện tử Total Paid Fee …" at bounding box center [650, 311] width 1301 height 622
type input "0968388912"
click at [1141, 588] on button "[PERSON_NAME] và In" at bounding box center [1174, 601] width 146 height 27
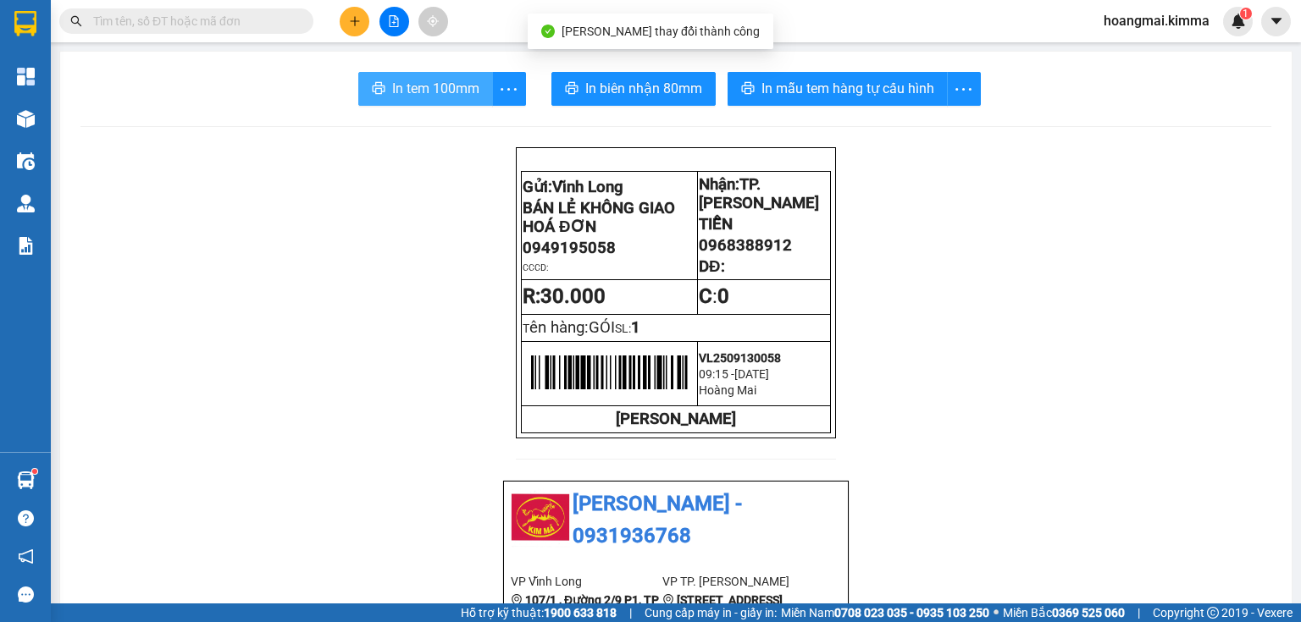
click at [408, 81] on span "In tem 100mm" at bounding box center [435, 88] width 87 height 21
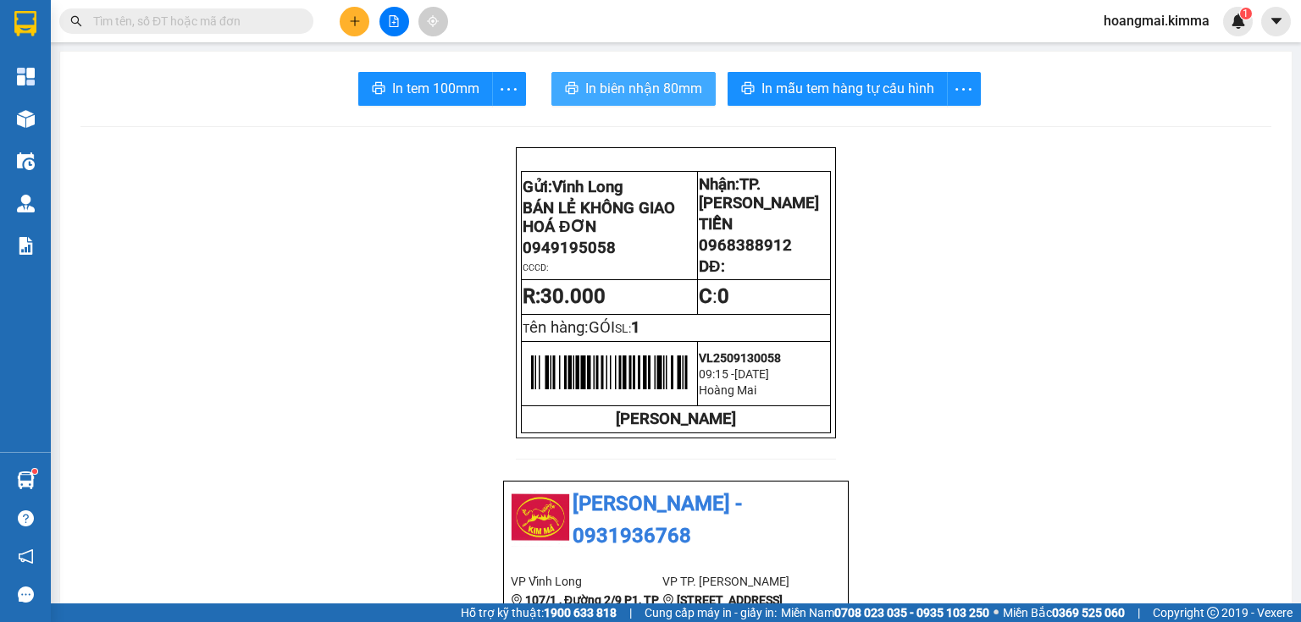
click at [585, 96] on span "In biên nhận 80mm" at bounding box center [643, 88] width 117 height 21
click at [351, 15] on button at bounding box center [355, 22] width 30 height 30
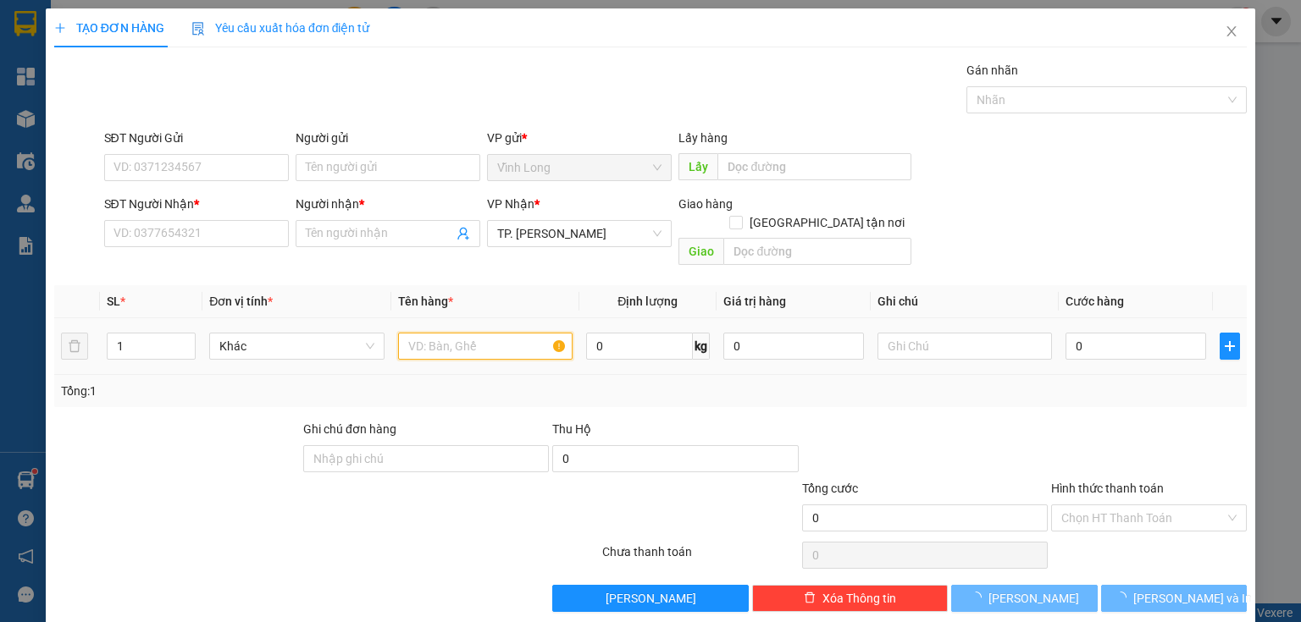
click at [412, 333] on input "text" at bounding box center [485, 346] width 174 height 27
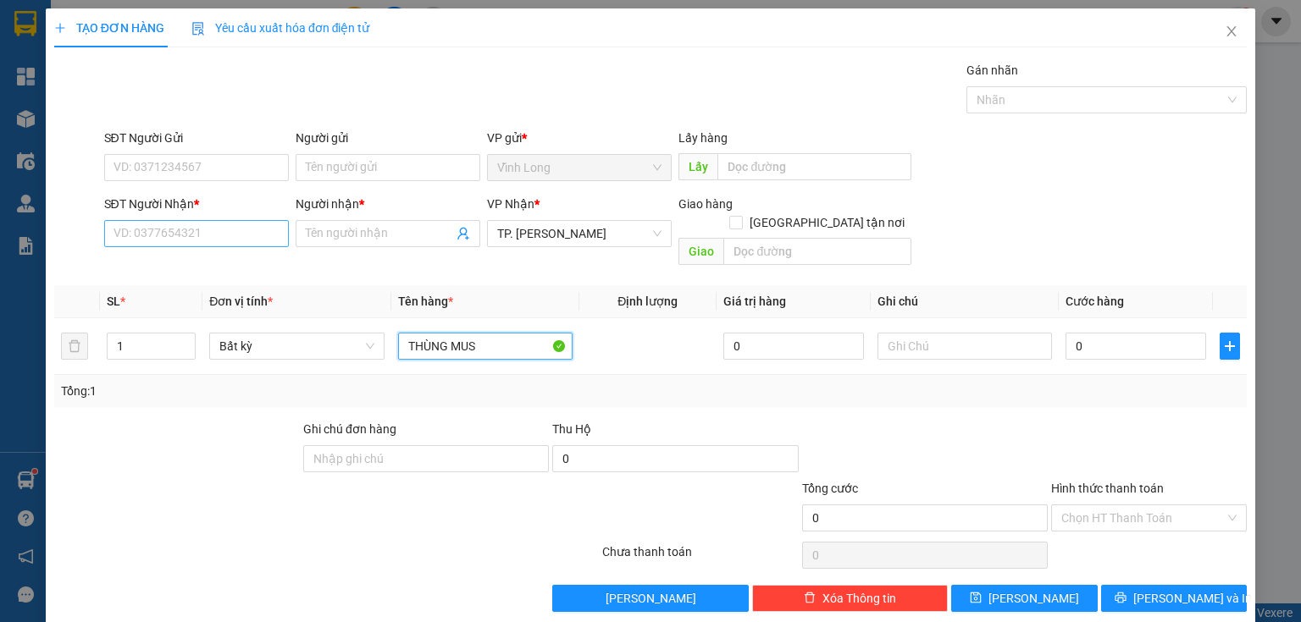
type input "THÙNG MUS"
click at [168, 238] on input "SĐT Người Nhận *" at bounding box center [196, 233] width 185 height 27
type input "0907114267"
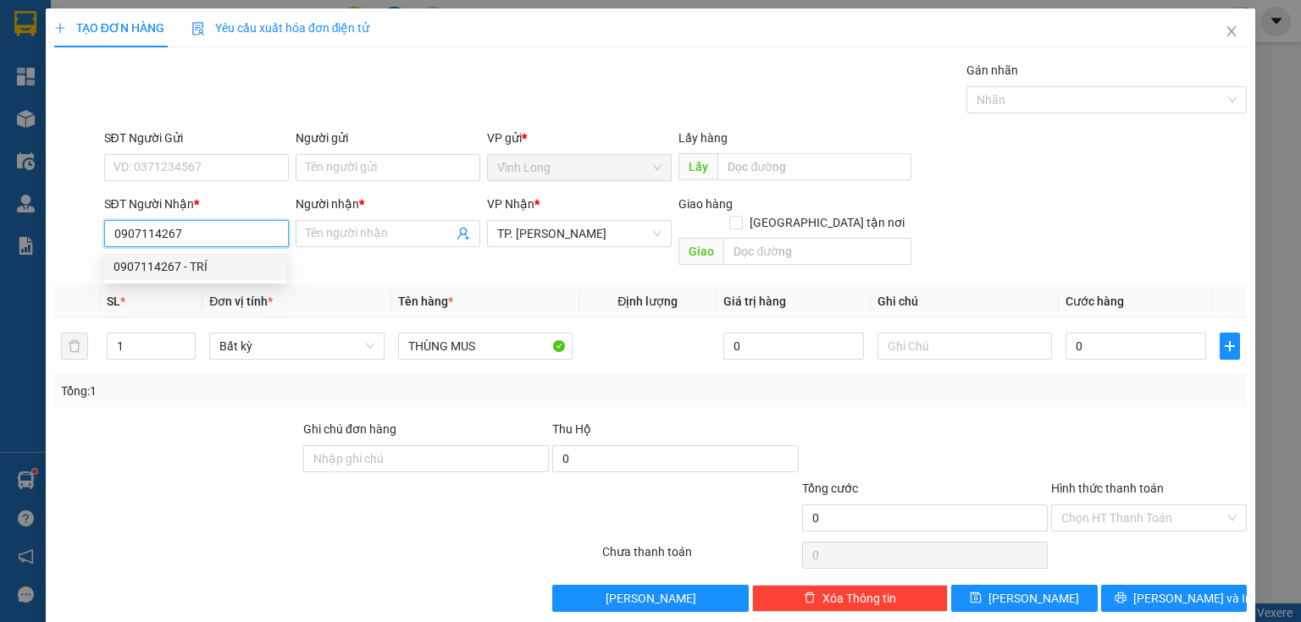
click at [183, 274] on div "0907114267 - TRÍ" at bounding box center [194, 266] width 163 height 19
type input "TRÍ"
type input "0907114267"
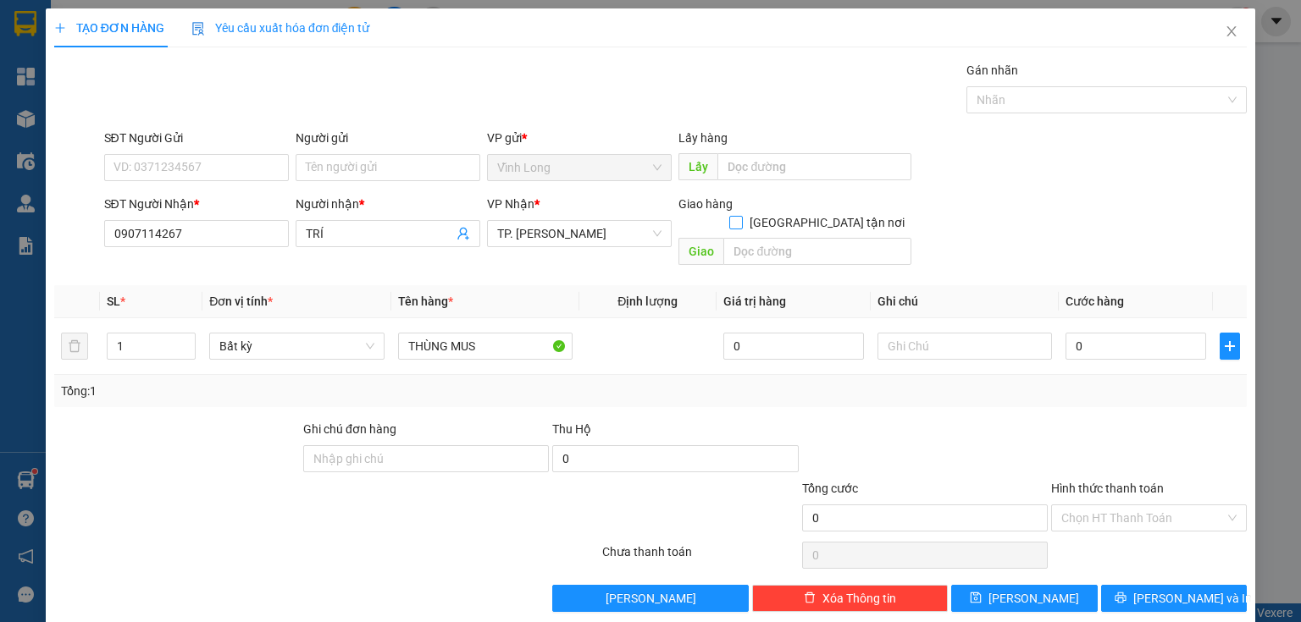
click at [743, 216] on span at bounding box center [736, 223] width 14 height 14
click at [741, 216] on input "[GEOGRAPHIC_DATA][PERSON_NAME] nơi" at bounding box center [735, 222] width 12 height 12
checkbox input "true"
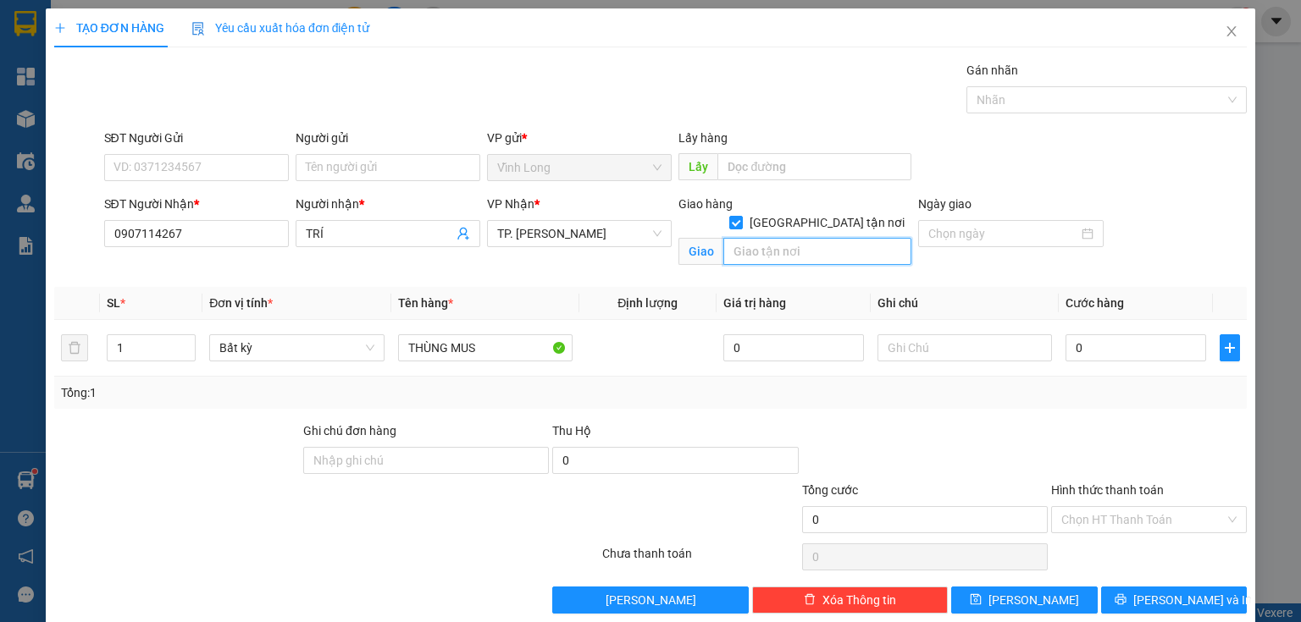
paste input "CỔNG TRƯỜNG ĐẠI HỌC VĂN HIẾN"
type input "CỔNG TRƯỜNG ĐẠI HỌC VĂN HIẾN"
drag, startPoint x: 210, startPoint y: 167, endPoint x: 207, endPoint y: 200, distance: 33.2
click at [210, 168] on input "SĐT Người Gửi" at bounding box center [196, 167] width 185 height 27
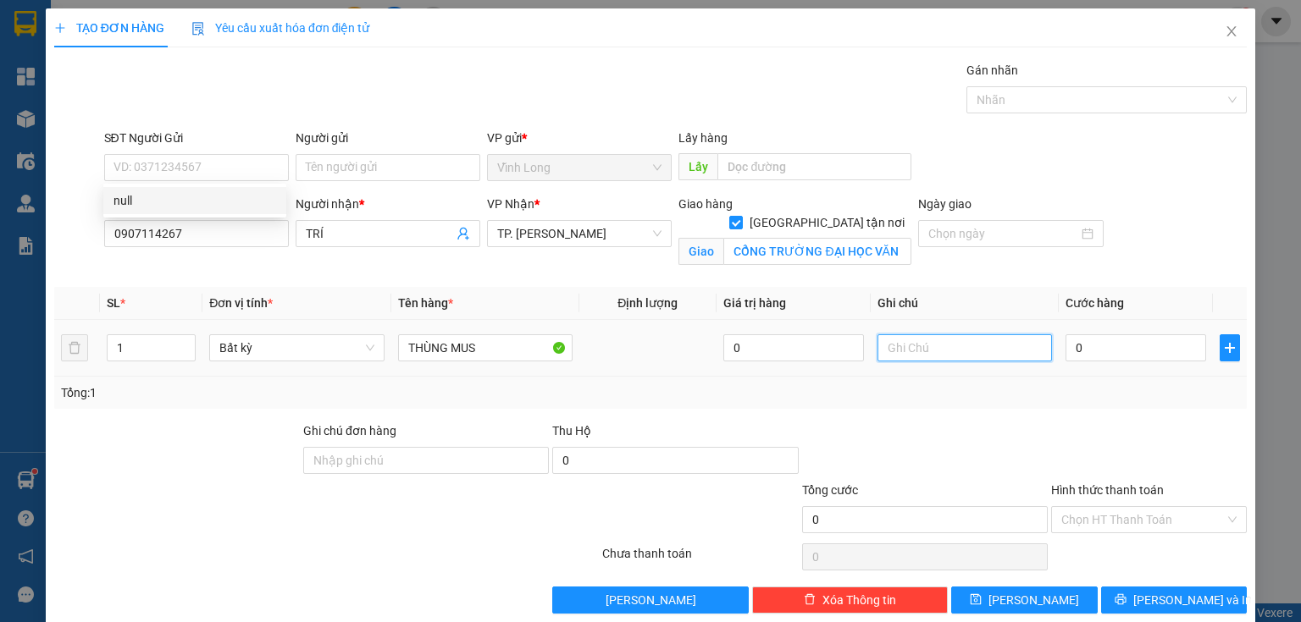
click at [914, 351] on input "text" at bounding box center [964, 347] width 174 height 27
type input "THUY"
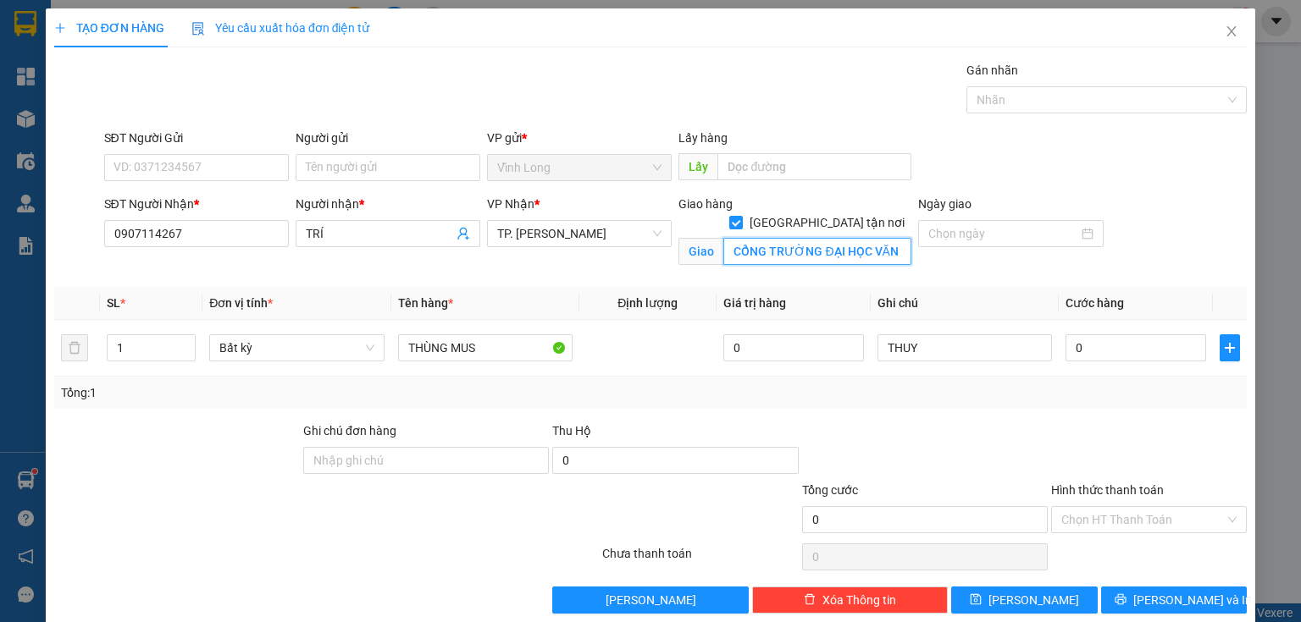
click at [887, 238] on input "CỔNG TRƯỜNG ĐẠI HỌC VĂN HIẾN" at bounding box center [817, 251] width 188 height 27
click at [894, 238] on input "CỔNG TRƯỜNG ĐẠI HỌC VĂN HIẾN" at bounding box center [817, 251] width 188 height 27
paste input "Âu Cơ, phường Phú Trung, quận Tân Phú,"
click at [746, 238] on input "CỔNG TRƯỜNG ĐẠI HỌC VĂN HIẾN-Âu Cơ, phường Phú Trung, quận Tân Phú" at bounding box center [817, 251] width 188 height 27
click at [763, 238] on input "CỔNG TRƯỜNG ĐẠI HỌC VĂN HIẾN-Âu Cơ, phường Phú Trung, quận Tân Phú" at bounding box center [817, 251] width 188 height 27
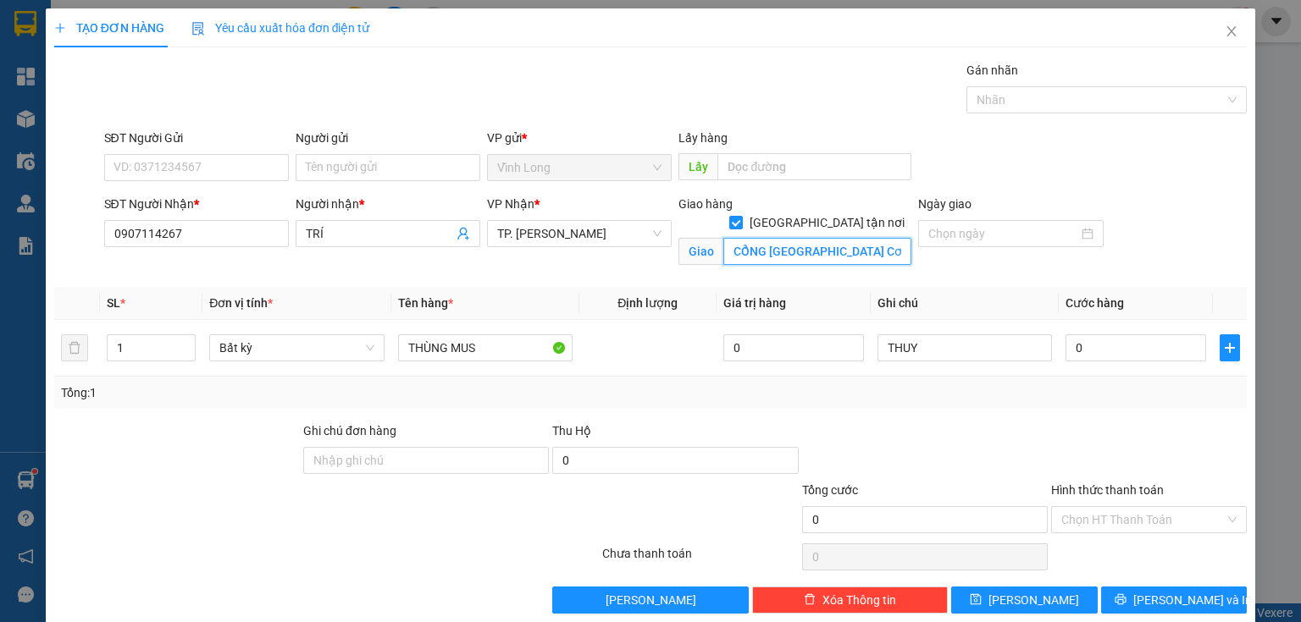
click at [734, 238] on input "CỔNG TRƯỜNG ĐẠI HỌC VĂN HIẾN-Âu Cơ, phường Phú Trung, quận Tân Phú" at bounding box center [817, 251] width 188 height 27
click at [723, 238] on input "CỔNG TRƯỜNG ĐẠI HỌC VĂN HIẾN-Âu Cơ, phường Phú Trung, quận Tân Phú" at bounding box center [817, 251] width 188 height 27
click at [837, 238] on input "TXG :CỔNG TRƯỜNG ĐẠI HỌC VĂN HIẾN-Âu Cơ, phường Phú Trung, quận Tân Phú" at bounding box center [817, 251] width 188 height 27
click at [843, 239] on input "TXG :CỔNG TRƯỜNG ĐẠI HỌC VĂN HIẾN-Âu Cơ, phường Phú Trung, quận Tân Phú" at bounding box center [817, 251] width 188 height 27
click at [787, 240] on input "TXG :CỔNG TRƯỜNG ĐẠI HỌC VĂN HIẾN-Âu Cơ, phường Phú Trung, quận Tân Phú" at bounding box center [817, 251] width 188 height 27
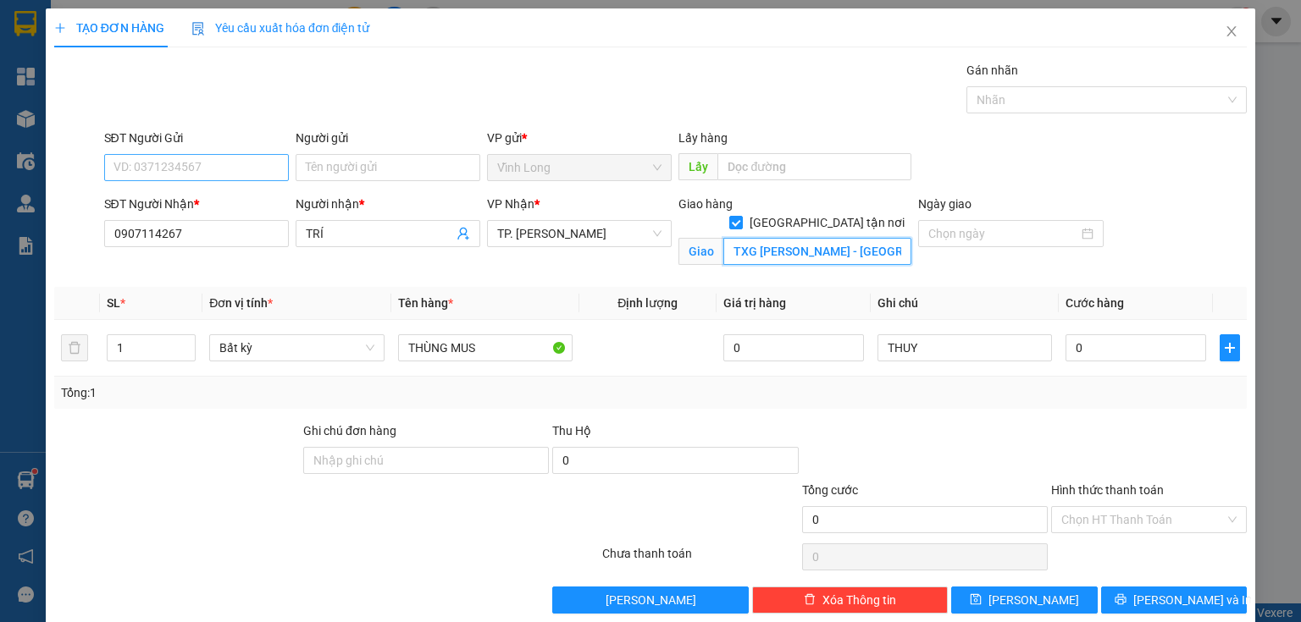
type input "TXG NGUYỄN VĂN LINH - TRƯỜNG ĐẠI HỌC VĂN HIẾN-Âu Cơ, phường Phú Trung, quận Tân…"
click at [236, 161] on input "SĐT Người Gửi" at bounding box center [196, 167] width 185 height 27
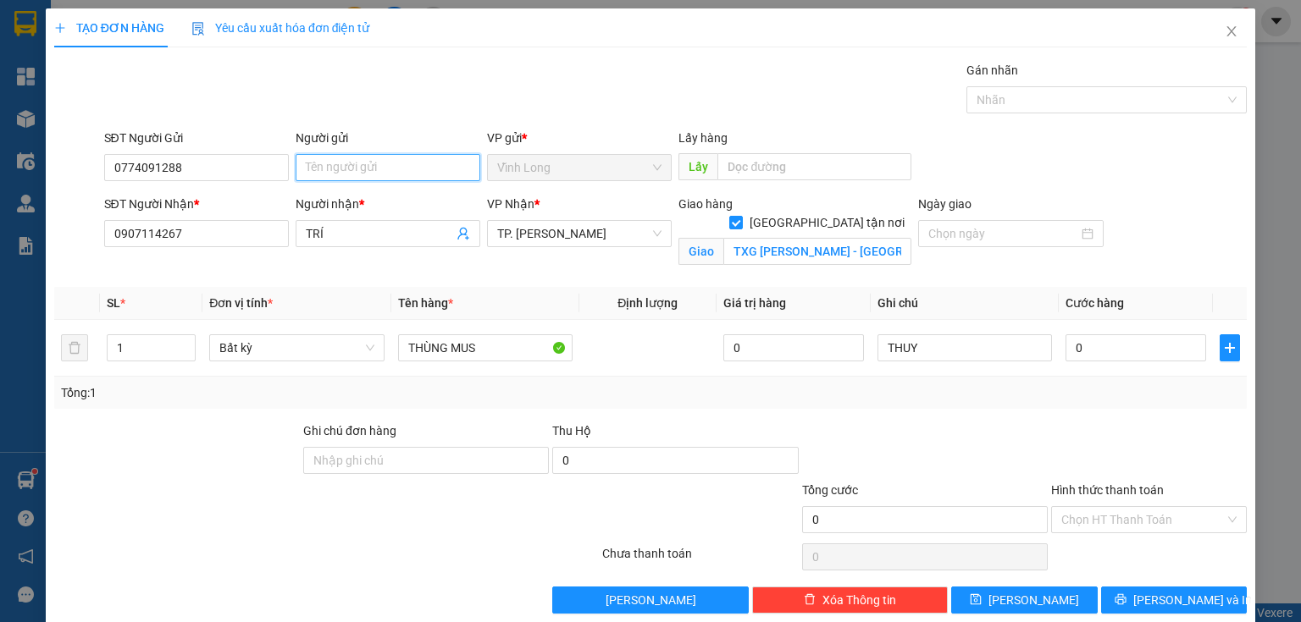
click at [359, 176] on input "Người gửi" at bounding box center [388, 167] width 185 height 27
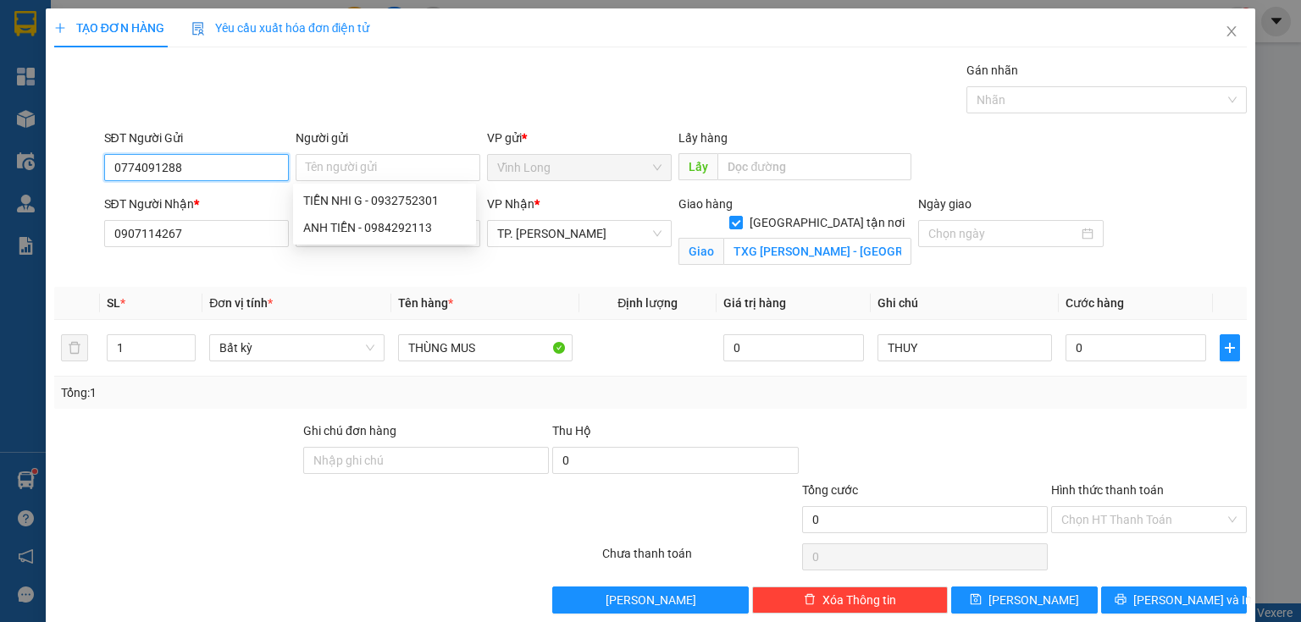
click at [251, 159] on input "0774091288" at bounding box center [196, 167] width 185 height 27
type input "0774091283"
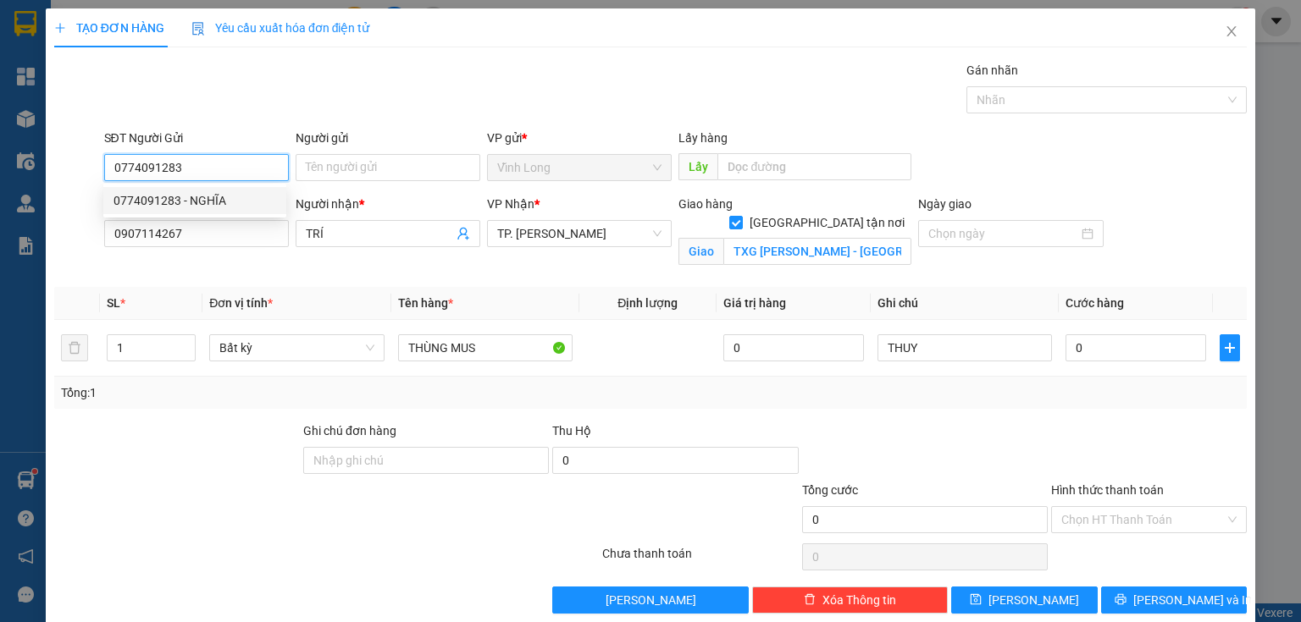
click at [235, 202] on div "0774091283 - NGHĨA" at bounding box center [194, 200] width 163 height 19
type input "NGHĨA"
type input "0774091283"
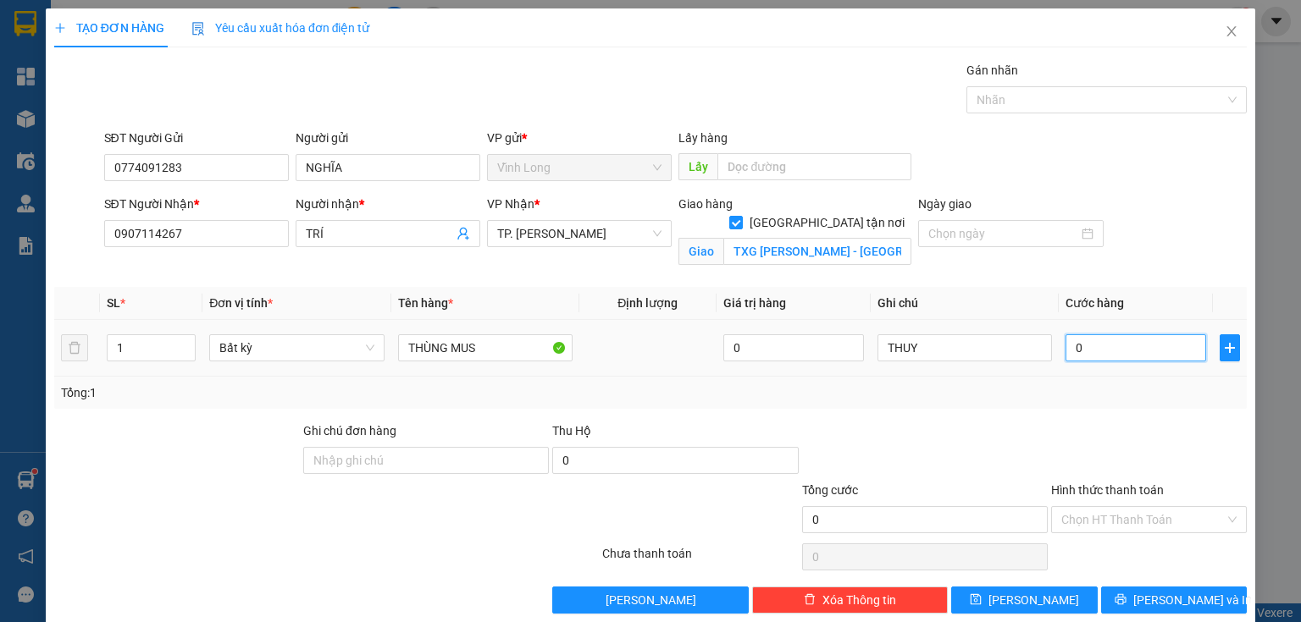
click at [1113, 349] on input "0" at bounding box center [1135, 347] width 141 height 27
type input "5"
type input "50"
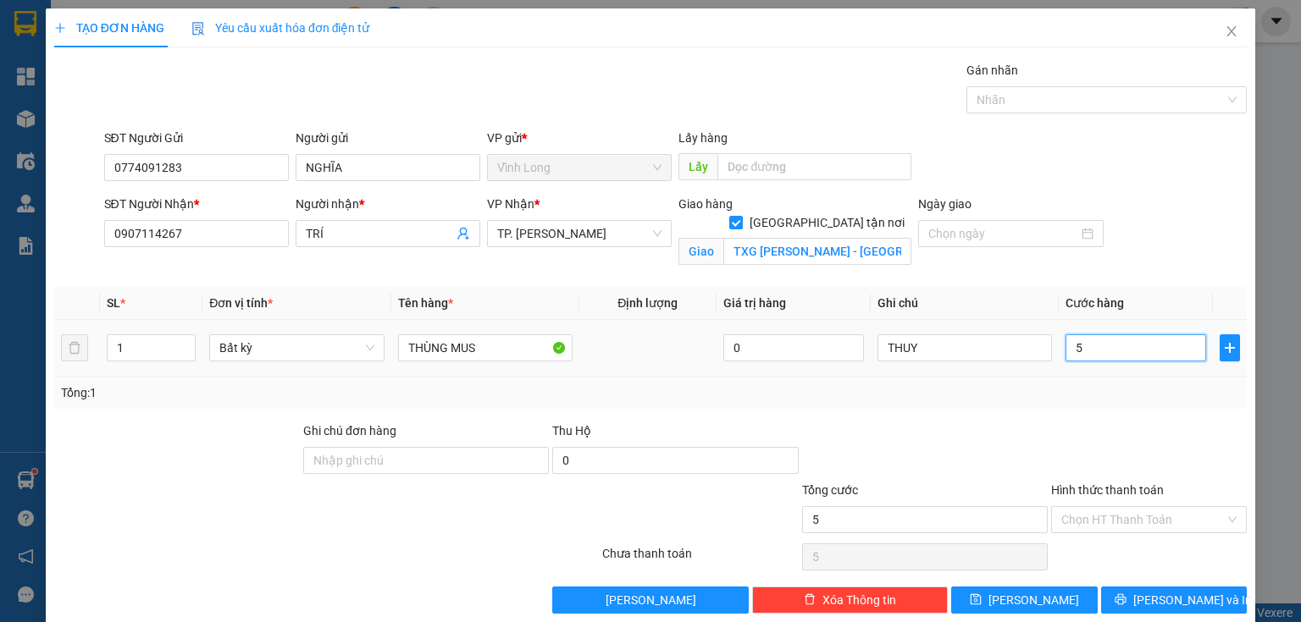
type input "50"
type input "50.000"
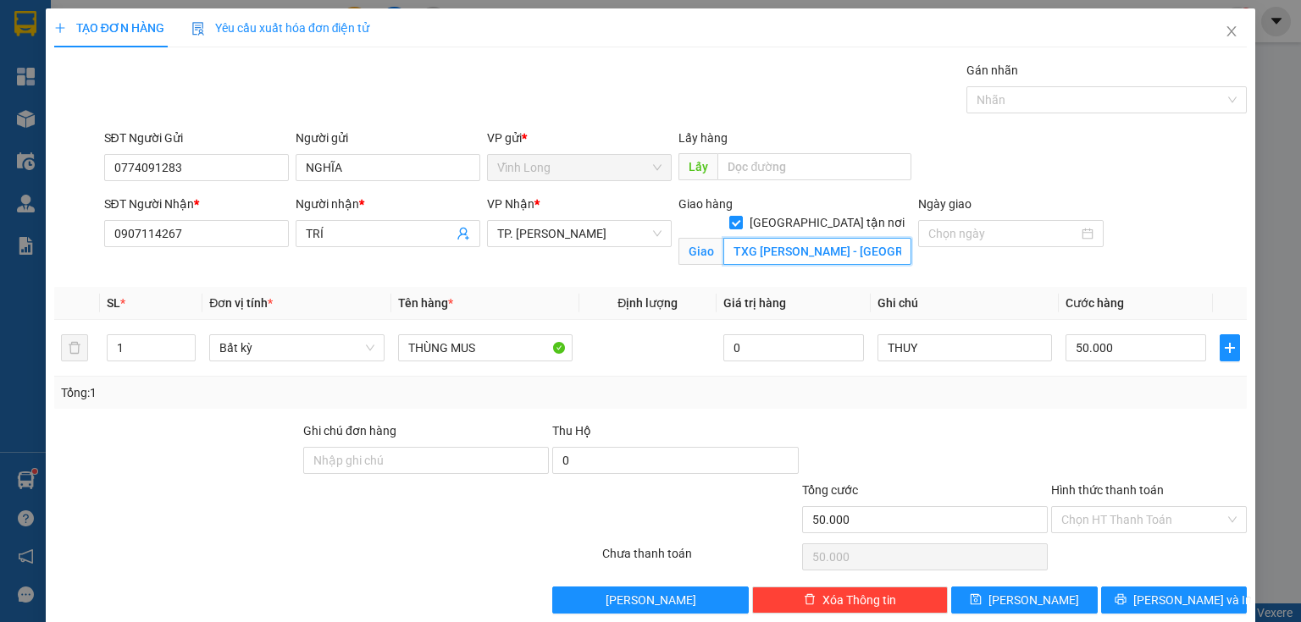
click at [759, 238] on input "TXG NGUYỄN VĂN LINH - TRƯỜNG ĐẠI HỌC VĂN HIẾN-Âu Cơ, phường Phú Trung, quận Tân…" at bounding box center [817, 251] width 188 height 27
click at [757, 238] on input "TXG NGUYỄN VĂN LINH - TRƯỜNG ĐẠI HỌC VĂN HIẾN-Âu Cơ, phường Phú Trung, quận Tân…" at bounding box center [817, 251] width 188 height 27
drag, startPoint x: 837, startPoint y: 234, endPoint x: 1012, endPoint y: 281, distance: 181.6
click at [1292, 327] on div "TẠO ĐƠN HÀNG Yêu cầu xuất hóa đơn điện tử Transit Pickup Surcharge Ids Transit …" at bounding box center [650, 311] width 1301 height 622
type input "TXG NGUYỄN VĂN LINH - TRƯỜNG ĐẠI HỌC VĂN HIẾN"
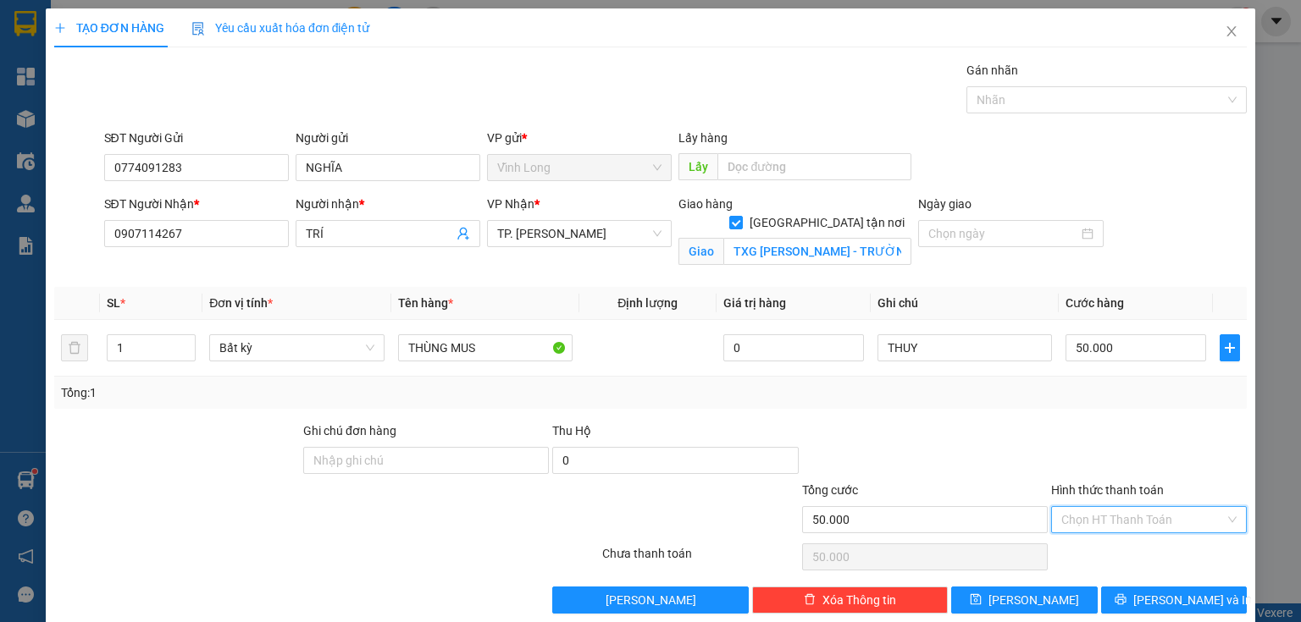
click at [1088, 517] on input "Hình thức thanh toán" at bounding box center [1142, 519] width 163 height 25
click at [1086, 545] on div "Tại văn phòng" at bounding box center [1139, 552] width 174 height 19
type input "0"
click at [1167, 596] on span "[PERSON_NAME] và In" at bounding box center [1192, 600] width 119 height 19
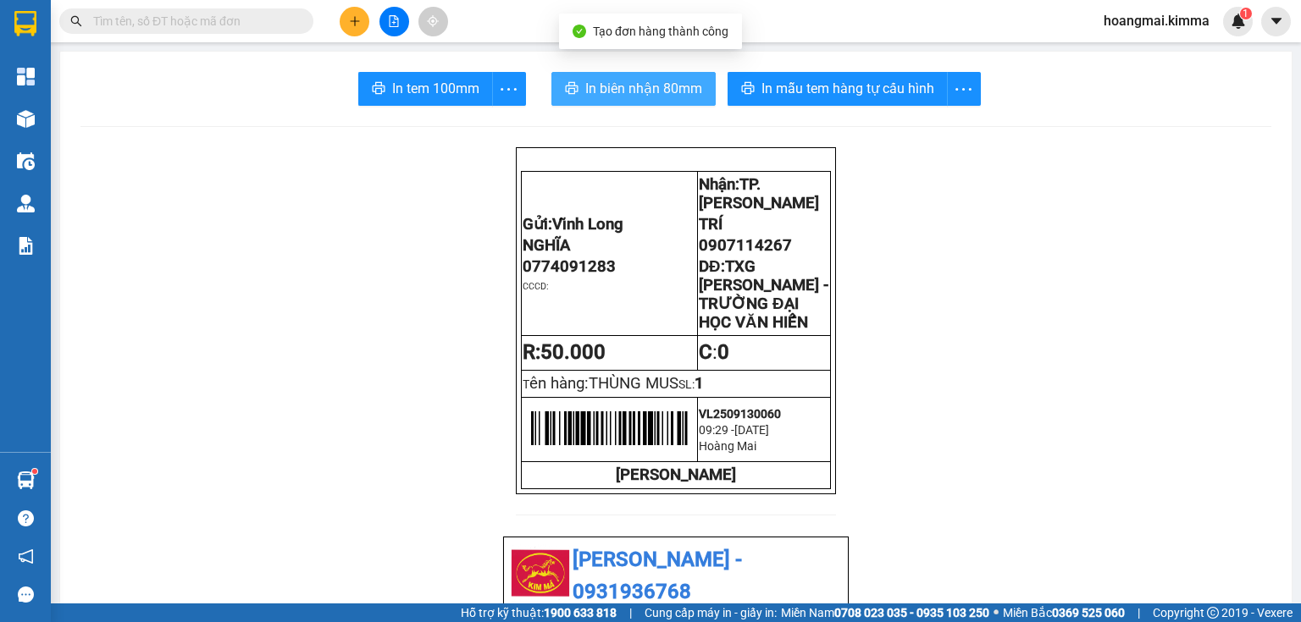
click at [619, 91] on span "In biên nhận 80mm" at bounding box center [643, 88] width 117 height 21
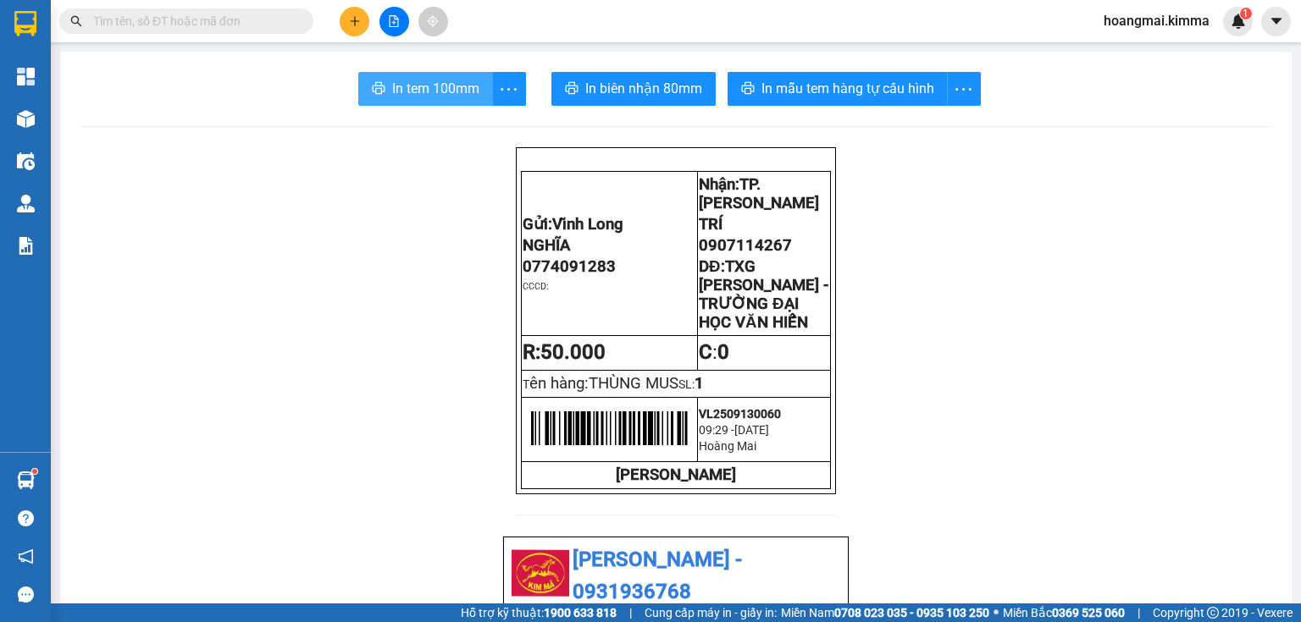
click at [373, 80] on button "In tem 100mm" at bounding box center [425, 89] width 135 height 34
click at [352, 25] on icon "plus" at bounding box center [355, 21] width 12 height 12
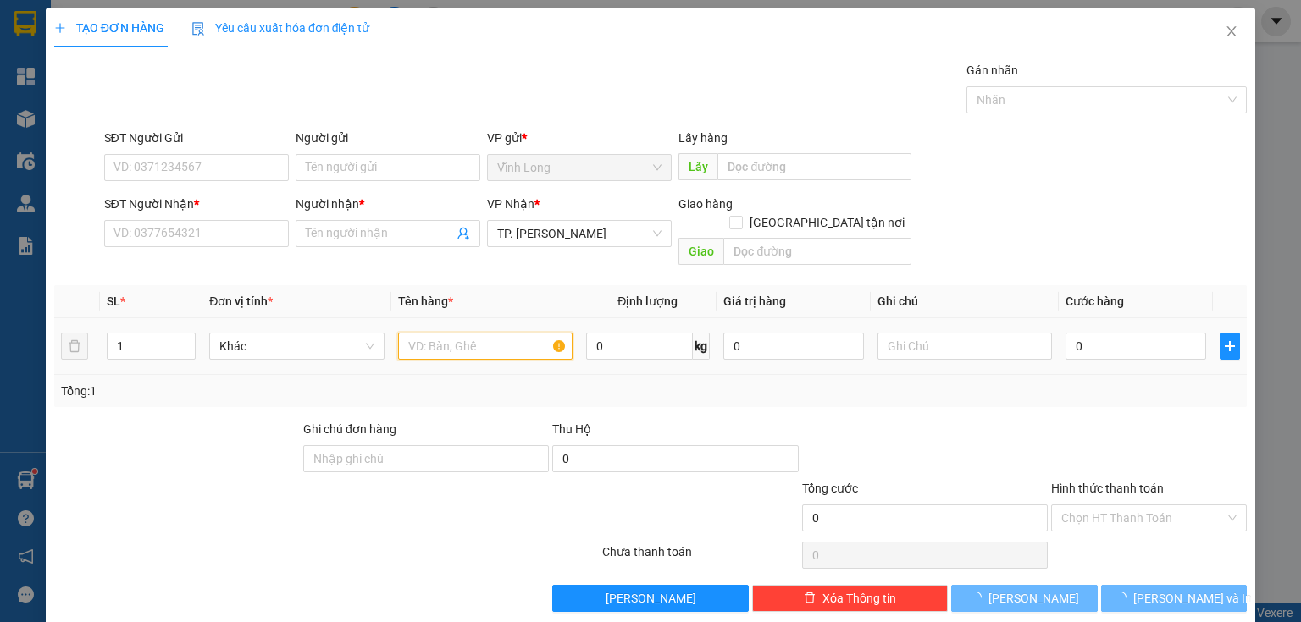
click at [431, 333] on input "text" at bounding box center [485, 346] width 174 height 27
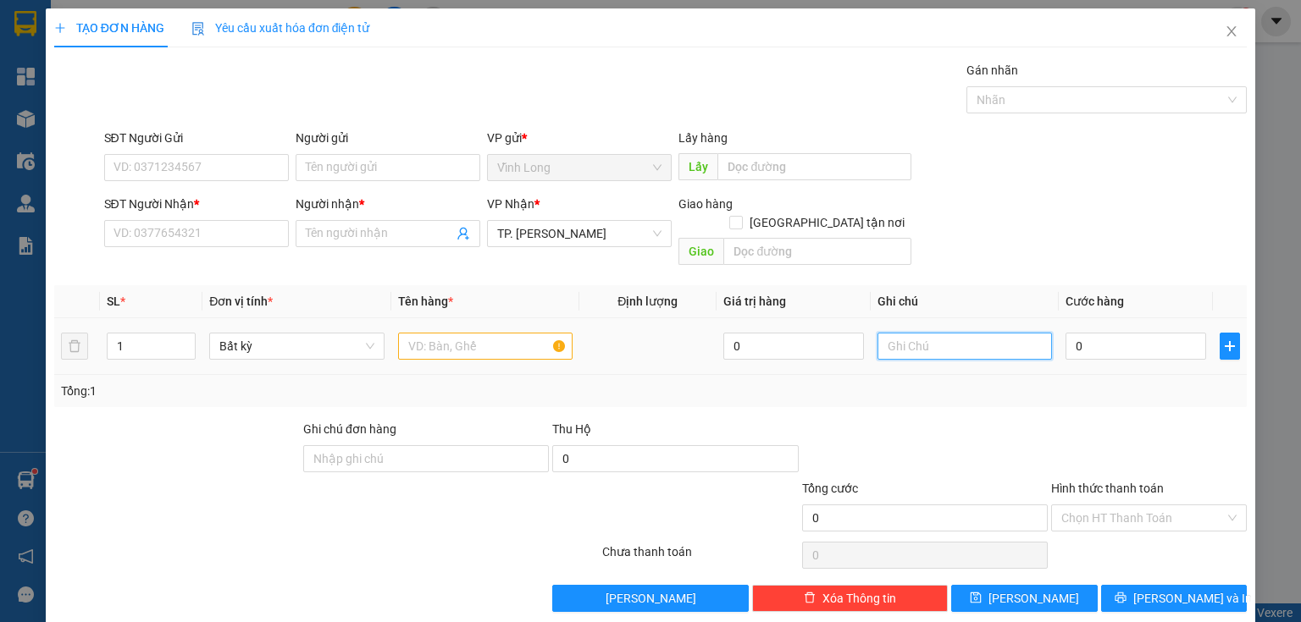
click at [891, 333] on input "text" at bounding box center [964, 346] width 174 height 27
type input "THUY"
click at [1104, 333] on input "0" at bounding box center [1135, 346] width 141 height 27
click at [260, 234] on input "SĐT Người Nhận *" at bounding box center [196, 233] width 185 height 27
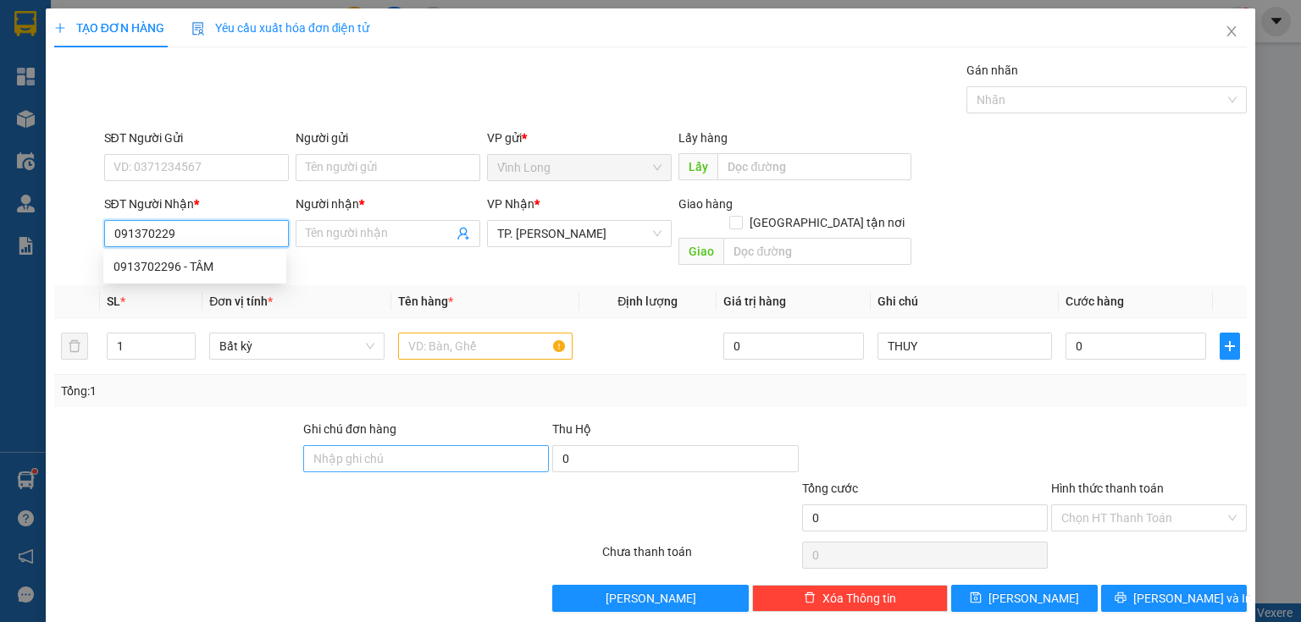
type input "0913702296"
click at [182, 273] on div "0913702296 - TÂM" at bounding box center [194, 266] width 163 height 19
type input "TÂM"
type input "0913702296"
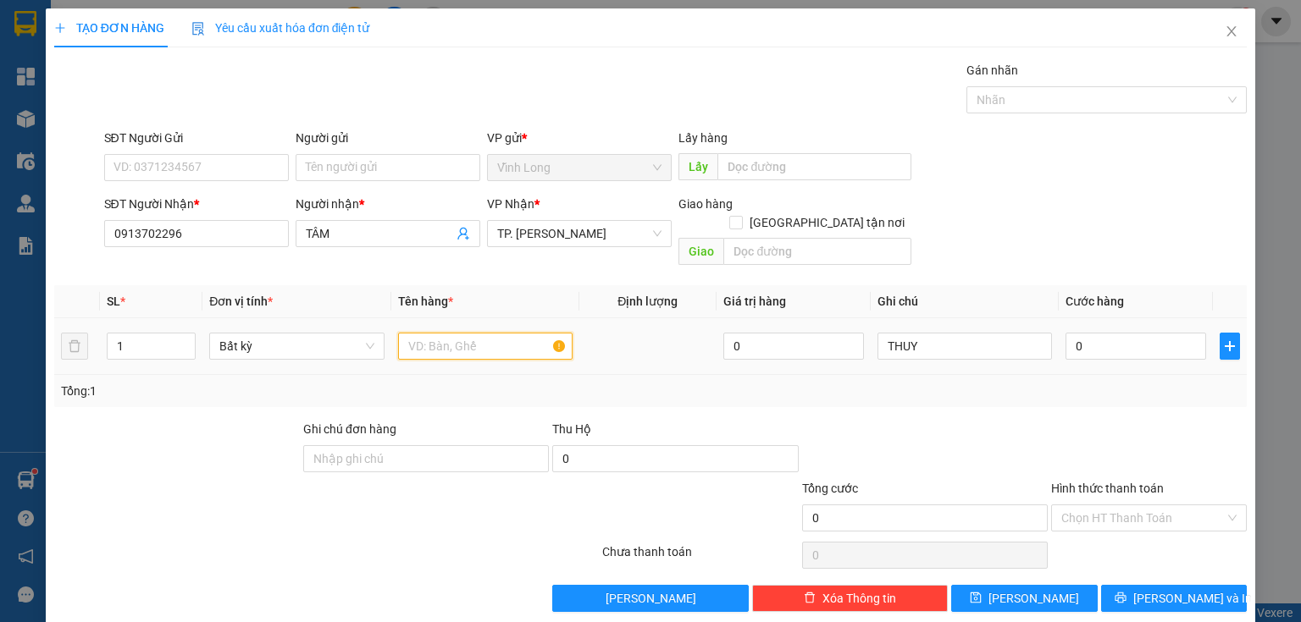
click at [472, 333] on input "text" at bounding box center [485, 346] width 174 height 27
type input "THÙNG"
click at [1086, 333] on input "0" at bounding box center [1135, 346] width 141 height 27
type input "3"
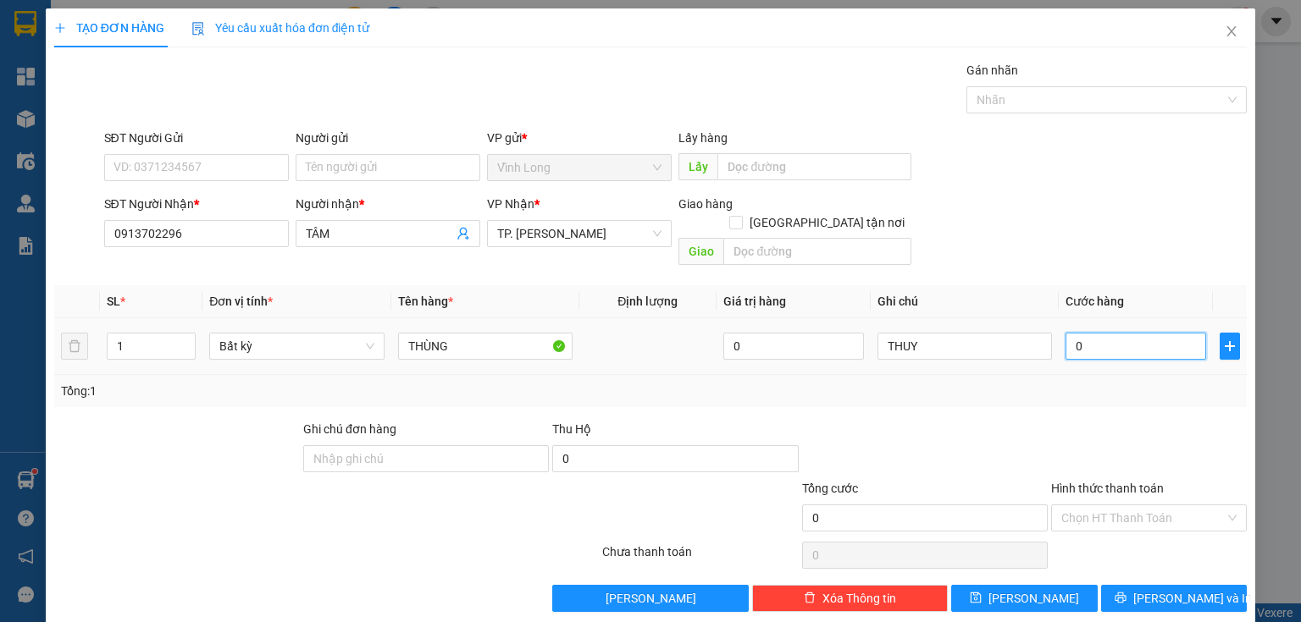
type input "3"
type input "30"
drag, startPoint x: 1124, startPoint y: 490, endPoint x: 1125, endPoint y: 503, distance: 12.7
click at [1128, 505] on input "Hình thức thanh toán" at bounding box center [1142, 517] width 163 height 25
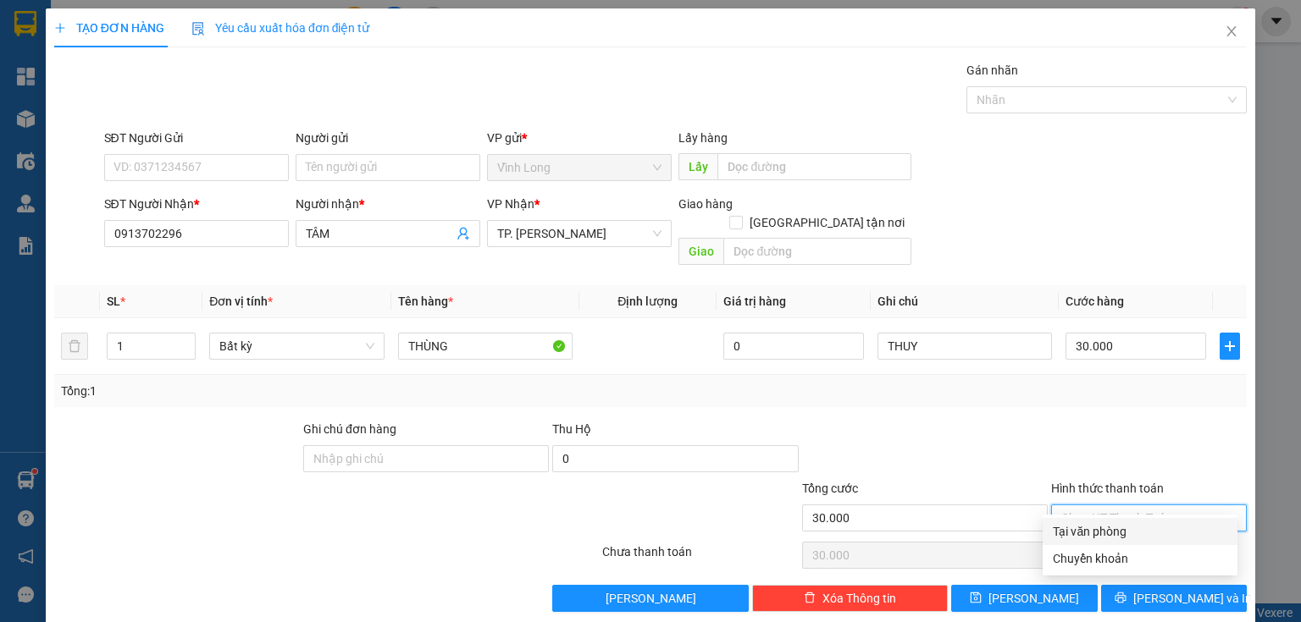
click at [1110, 528] on div "Tại văn phòng" at bounding box center [1139, 531] width 174 height 19
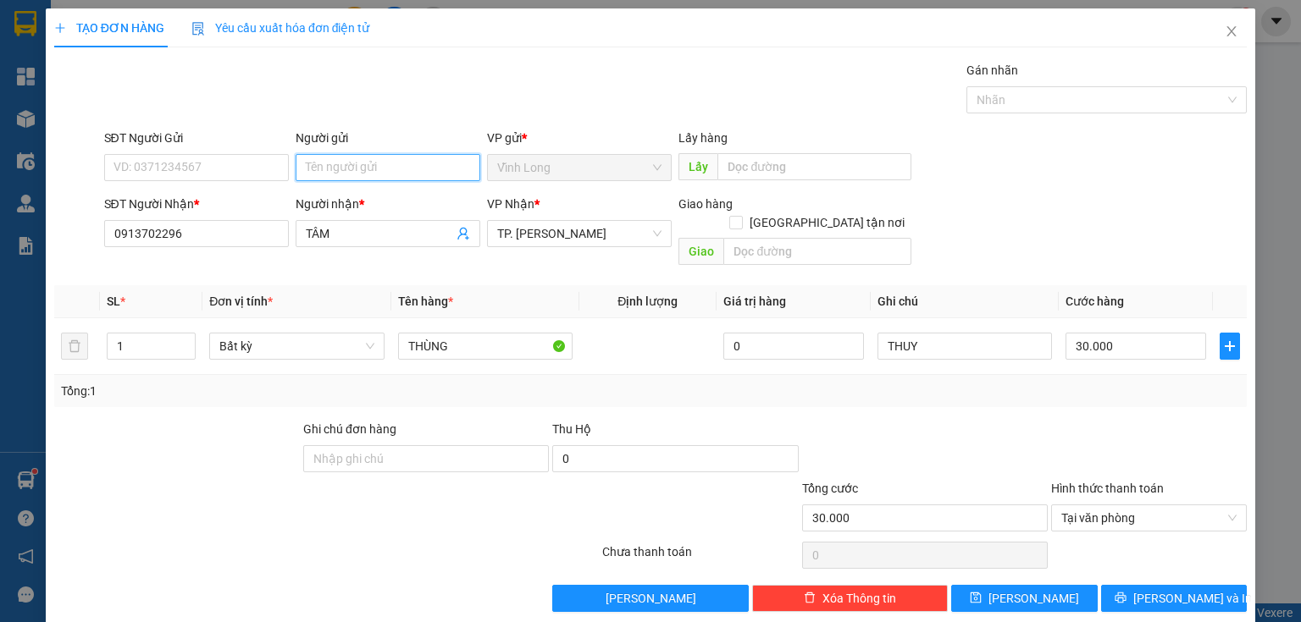
click at [384, 161] on input "Người gửi" at bounding box center [388, 167] width 185 height 27
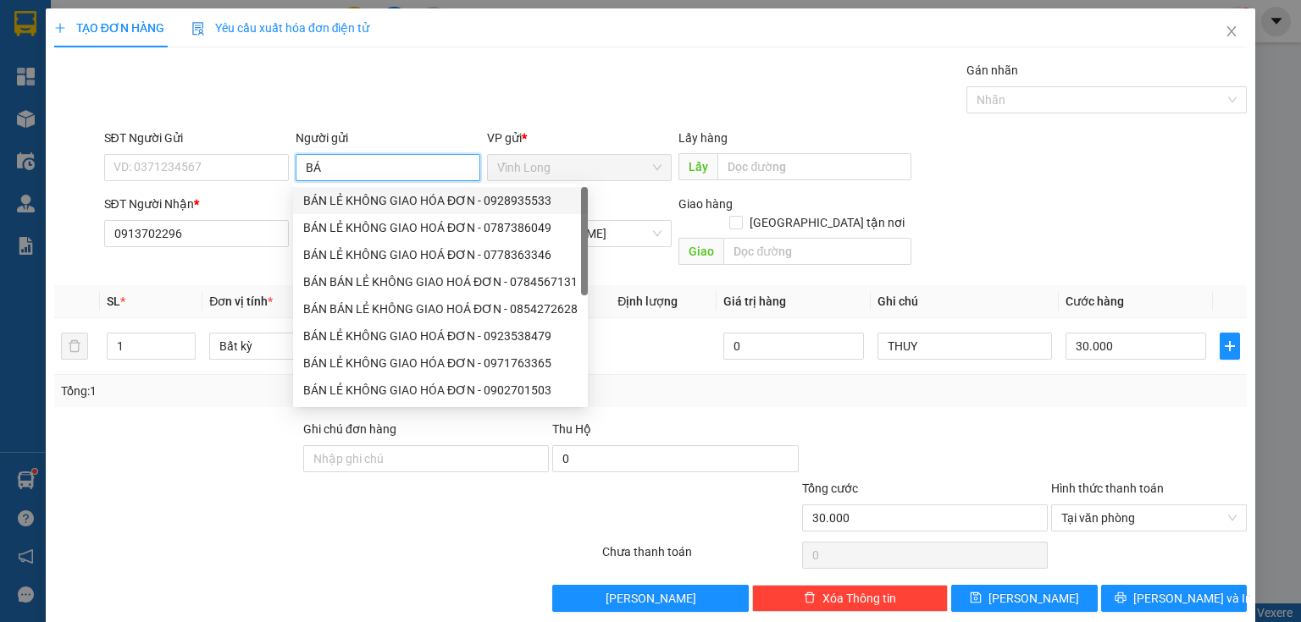
click at [362, 196] on div "BÁN LẺ KHÔNG GIAO HÓA ĐƠN - 0928935533" at bounding box center [440, 200] width 274 height 19
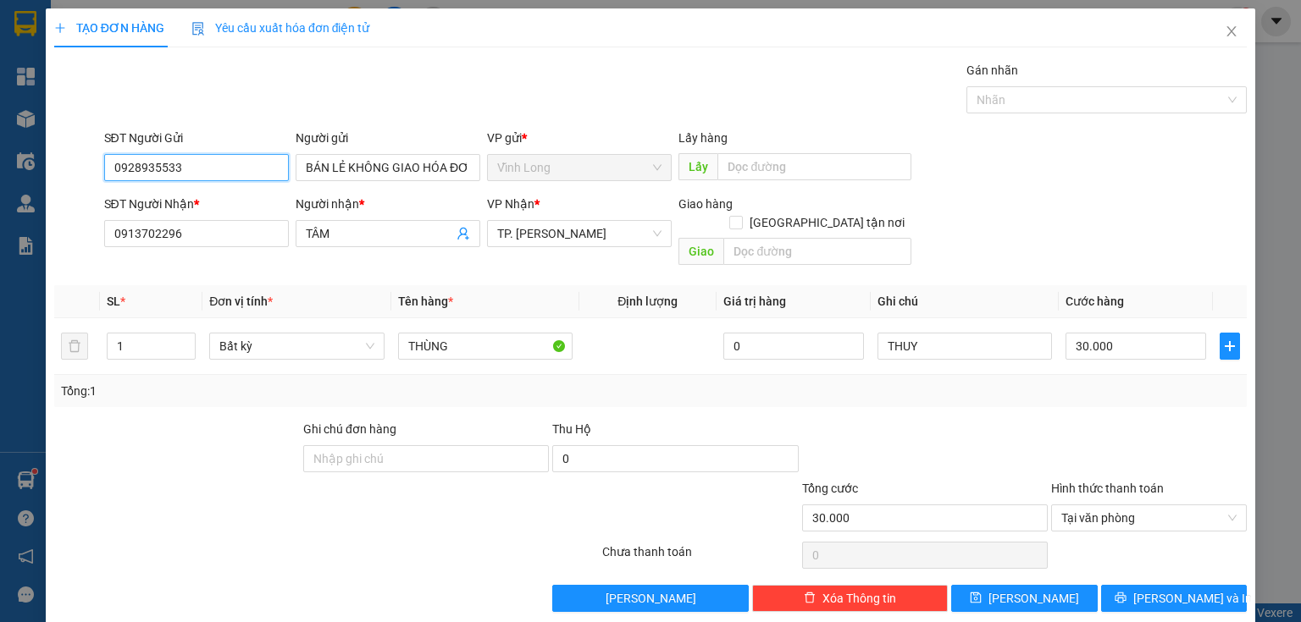
drag, startPoint x: 191, startPoint y: 157, endPoint x: 3, endPoint y: 180, distance: 188.5
click at [24, 196] on div "TẠO ĐƠN HÀNG Yêu cầu xuất hóa đơn điện tử Transit Pickup Surcharge Ids Transit …" at bounding box center [650, 311] width 1301 height 622
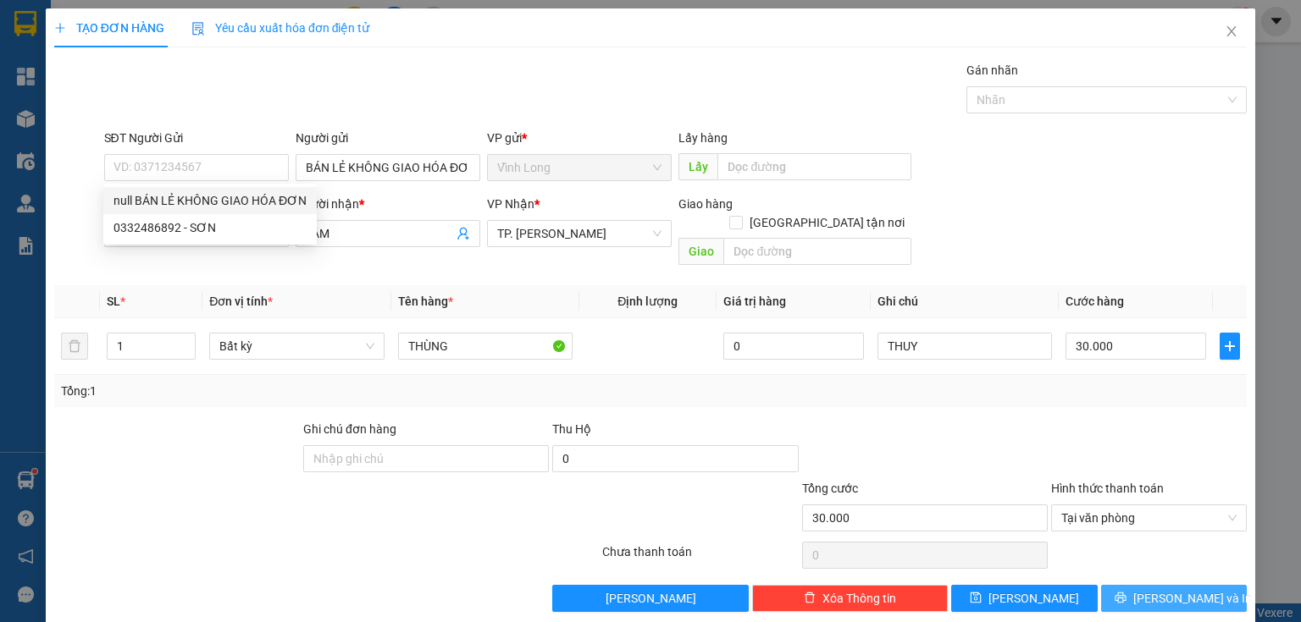
click at [1158, 589] on span "[PERSON_NAME] và In" at bounding box center [1192, 598] width 119 height 19
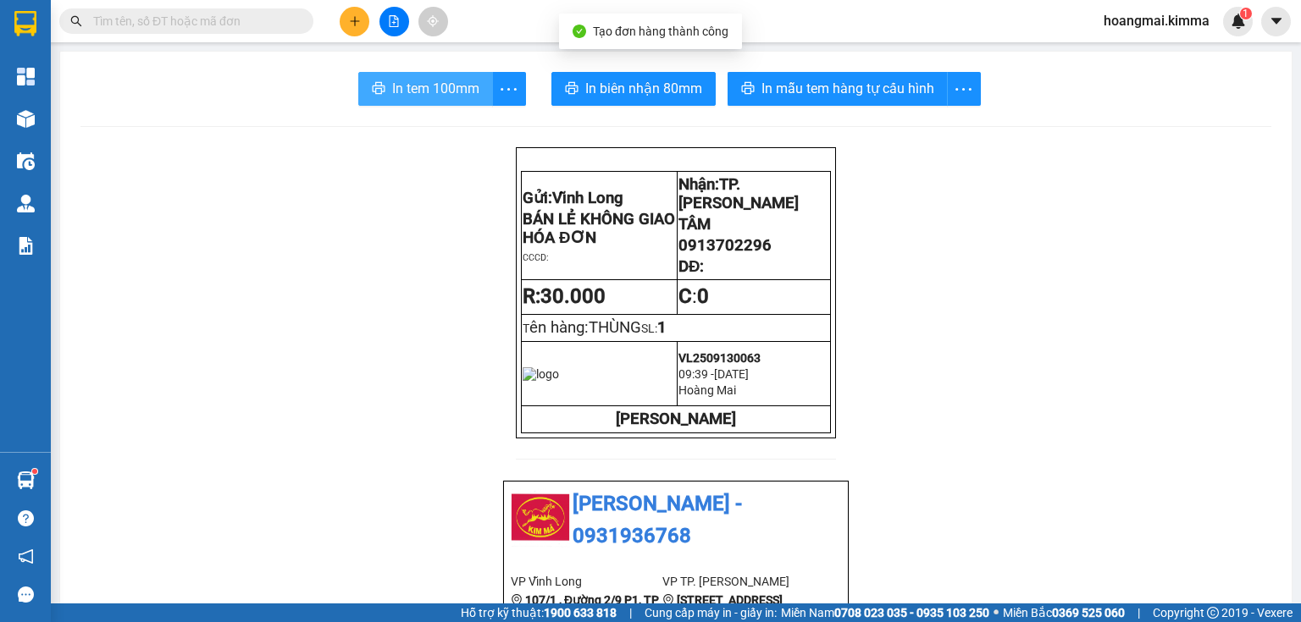
click at [434, 87] on span "In tem 100mm" at bounding box center [435, 88] width 87 height 21
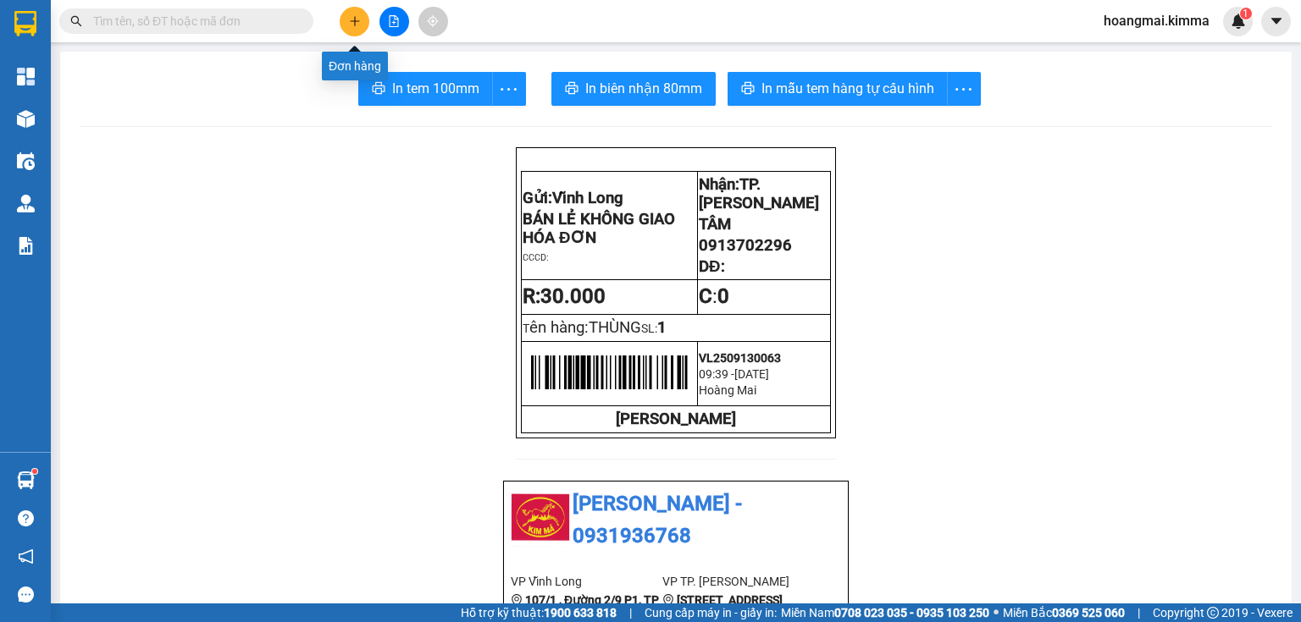
click at [356, 20] on icon "plus" at bounding box center [355, 21] width 12 height 12
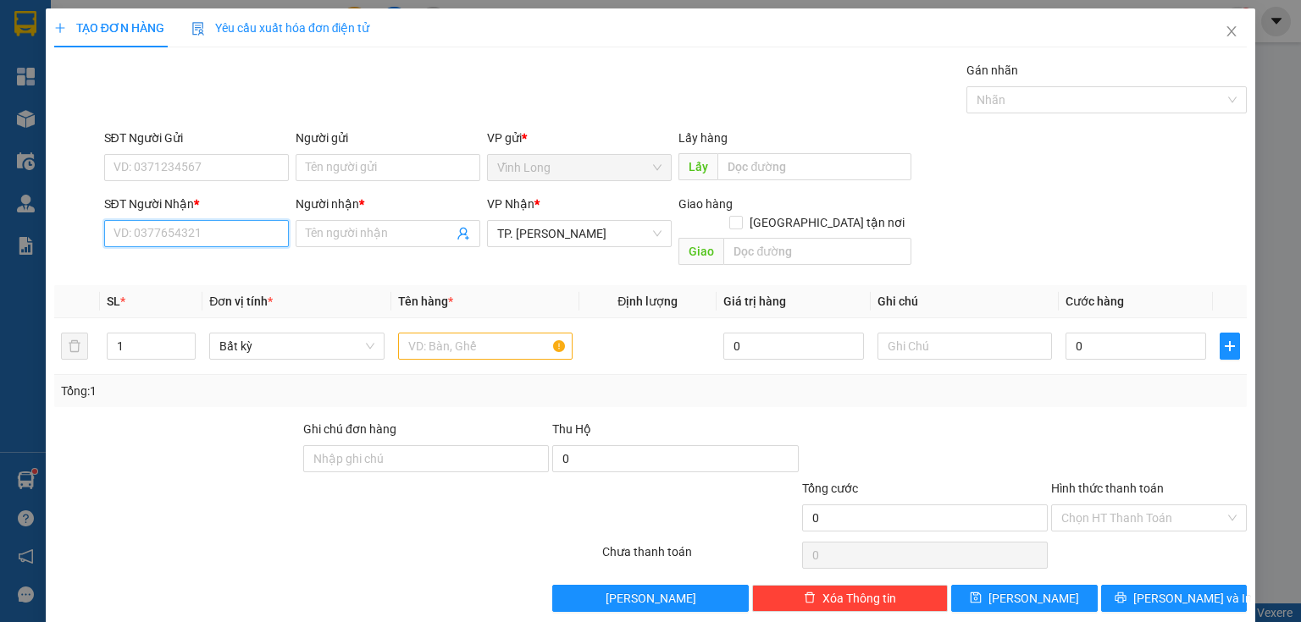
click at [213, 236] on input "SĐT Người Nhận *" at bounding box center [196, 233] width 185 height 27
click at [217, 268] on div "0765721649 - NHẬT ANH" at bounding box center [208, 266] width 191 height 19
click at [449, 335] on input "text" at bounding box center [485, 346] width 174 height 27
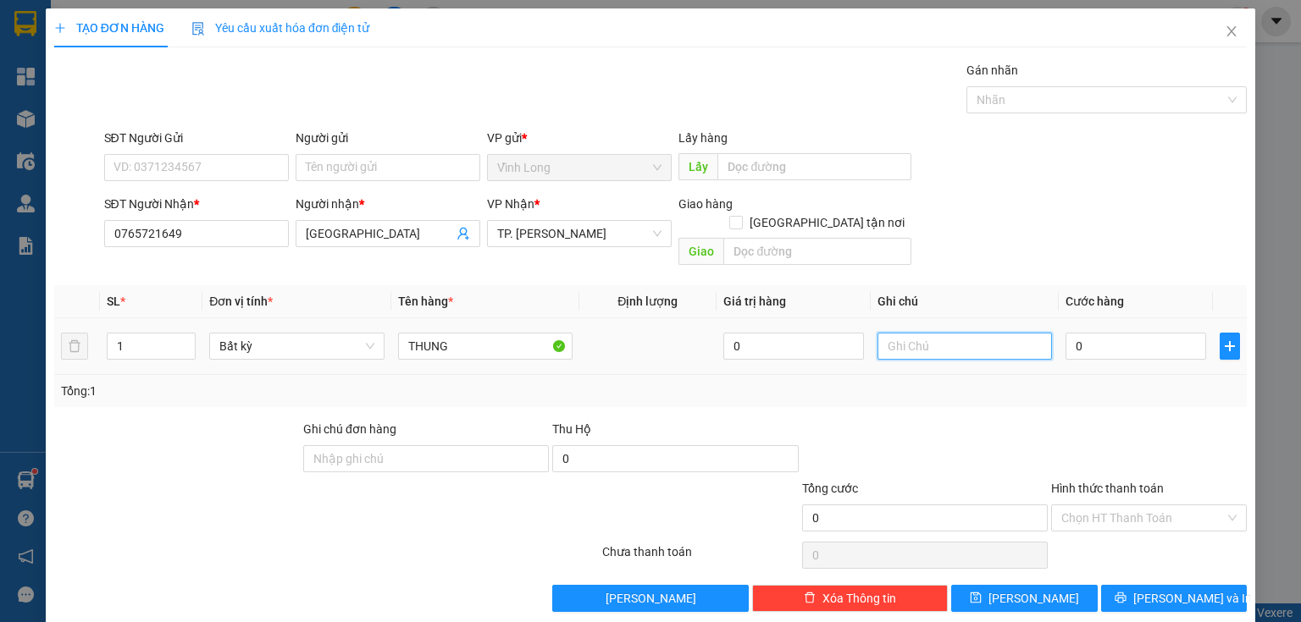
click at [947, 333] on input "text" at bounding box center [964, 346] width 174 height 27
click at [1125, 333] on input "0" at bounding box center [1135, 346] width 141 height 27
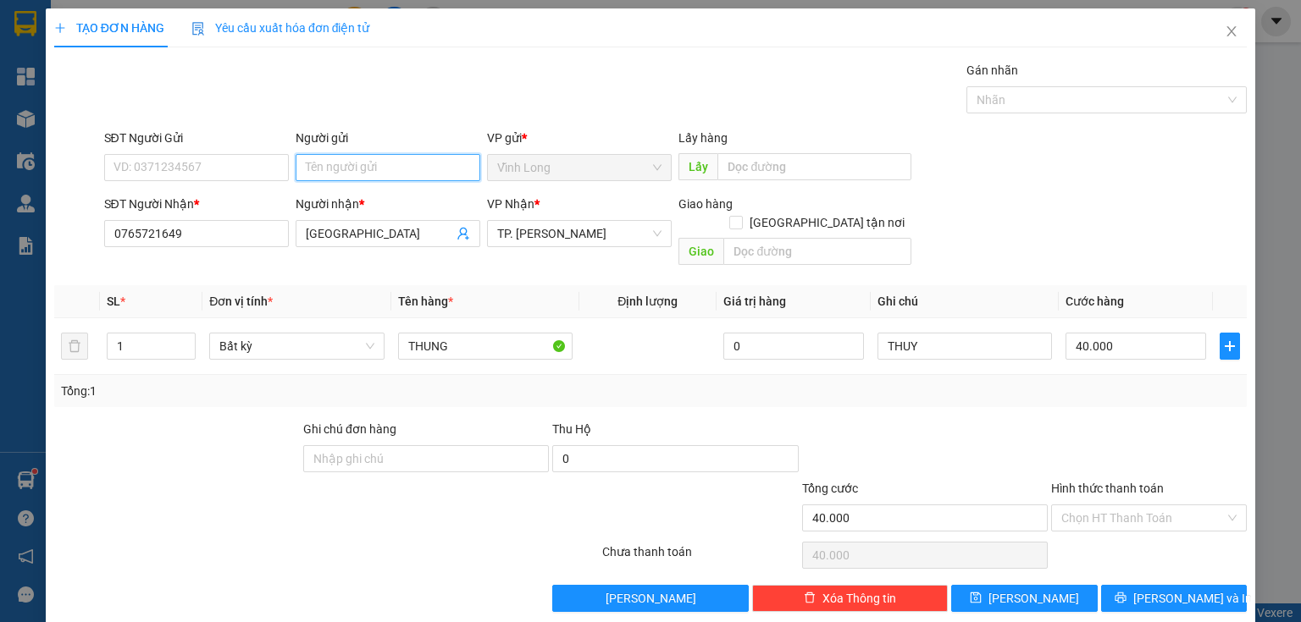
click at [385, 167] on input "Người gửi" at bounding box center [388, 167] width 185 height 27
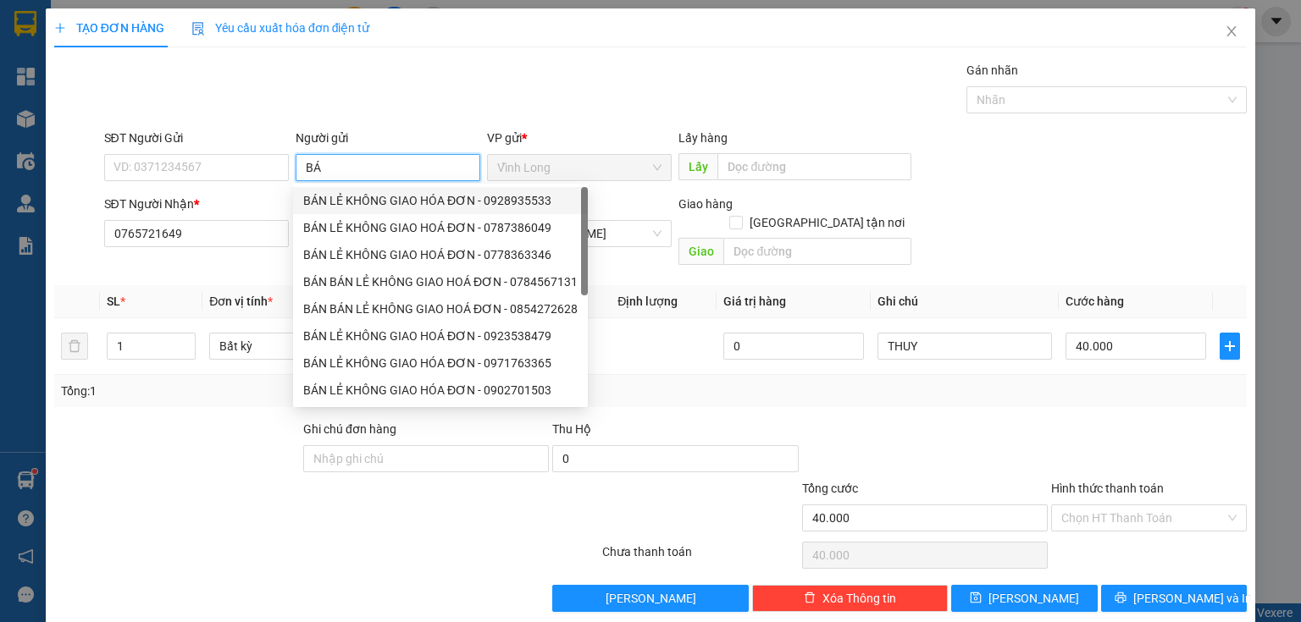
click at [314, 202] on div "BÁN LẺ KHÔNG GIAO HÓA ĐƠN - 0928935533" at bounding box center [440, 200] width 274 height 19
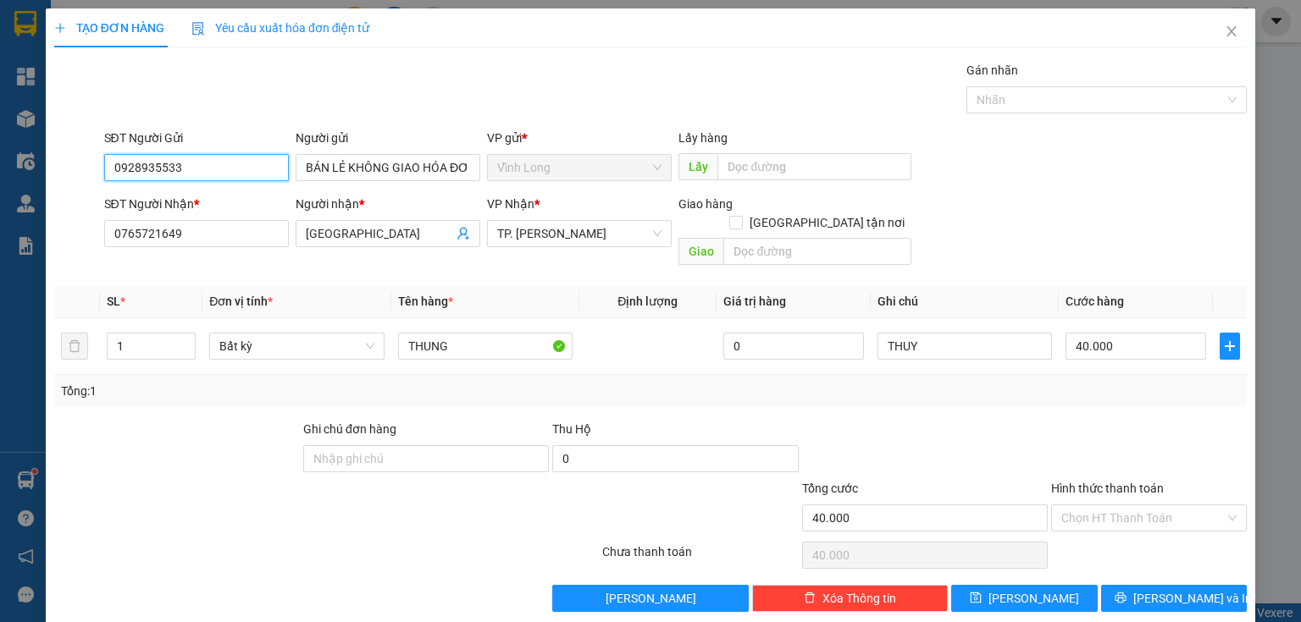
drag, startPoint x: 154, startPoint y: 157, endPoint x: 8, endPoint y: 176, distance: 146.9
click at [8, 176] on div "TẠO ĐƠN HÀNG Yêu cầu xuất hóa đơn điện tử Transit Pickup Surcharge Ids Transit …" at bounding box center [650, 311] width 1301 height 622
drag, startPoint x: 202, startPoint y: 156, endPoint x: 0, endPoint y: 207, distance: 208.6
click at [0, 207] on div "TẠO ĐƠN HÀNG Yêu cầu xuất hóa đơn điện tử Transit Pickup Surcharge Ids Transit …" at bounding box center [650, 311] width 1301 height 622
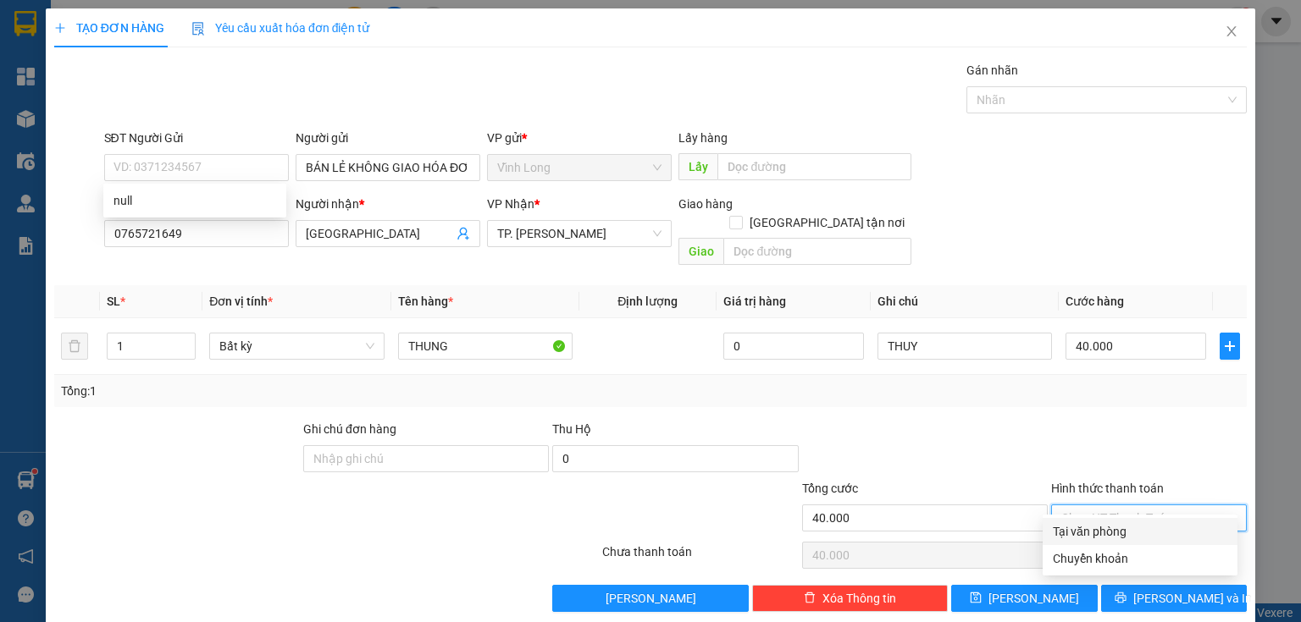
drag, startPoint x: 1111, startPoint y: 493, endPoint x: 1113, endPoint y: 515, distance: 22.2
click at [1111, 505] on input "Hình thức thanh toán" at bounding box center [1142, 517] width 163 height 25
click at [1109, 529] on div "Tại văn phòng" at bounding box center [1139, 531] width 174 height 19
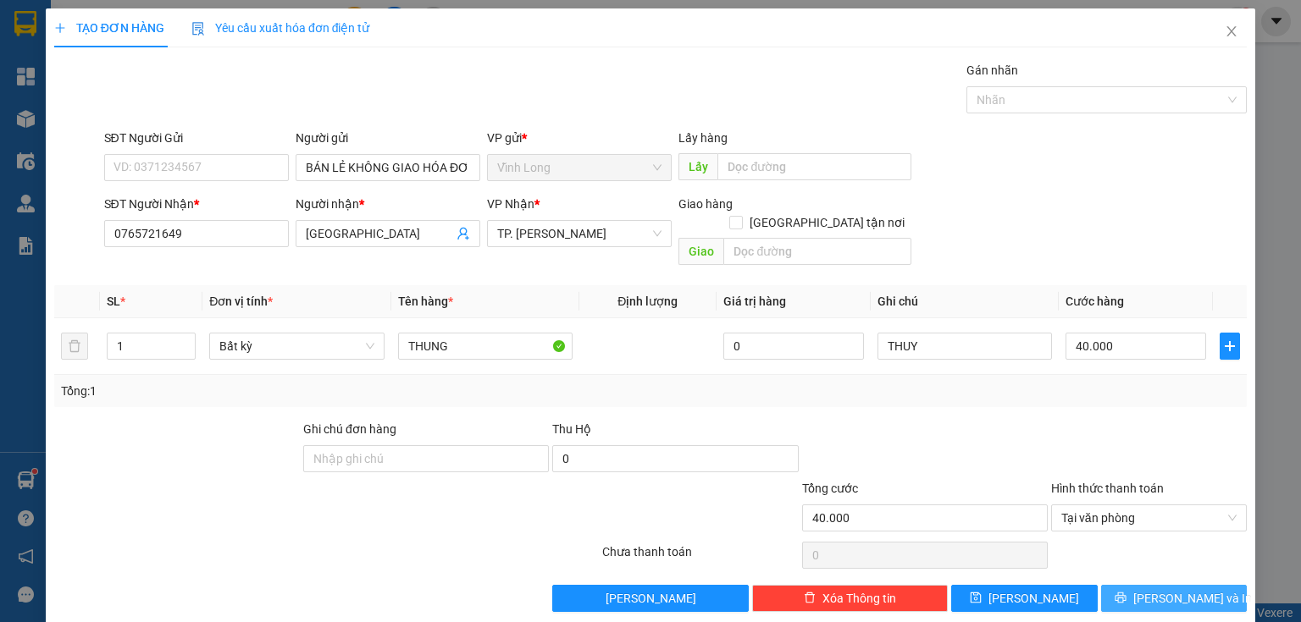
click at [1126, 592] on span "printer" at bounding box center [1120, 599] width 12 height 14
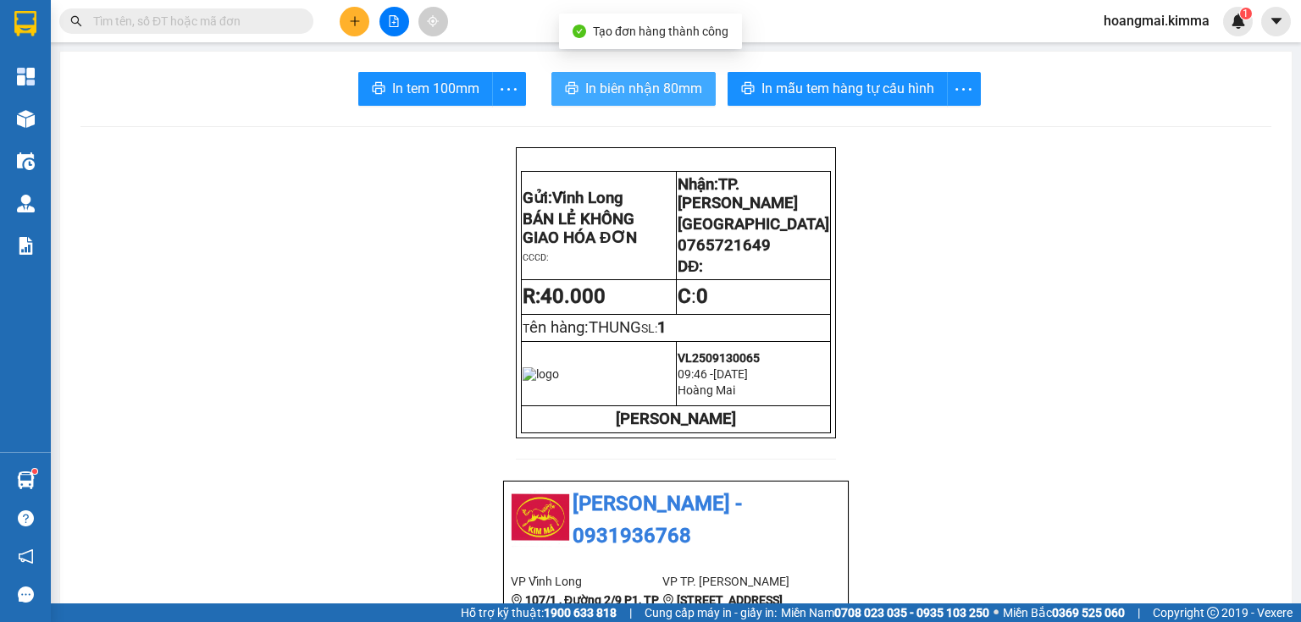
drag, startPoint x: 579, startPoint y: 85, endPoint x: 552, endPoint y: 29, distance: 62.1
click at [574, 76] on button "In biên nhận 80mm" at bounding box center [633, 89] width 164 height 34
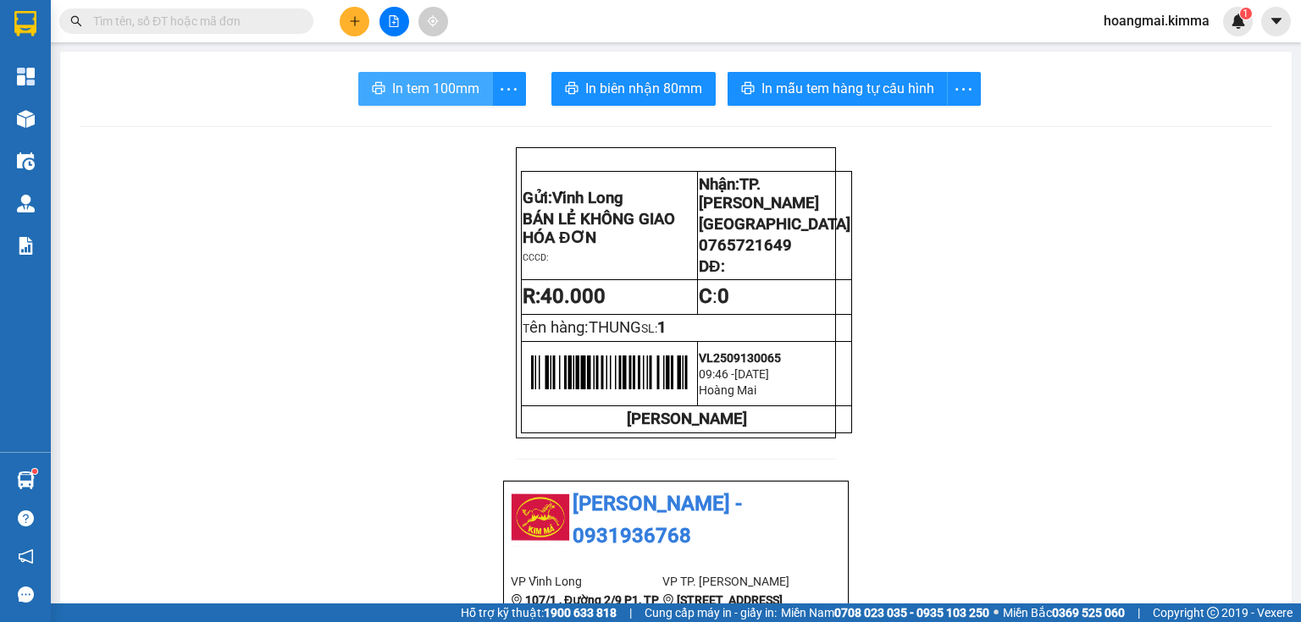
click at [412, 85] on span "In tem 100mm" at bounding box center [435, 88] width 87 height 21
click at [352, 27] on button at bounding box center [355, 22] width 30 height 30
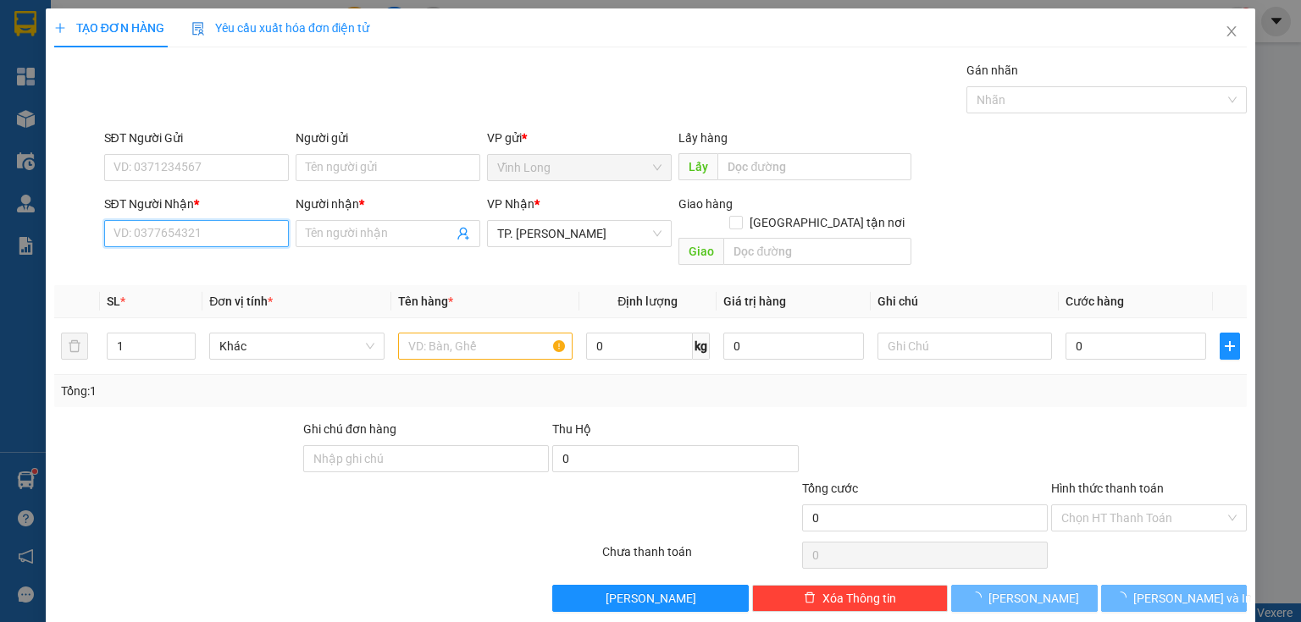
drag, startPoint x: 202, startPoint y: 236, endPoint x: 858, endPoint y: 292, distance: 658.6
click at [203, 236] on input "SĐT Người Nhận *" at bounding box center [196, 233] width 185 height 27
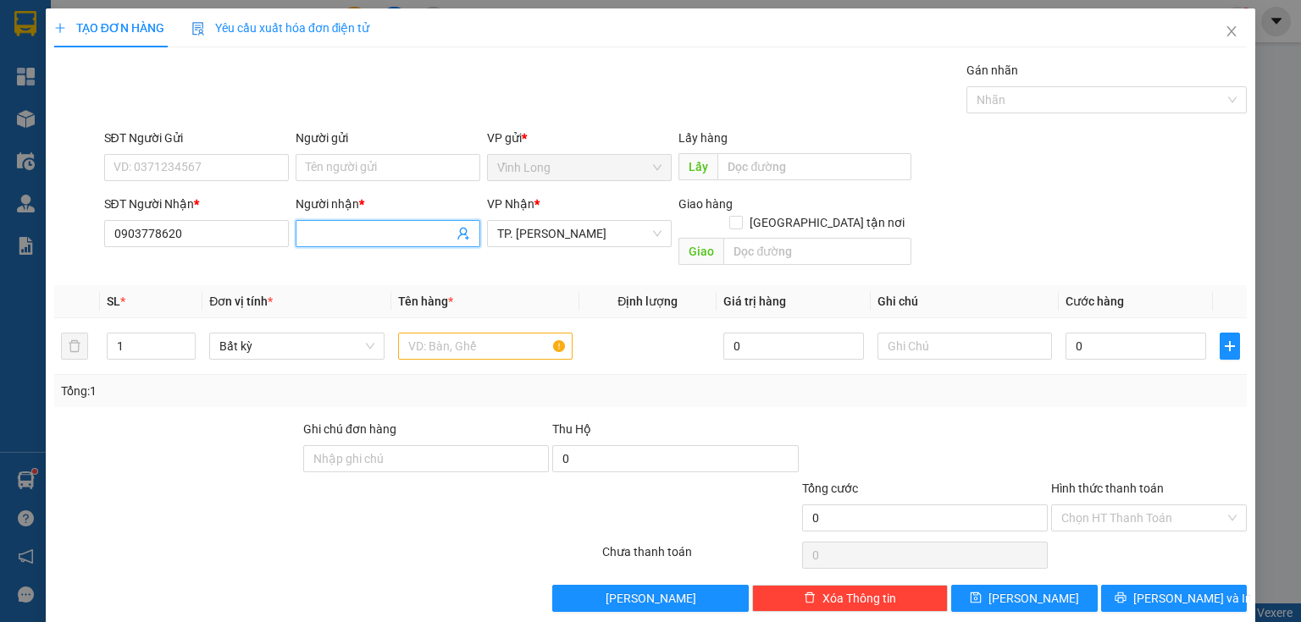
click at [339, 230] on input "Người nhận *" at bounding box center [379, 233] width 147 height 19
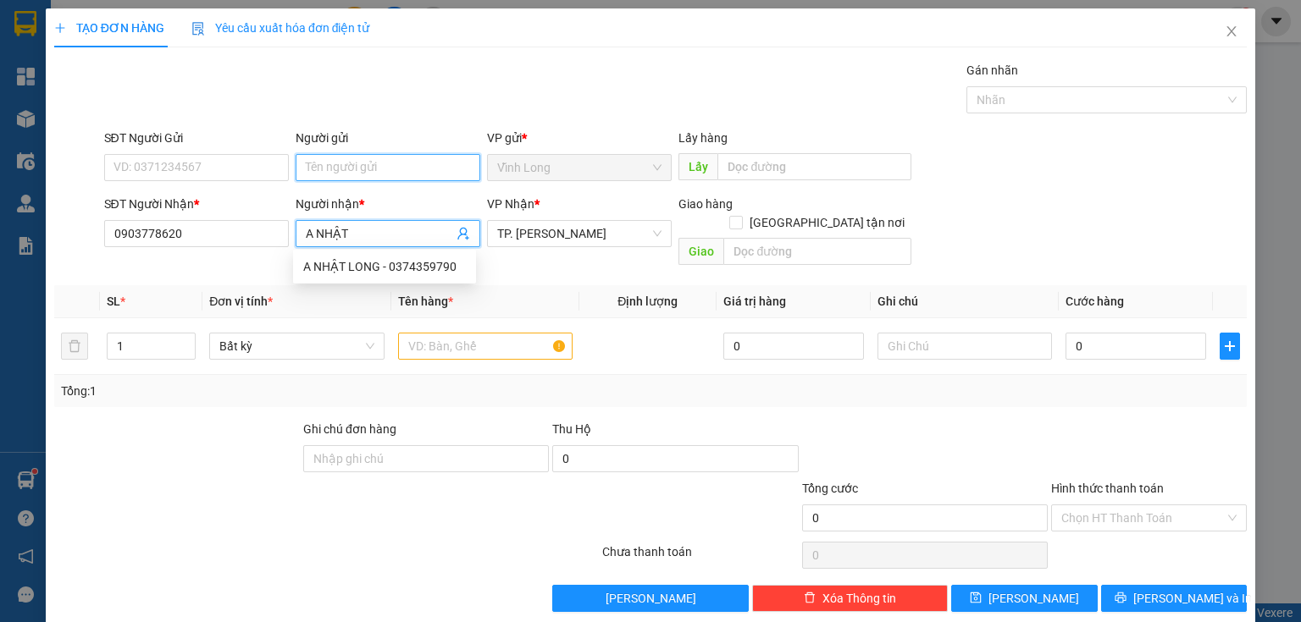
click at [332, 177] on input "Người gửi" at bounding box center [388, 167] width 185 height 27
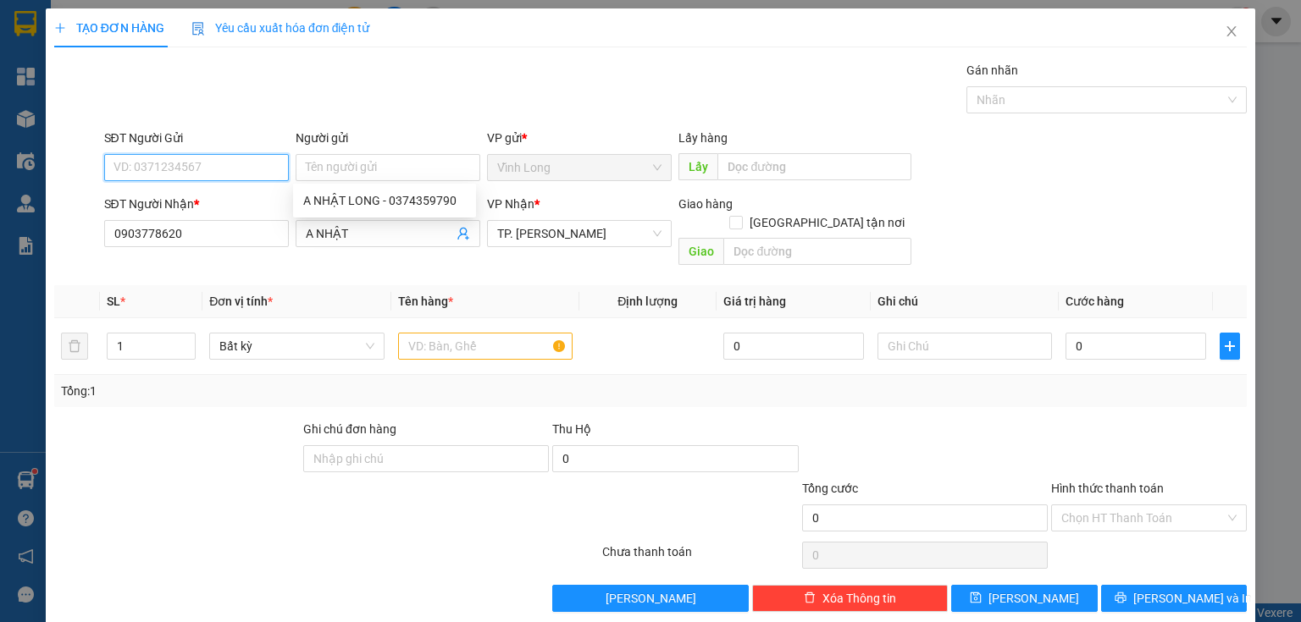
click at [224, 174] on input "SĐT Người Gửi" at bounding box center [196, 167] width 185 height 27
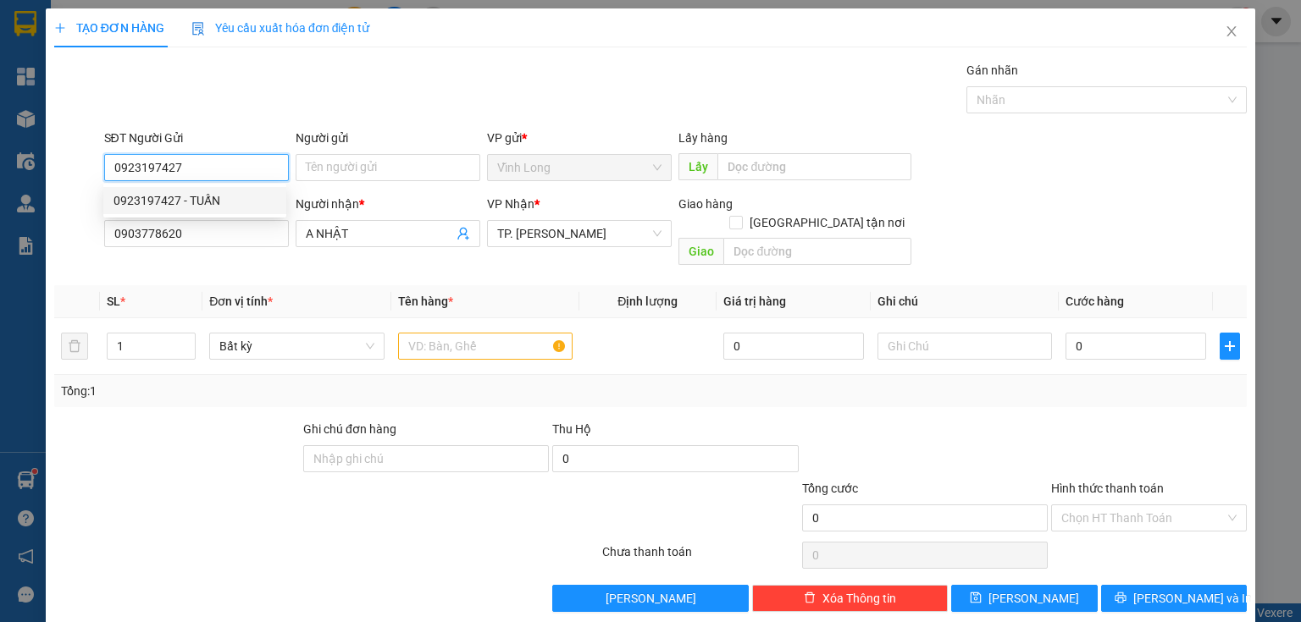
drag, startPoint x: 178, startPoint y: 200, endPoint x: 203, endPoint y: 215, distance: 29.6
click at [179, 200] on div "0923197427 - TUẤN" at bounding box center [194, 200] width 163 height 19
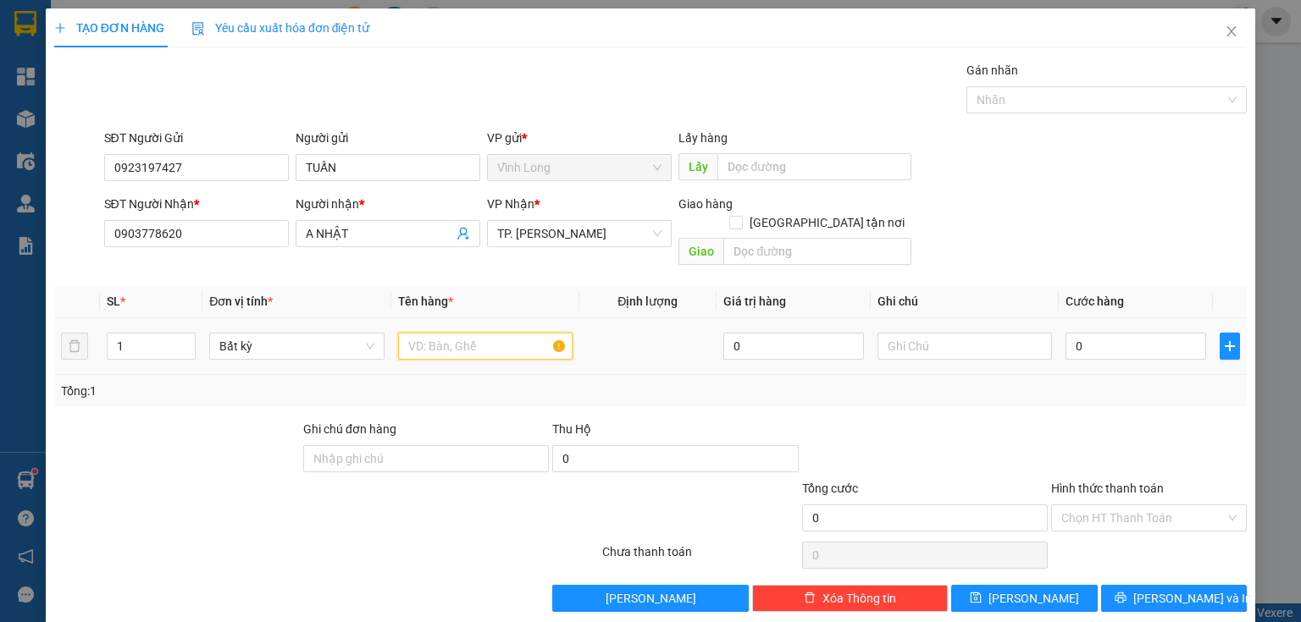
drag, startPoint x: 418, startPoint y: 332, endPoint x: 409, endPoint y: 342, distance: 13.8
click at [416, 335] on input "text" at bounding box center [485, 346] width 174 height 27
drag, startPoint x: 914, startPoint y: 331, endPoint x: 858, endPoint y: 334, distance: 55.9
click at [911, 333] on input "text" at bounding box center [964, 346] width 174 height 27
click at [1135, 338] on input "0" at bounding box center [1135, 346] width 141 height 27
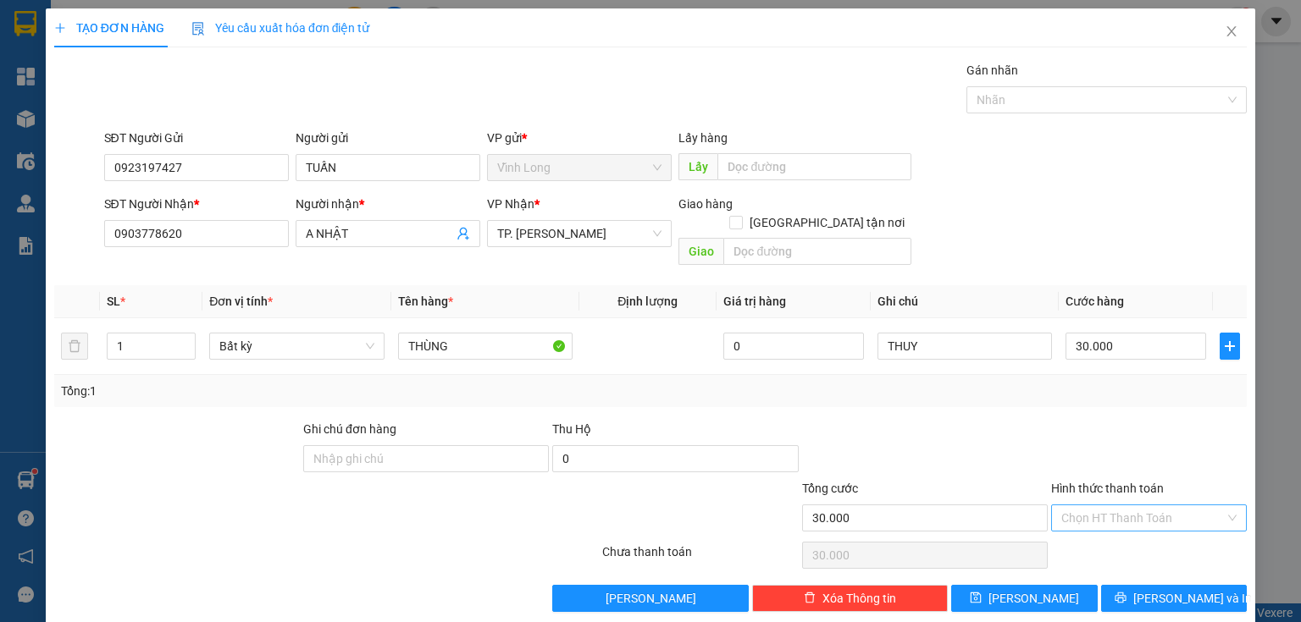
click at [1118, 505] on input "Hình thức thanh toán" at bounding box center [1142, 517] width 163 height 25
click at [1108, 533] on div "Tại văn phòng" at bounding box center [1139, 531] width 174 height 19
click at [1144, 585] on button "[PERSON_NAME] và In" at bounding box center [1174, 598] width 146 height 27
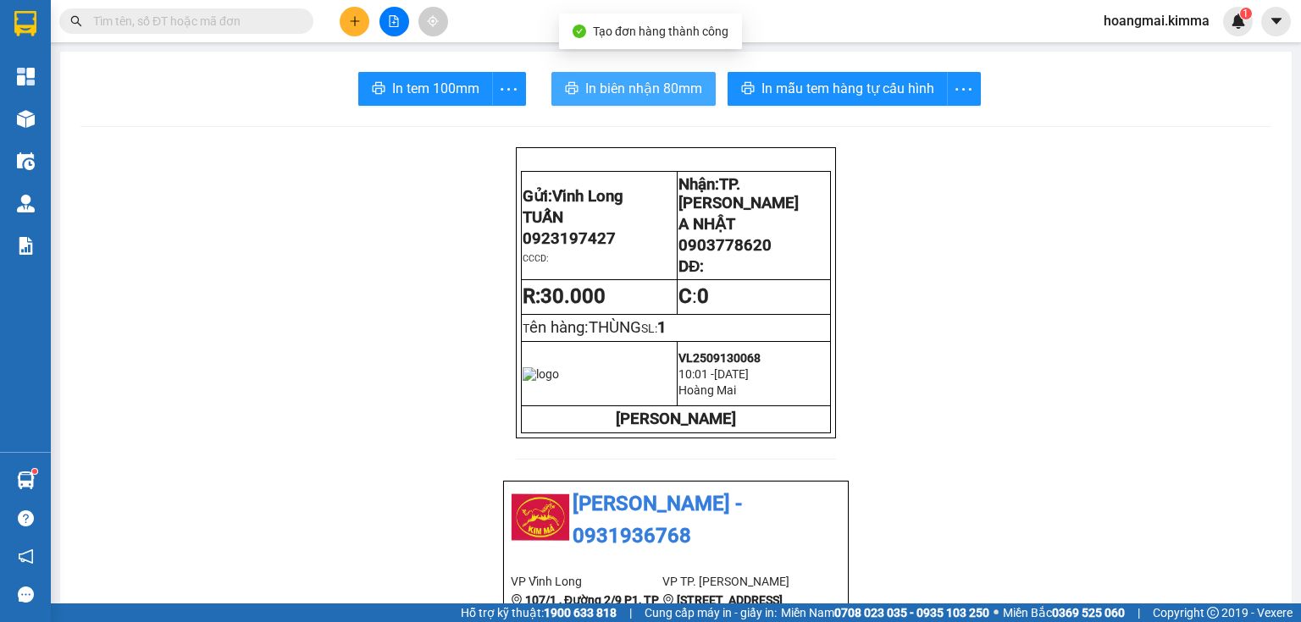
click at [627, 90] on span "In biên nhận 80mm" at bounding box center [643, 88] width 117 height 21
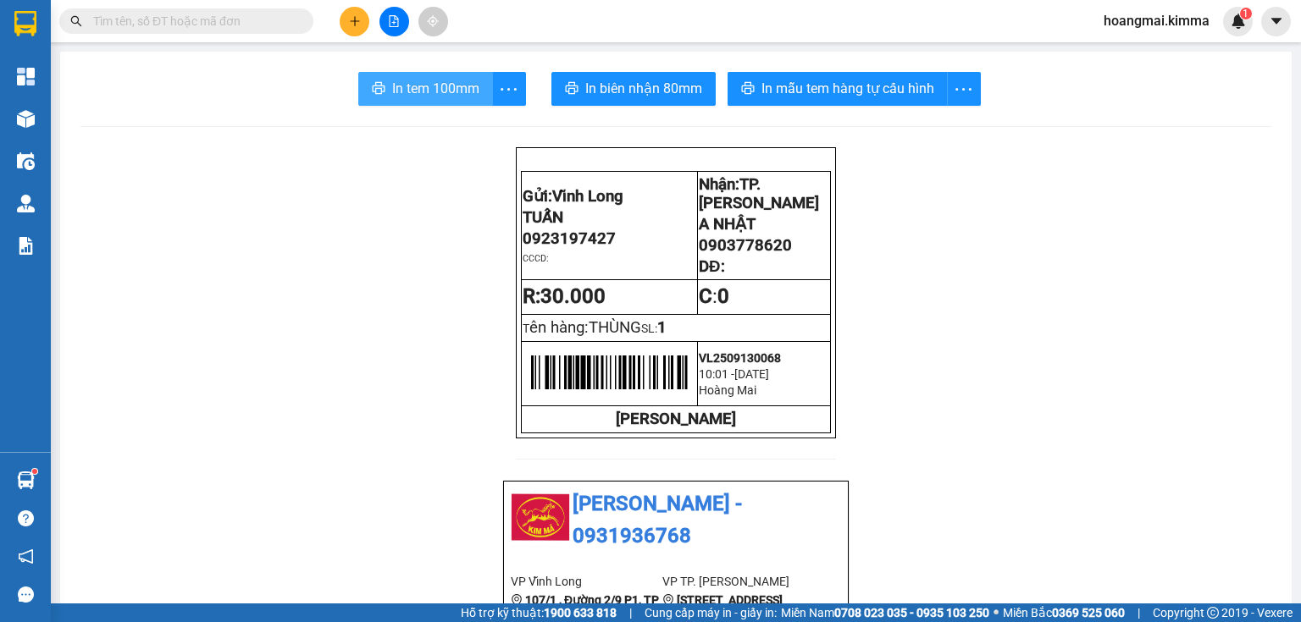
click at [452, 80] on span "In tem 100mm" at bounding box center [435, 88] width 87 height 21
click at [359, 10] on button at bounding box center [355, 22] width 30 height 30
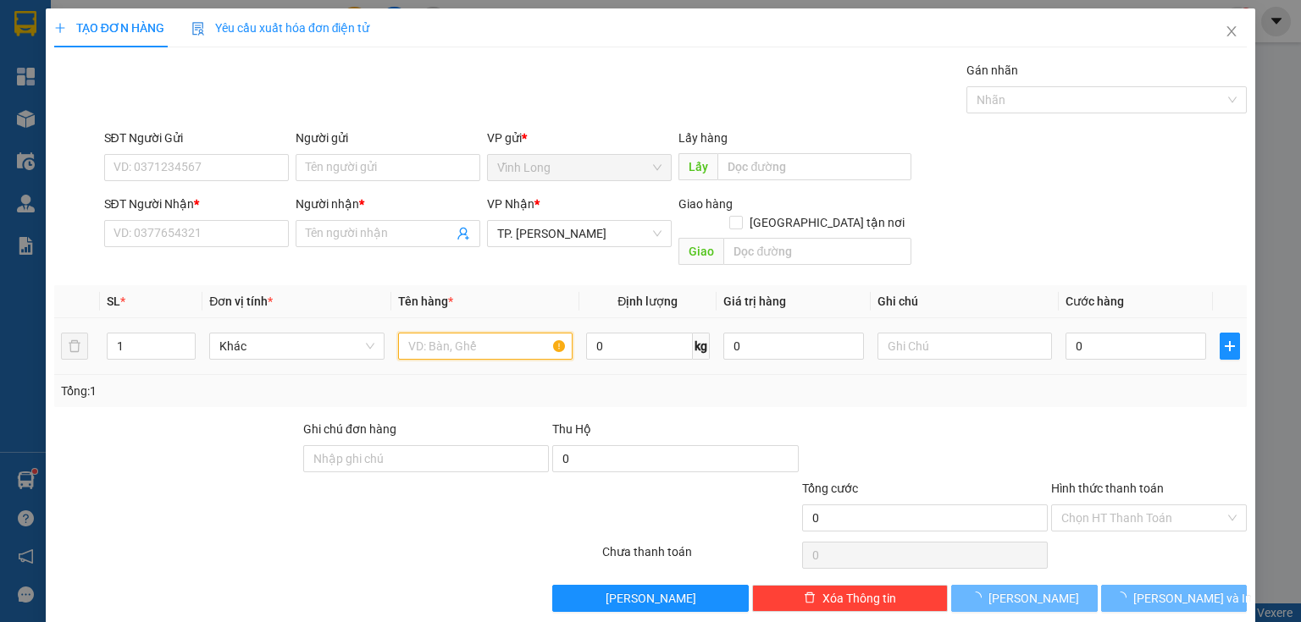
click at [494, 333] on input "text" at bounding box center [485, 346] width 174 height 27
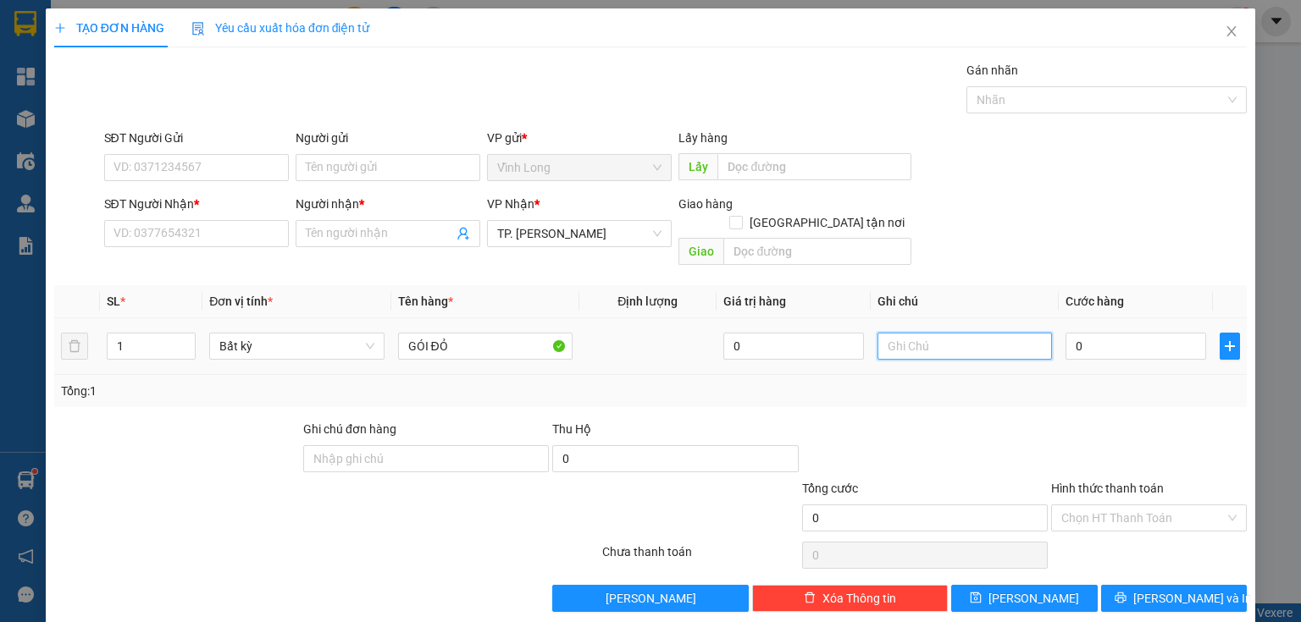
click at [887, 333] on input "text" at bounding box center [964, 346] width 174 height 27
click at [1114, 333] on input "0" at bounding box center [1135, 346] width 141 height 27
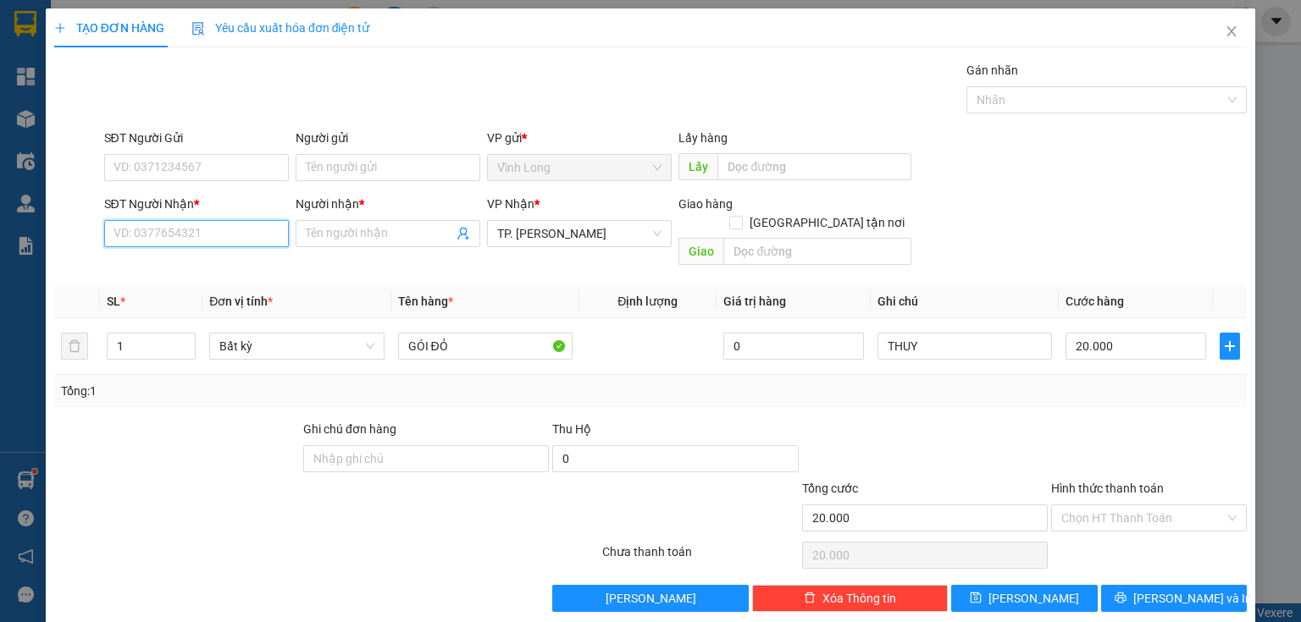
click at [210, 229] on input "SĐT Người Nhận *" at bounding box center [196, 233] width 185 height 27
click at [227, 278] on div "0933008368 - MAI HIỂN" at bounding box center [196, 266] width 187 height 27
click at [1061, 505] on input "Hình thức thanh toán" at bounding box center [1142, 517] width 163 height 25
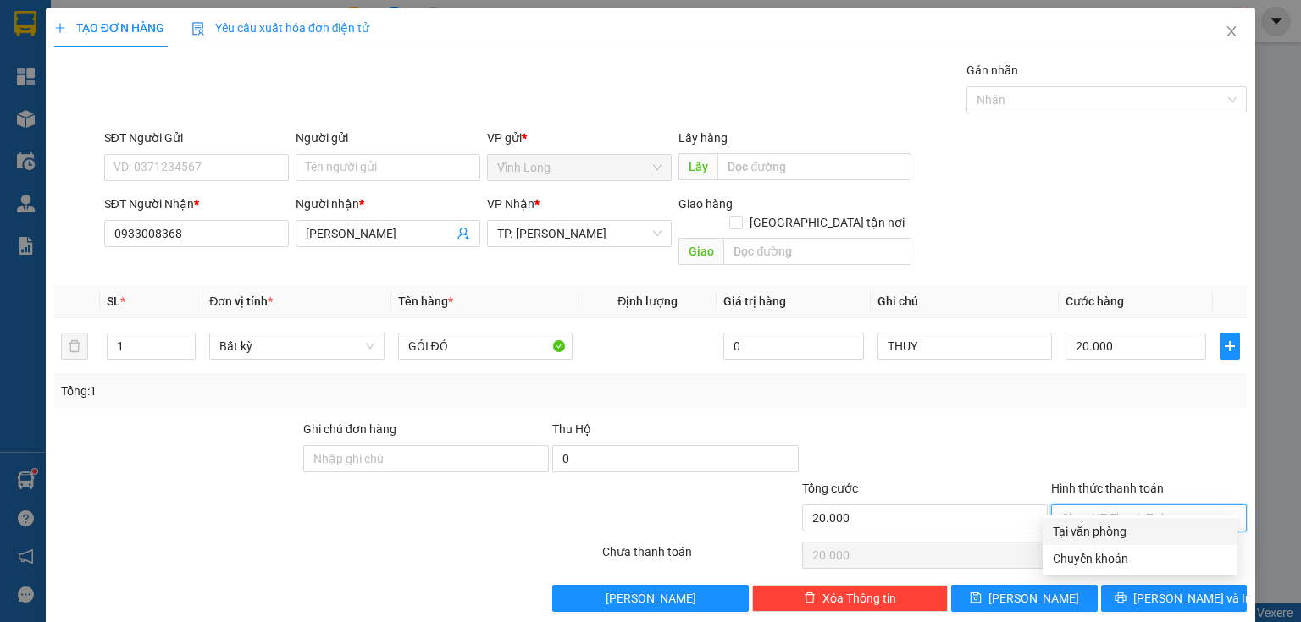
drag, startPoint x: 1085, startPoint y: 535, endPoint x: 1020, endPoint y: 522, distance: 65.6
click at [1077, 535] on div "Tại văn phòng" at bounding box center [1139, 531] width 174 height 19
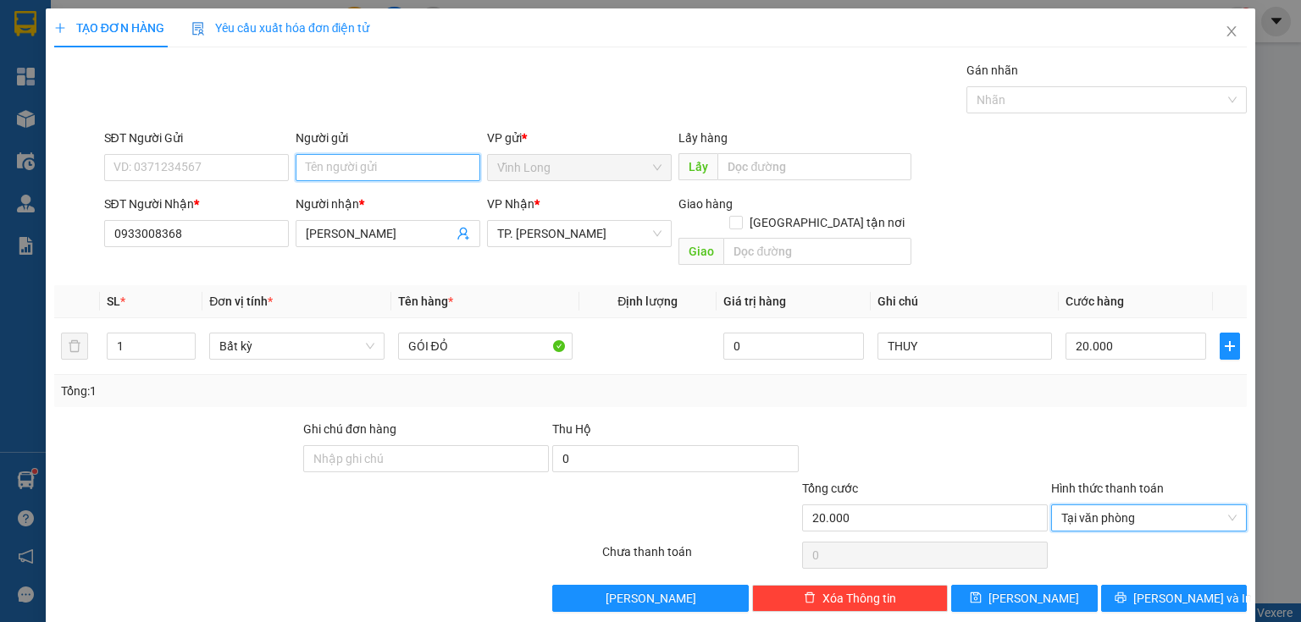
click at [349, 158] on input "Người gửi" at bounding box center [388, 167] width 185 height 27
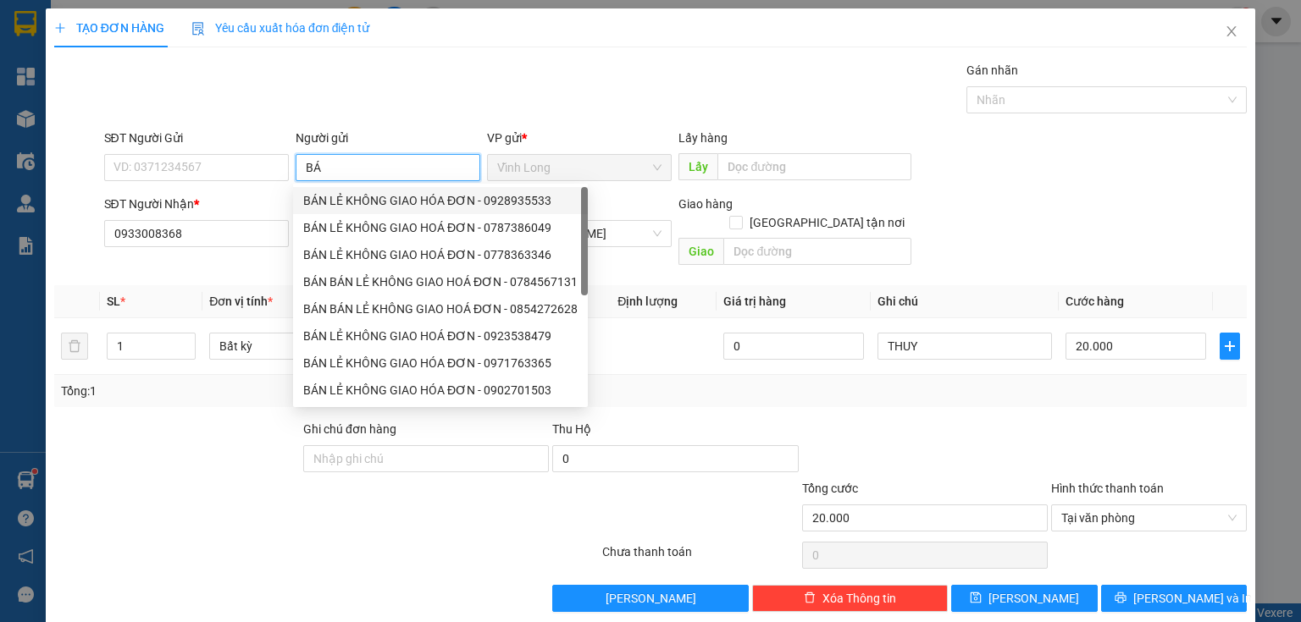
click at [335, 196] on div "BÁN LẺ KHÔNG GIAO HÓA ĐƠN - 0928935533" at bounding box center [440, 200] width 274 height 19
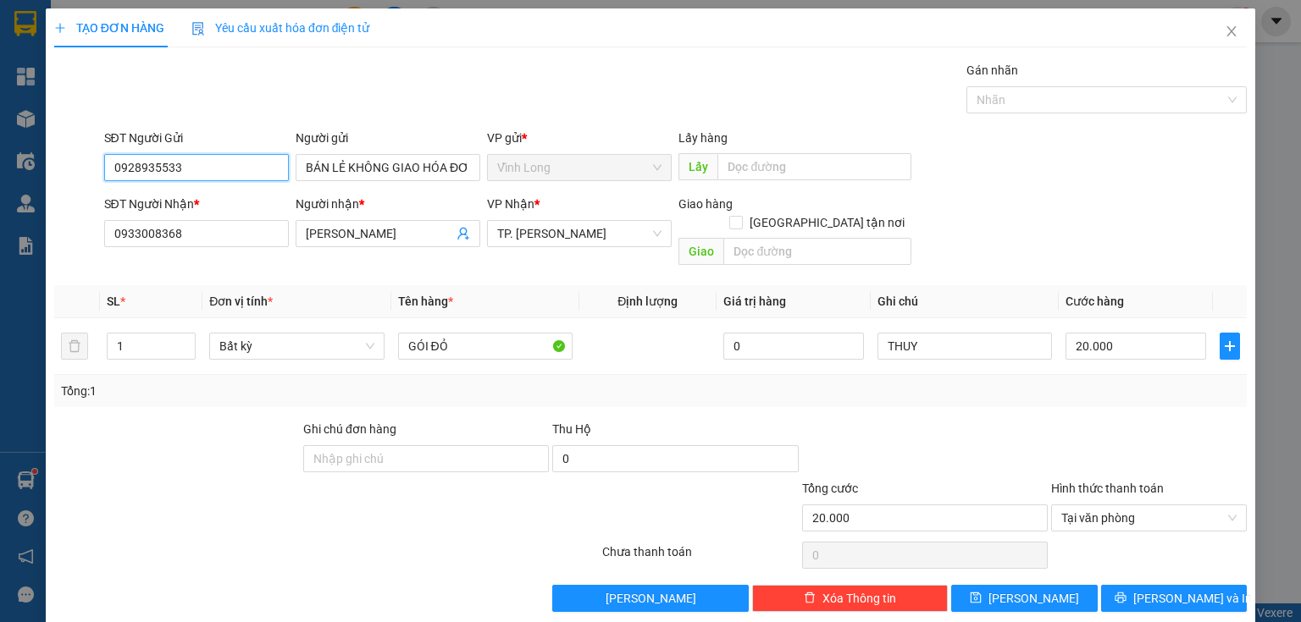
drag, startPoint x: 240, startPoint y: 166, endPoint x: 14, endPoint y: 220, distance: 233.3
click at [0, 206] on div "TẠO ĐƠN HÀNG Yêu cầu xuất hóa đơn điện tử Transit Pickup Surcharge Ids Transit …" at bounding box center [650, 311] width 1301 height 622
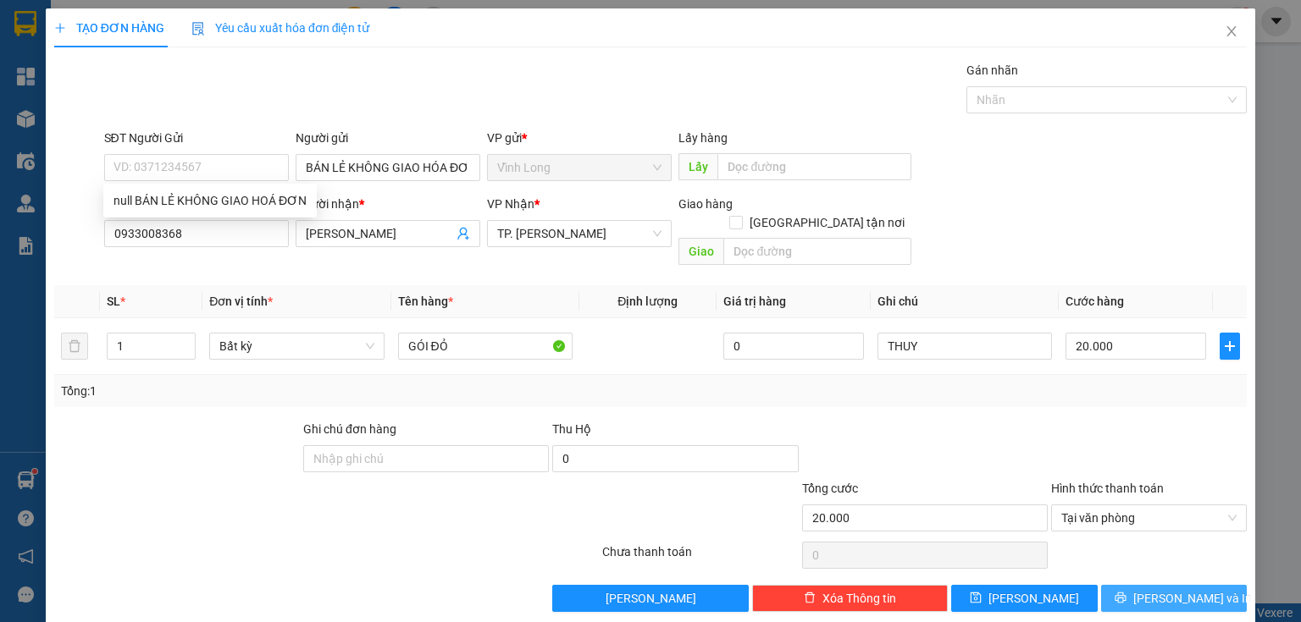
click at [1174, 589] on span "[PERSON_NAME] và In" at bounding box center [1192, 598] width 119 height 19
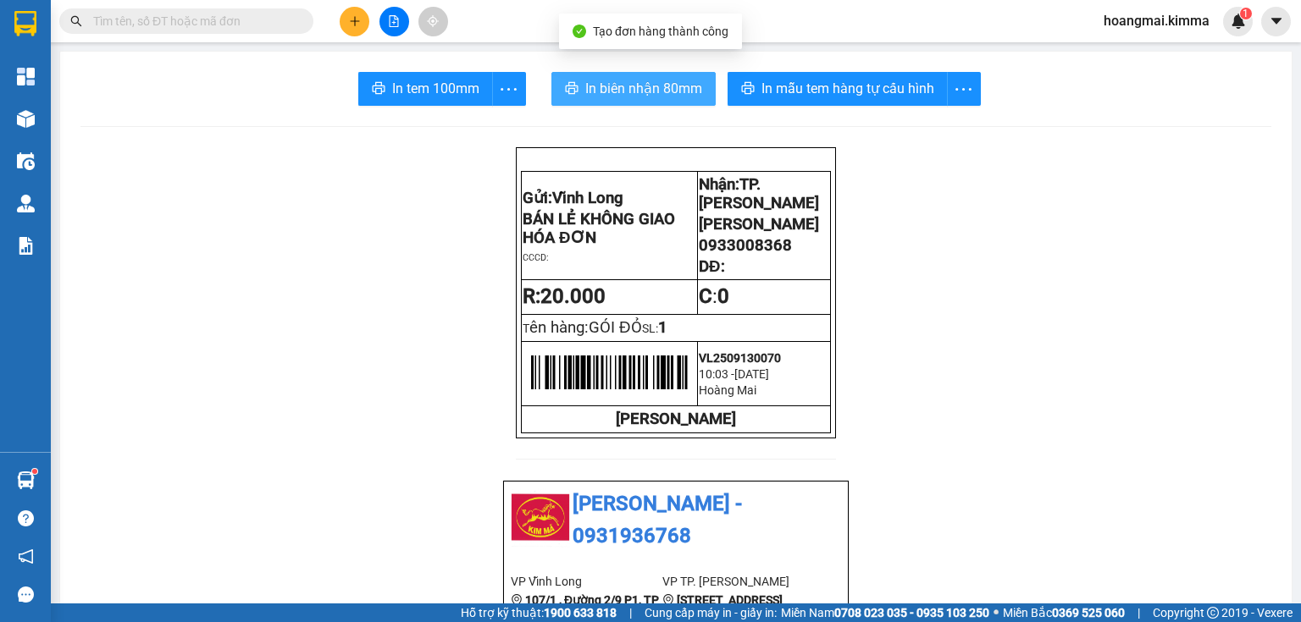
drag, startPoint x: 668, startPoint y: 86, endPoint x: 666, endPoint y: 117, distance: 31.4
click at [668, 88] on span "In biên nhận 80mm" at bounding box center [643, 88] width 117 height 21
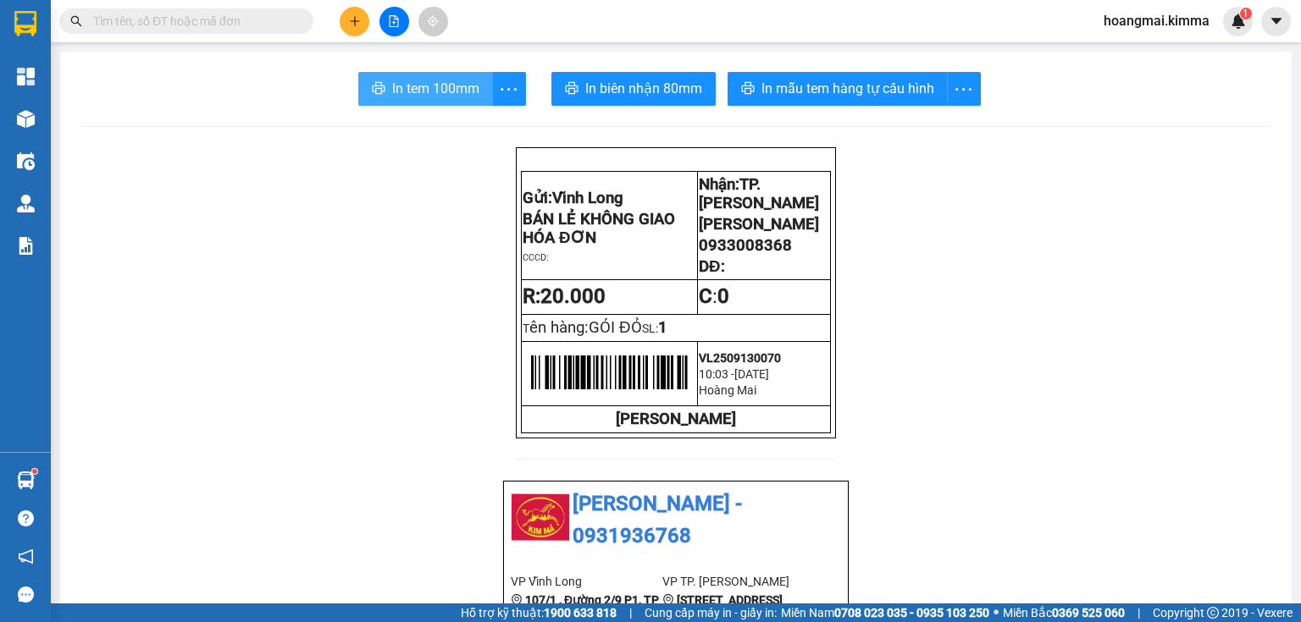
click at [472, 90] on span "In tem 100mm" at bounding box center [435, 88] width 87 height 21
click at [367, 25] on button at bounding box center [355, 22] width 30 height 30
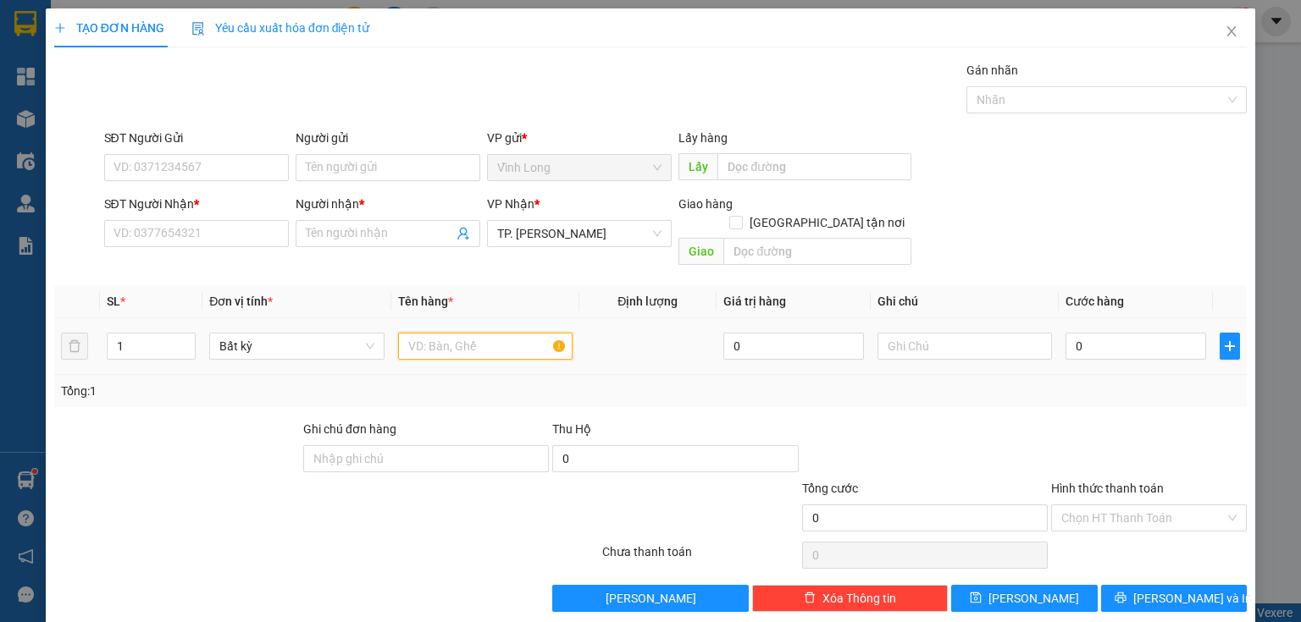
click at [451, 333] on input "text" at bounding box center [485, 346] width 174 height 27
click at [964, 333] on input "text" at bounding box center [964, 346] width 174 height 27
click at [1224, 37] on icon "close" at bounding box center [1231, 32] width 14 height 14
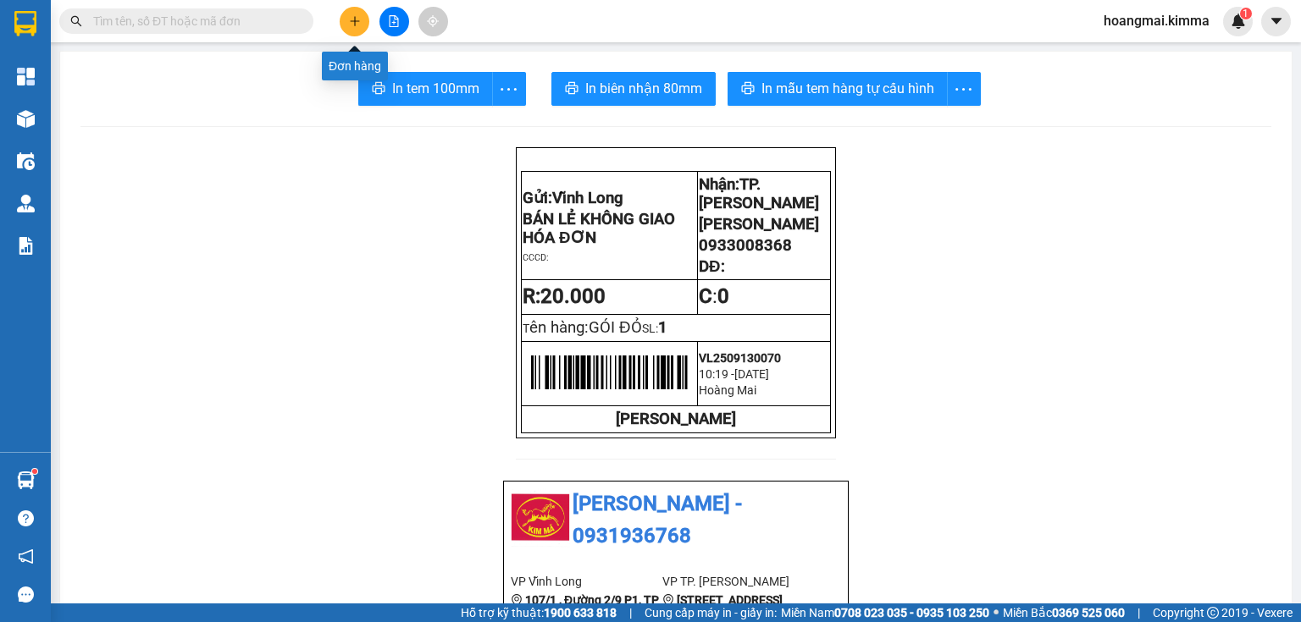
click at [359, 9] on button at bounding box center [355, 22] width 30 height 30
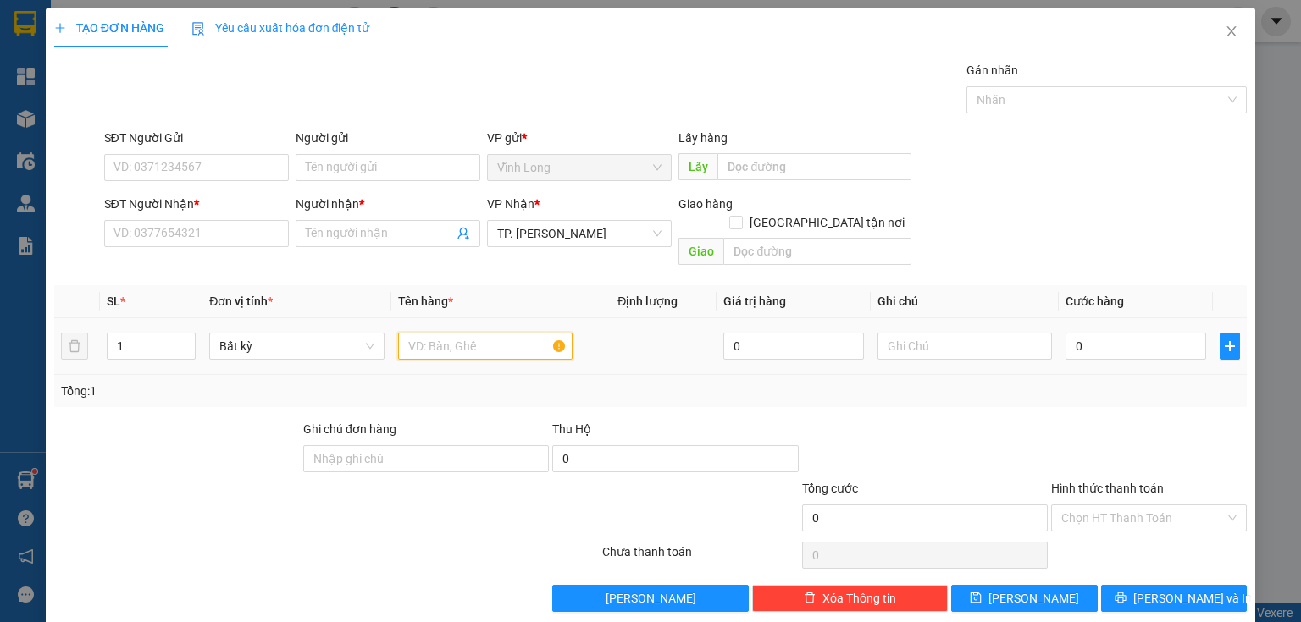
click at [494, 333] on input "text" at bounding box center [485, 346] width 174 height 27
click at [947, 333] on input "text" at bounding box center [964, 346] width 174 height 27
click at [1069, 333] on input "0" at bounding box center [1135, 346] width 141 height 27
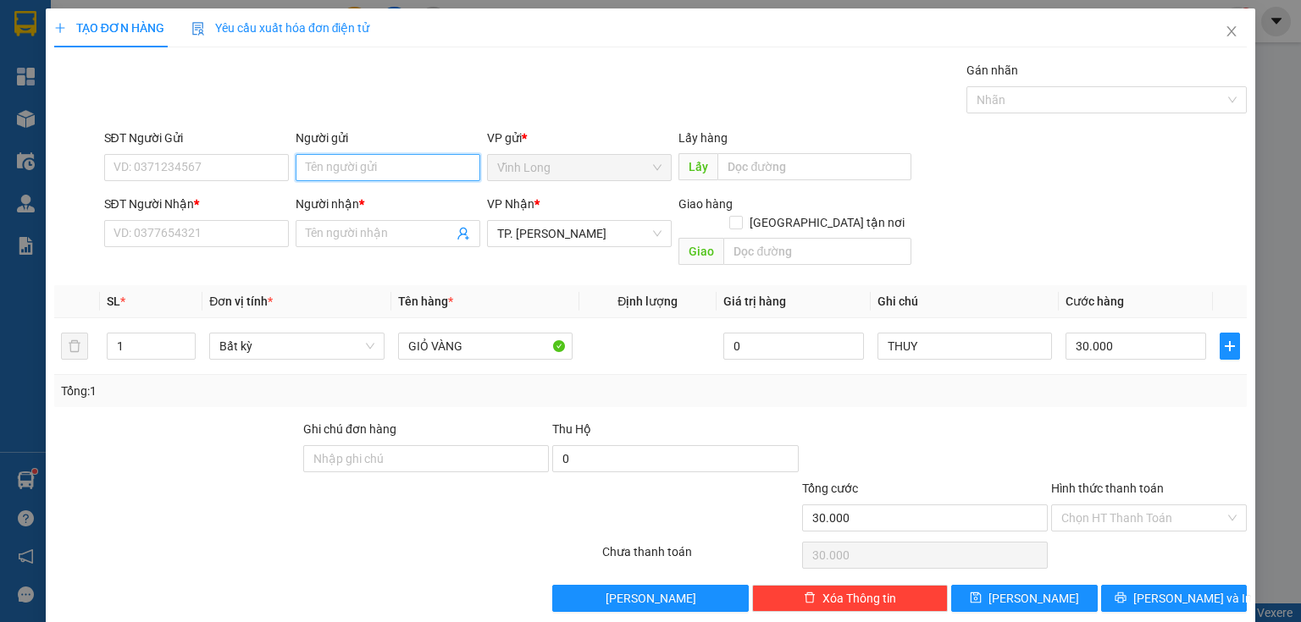
click at [308, 160] on input "Người gửi" at bounding box center [388, 167] width 185 height 27
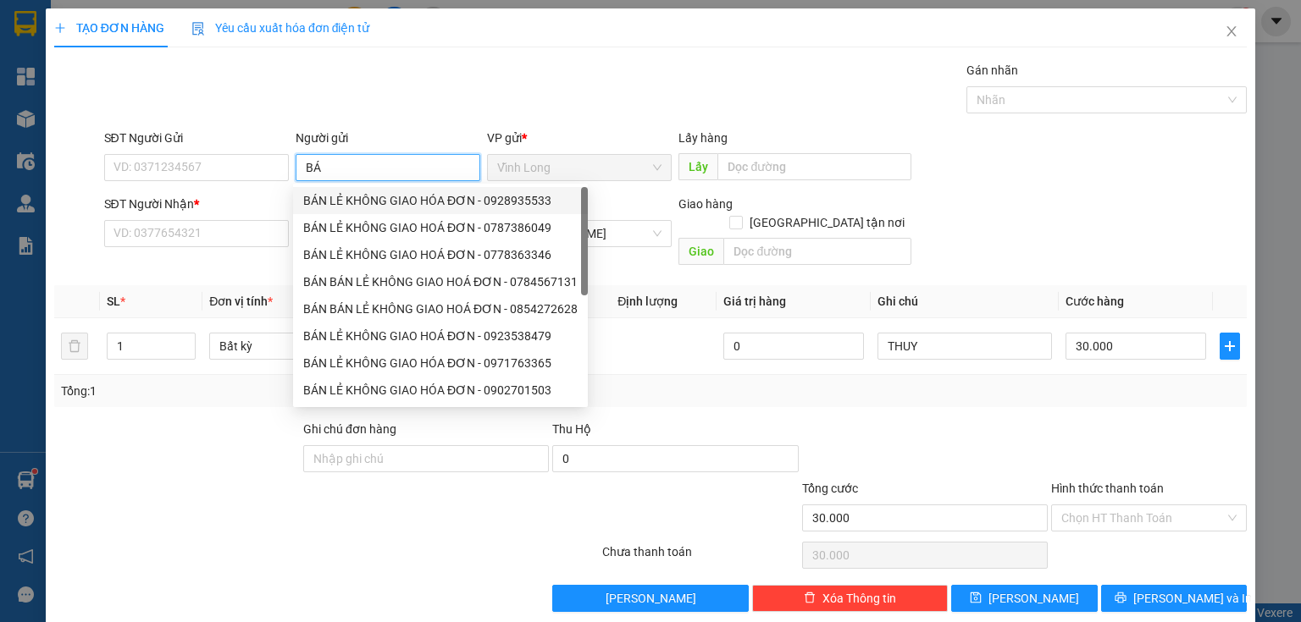
click at [334, 203] on div "BÁN LẺ KHÔNG GIAO HÓA ĐƠN - 0928935533" at bounding box center [440, 200] width 274 height 19
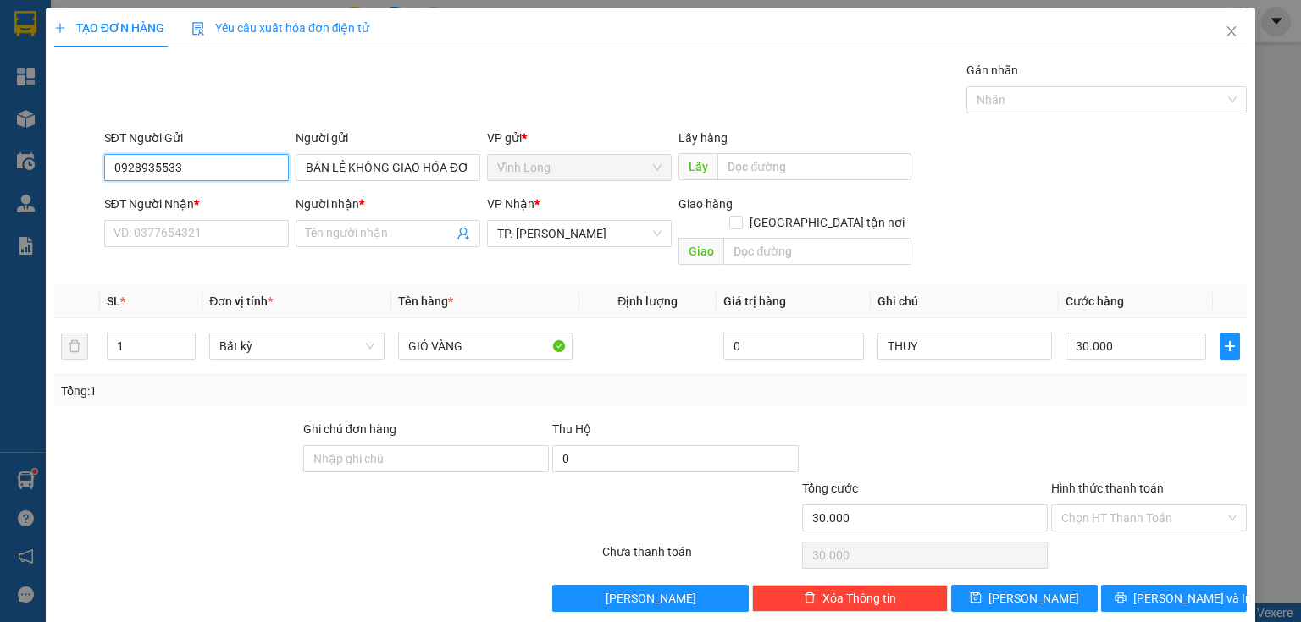
drag, startPoint x: 260, startPoint y: 173, endPoint x: 103, endPoint y: 135, distance: 161.2
click at [0, 166] on div "TẠO ĐƠN HÀNG Yêu cầu xuất hóa đơn điện tử Transit Pickup Surcharge Ids Transit …" at bounding box center [650, 311] width 1301 height 622
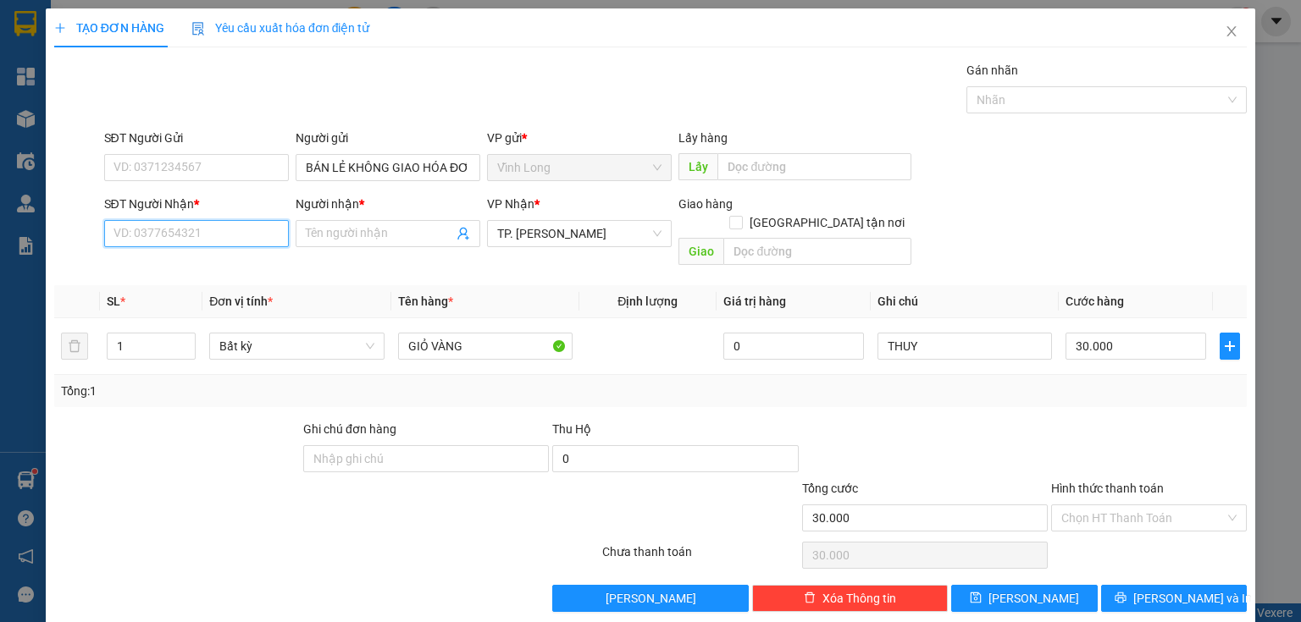
click at [267, 231] on input "SĐT Người Nhận *" at bounding box center [196, 233] width 185 height 27
click at [196, 265] on div "0376493378 - THƯ" at bounding box center [194, 266] width 163 height 19
click at [1113, 505] on input "Hình thức thanh toán" at bounding box center [1142, 517] width 163 height 25
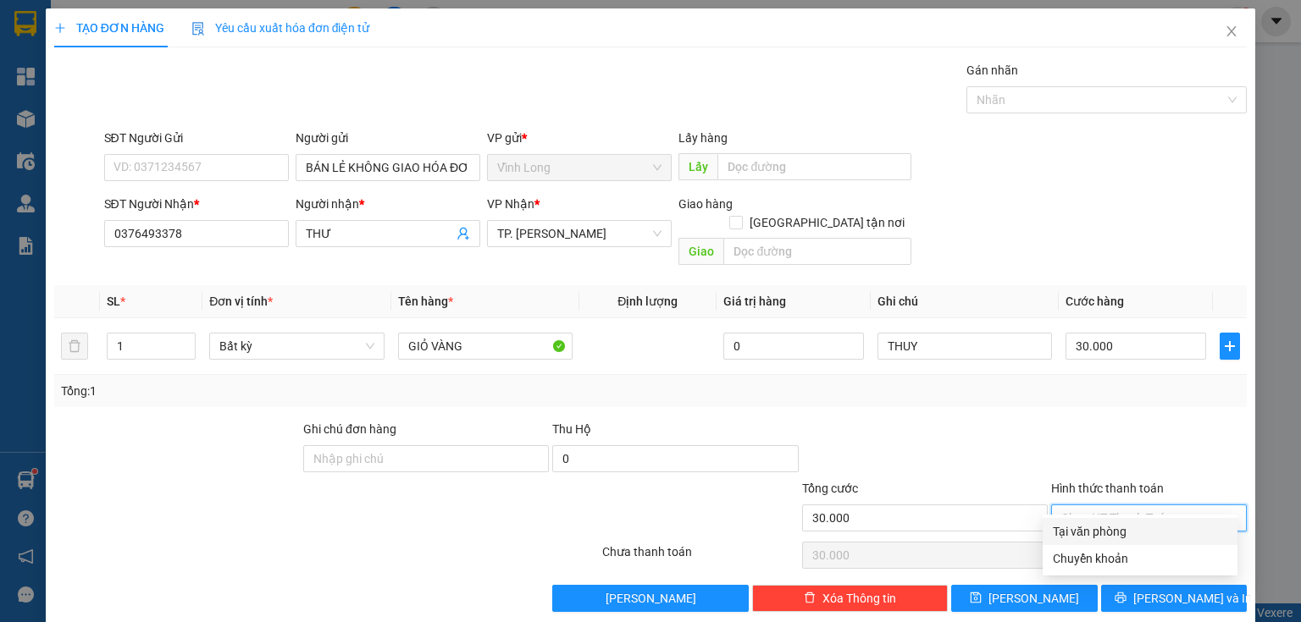
click at [1082, 542] on div "Tại văn phòng" at bounding box center [1139, 531] width 195 height 27
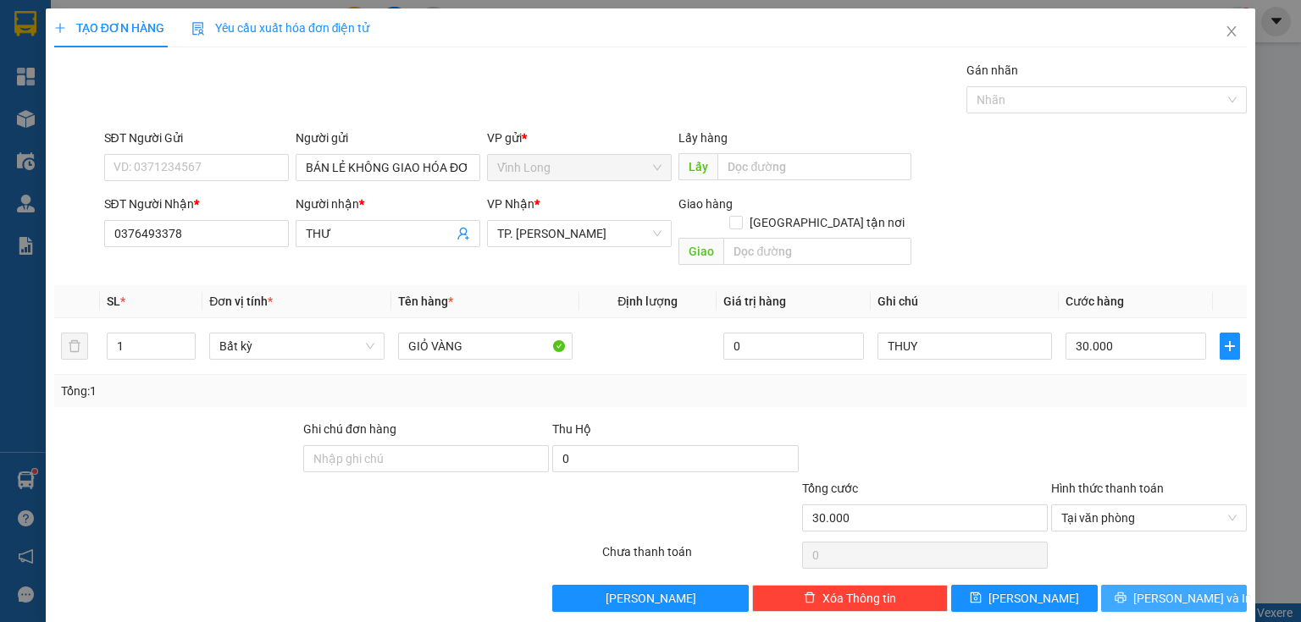
click at [1170, 589] on span "[PERSON_NAME] và In" at bounding box center [1192, 598] width 119 height 19
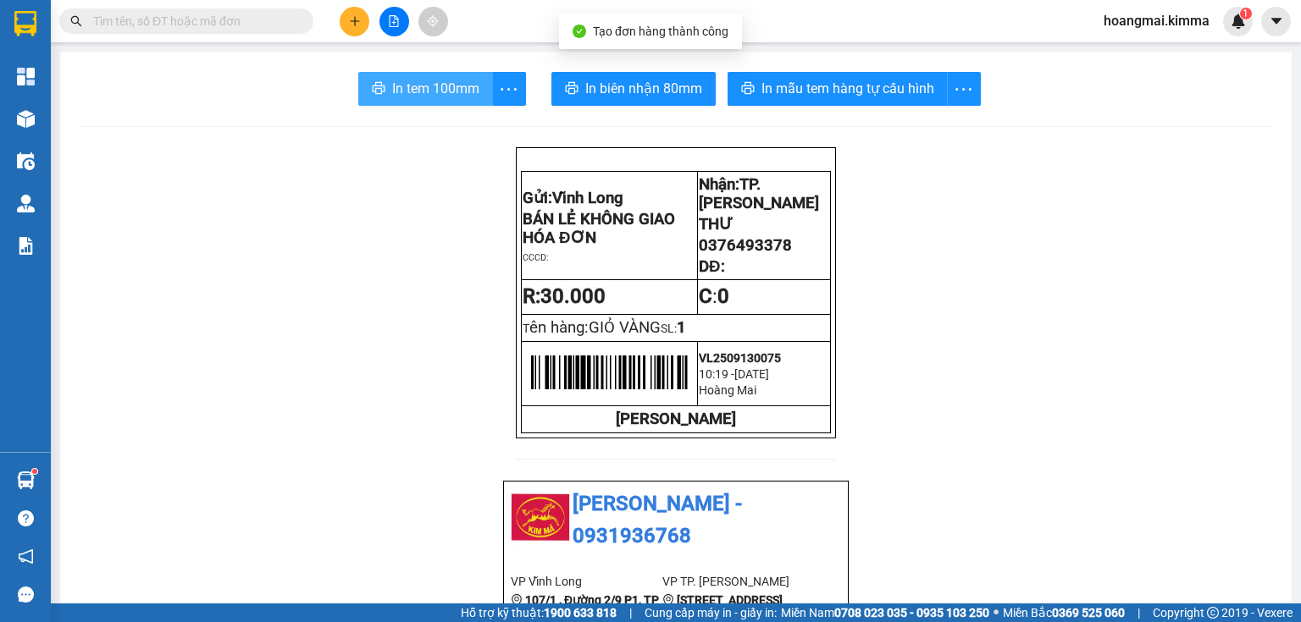
click at [392, 98] on span "In tem 100mm" at bounding box center [435, 88] width 87 height 21
click at [351, 30] on button at bounding box center [355, 22] width 30 height 30
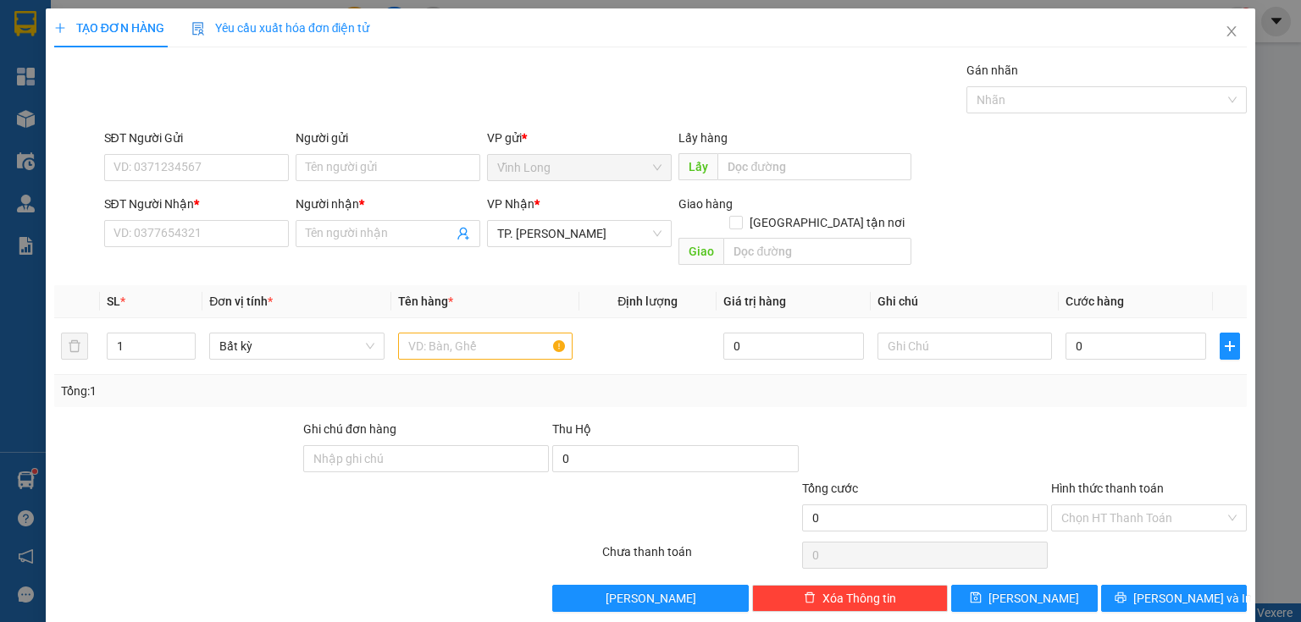
click at [196, 252] on div "SĐT Người Nhận * VD: 0377654321" at bounding box center [196, 224] width 185 height 59
click at [220, 236] on input "SĐT Người Nhận *" at bounding box center [196, 233] width 185 height 27
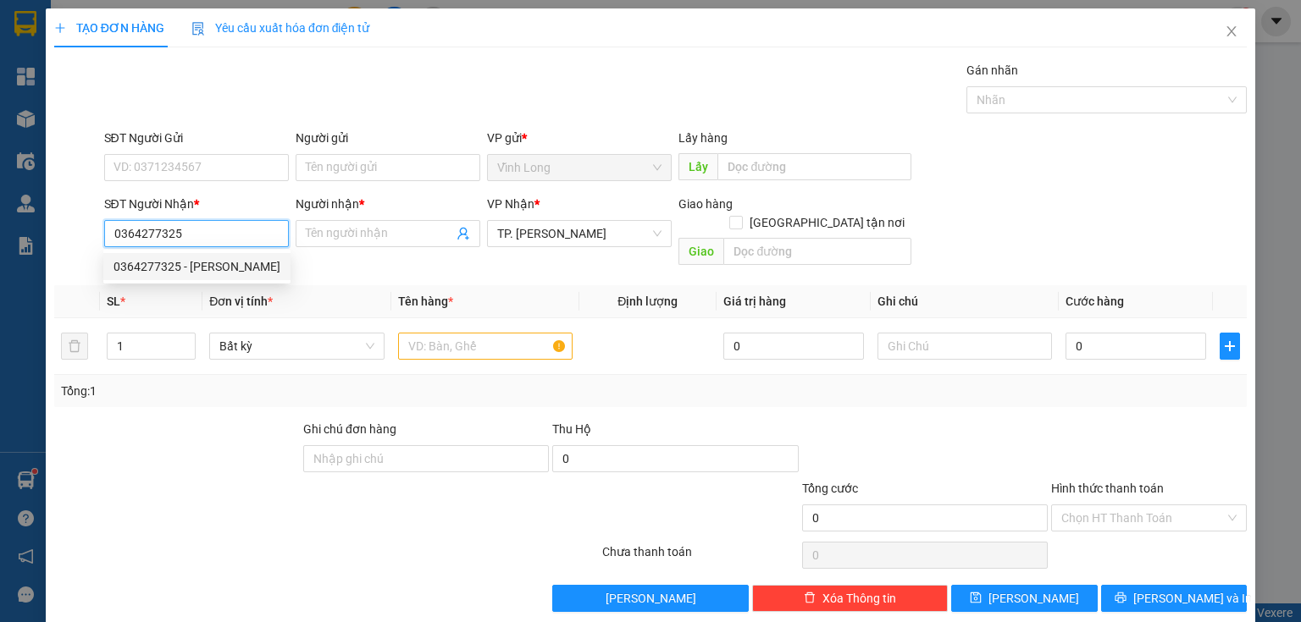
click at [202, 261] on div "0364277325 - NGỌC LY" at bounding box center [196, 266] width 167 height 19
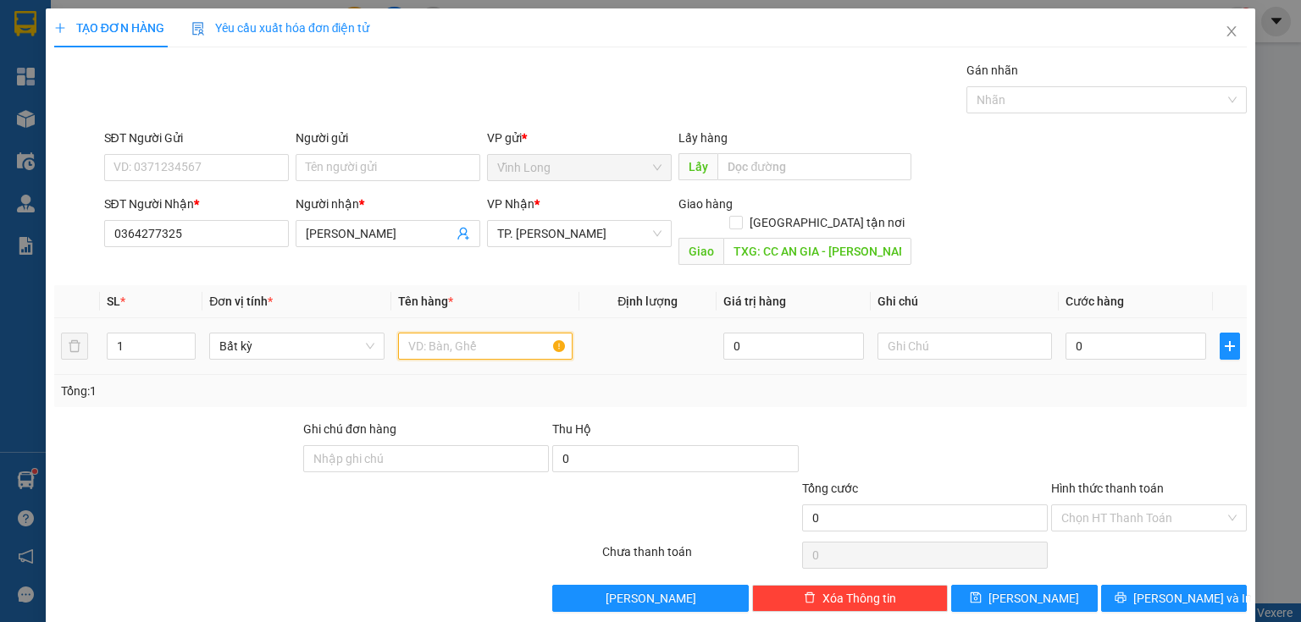
click at [475, 334] on input "text" at bounding box center [485, 346] width 174 height 27
click at [894, 335] on input "text" at bounding box center [964, 346] width 174 height 27
drag, startPoint x: 1168, startPoint y: 311, endPoint x: 1157, endPoint y: 329, distance: 22.1
click at [1167, 329] on div "0" at bounding box center [1135, 346] width 141 height 34
click at [1156, 333] on input "0" at bounding box center [1135, 346] width 141 height 27
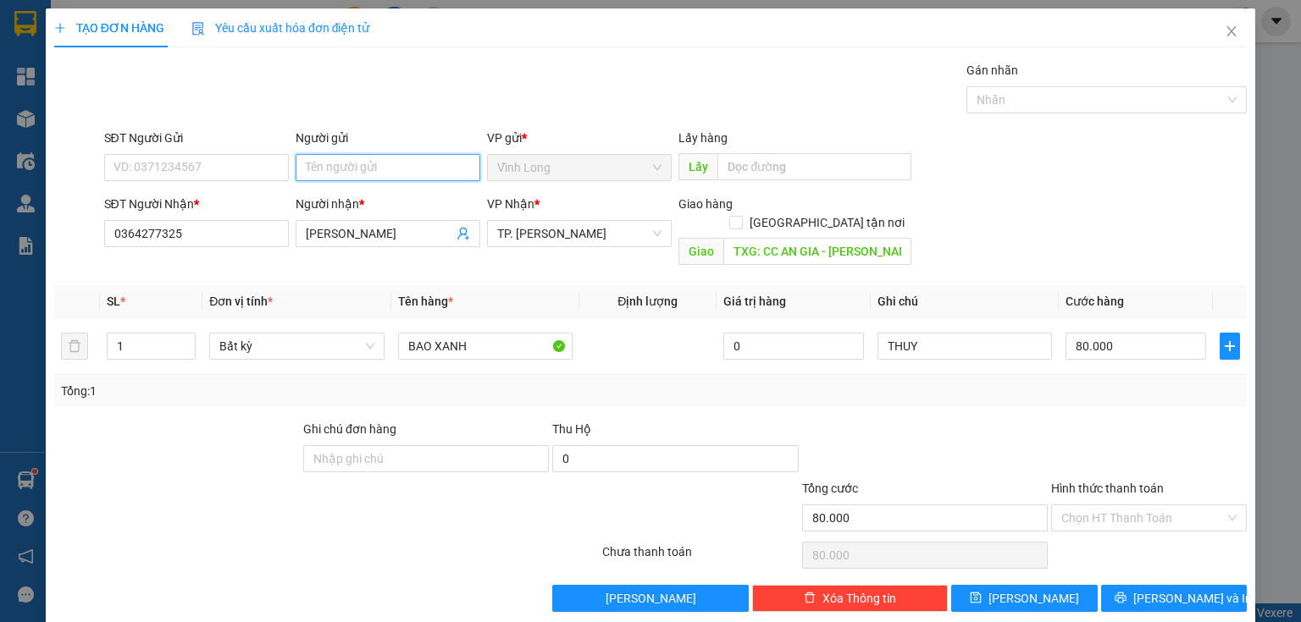
click at [363, 173] on input "Người gửi" at bounding box center [388, 167] width 185 height 27
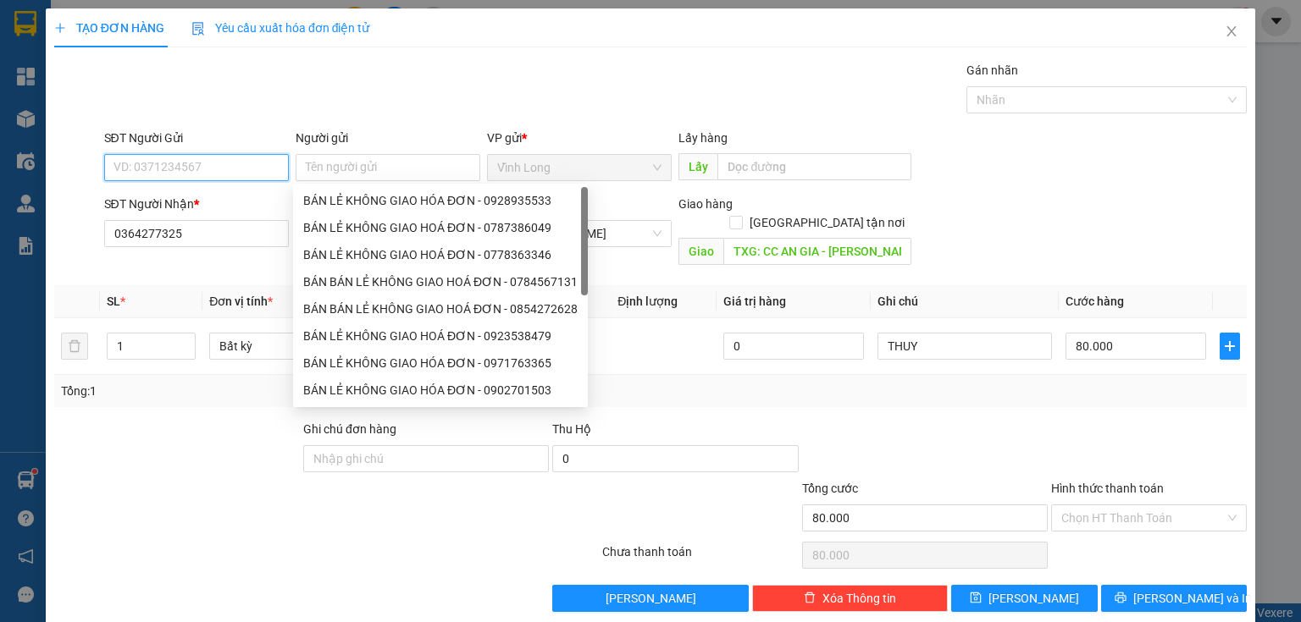
click at [183, 163] on input "SĐT Người Gửi" at bounding box center [196, 167] width 185 height 27
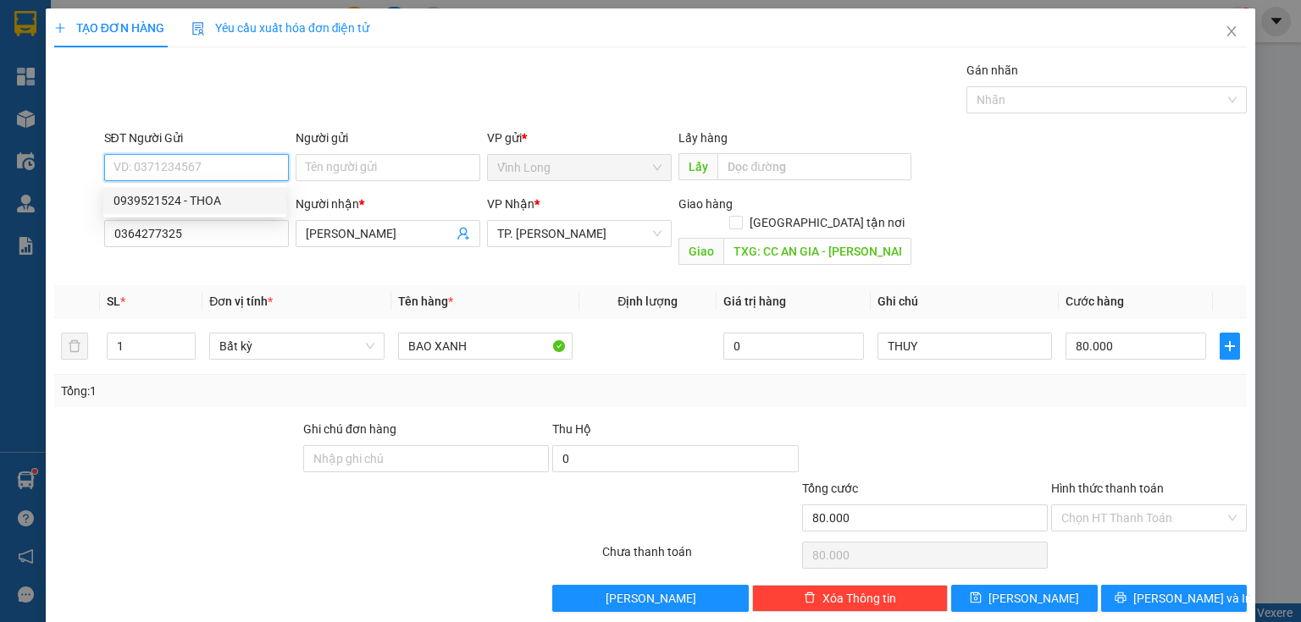
click at [193, 196] on div "0939521524 - THOA" at bounding box center [194, 200] width 163 height 19
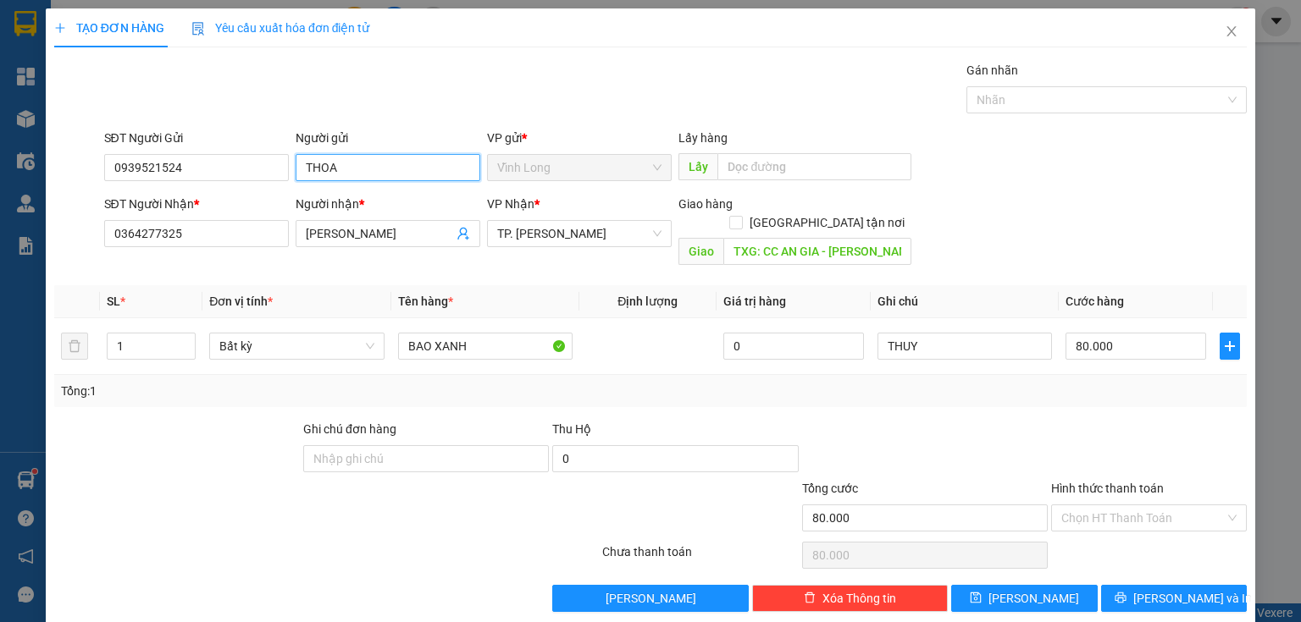
drag, startPoint x: 400, startPoint y: 166, endPoint x: 112, endPoint y: 208, distance: 291.0
click at [119, 223] on form "SĐT Người Gửi 0939521524 Người gửi THOA THOA VP gửi * Vĩnh Long Lấy hàng Lấy S…" at bounding box center [650, 201] width 1192 height 144
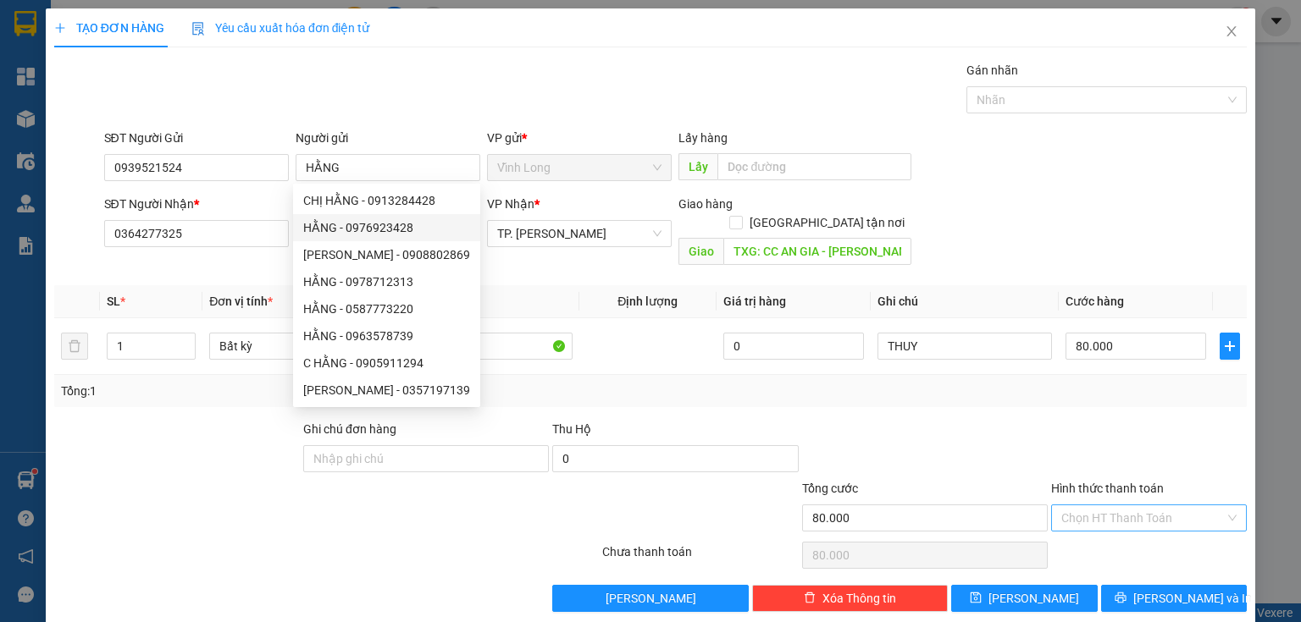
click at [1122, 505] on input "Hình thức thanh toán" at bounding box center [1142, 517] width 163 height 25
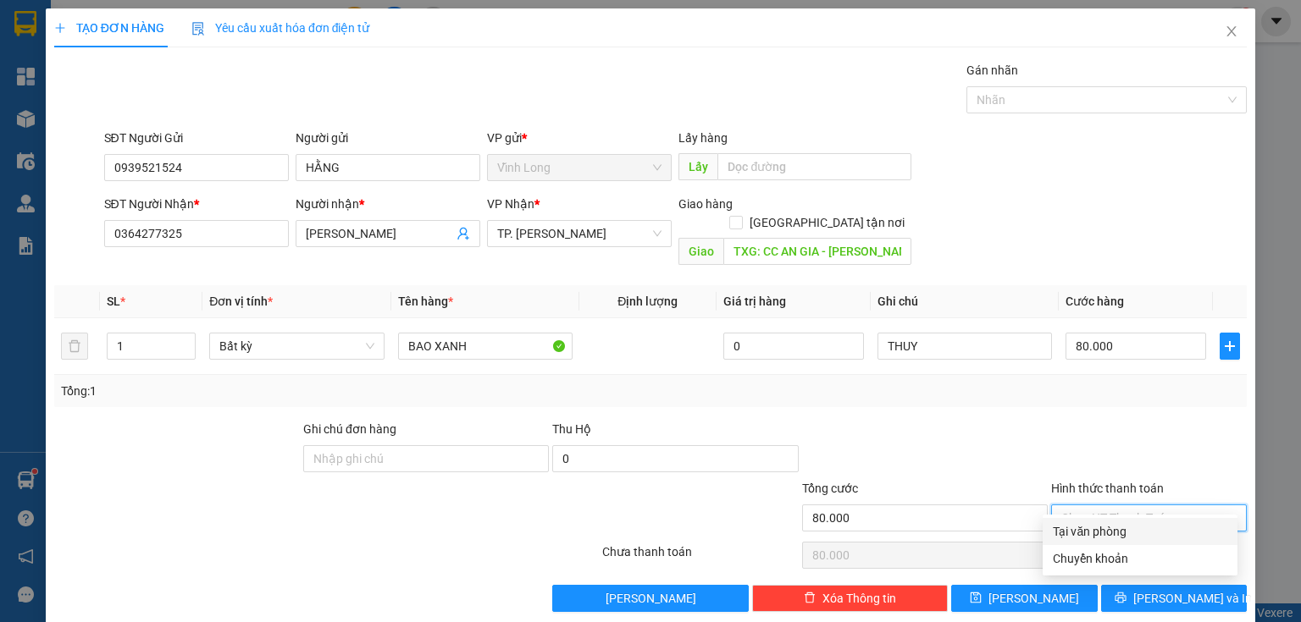
click at [1115, 527] on div "Tại văn phòng" at bounding box center [1139, 531] width 174 height 19
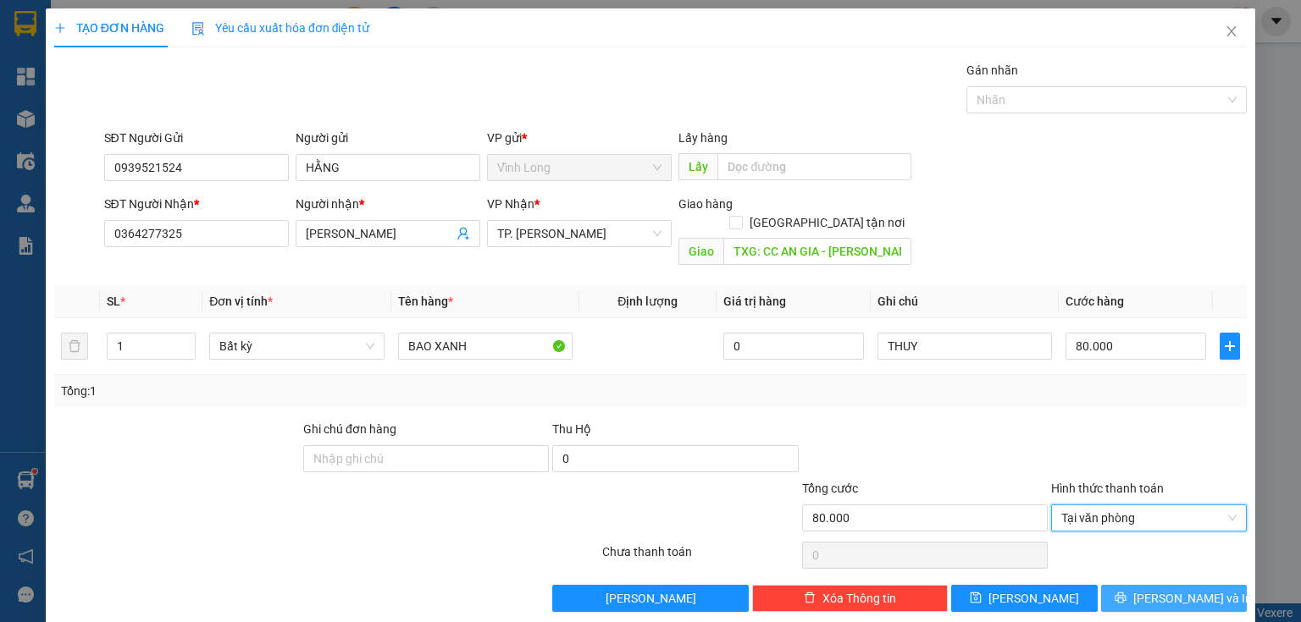
click at [1168, 589] on span "[PERSON_NAME] và In" at bounding box center [1192, 598] width 119 height 19
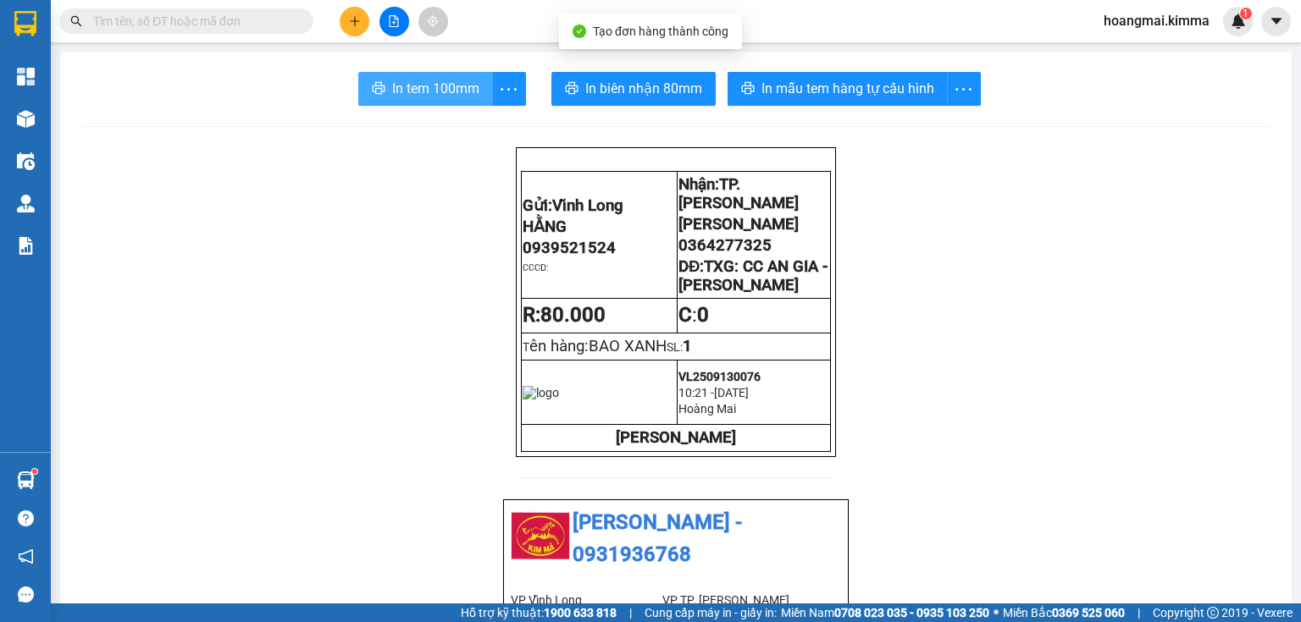
click at [412, 96] on span "In tem 100mm" at bounding box center [435, 88] width 87 height 21
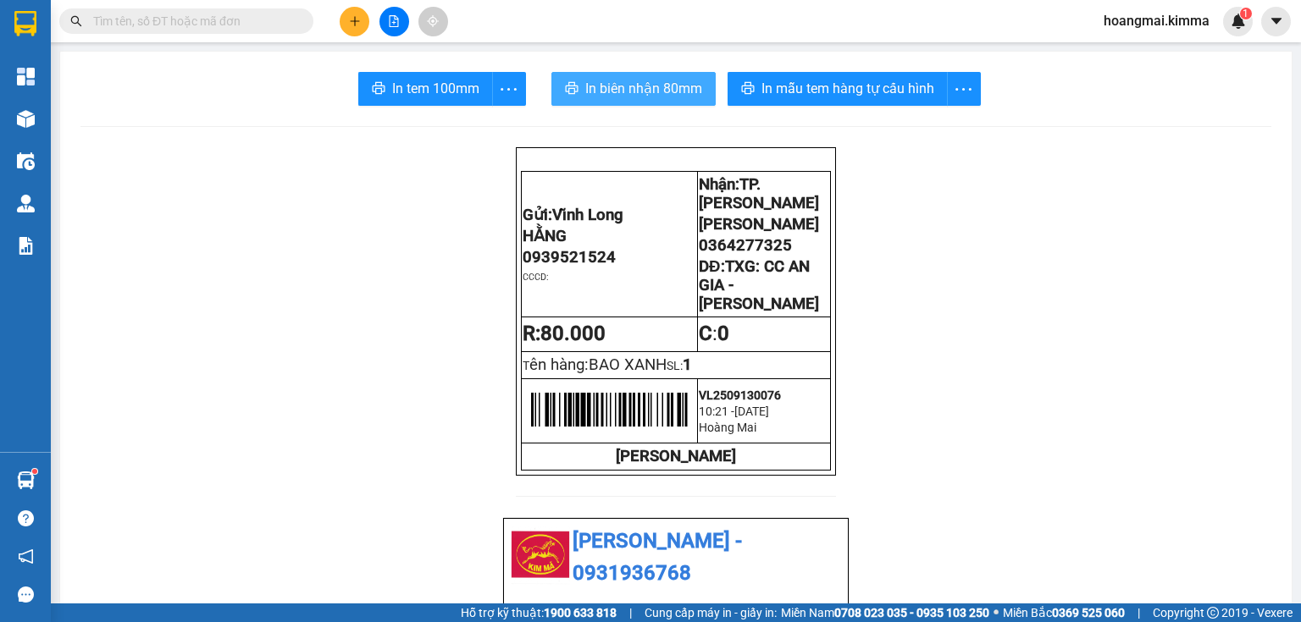
click at [681, 85] on span "In biên nhận 80mm" at bounding box center [643, 88] width 117 height 21
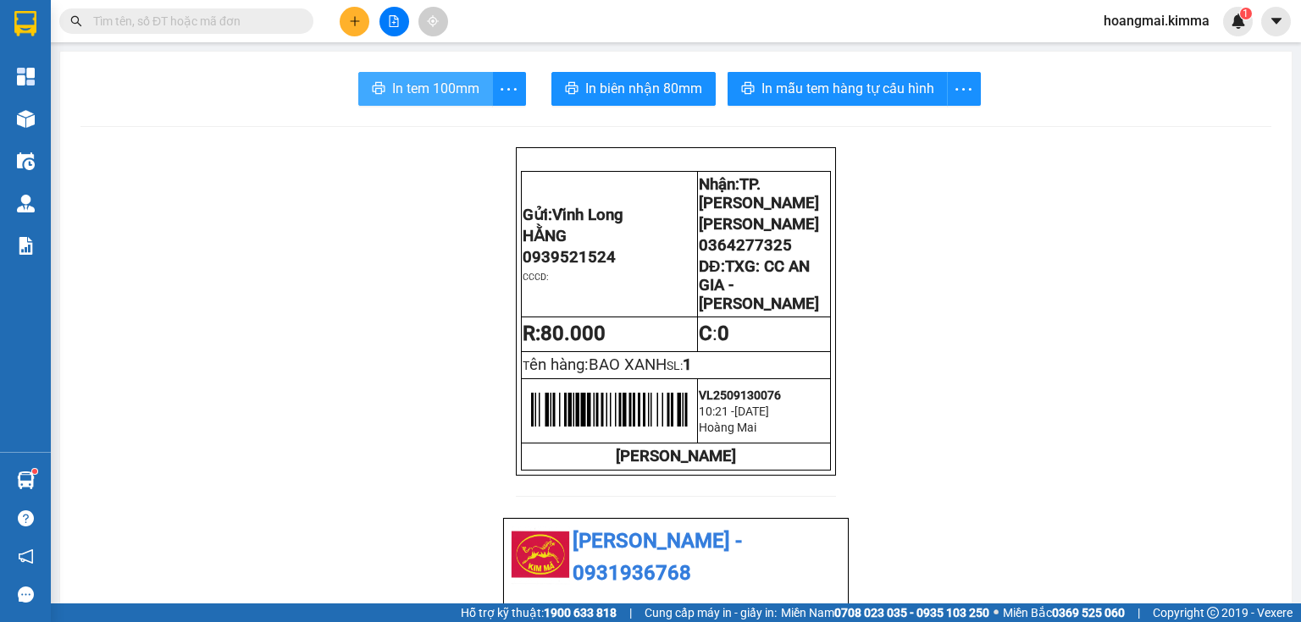
click at [432, 94] on span "In tem 100mm" at bounding box center [435, 88] width 87 height 21
click at [345, 13] on button at bounding box center [355, 22] width 30 height 30
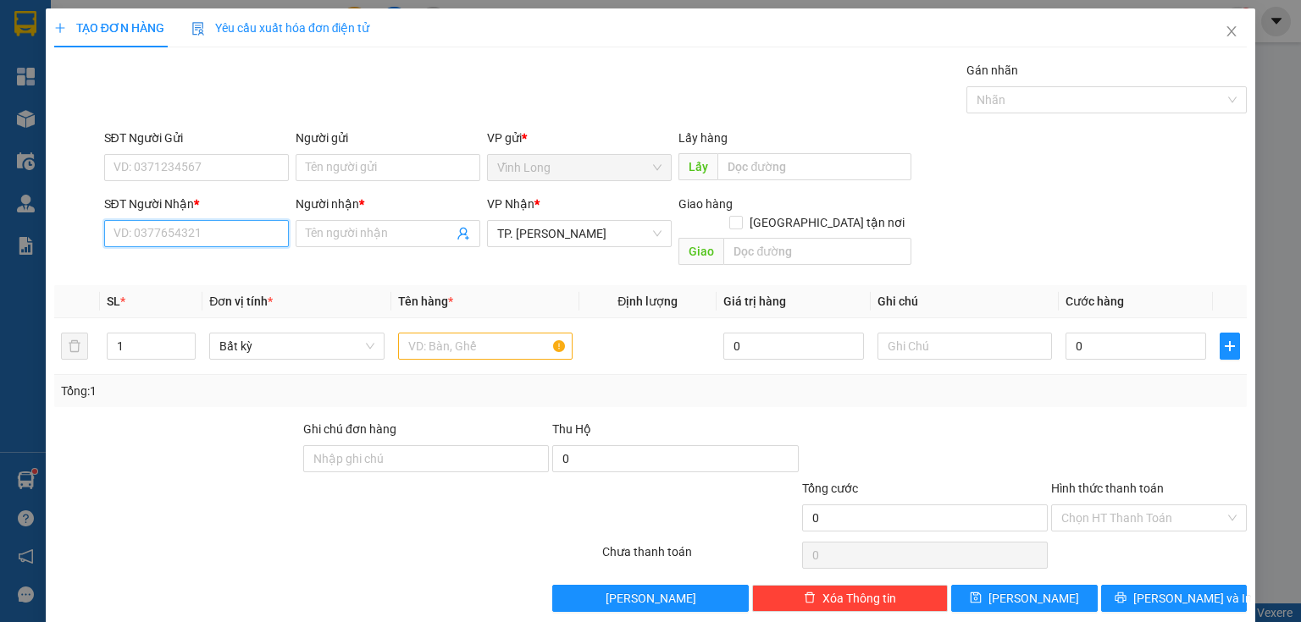
click at [213, 238] on input "SĐT Người Nhận *" at bounding box center [196, 233] width 185 height 27
click at [281, 278] on div "0399447823 - NGUYỄN NGỌC KHẢ LINH" at bounding box center [196, 266] width 187 height 27
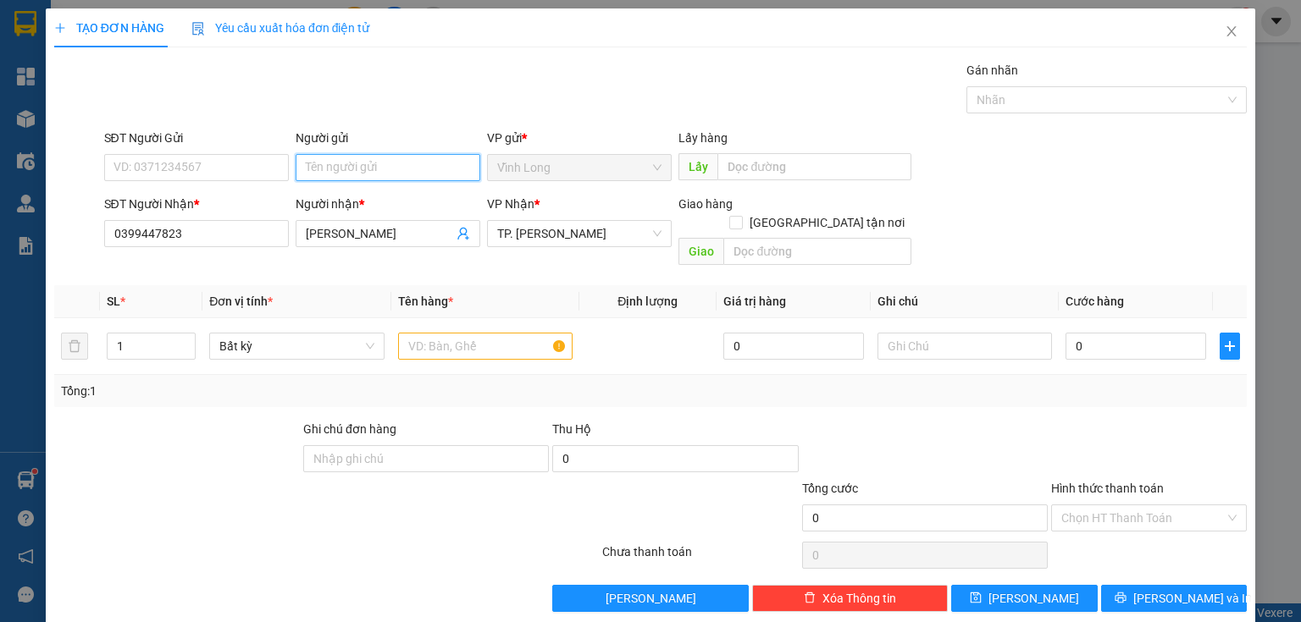
click at [363, 170] on input "Người gửi" at bounding box center [388, 167] width 185 height 27
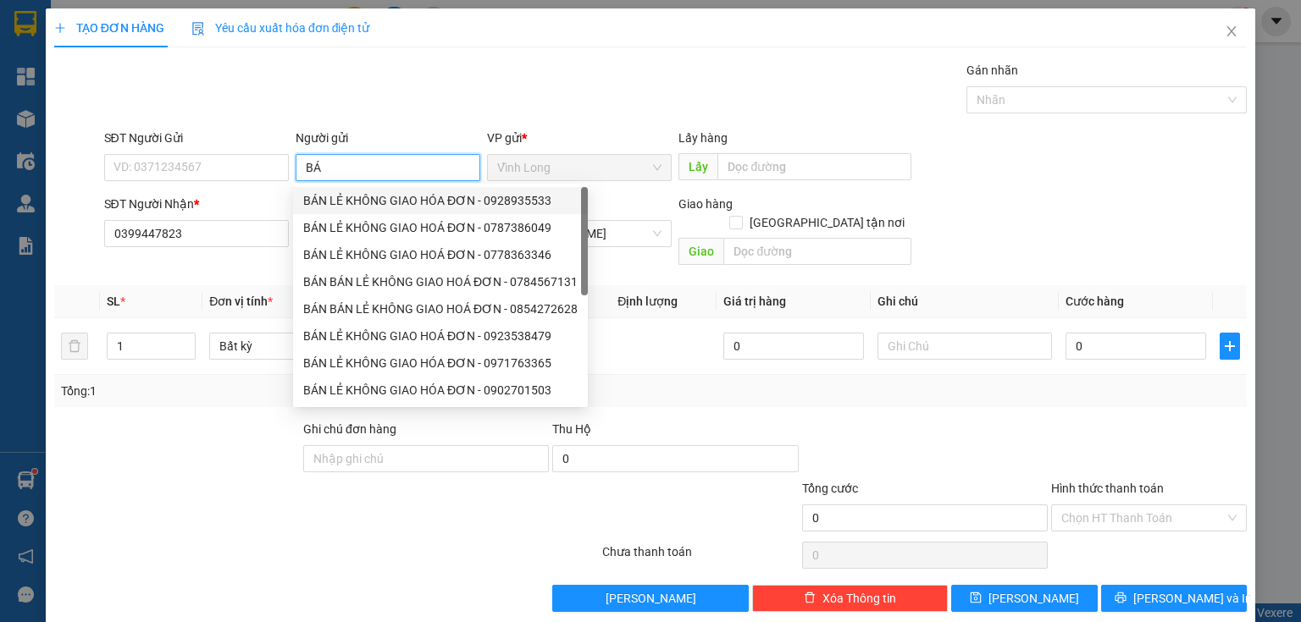
click at [355, 200] on div "BÁN LẺ KHÔNG GIAO HÓA ĐƠN - 0928935533" at bounding box center [440, 200] width 274 height 19
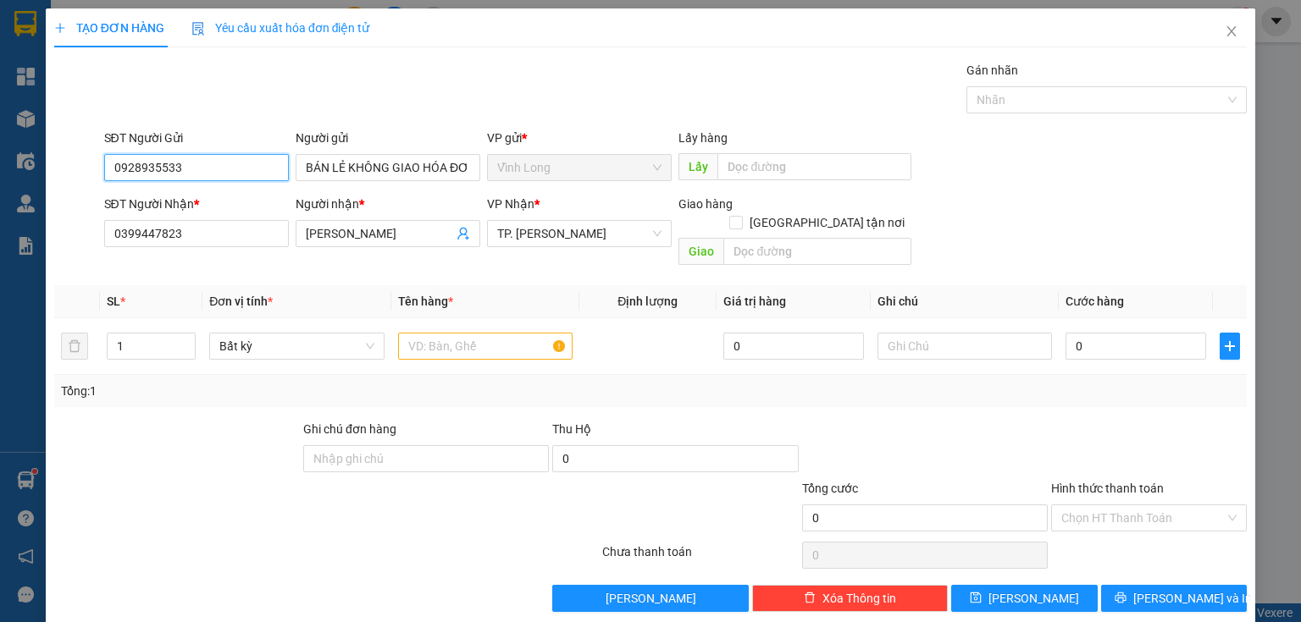
drag, startPoint x: 91, startPoint y: 181, endPoint x: 0, endPoint y: 191, distance: 92.0
click at [0, 192] on div "TẠO ĐƠN HÀNG Yêu cầu xuất hóa đơn điện tử Transit Pickup Surcharge Ids Transit …" at bounding box center [650, 311] width 1301 height 622
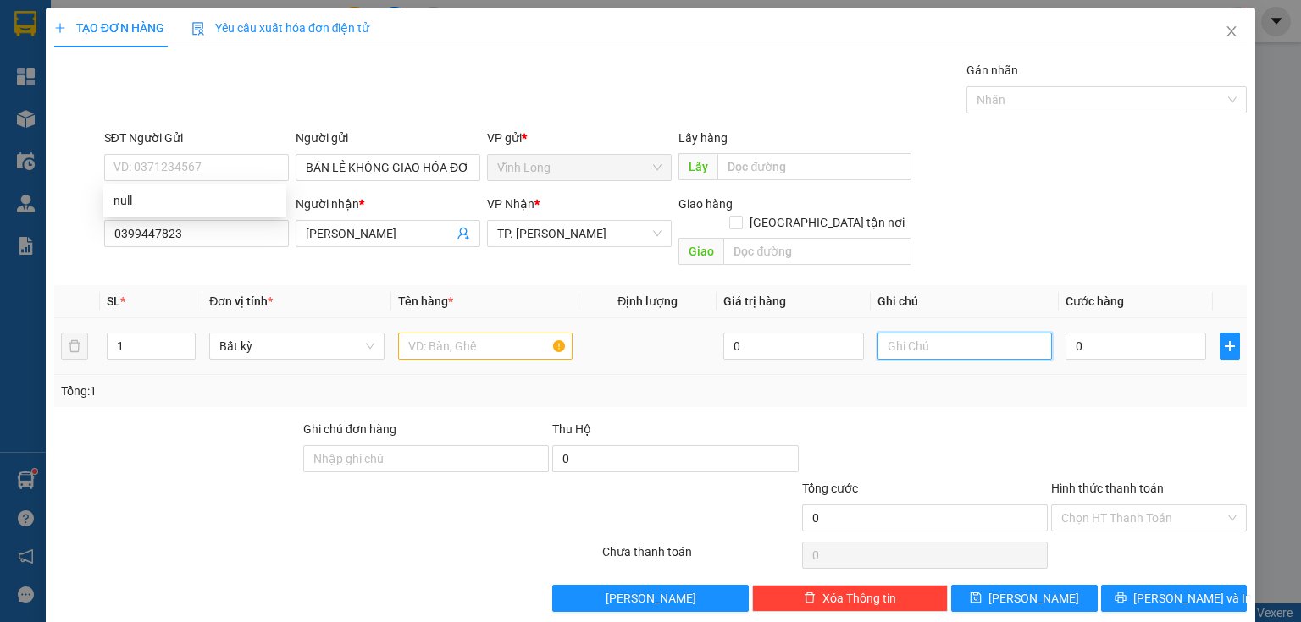
click at [931, 333] on input "text" at bounding box center [964, 346] width 174 height 27
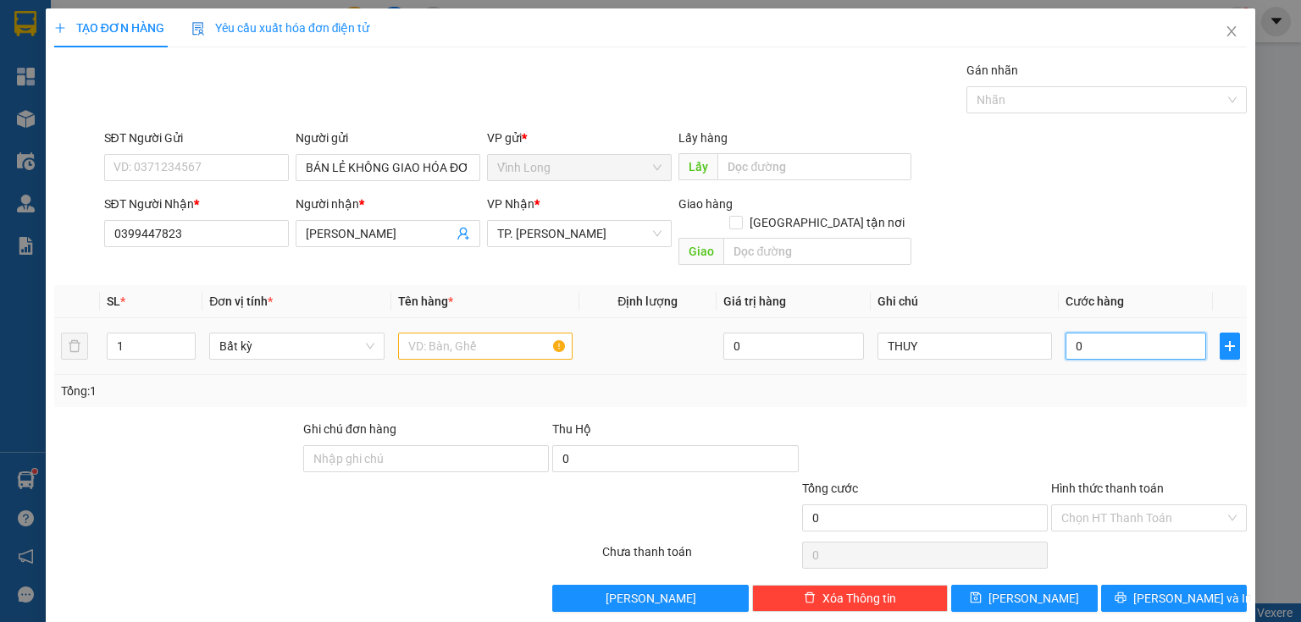
click at [1076, 333] on input "0" at bounding box center [1135, 346] width 141 height 27
click at [441, 333] on input "text" at bounding box center [485, 346] width 174 height 27
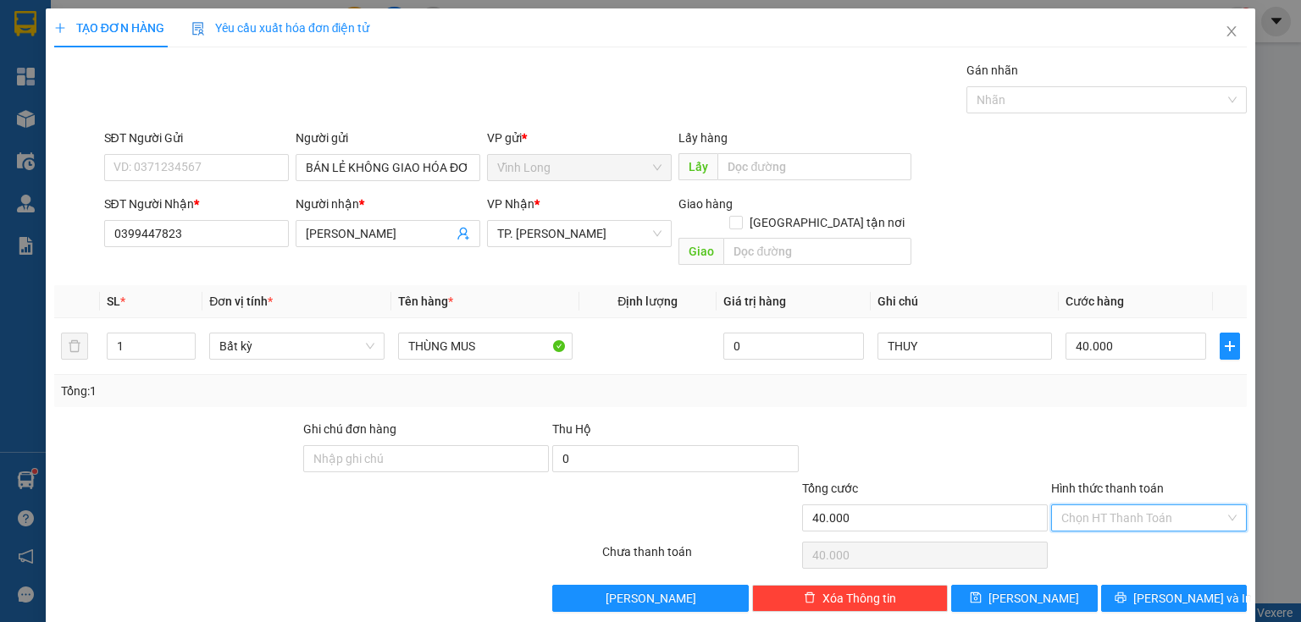
click at [1091, 505] on input "Hình thức thanh toán" at bounding box center [1142, 517] width 163 height 25
click at [1093, 519] on div "Tại văn phòng" at bounding box center [1139, 531] width 195 height 27
click at [1174, 560] on div "Transit Pickup Surcharge Ids Transit Deliver Surcharge Ids Transit Deliver Surc…" at bounding box center [650, 336] width 1192 height 551
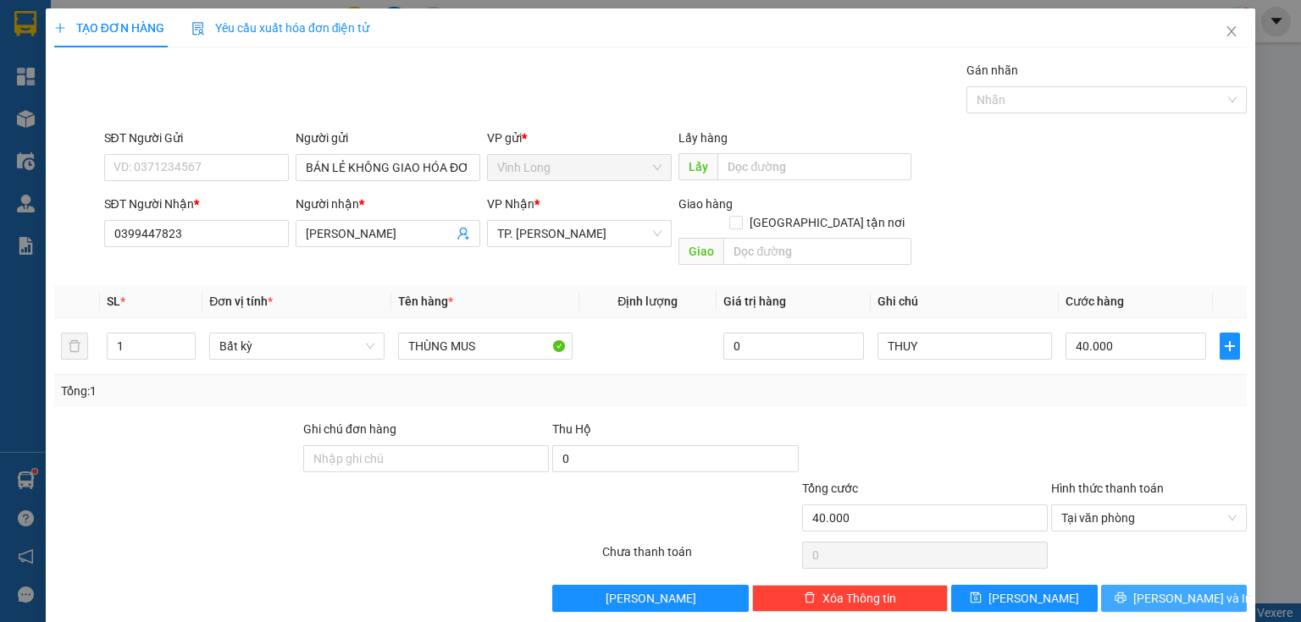
click at [1131, 585] on button "[PERSON_NAME] và In" at bounding box center [1174, 598] width 146 height 27
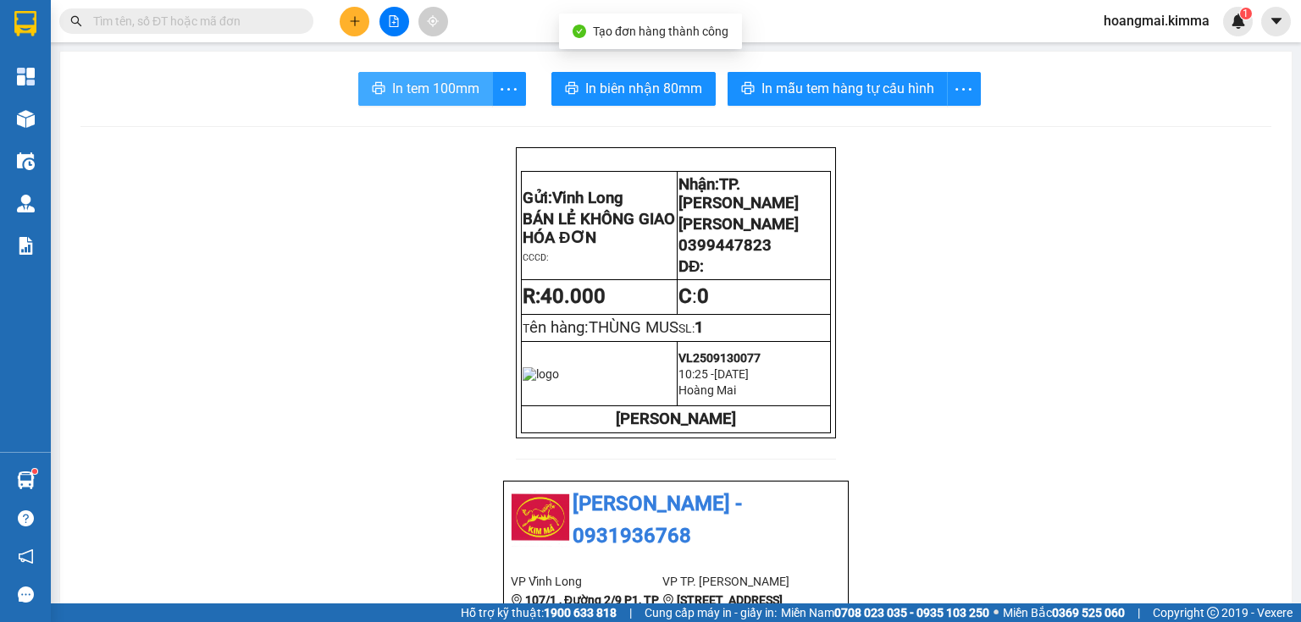
click at [412, 91] on span "In tem 100mm" at bounding box center [435, 88] width 87 height 21
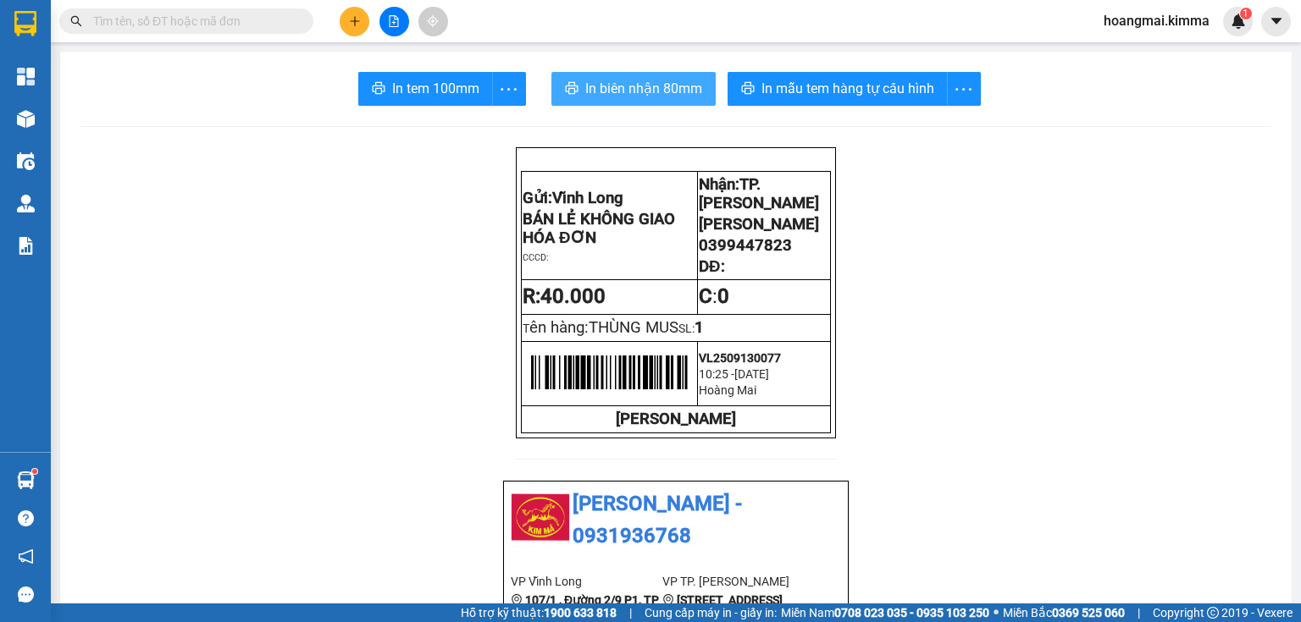
click at [629, 78] on span "In biên nhận 80mm" at bounding box center [643, 88] width 117 height 21
click at [356, 20] on icon "plus" at bounding box center [355, 21] width 12 height 12
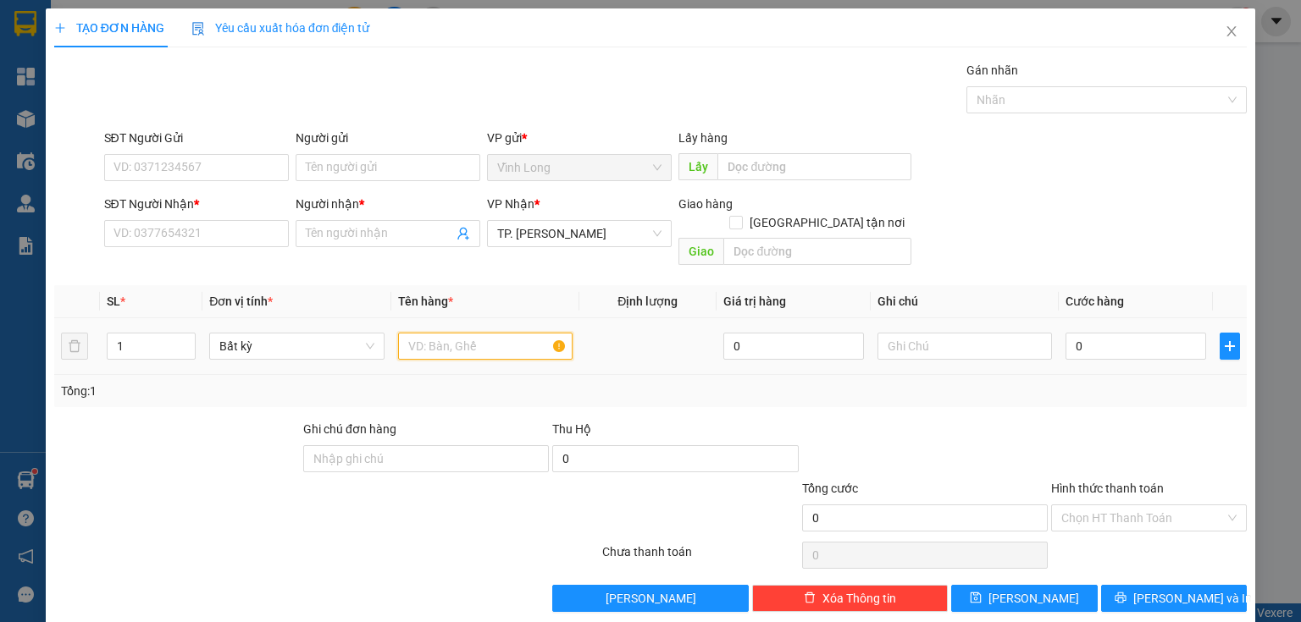
click at [483, 333] on input "text" at bounding box center [485, 346] width 174 height 27
click at [270, 240] on input "SĐT Người Nhận *" at bounding box center [196, 233] width 185 height 27
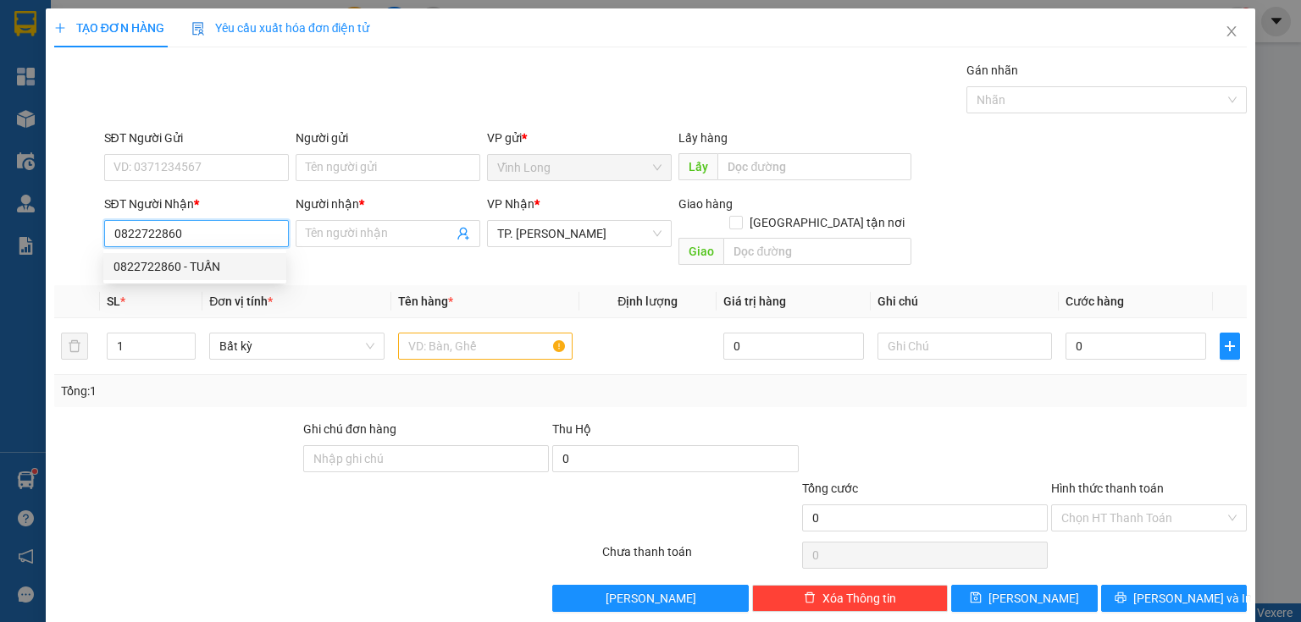
click at [255, 262] on div "0822722860 - TUẤN" at bounding box center [194, 266] width 163 height 19
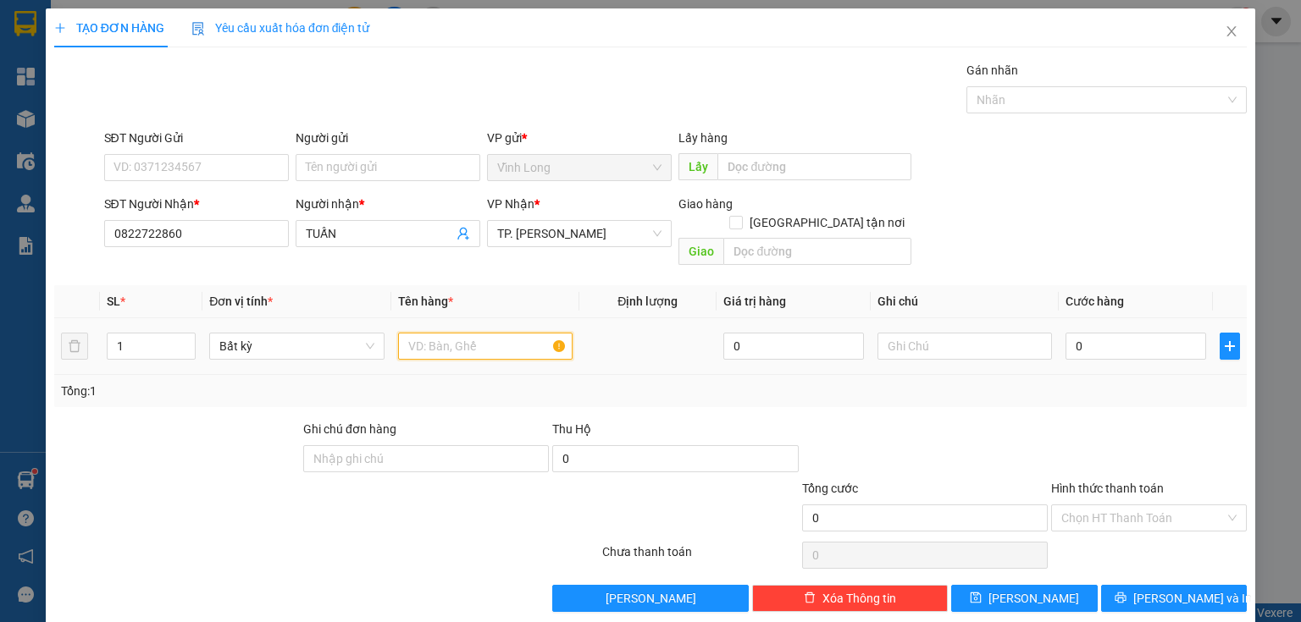
click at [508, 338] on input "text" at bounding box center [485, 346] width 174 height 27
click at [911, 333] on input "text" at bounding box center [964, 346] width 174 height 27
click at [1085, 334] on input "0" at bounding box center [1135, 346] width 141 height 27
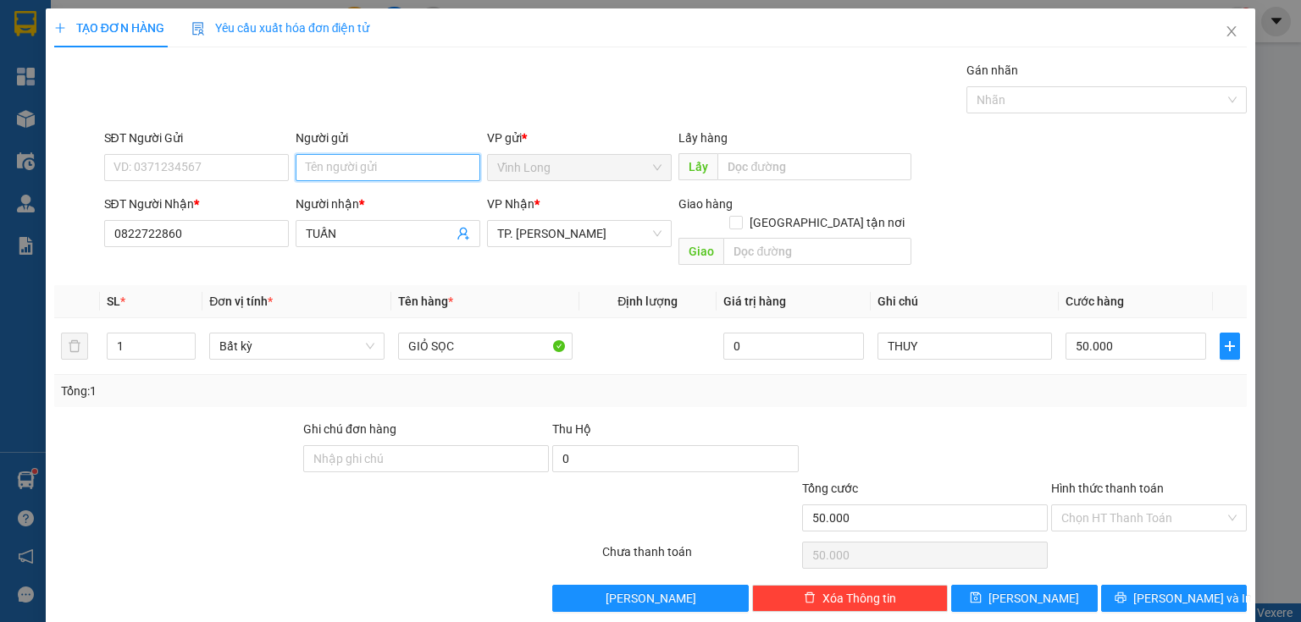
click at [384, 154] on input "Người gửi" at bounding box center [388, 167] width 185 height 27
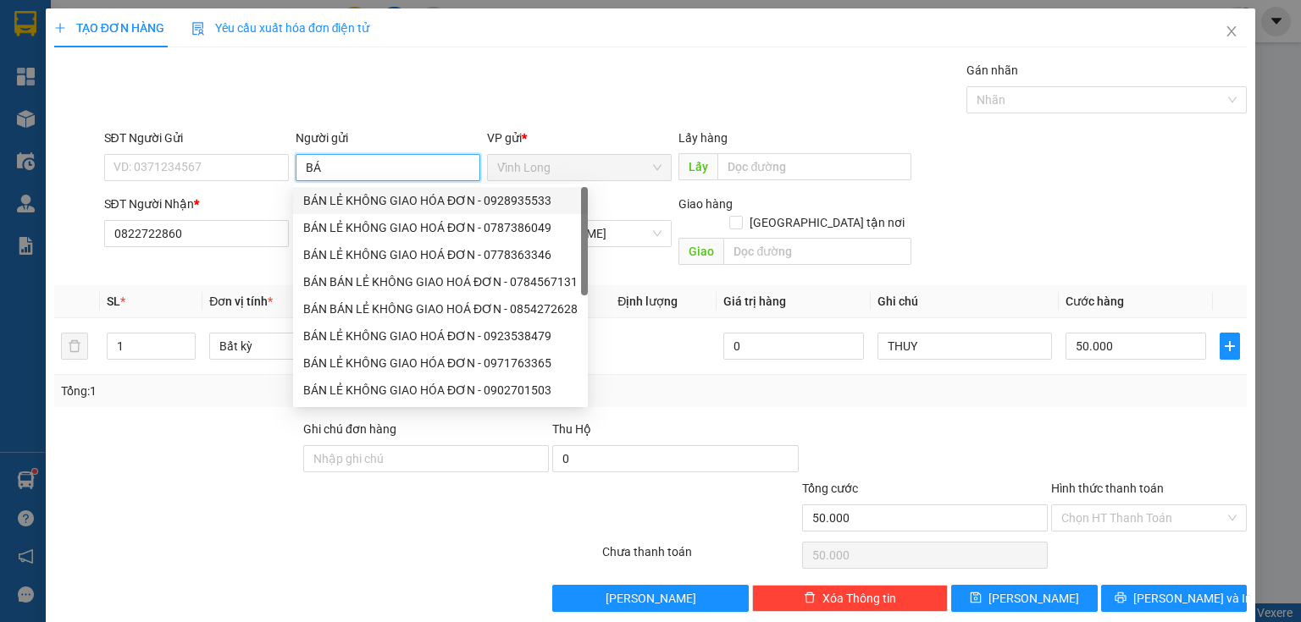
click at [397, 196] on div "BÁN LẺ KHÔNG GIAO HÓA ĐƠN - 0928935533" at bounding box center [440, 200] width 274 height 19
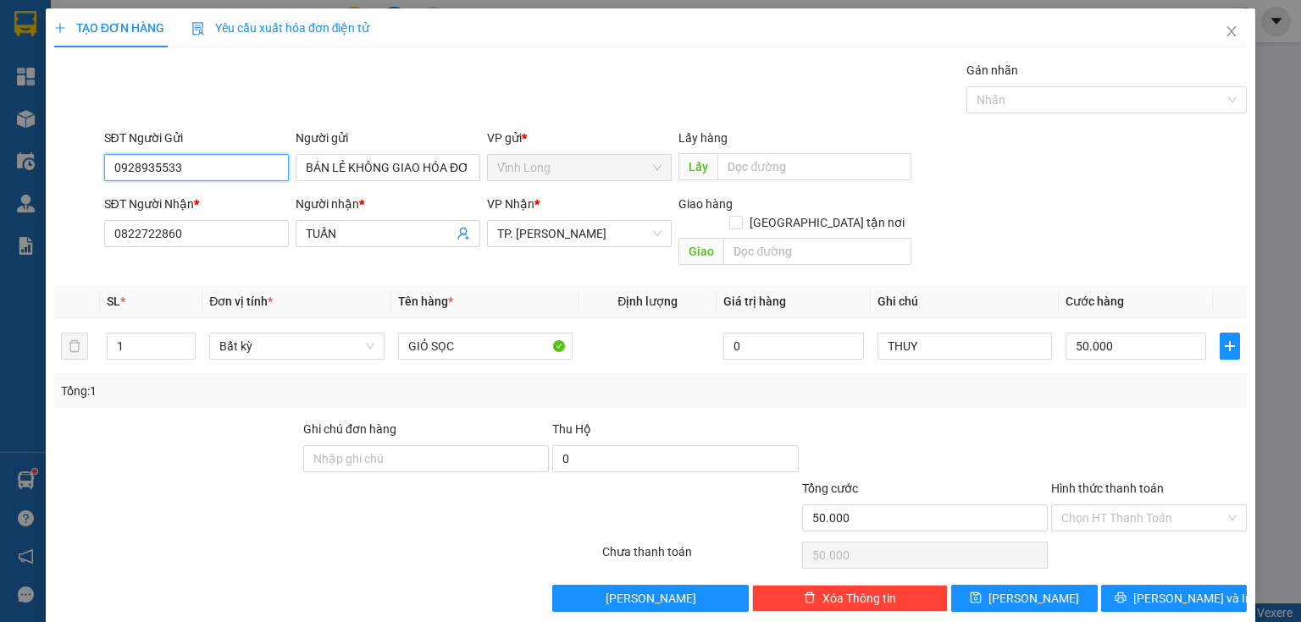
drag, startPoint x: 171, startPoint y: 179, endPoint x: 0, endPoint y: 177, distance: 171.0
click at [0, 177] on div "TẠO ĐƠN HÀNG Yêu cầu xuất hóa đơn điện tử Transit Pickup Surcharge Ids Transit …" at bounding box center [650, 311] width 1301 height 622
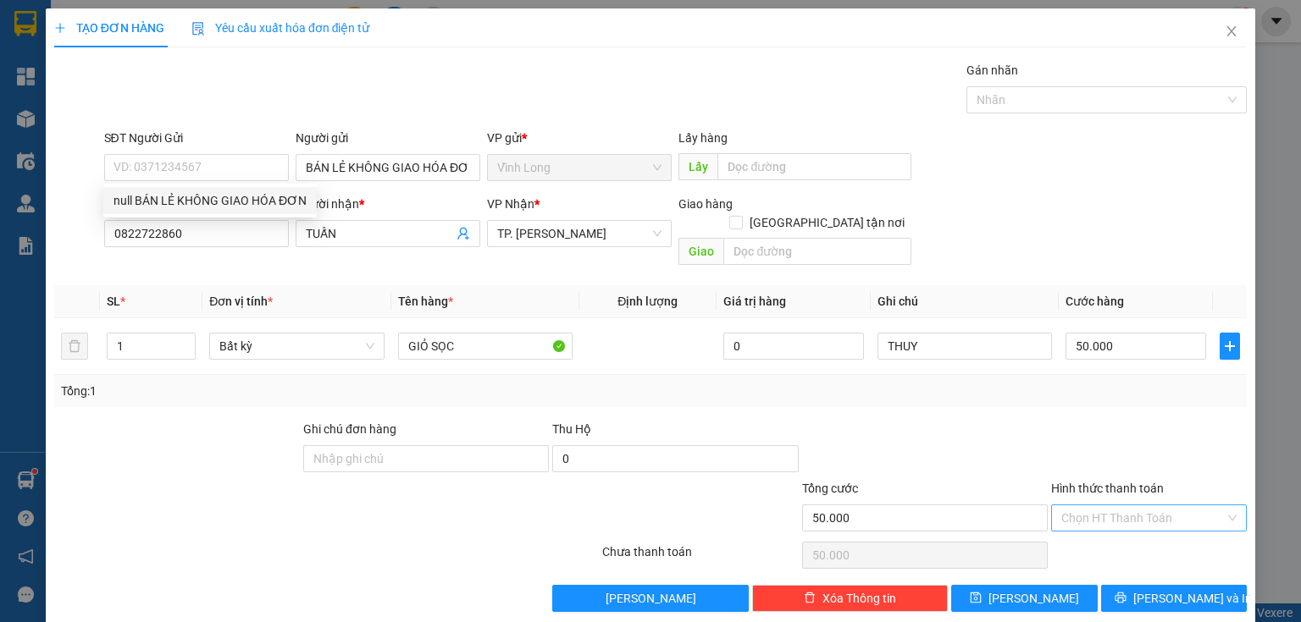
click at [1061, 505] on input "Hình thức thanh toán" at bounding box center [1142, 517] width 163 height 25
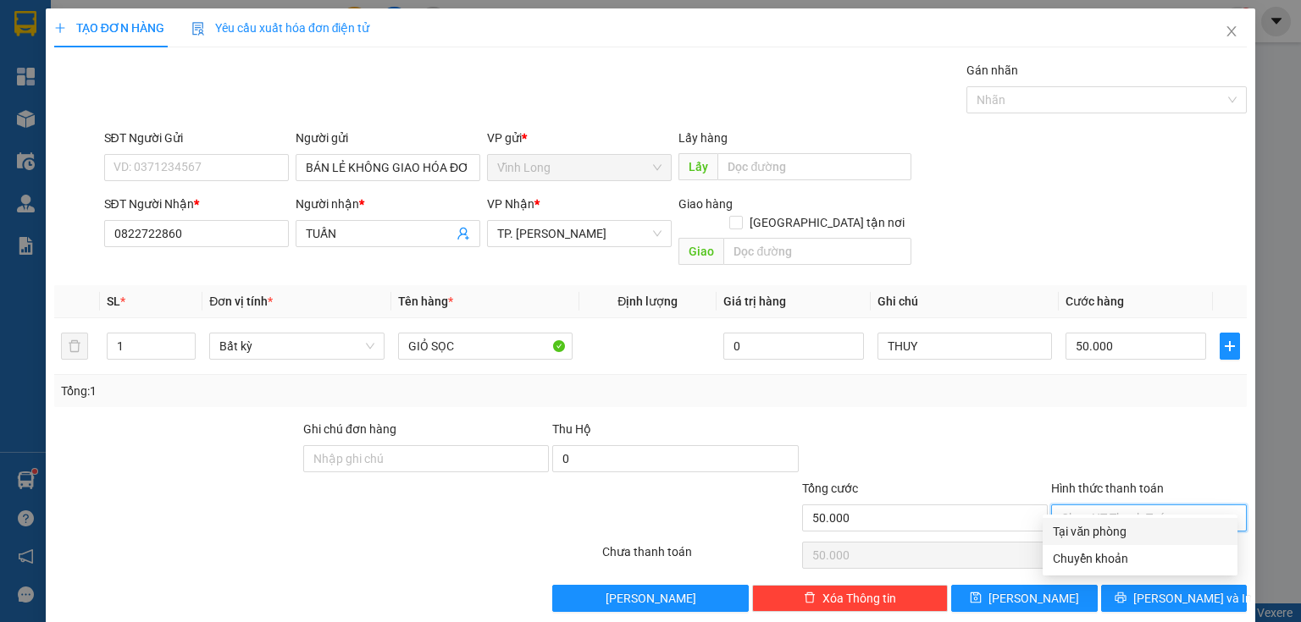
drag, startPoint x: 1081, startPoint y: 526, endPoint x: 1128, endPoint y: 547, distance: 51.2
click at [1082, 526] on div "Tại văn phòng" at bounding box center [1139, 531] width 174 height 19
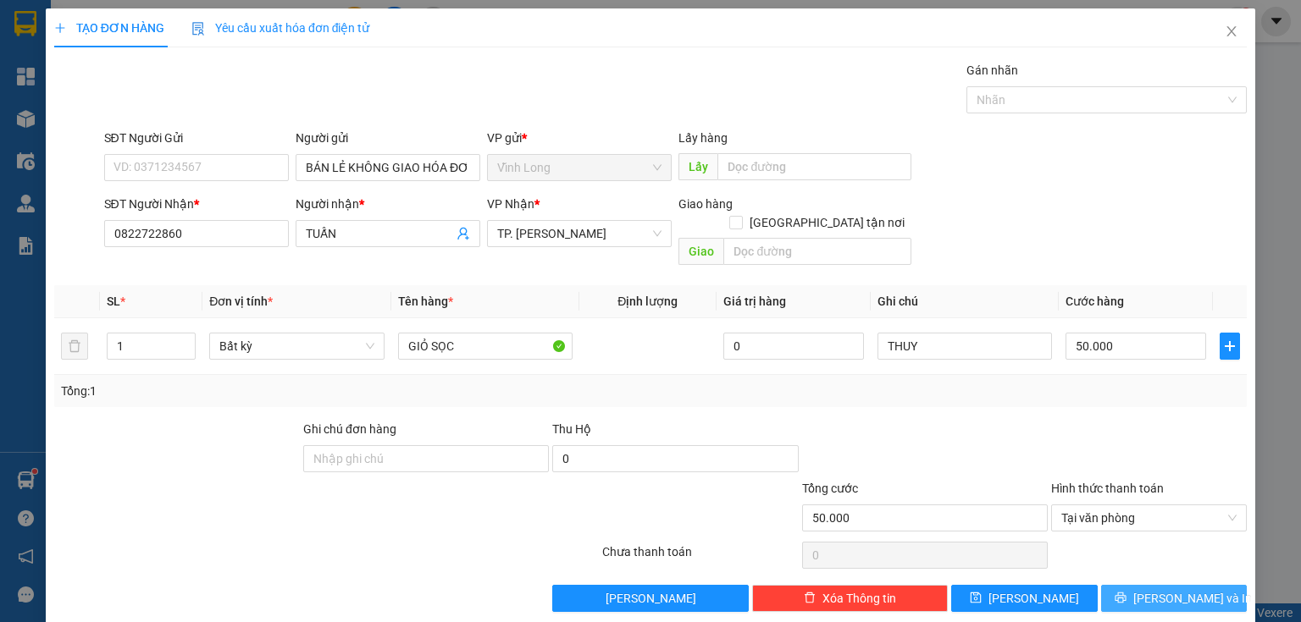
click at [1161, 589] on span "[PERSON_NAME] và In" at bounding box center [1192, 598] width 119 height 19
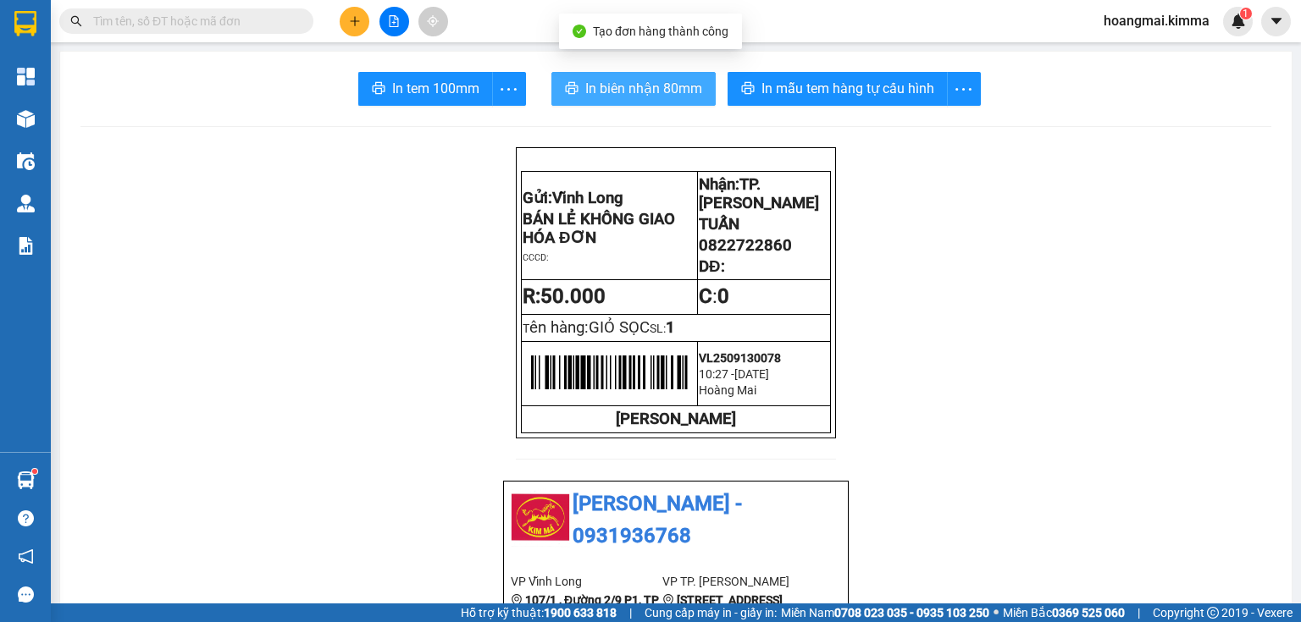
click at [636, 91] on span "In biên nhận 80mm" at bounding box center [643, 88] width 117 height 21
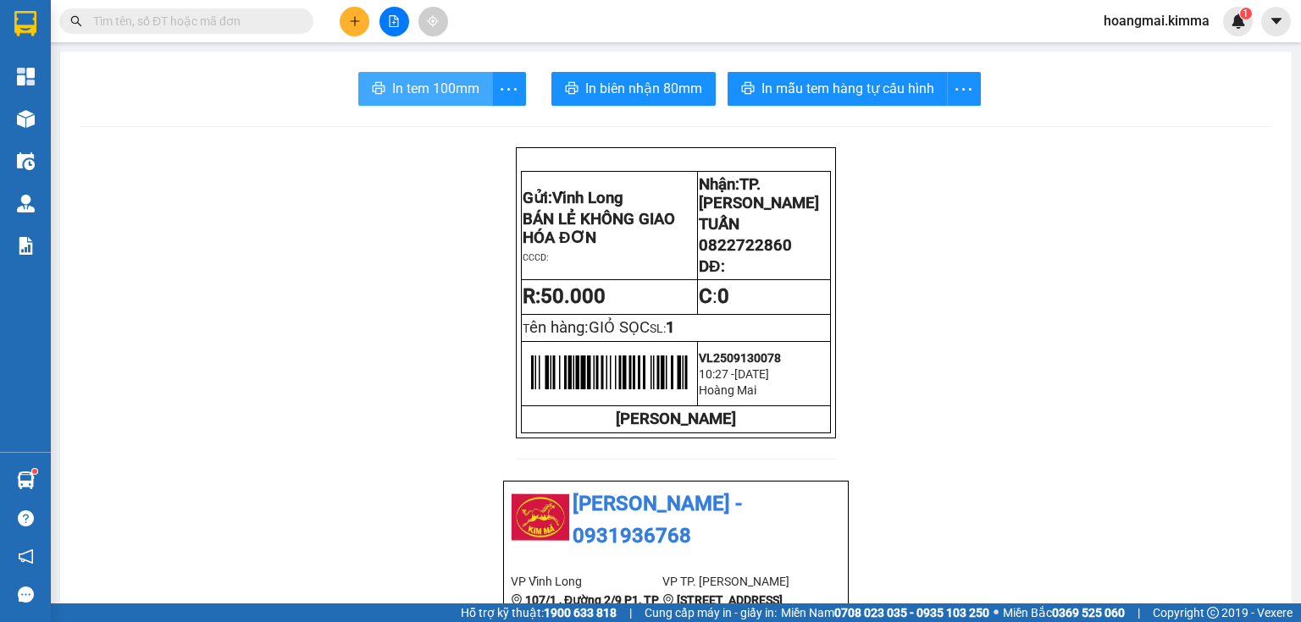
click at [446, 101] on button "In tem 100mm" at bounding box center [425, 89] width 135 height 34
click at [364, 21] on button at bounding box center [355, 22] width 30 height 30
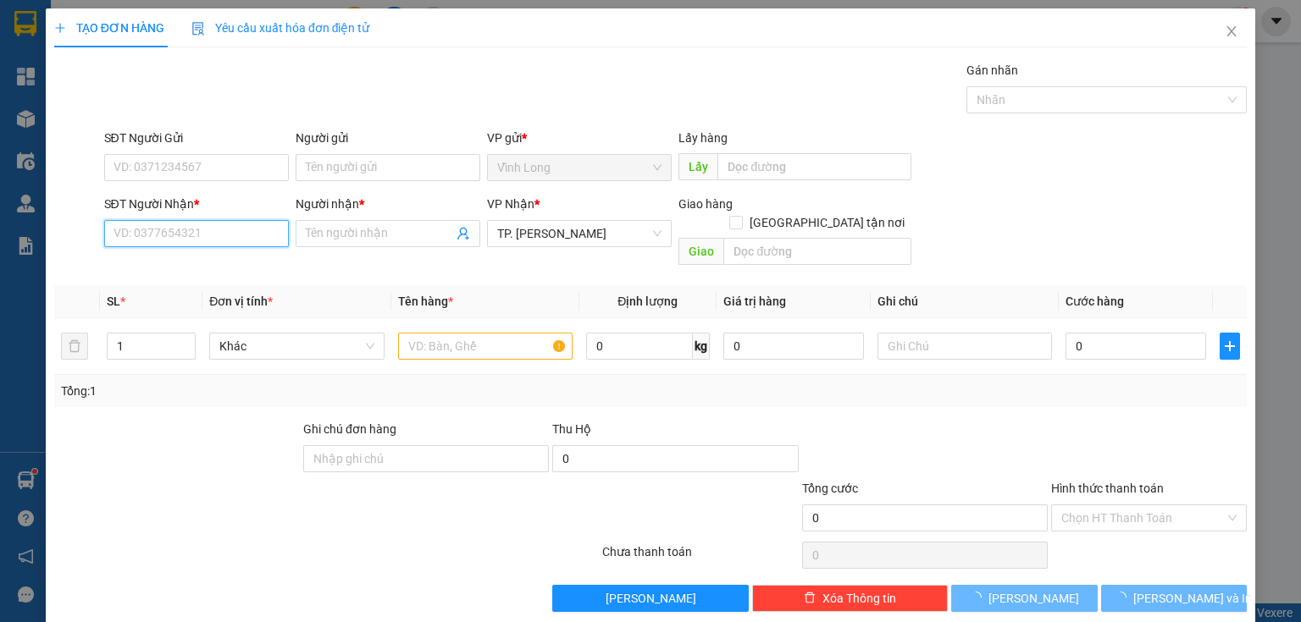
drag, startPoint x: 249, startPoint y: 232, endPoint x: 856, endPoint y: 216, distance: 607.3
click at [252, 234] on input "SĐT Người Nhận *" at bounding box center [196, 233] width 185 height 27
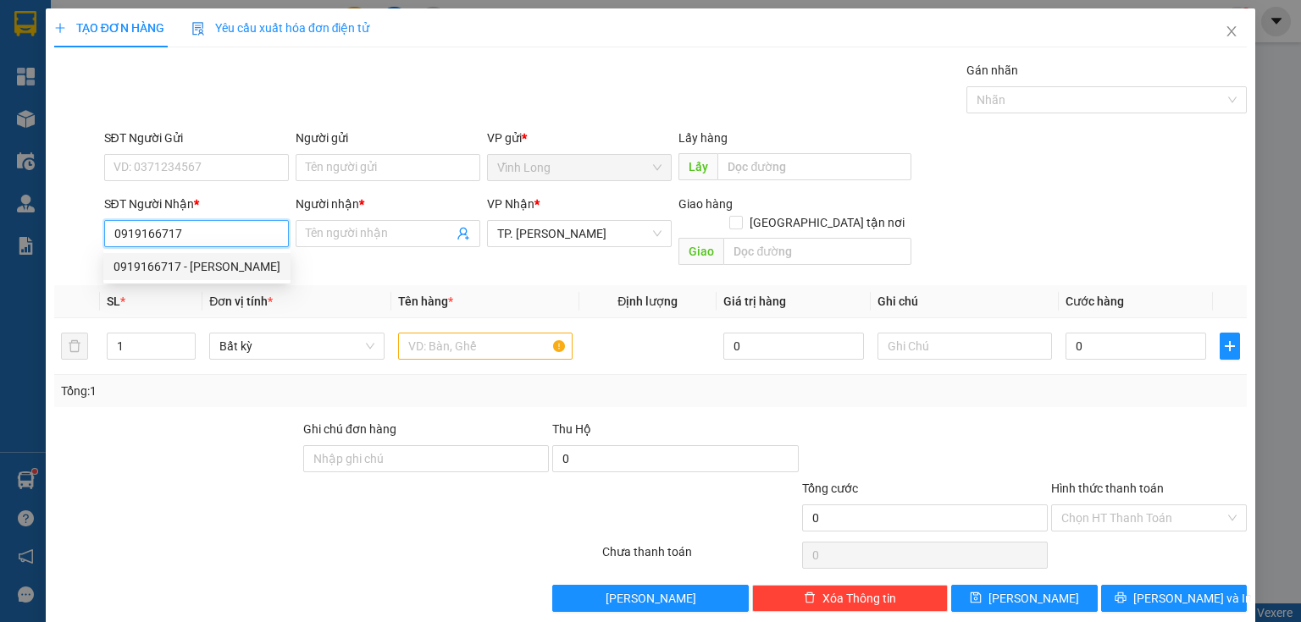
click at [204, 277] on div "0919166717 - VŨ" at bounding box center [196, 266] width 187 height 27
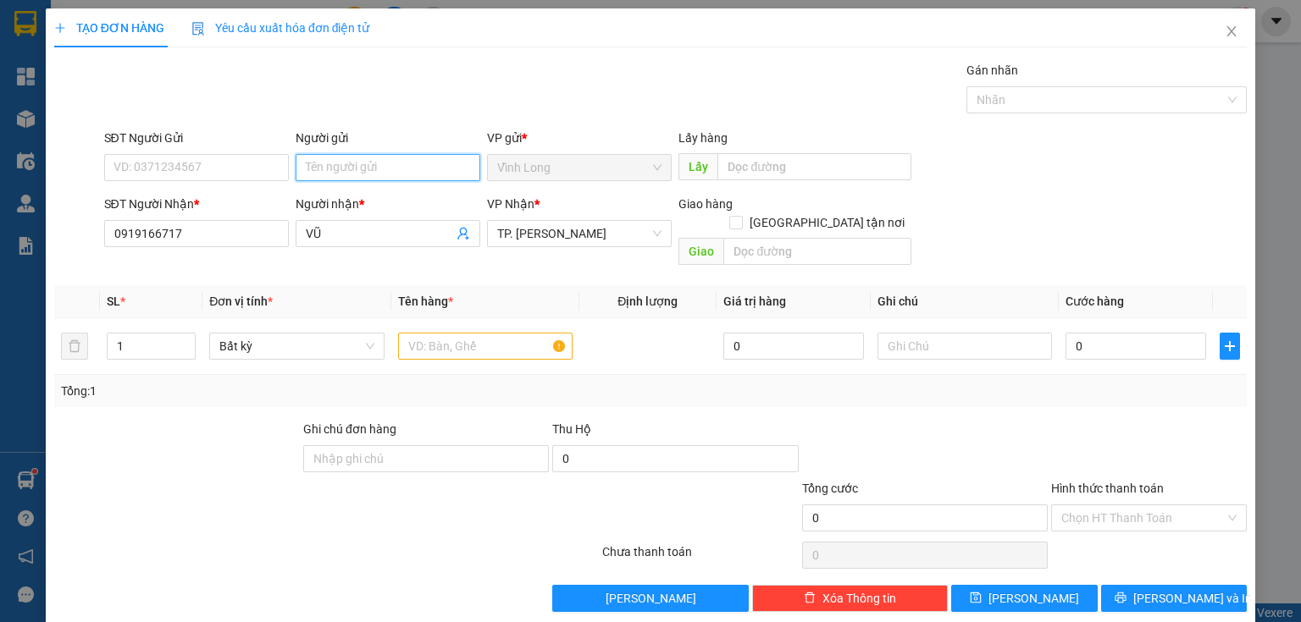
click at [350, 156] on input "Người gửi" at bounding box center [388, 167] width 185 height 27
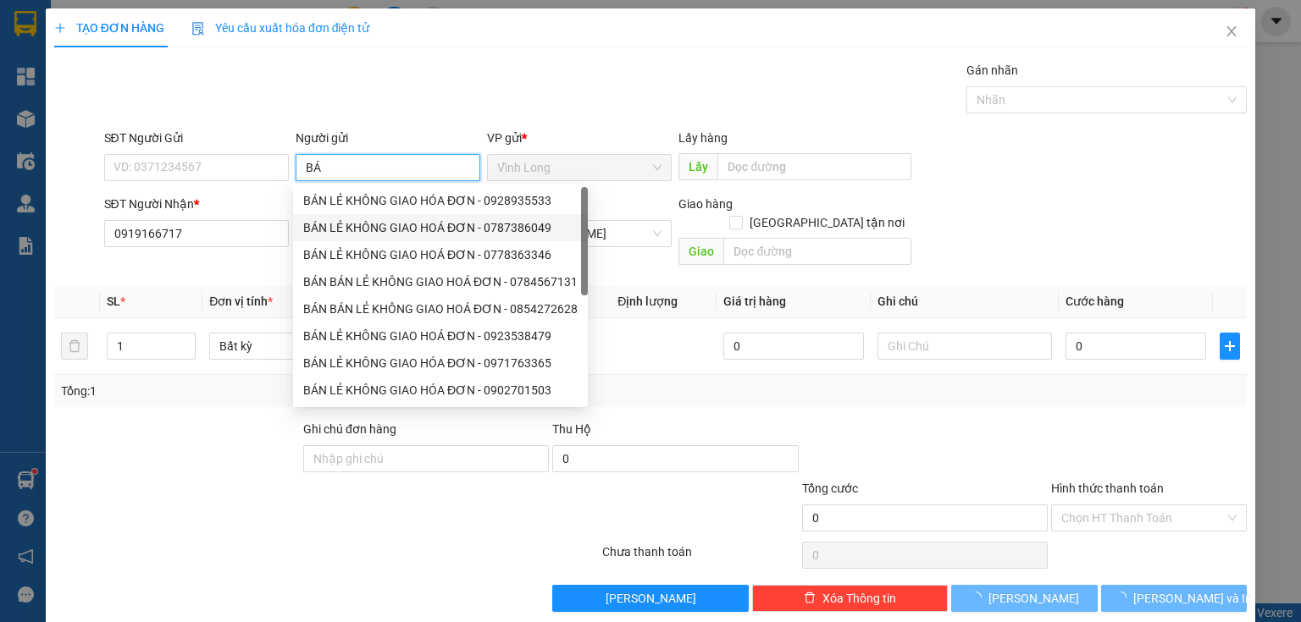
click at [362, 223] on div "BÁN LẺ KHÔNG GIAO HOÁ ĐƠN - 0787386049" at bounding box center [440, 227] width 274 height 19
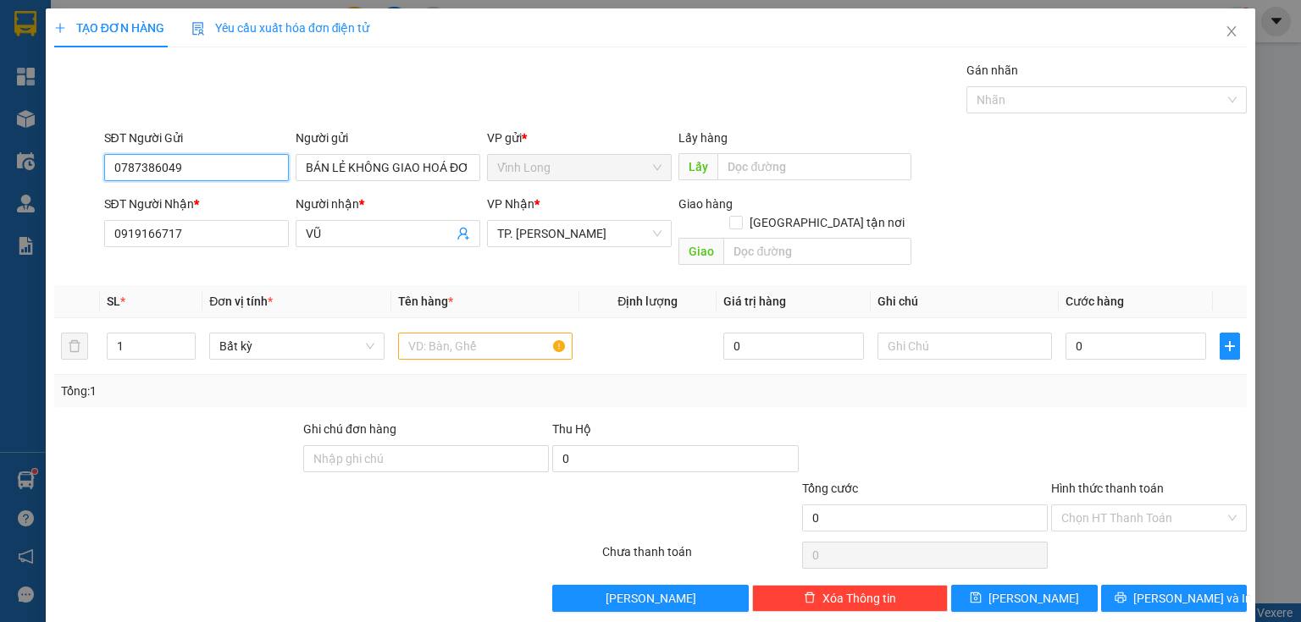
drag, startPoint x: 278, startPoint y: 172, endPoint x: 0, endPoint y: 213, distance: 280.7
click at [0, 213] on div "TẠO ĐƠN HÀNG Yêu cầu xuất hóa đơn điện tử Transit Pickup Surcharge Ids Transit …" at bounding box center [650, 311] width 1301 height 622
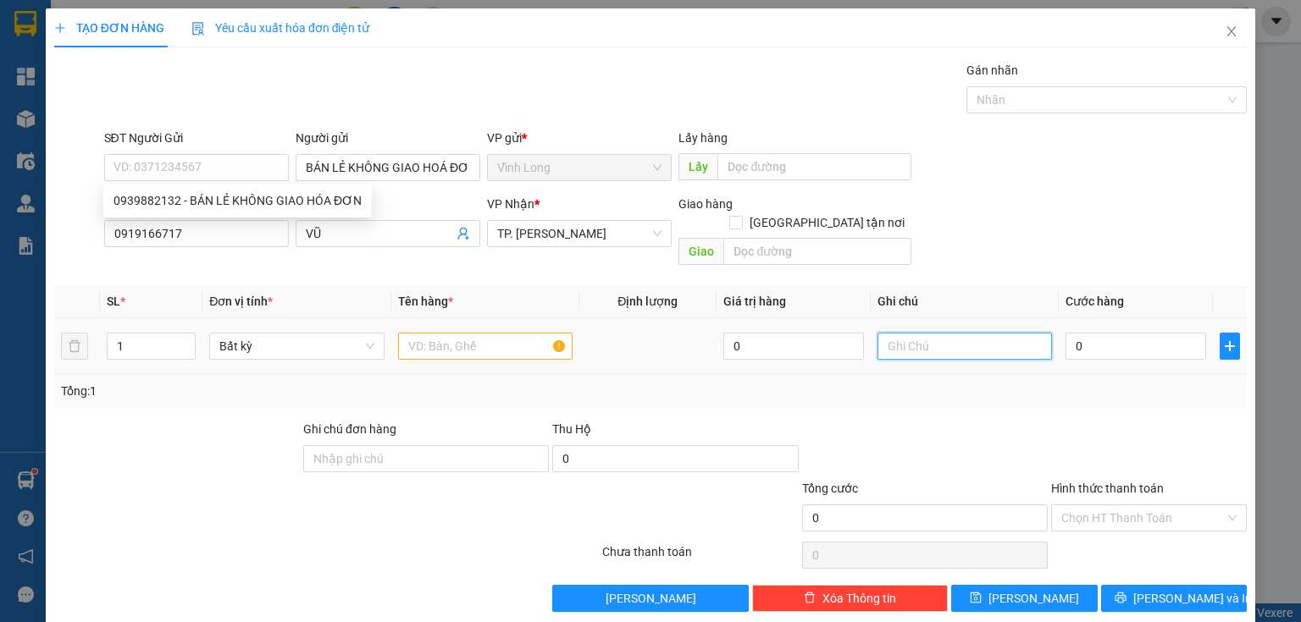
click at [939, 339] on input "text" at bounding box center [964, 346] width 174 height 27
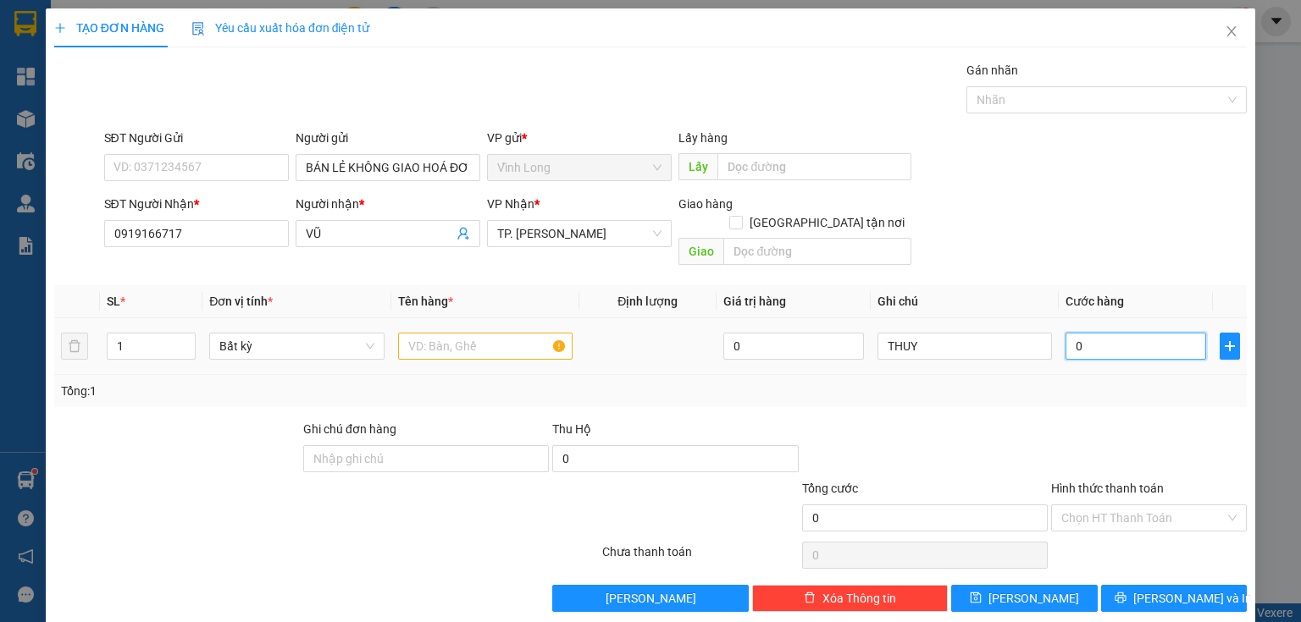
click at [1080, 333] on input "0" at bounding box center [1135, 346] width 141 height 27
click at [471, 334] on input "text" at bounding box center [485, 346] width 174 height 27
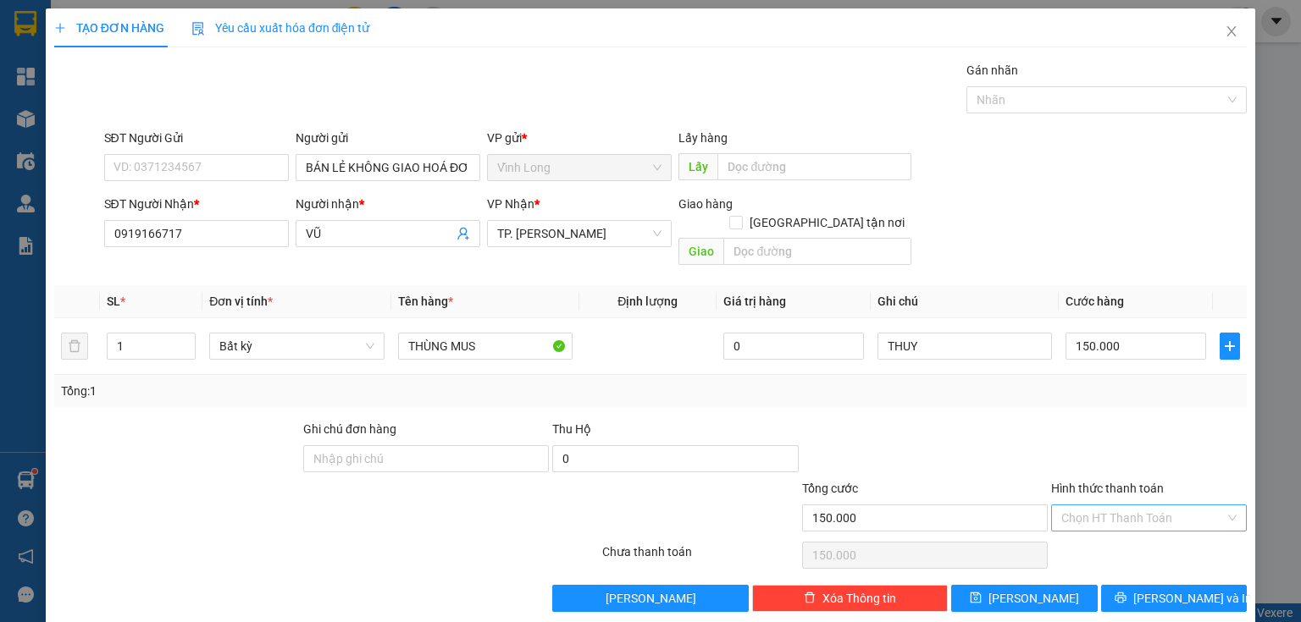
click at [1080, 508] on input "Hình thức thanh toán" at bounding box center [1142, 517] width 163 height 25
click at [1086, 532] on div "Tại văn phòng" at bounding box center [1139, 531] width 174 height 19
drag, startPoint x: 1152, startPoint y: 563, endPoint x: 1155, endPoint y: 579, distance: 16.4
click at [1155, 576] on div "Transit Pickup Surcharge Ids Transit Deliver Surcharge Ids Transit Deliver Surc…" at bounding box center [650, 336] width 1192 height 551
click at [1155, 589] on span "[PERSON_NAME] và In" at bounding box center [1192, 598] width 119 height 19
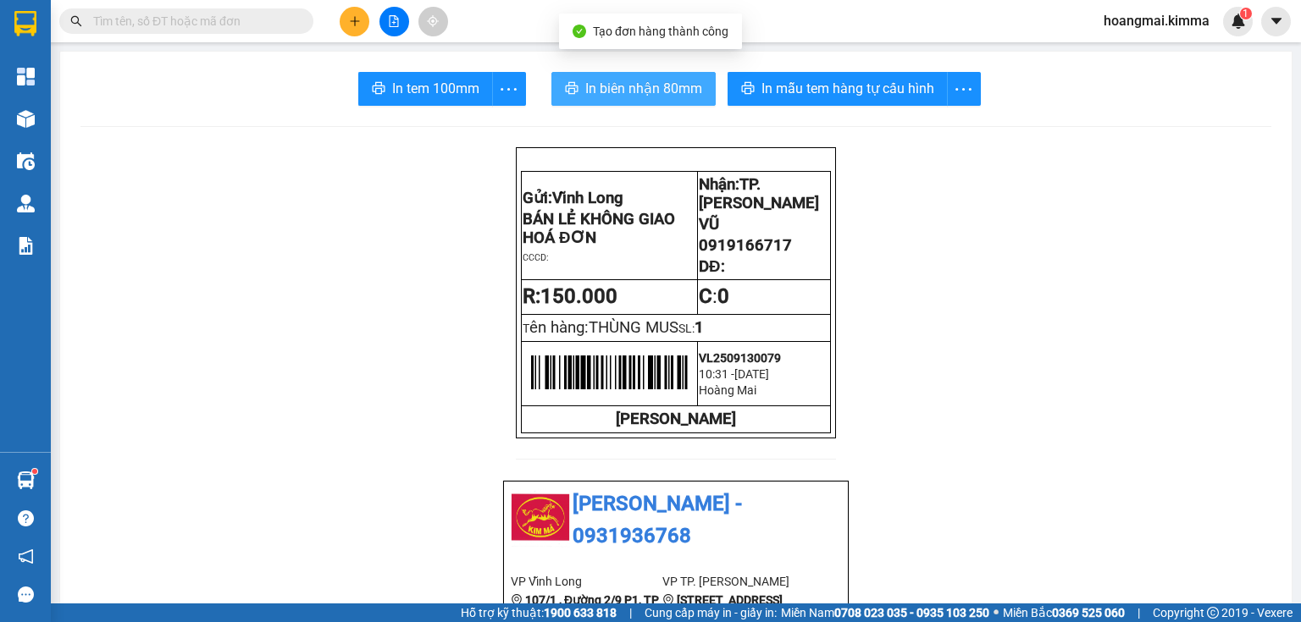
click at [633, 91] on span "In biên nhận 80mm" at bounding box center [643, 88] width 117 height 21
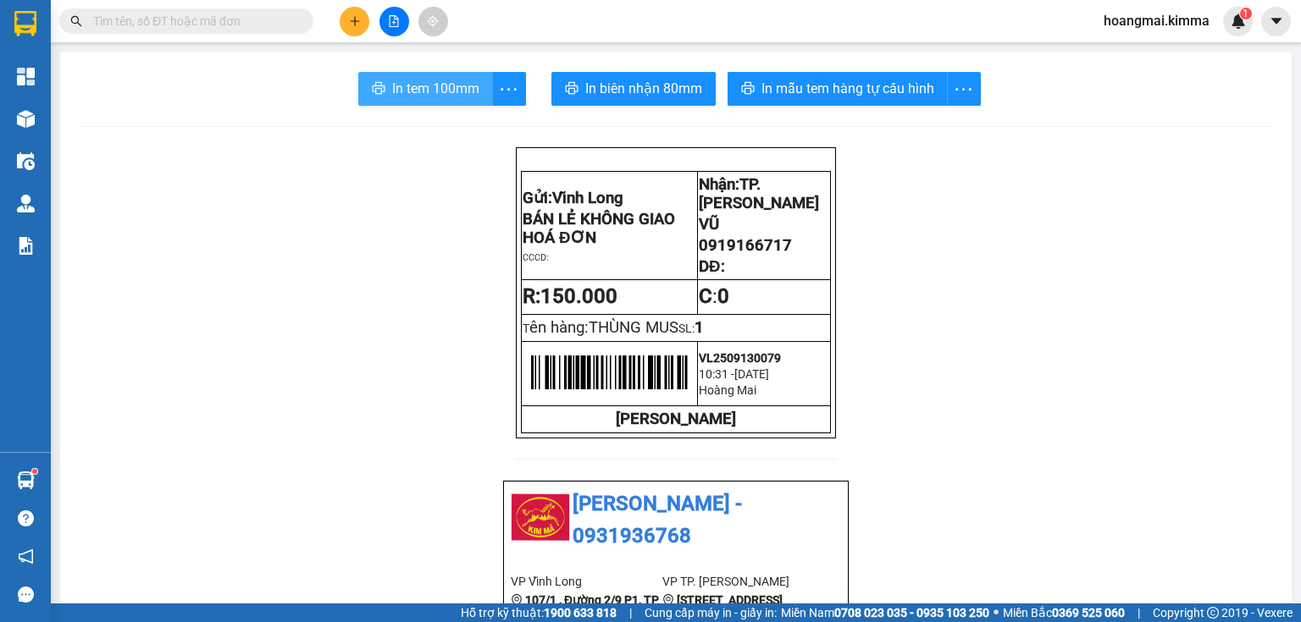
click at [417, 79] on span "In tem 100mm" at bounding box center [435, 88] width 87 height 21
click at [344, 19] on button at bounding box center [355, 22] width 30 height 30
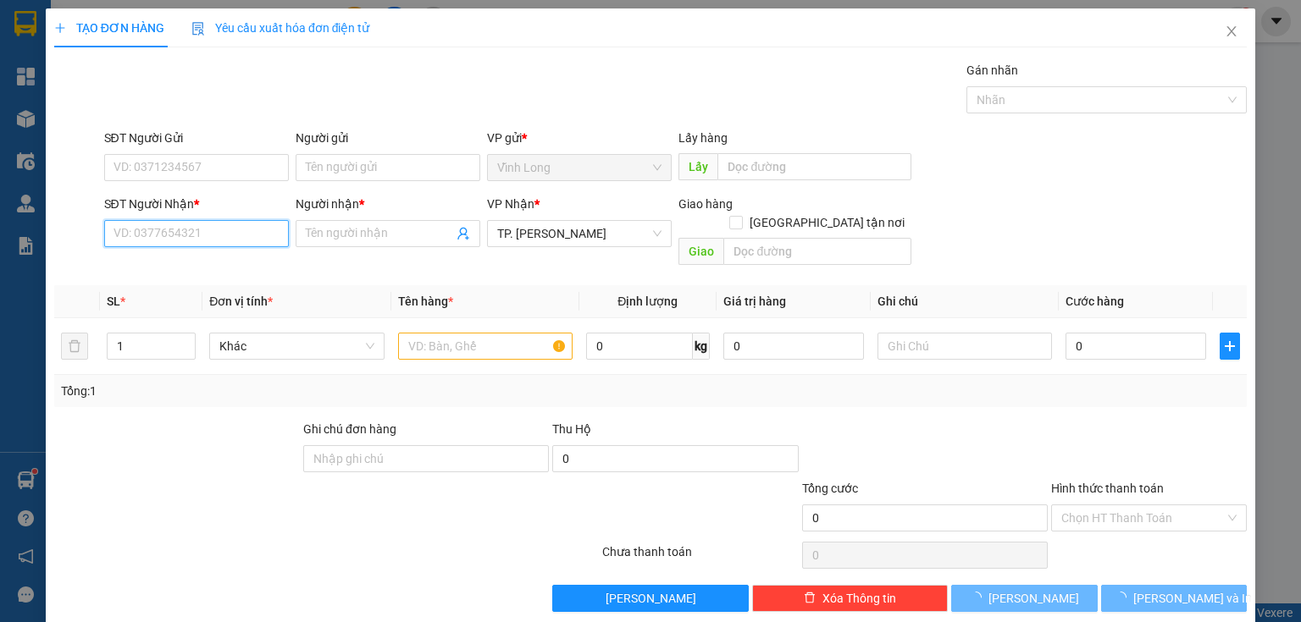
click at [207, 239] on input "SĐT Người Nhận *" at bounding box center [196, 233] width 185 height 27
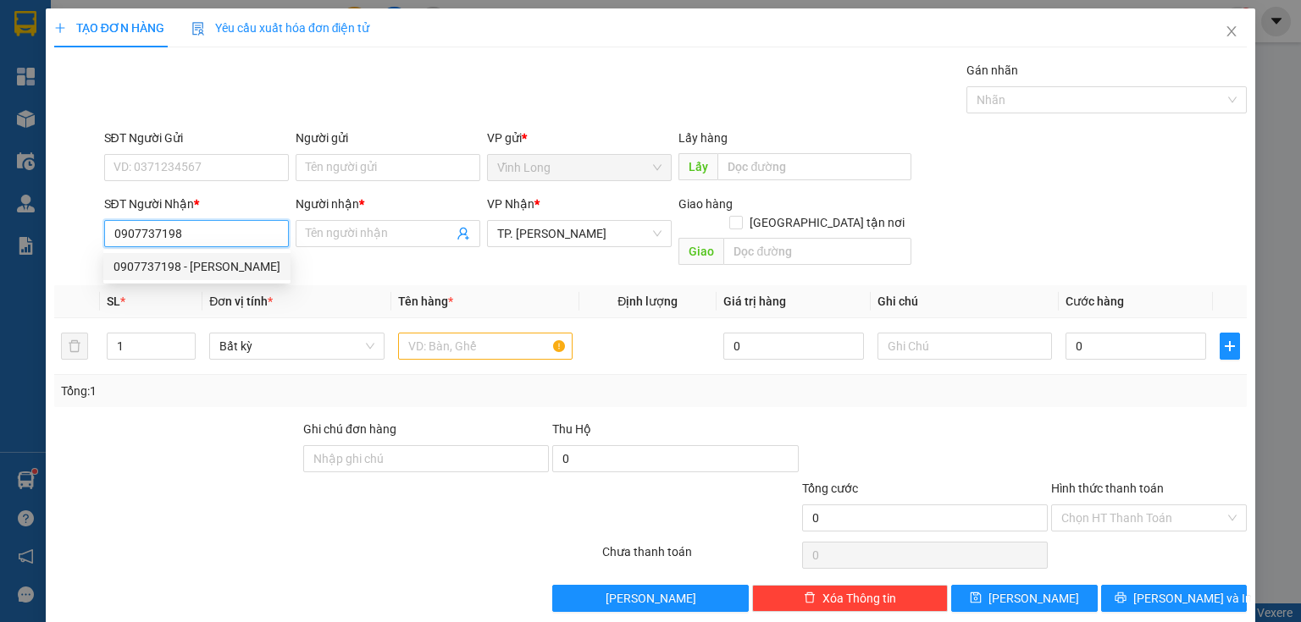
click at [217, 270] on div "0907737198 - ĐOAN TRANG" at bounding box center [196, 266] width 167 height 19
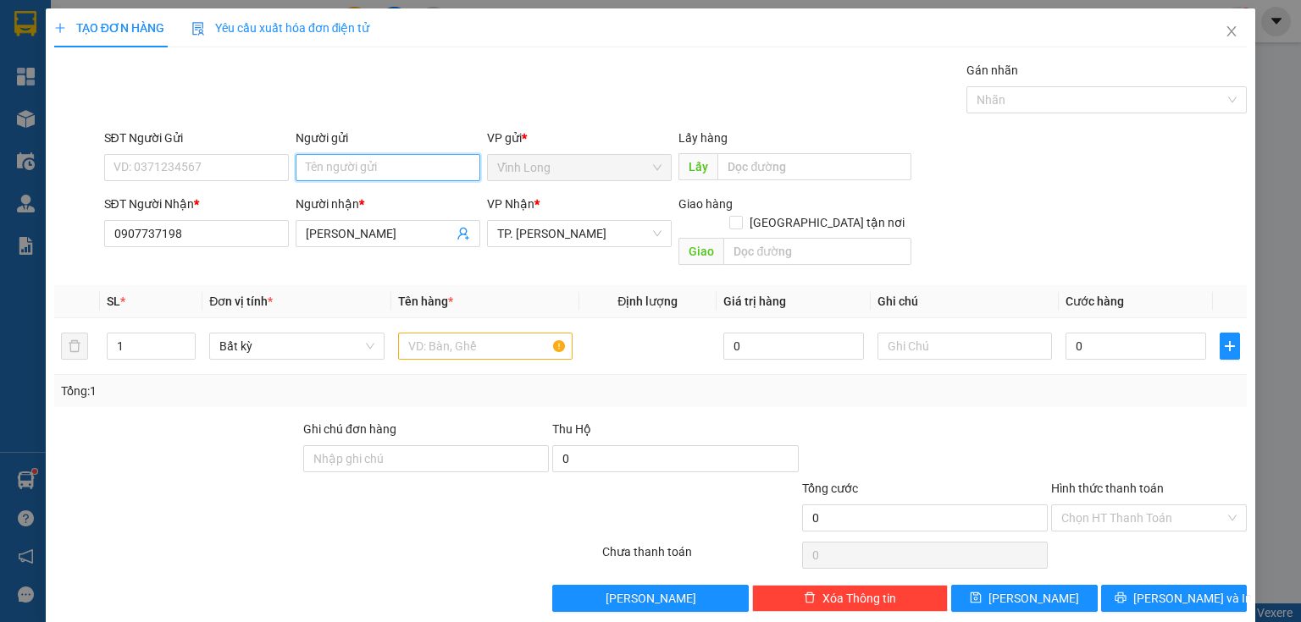
click at [385, 168] on input "Người gửi" at bounding box center [388, 167] width 185 height 27
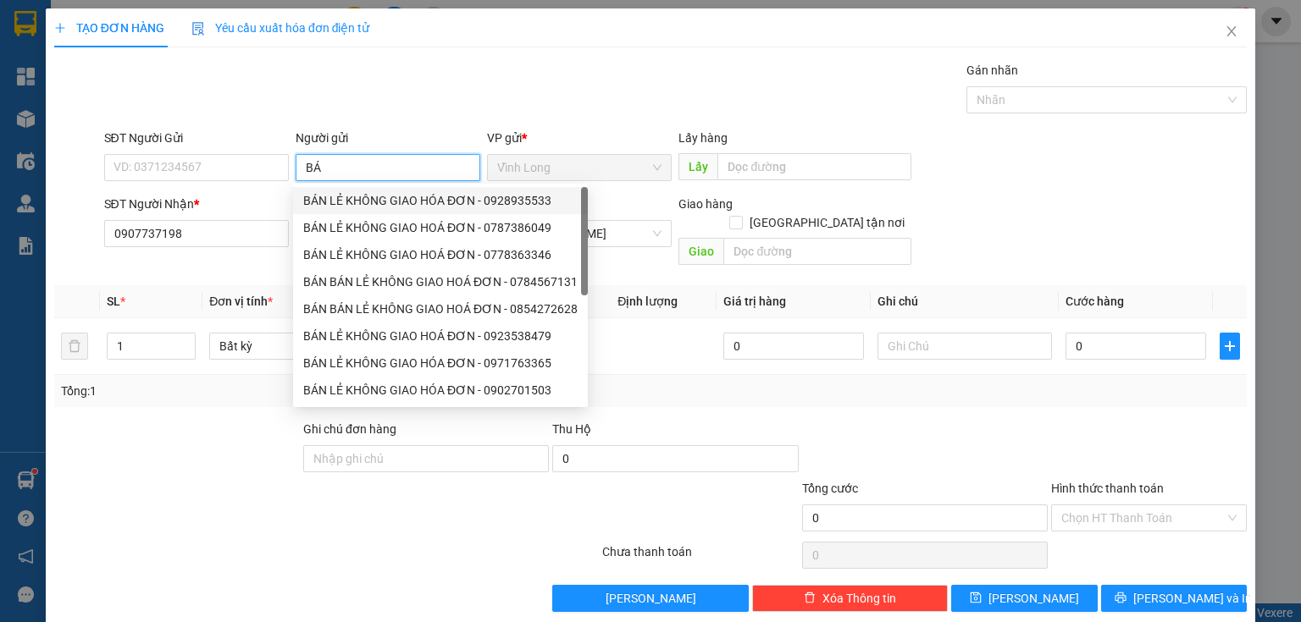
click at [376, 192] on div "BÁN LẺ KHÔNG GIAO HÓA ĐƠN - 0928935533" at bounding box center [440, 200] width 274 height 19
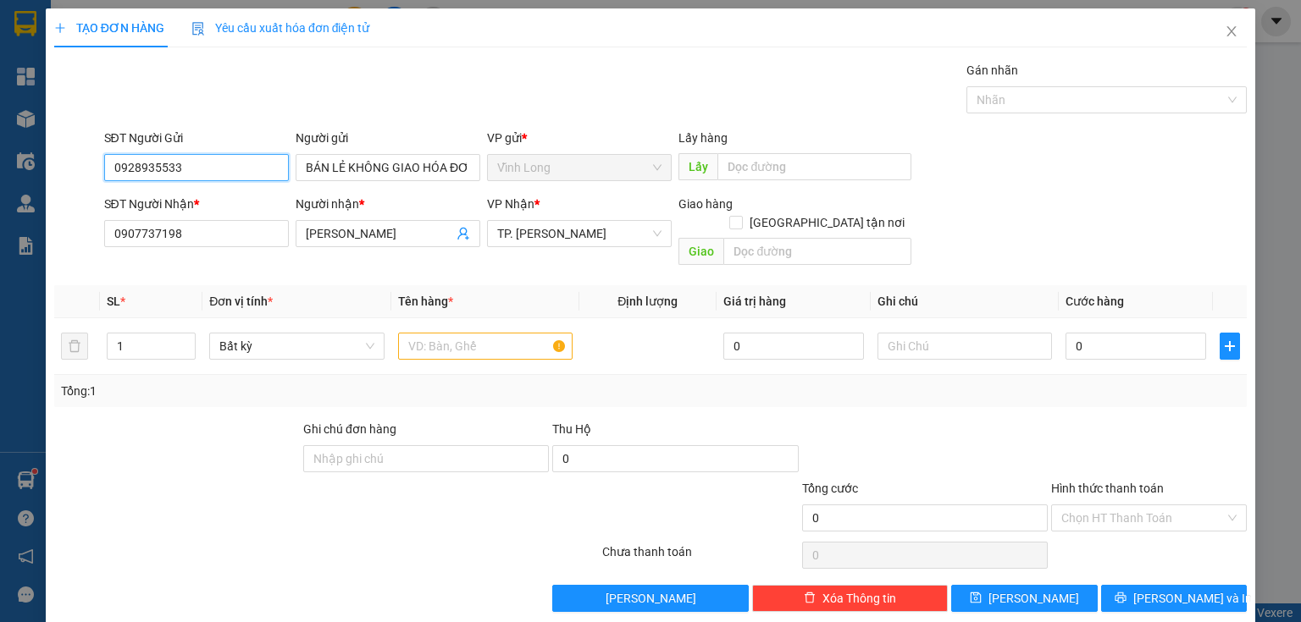
drag, startPoint x: 266, startPoint y: 167, endPoint x: 0, endPoint y: 166, distance: 265.9
click at [0, 166] on div "TẠO ĐƠN HÀNG Yêu cầu xuất hóa đơn điện tử Transit Pickup Surcharge Ids Transit …" at bounding box center [650, 311] width 1301 height 622
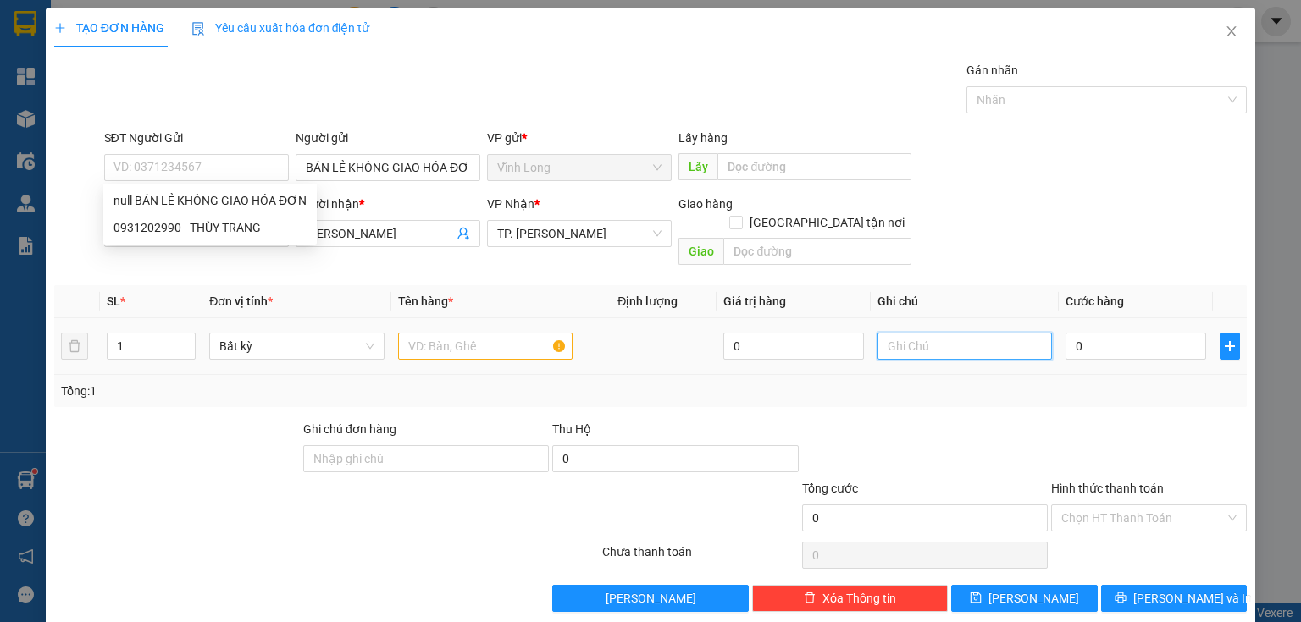
click at [986, 333] on input "text" at bounding box center [964, 346] width 174 height 27
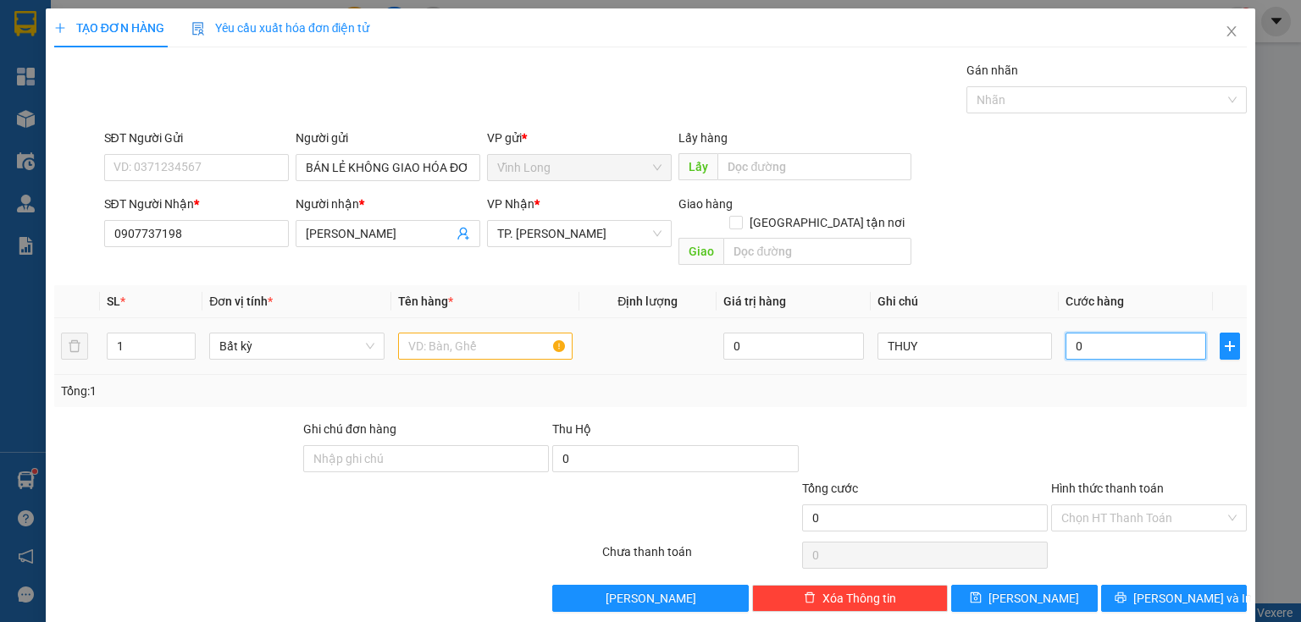
click at [1084, 333] on input "0" at bounding box center [1135, 346] width 141 height 27
click at [464, 333] on input "text" at bounding box center [485, 346] width 174 height 27
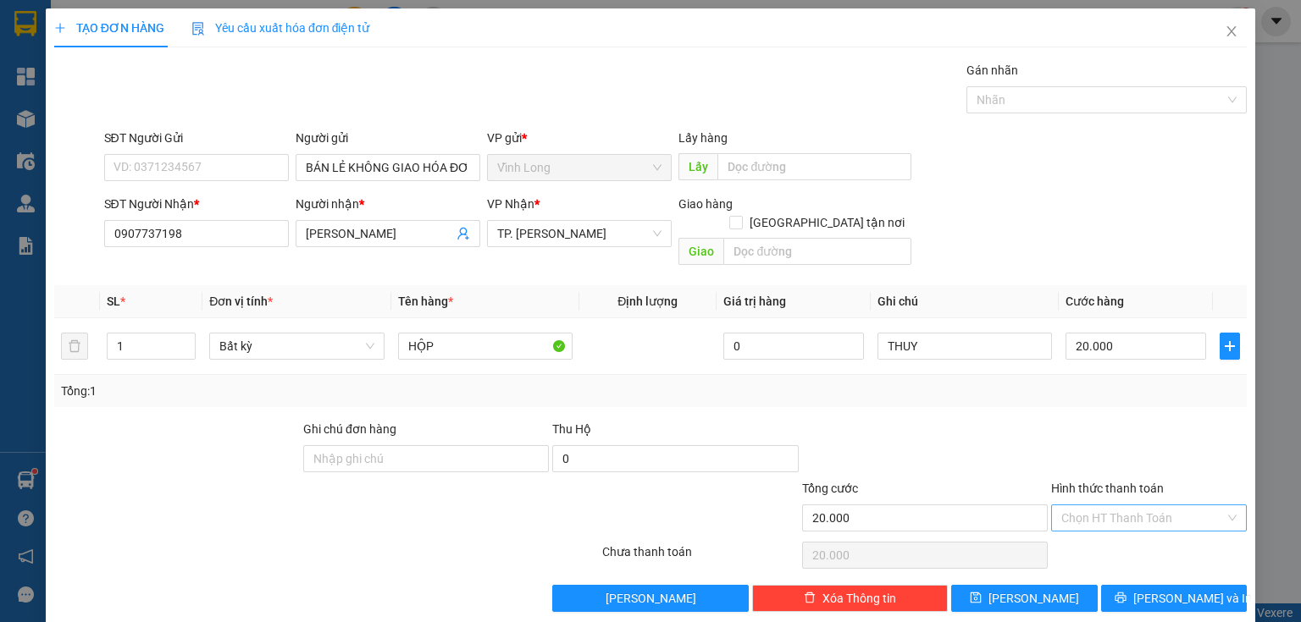
click at [1061, 505] on input "Hình thức thanh toán" at bounding box center [1142, 517] width 163 height 25
click at [1061, 528] on div "Tại văn phòng" at bounding box center [1139, 531] width 174 height 19
click at [1107, 585] on button "[PERSON_NAME] và In" at bounding box center [1174, 598] width 146 height 27
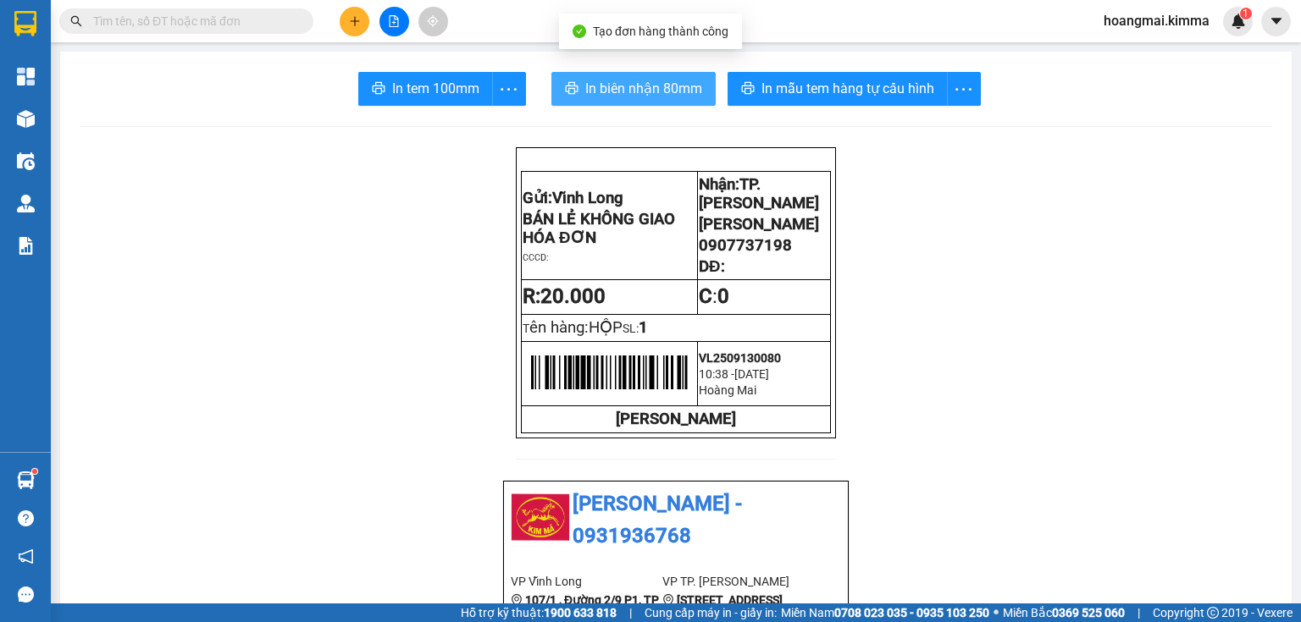
click at [577, 91] on button "In biên nhận 80mm" at bounding box center [633, 89] width 164 height 34
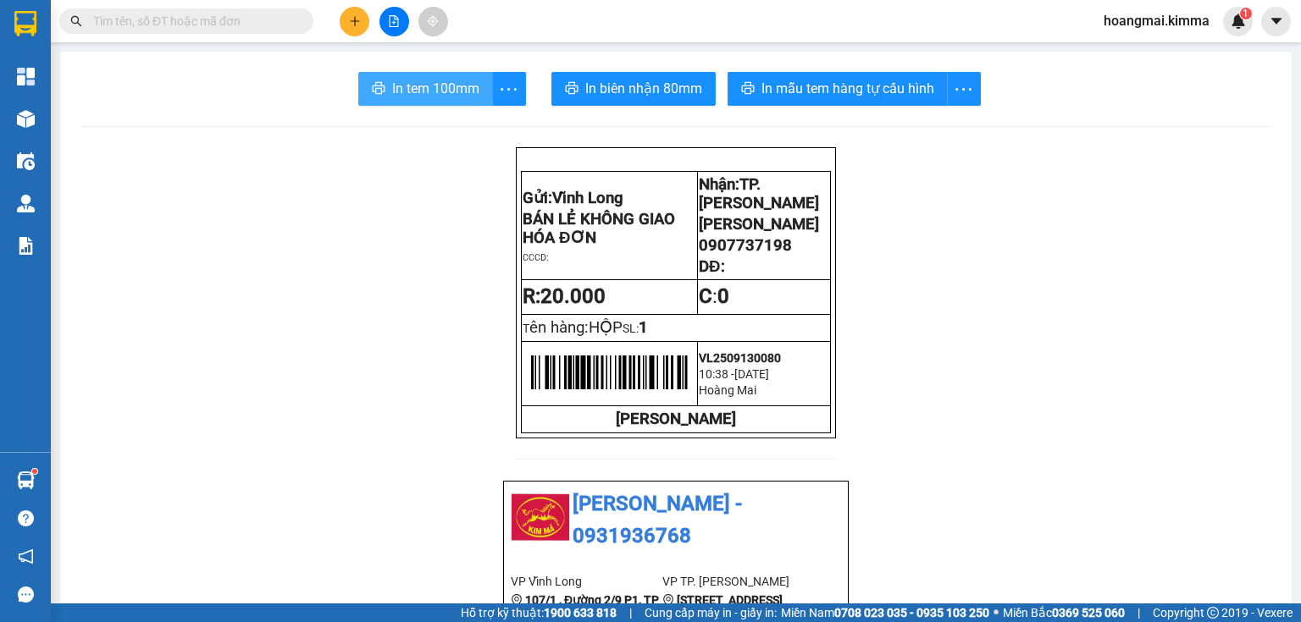
click at [426, 91] on span "In tem 100mm" at bounding box center [435, 88] width 87 height 21
click at [353, 19] on icon "plus" at bounding box center [355, 21] width 12 height 12
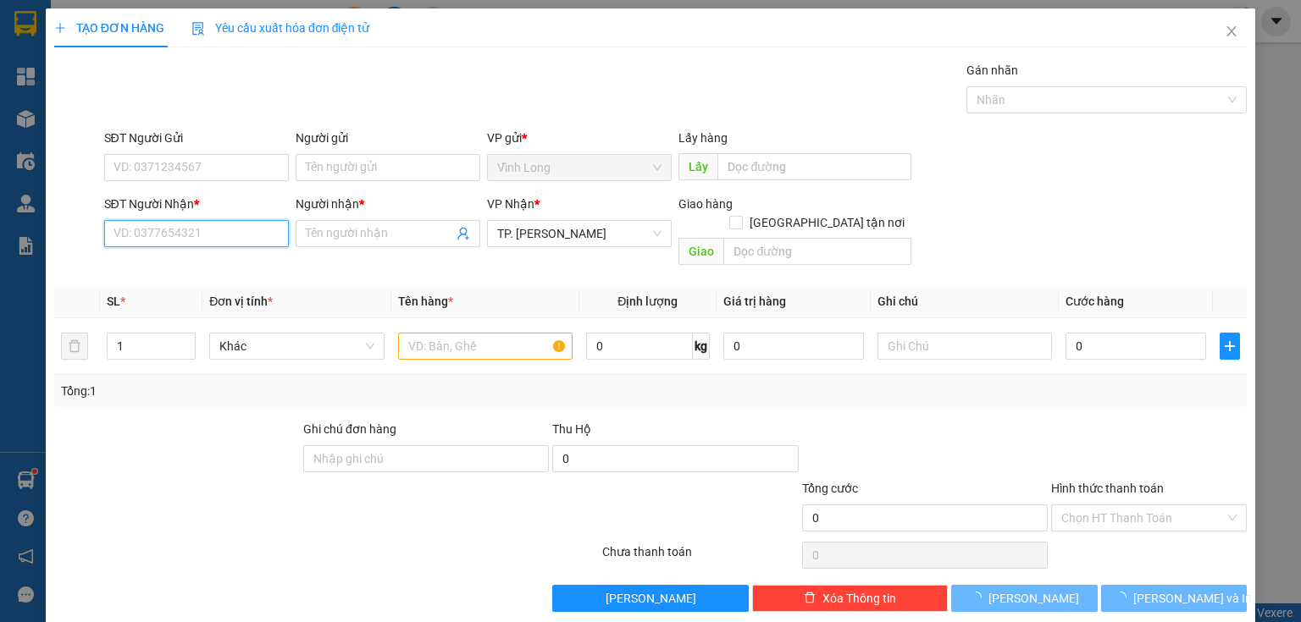
click at [237, 235] on input "SĐT Người Nhận *" at bounding box center [196, 233] width 185 height 27
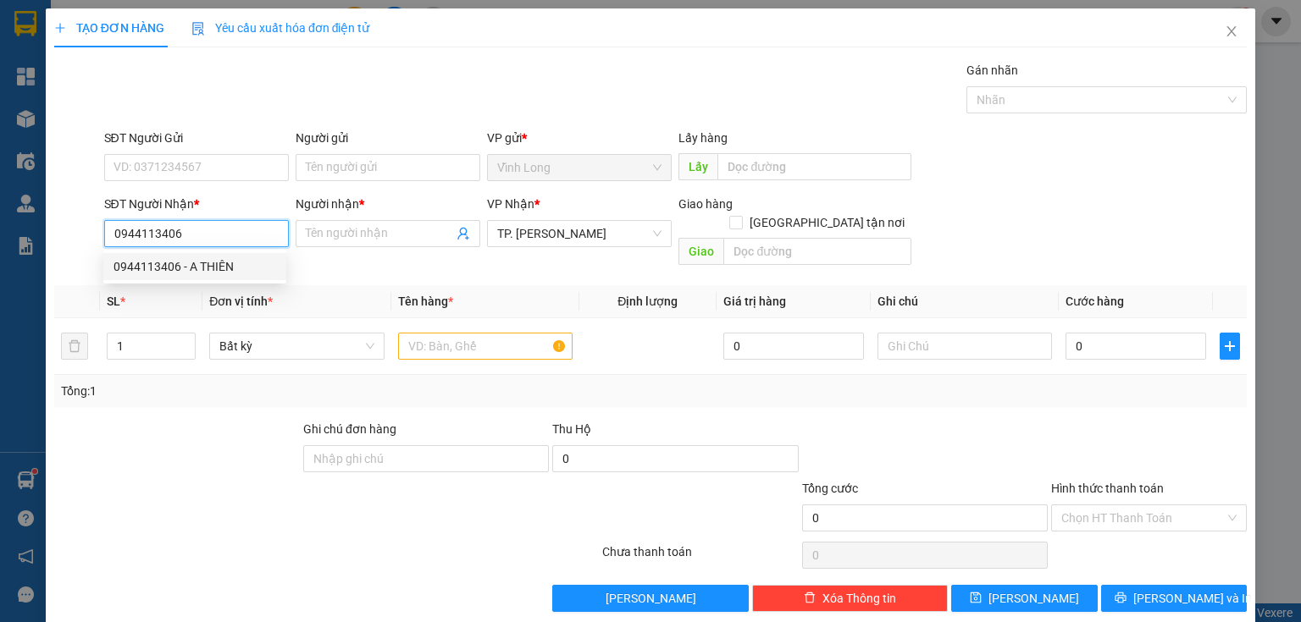
click at [217, 269] on div "0944113406 - A THIÊN" at bounding box center [194, 266] width 163 height 19
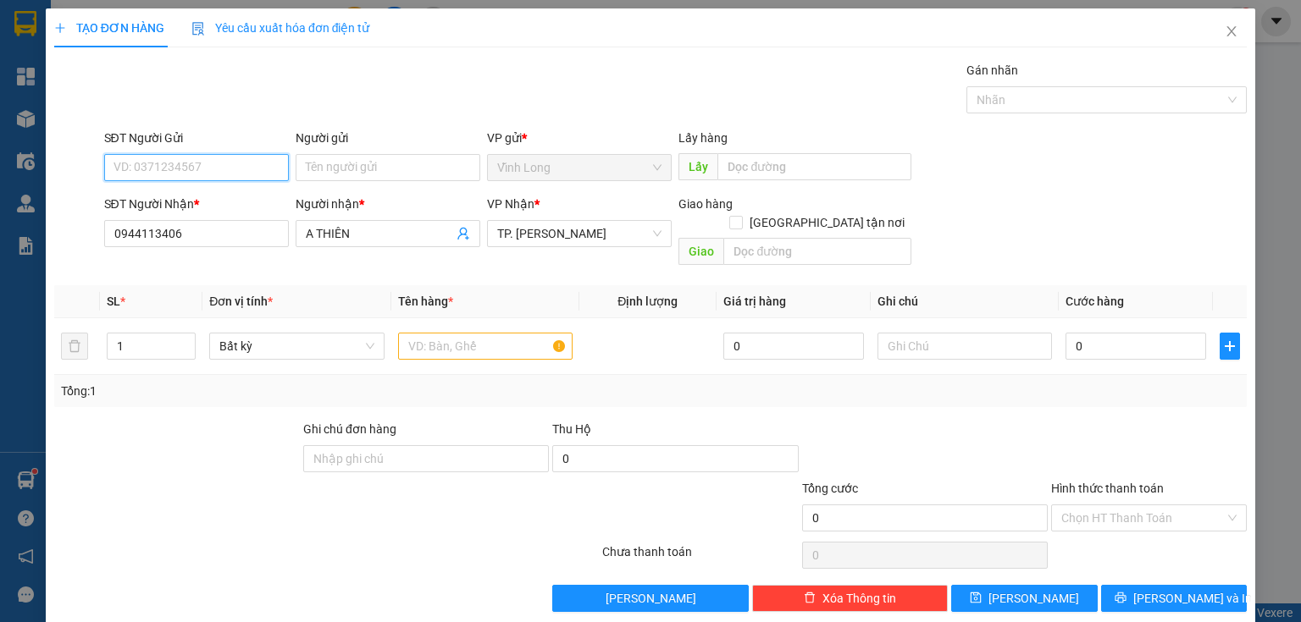
click at [209, 173] on input "SĐT Người Gửi" at bounding box center [196, 167] width 185 height 27
click at [206, 205] on div "0329966924 - NGỌC THẮM" at bounding box center [194, 200] width 163 height 19
click at [482, 335] on input "text" at bounding box center [485, 346] width 174 height 27
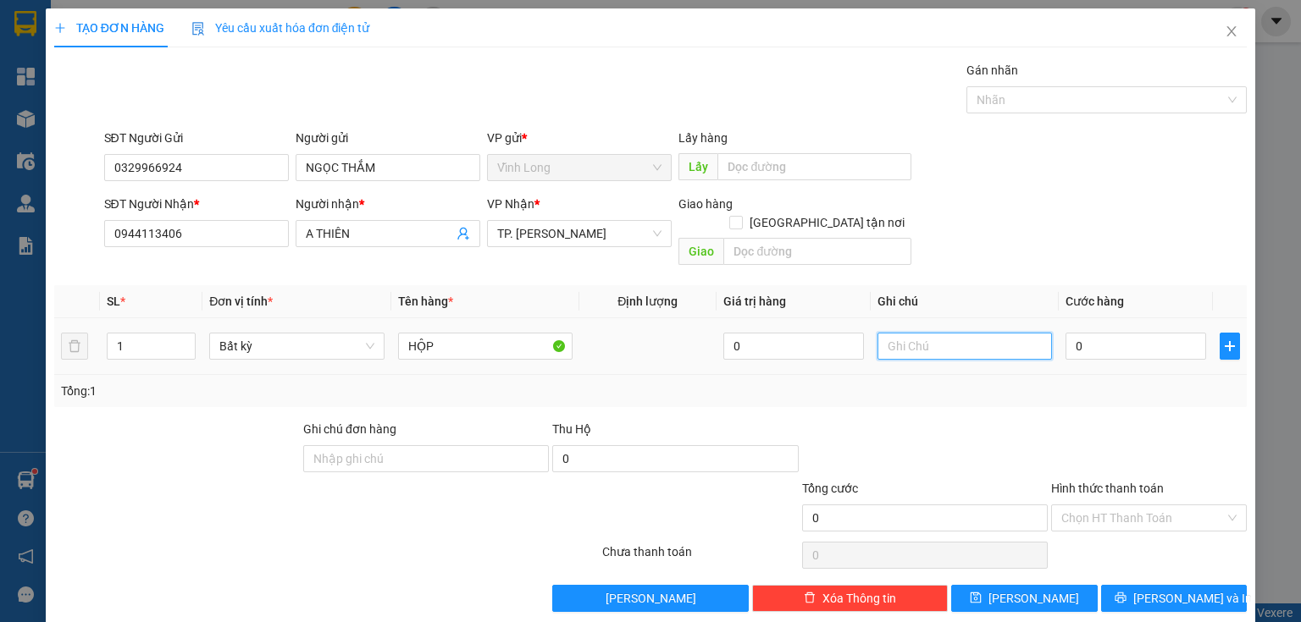
click at [925, 333] on input "text" at bounding box center [964, 346] width 174 height 27
click at [1080, 333] on input "0" at bounding box center [1135, 346] width 141 height 27
click at [1099, 505] on input "Hình thức thanh toán" at bounding box center [1142, 517] width 163 height 25
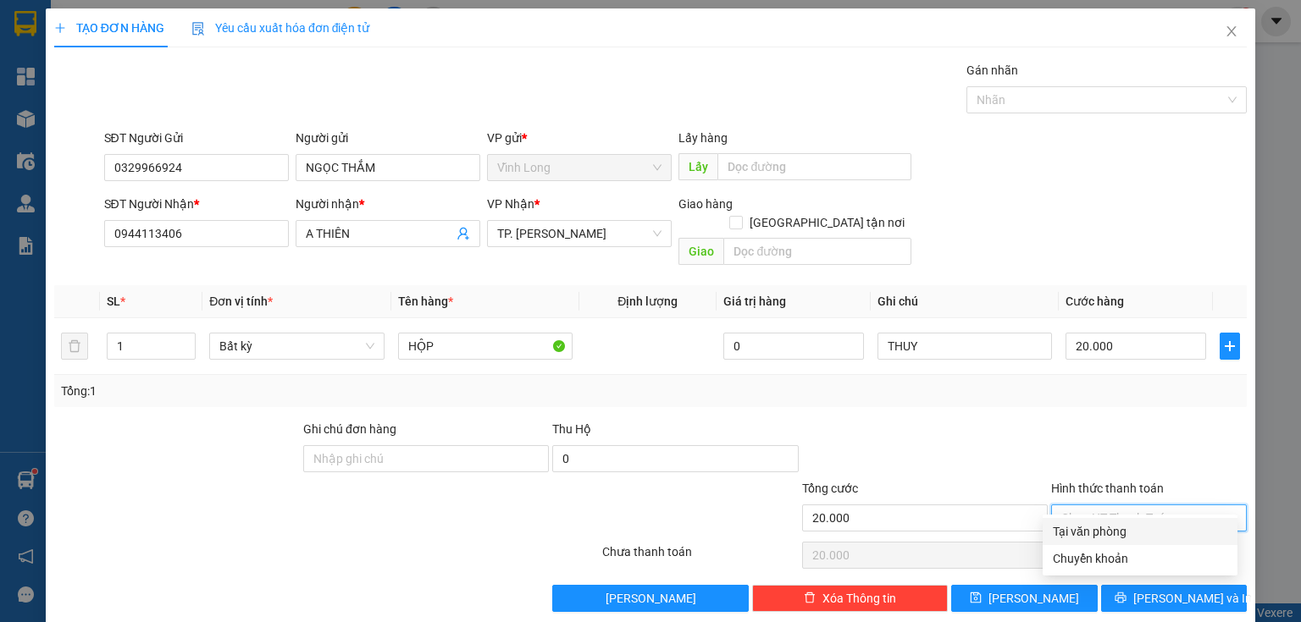
click at [1103, 539] on div "Tại văn phòng" at bounding box center [1139, 531] width 174 height 19
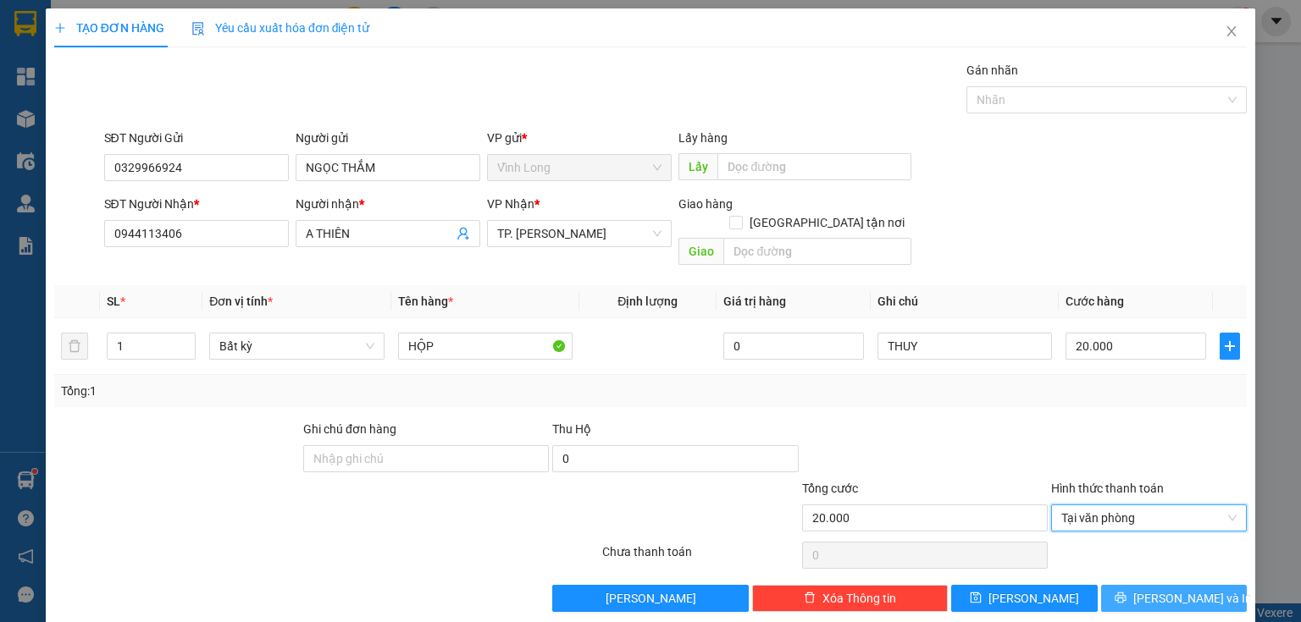
click at [1153, 589] on span "[PERSON_NAME] và In" at bounding box center [1192, 598] width 119 height 19
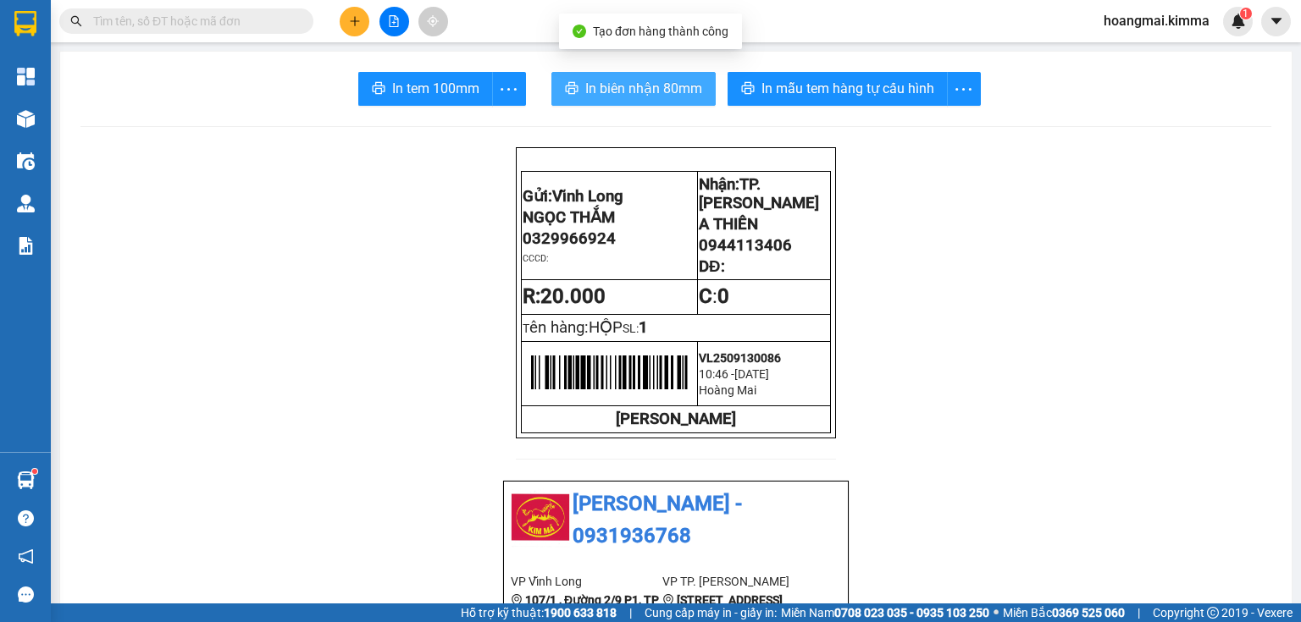
click at [585, 85] on span "In biên nhận 80mm" at bounding box center [643, 88] width 117 height 21
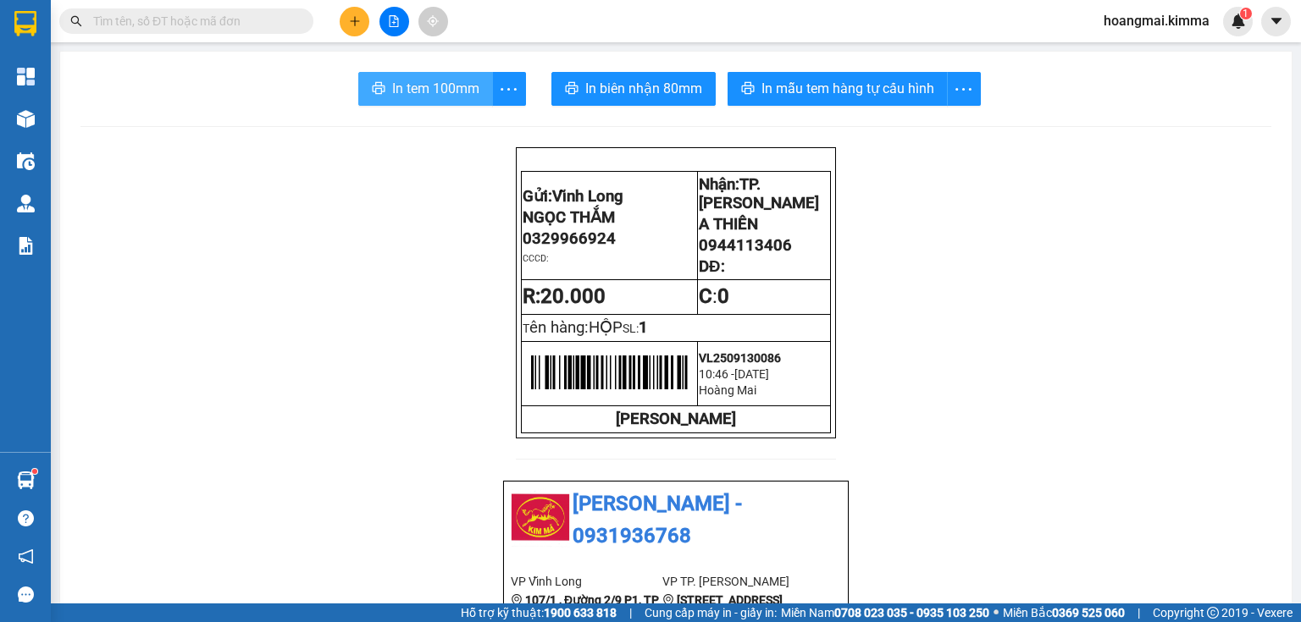
click at [458, 89] on span "In tem 100mm" at bounding box center [435, 88] width 87 height 21
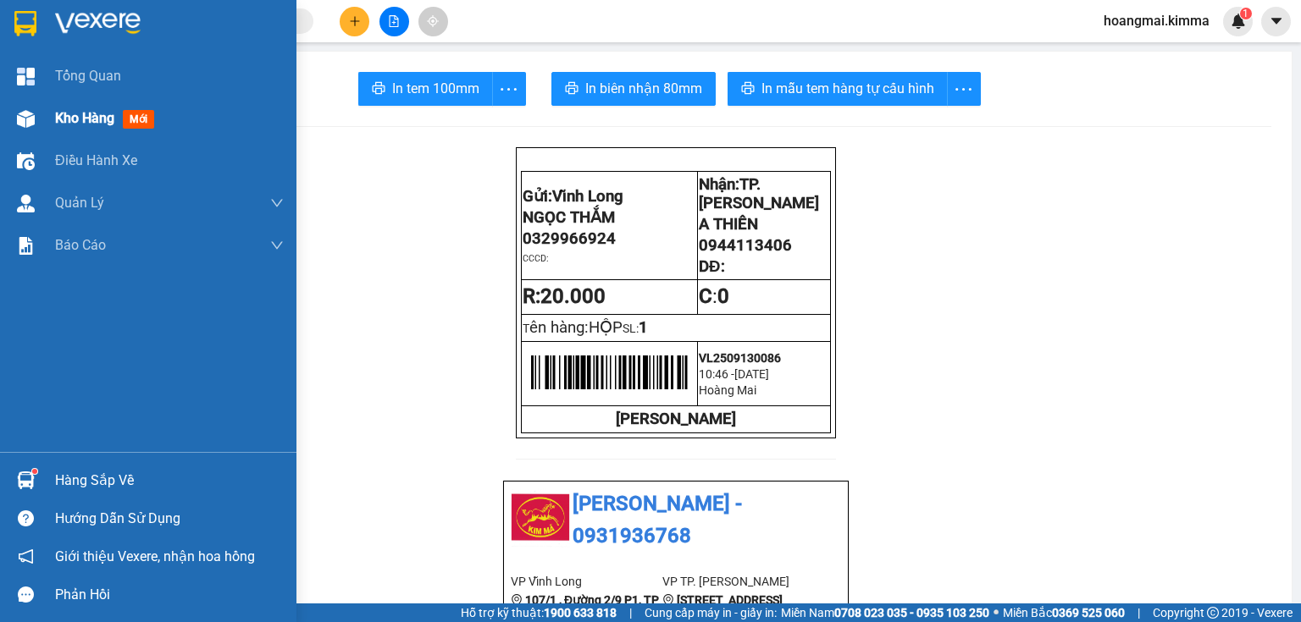
click at [30, 116] on img at bounding box center [26, 119] width 18 height 18
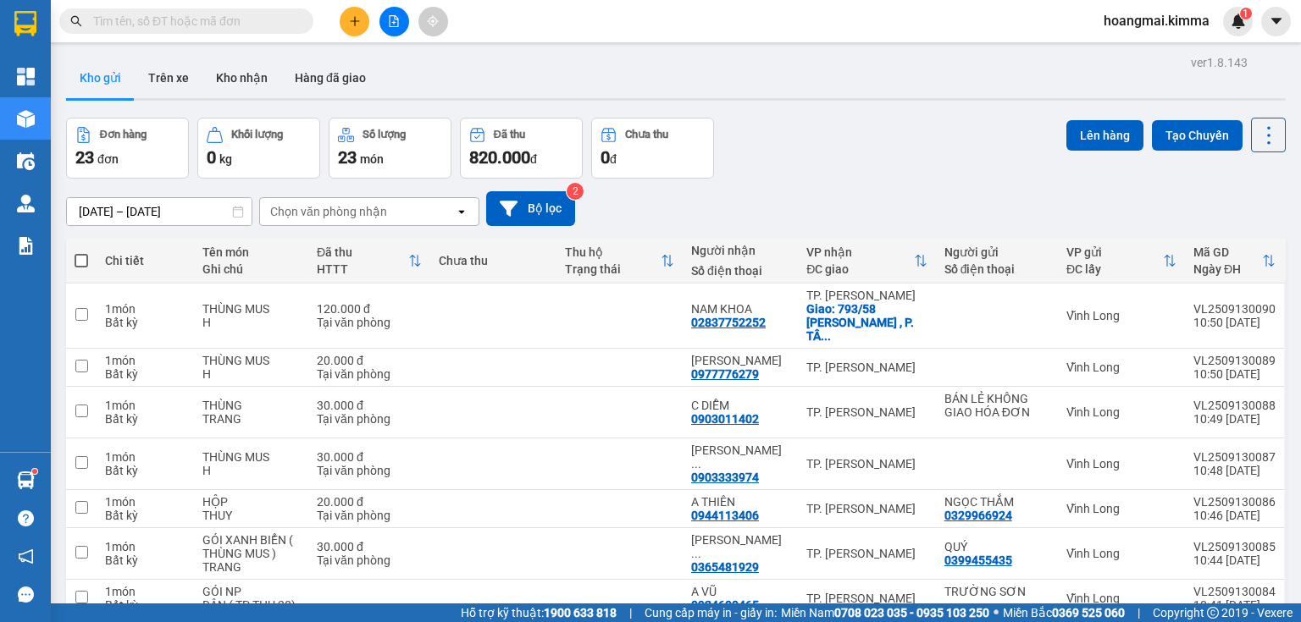
click at [349, 25] on icon "plus" at bounding box center [355, 21] width 12 height 12
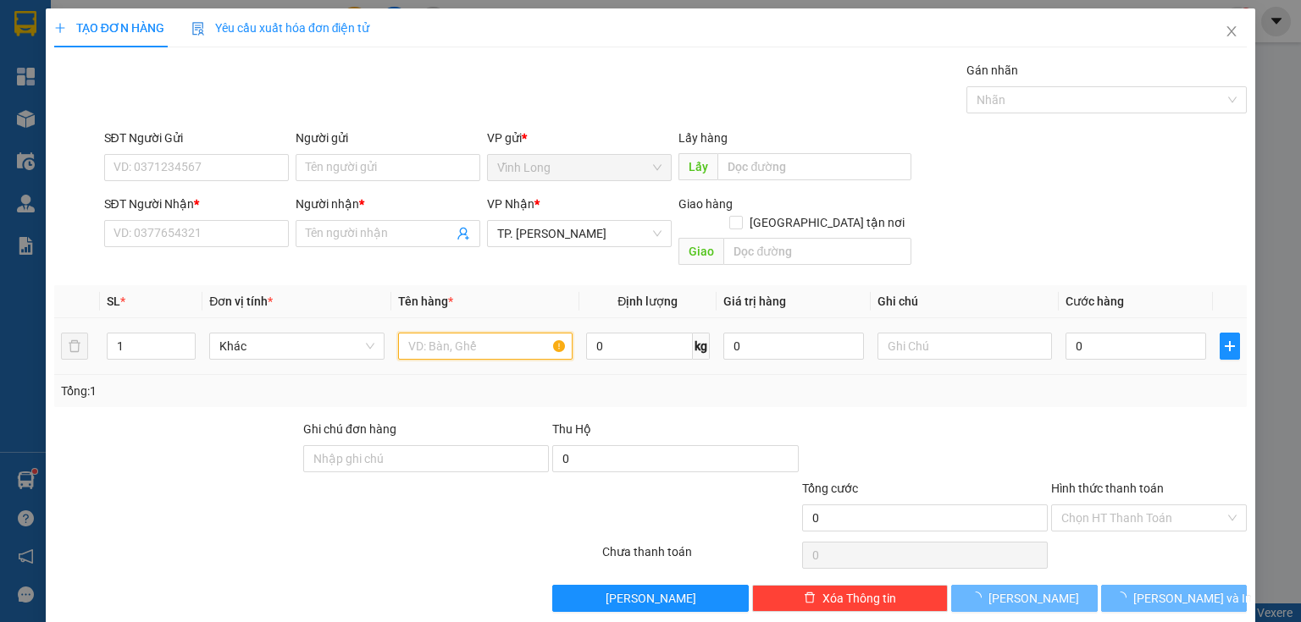
click at [425, 337] on input "text" at bounding box center [485, 346] width 174 height 27
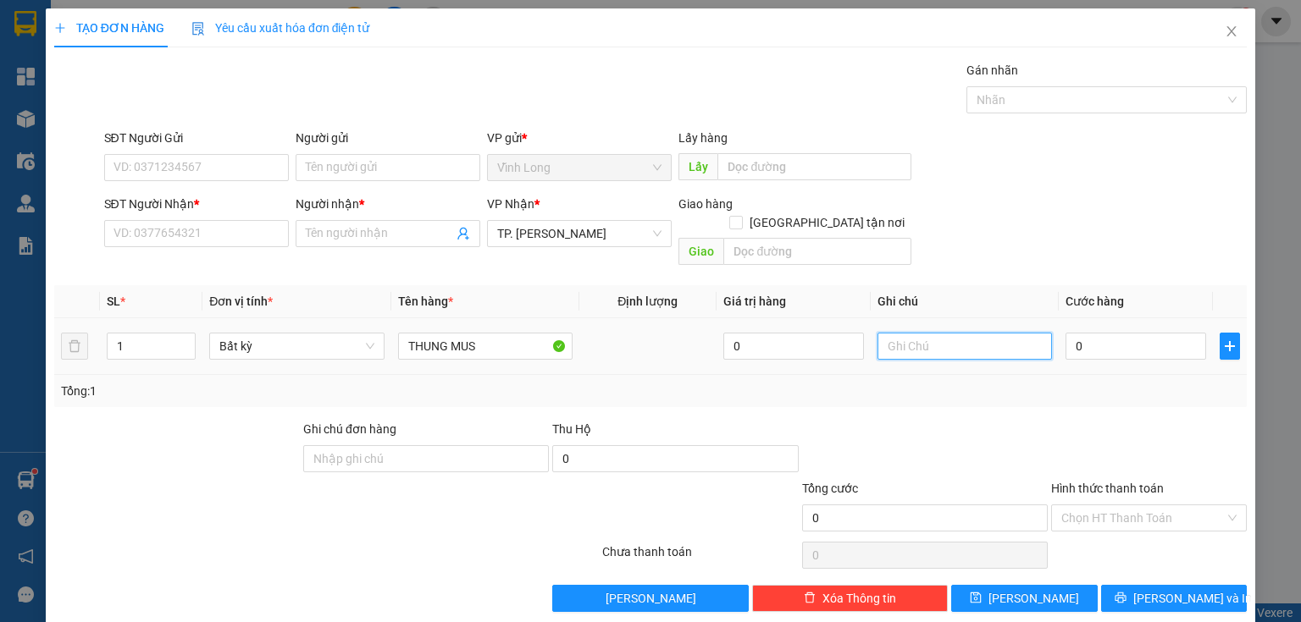
click at [900, 333] on input "text" at bounding box center [964, 346] width 174 height 27
click at [1135, 339] on input "0" at bounding box center [1135, 346] width 141 height 27
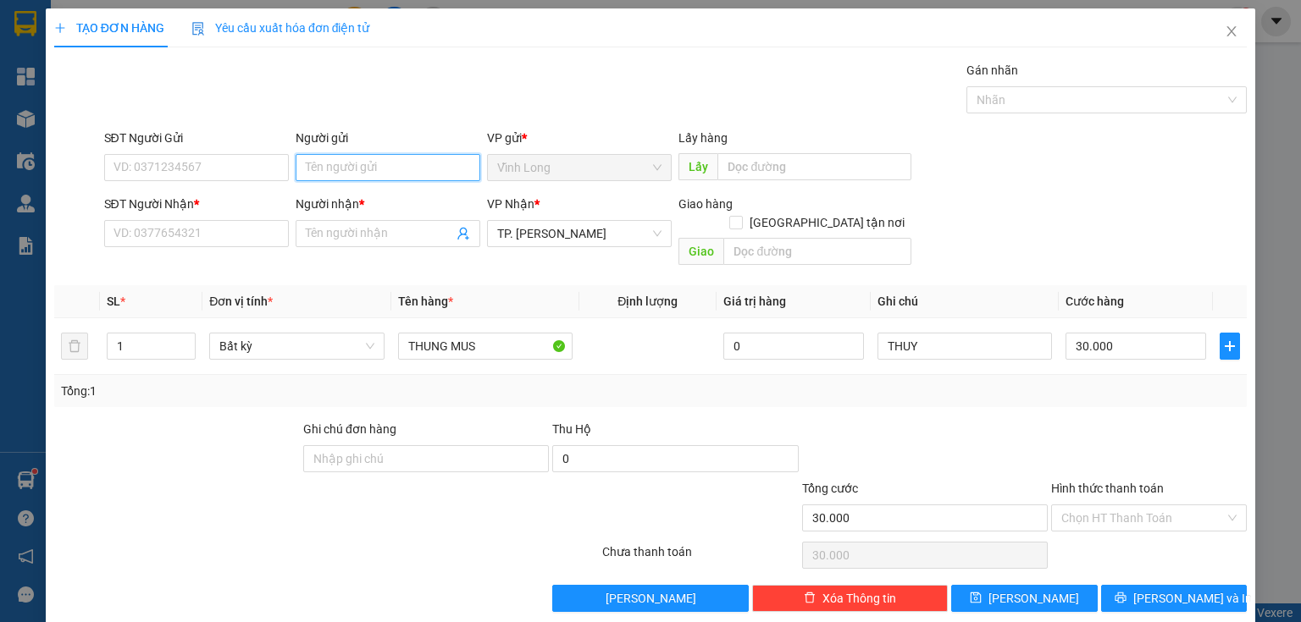
click at [376, 157] on input "Người gửi" at bounding box center [388, 167] width 185 height 27
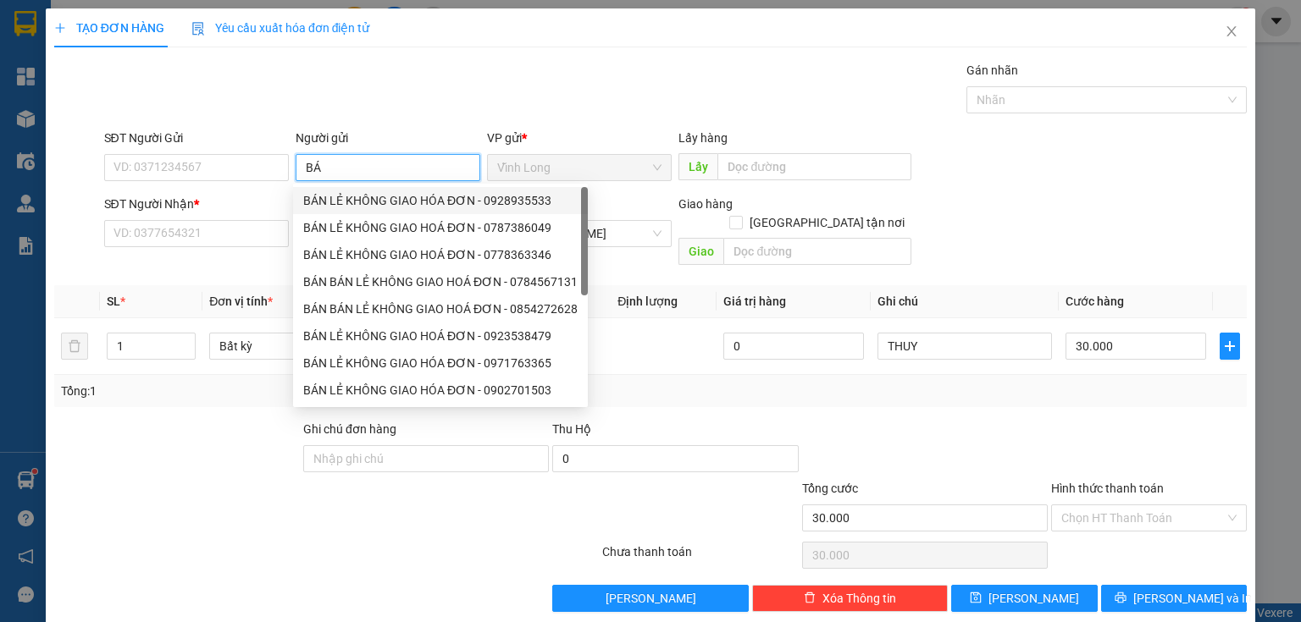
click at [395, 213] on div "BÁN LẺ KHÔNG GIAO HÓA ĐƠN - 0928935533" at bounding box center [440, 200] width 295 height 27
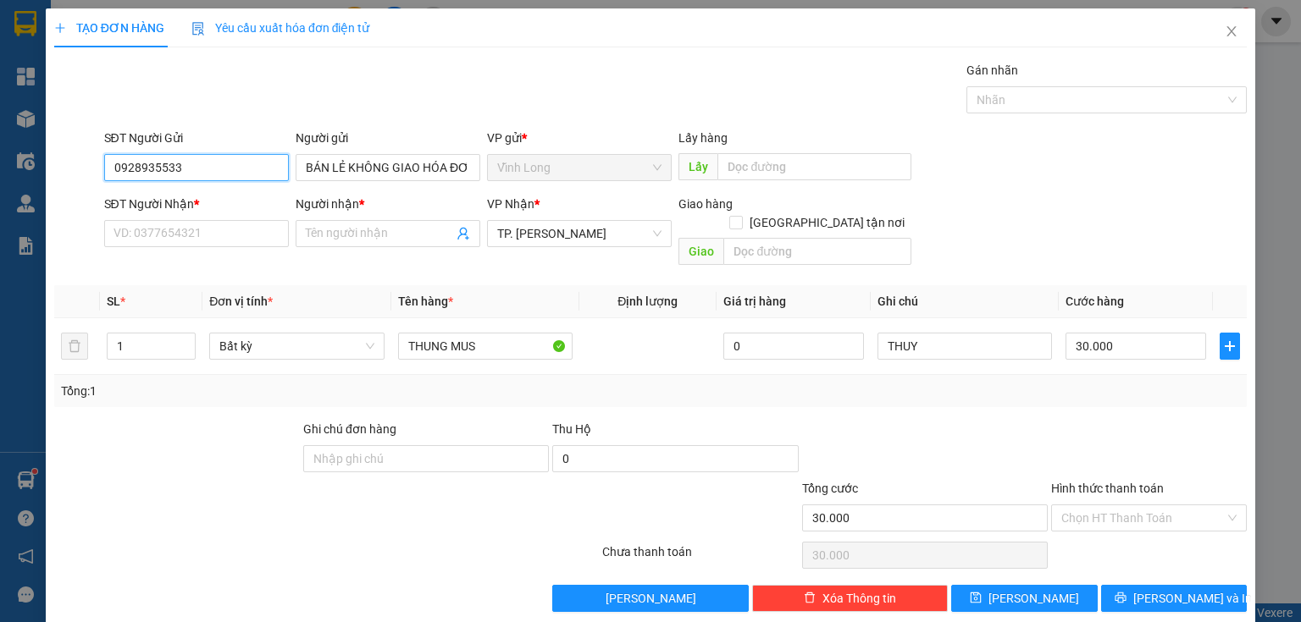
drag, startPoint x: 217, startPoint y: 166, endPoint x: 0, endPoint y: 178, distance: 217.1
click at [0, 178] on div "TẠO ĐƠN HÀNG Yêu cầu xuất hóa đơn điện tử Transit Pickup Surcharge Ids Transit …" at bounding box center [650, 311] width 1301 height 622
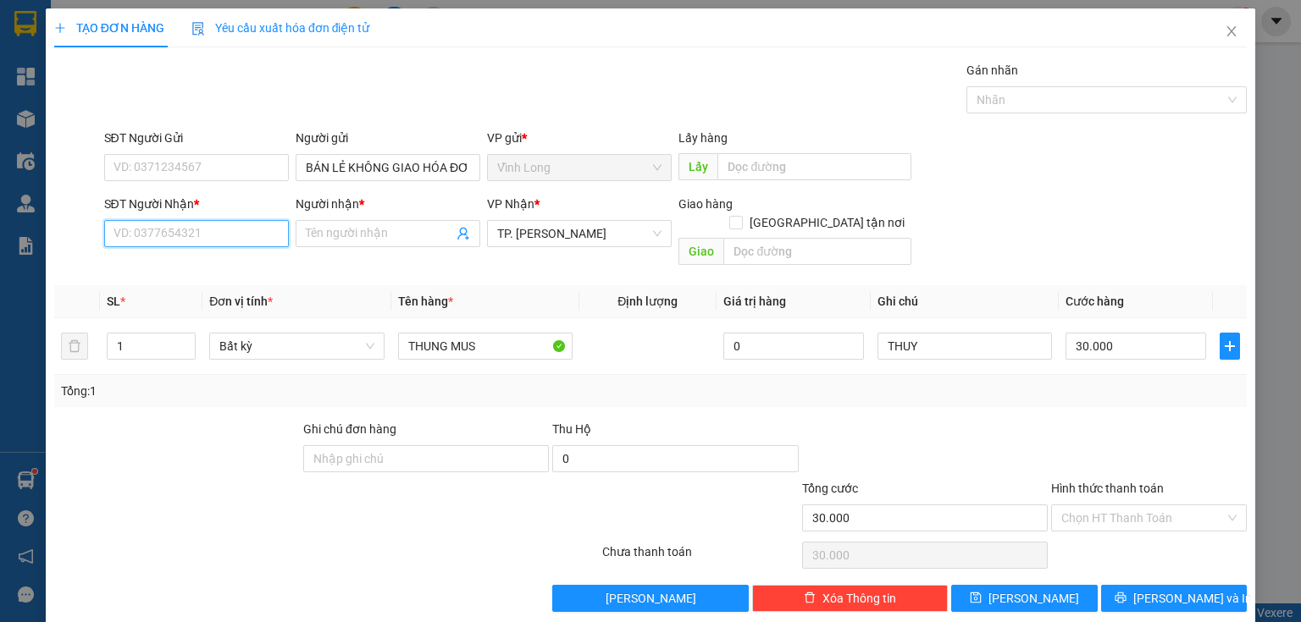
click at [229, 233] on input "SĐT Người Nhận *" at bounding box center [196, 233] width 185 height 27
click at [178, 273] on div "0779151173 - NGỌC (THẢO)" at bounding box center [217, 266] width 209 height 19
drag, startPoint x: 342, startPoint y: 235, endPoint x: 187, endPoint y: 244, distance: 155.2
click at [189, 246] on div "SĐT Người Nhận * 0779151173 Người nhận * NGỌC (THẢO) NGỌC (THẢO) VP Nhận * TP. …" at bounding box center [676, 234] width 1150 height 78
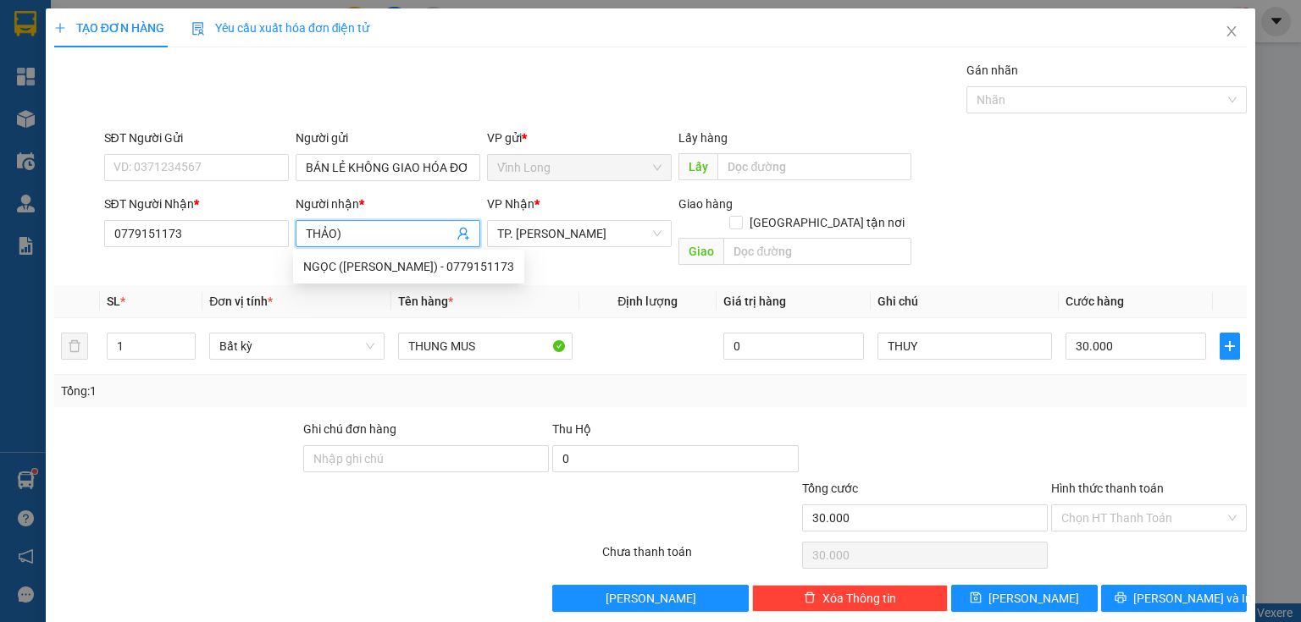
click at [383, 229] on input "THẢO)" at bounding box center [379, 233] width 147 height 19
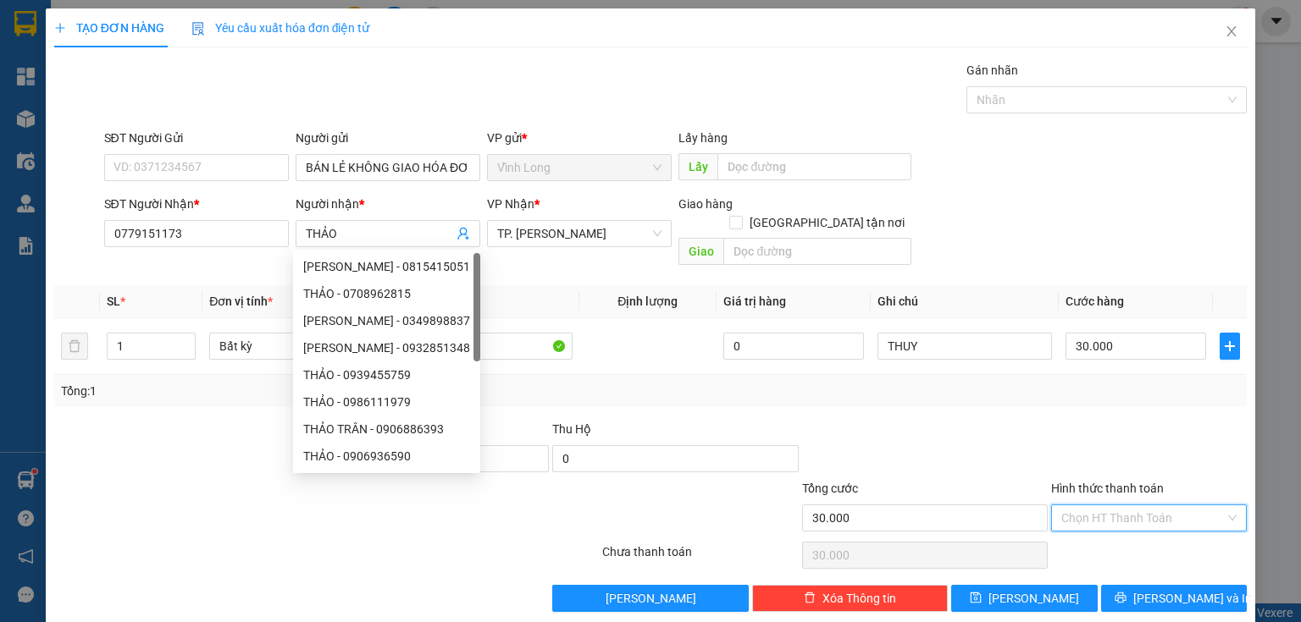
click at [1155, 509] on input "Hình thức thanh toán" at bounding box center [1142, 517] width 163 height 25
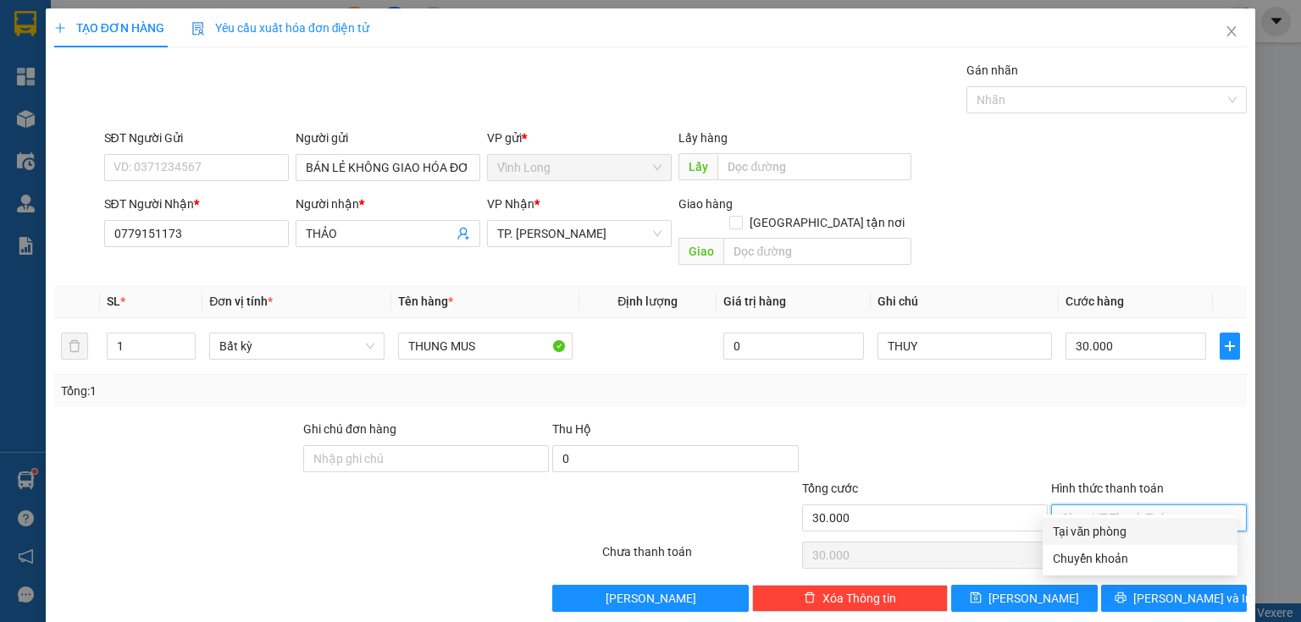
click at [1128, 536] on div "Tại văn phòng" at bounding box center [1139, 531] width 174 height 19
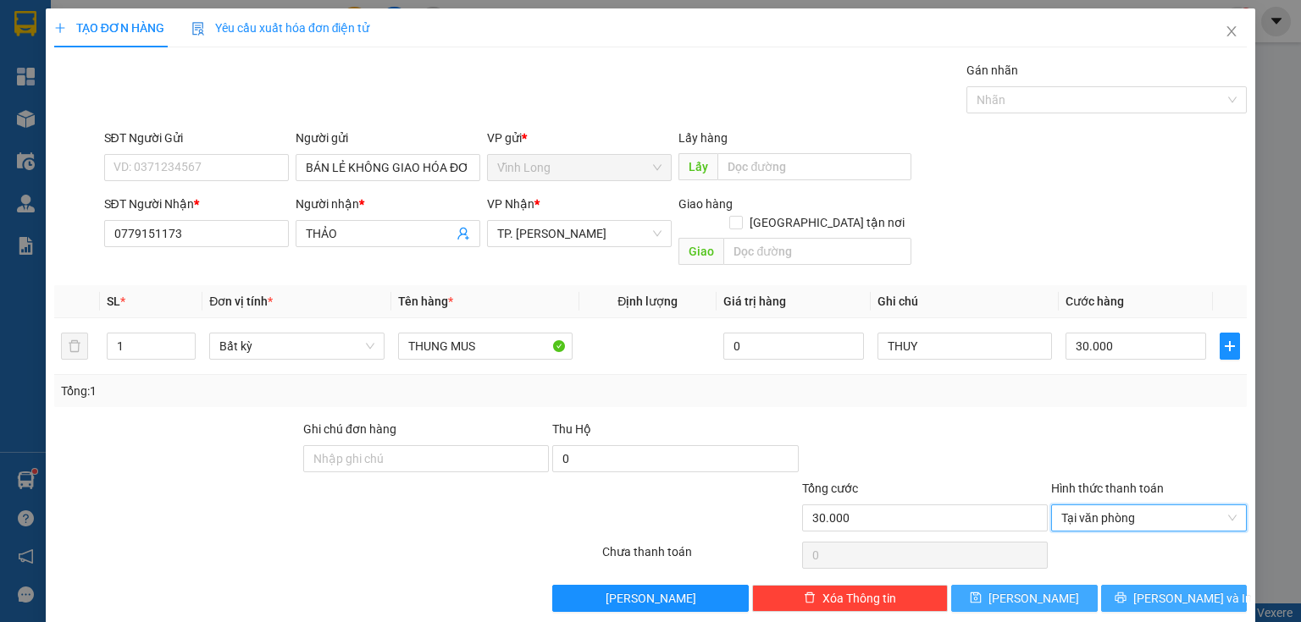
click at [1191, 589] on span "[PERSON_NAME] và In" at bounding box center [1192, 598] width 119 height 19
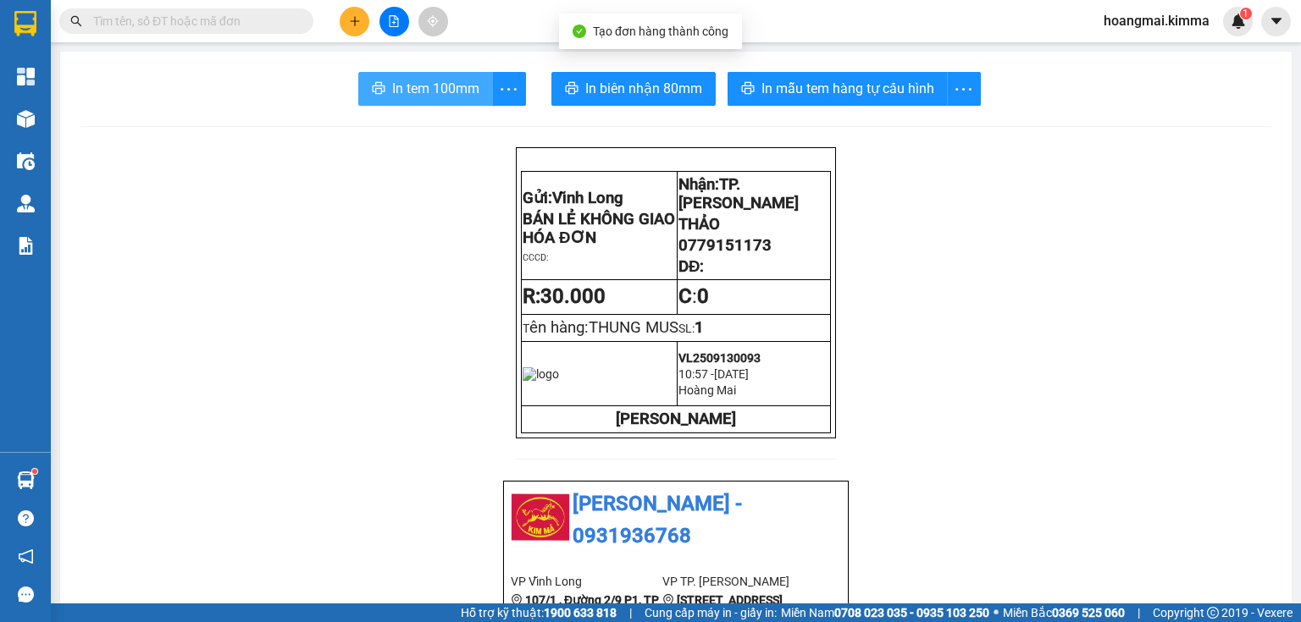
click at [424, 72] on button "In tem 100mm" at bounding box center [425, 89] width 135 height 34
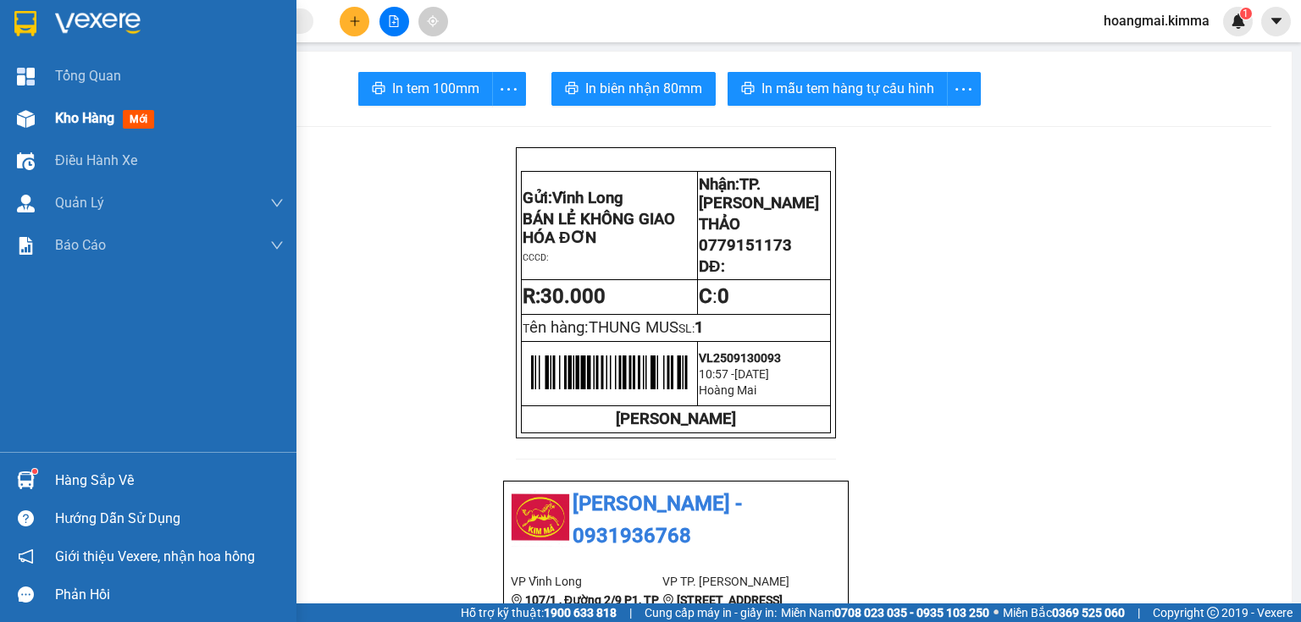
click at [48, 114] on div "Kho hàng mới" at bounding box center [148, 118] width 296 height 42
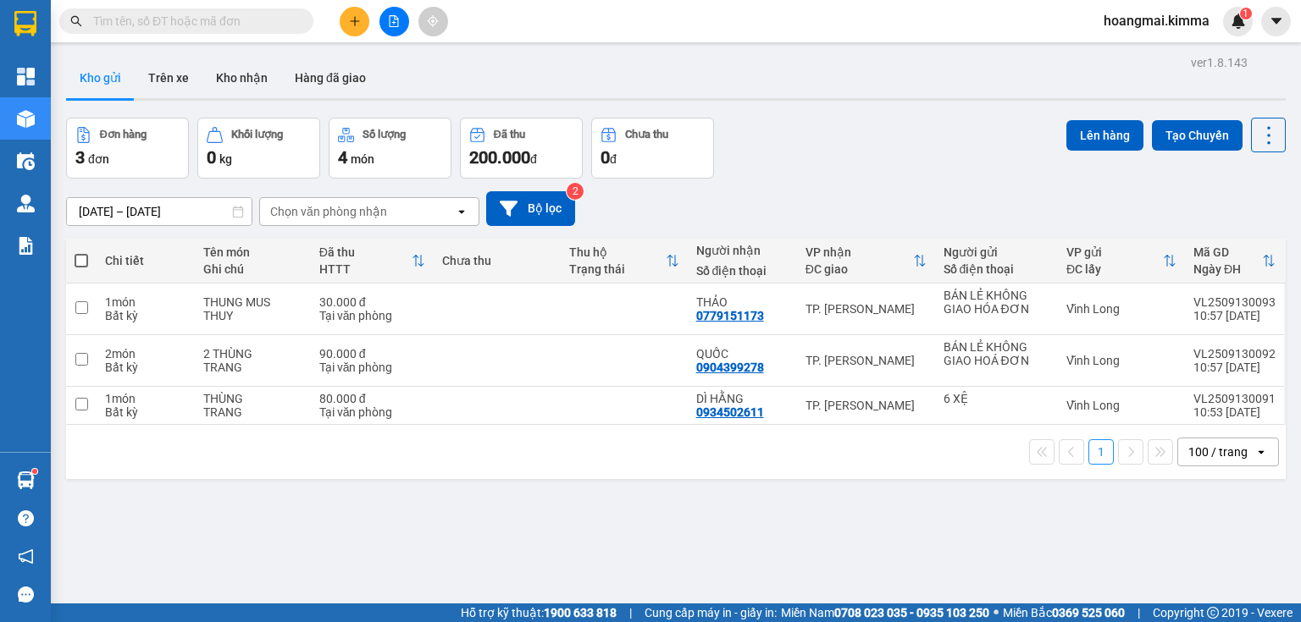
click at [385, 24] on button at bounding box center [394, 22] width 30 height 30
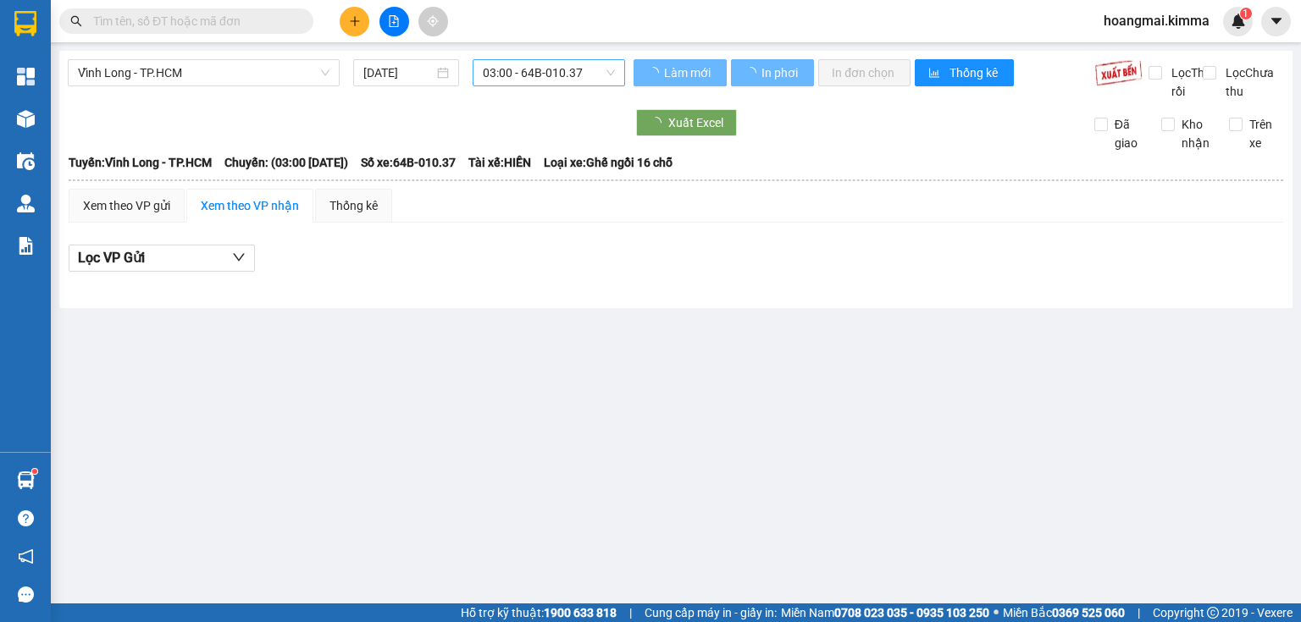
click at [511, 79] on span "03:00 - 64B-010.37" at bounding box center [549, 72] width 133 height 25
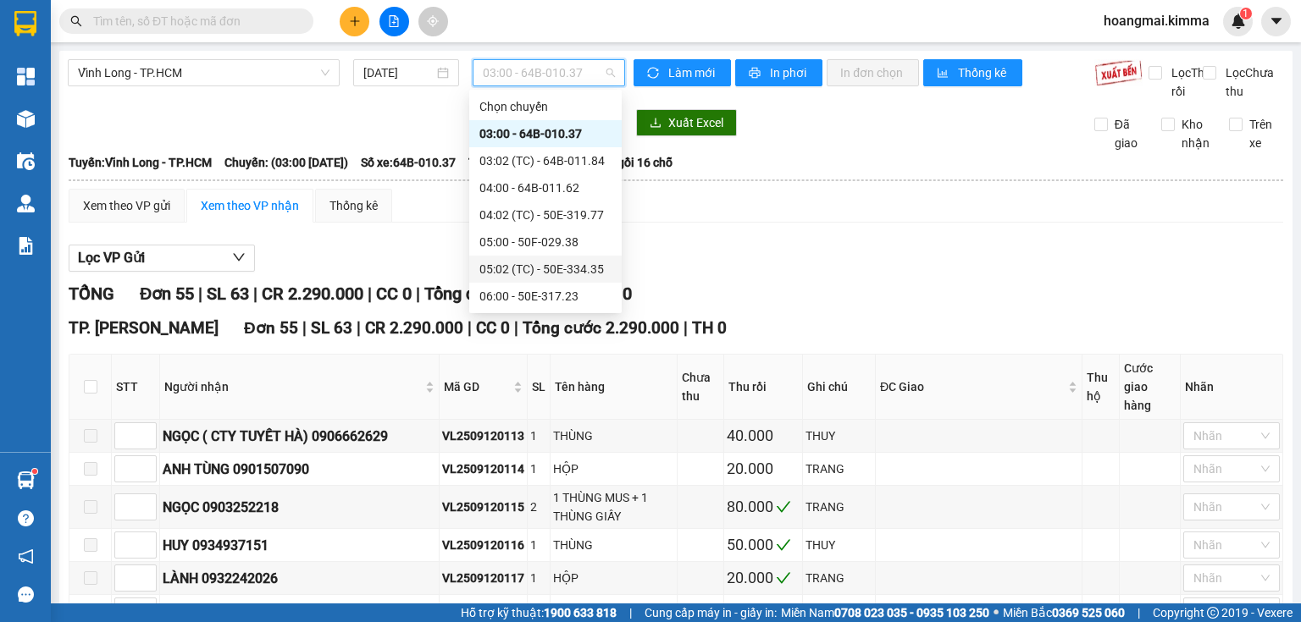
click at [834, 340] on div "TP. Hồ Chí Minh Đơn 55 | SL 63 | CR 2.290.000 | CC 0 | Tổng cước 2.290.000 | TH…" at bounding box center [676, 328] width 1214 height 25
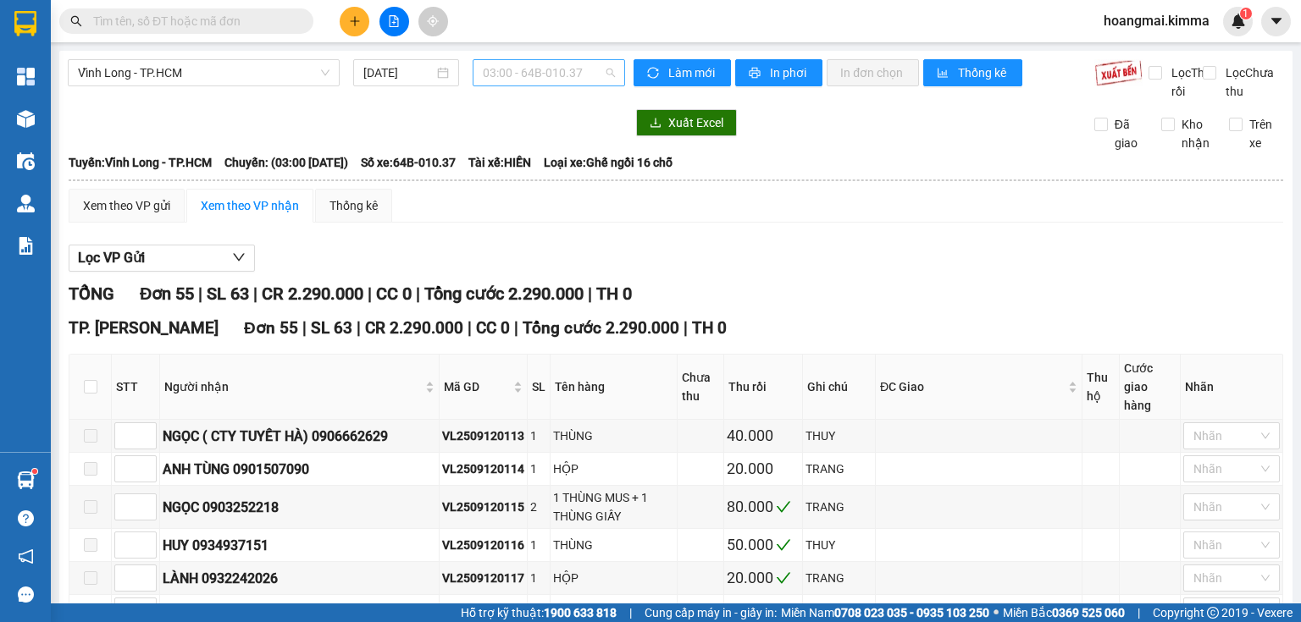
click at [522, 72] on span "03:00 - 64B-010.37" at bounding box center [549, 72] width 133 height 25
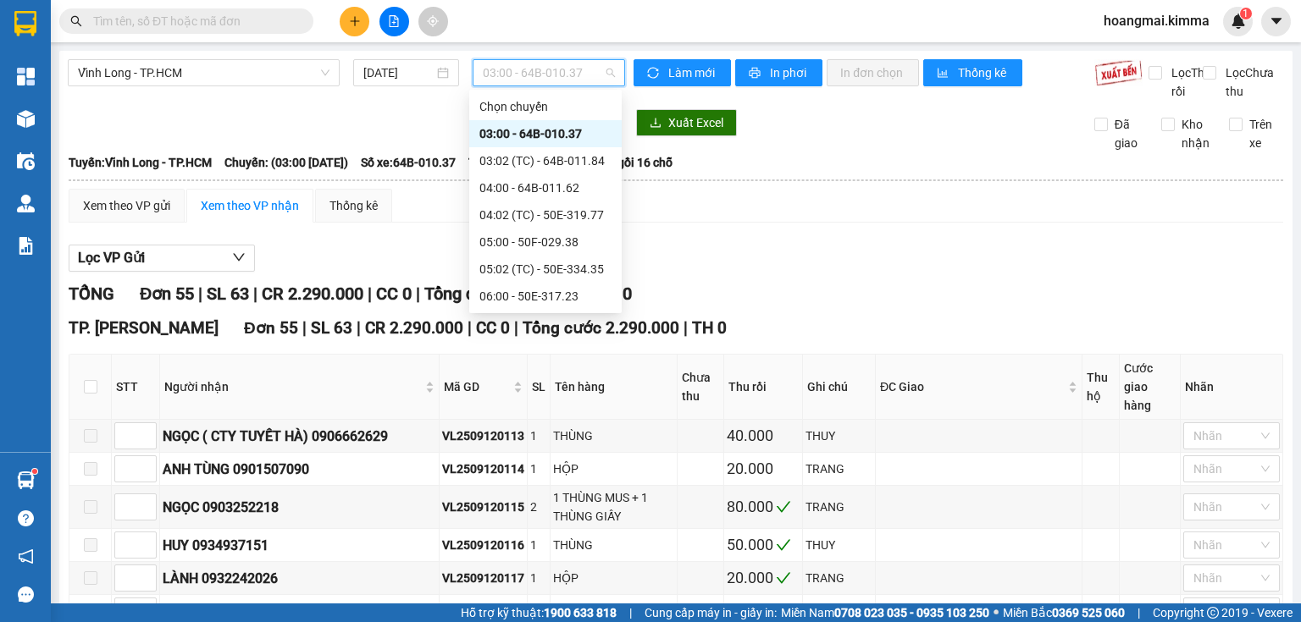
click at [528, 504] on div "11:00 - 64F-001.95" at bounding box center [545, 513] width 132 height 19
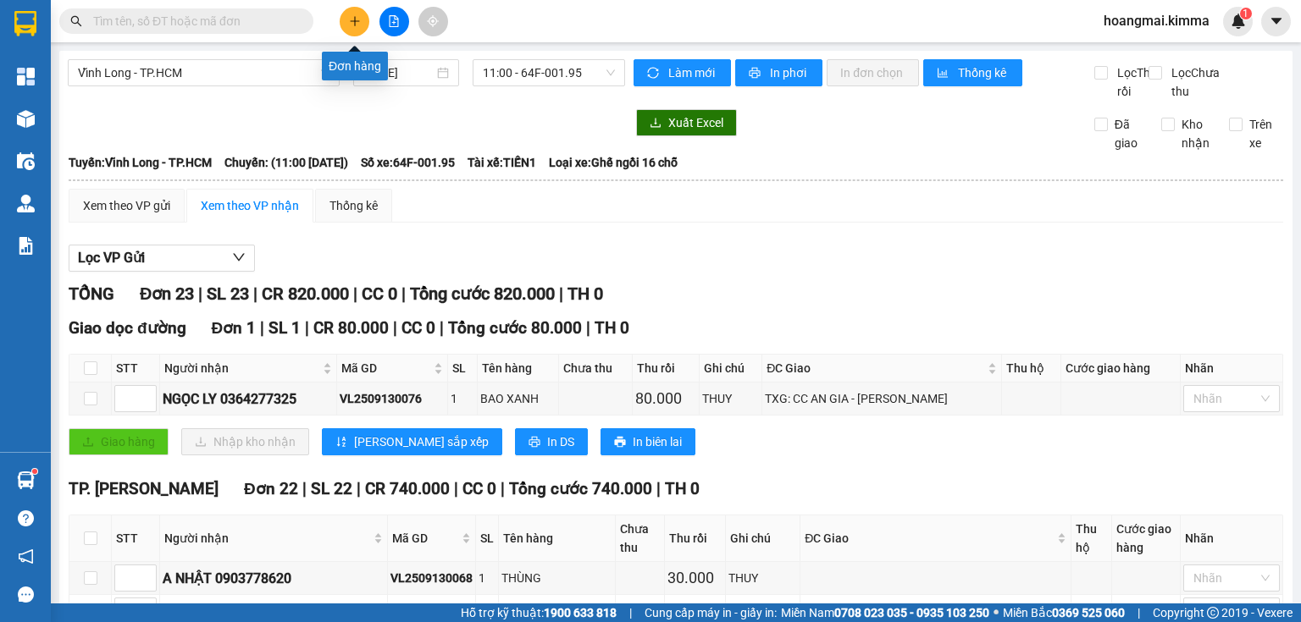
click at [353, 18] on icon "plus" at bounding box center [355, 21] width 12 height 12
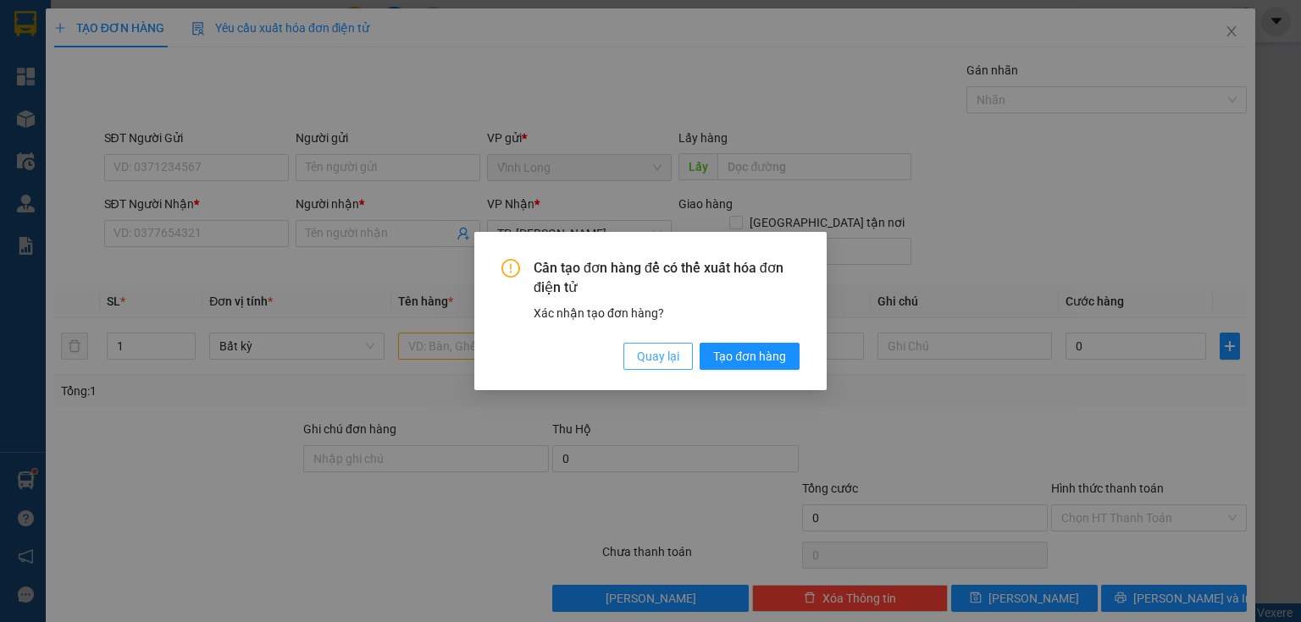
drag, startPoint x: 667, startPoint y: 357, endPoint x: 588, endPoint y: 364, distance: 79.0
click at [667, 357] on span "Quay lại" at bounding box center [658, 356] width 42 height 19
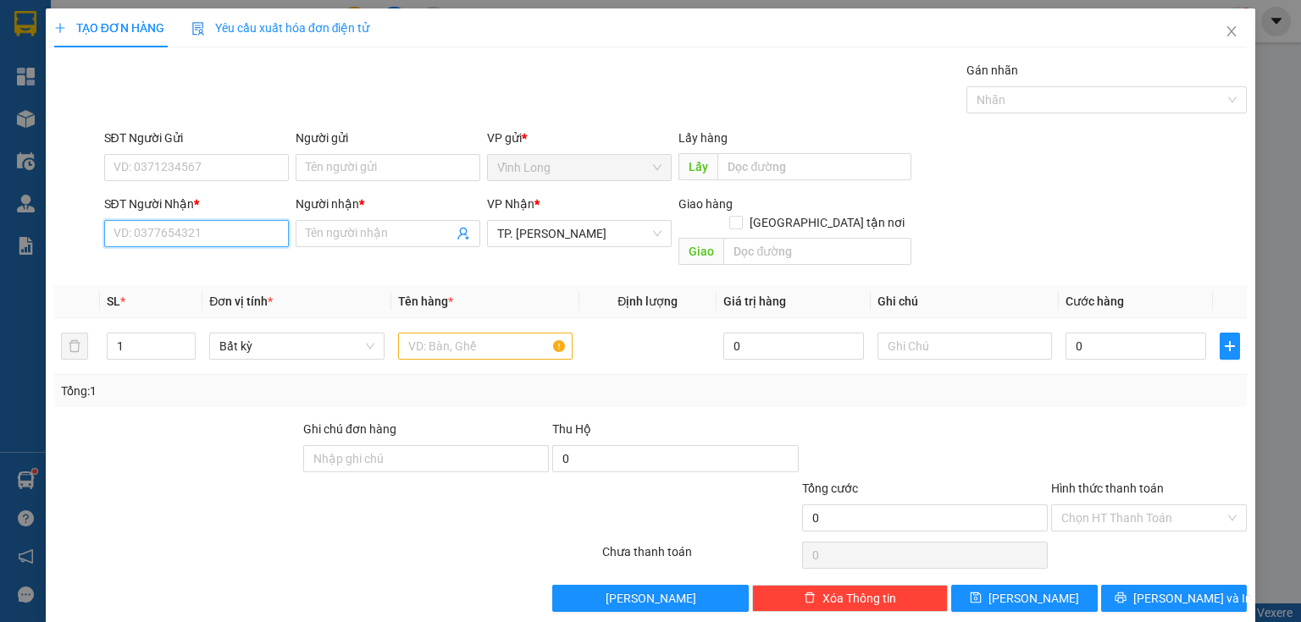
click at [214, 235] on input "SĐT Người Nhận *" at bounding box center [196, 233] width 185 height 27
click at [186, 268] on div "0906852014 - TRÚC" at bounding box center [194, 266] width 163 height 19
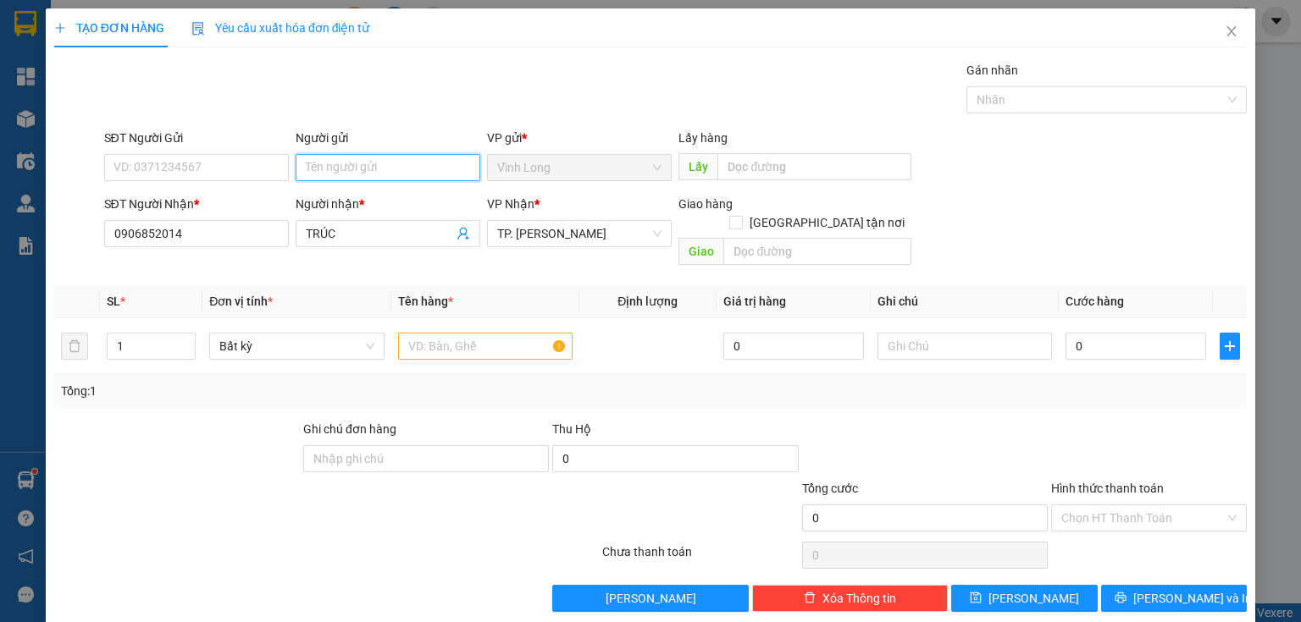
click at [356, 173] on input "Người gửi" at bounding box center [388, 167] width 185 height 27
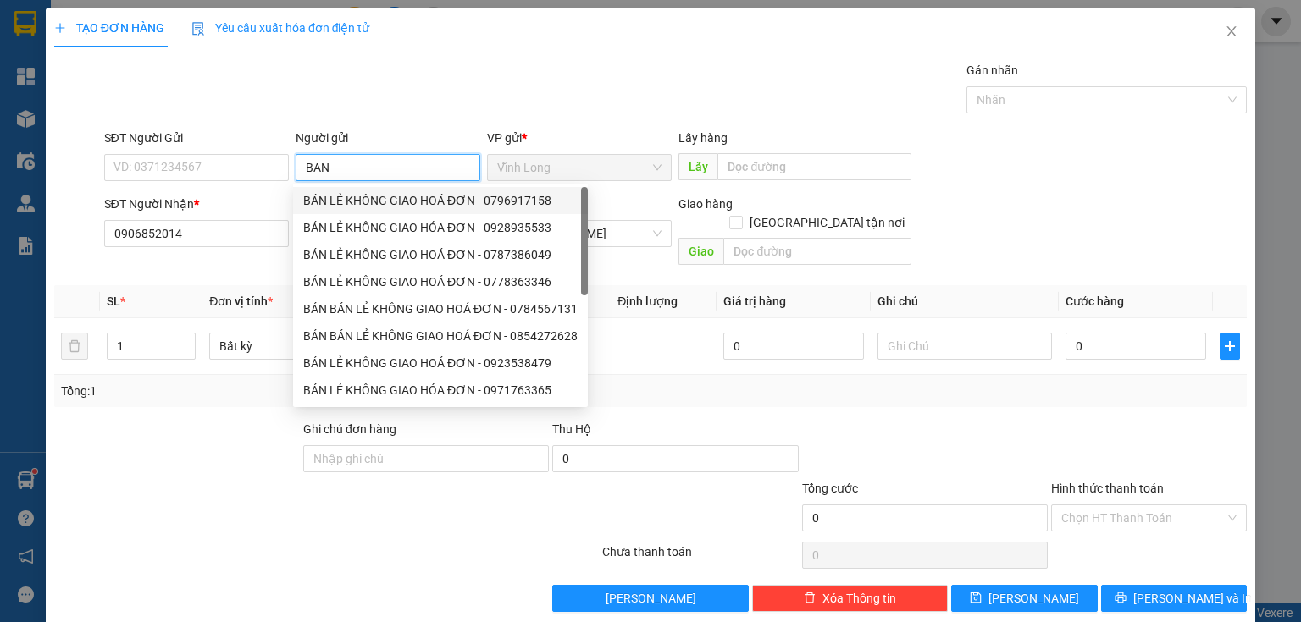
click at [427, 196] on div "BÁN LẺ KHÔNG GIAO HOÁ ĐƠN - 0796917158" at bounding box center [440, 200] width 274 height 19
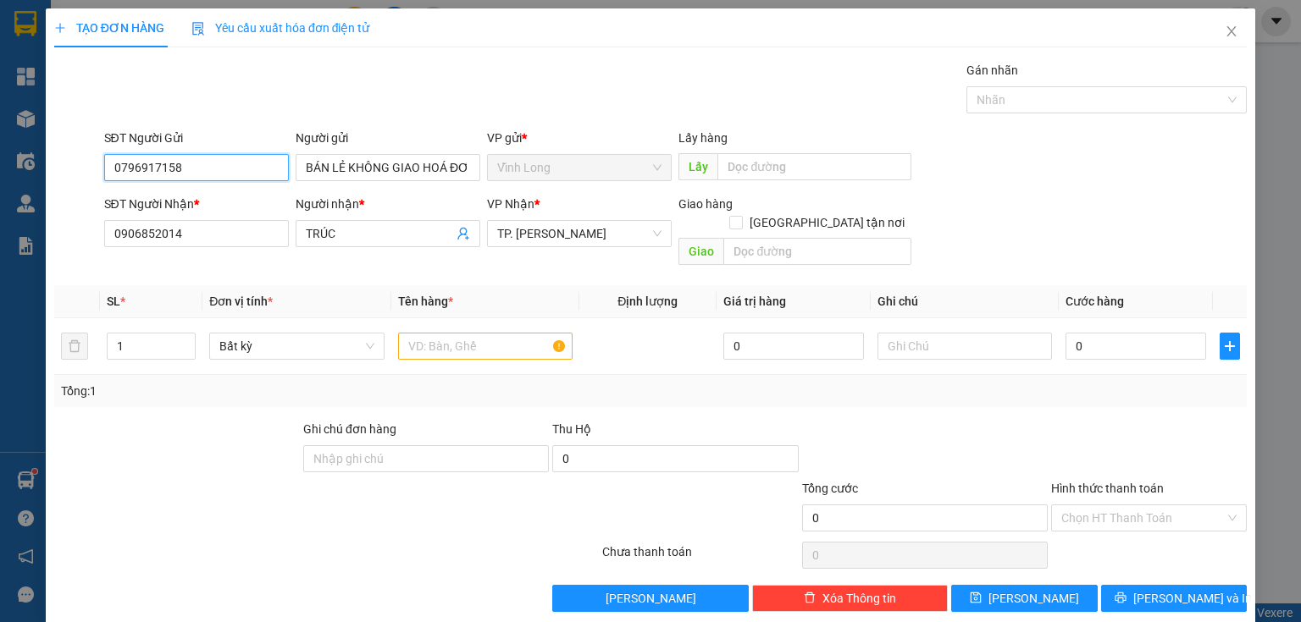
drag, startPoint x: 218, startPoint y: 171, endPoint x: 0, endPoint y: 152, distance: 218.5
click at [0, 155] on div "TẠO ĐƠN HÀNG Yêu cầu xuất hóa đơn điện tử Transit Pickup Surcharge Ids Transit …" at bounding box center [650, 311] width 1301 height 622
click at [515, 333] on input "text" at bounding box center [485, 346] width 174 height 27
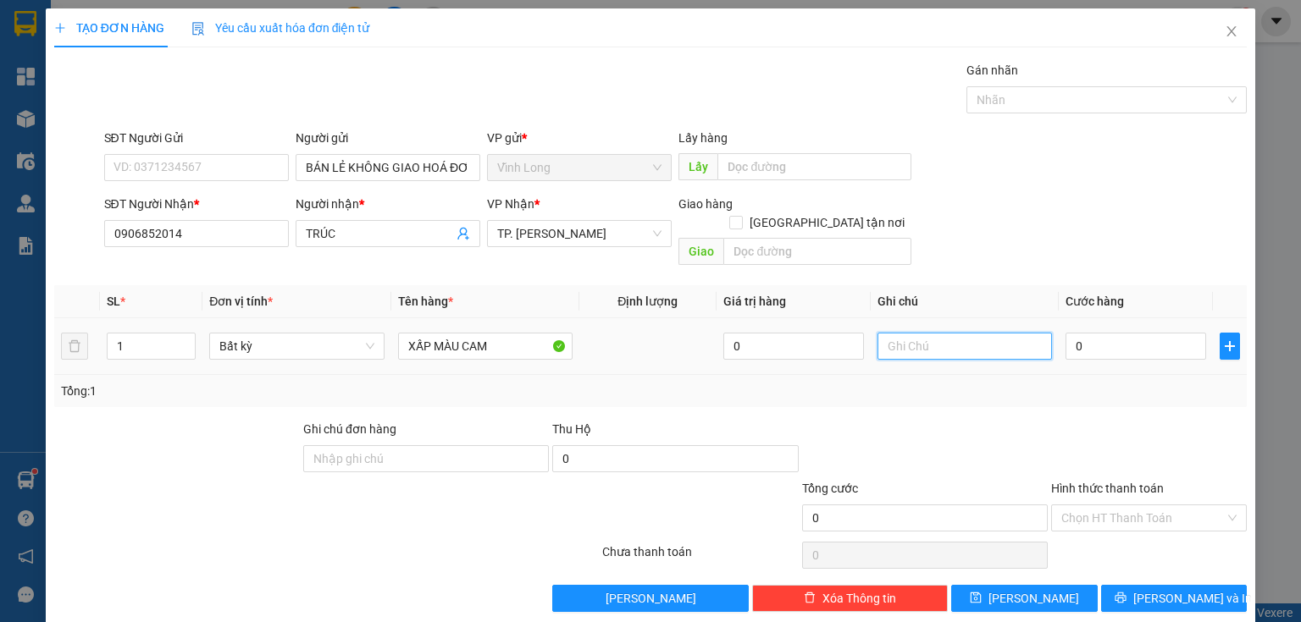
click at [923, 339] on input "text" at bounding box center [964, 346] width 174 height 27
click at [1068, 333] on input "0" at bounding box center [1135, 346] width 141 height 27
drag, startPoint x: 1115, startPoint y: 410, endPoint x: 1120, endPoint y: 425, distance: 16.1
click at [1118, 420] on div at bounding box center [1148, 449] width 199 height 59
click at [1103, 505] on input "Hình thức thanh toán" at bounding box center [1142, 517] width 163 height 25
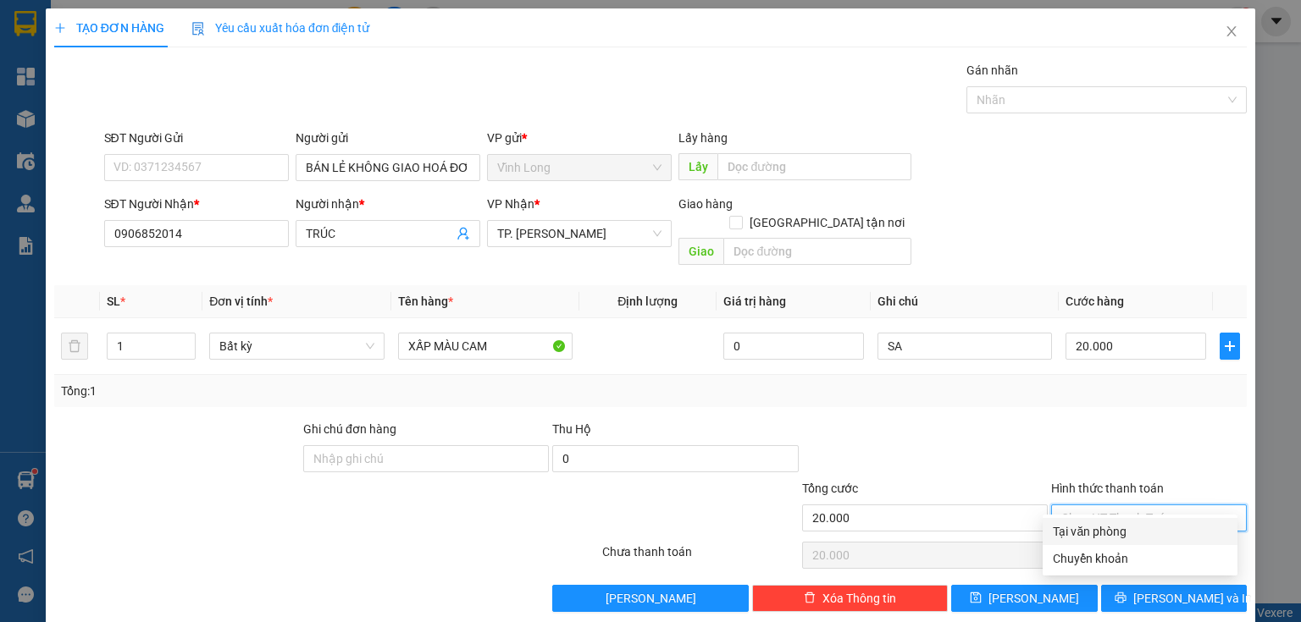
click at [1107, 528] on div "Tại văn phòng" at bounding box center [1139, 531] width 174 height 19
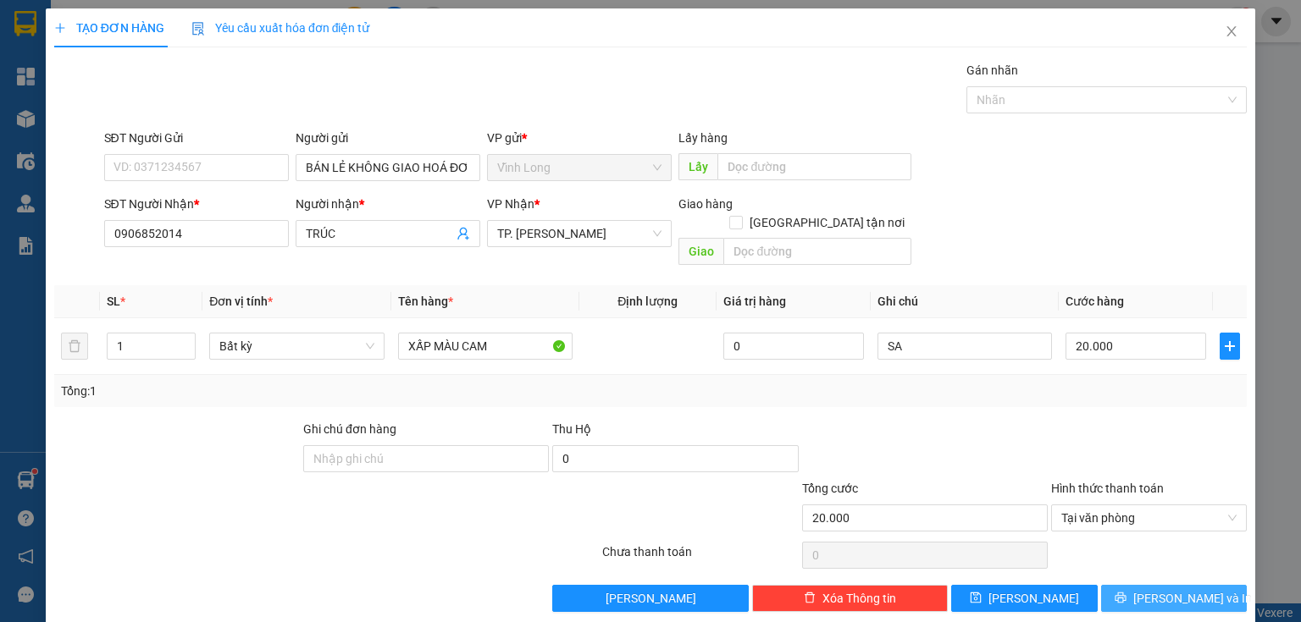
click at [1128, 585] on button "[PERSON_NAME] và In" at bounding box center [1174, 598] width 146 height 27
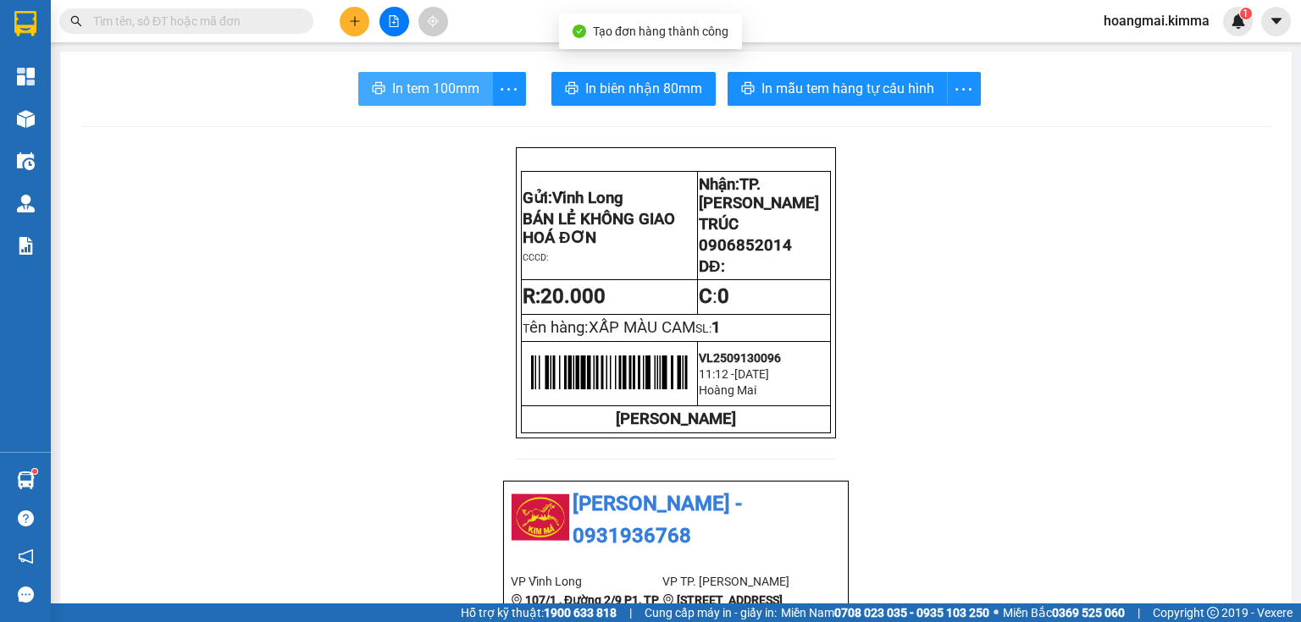
click at [422, 81] on span "In tem 100mm" at bounding box center [435, 88] width 87 height 21
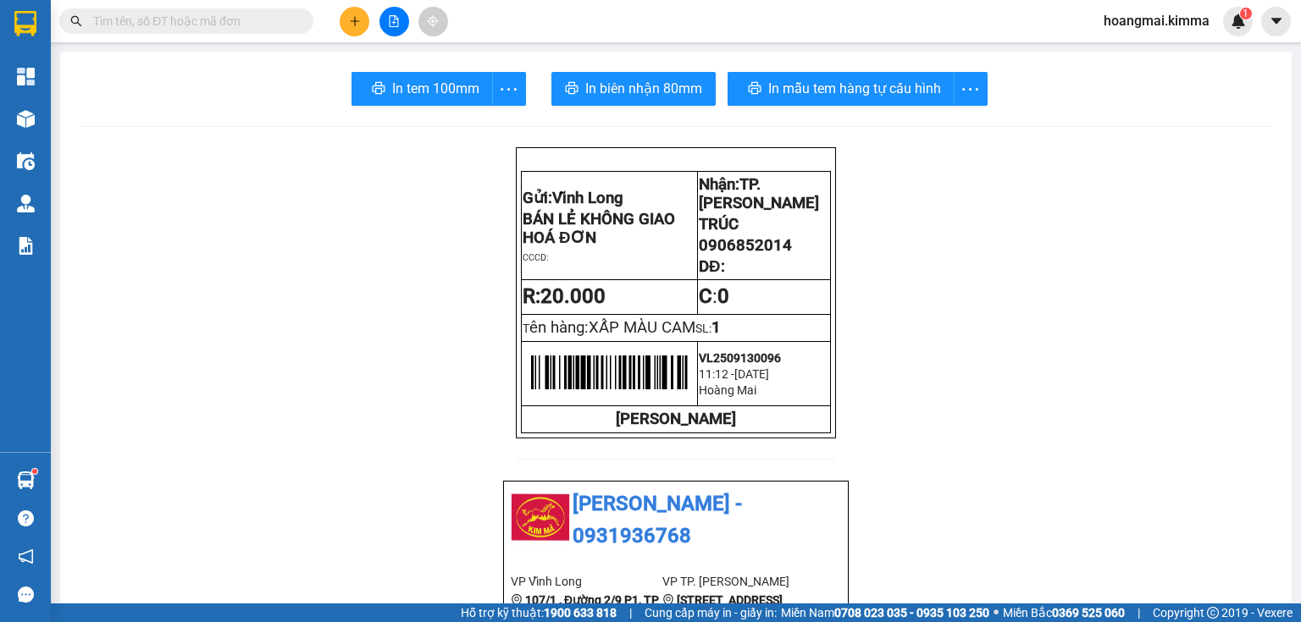
click at [352, 27] on button at bounding box center [355, 22] width 30 height 30
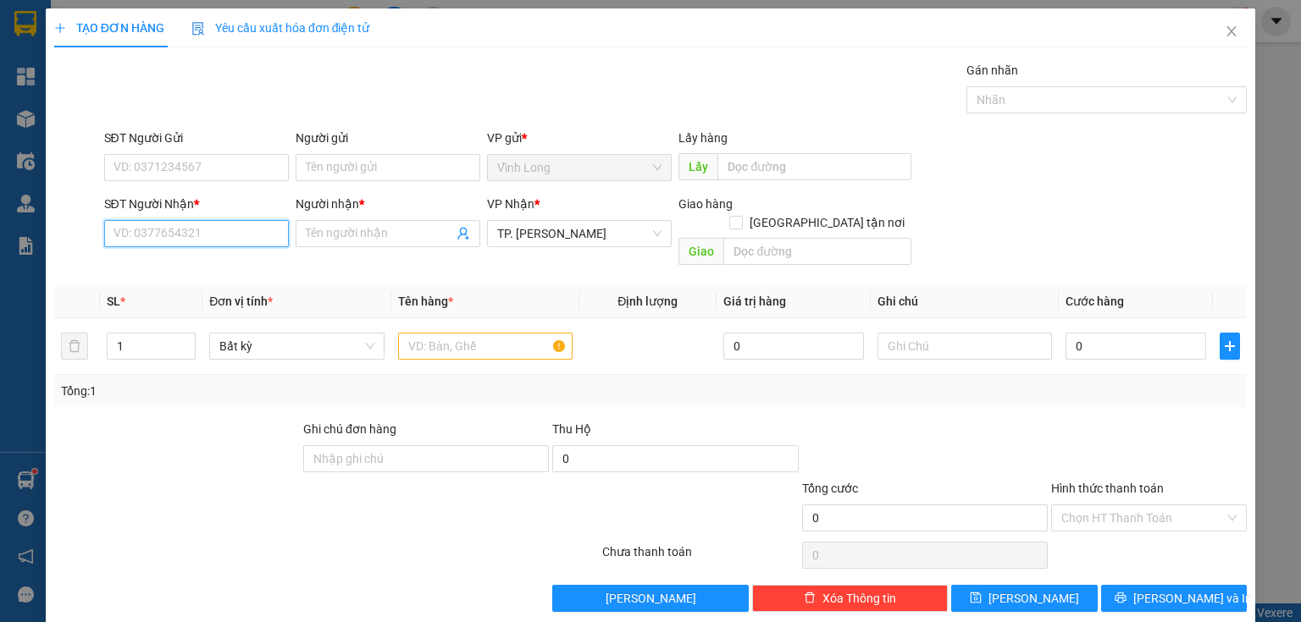
click at [243, 228] on input "SĐT Người Nhận *" at bounding box center [196, 233] width 185 height 27
click at [414, 333] on input "text" at bounding box center [485, 346] width 174 height 27
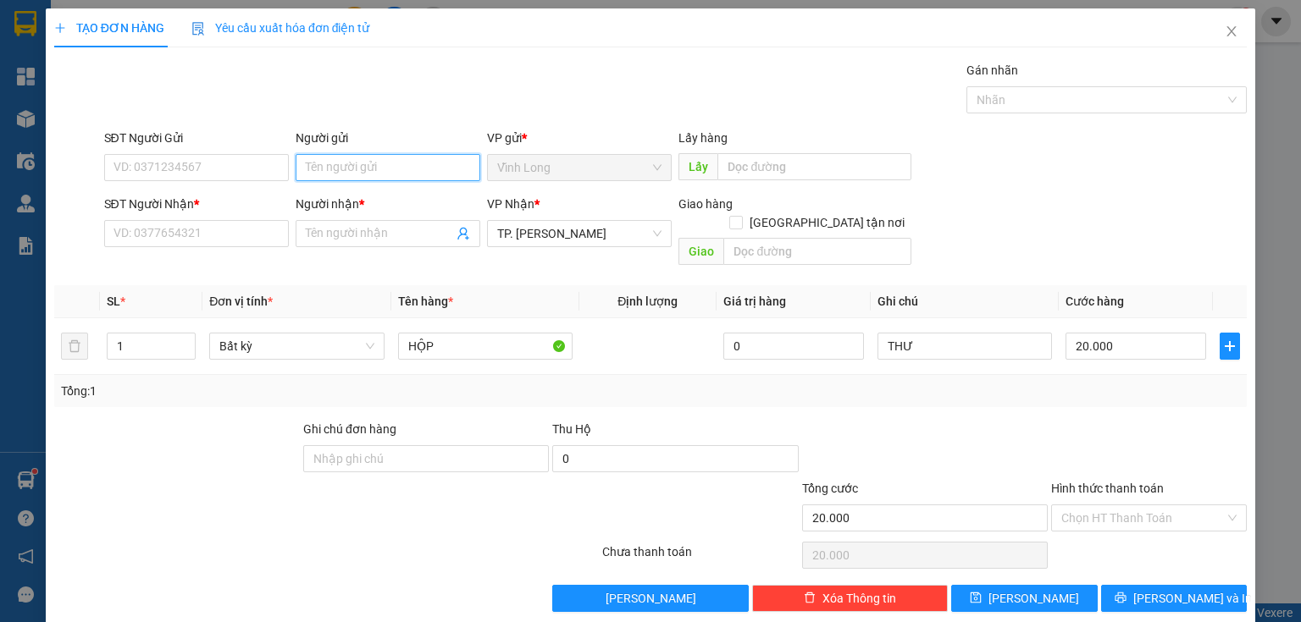
click at [360, 162] on input "Người gửi" at bounding box center [388, 167] width 185 height 27
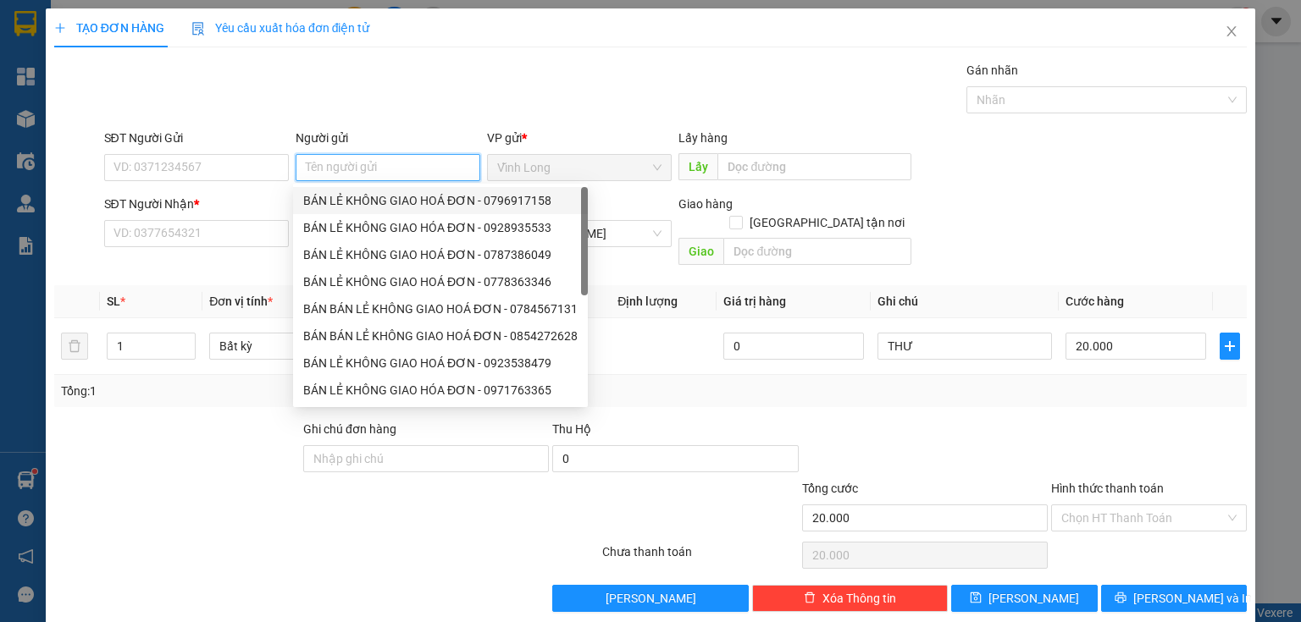
drag, startPoint x: 367, startPoint y: 200, endPoint x: 355, endPoint y: 194, distance: 13.3
click at [367, 200] on div "BÁN LẺ KHÔNG GIAO HOÁ ĐƠN - 0796917158" at bounding box center [440, 200] width 274 height 19
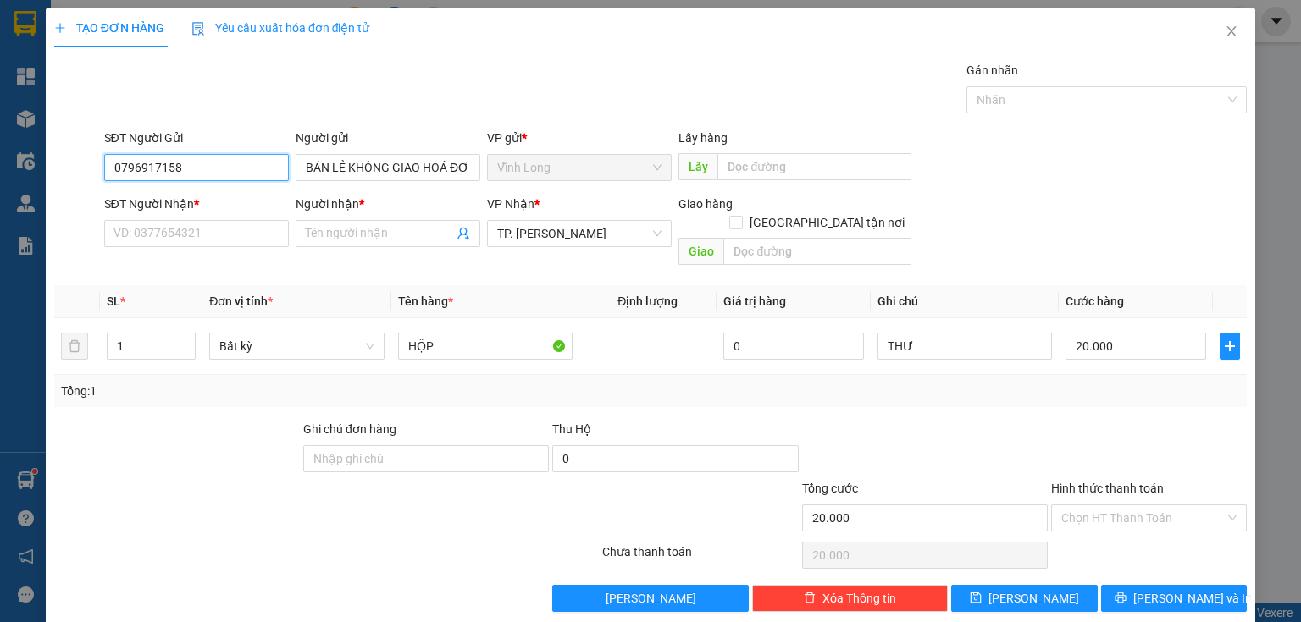
click at [260, 176] on input "0796917158" at bounding box center [196, 167] width 185 height 27
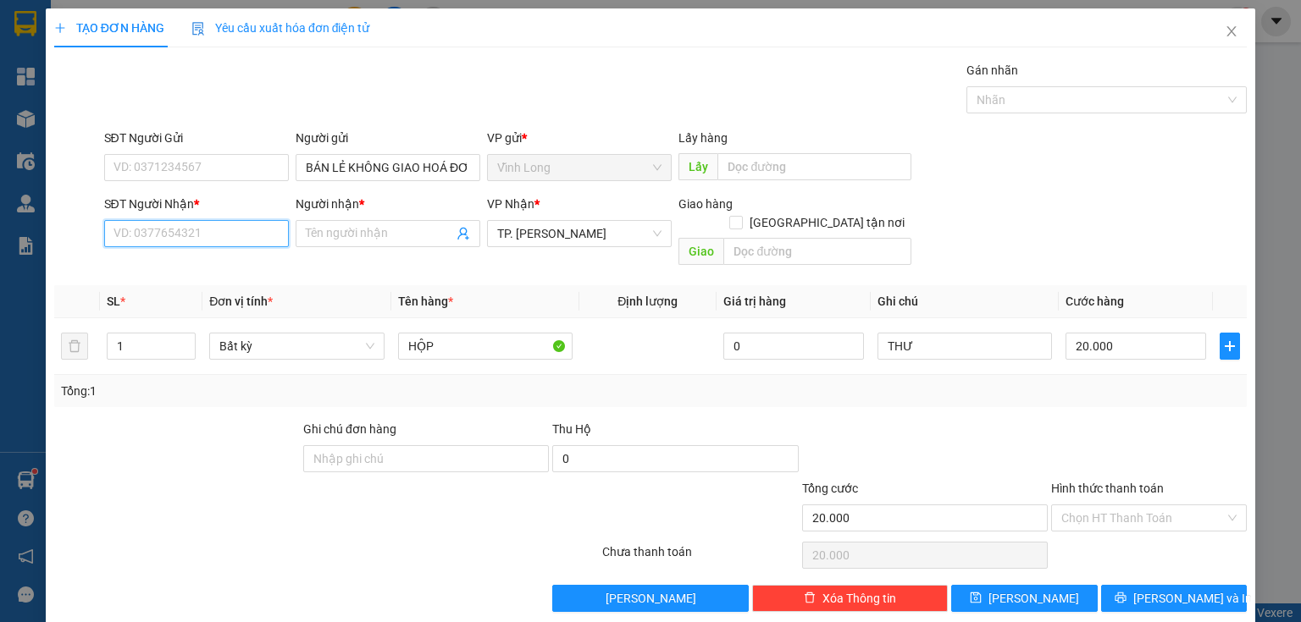
click at [209, 230] on input "SĐT Người Nhận *" at bounding box center [196, 233] width 185 height 27
drag, startPoint x: 196, startPoint y: 238, endPoint x: 166, endPoint y: 224, distance: 33.7
click at [188, 235] on input "SĐT Người Nhận *" at bounding box center [196, 233] width 185 height 27
click at [217, 266] on div "0382926798 - VĨNH" at bounding box center [194, 266] width 163 height 19
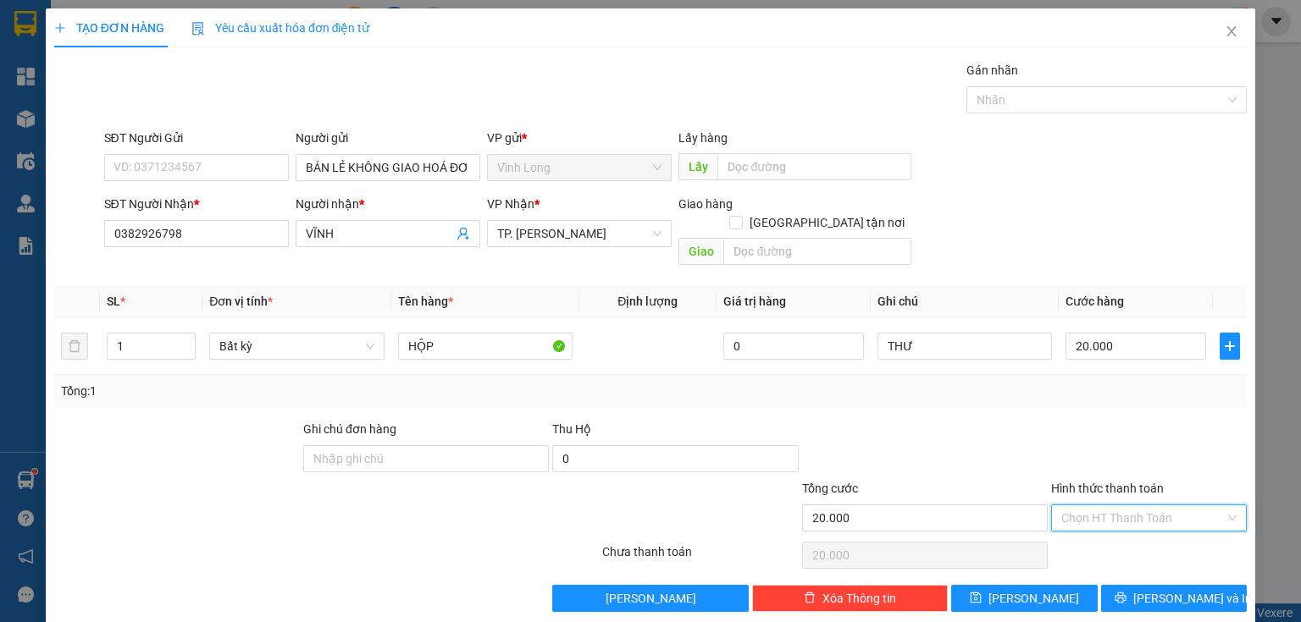
click at [1158, 505] on input "Hình thức thanh toán" at bounding box center [1142, 517] width 163 height 25
click at [1113, 535] on div "Tại văn phòng" at bounding box center [1139, 531] width 174 height 19
click at [1130, 591] on button "[PERSON_NAME] và In" at bounding box center [1174, 598] width 146 height 27
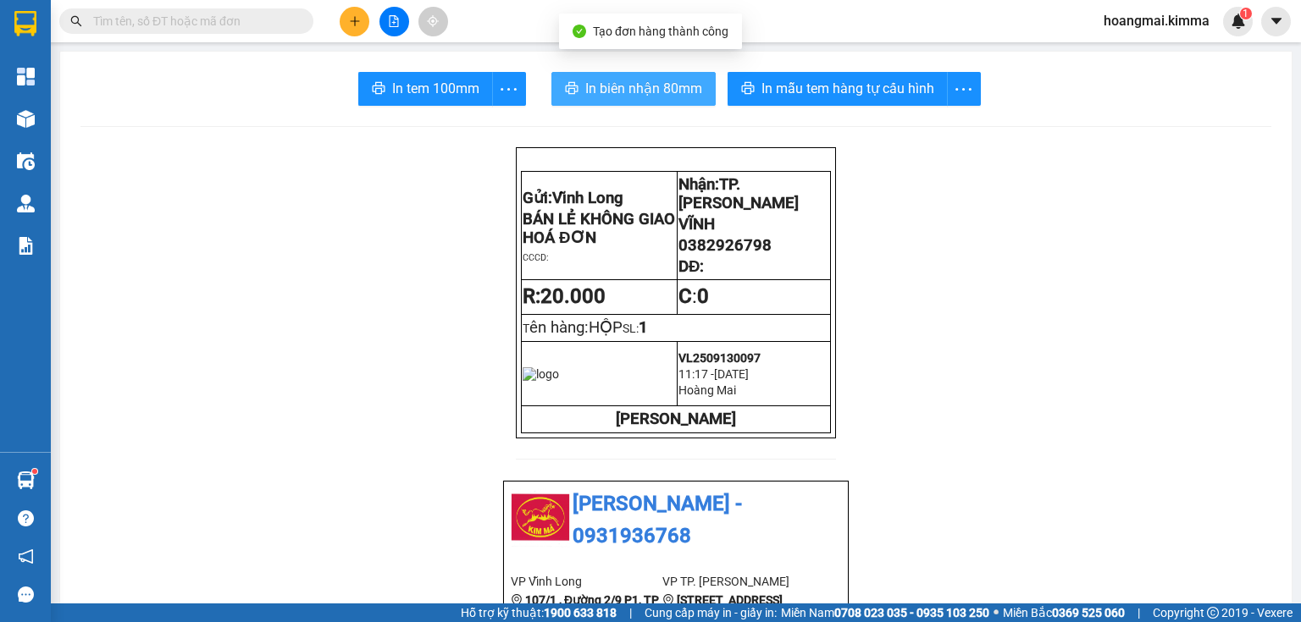
drag, startPoint x: 586, startPoint y: 88, endPoint x: 570, endPoint y: 89, distance: 16.1
click at [585, 88] on span "In biên nhận 80mm" at bounding box center [643, 88] width 117 height 21
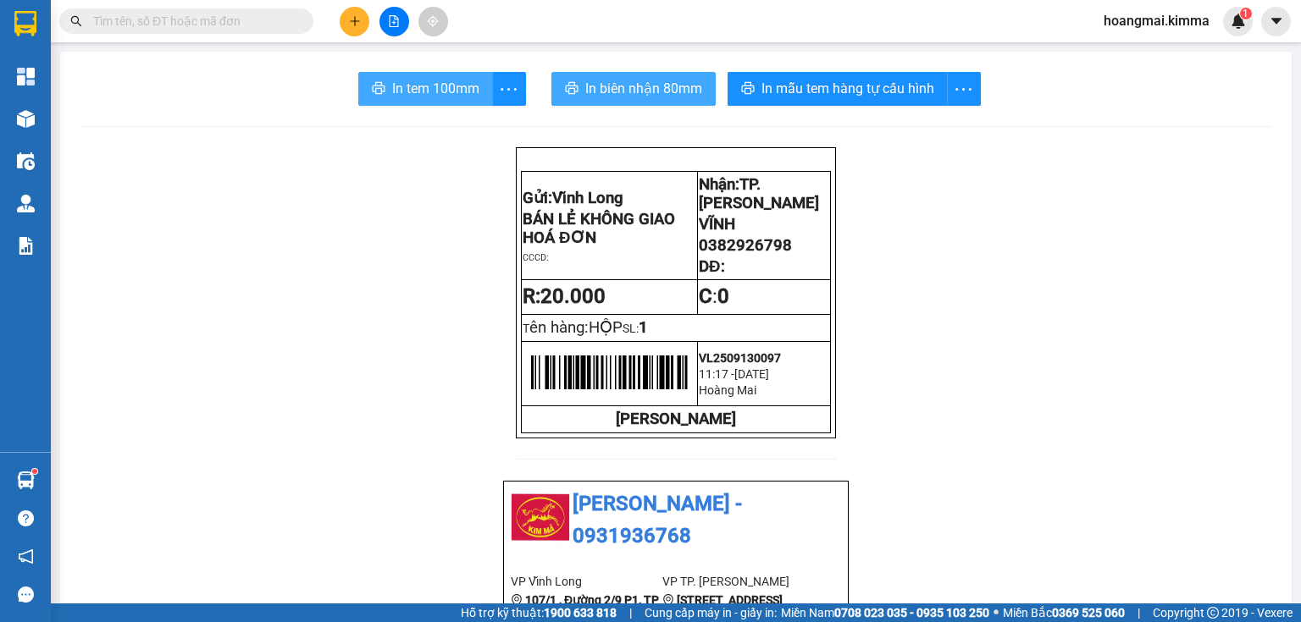
click at [438, 95] on span "In tem 100mm" at bounding box center [435, 88] width 87 height 21
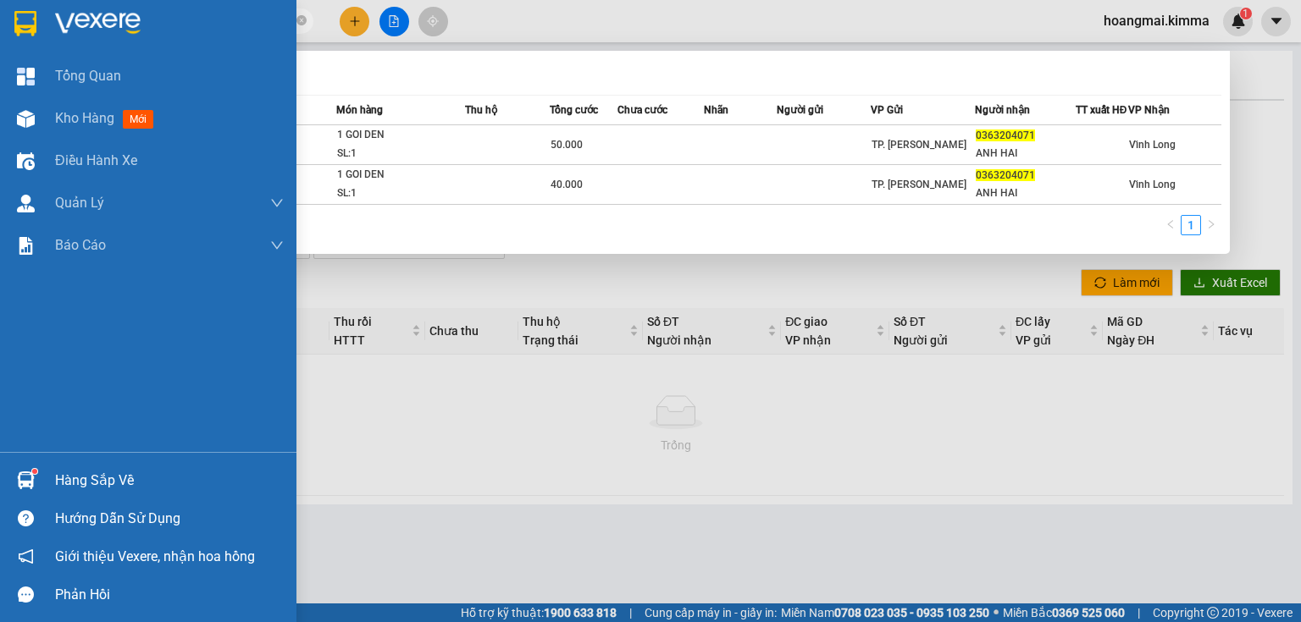
click at [48, 121] on div "Kho hàng mới" at bounding box center [148, 118] width 296 height 42
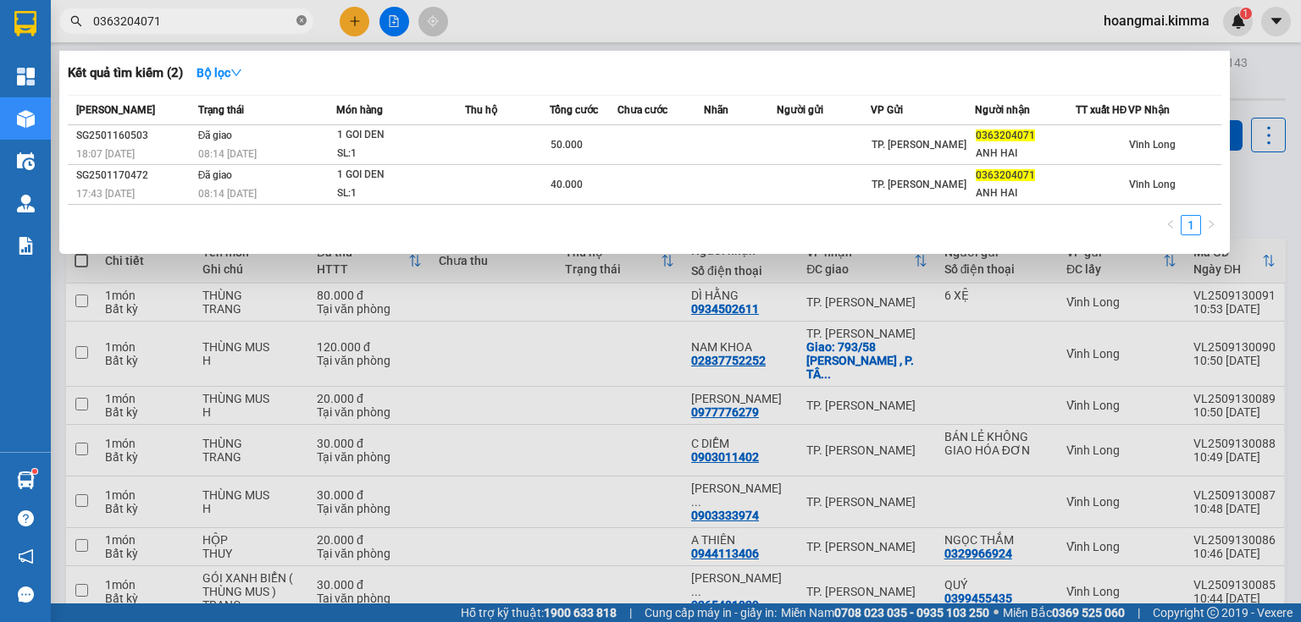
click at [301, 25] on icon "close-circle" at bounding box center [301, 20] width 10 height 10
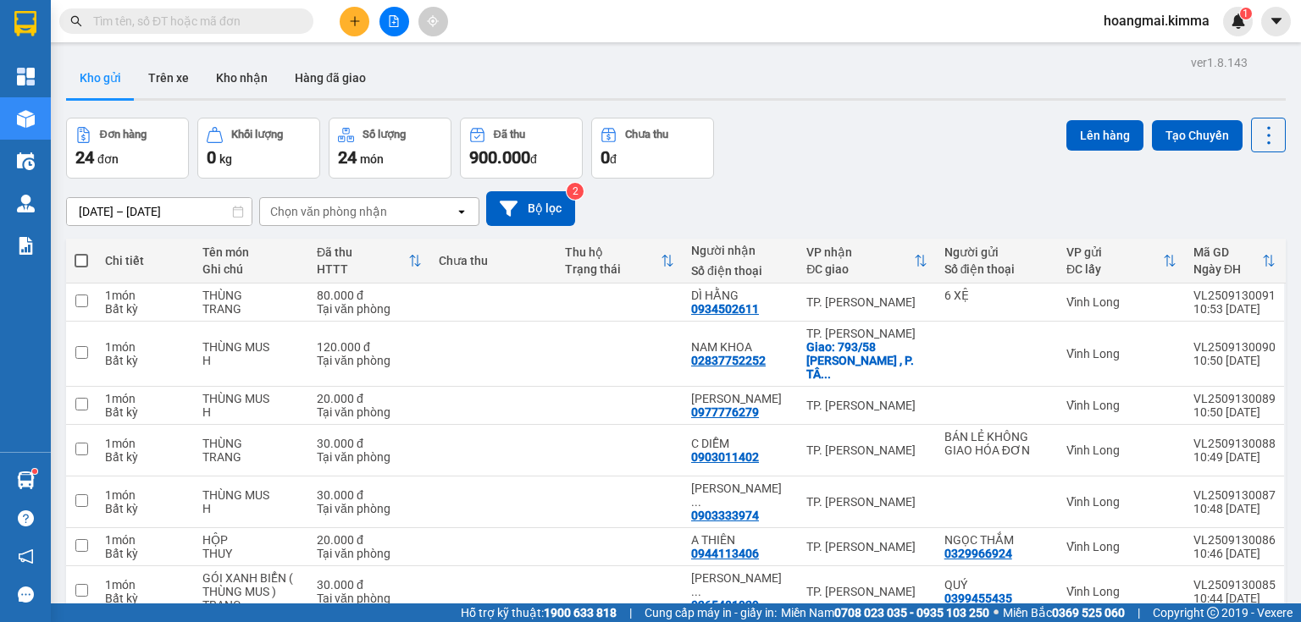
click at [928, 203] on div "[DATE] – [DATE] Press the down arrow key to interact with the calendar and sele…" at bounding box center [675, 208] width 1219 height 35
click at [362, 28] on button at bounding box center [355, 22] width 30 height 30
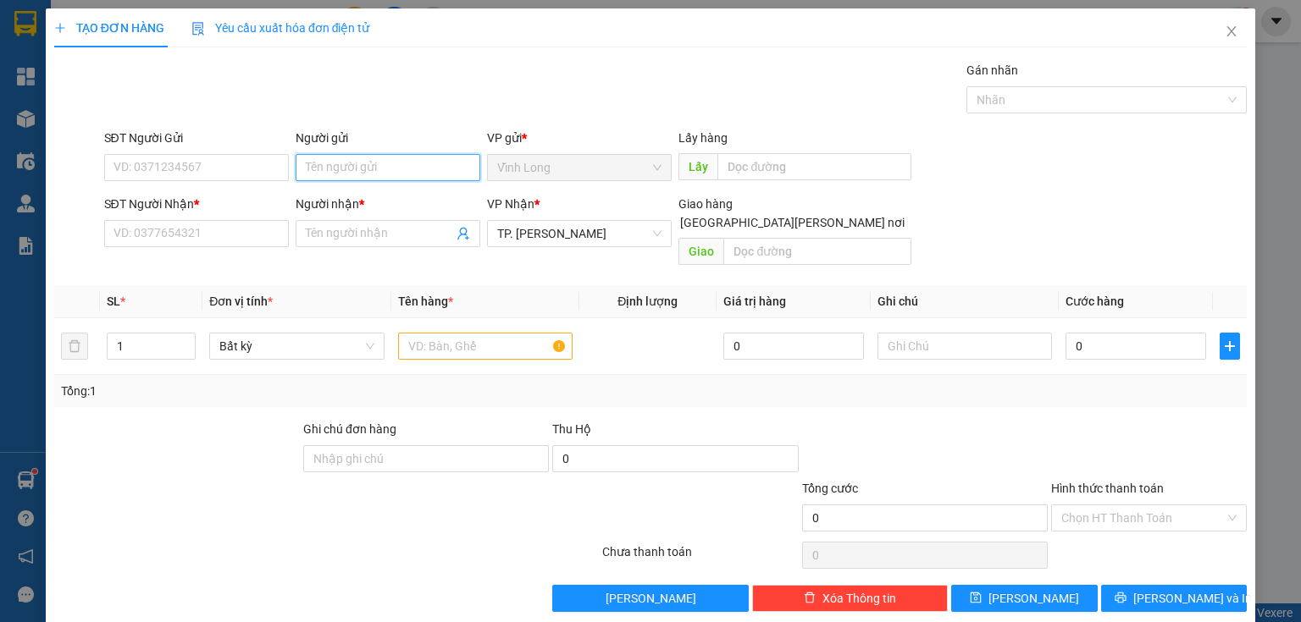
click at [342, 169] on input "Người gửi" at bounding box center [388, 167] width 185 height 27
type input "BÁN"
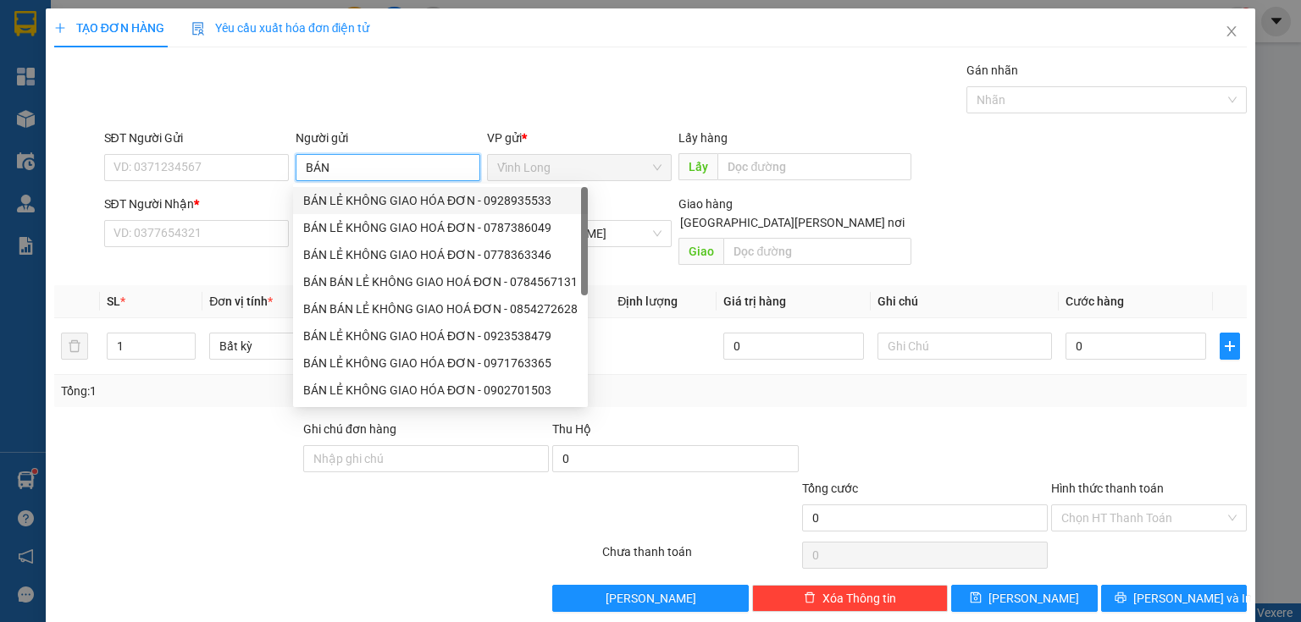
click at [316, 202] on div "BÁN LẺ KHÔNG GIAO HÓA ĐƠN - 0928935533" at bounding box center [440, 200] width 274 height 19
type input "0928935533"
type input "BÁN LẺ KHÔNG GIAO HÓA ĐƠN"
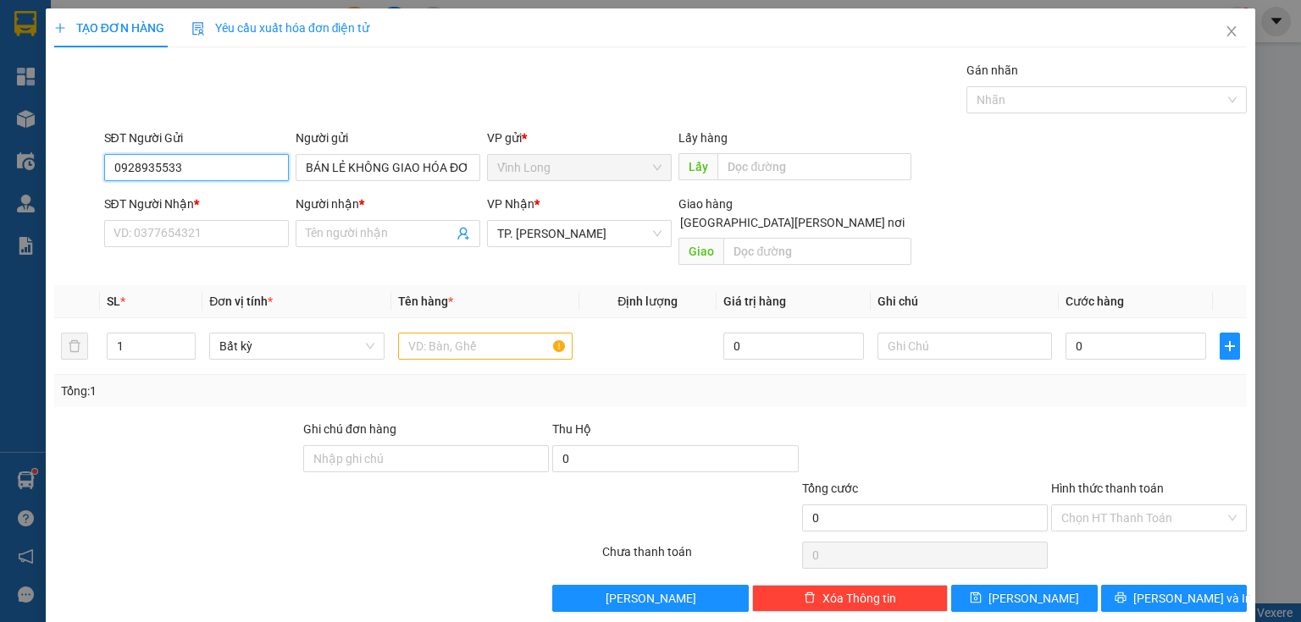
click at [186, 168] on input "0928935533" at bounding box center [196, 167] width 185 height 27
click at [182, 166] on input "0928935533" at bounding box center [196, 167] width 185 height 27
type input "0"
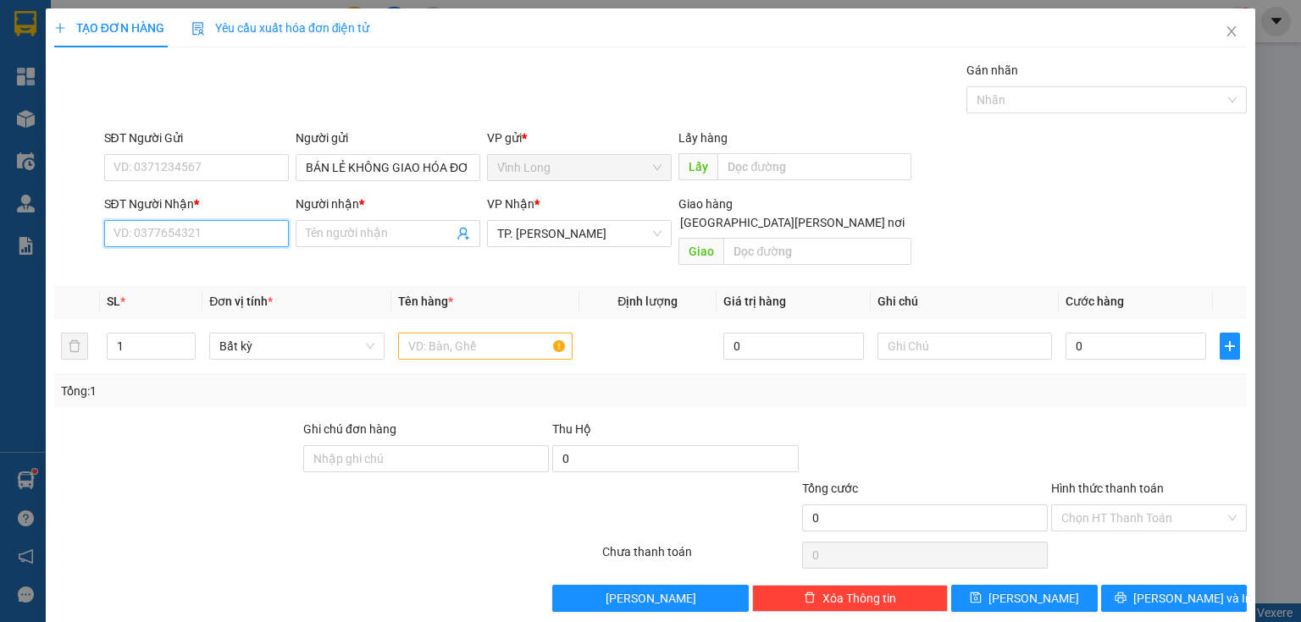
click at [179, 232] on input "SĐT Người Nhận *" at bounding box center [196, 233] width 185 height 27
click at [206, 271] on div "0948419719 - TÂM" at bounding box center [194, 266] width 163 height 19
type input "0948419719"
type input "TÂM"
type input "0948419719"
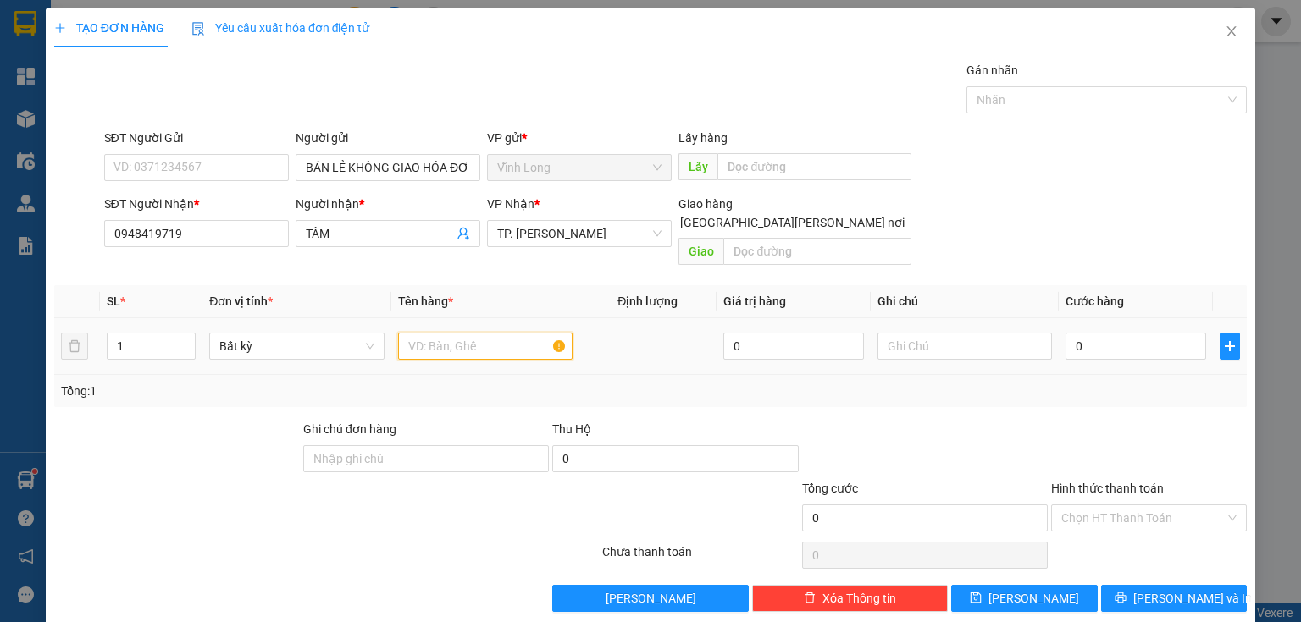
click at [428, 333] on input "text" at bounding box center [485, 346] width 174 height 27
type input "GÓI"
click at [943, 333] on input "text" at bounding box center [964, 346] width 174 height 27
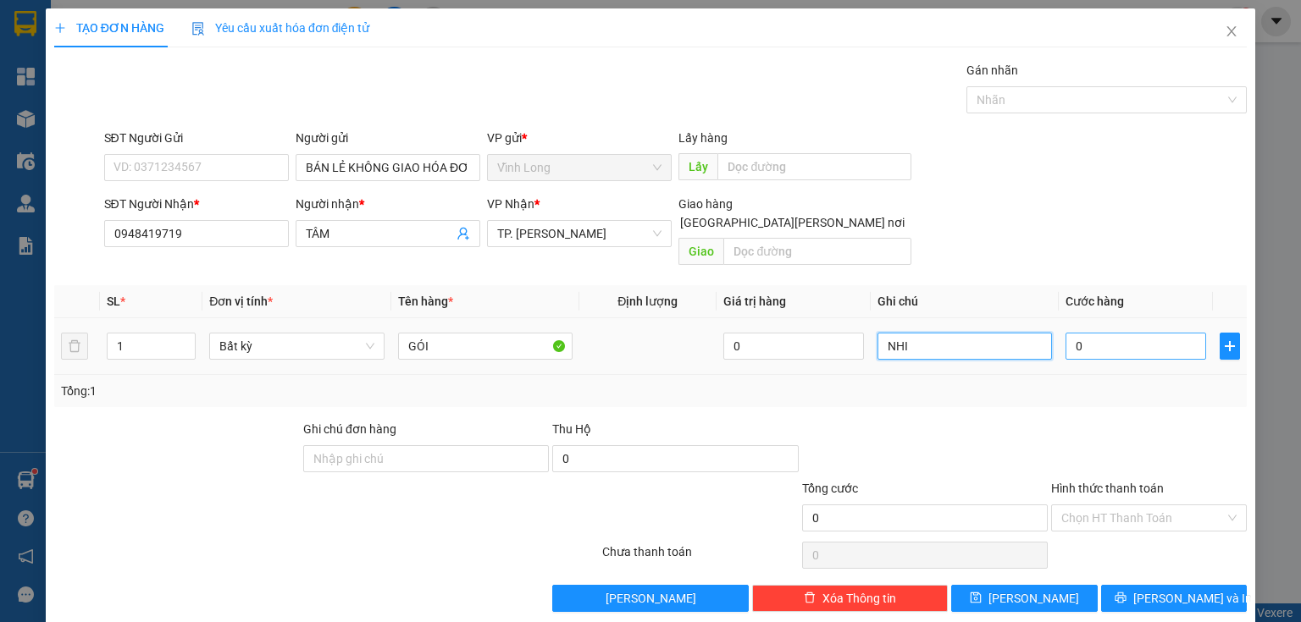
type input "NHI"
click at [1129, 333] on input "0" at bounding box center [1135, 346] width 141 height 27
type input "3"
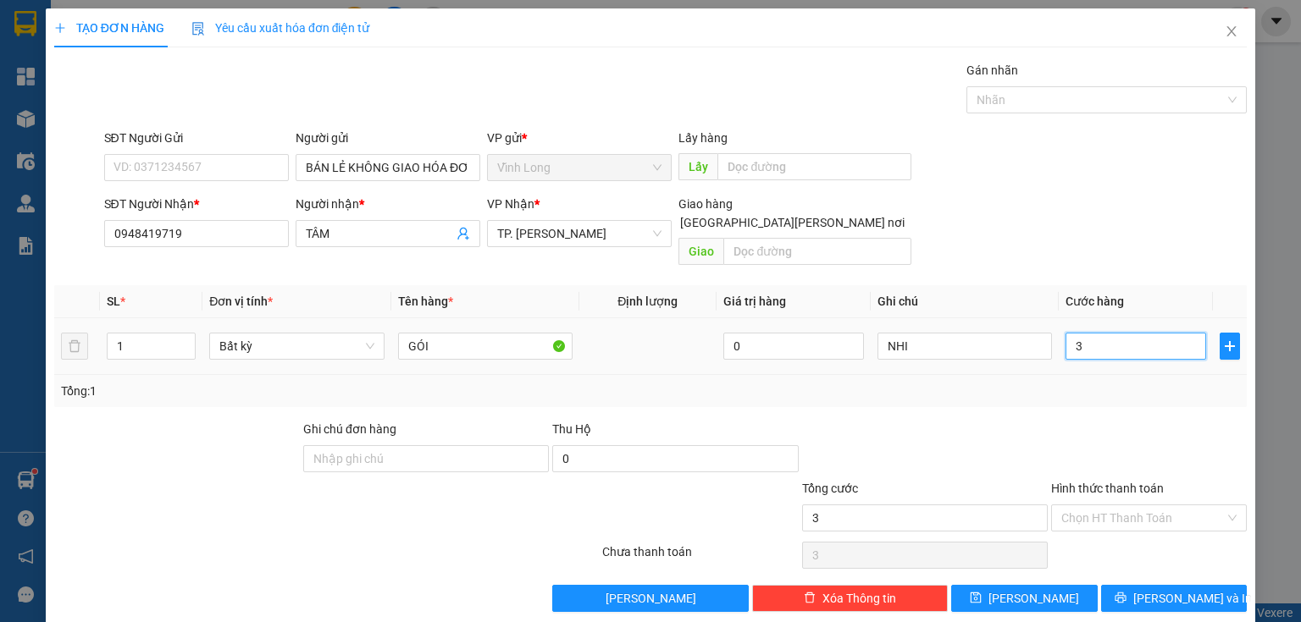
type input "30"
type input "30.000"
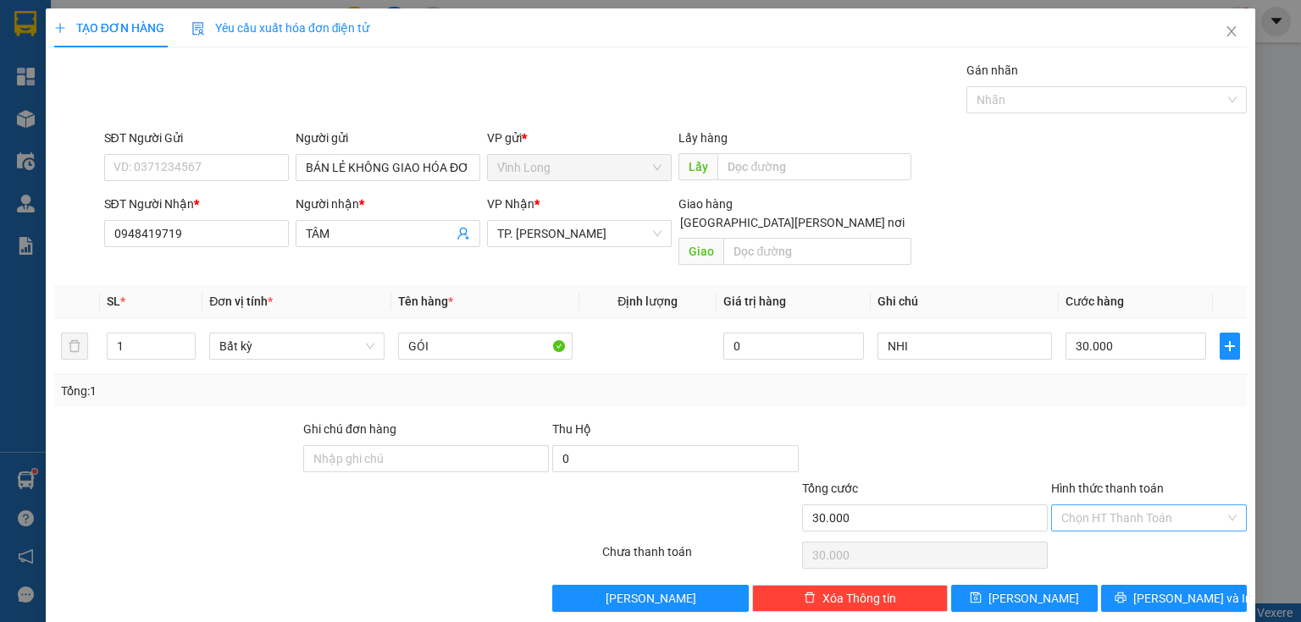
click at [1149, 507] on input "Hình thức thanh toán" at bounding box center [1142, 517] width 163 height 25
click at [1151, 530] on div "Tại văn phòng" at bounding box center [1139, 531] width 174 height 19
type input "0"
click at [1168, 589] on span "[PERSON_NAME] và In" at bounding box center [1192, 598] width 119 height 19
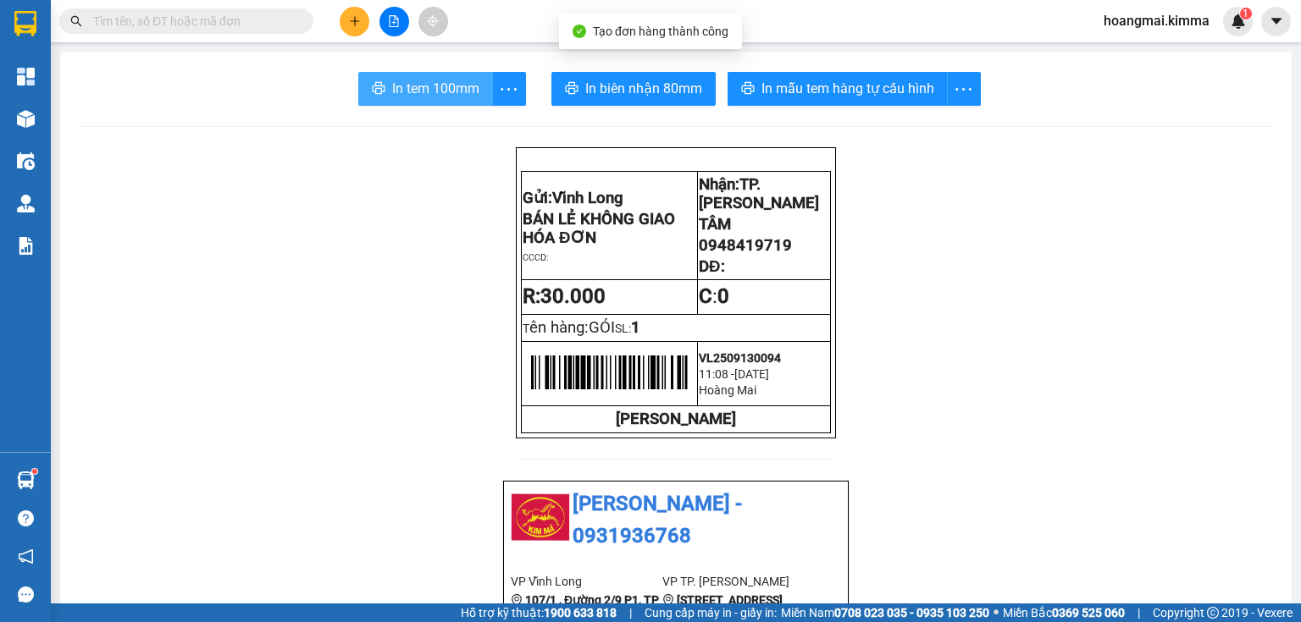
click at [450, 98] on span "In tem 100mm" at bounding box center [435, 88] width 87 height 21
